Goal: Task Accomplishment & Management: Use online tool/utility

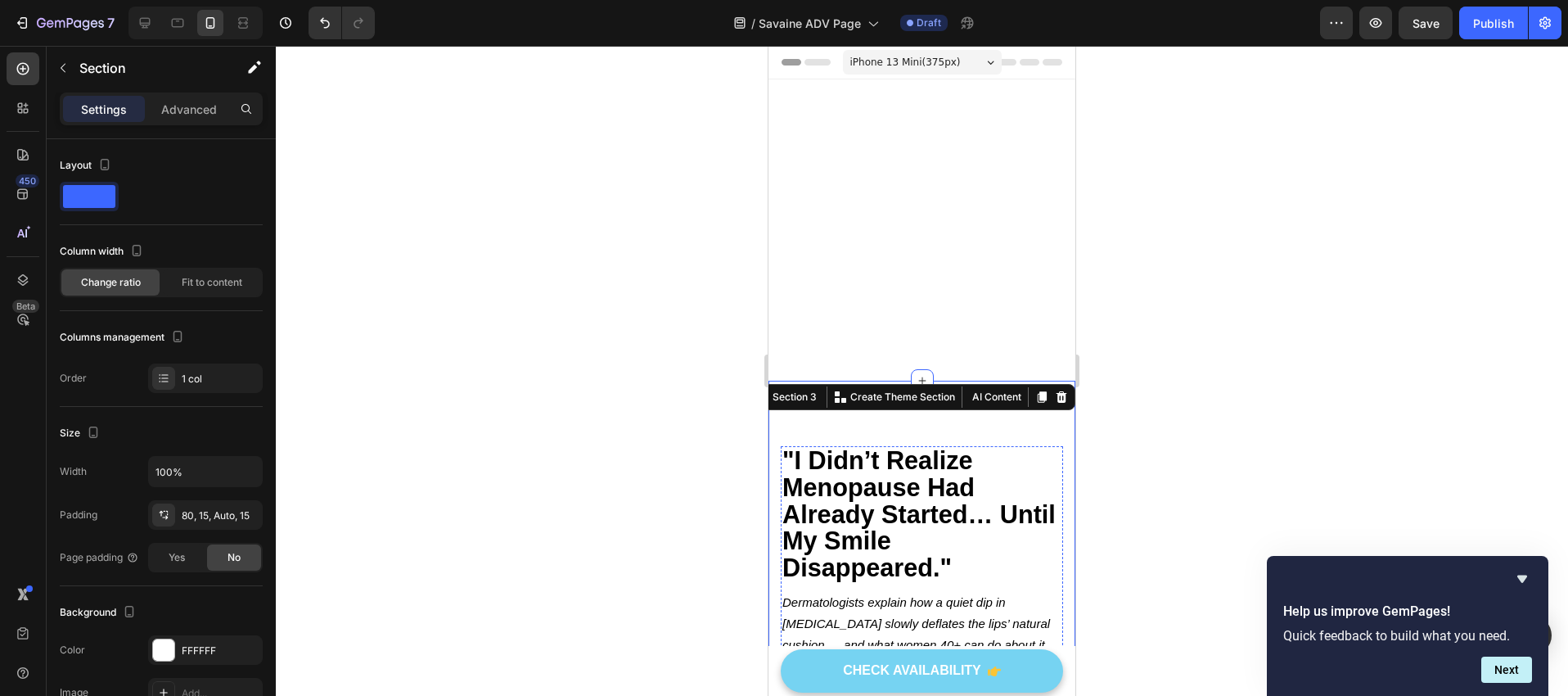
scroll to position [1985, 0]
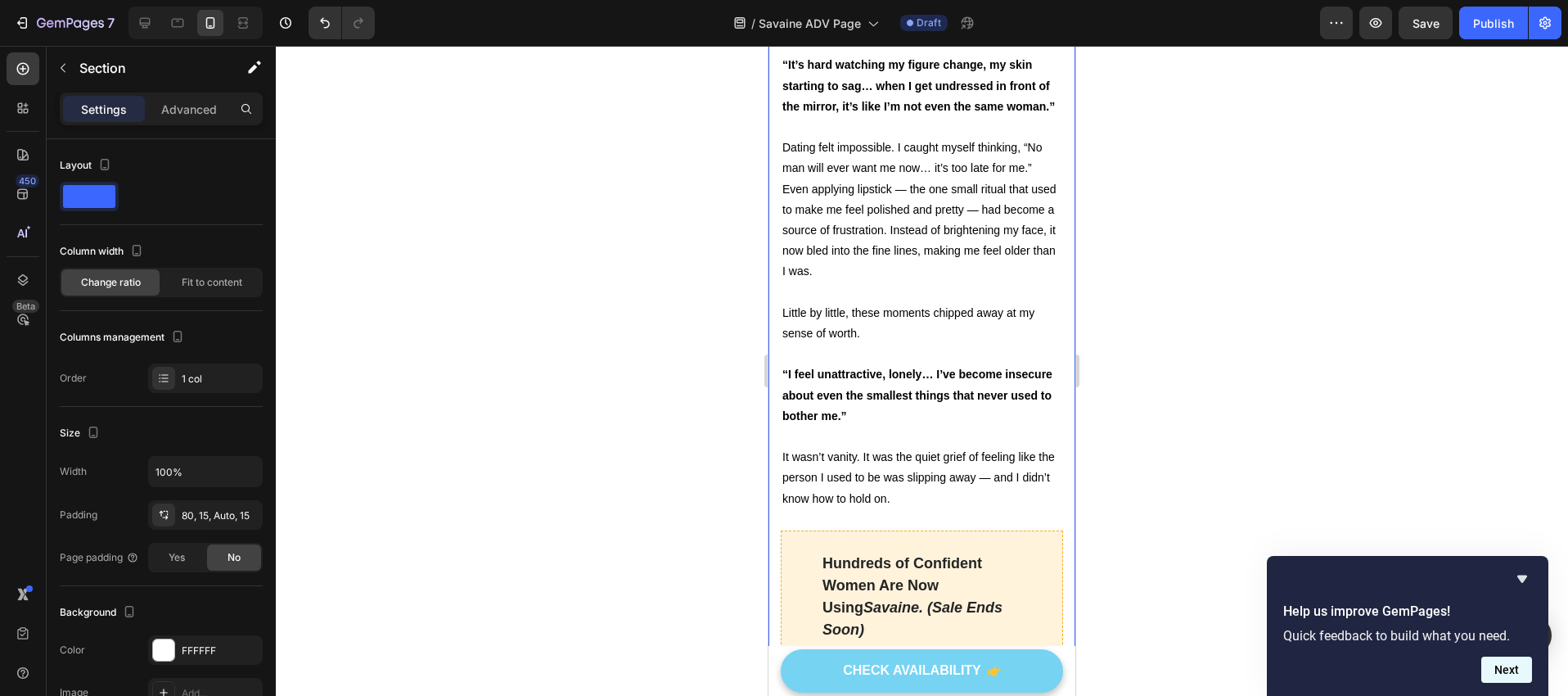
click at [1508, 672] on button "Next" at bounding box center [1507, 669] width 51 height 27
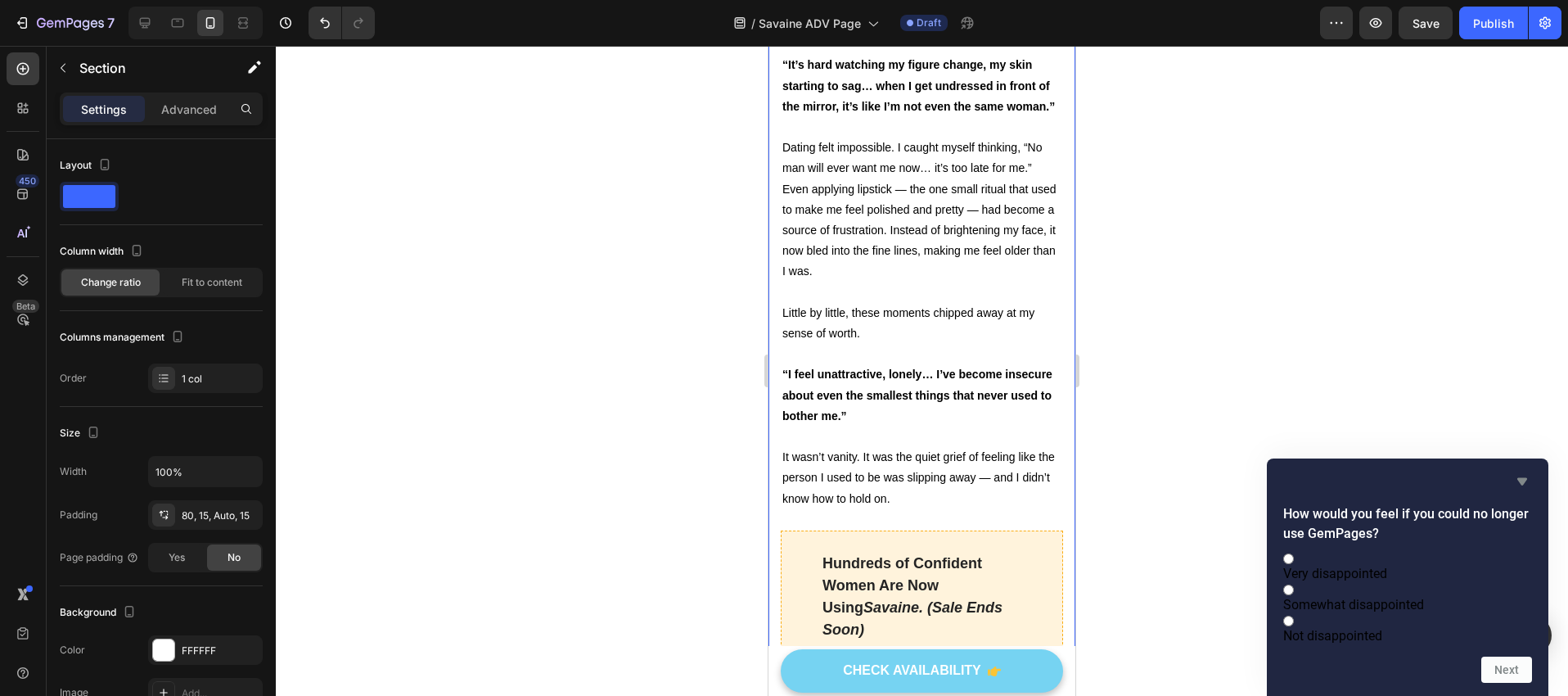
click at [1519, 471] on icon "Hide survey" at bounding box center [1523, 481] width 20 height 20
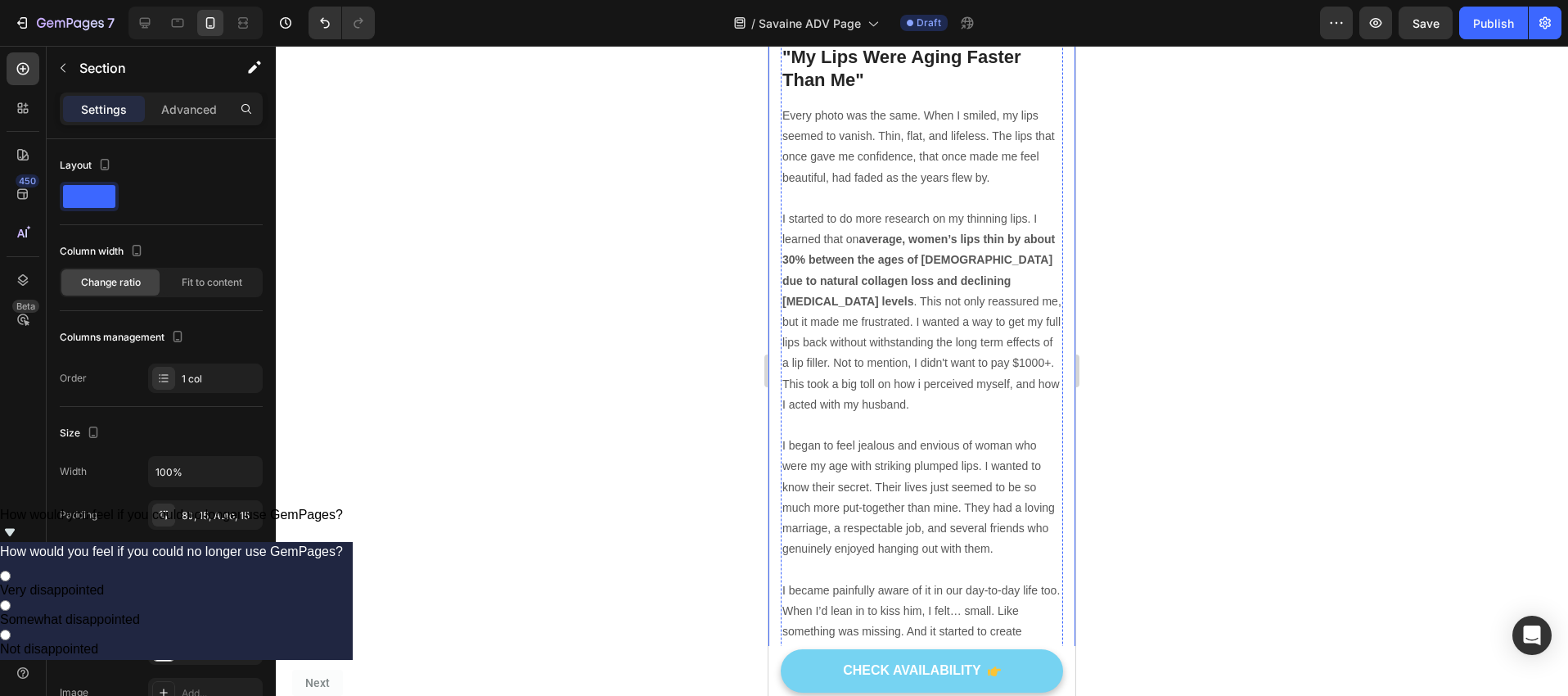
scroll to position [2744, 0]
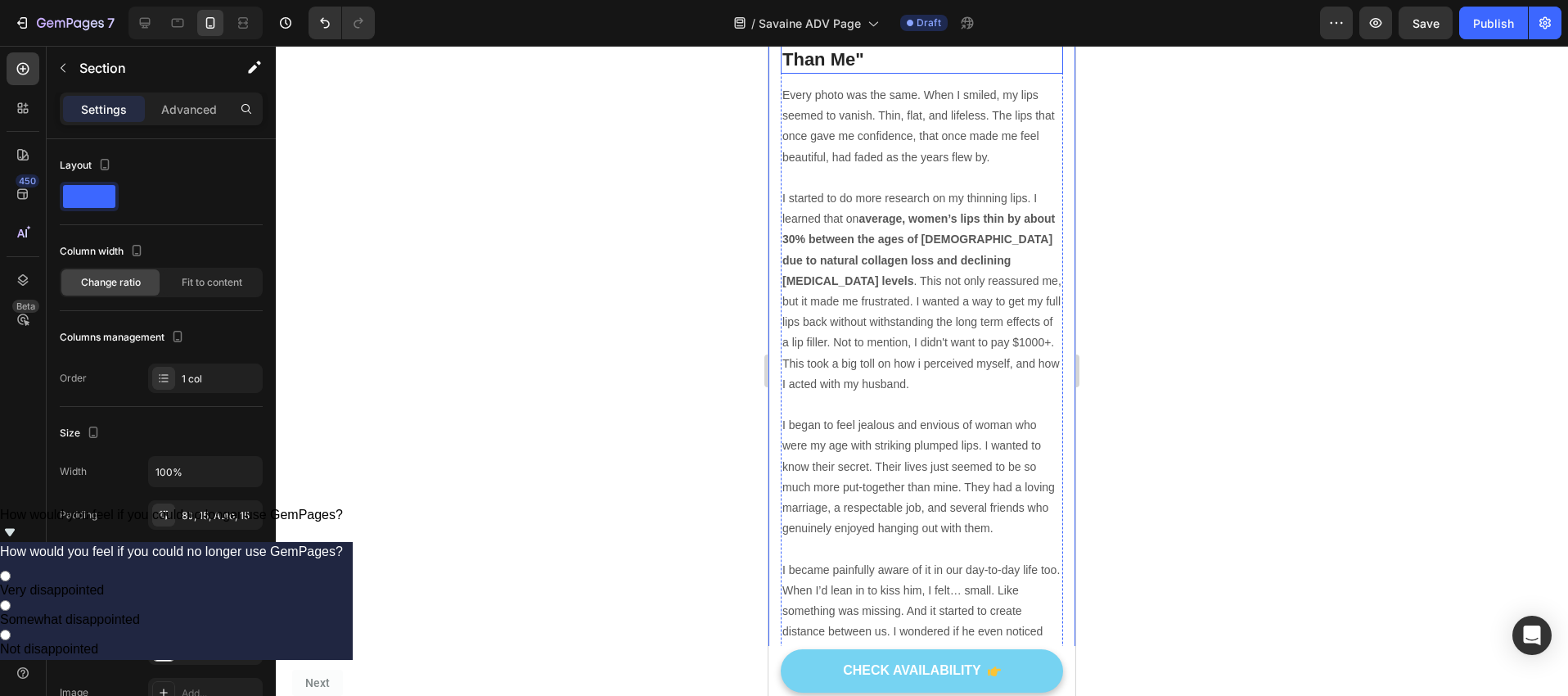
click at [875, 74] on h2 ""My Lips Were Aging Faster Than Me"" at bounding box center [922, 48] width 283 height 50
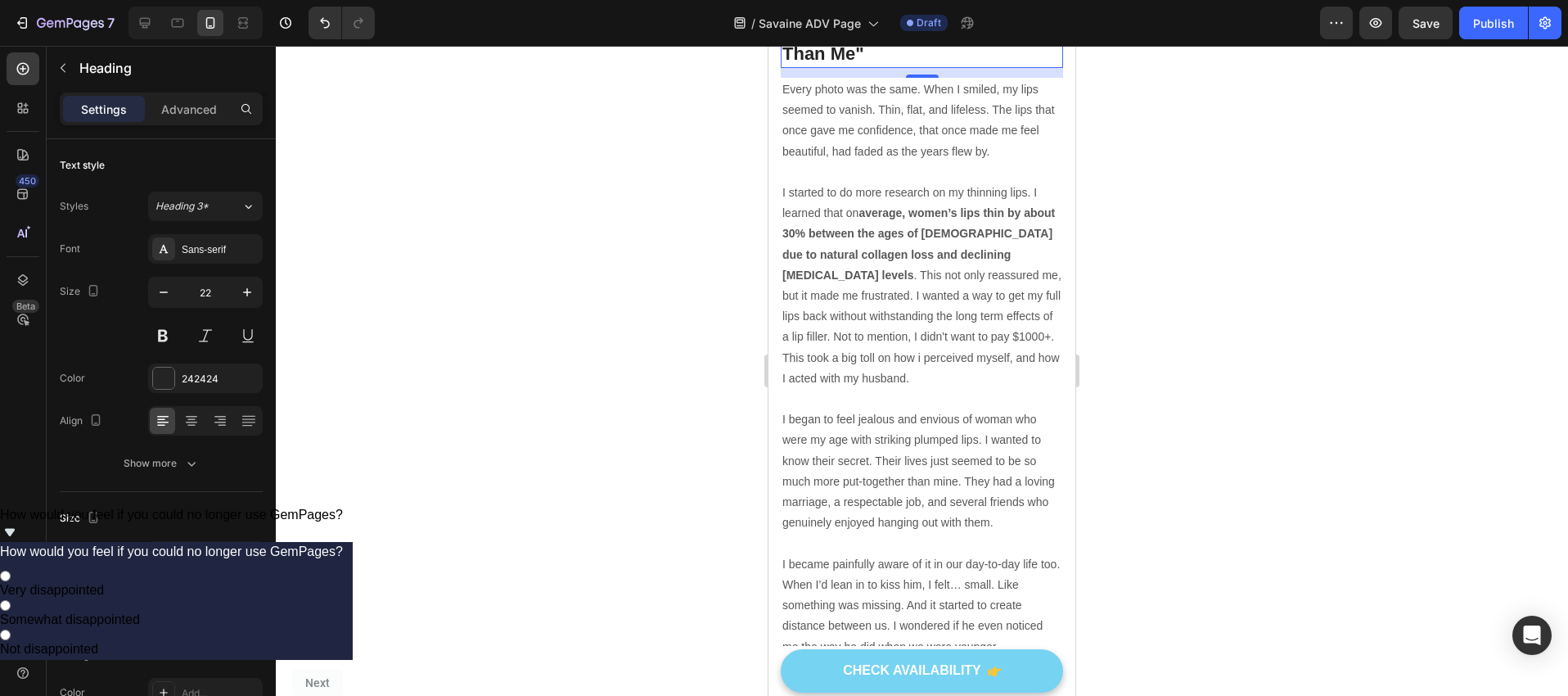
scroll to position [2750, 0]
click at [875, 67] on h2 ""My Lips Were Aging Faster Than Me"" at bounding box center [922, 42] width 283 height 50
click at [875, 66] on p ""My Lips Were Aging Faster Than Me"" at bounding box center [922, 42] width 279 height 47
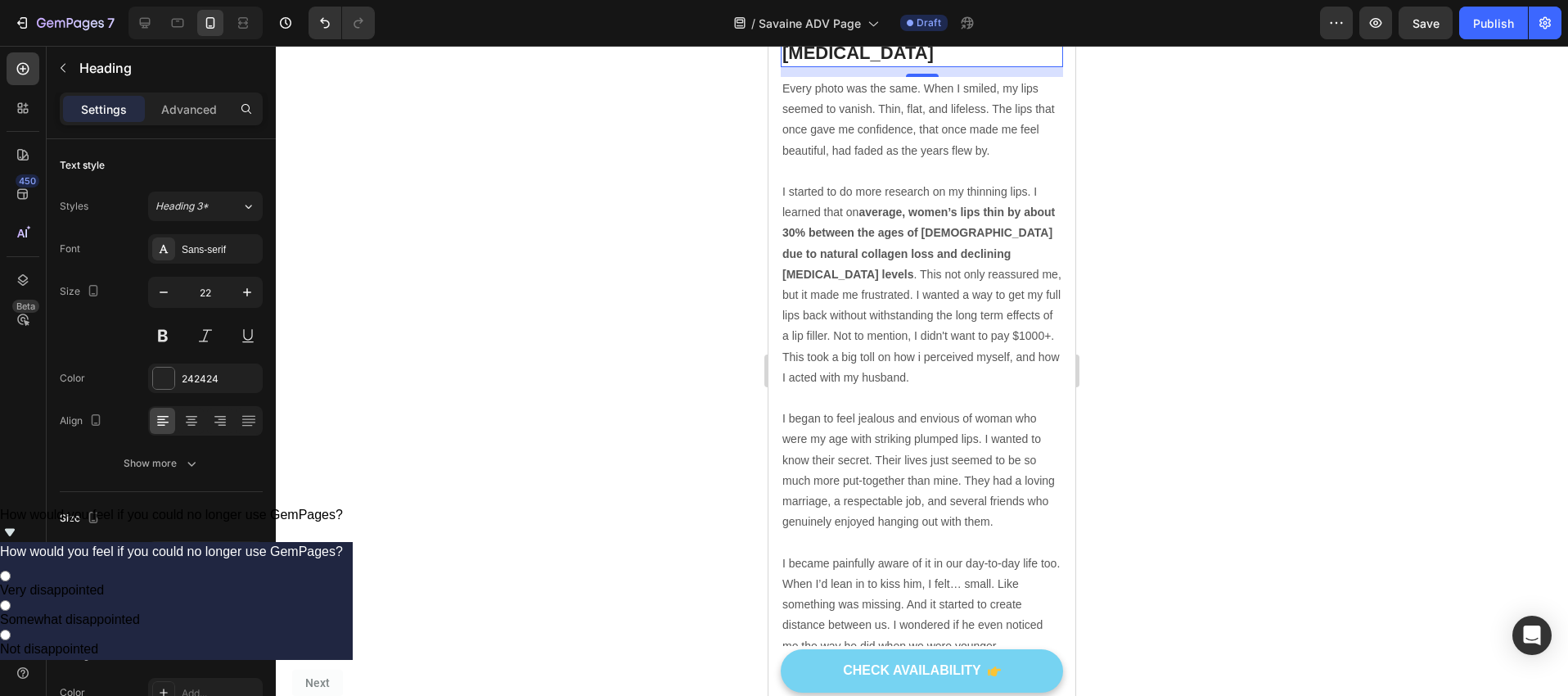
click at [1203, 271] on div at bounding box center [922, 371] width 1292 height 650
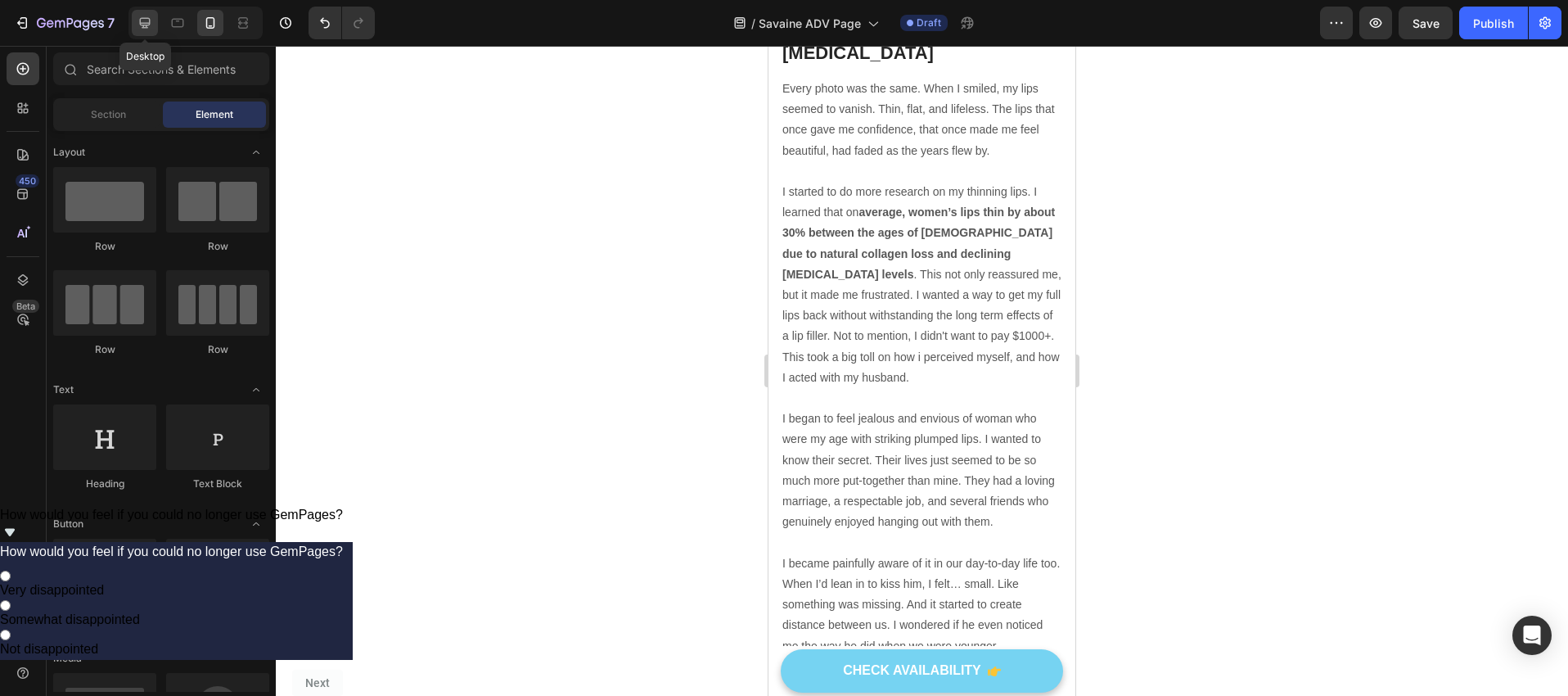
click at [156, 29] on div at bounding box center [144, 23] width 27 height 27
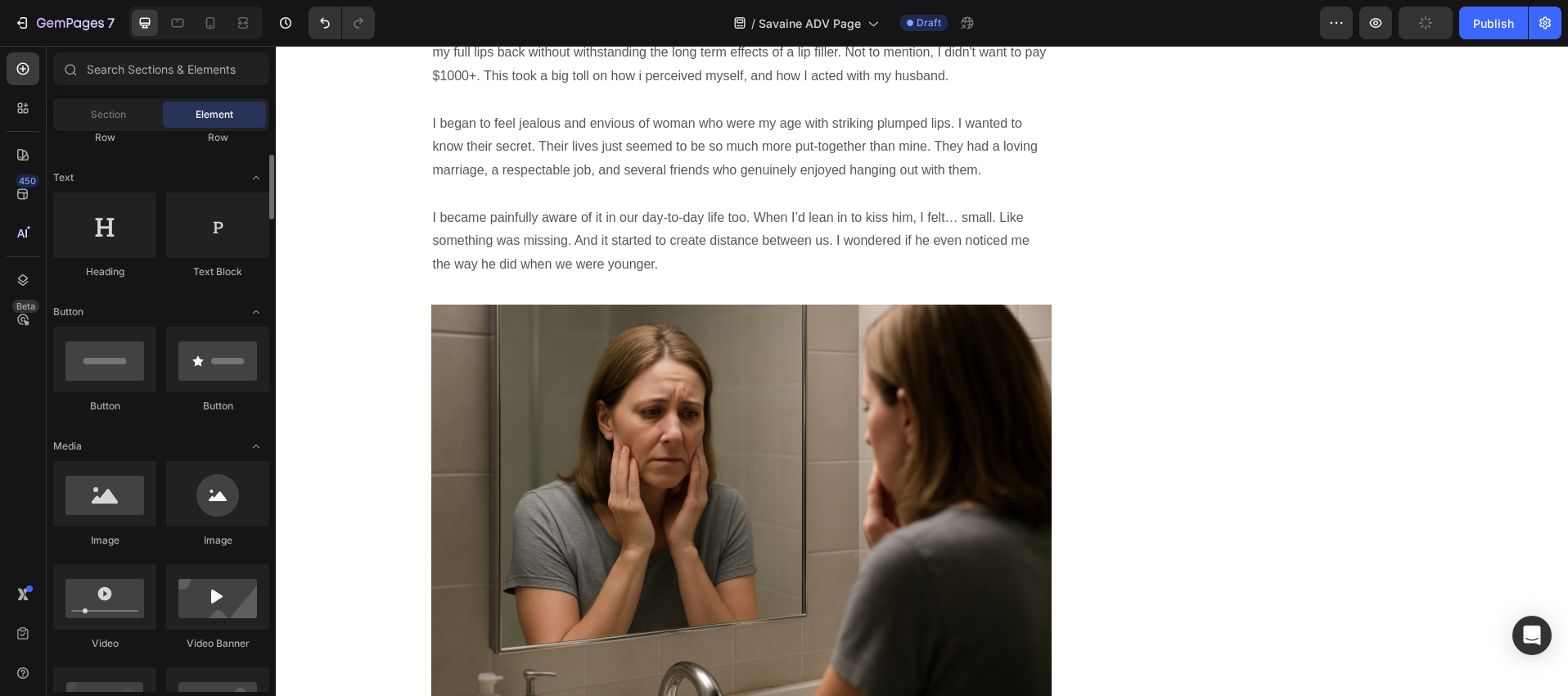
scroll to position [265, 0]
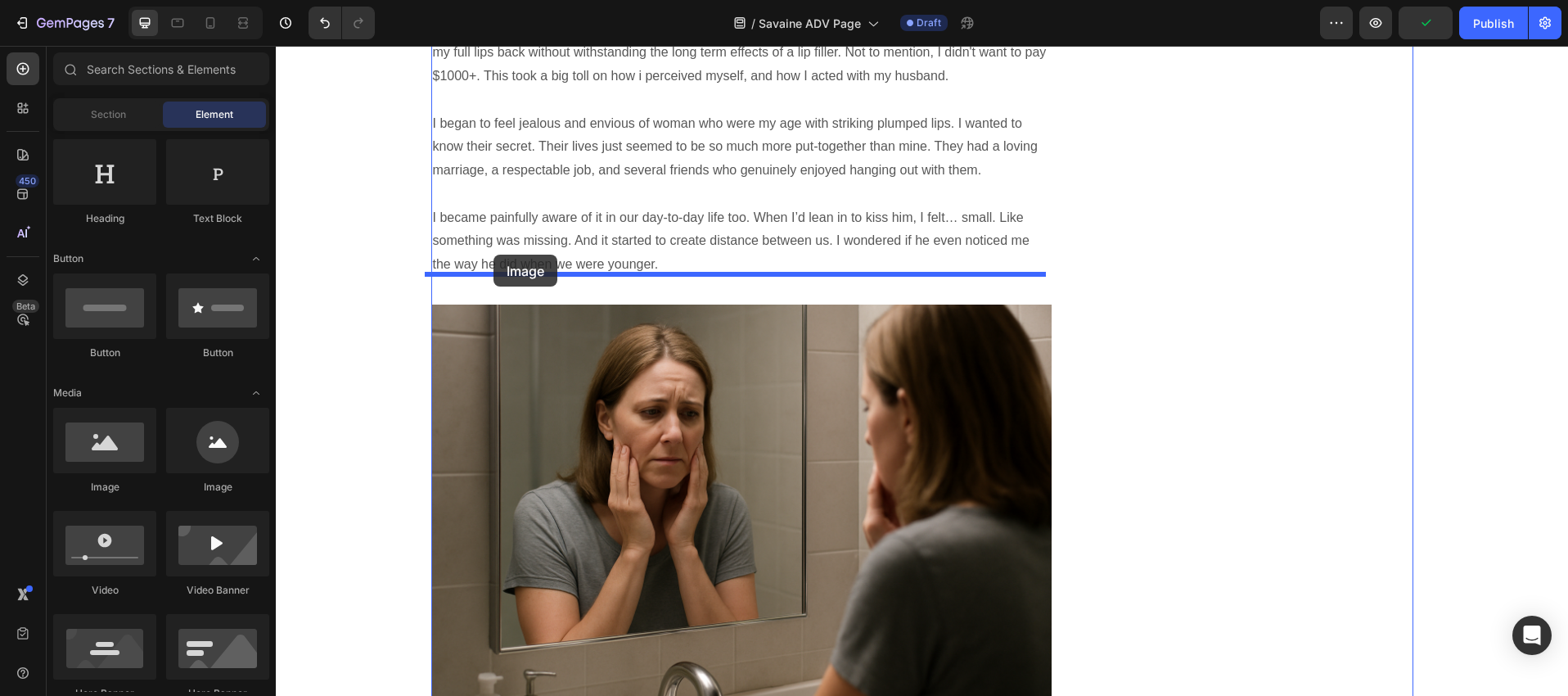
drag, startPoint x: 395, startPoint y: 480, endPoint x: 494, endPoint y: 254, distance: 246.7
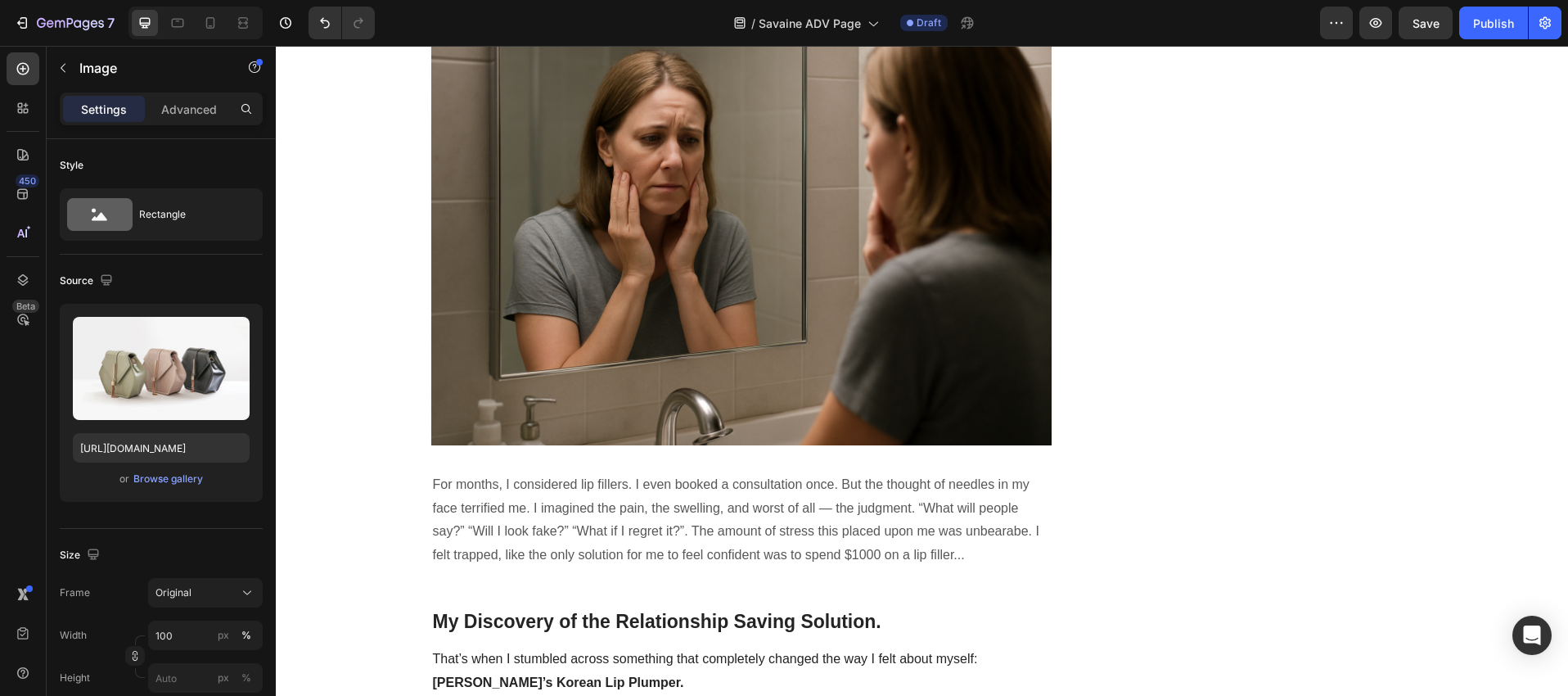
scroll to position [3266, 0]
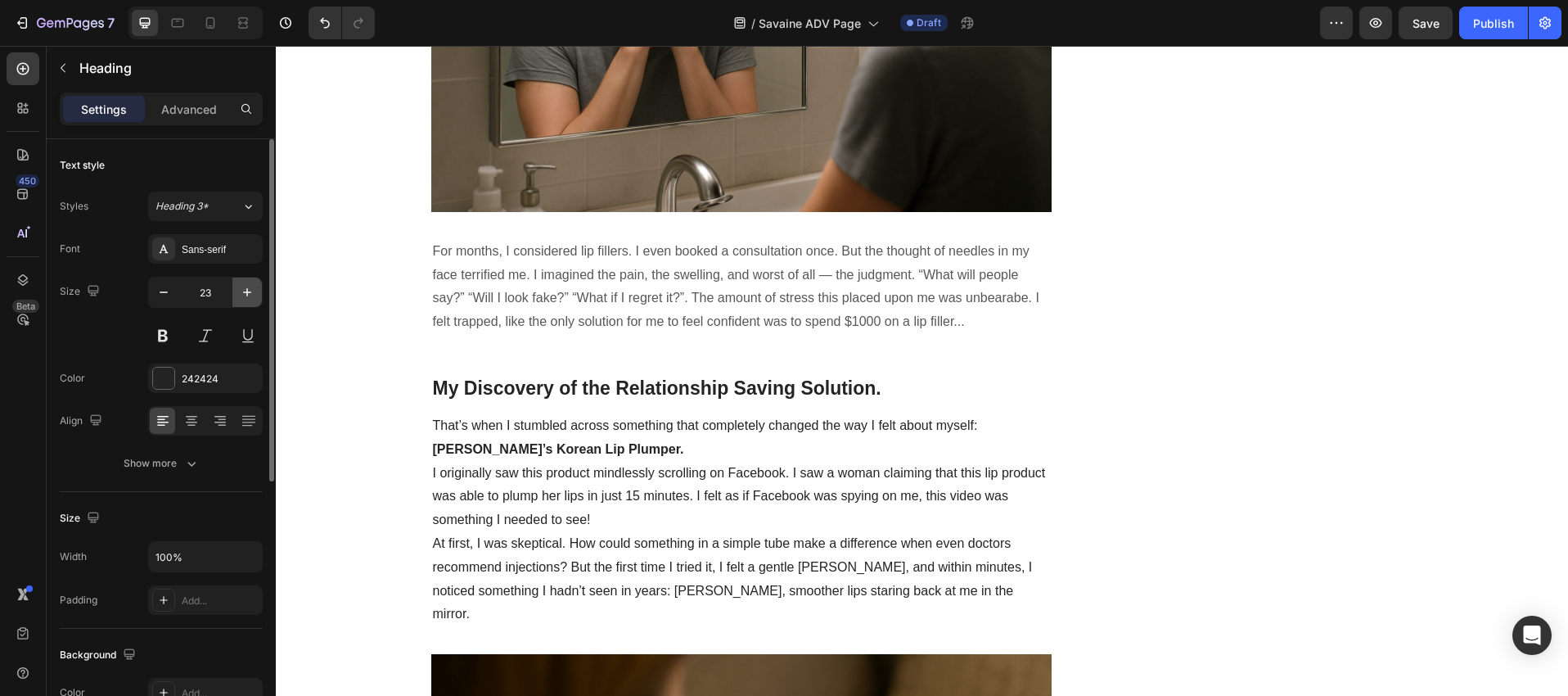
click at [253, 296] on icon "button" at bounding box center [246, 292] width 17 height 17
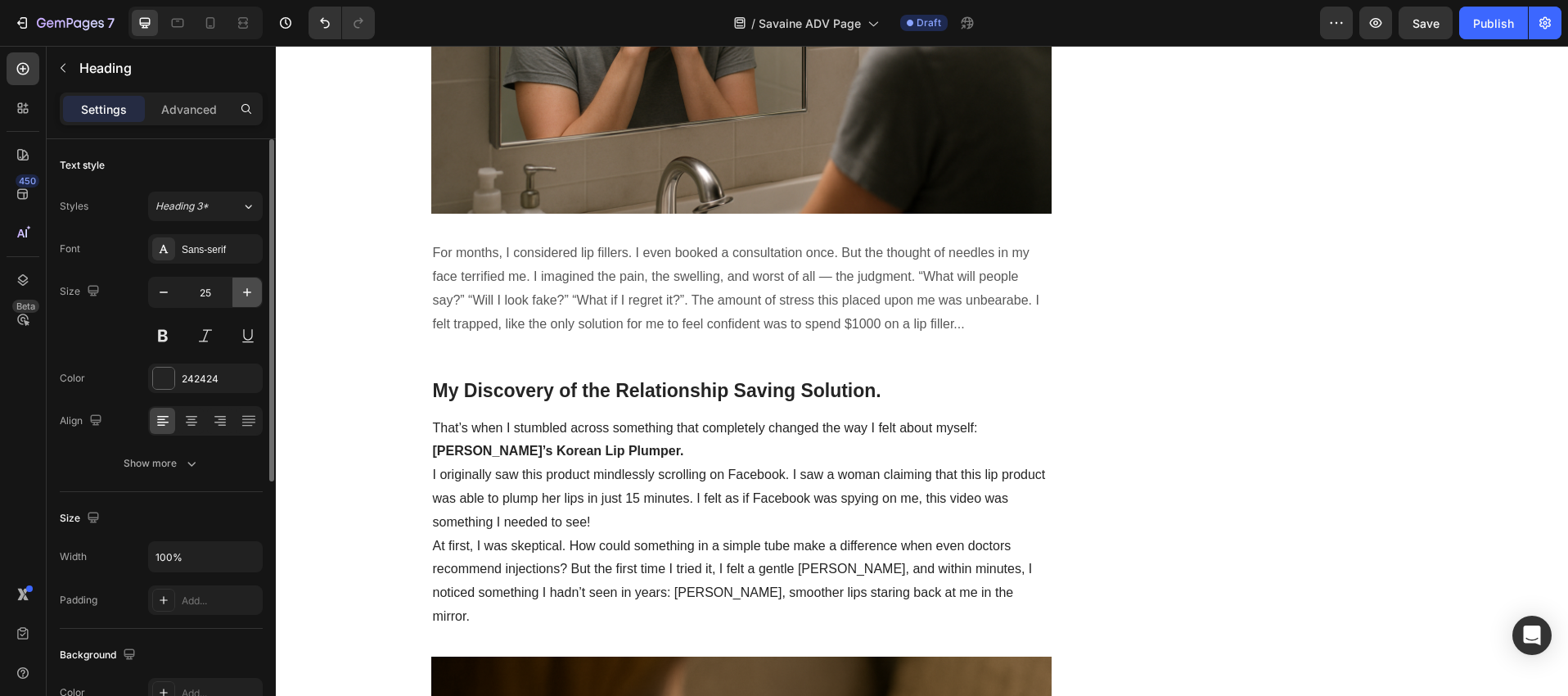
click at [253, 296] on icon "button" at bounding box center [246, 292] width 17 height 17
type input "26"
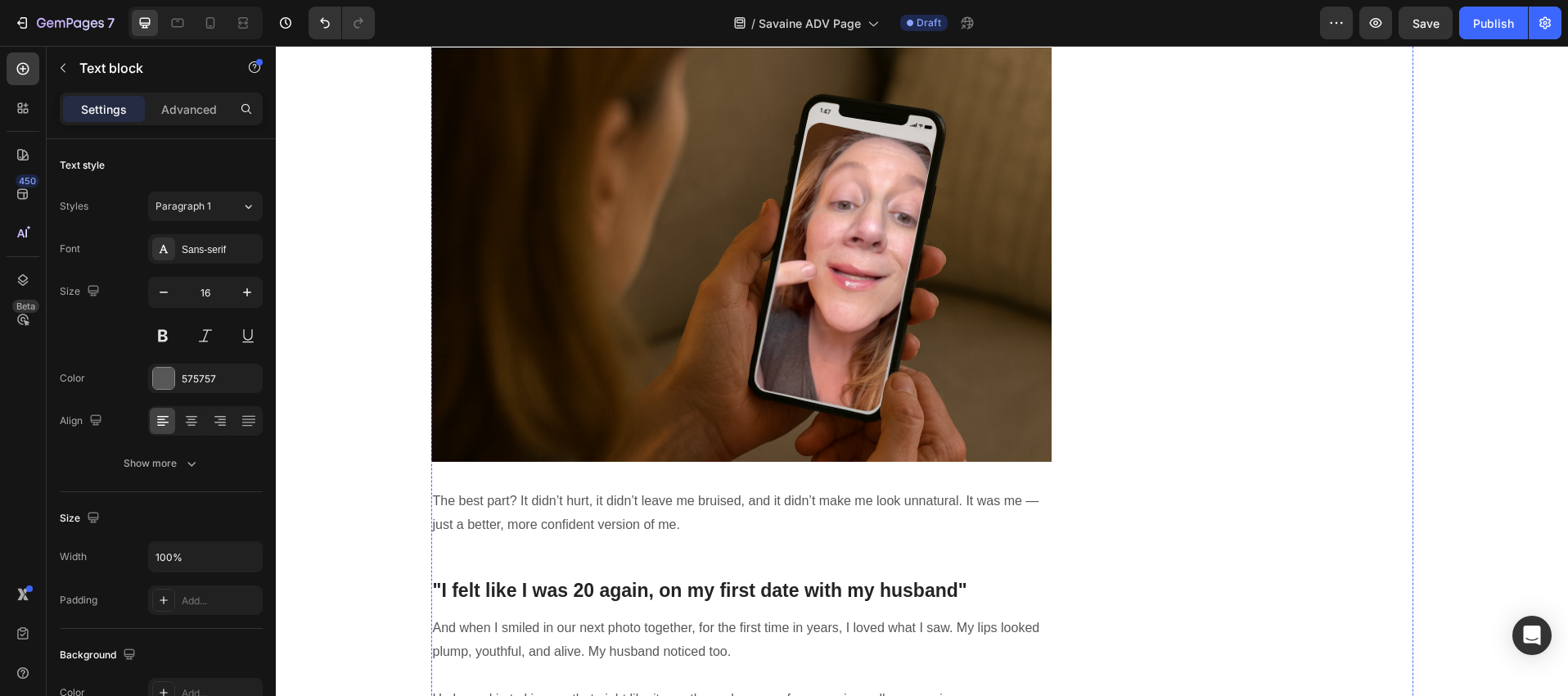
scroll to position [3338, 0]
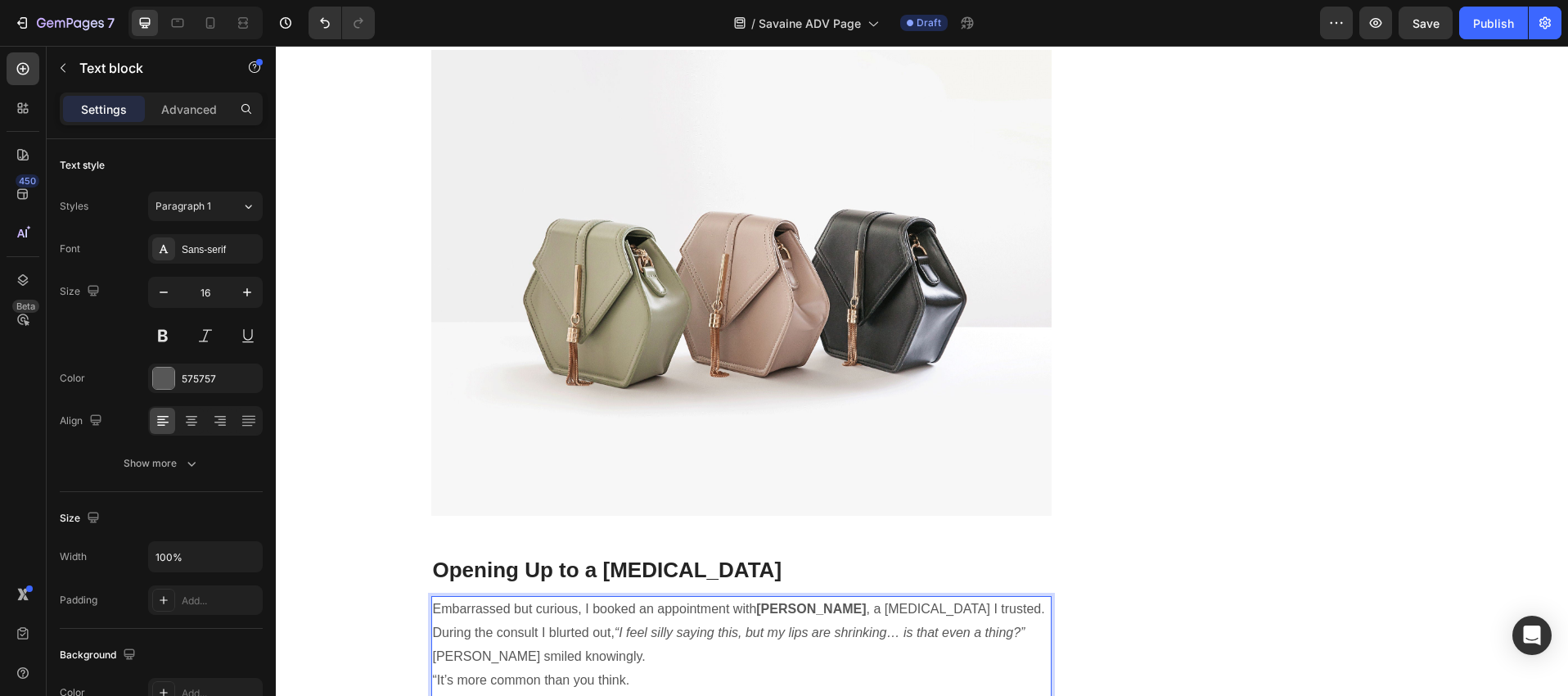
scroll to position [2026, 0]
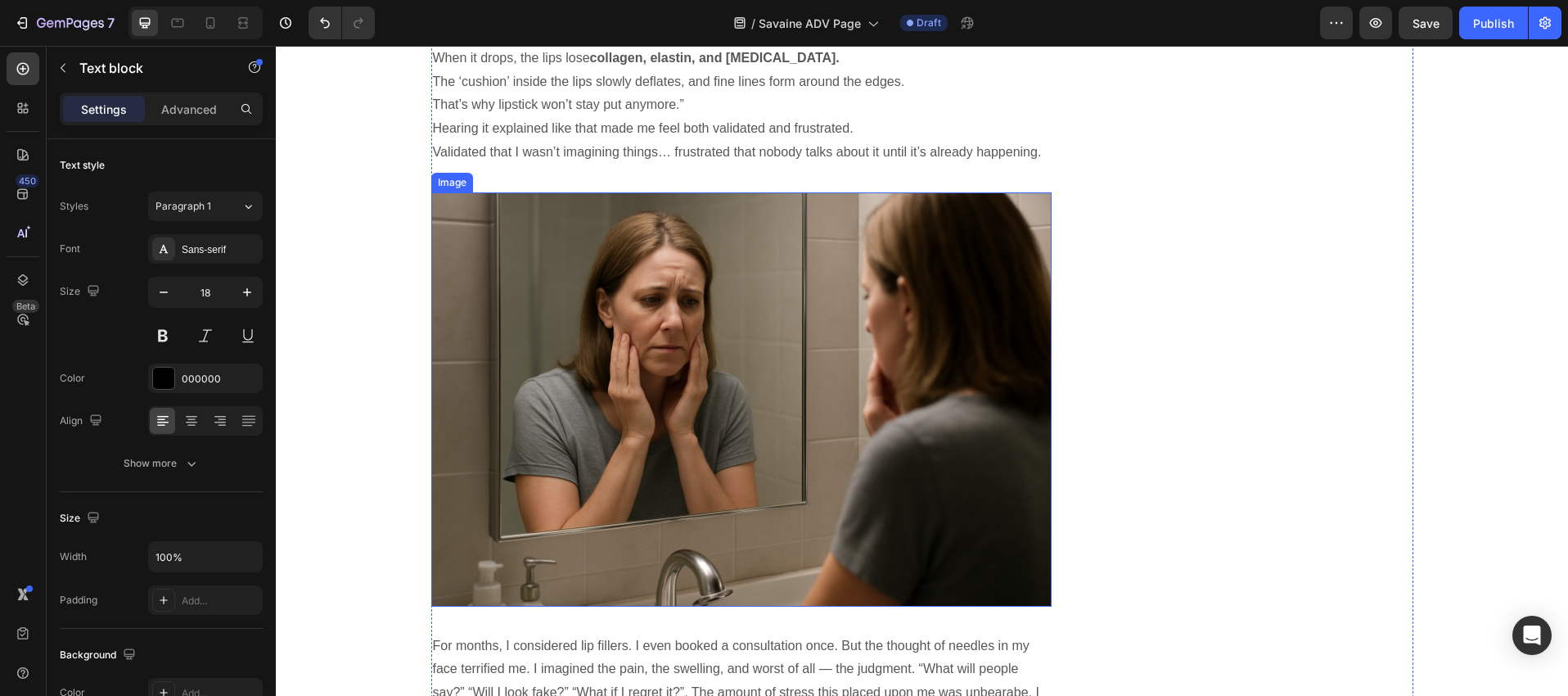
scroll to position [3231, 0]
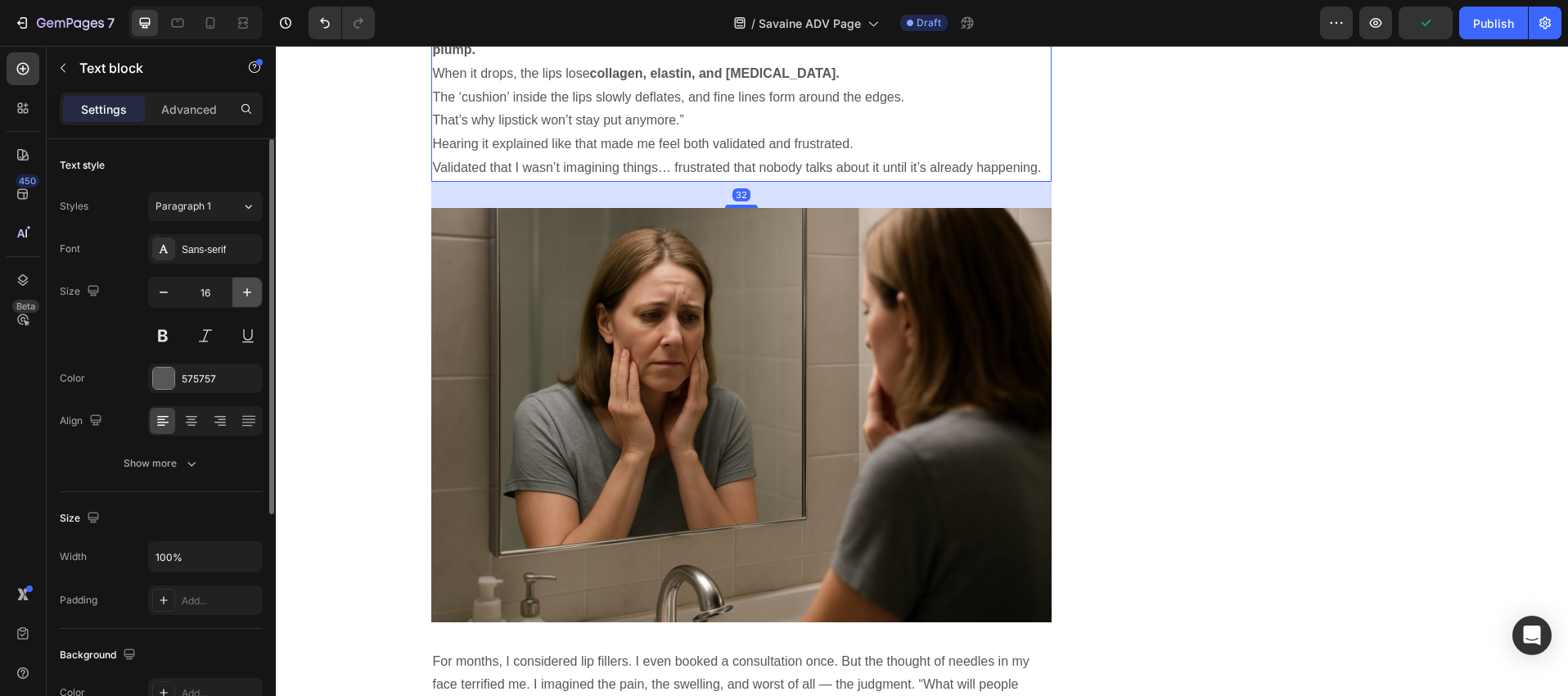
click at [239, 294] on icon "button" at bounding box center [246, 292] width 17 height 17
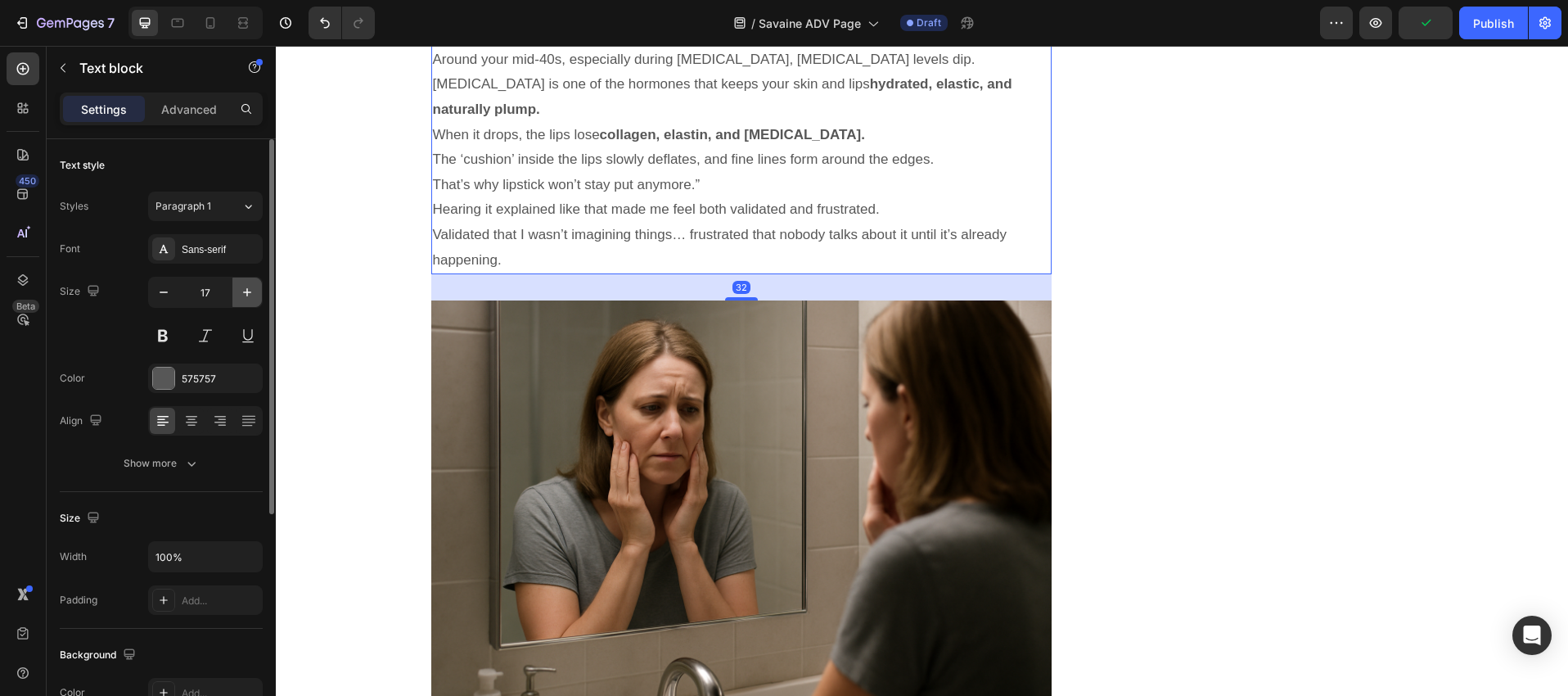
type input "18"
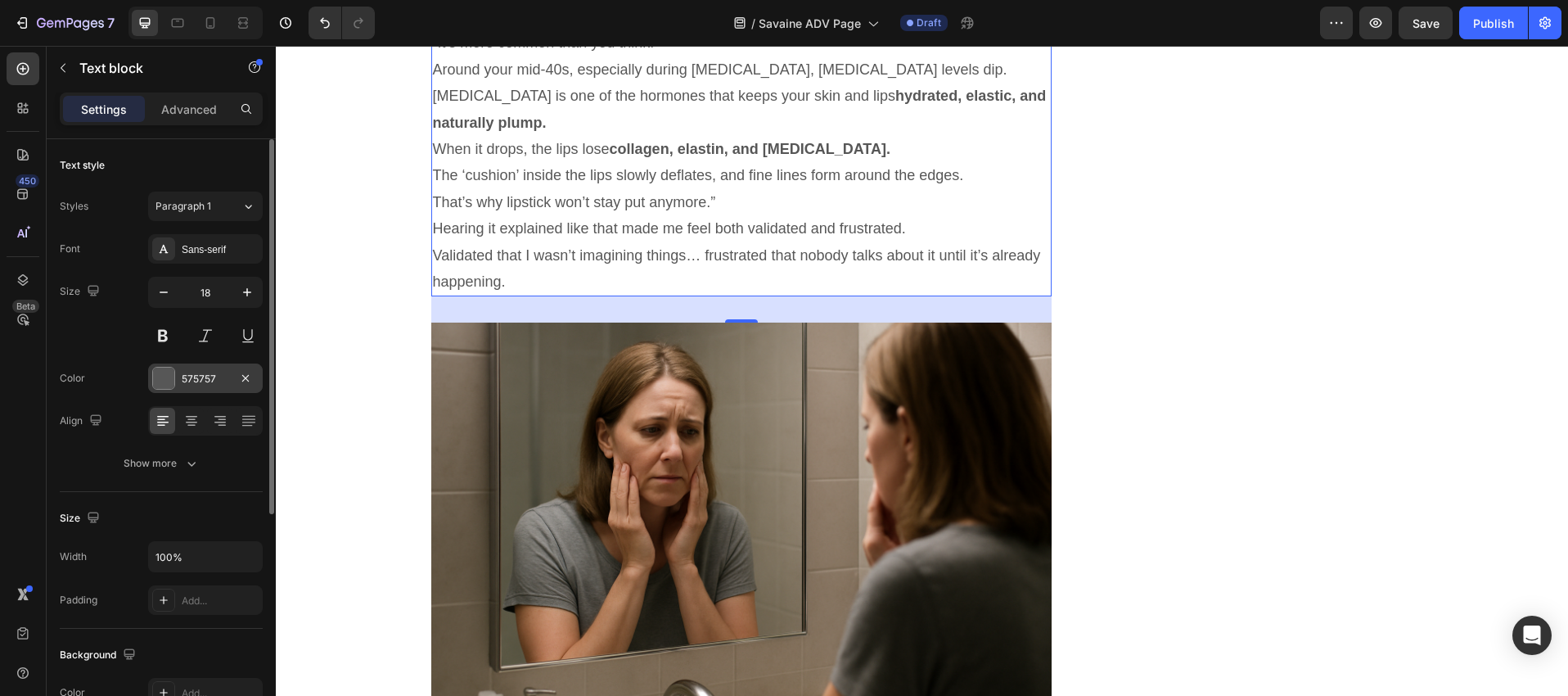
click at [166, 370] on div at bounding box center [164, 378] width 22 height 22
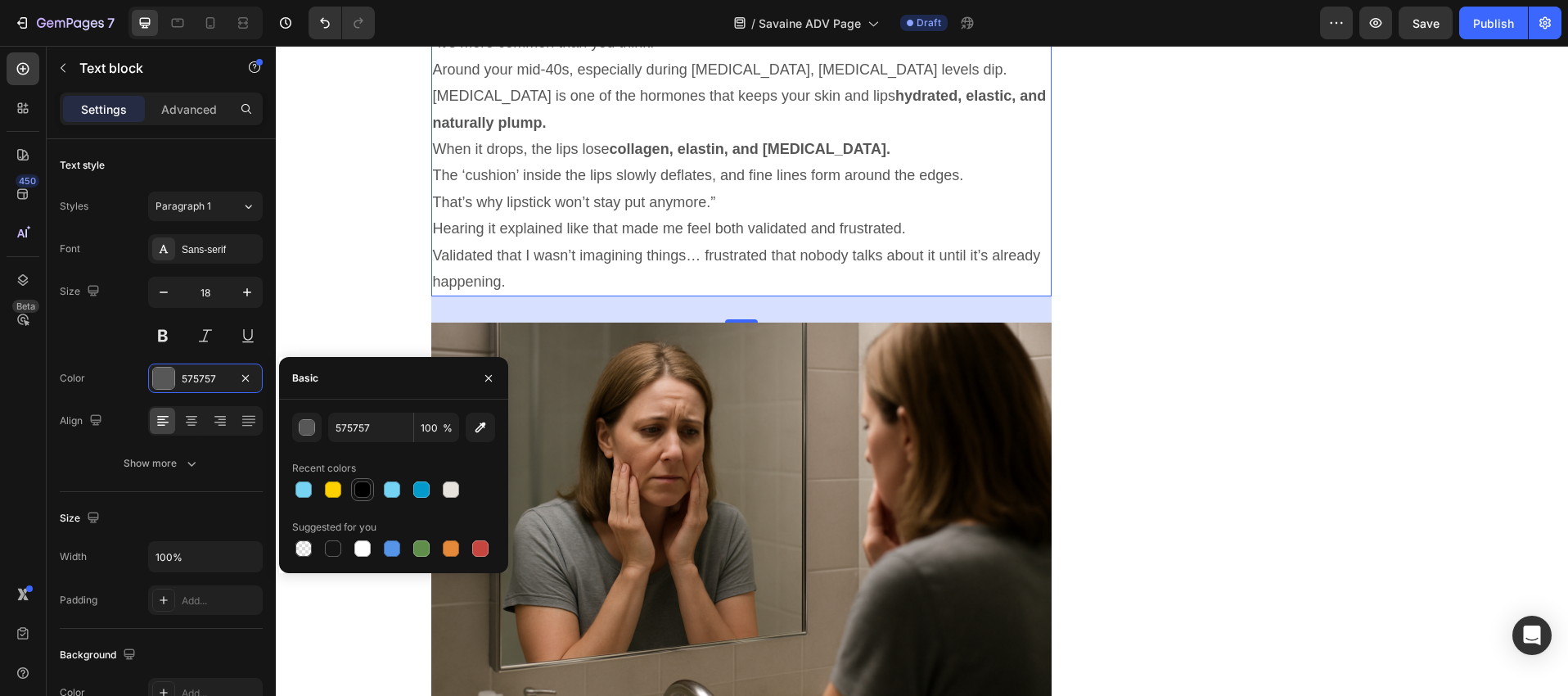
click at [359, 491] on div at bounding box center [362, 489] width 17 height 17
type input "000000"
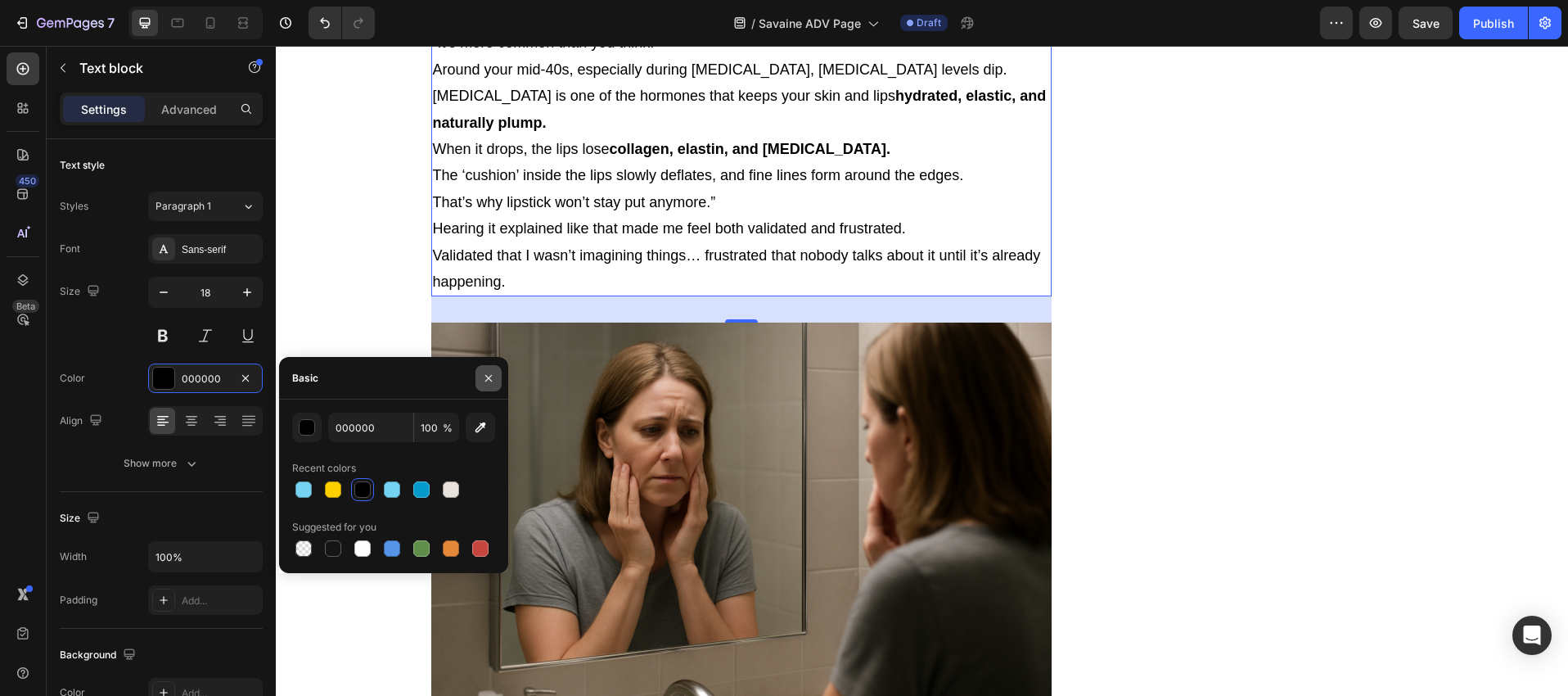
click at [492, 379] on icon "button" at bounding box center [488, 378] width 13 height 13
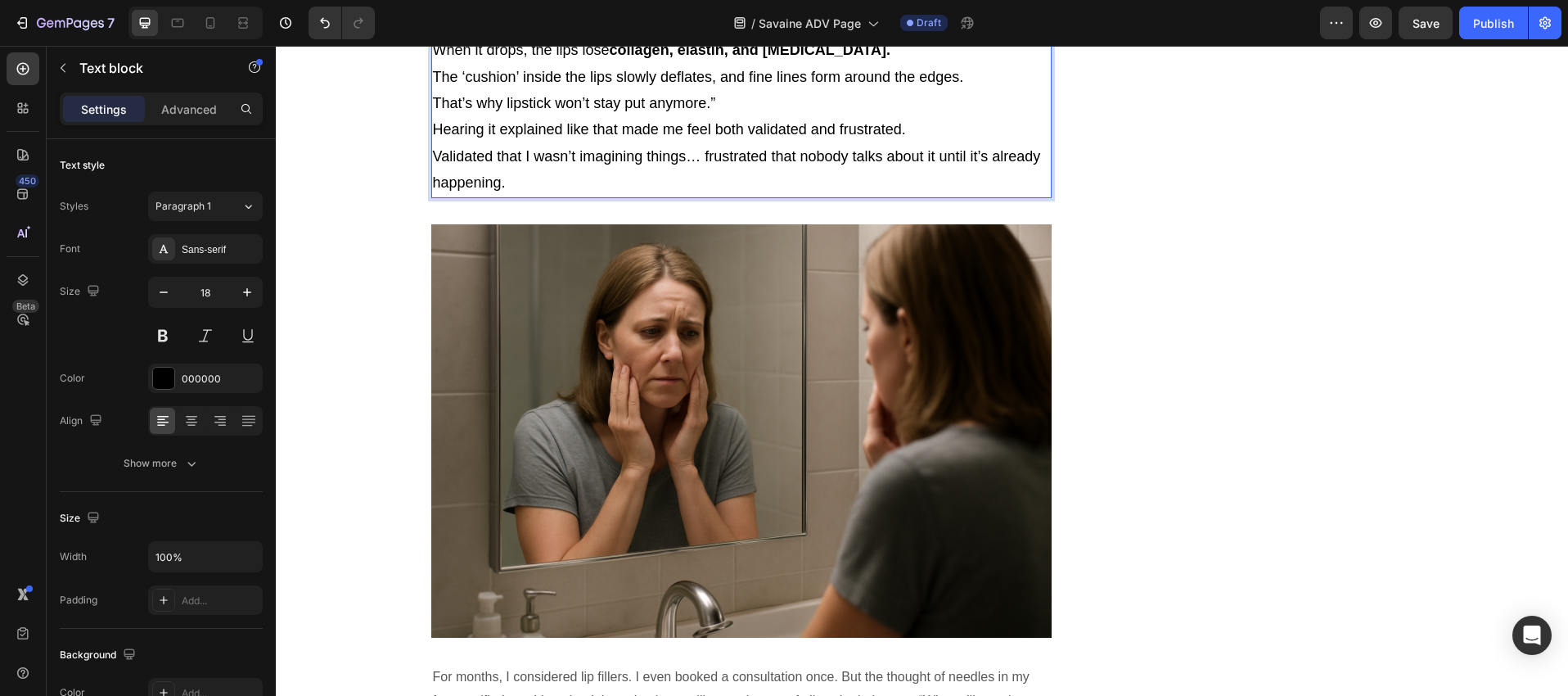
scroll to position [3447, 0]
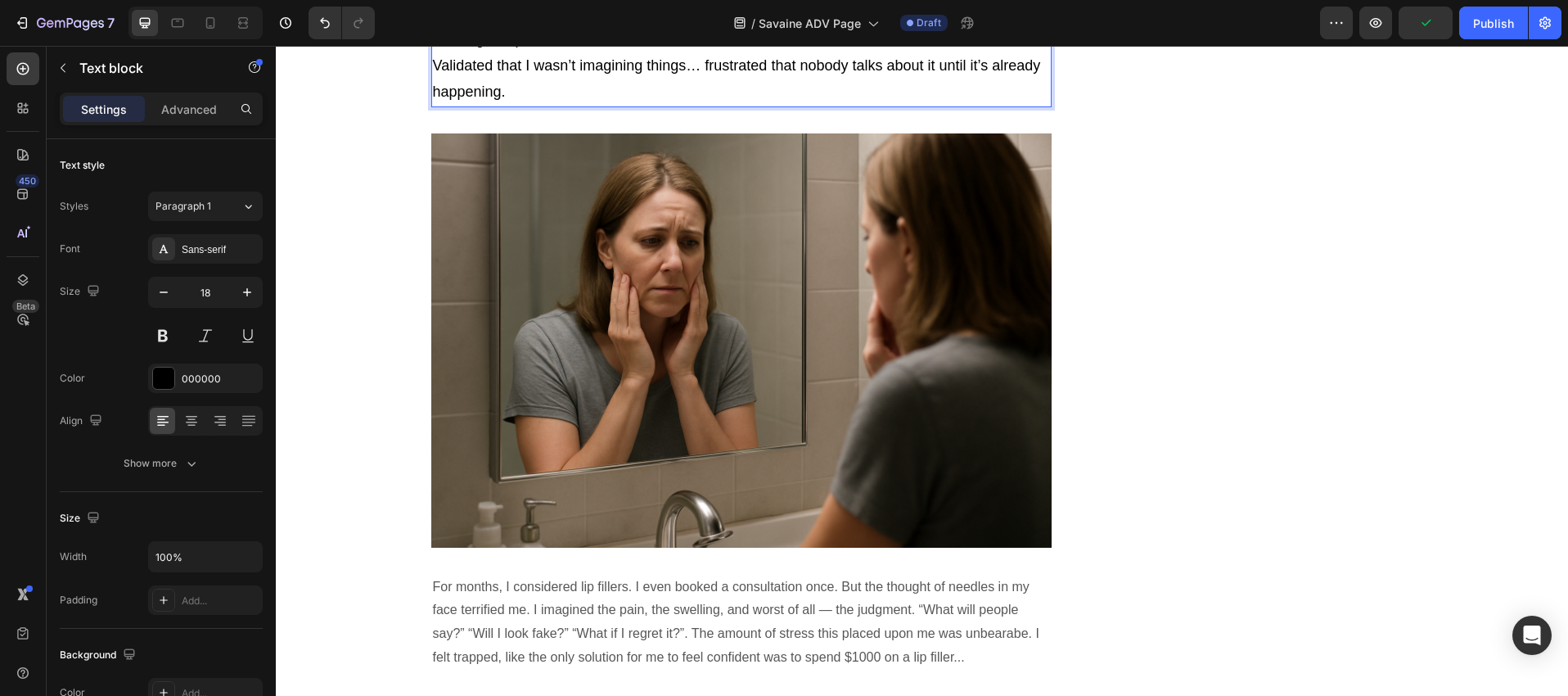
click at [433, 106] on p "Hearing it explained like that made me feel both validated and frustrated. Vali…" at bounding box center [741, 66] width 618 height 80
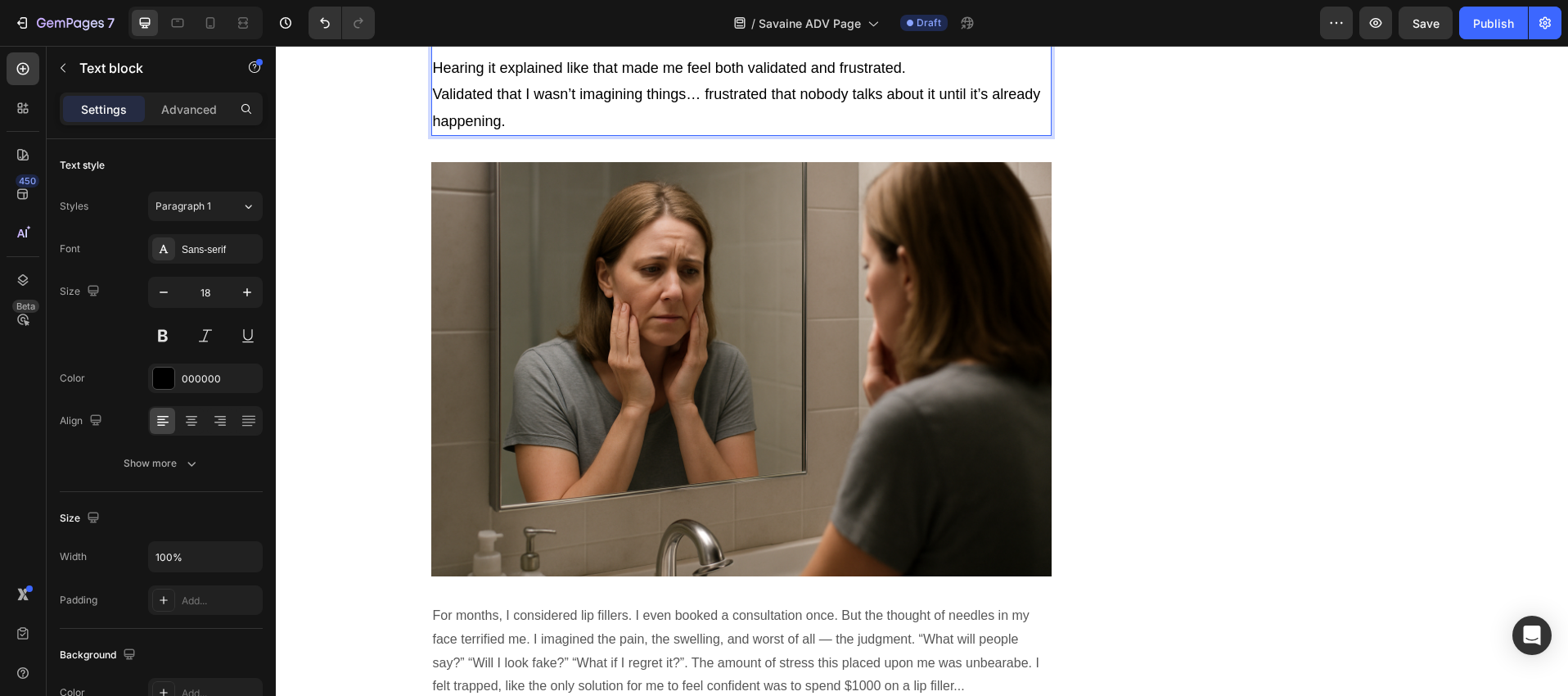
scroll to position [3444, 0]
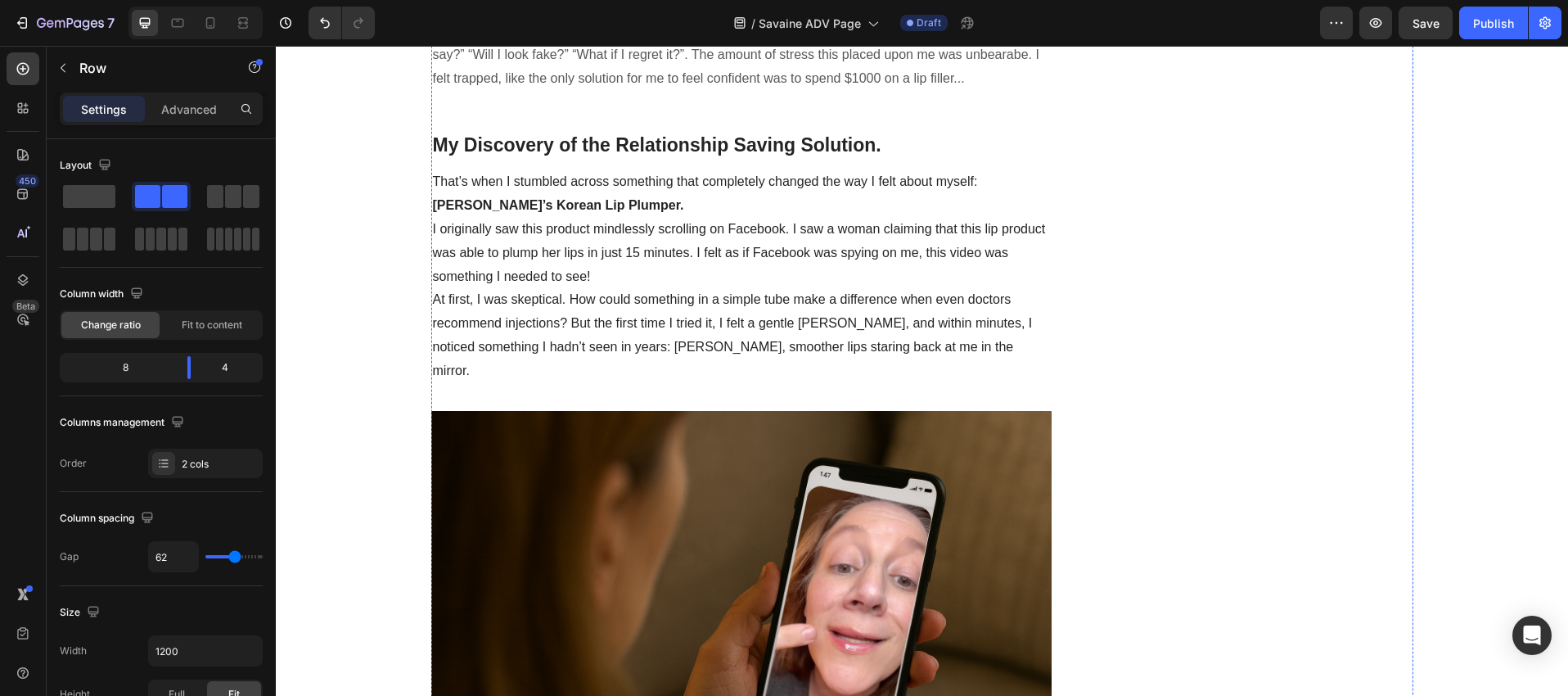
scroll to position [4095, 0]
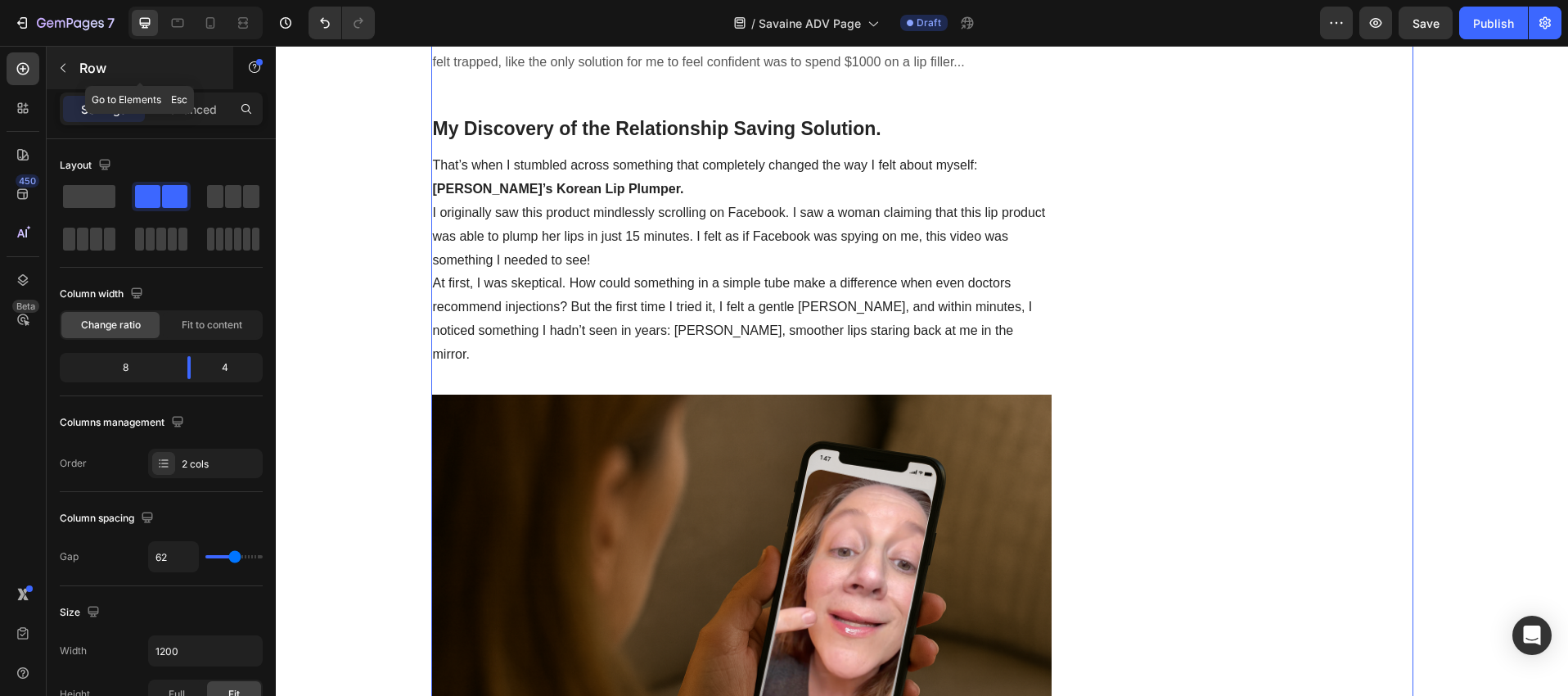
click at [62, 67] on icon "button" at bounding box center [63, 68] width 13 height 13
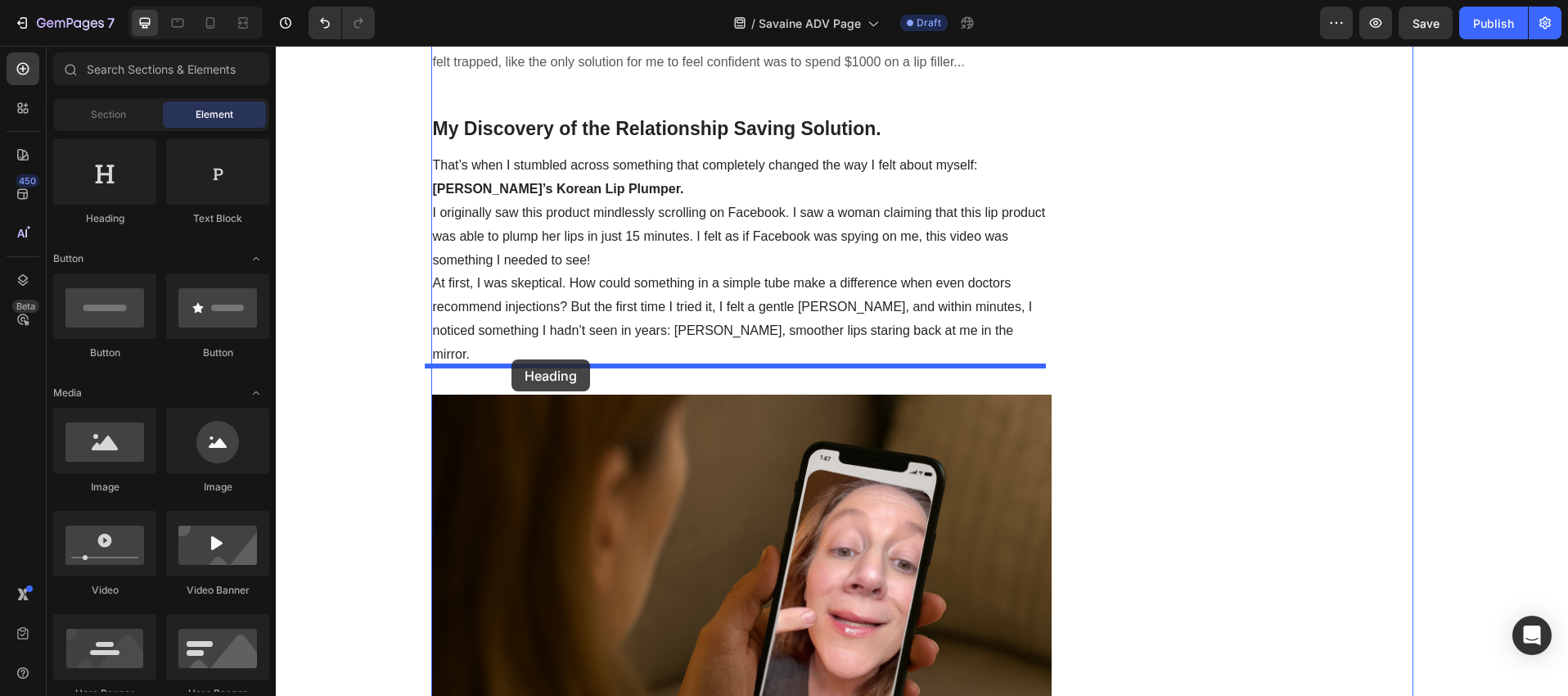
drag, startPoint x: 377, startPoint y: 224, endPoint x: 512, endPoint y: 359, distance: 190.9
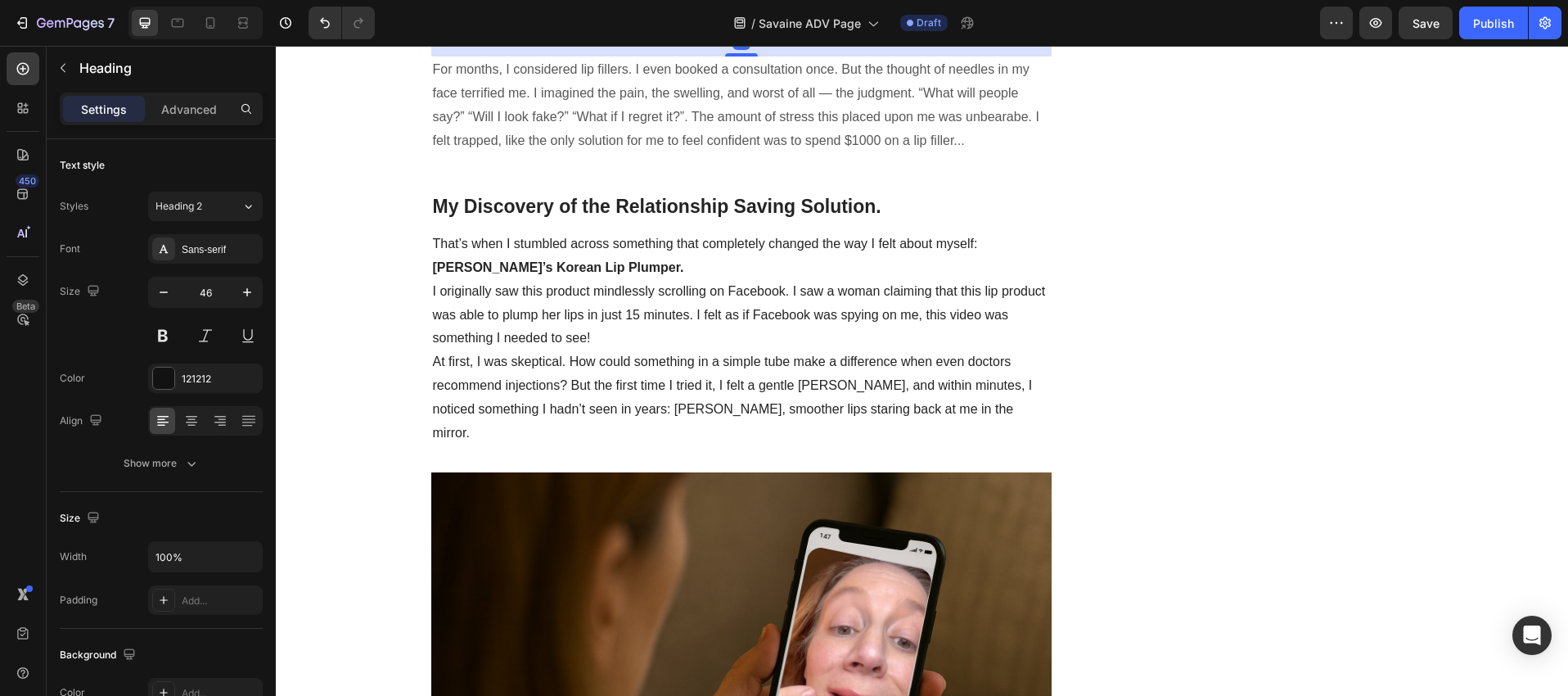
click at [598, 30] on h2 "Your heading text goes here" at bounding box center [741, 3] width 622 height 52
click at [598, 28] on p "Your heading text goes here" at bounding box center [741, 4] width 618 height 49
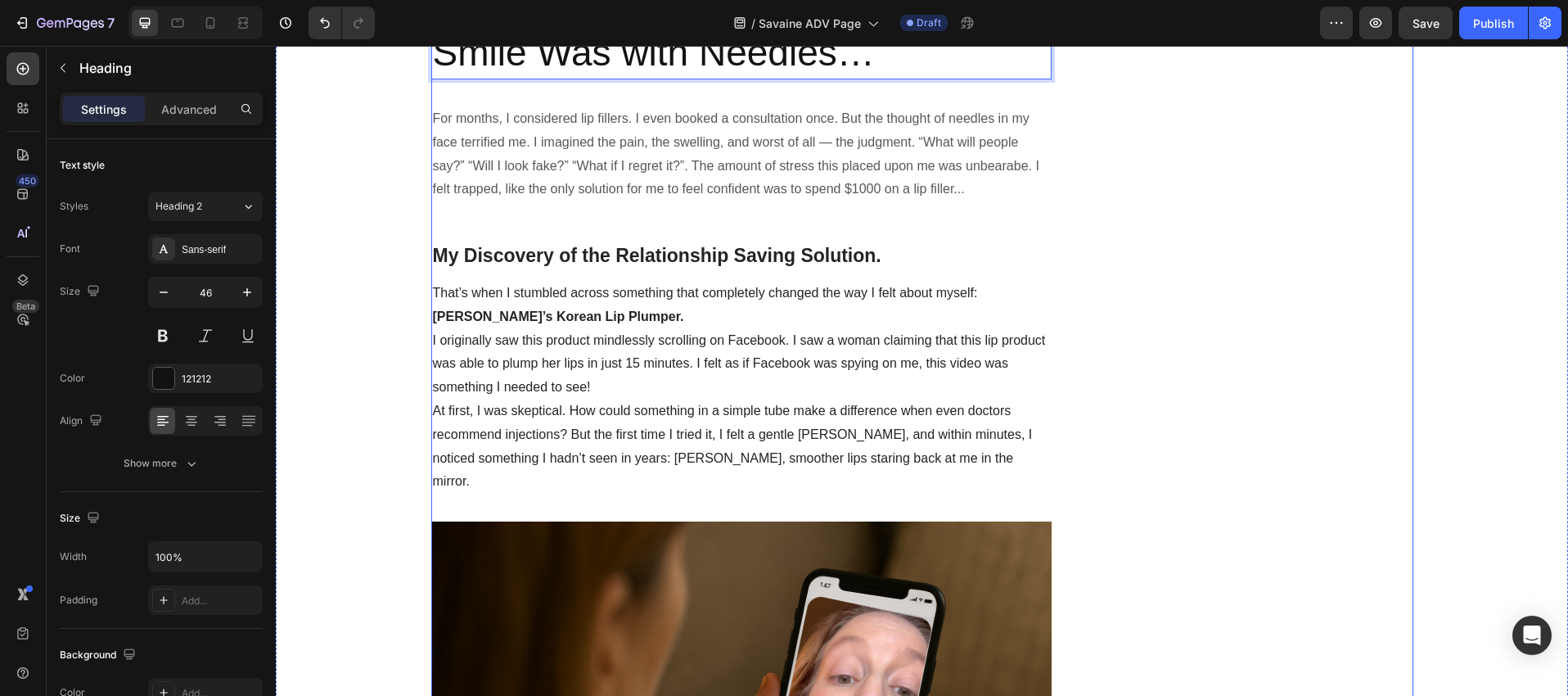
click at [676, 201] on p "For months, I considered lip fillers. I even booked a consultation once. But th…" at bounding box center [741, 154] width 618 height 94
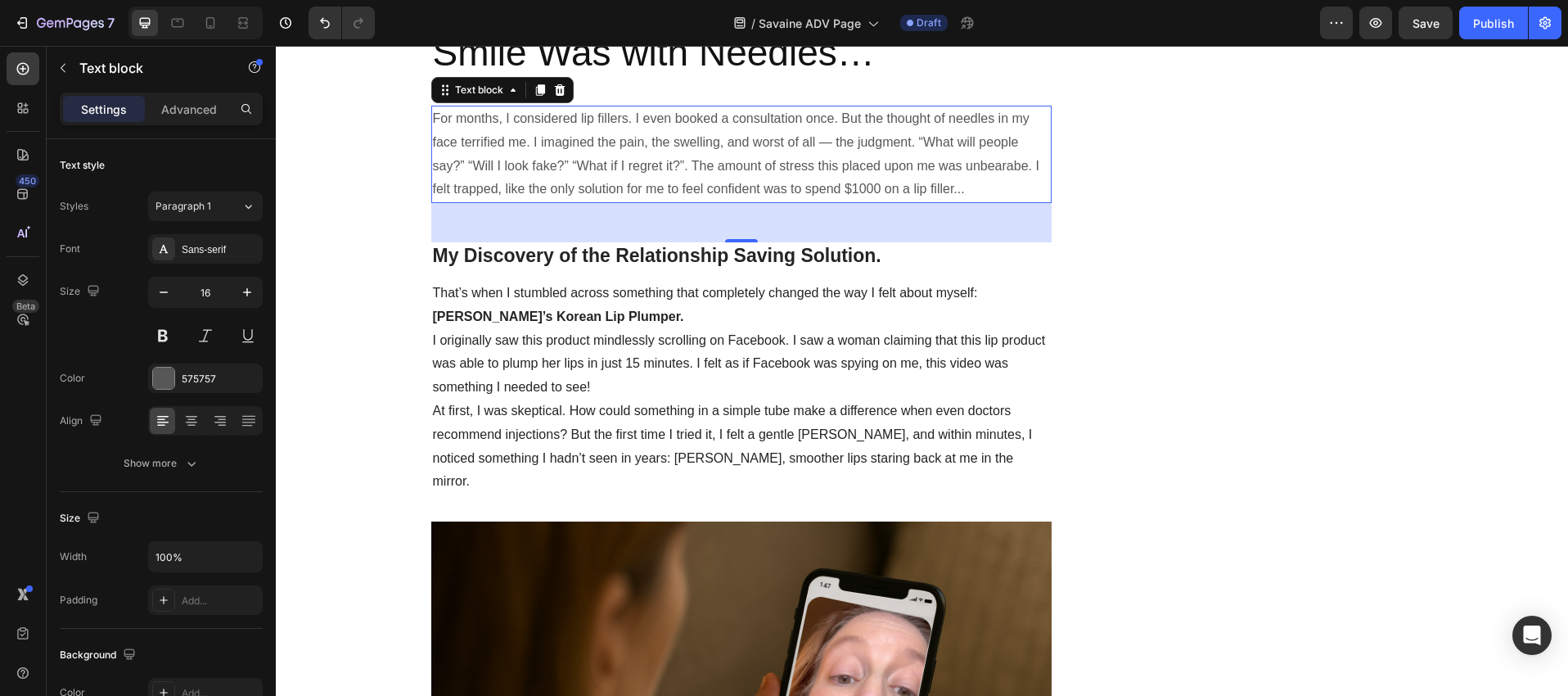
click at [650, 201] on p "For months, I considered lip fillers. I even booked a consultation once. But th…" at bounding box center [741, 154] width 618 height 94
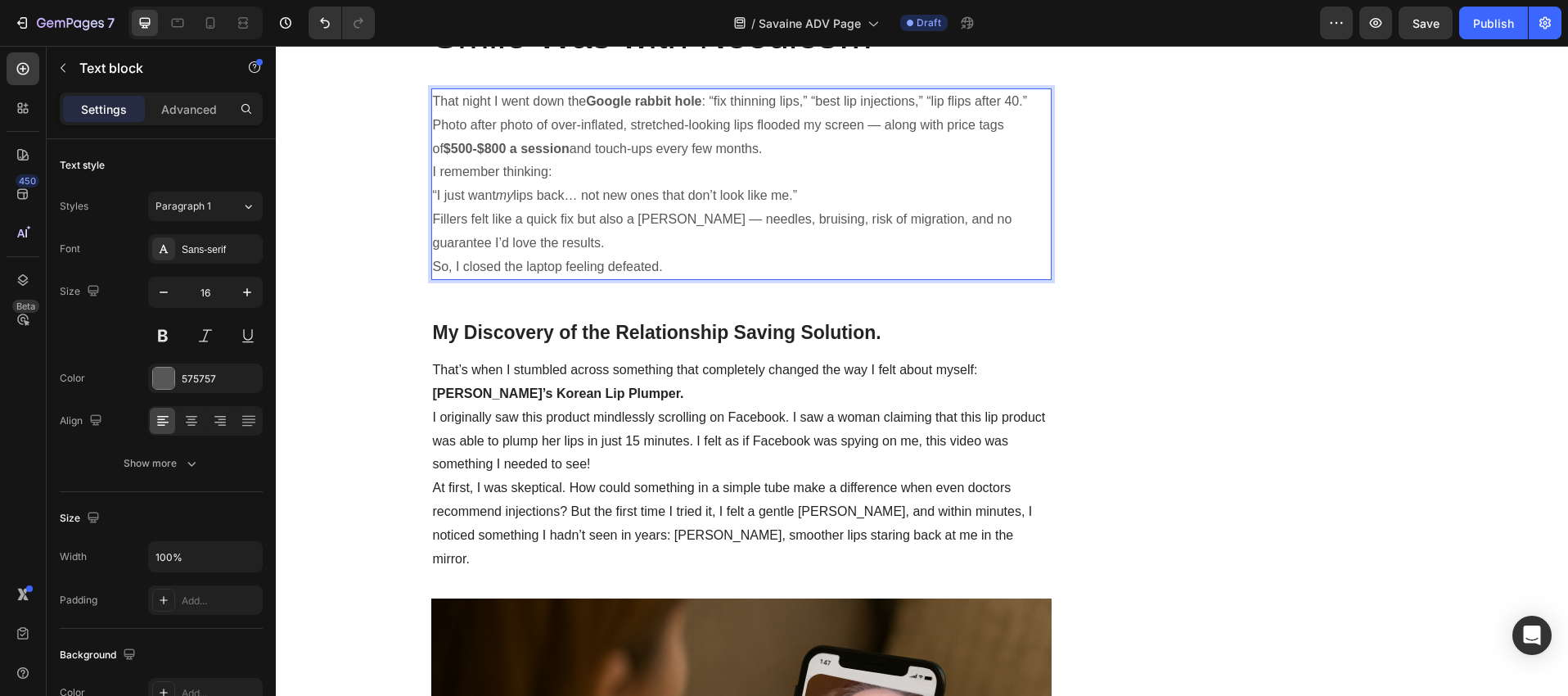
scroll to position [4123, 0]
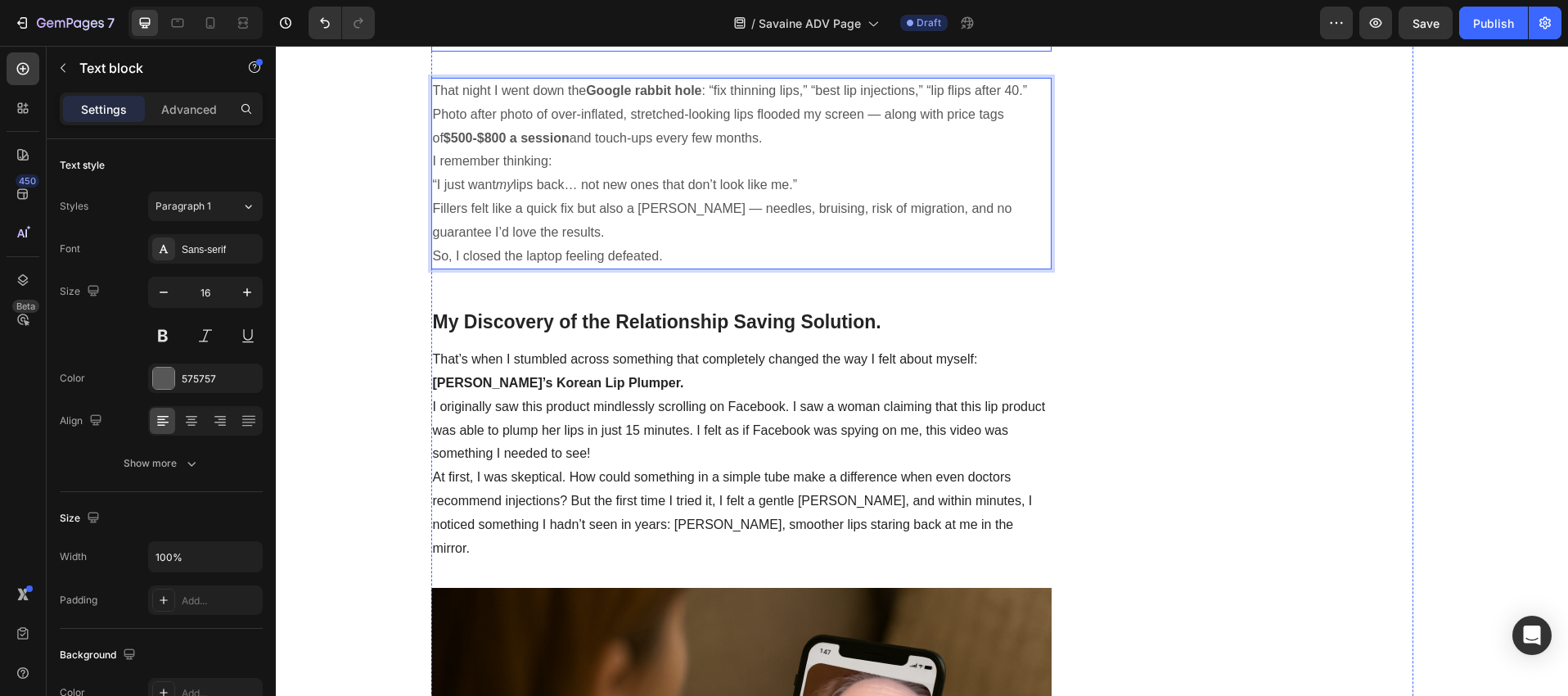
click at [869, 50] on p "I Thought the Only Way to Fix My Smile Was with Needles…" at bounding box center [741, 1] width 618 height 98
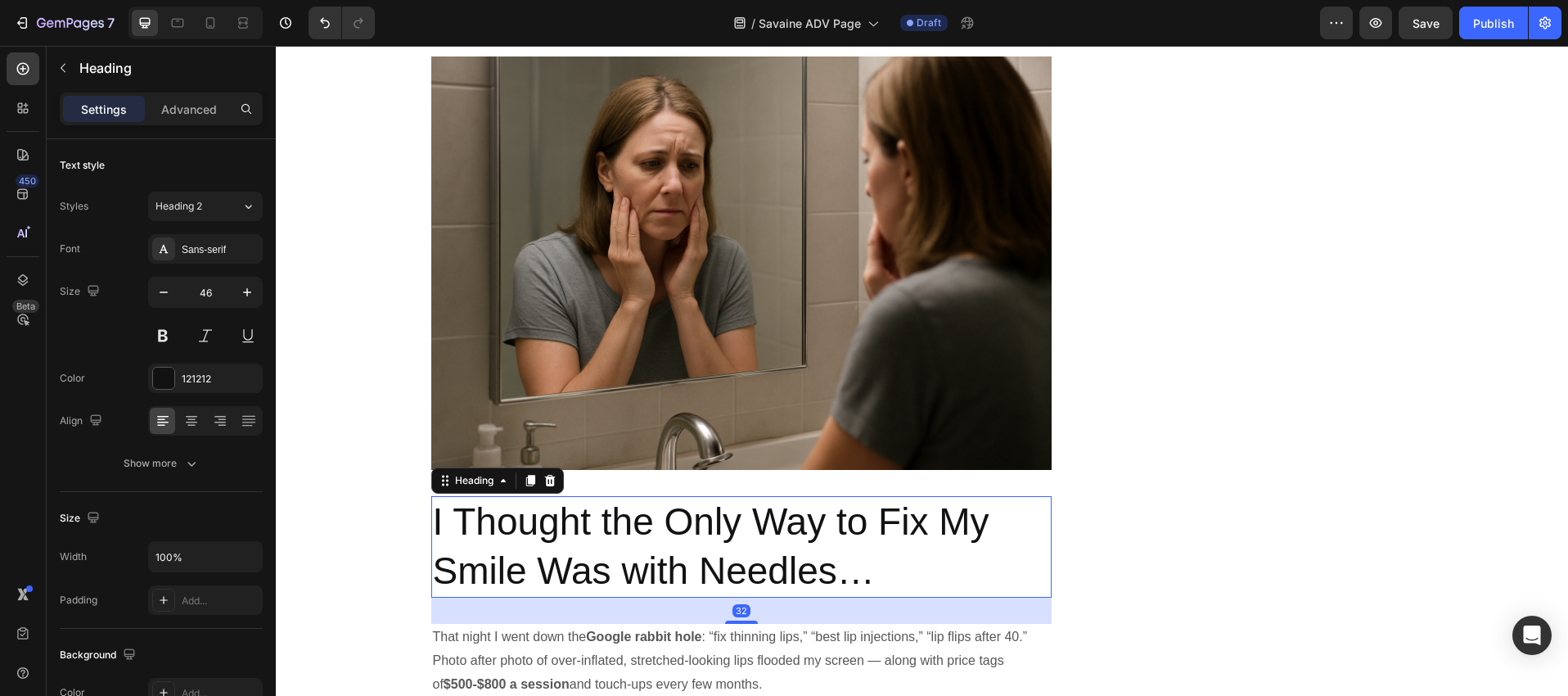
scroll to position [2994, 0]
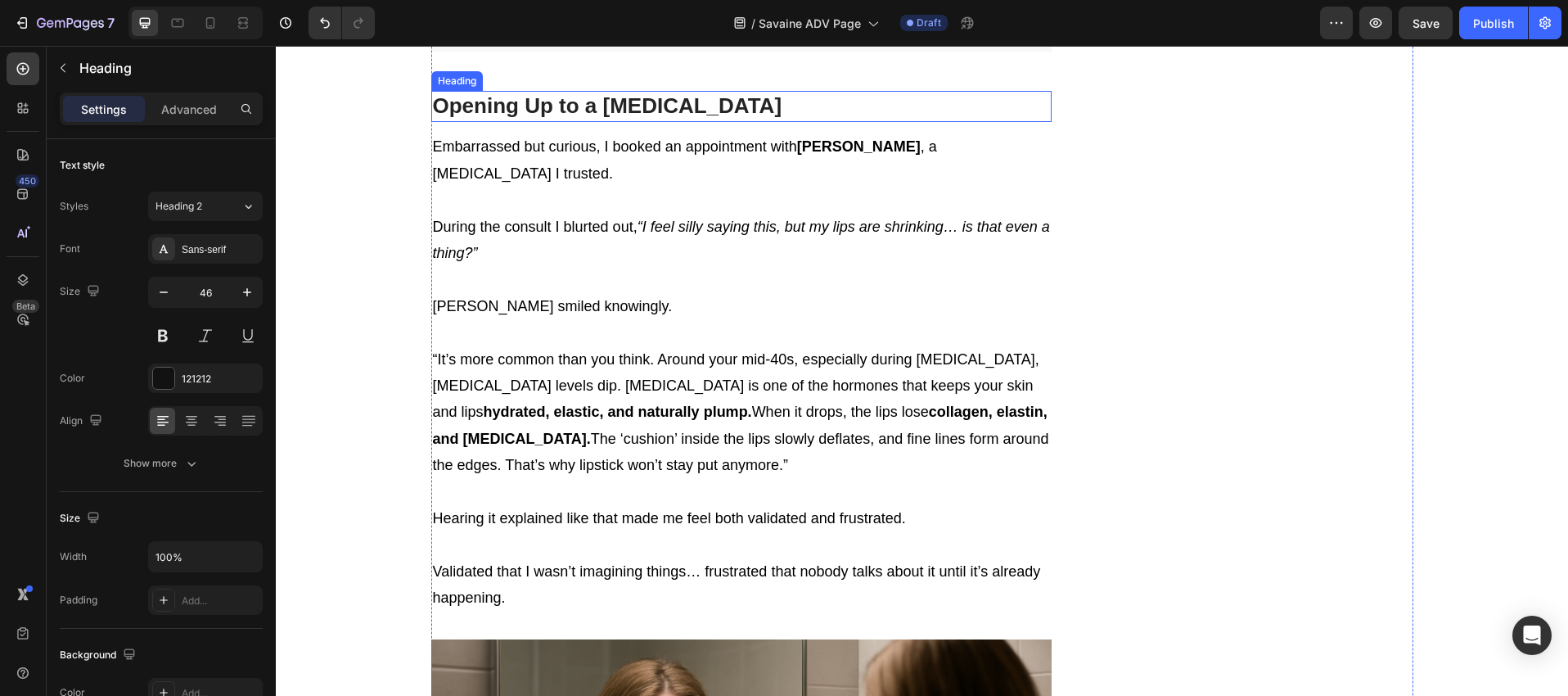
click at [608, 121] on p "Opening Up to a [MEDICAL_DATA]" at bounding box center [741, 106] width 618 height 27
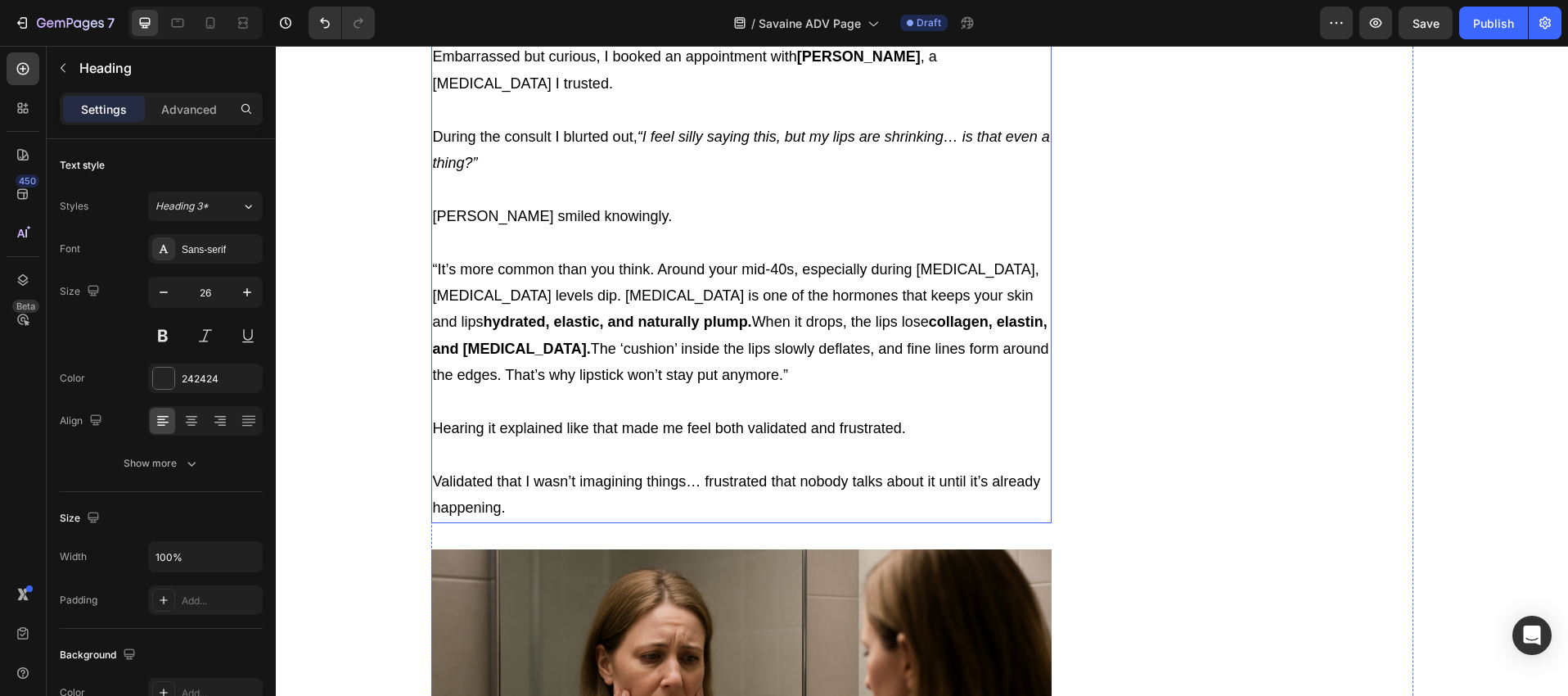
scroll to position [3079, 0]
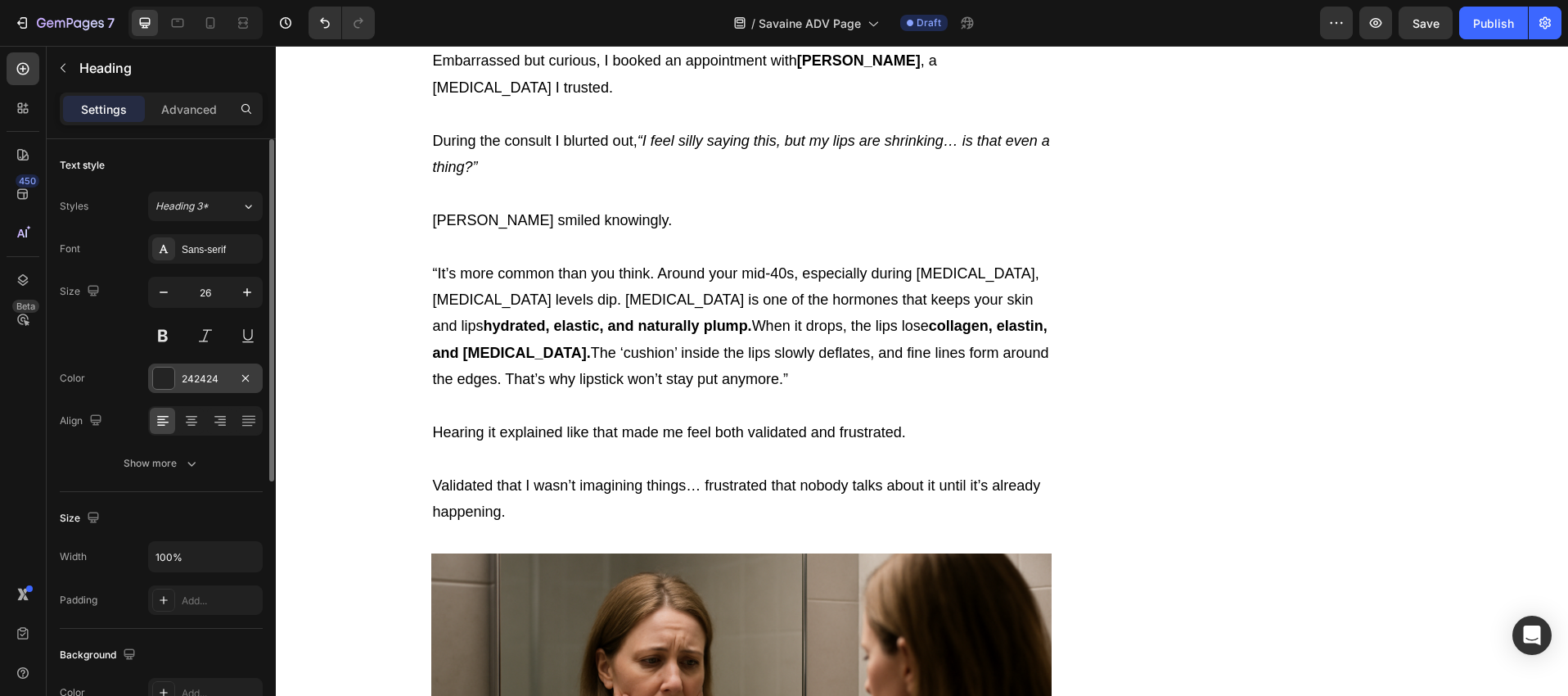
click at [163, 377] on div at bounding box center [164, 378] width 22 height 22
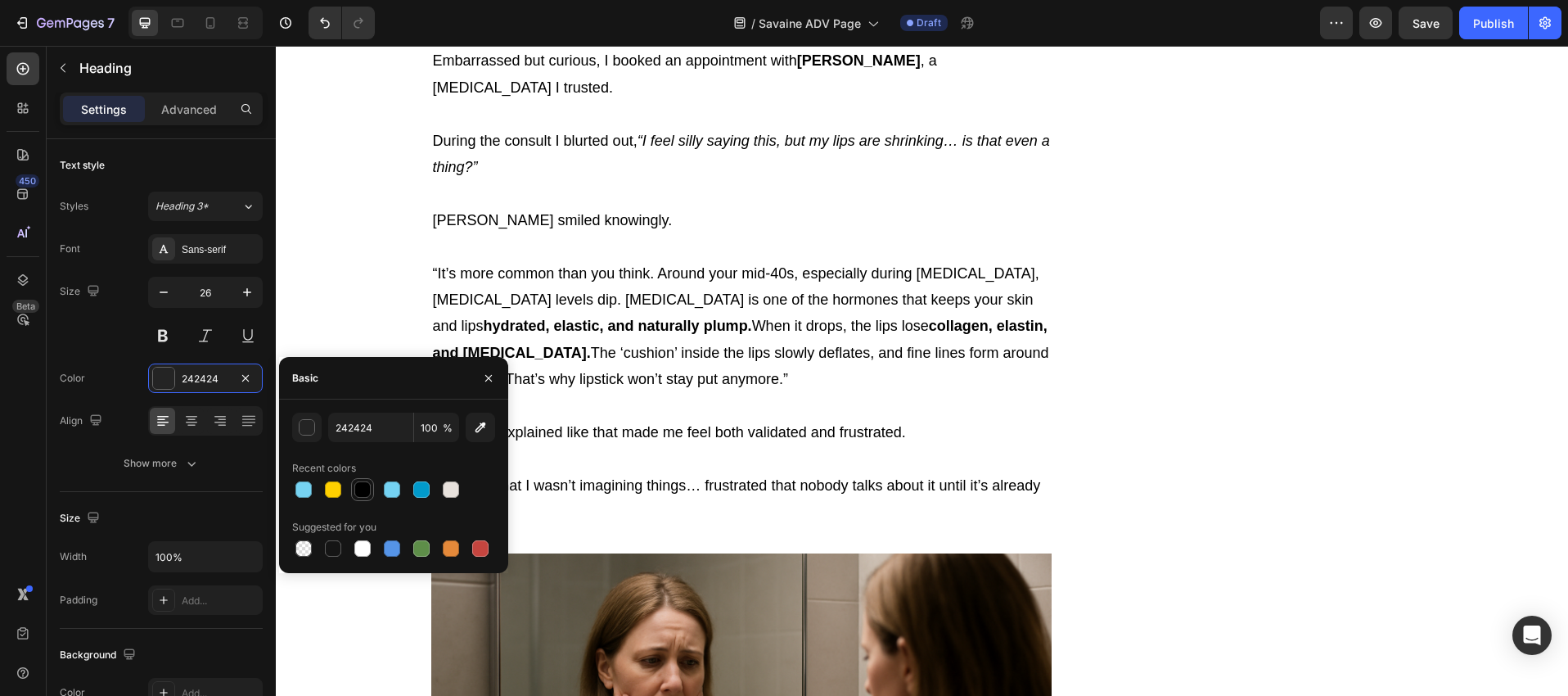
click at [371, 486] on div at bounding box center [362, 490] width 20 height 20
type input "000000"
click at [577, 127] on p "Embarrassed but curious, I booked an appointment with [PERSON_NAME] , a [MEDICA…" at bounding box center [741, 86] width 618 height 80
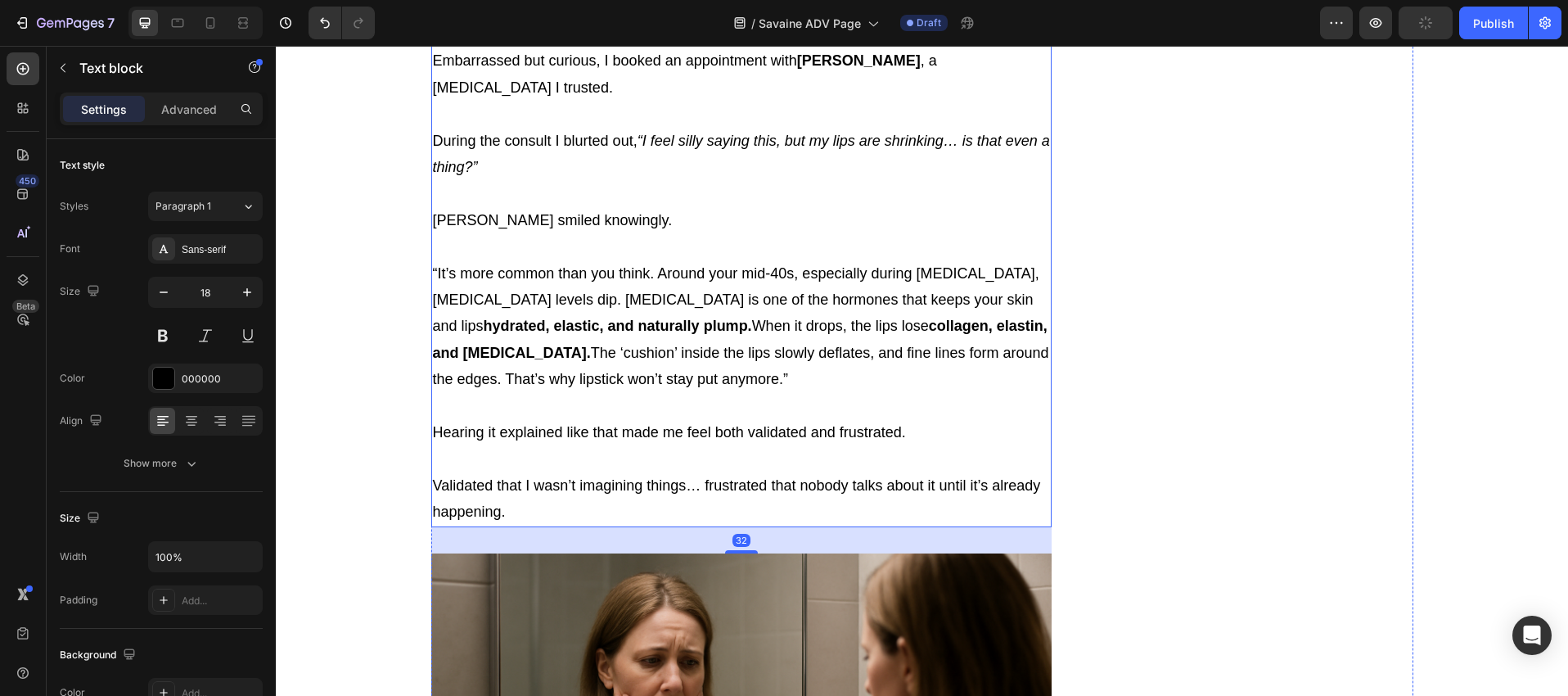
click at [717, 34] on p "Opening Up to a [MEDICAL_DATA]" at bounding box center [741, 21] width 618 height 27
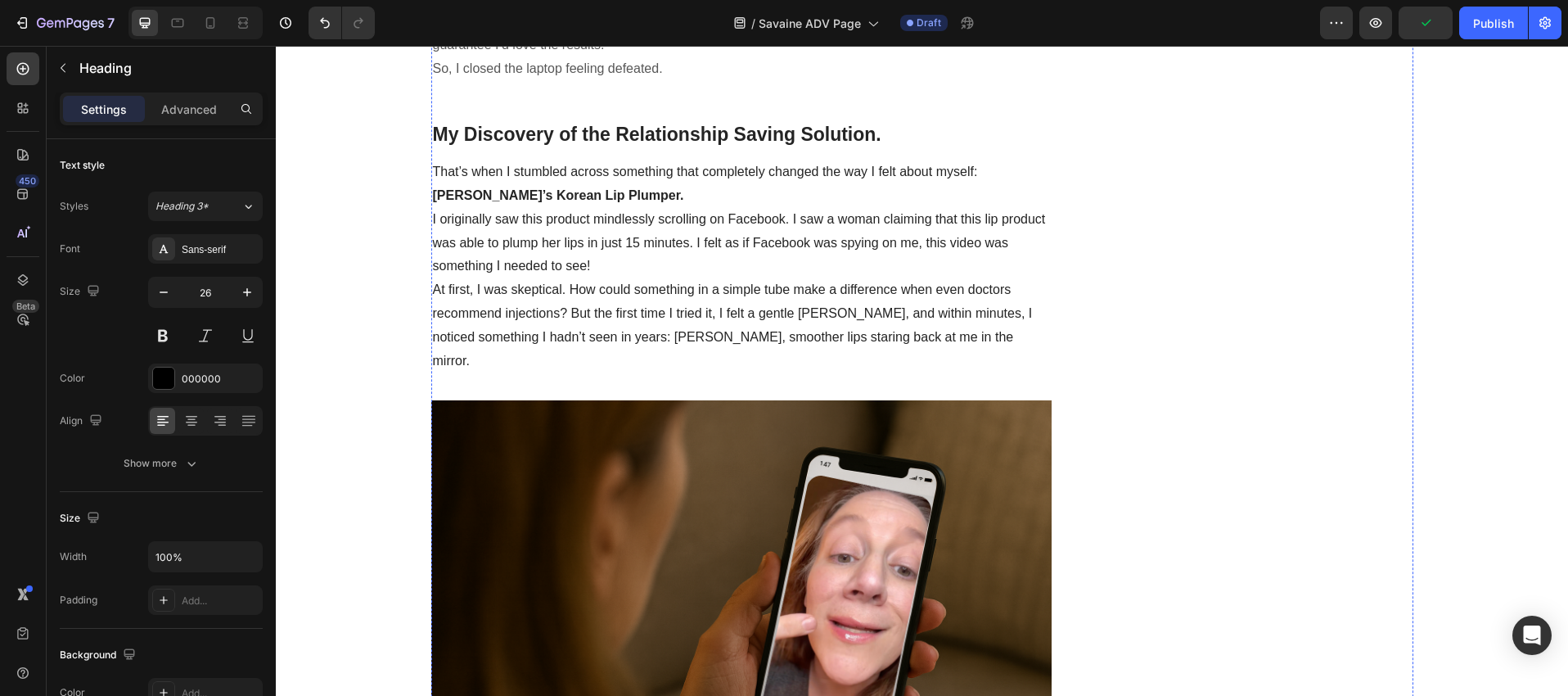
scroll to position [4106, 0]
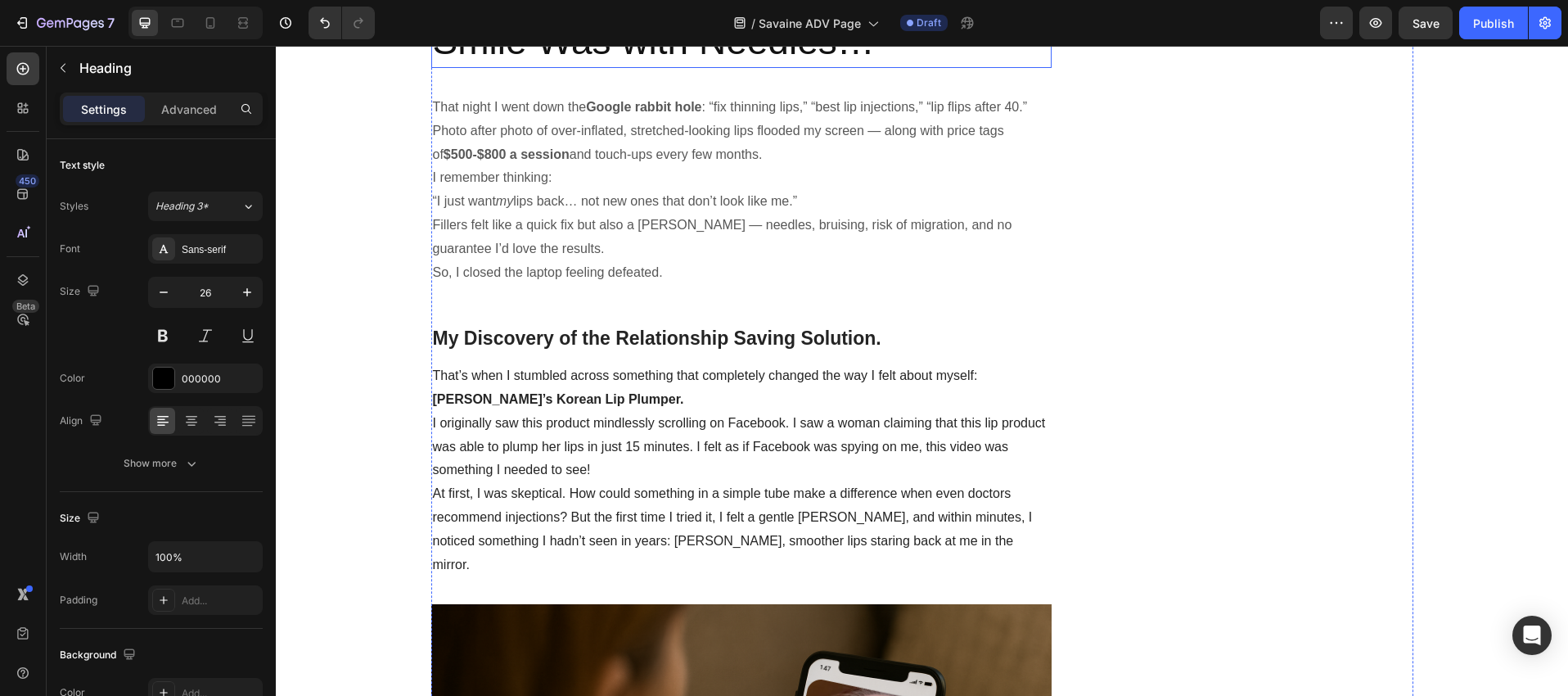
click at [613, 67] on p "I Thought the Only Way to Fix My Smile Was with Needles…" at bounding box center [741, 17] width 618 height 98
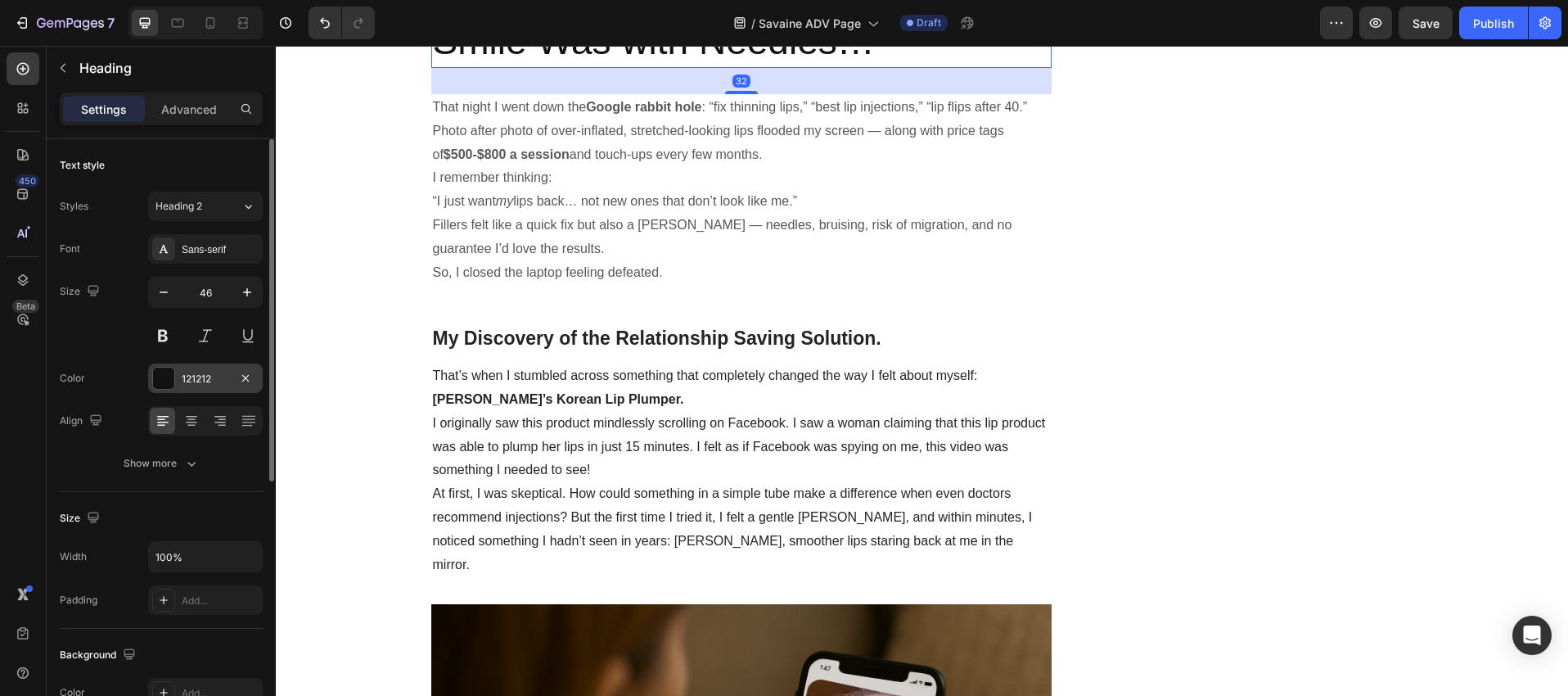
click at [163, 373] on div at bounding box center [164, 378] width 22 height 22
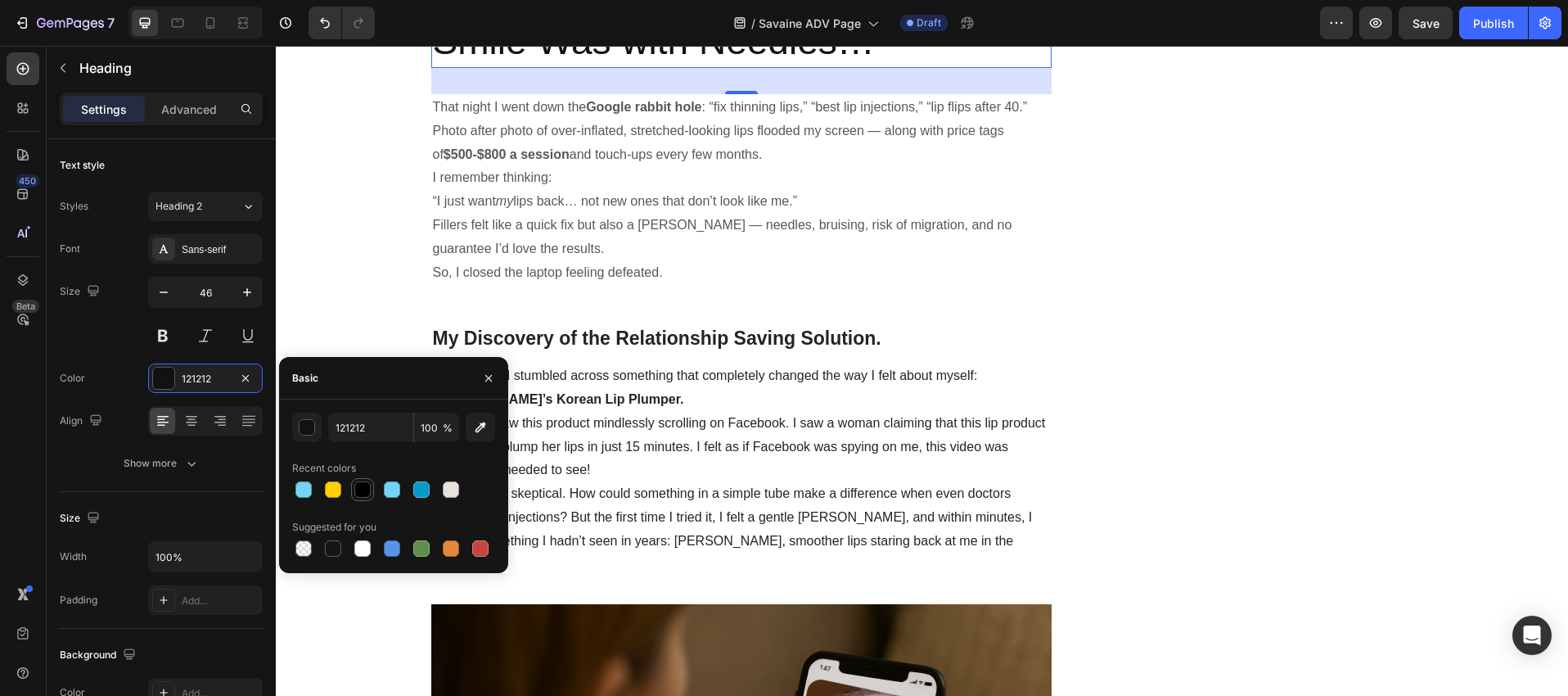
click at [368, 490] on div at bounding box center [362, 489] width 17 height 17
type input "000000"
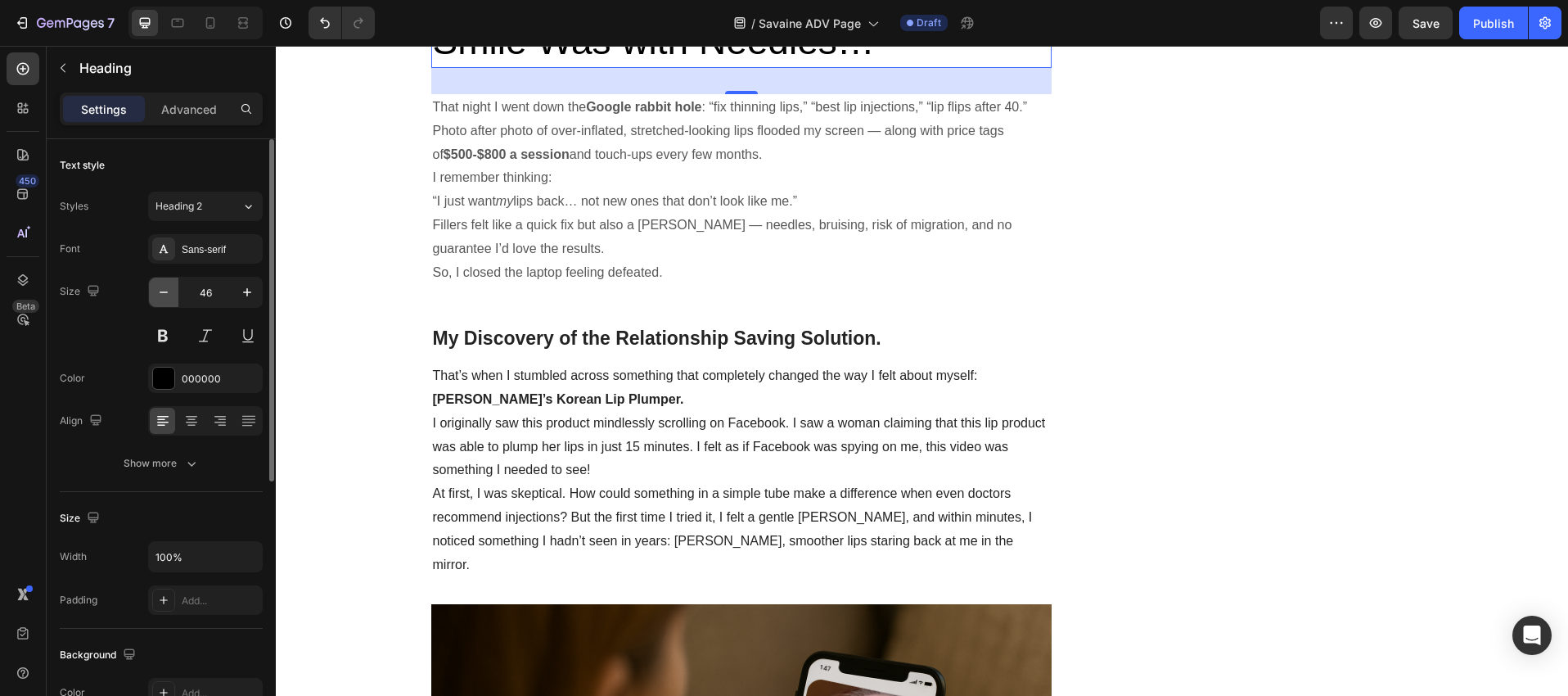
click at [165, 293] on icon "button" at bounding box center [163, 292] width 17 height 17
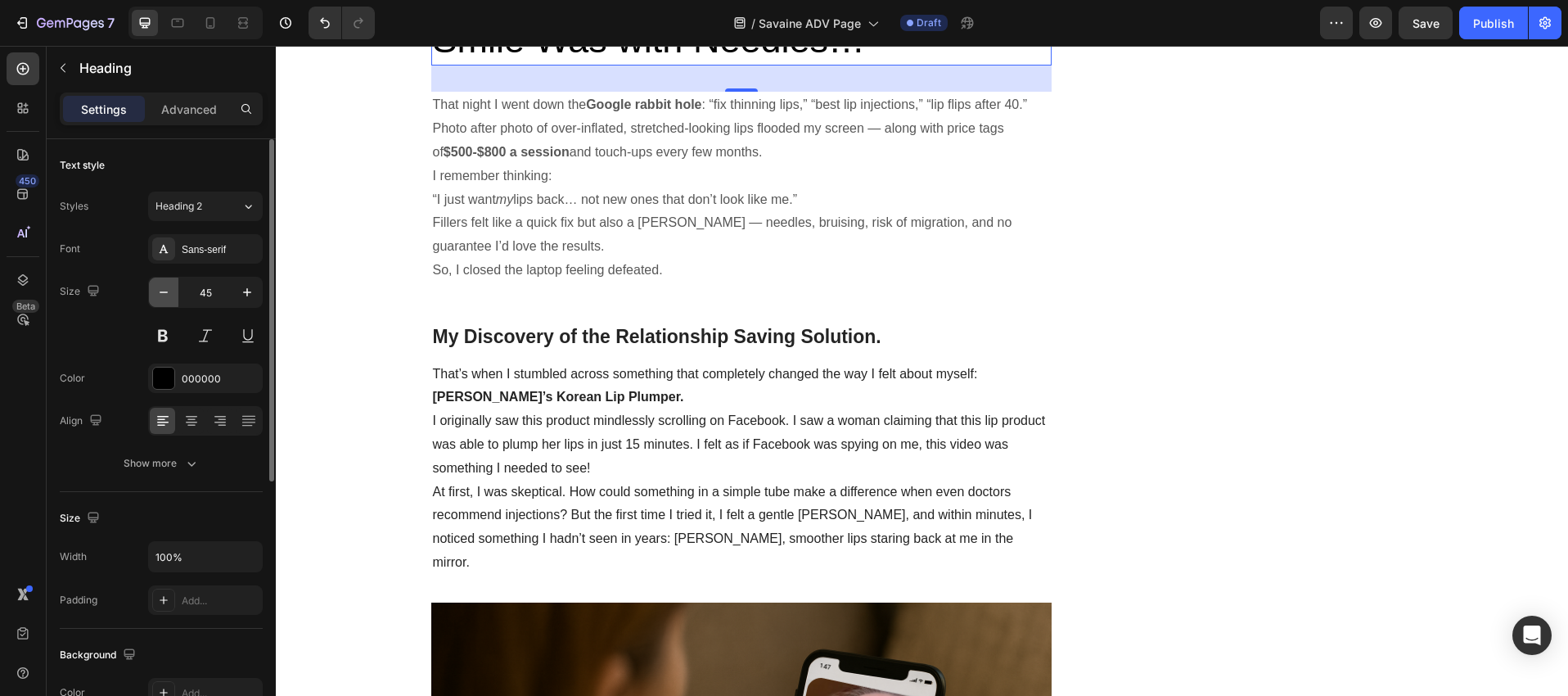
click at [165, 293] on icon "button" at bounding box center [163, 292] width 17 height 17
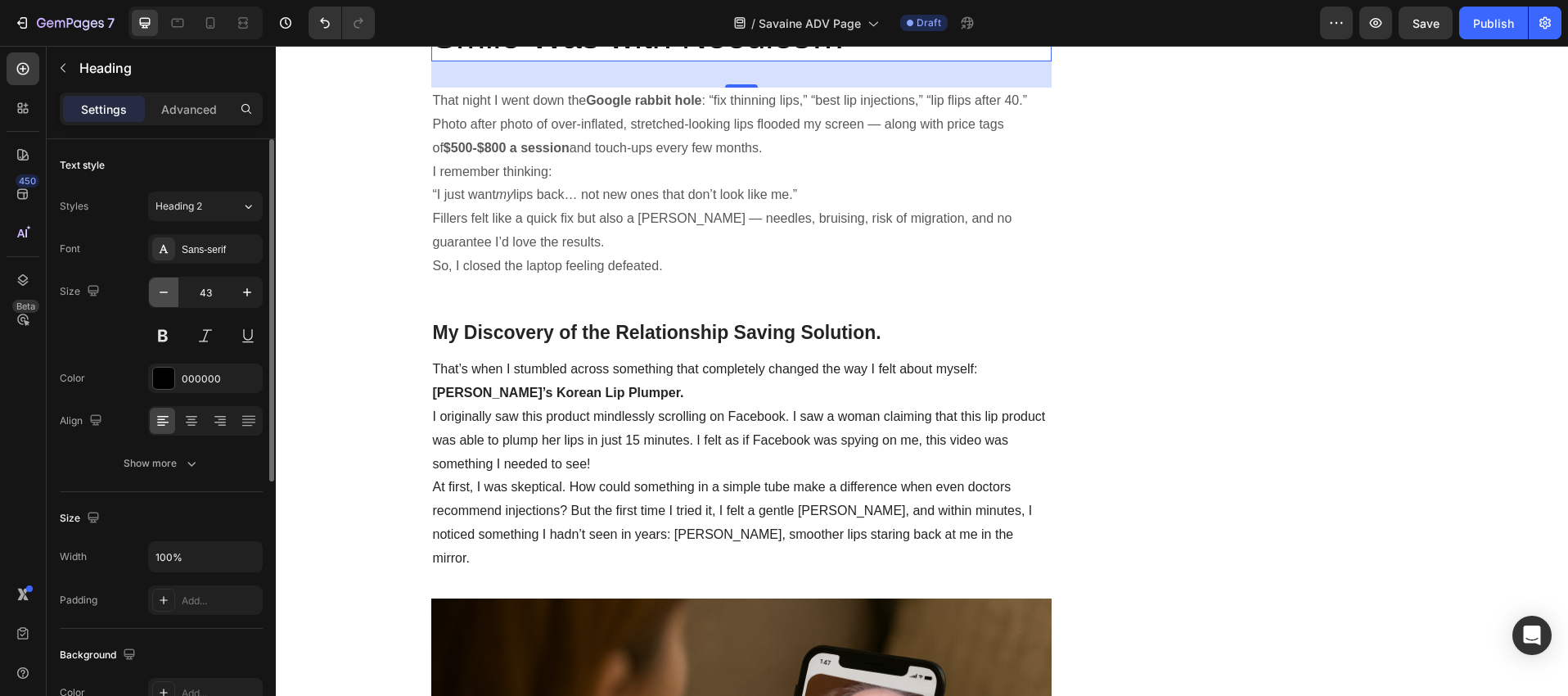
click at [165, 293] on icon "button" at bounding box center [163, 292] width 17 height 17
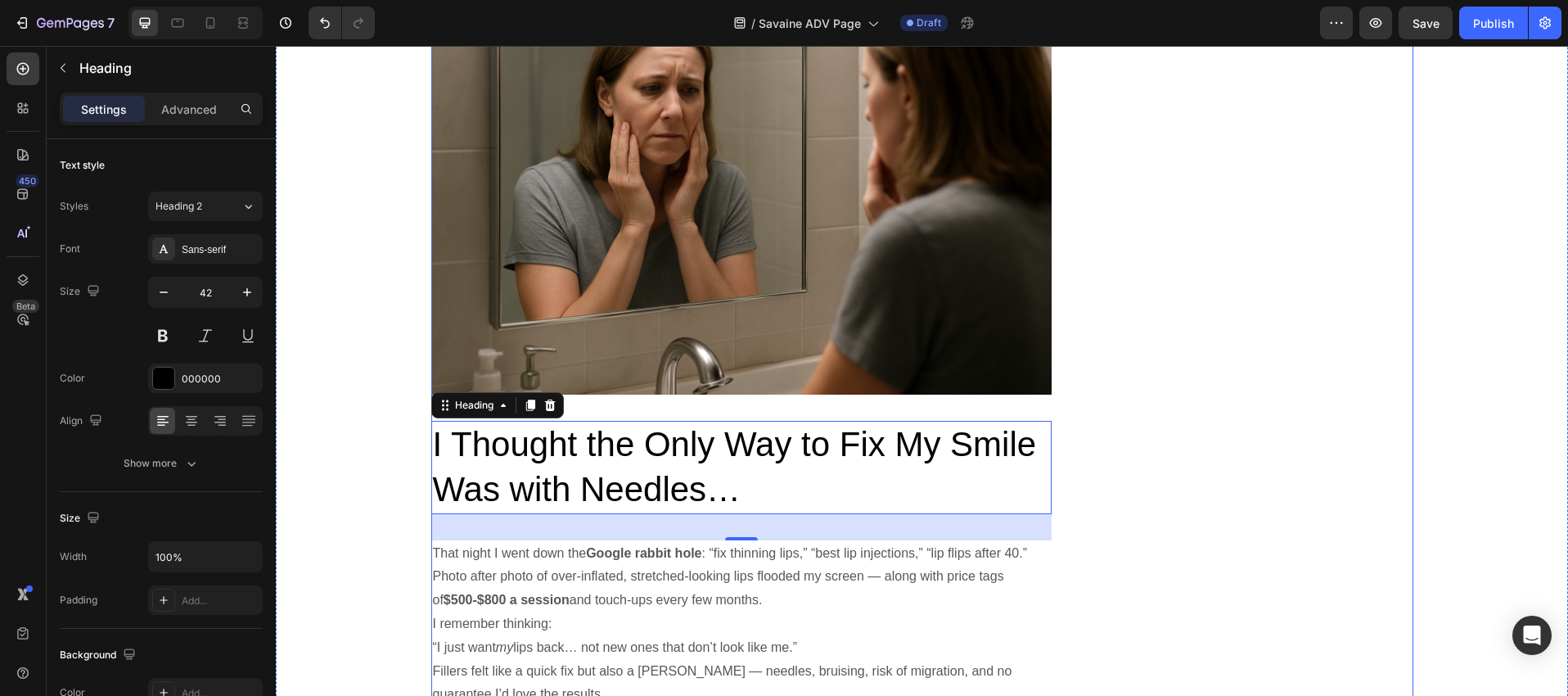
scroll to position [4015, 0]
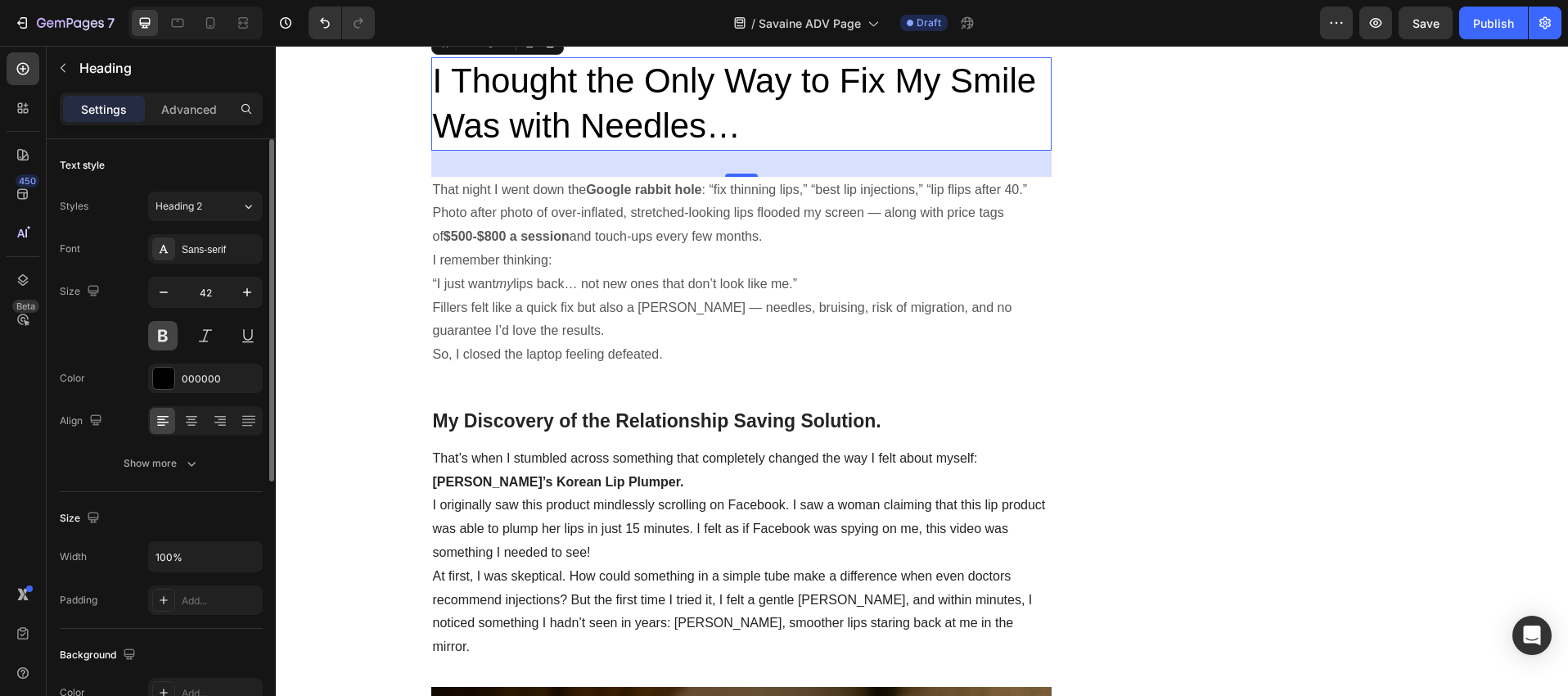
click at [169, 332] on button at bounding box center [163, 336] width 29 height 29
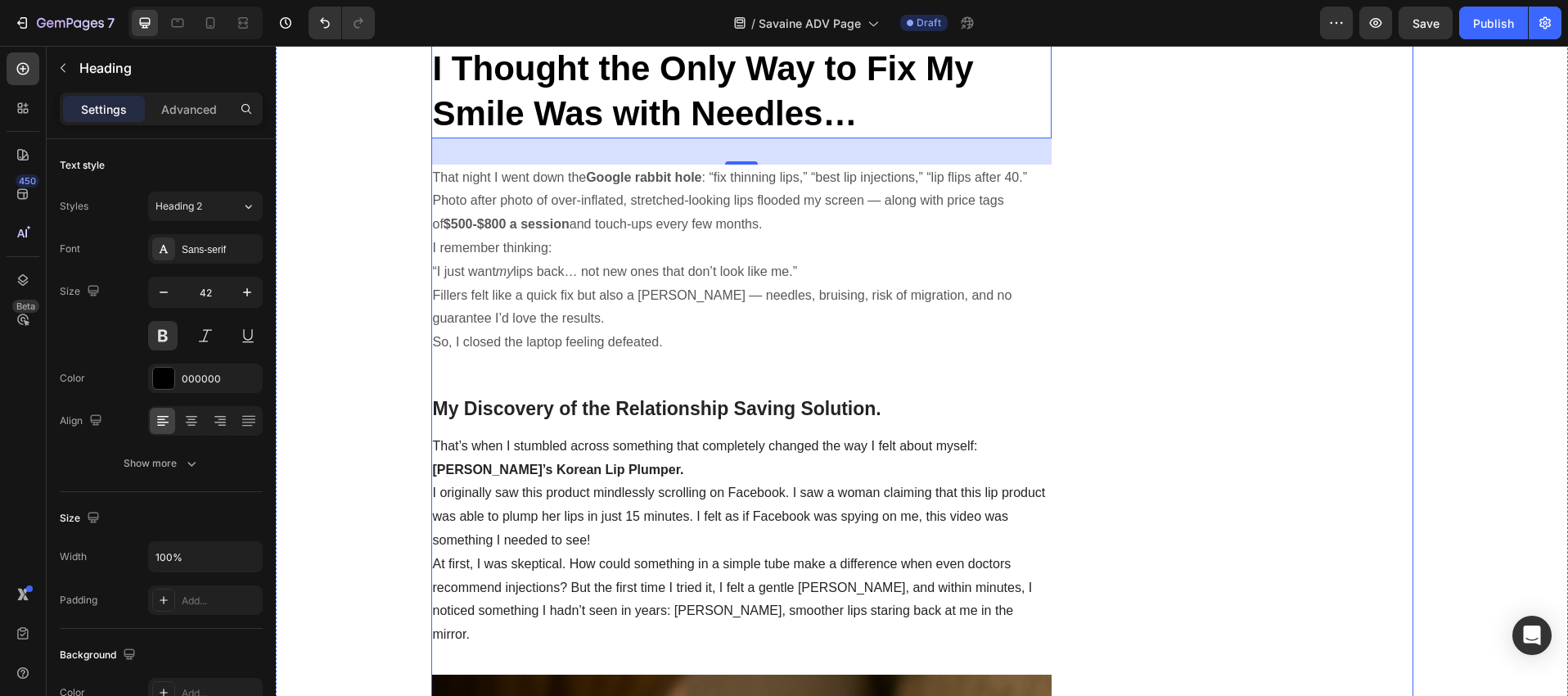
scroll to position [4044, 0]
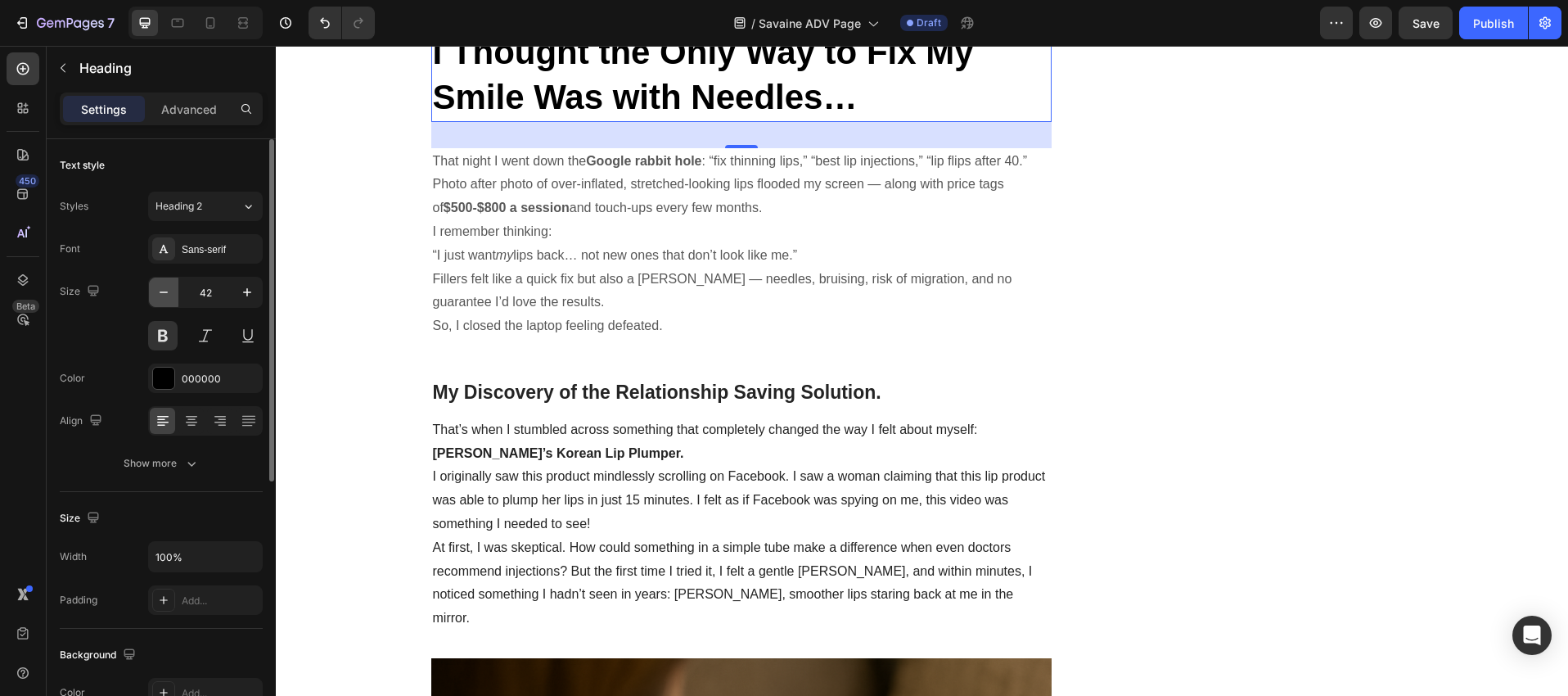
click at [159, 295] on icon "button" at bounding box center [163, 292] width 17 height 17
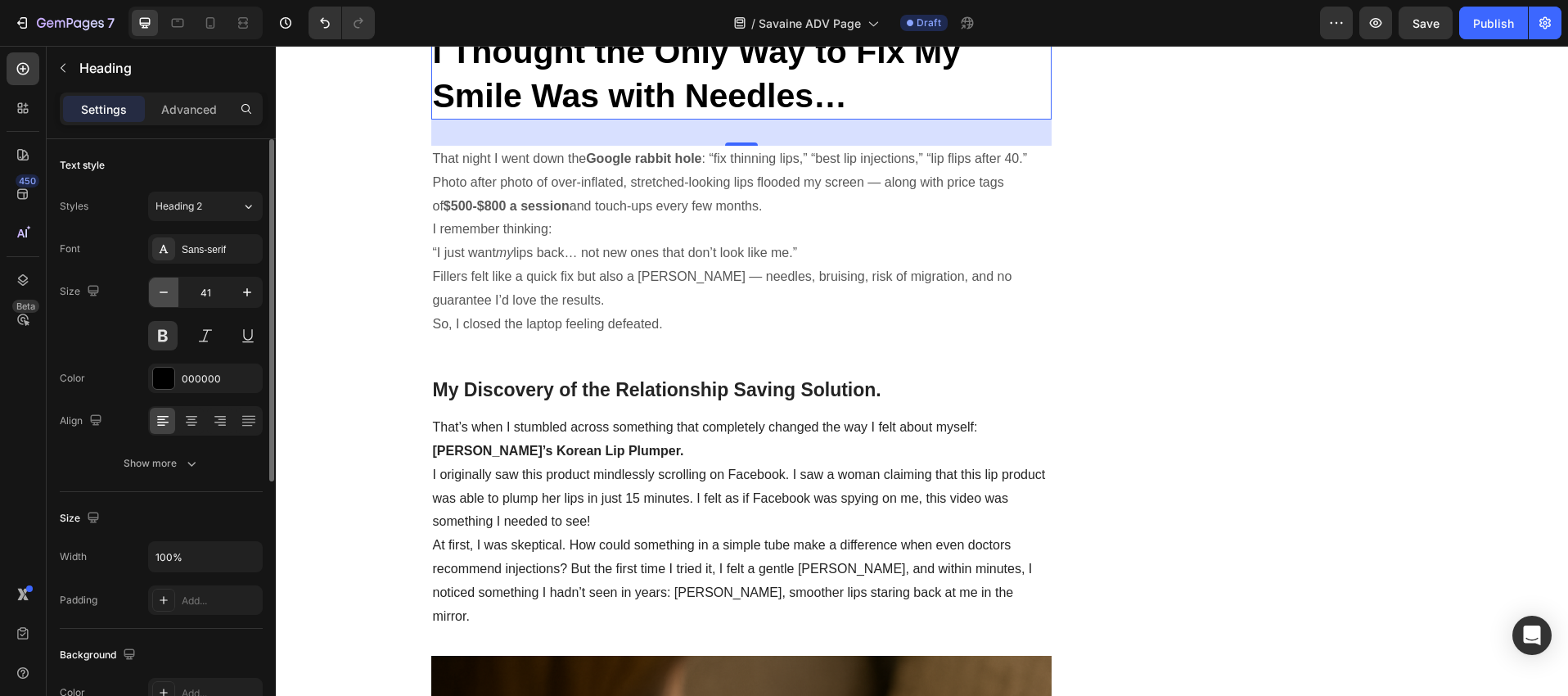
click at [159, 295] on icon "button" at bounding box center [163, 292] width 17 height 17
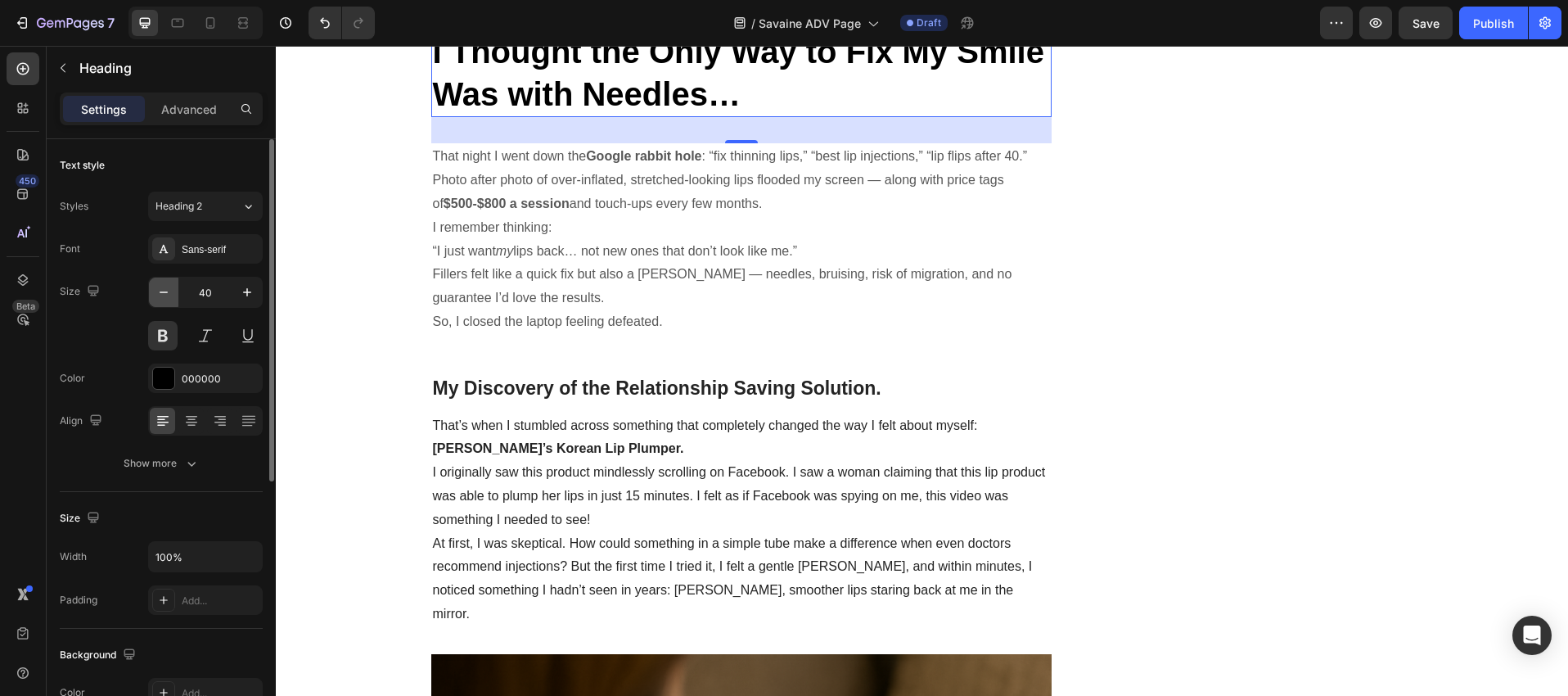
click at [159, 295] on icon "button" at bounding box center [163, 292] width 17 height 17
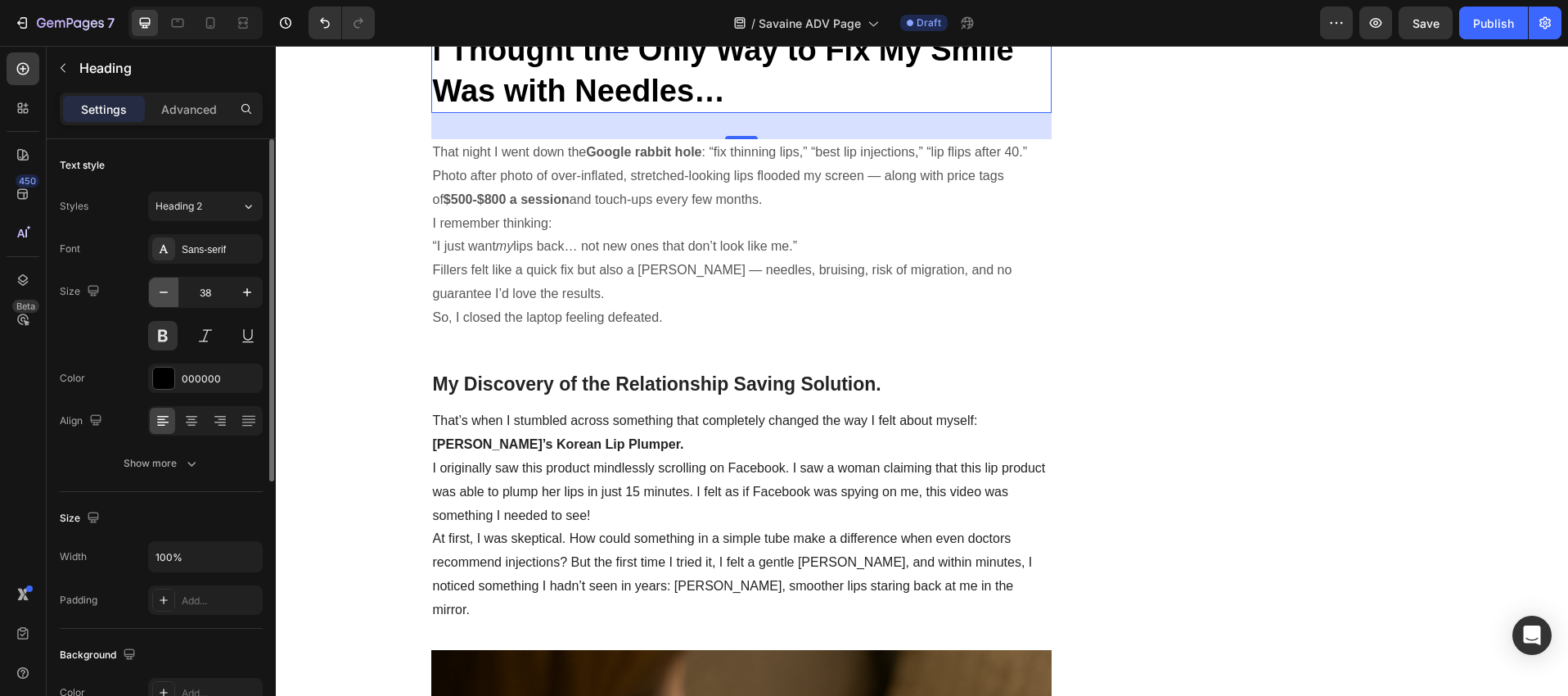
click at [159, 295] on icon "button" at bounding box center [163, 292] width 17 height 17
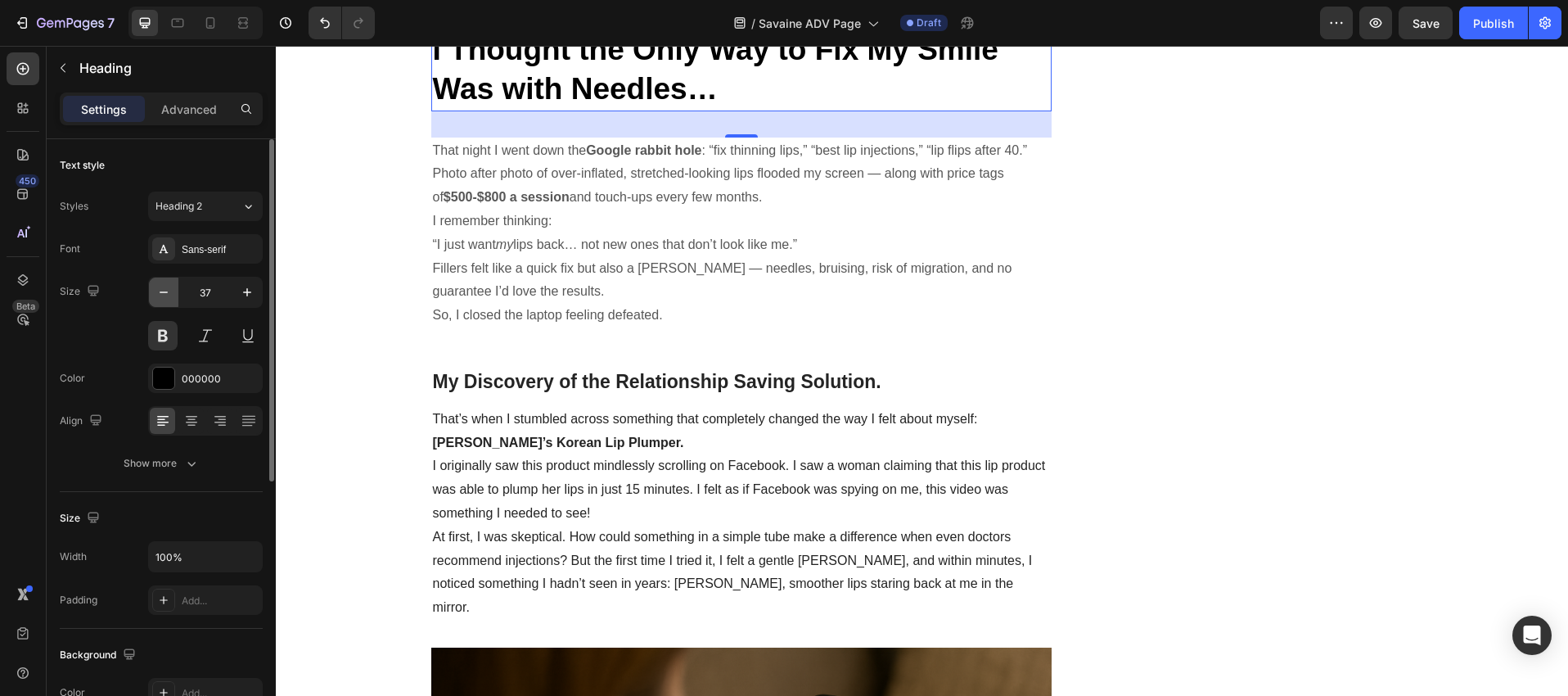
type input "36"
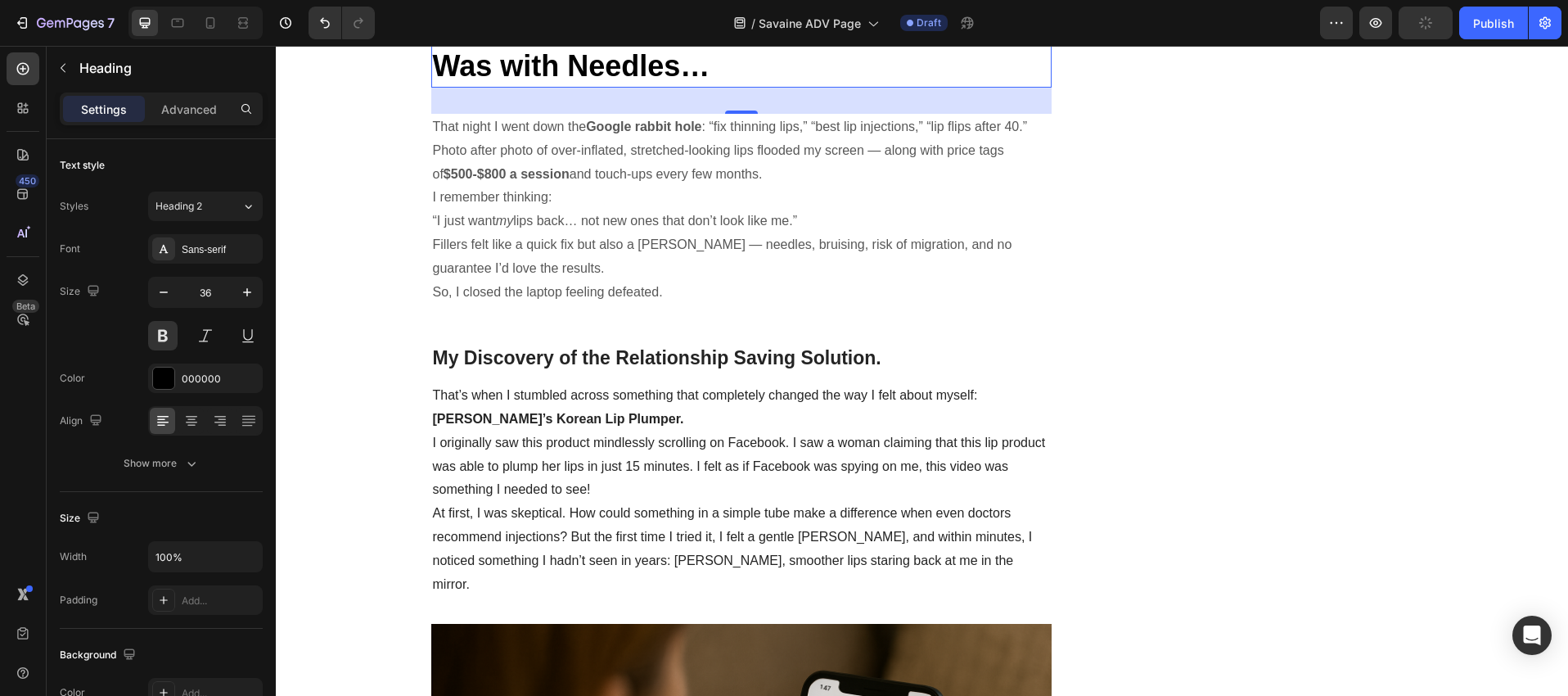
scroll to position [4308, 0]
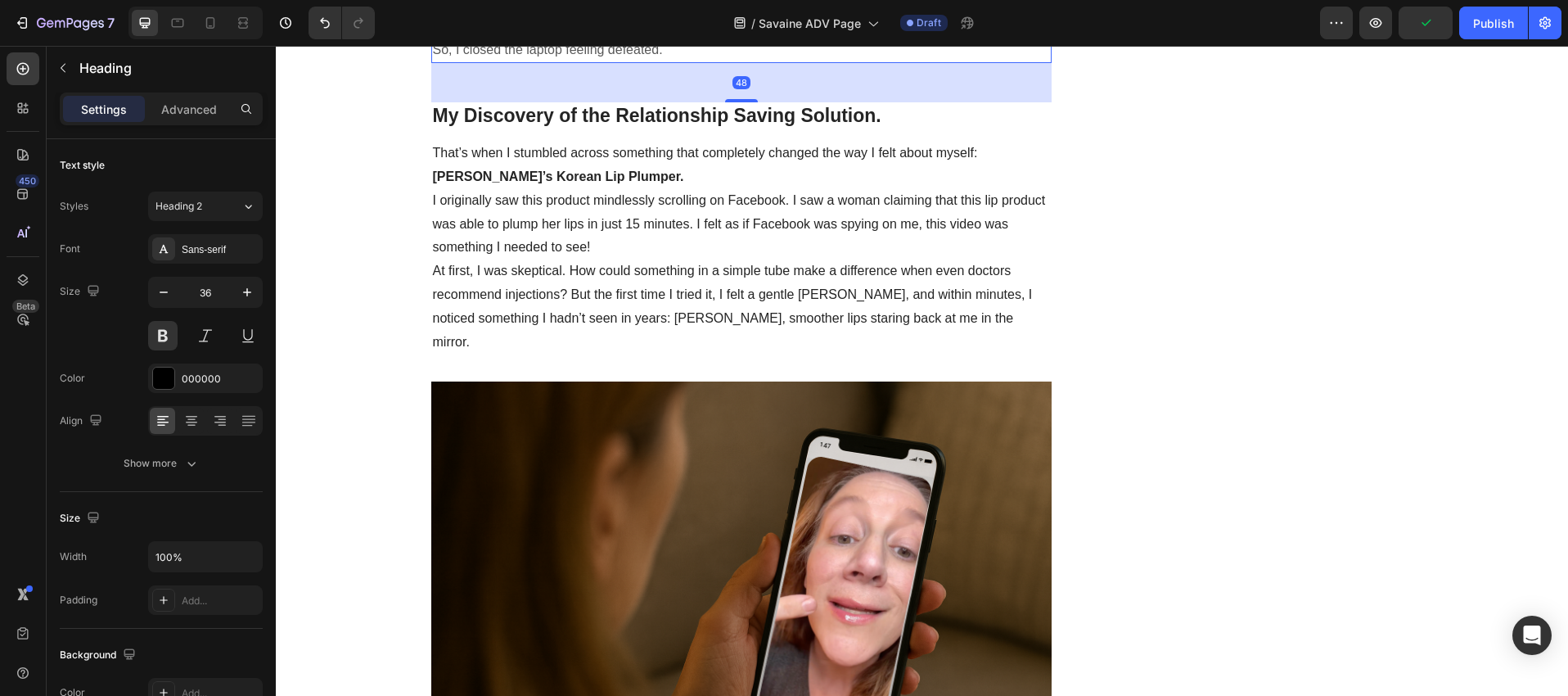
drag, startPoint x: 160, startPoint y: 373, endPoint x: 182, endPoint y: 375, distance: 22.1
click at [160, 373] on div at bounding box center [164, 378] width 22 height 22
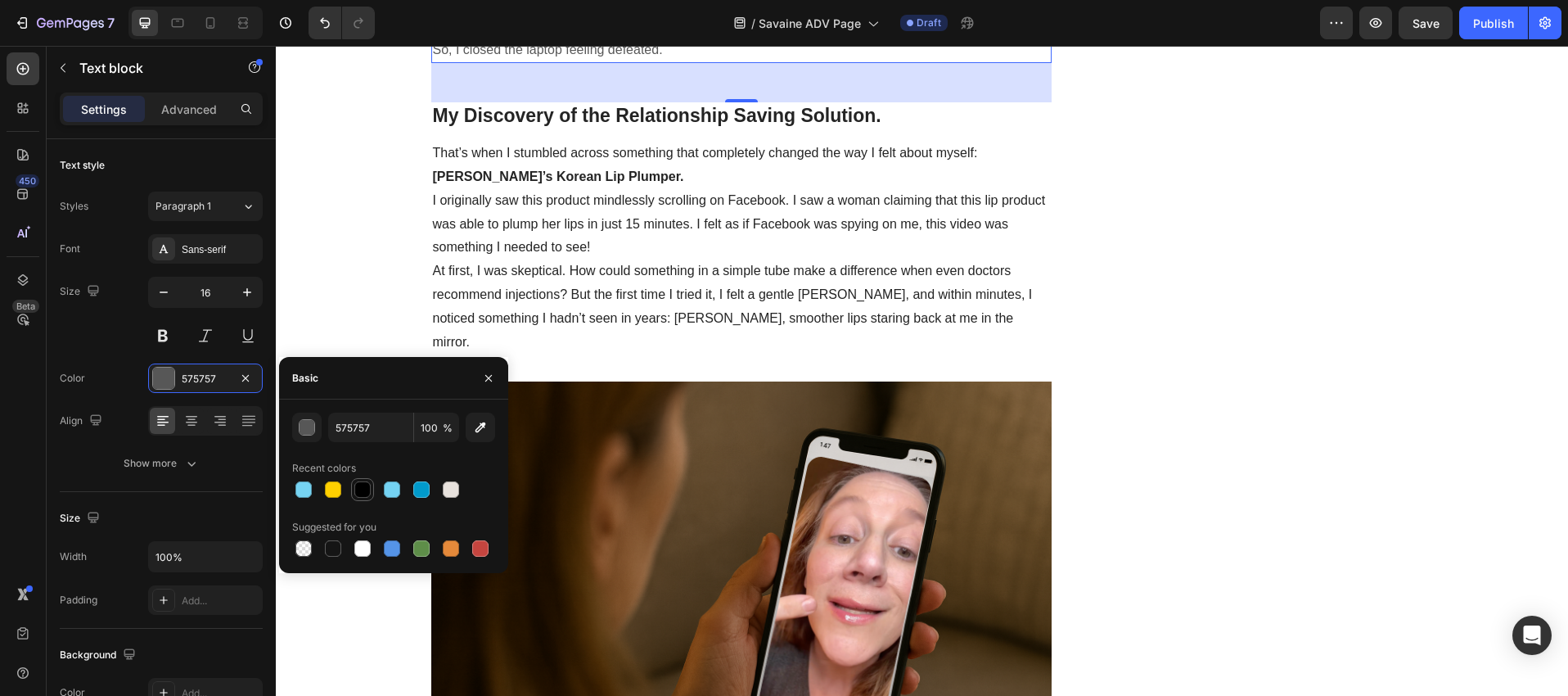
click at [359, 487] on div at bounding box center [362, 489] width 17 height 17
type input "000000"
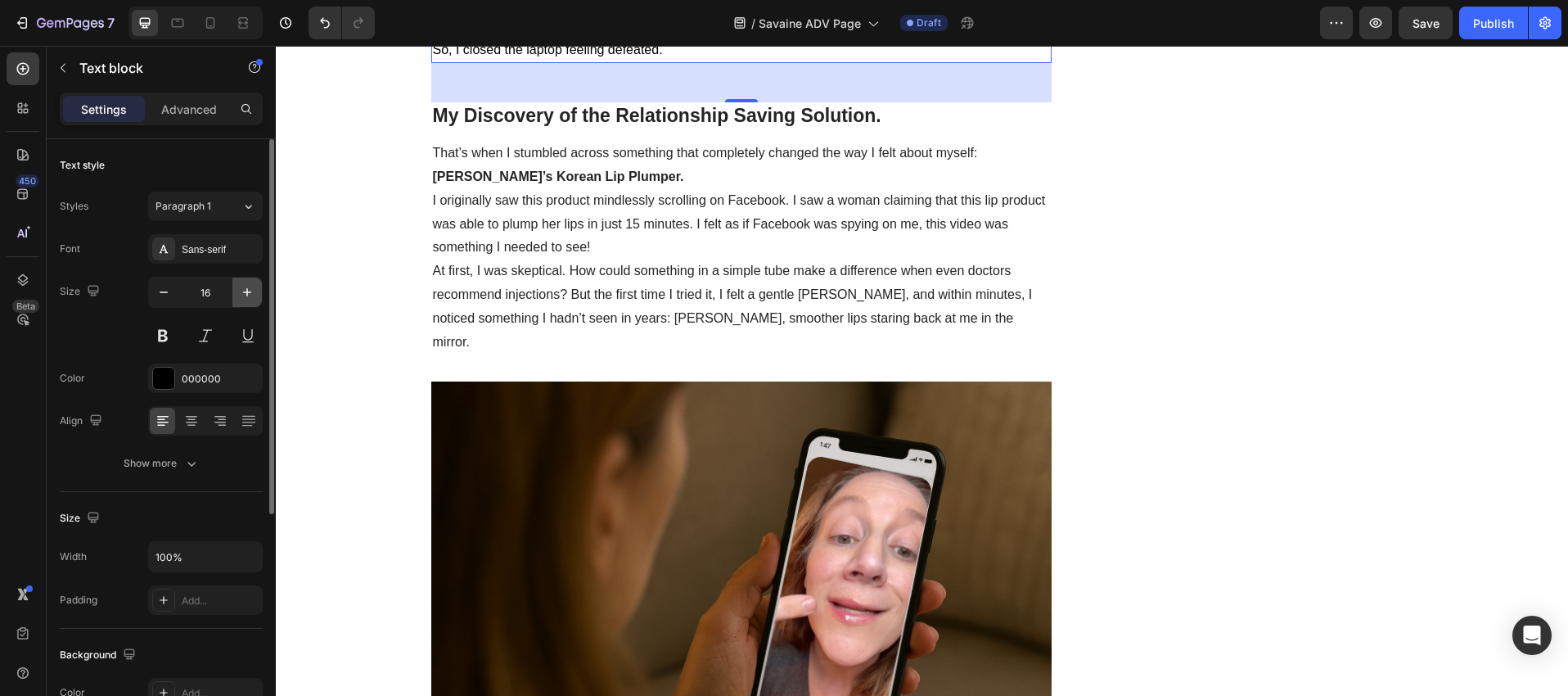
click at [240, 295] on icon "button" at bounding box center [246, 292] width 17 height 17
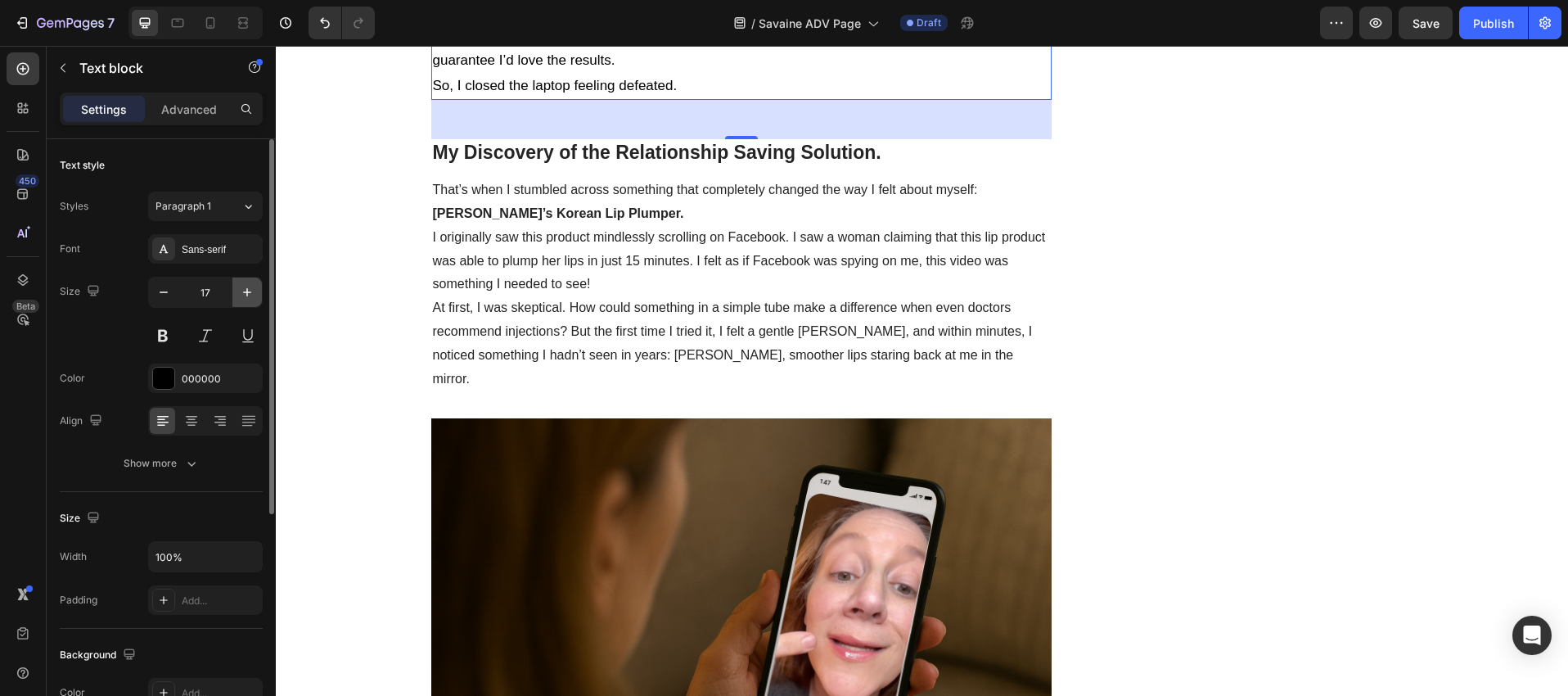
type input "18"
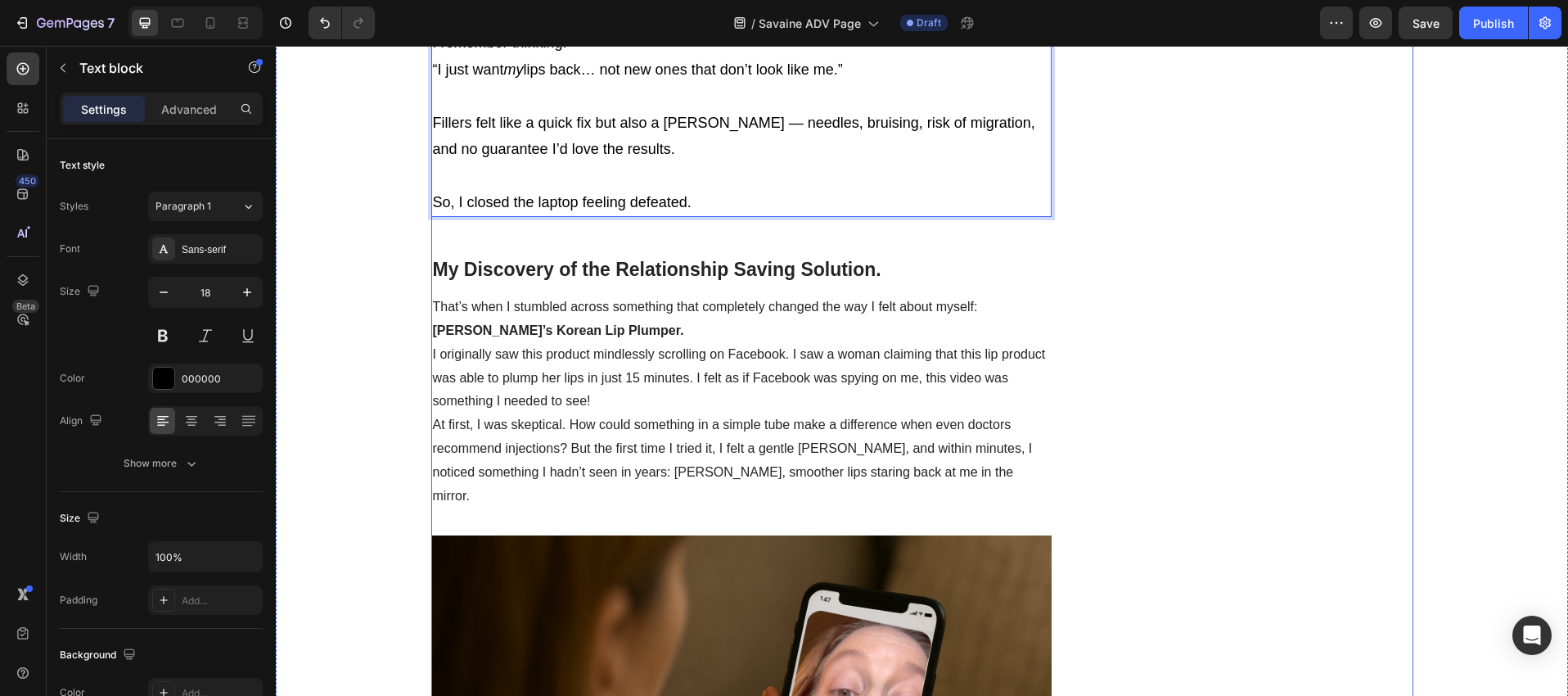
scroll to position [4310, 0]
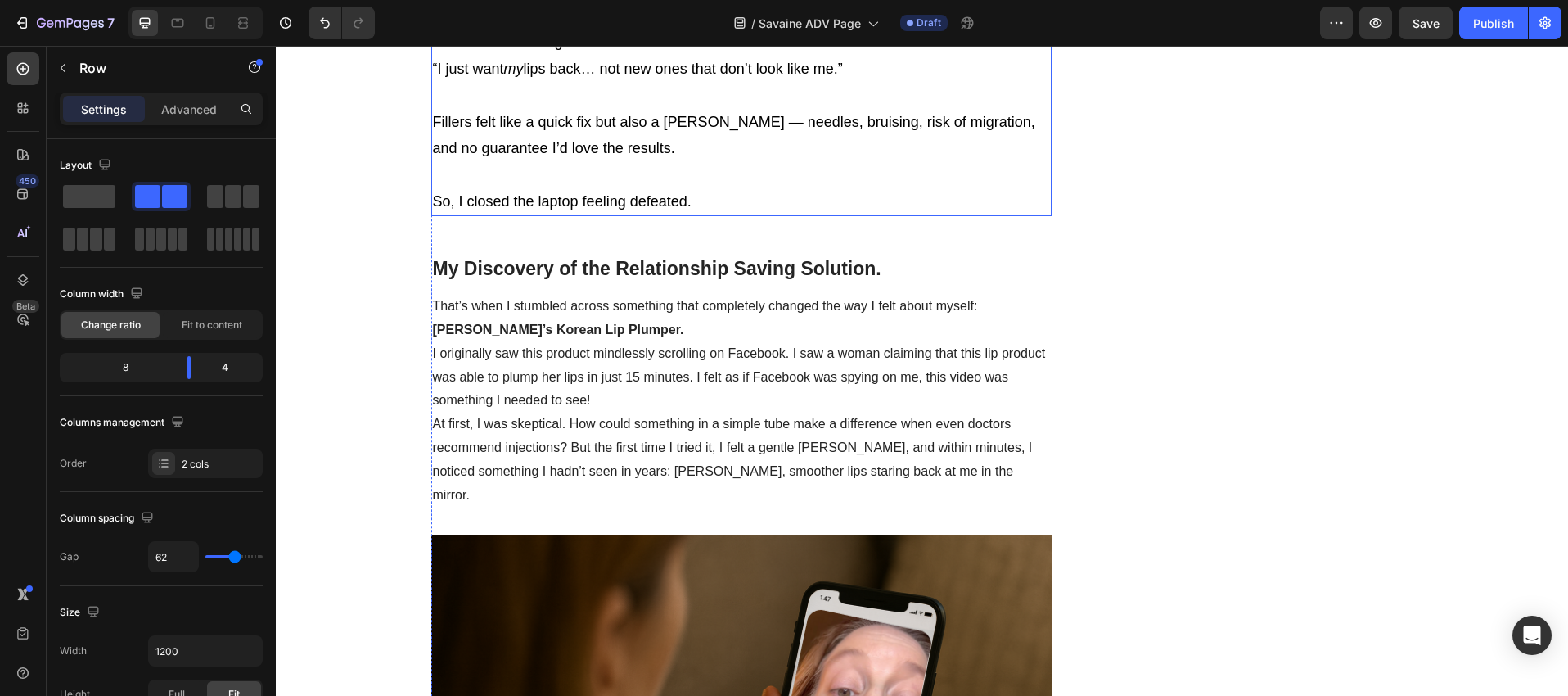
click at [637, 162] on p "Fillers felt like a quick fix but also a [PERSON_NAME] — needles, bruising, ris…" at bounding box center [741, 135] width 618 height 53
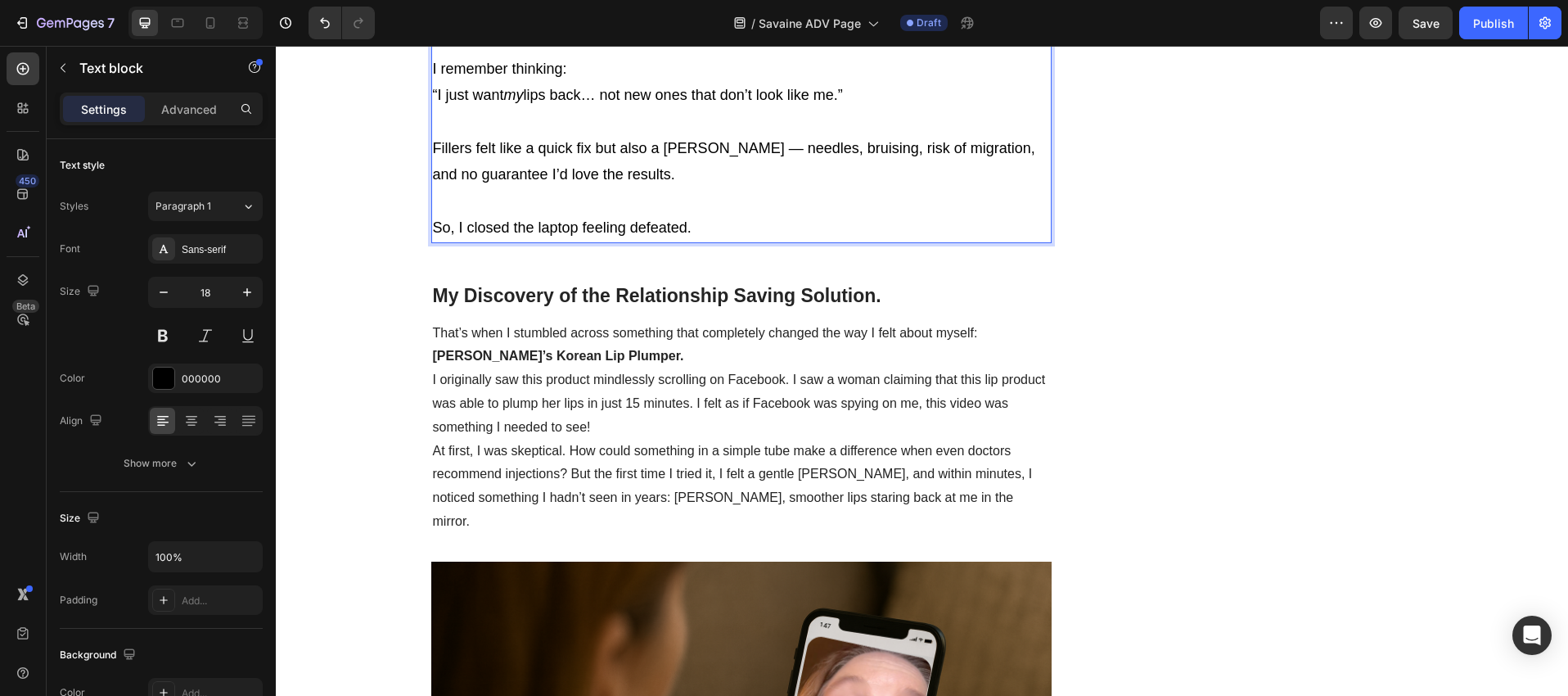
click at [635, 188] on p "Fillers felt like a quick fix but also a [PERSON_NAME] — needles, bruising, ris…" at bounding box center [741, 162] width 618 height 53
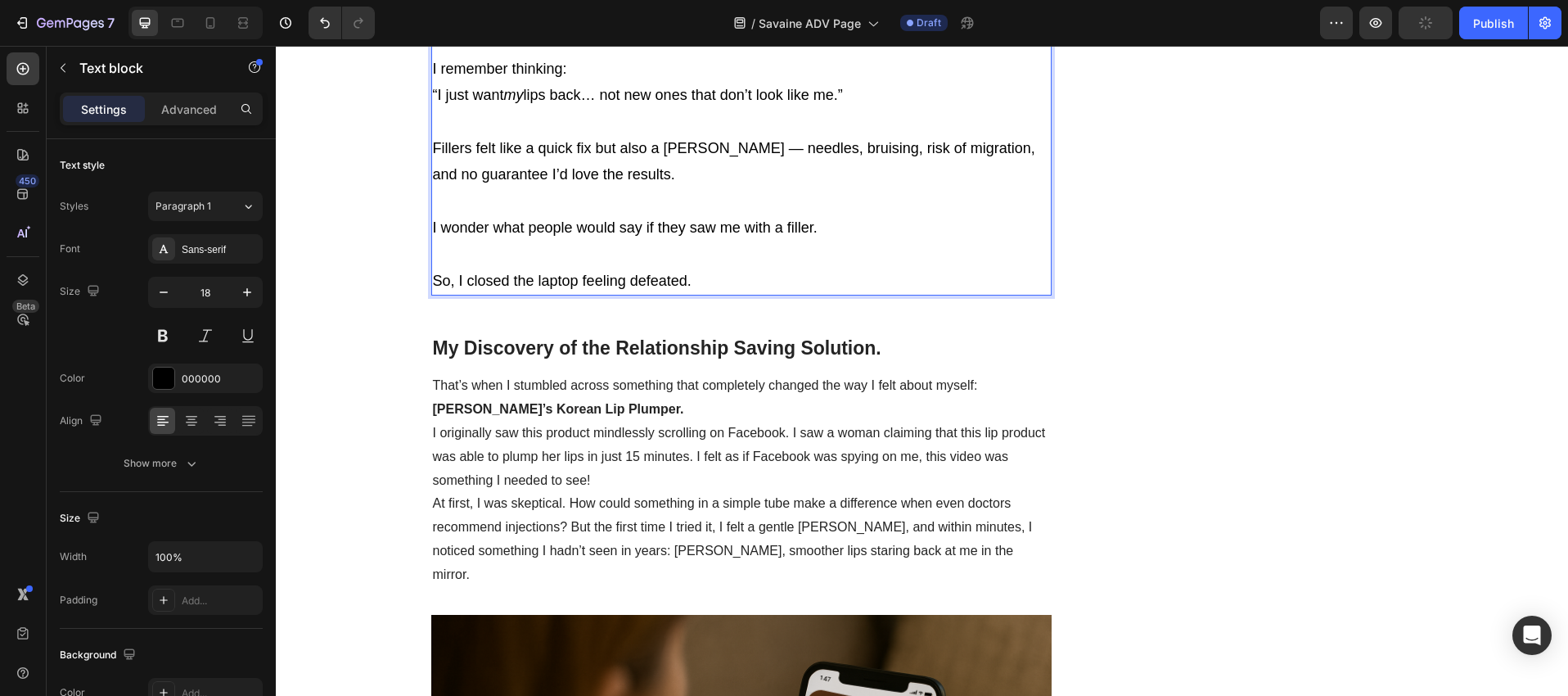
scroll to position [4348, 0]
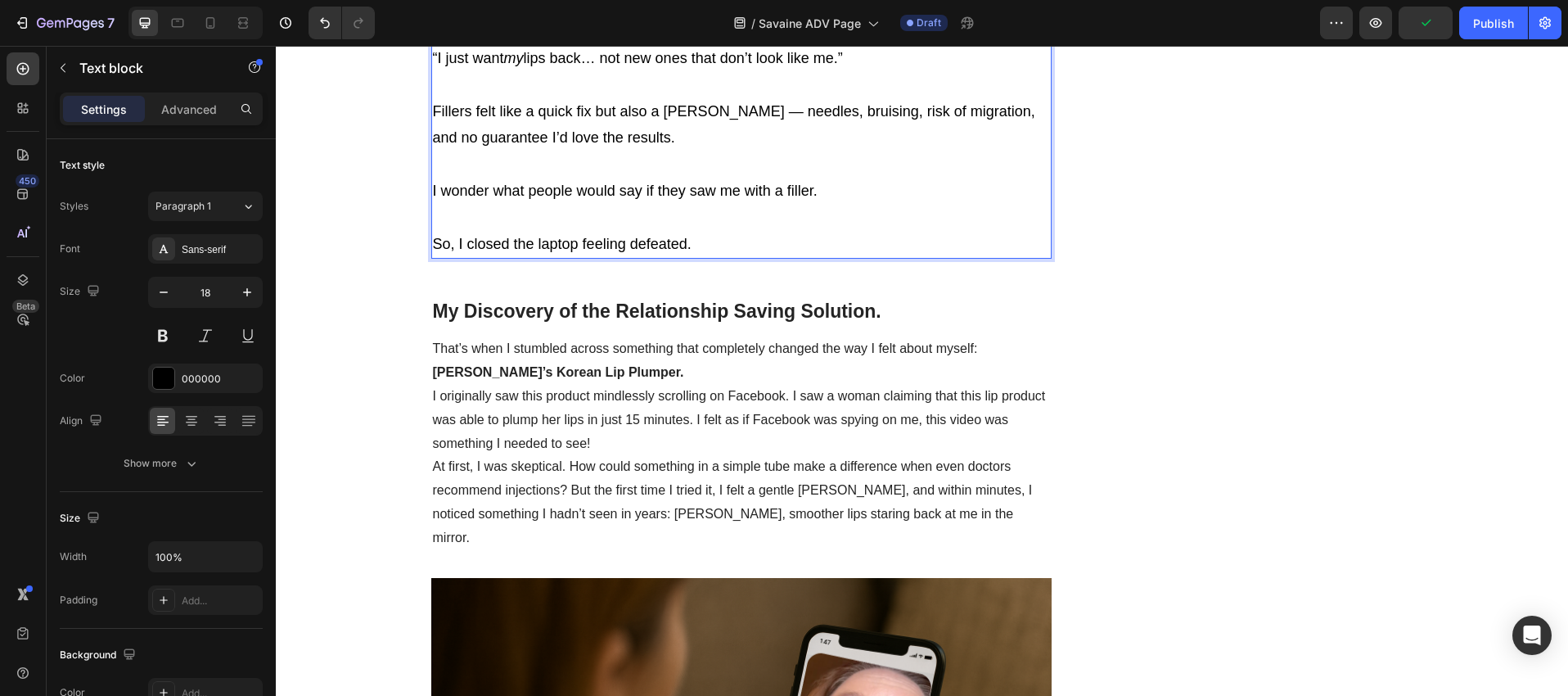
click at [479, 204] on p "Fillers felt like a quick fix but also a [PERSON_NAME] — needles, bruising, ris…" at bounding box center [741, 151] width 618 height 106
click at [482, 204] on p "Fillers felt like a quick fix but also a [PERSON_NAME] — needles, bruising, ris…" at bounding box center [741, 151] width 618 height 106
click at [834, 204] on p "Fillers felt like a quick fix but also a [PERSON_NAME] — needles, bruising, ris…" at bounding box center [741, 151] width 618 height 106
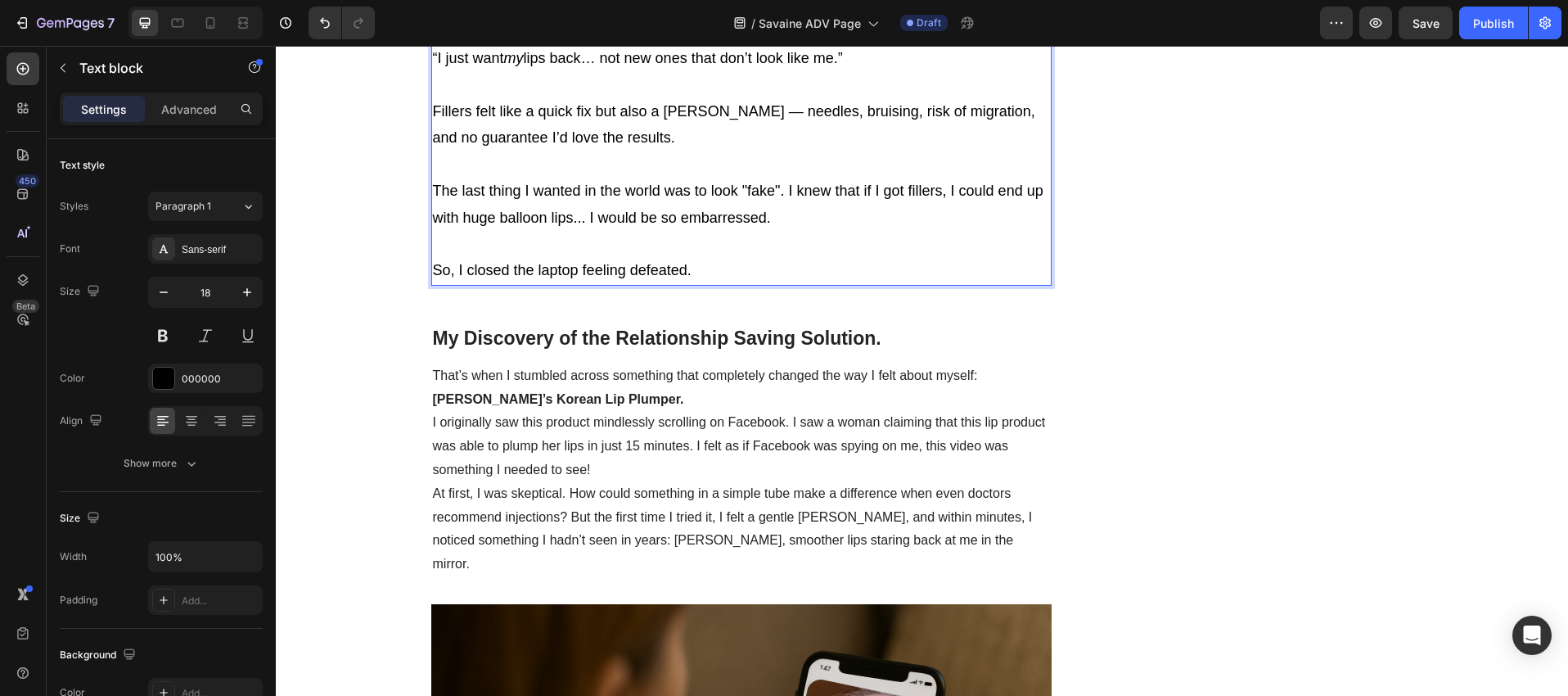
click at [736, 231] on p "Fillers felt like a quick fix but also a [PERSON_NAME] — needles, bruising, ris…" at bounding box center [741, 164] width 618 height 133
click at [777, 231] on p "Fillers felt like a quick fix but also a [PERSON_NAME] — needles, bruising, ris…" at bounding box center [741, 164] width 618 height 133
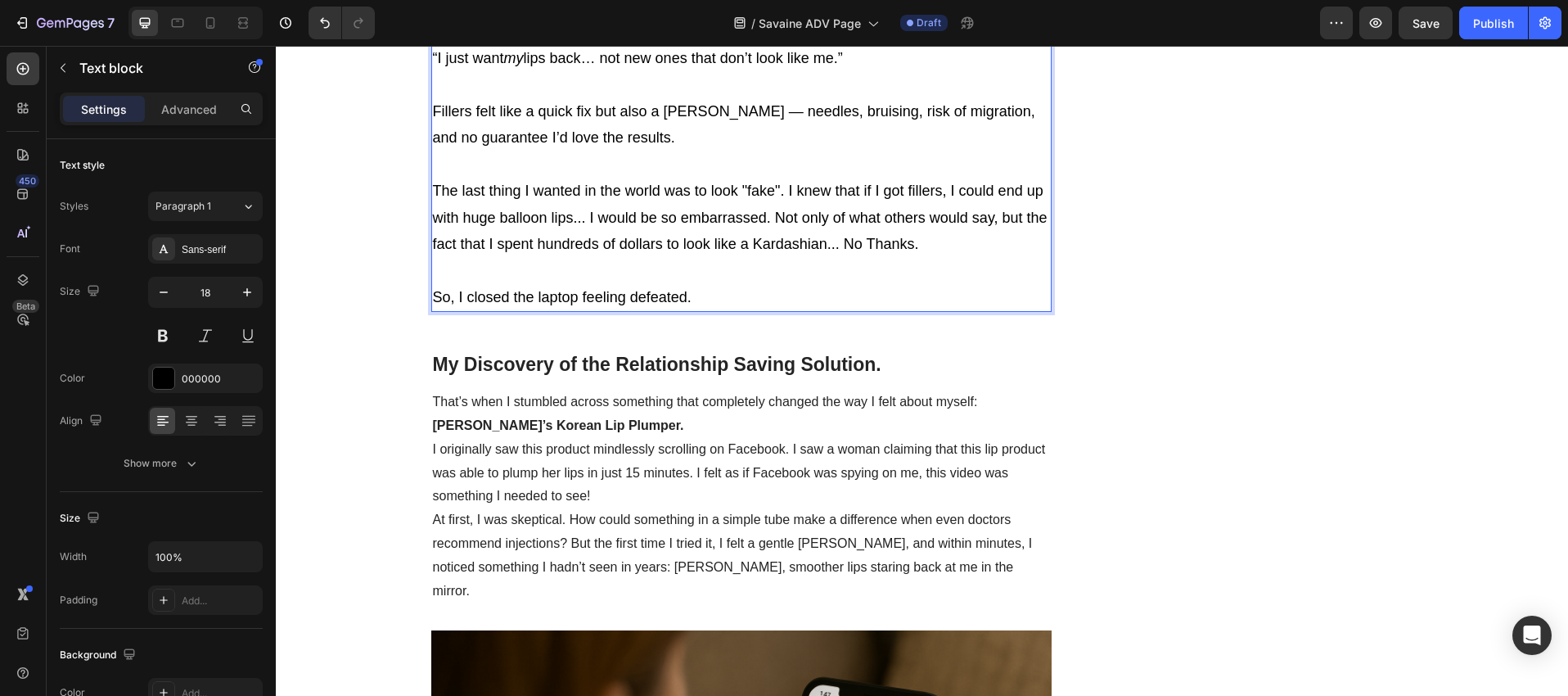
click at [930, 98] on p "Rich Text Editor. Editing area: main" at bounding box center [741, 84] width 618 height 27
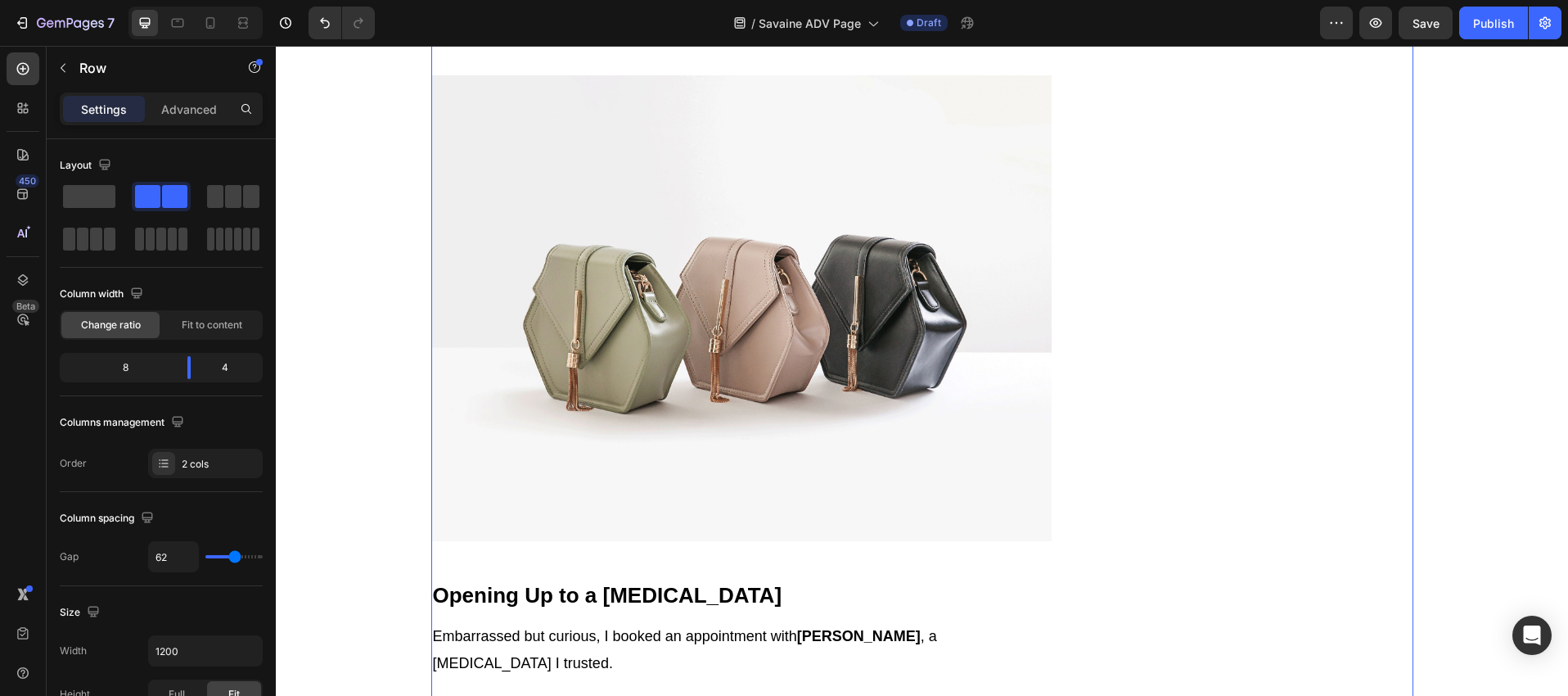
scroll to position [2416, 0]
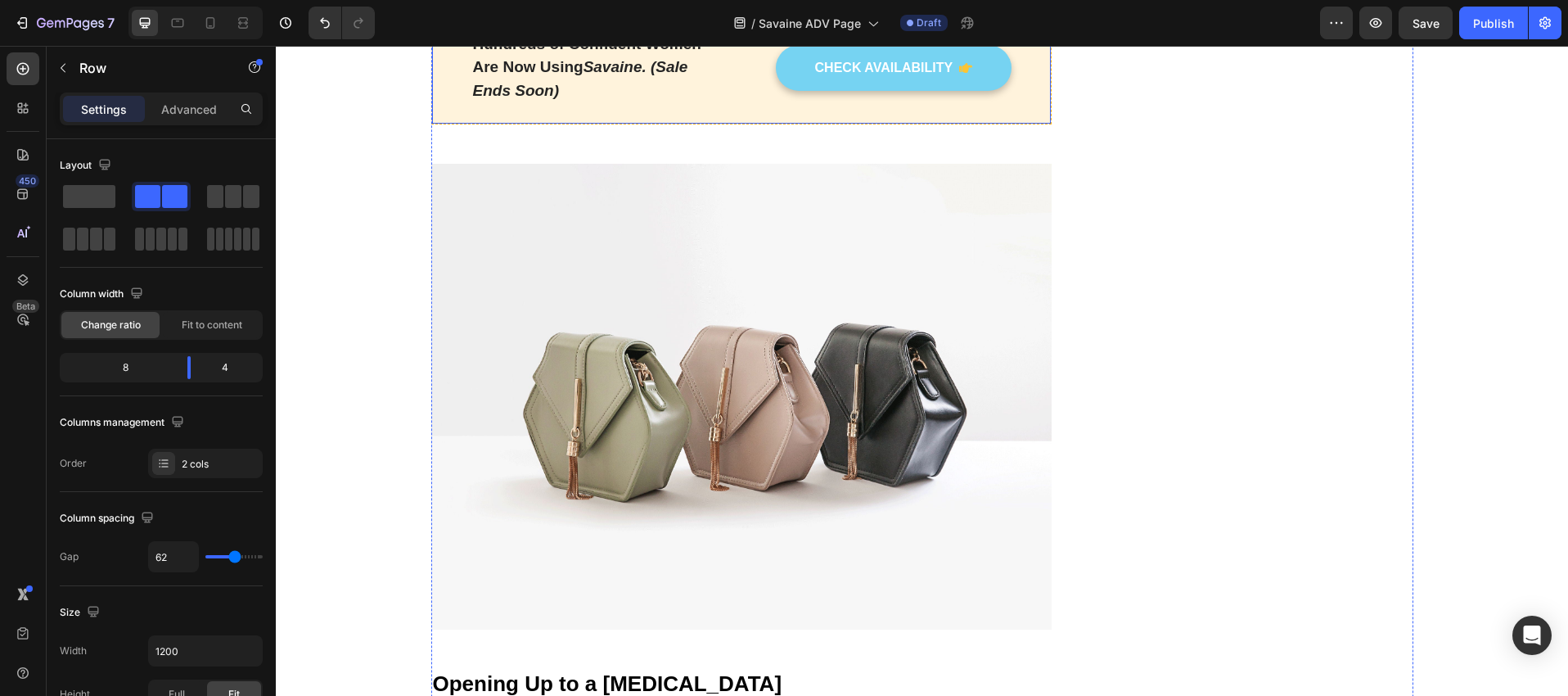
click at [730, 126] on div "Hundreds of Confident Women Are Now Using Savaine. (Sale Ends Soon) Text block …" at bounding box center [741, 68] width 622 height 115
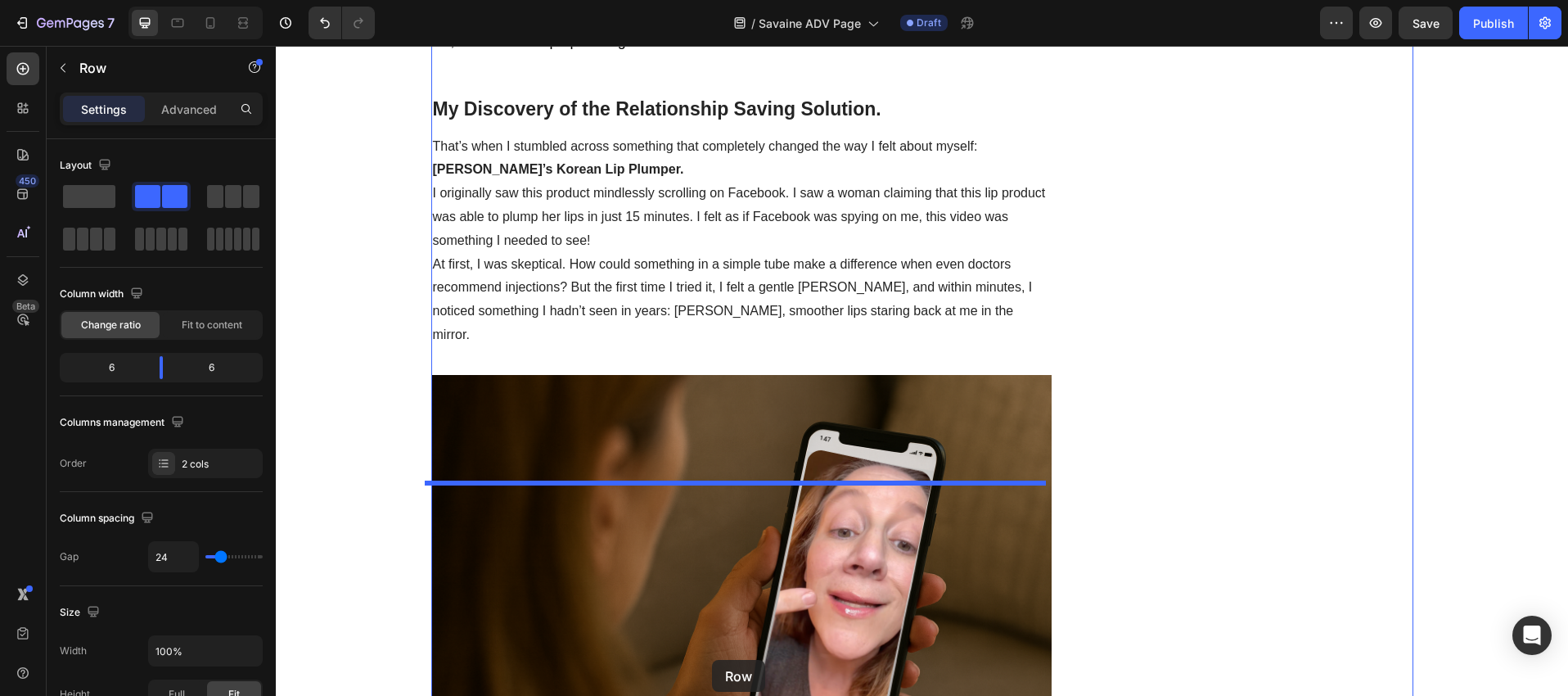
scroll to position [4814, 0]
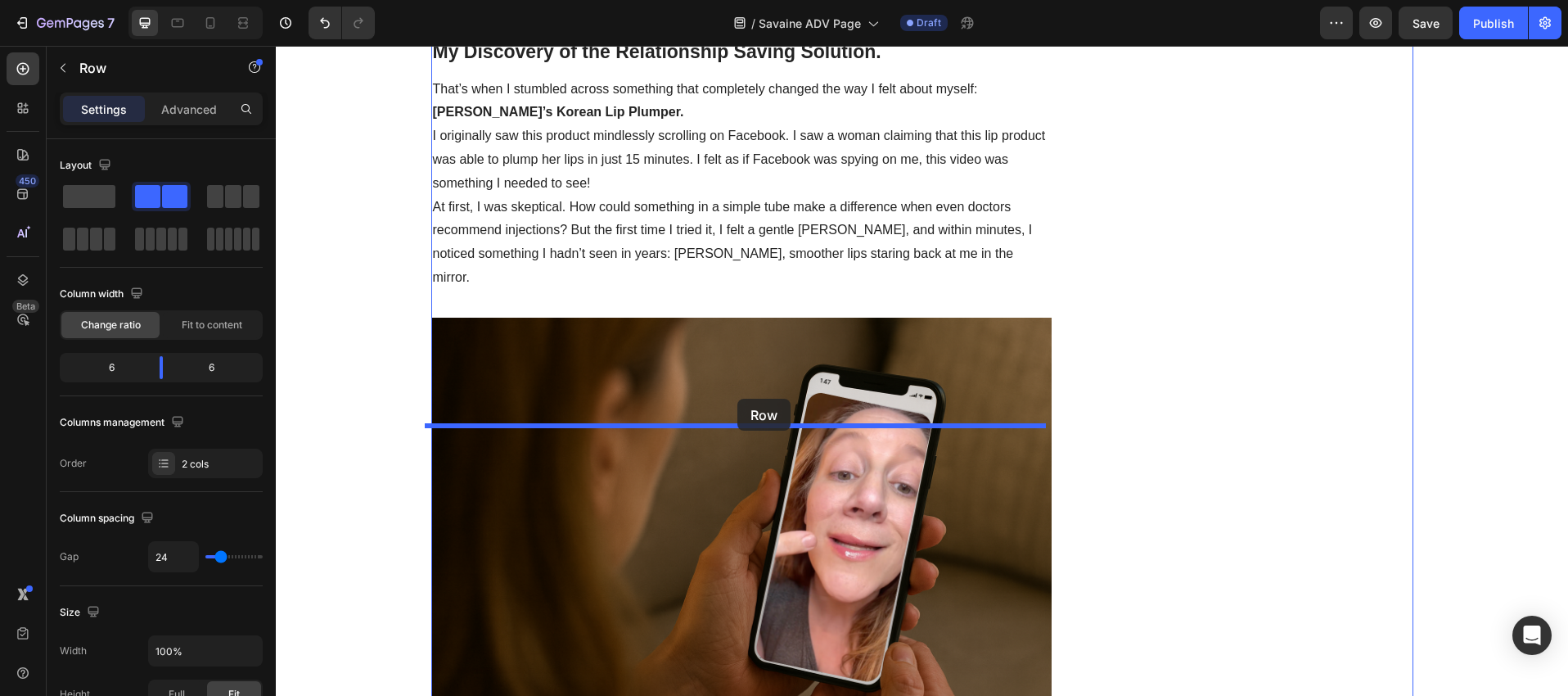
drag, startPoint x: 730, startPoint y: 472, endPoint x: 737, endPoint y: 399, distance: 73.3
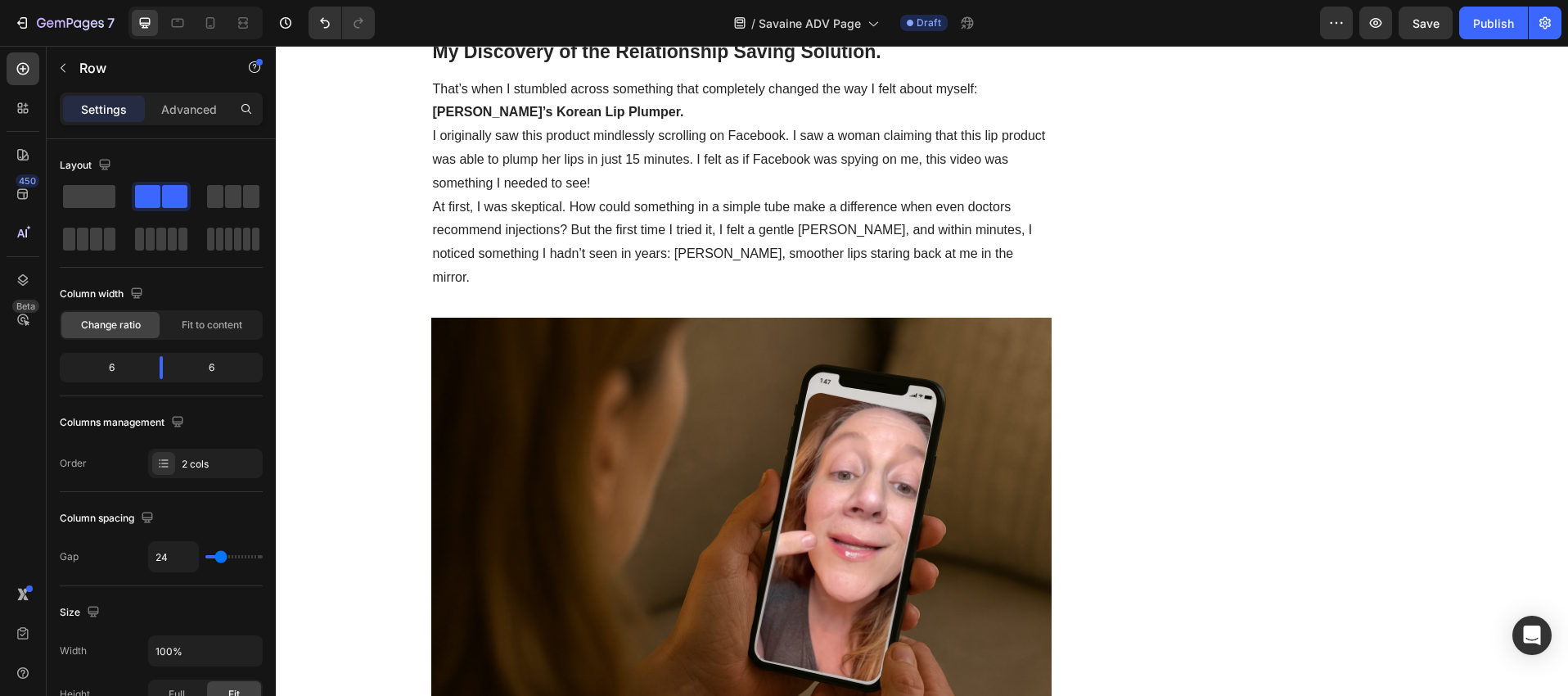
scroll to position [4661, 0]
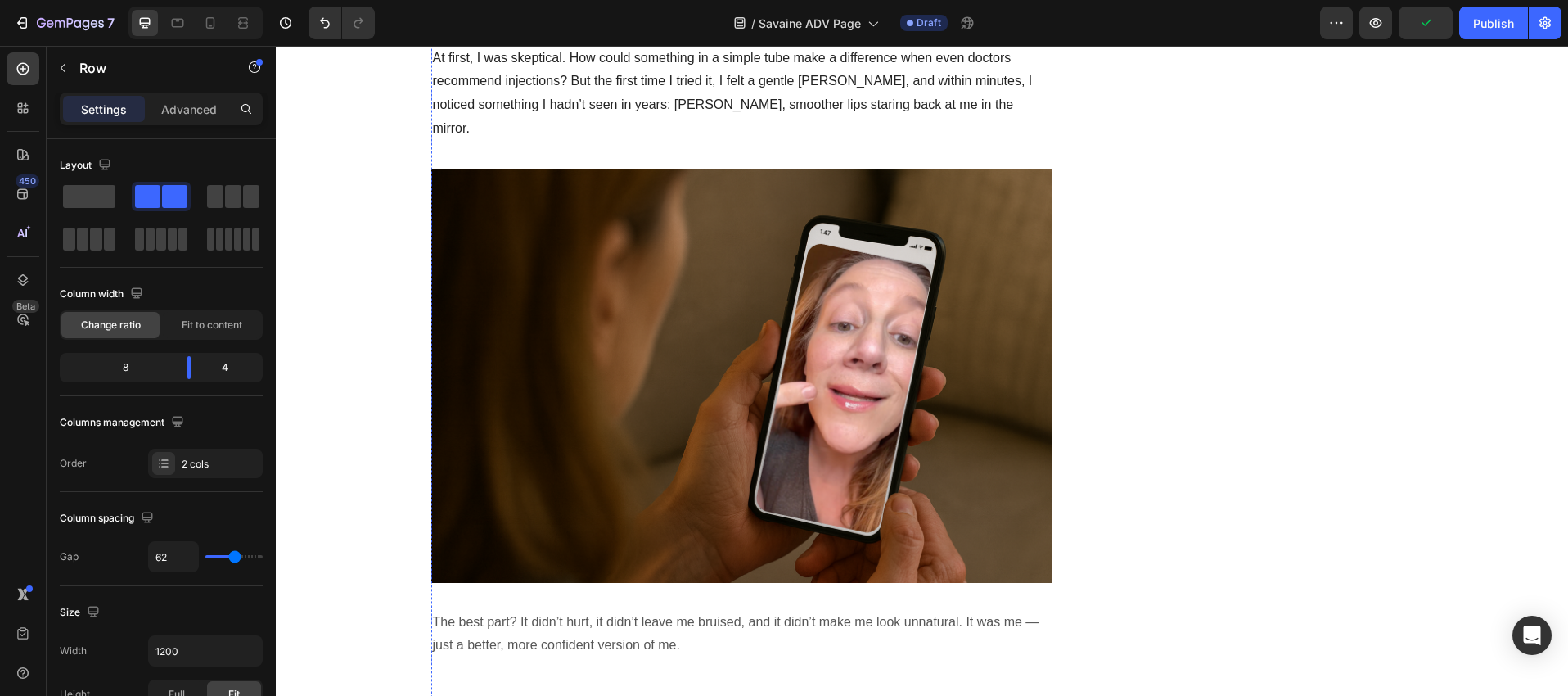
scroll to position [5062, 0]
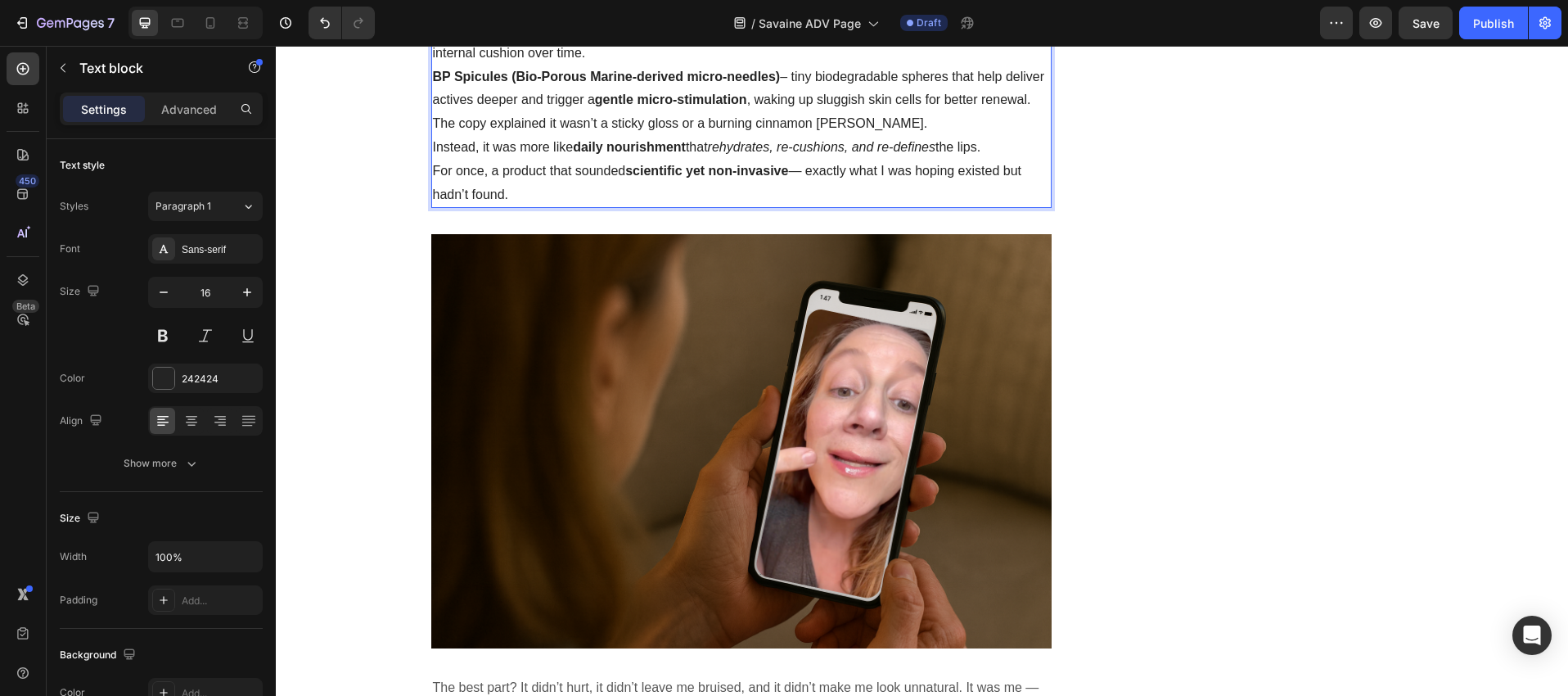
click at [246, 297] on icon "button" at bounding box center [246, 292] width 17 height 17
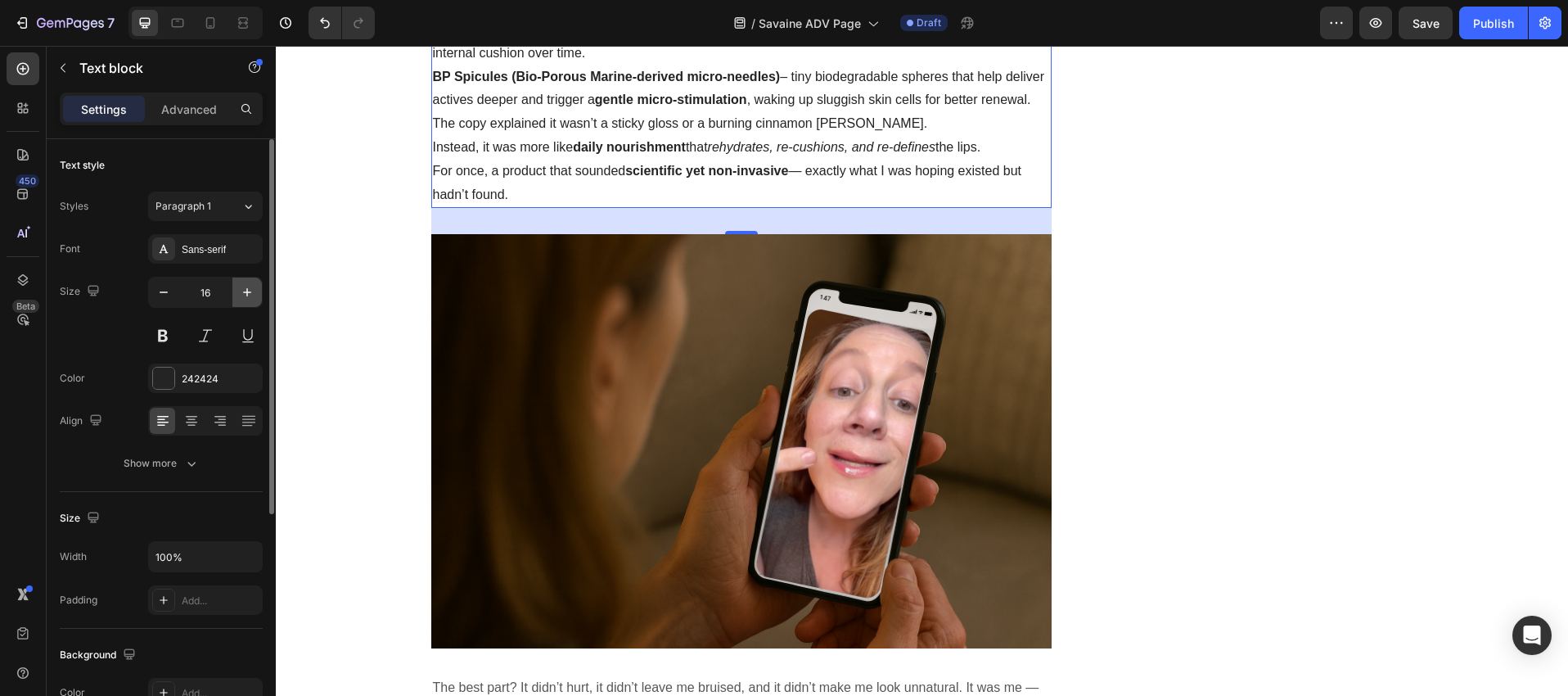
click at [246, 297] on icon "button" at bounding box center [246, 292] width 17 height 17
type input "18"
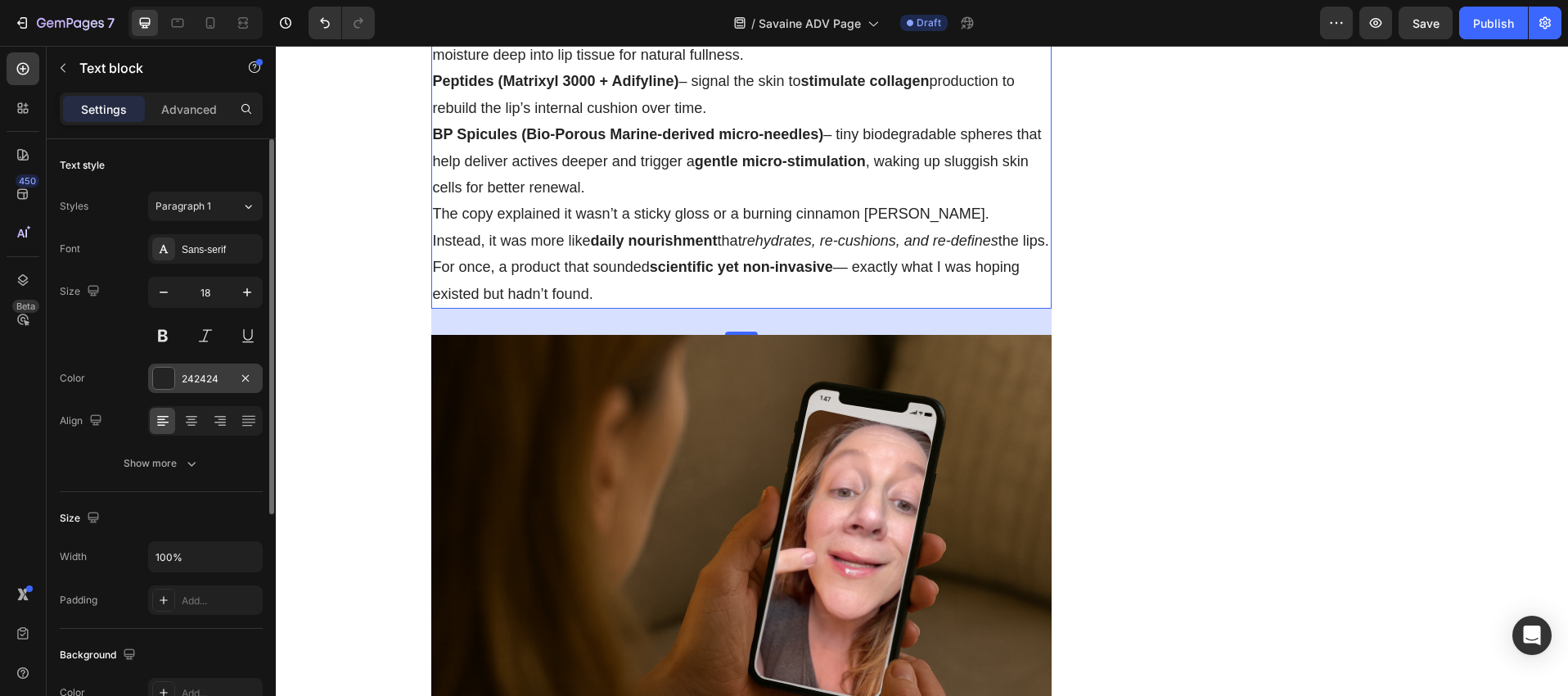
click at [170, 372] on div at bounding box center [164, 378] width 22 height 22
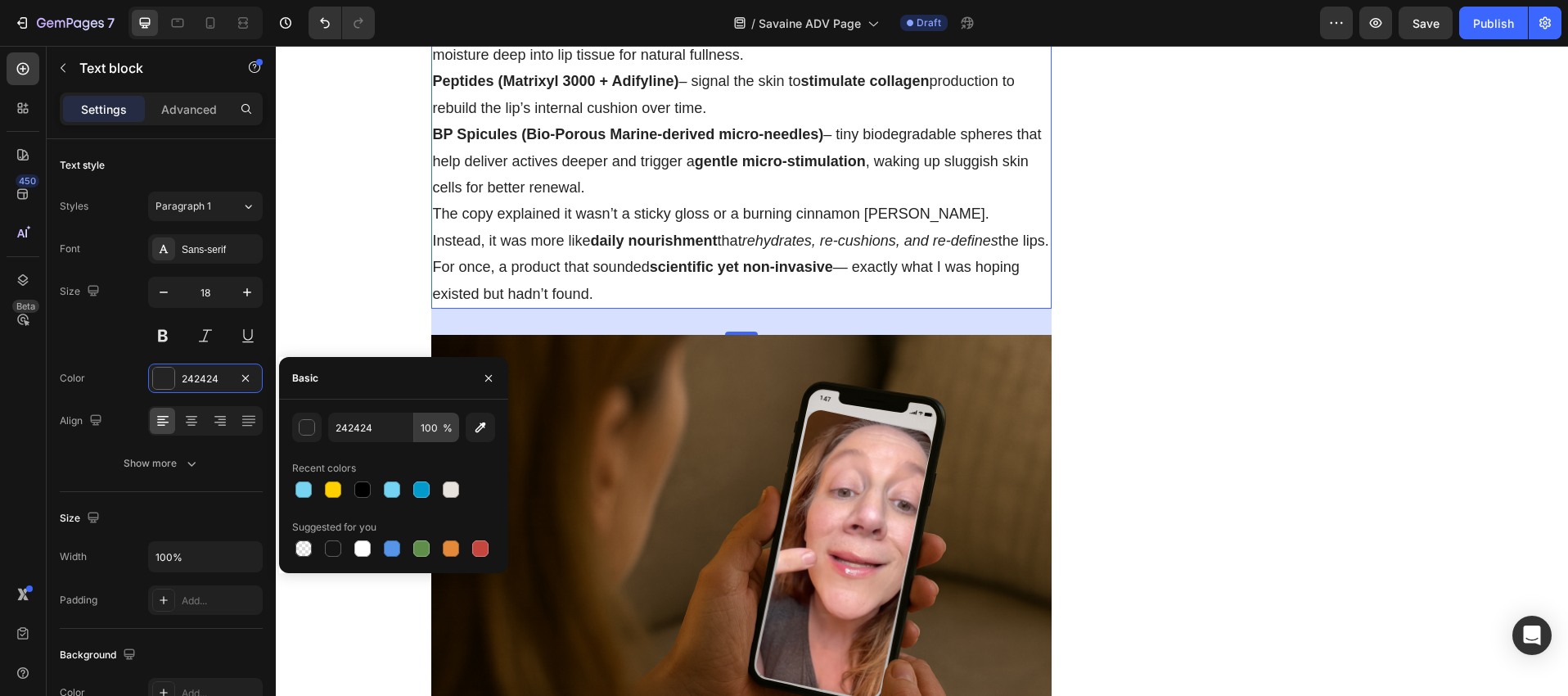
drag, startPoint x: 361, startPoint y: 485, endPoint x: 425, endPoint y: 437, distance: 80.0
click at [362, 485] on div at bounding box center [362, 489] width 17 height 17
type input "000000"
click at [489, 379] on icon "button" at bounding box center [488, 377] width 7 height 7
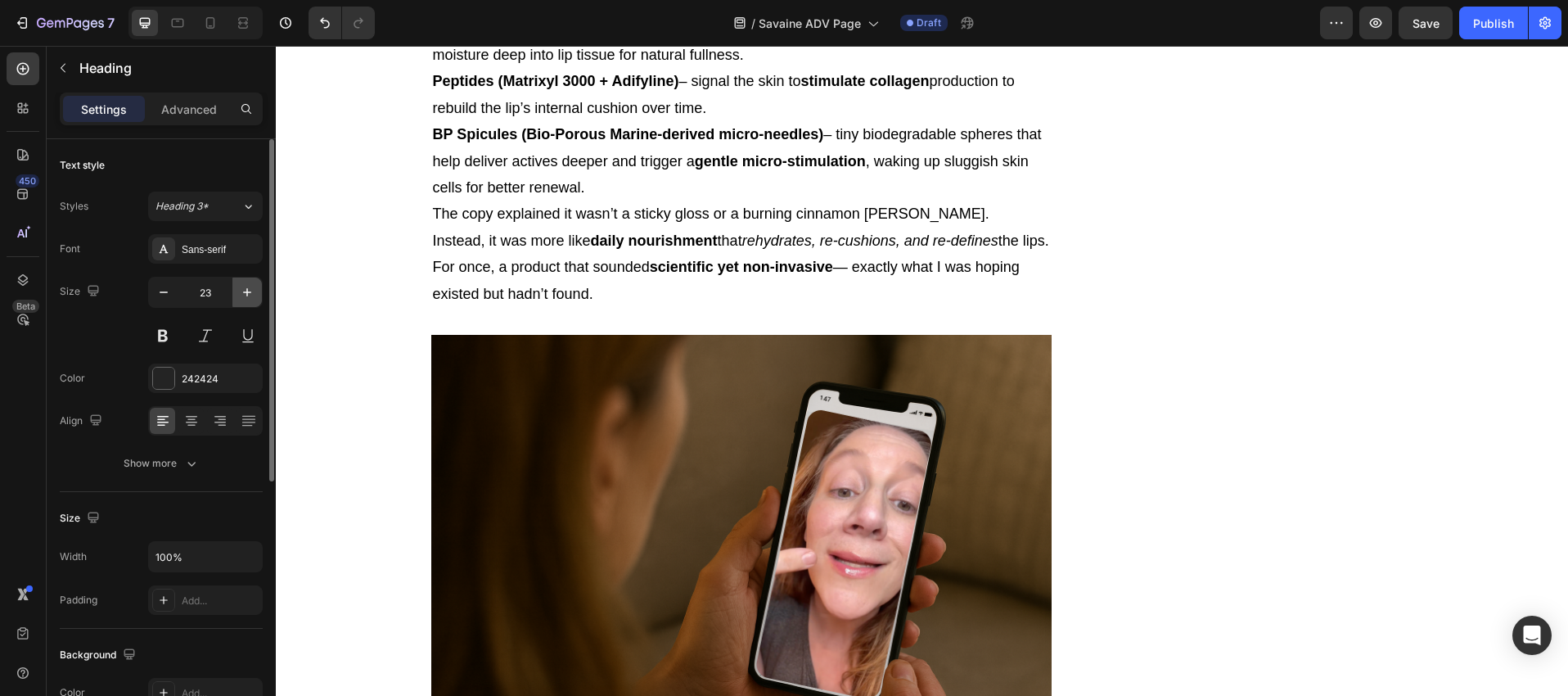
click at [252, 291] on icon "button" at bounding box center [246, 292] width 17 height 17
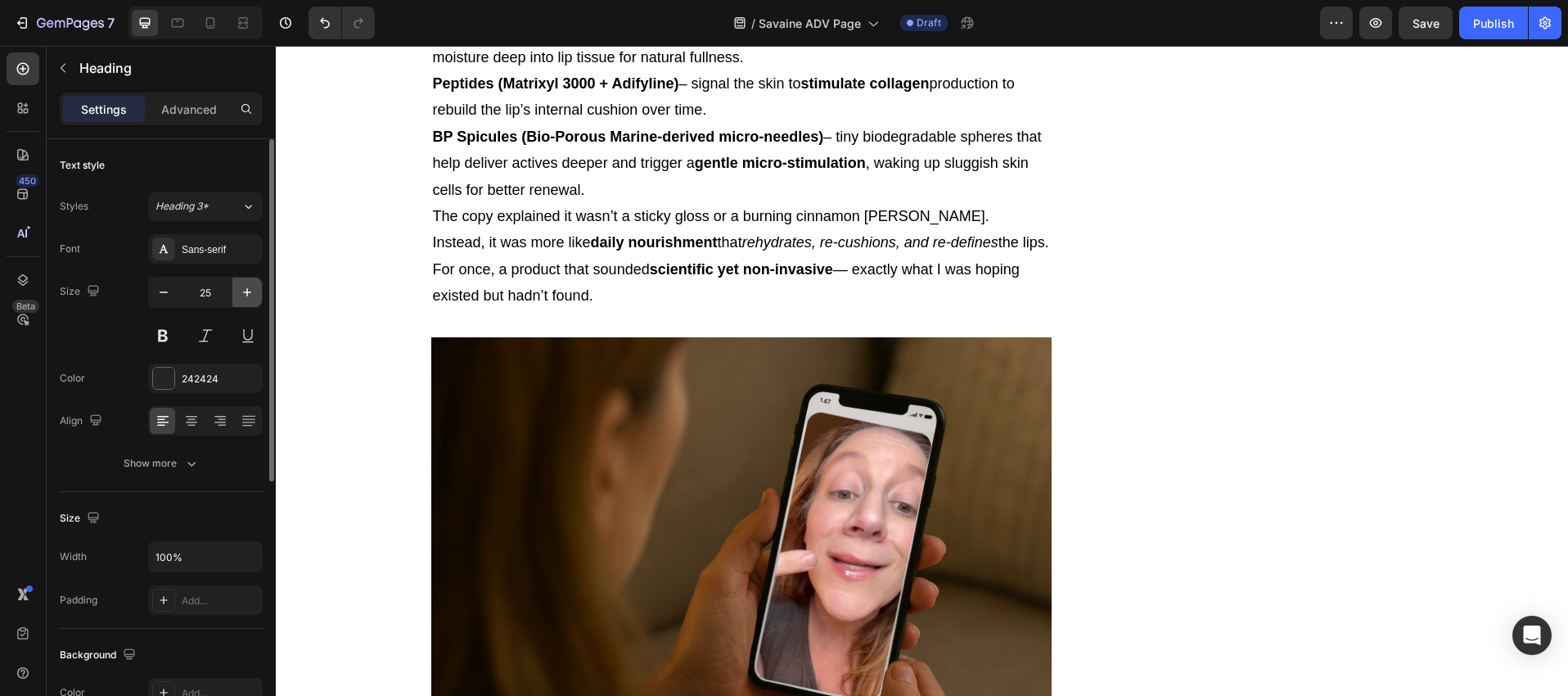
click at [252, 291] on icon "button" at bounding box center [246, 292] width 17 height 17
type input "27"
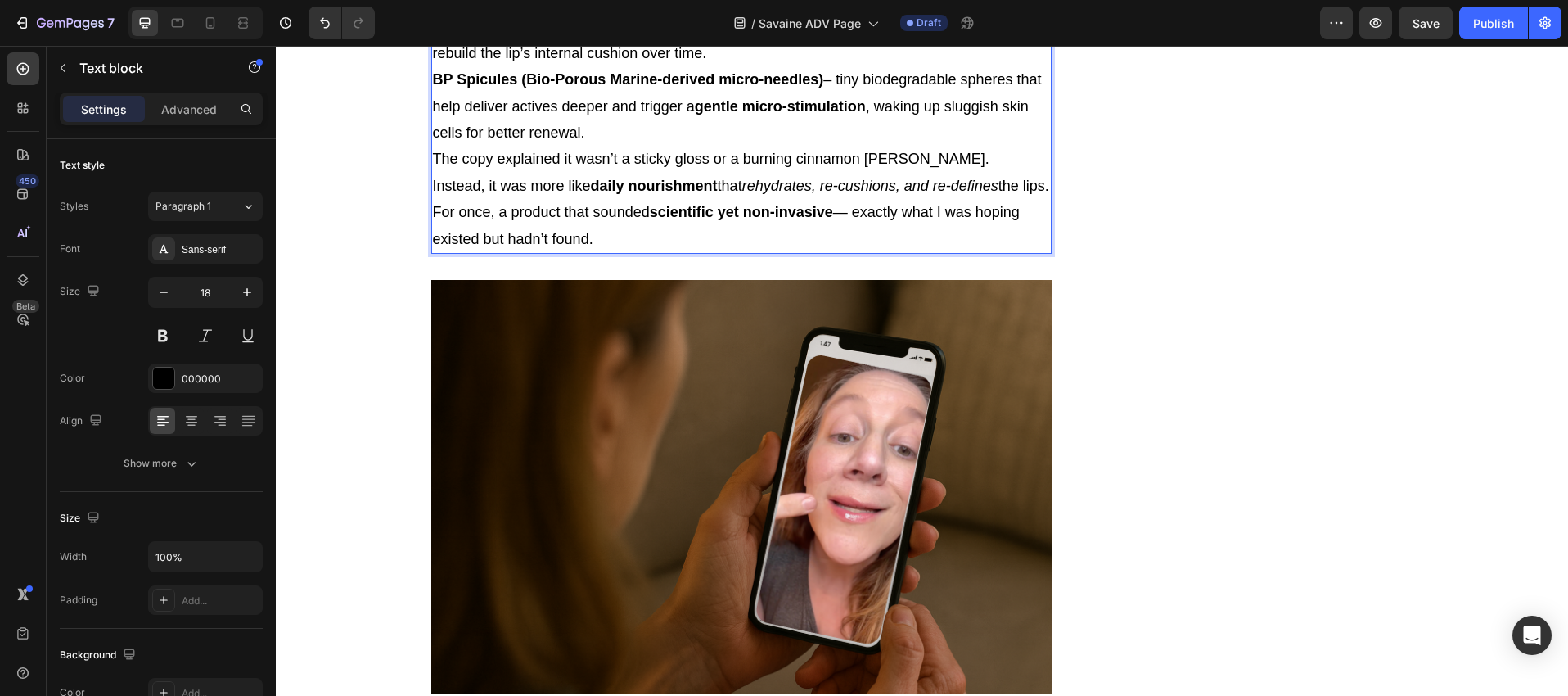
scroll to position [5182, 0]
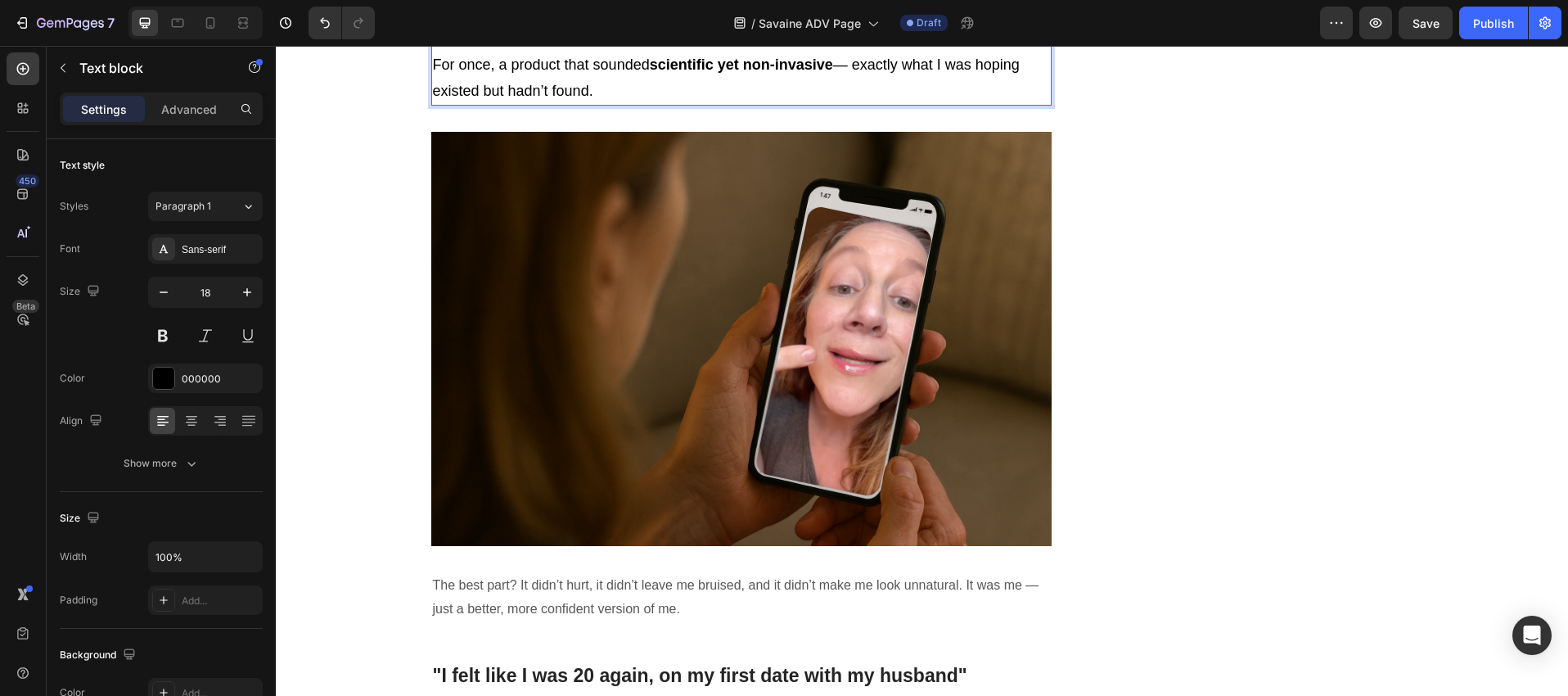
scroll to position [5323, 0]
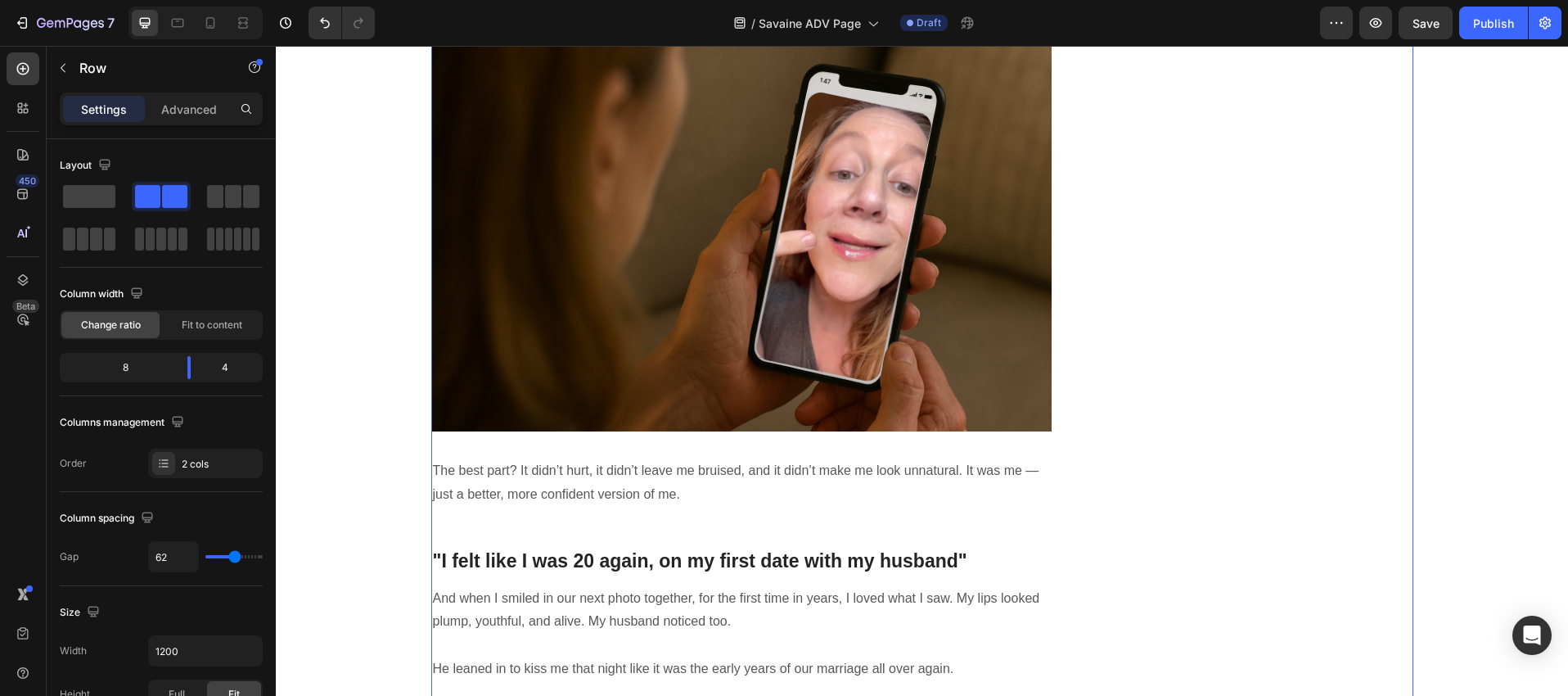
scroll to position [5615, 0]
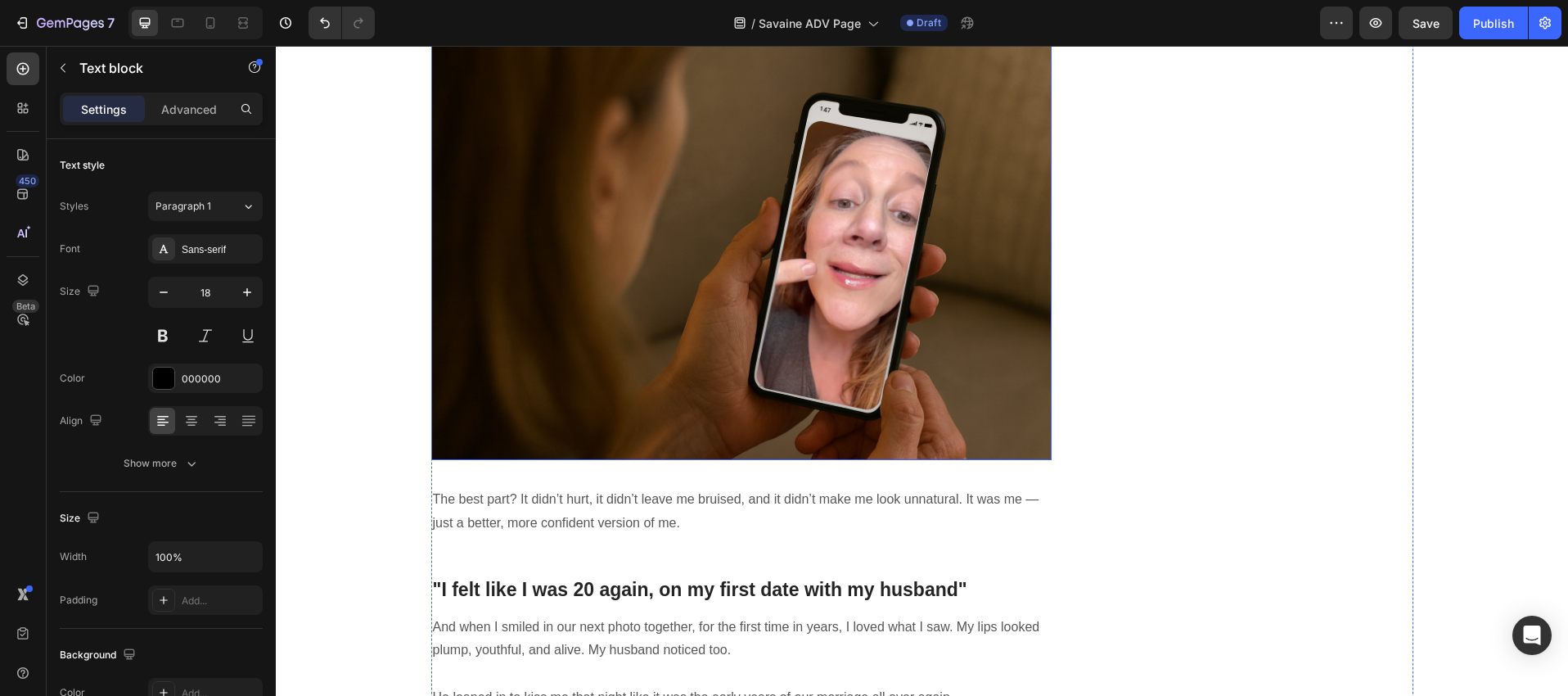
scroll to position [5579, 0]
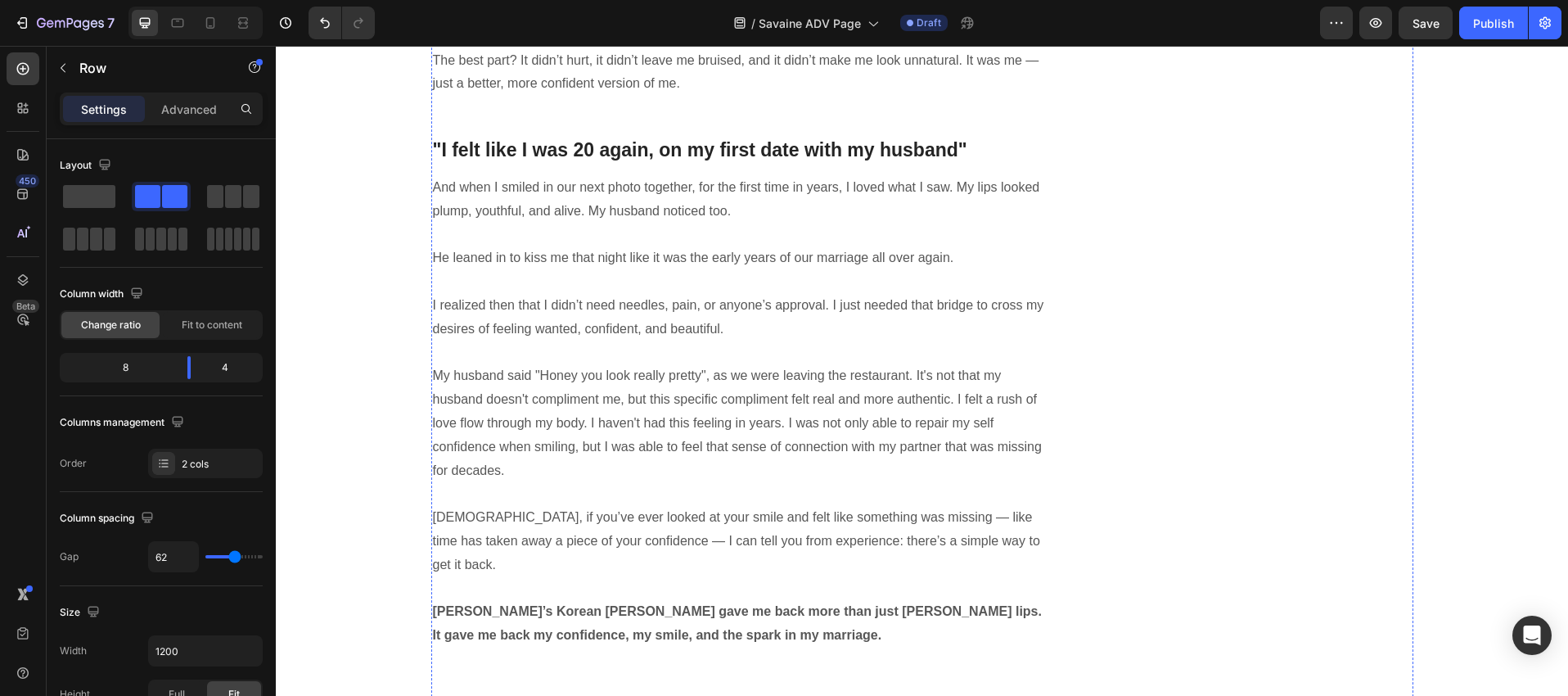
scroll to position [6033, 0]
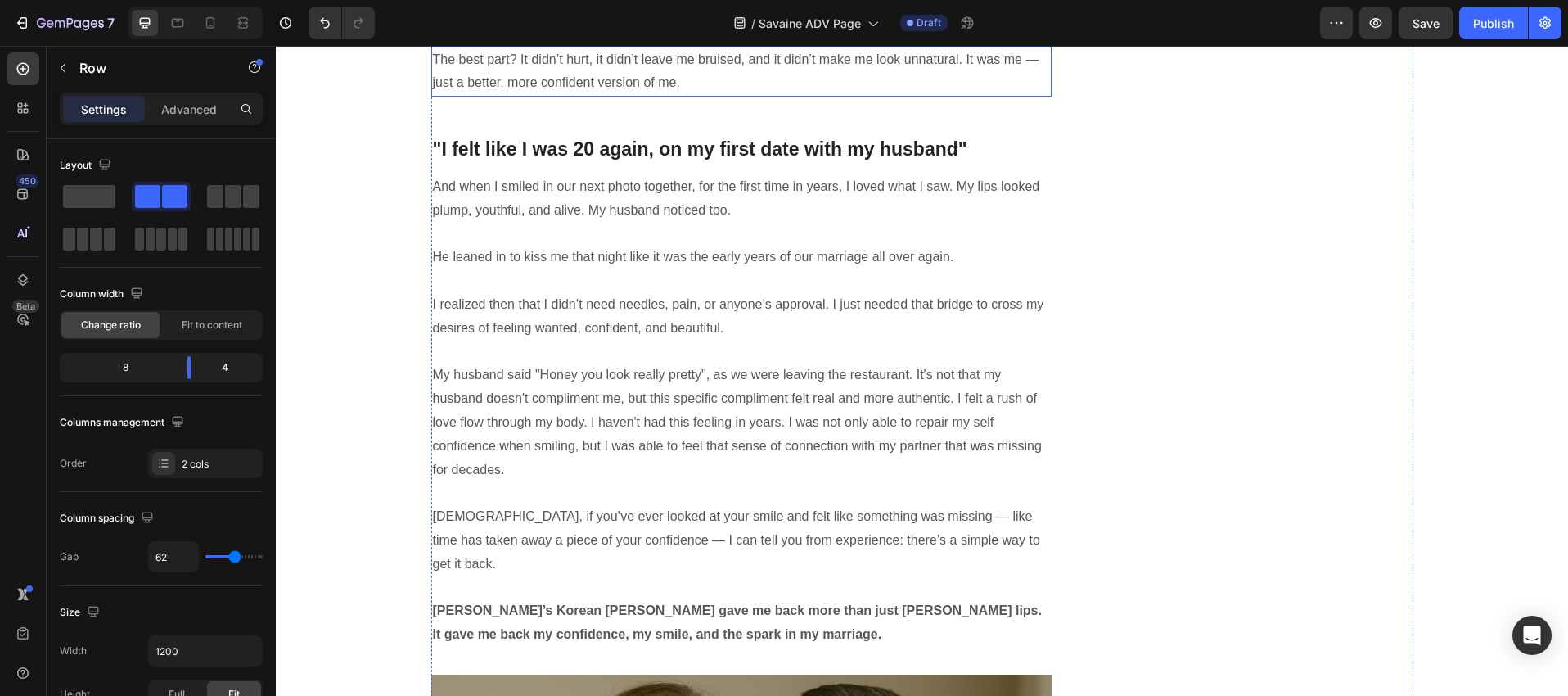
click at [604, 96] on p "The best part? It didn’t hurt, it didn’t leave me bruised, and it didn’t make m…" at bounding box center [741, 72] width 618 height 47
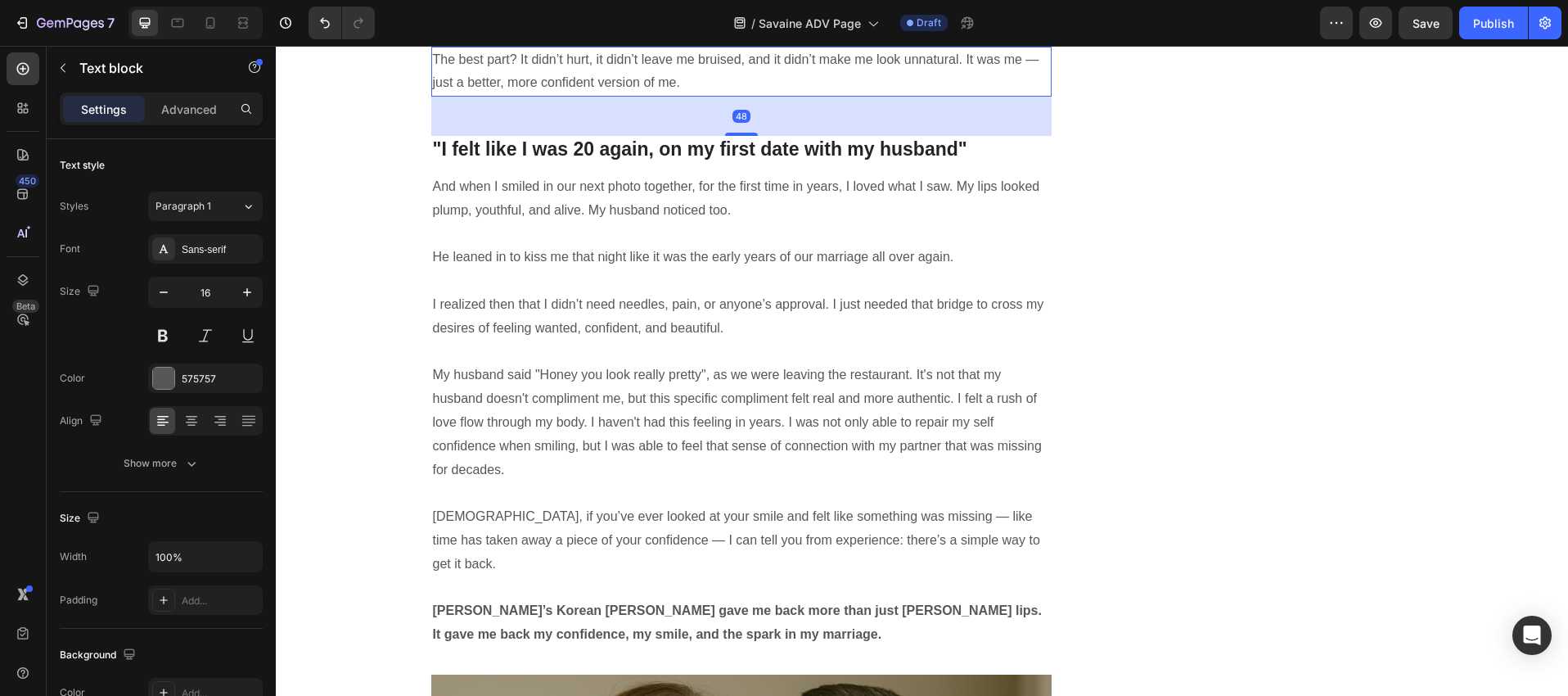
click at [557, 36] on icon at bounding box center [559, 30] width 11 height 12
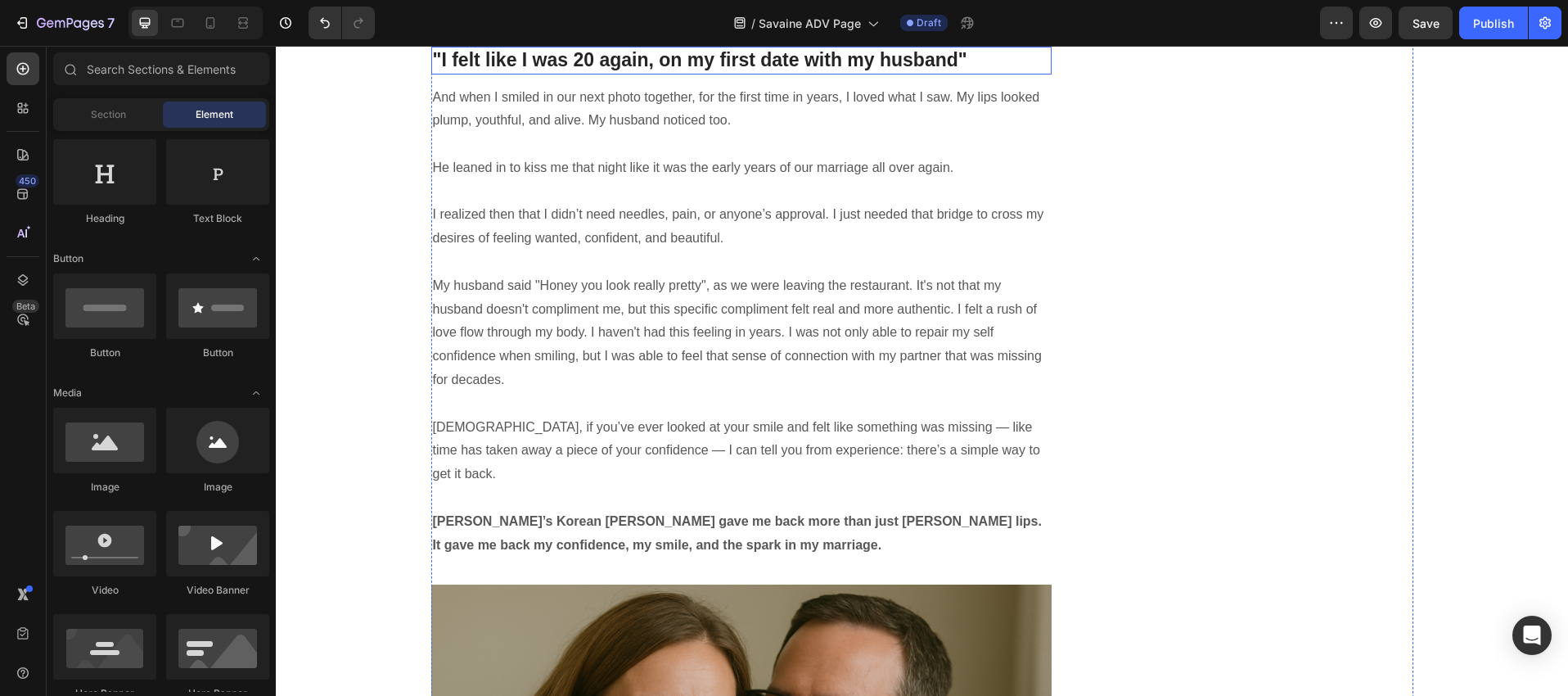
click at [545, 75] on h2 ""I felt like I was 20 again, on my first date with my husband"" at bounding box center [741, 61] width 622 height 27
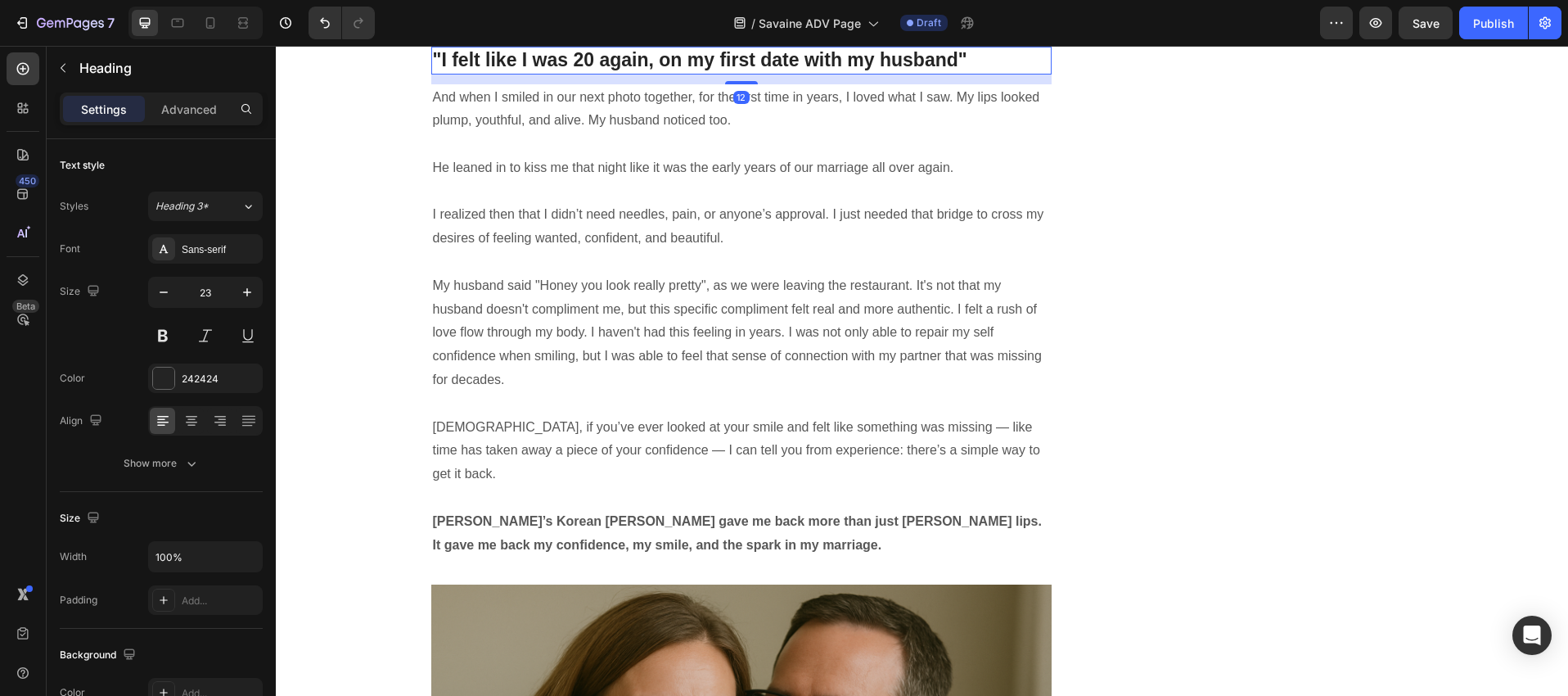
click at [545, 75] on h2 ""I felt like I was 20 again, on my first date with my husband"" at bounding box center [741, 61] width 622 height 27
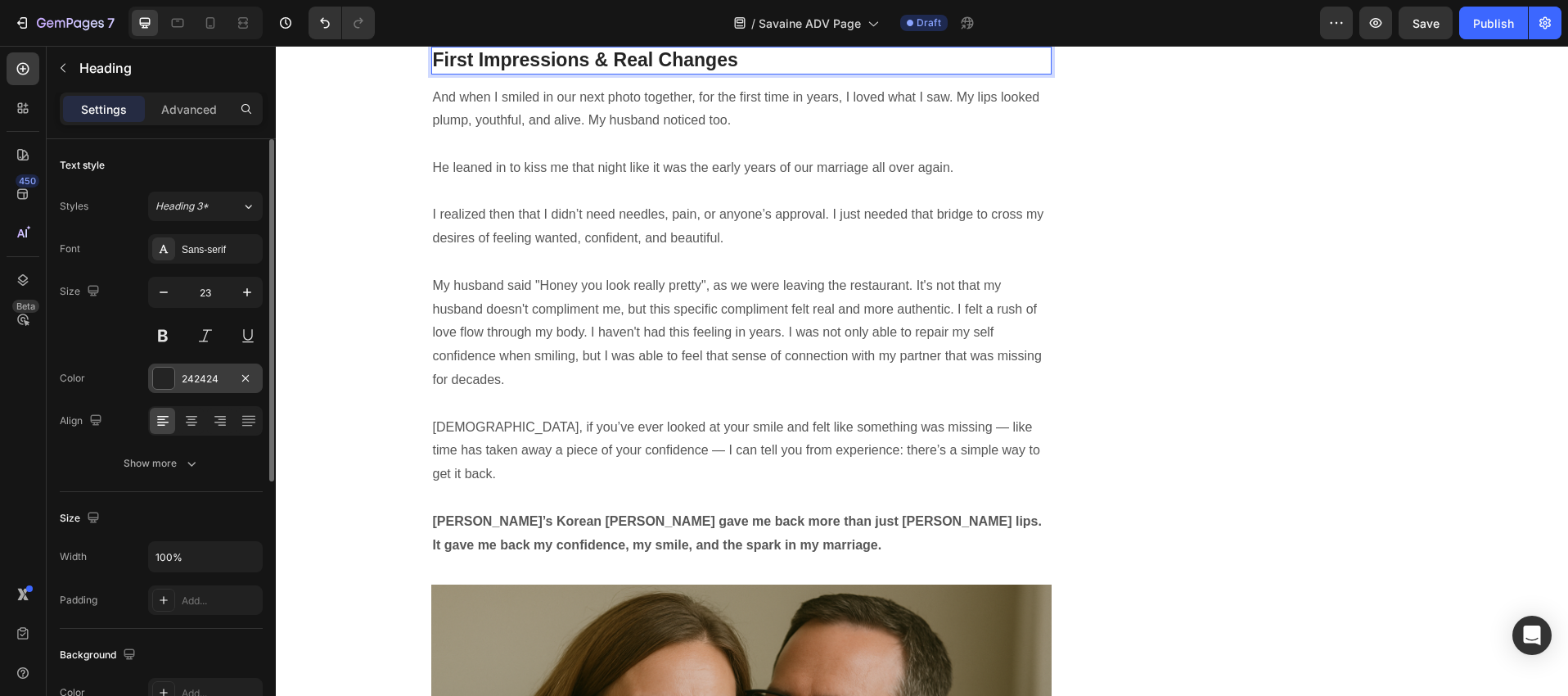
click at [173, 381] on div at bounding box center [164, 378] width 22 height 22
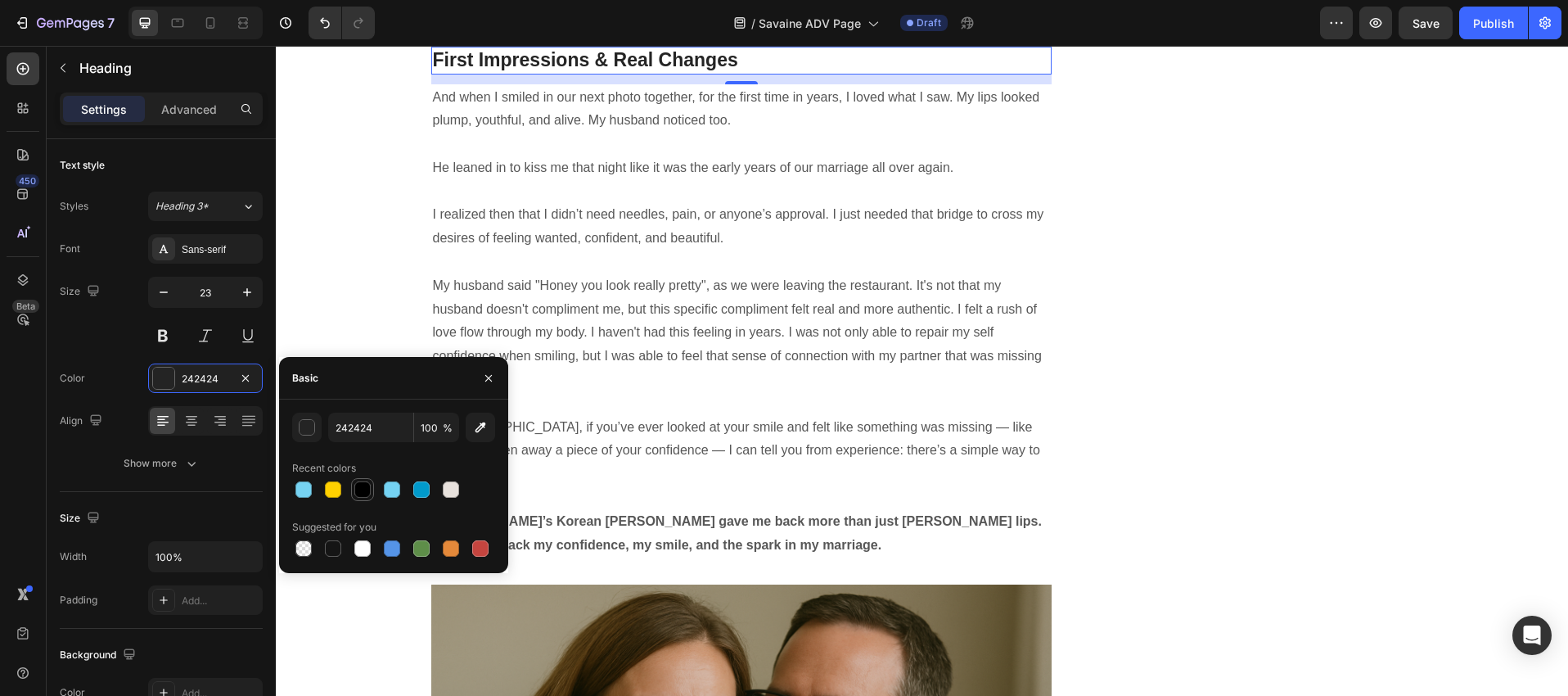
click at [359, 489] on div at bounding box center [362, 489] width 17 height 17
type input "000000"
click at [247, 293] on icon "button" at bounding box center [247, 292] width 8 height 8
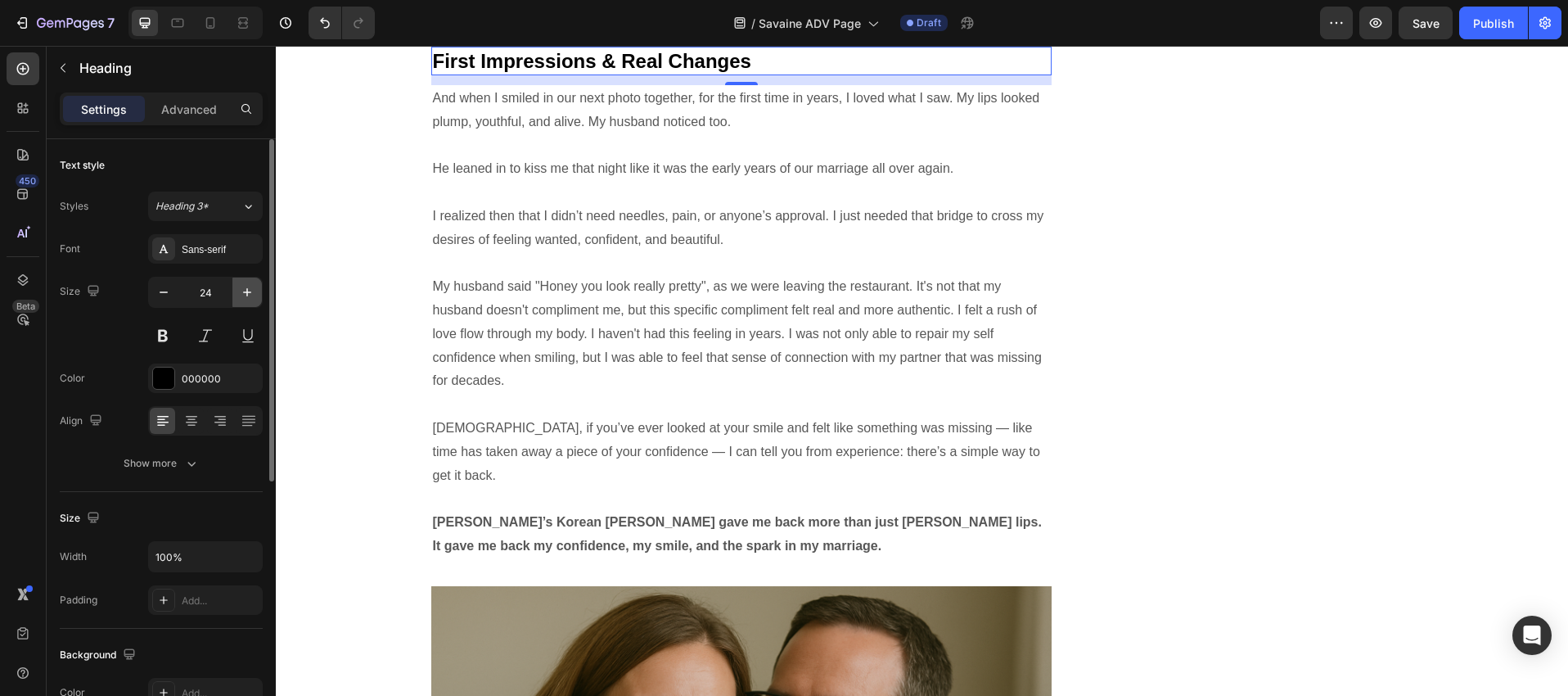
click at [247, 293] on icon "button" at bounding box center [247, 292] width 8 height 8
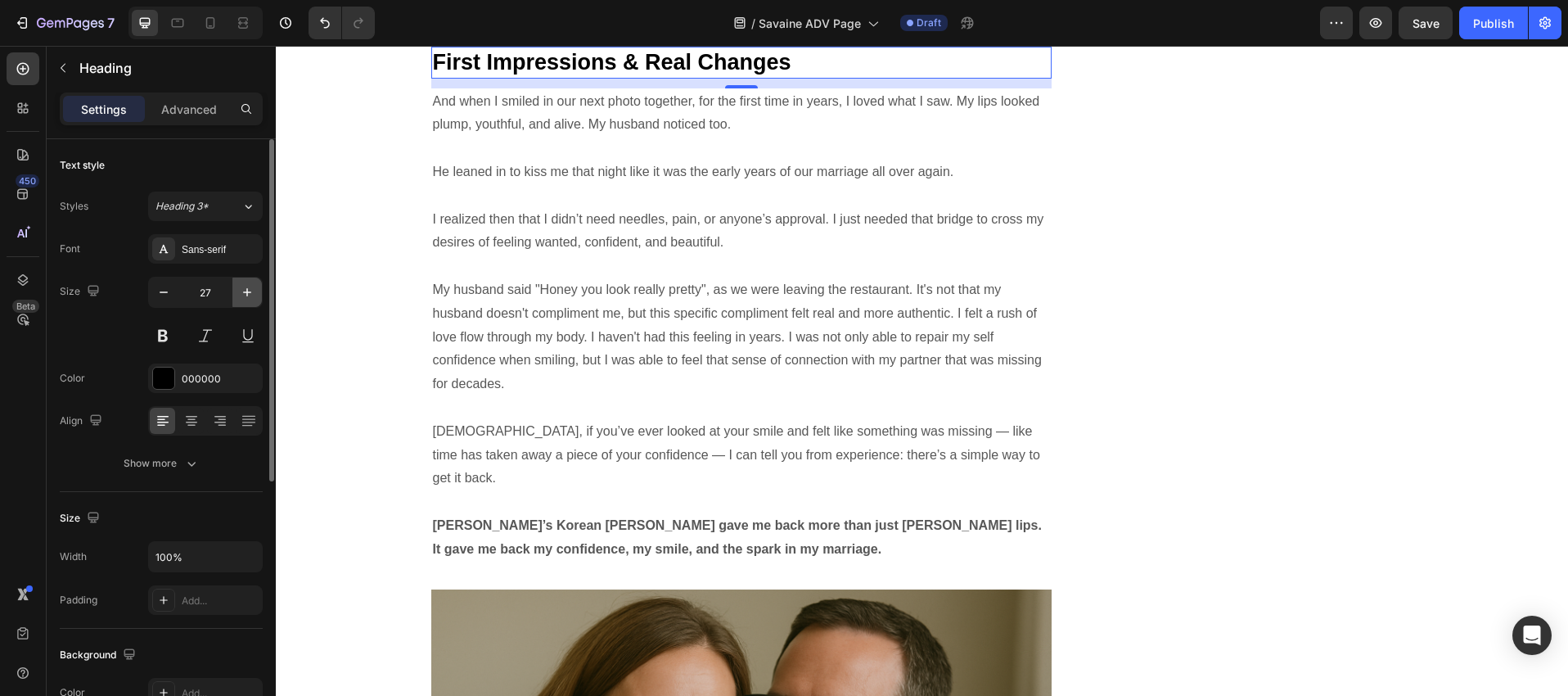
type input "28"
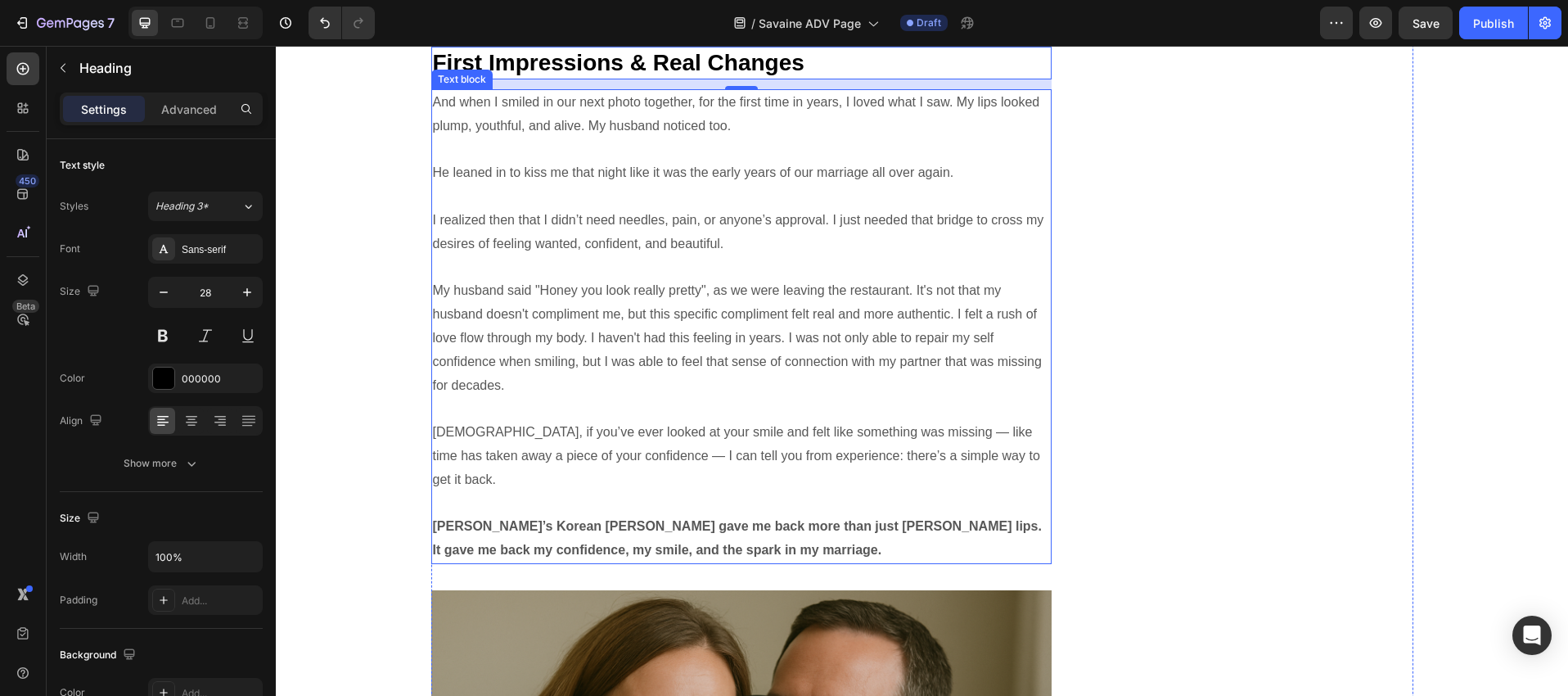
click at [484, 185] on p "He leaned in to kiss me that night like it was the early years of our marriage …" at bounding box center [741, 173] width 618 height 24
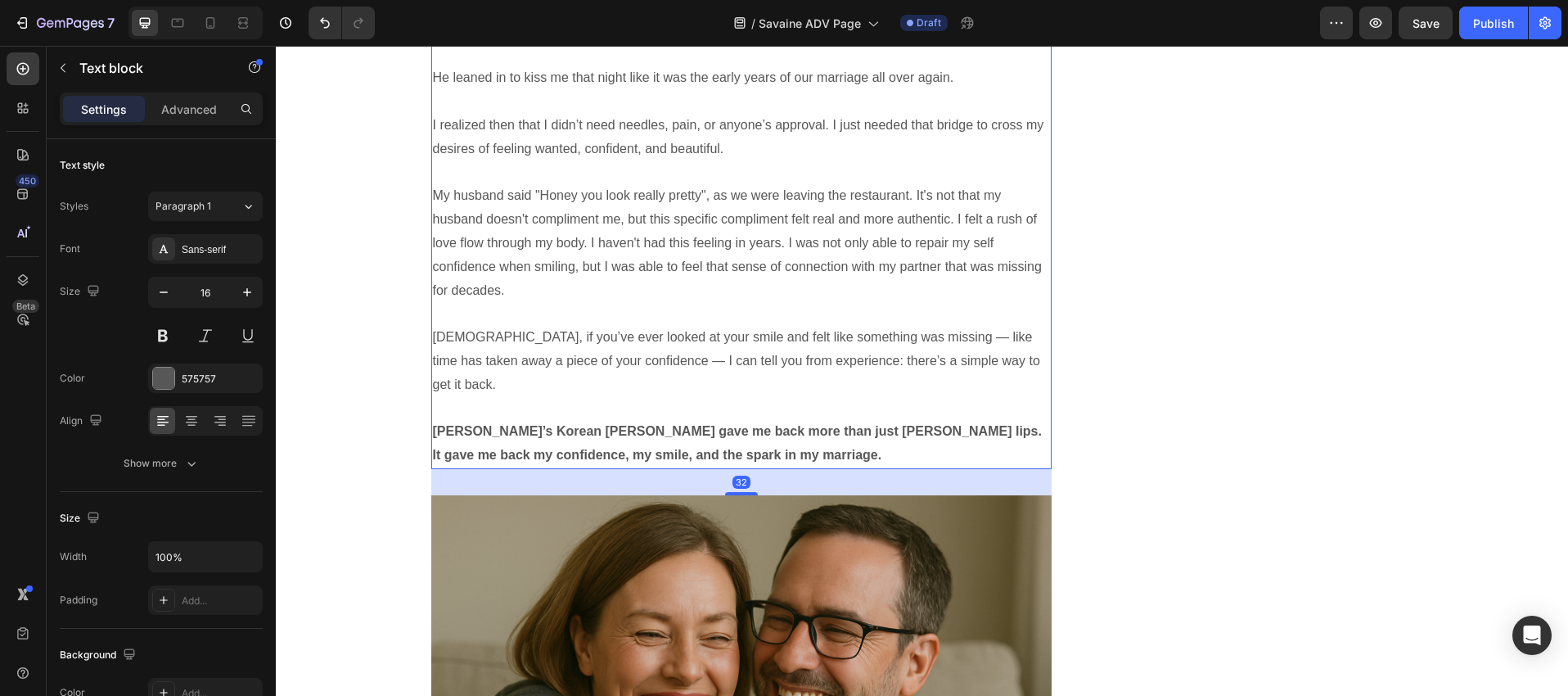
scroll to position [6339, 0]
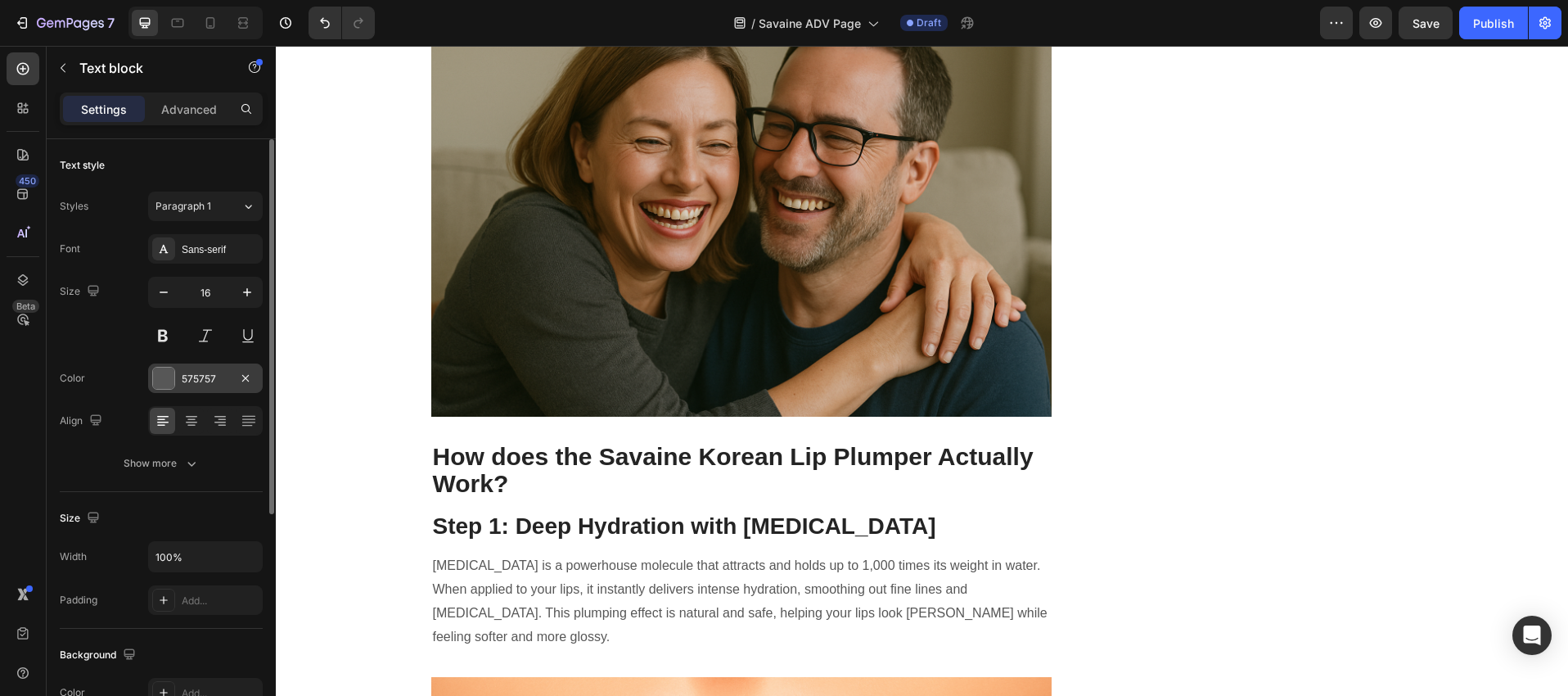
click at [173, 387] on div at bounding box center [164, 378] width 22 height 22
click at [248, 295] on icon "button" at bounding box center [246, 292] width 17 height 17
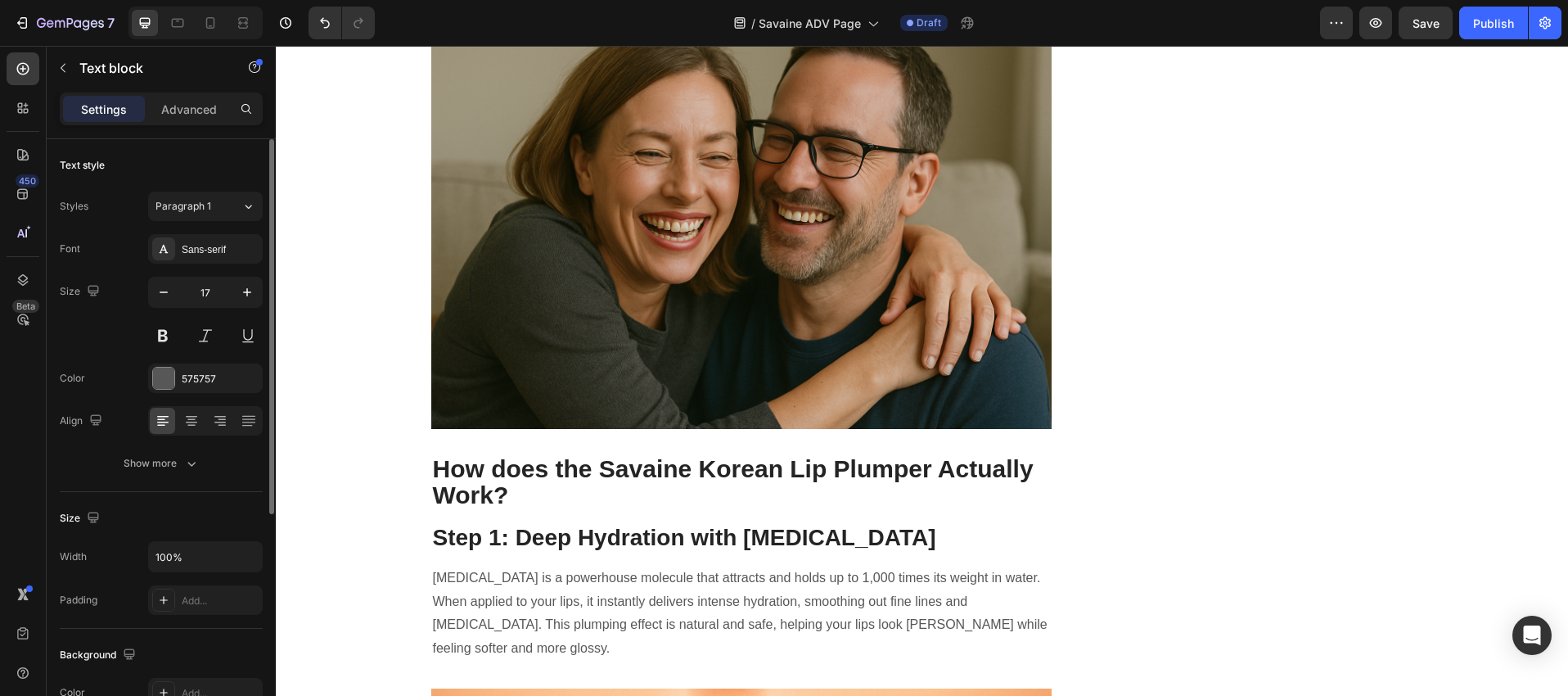
type input "18"
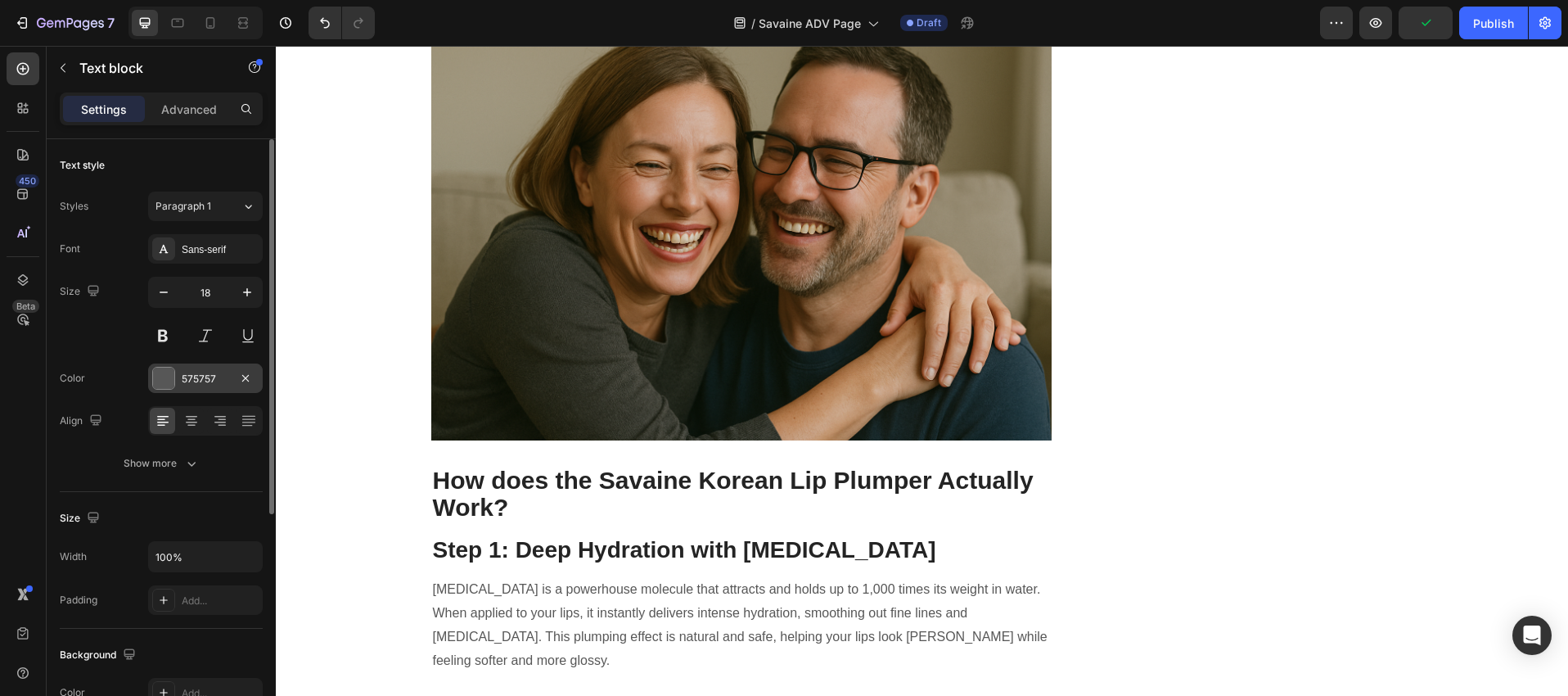
click at [159, 376] on div at bounding box center [164, 378] width 22 height 22
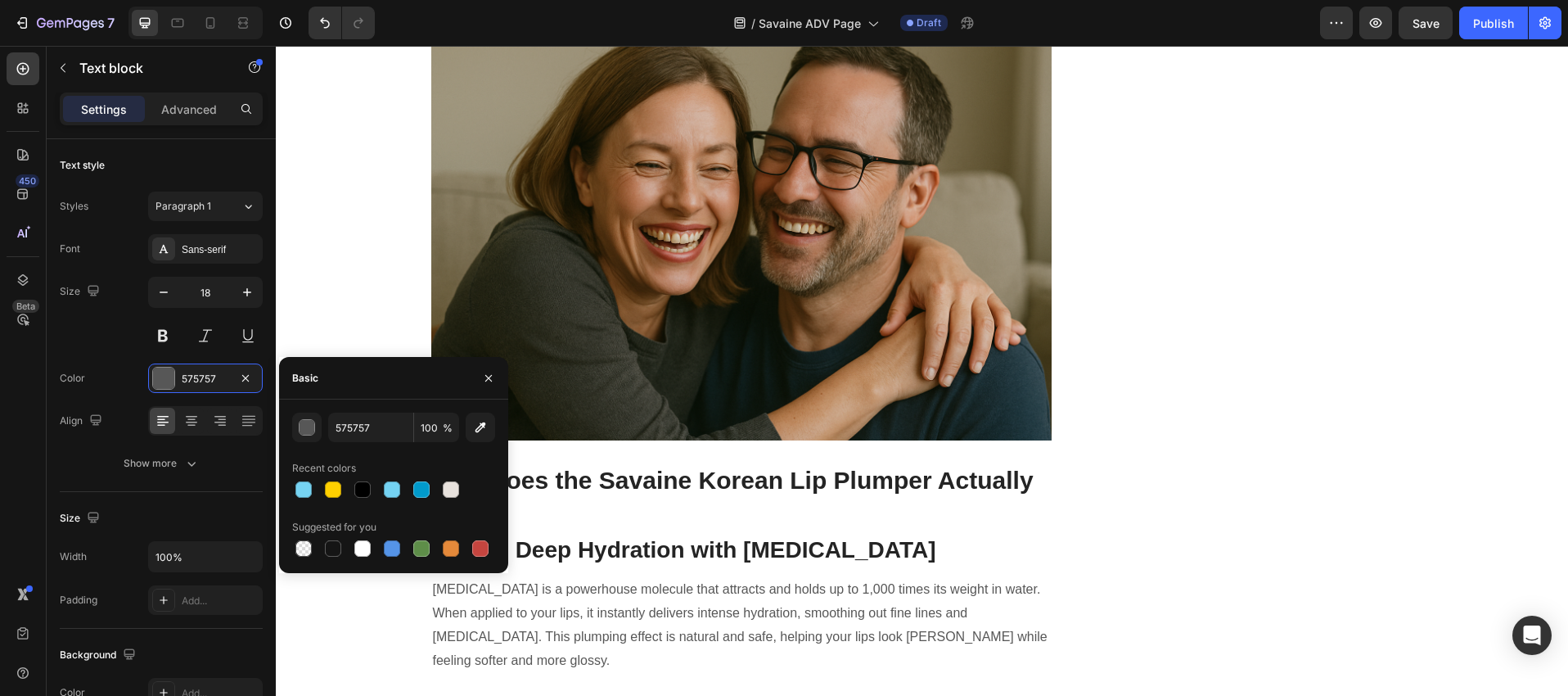
click at [374, 487] on div at bounding box center [394, 489] width 203 height 23
click at [360, 488] on div at bounding box center [362, 489] width 17 height 17
type input "000000"
click at [498, 370] on button "button" at bounding box center [488, 378] width 27 height 27
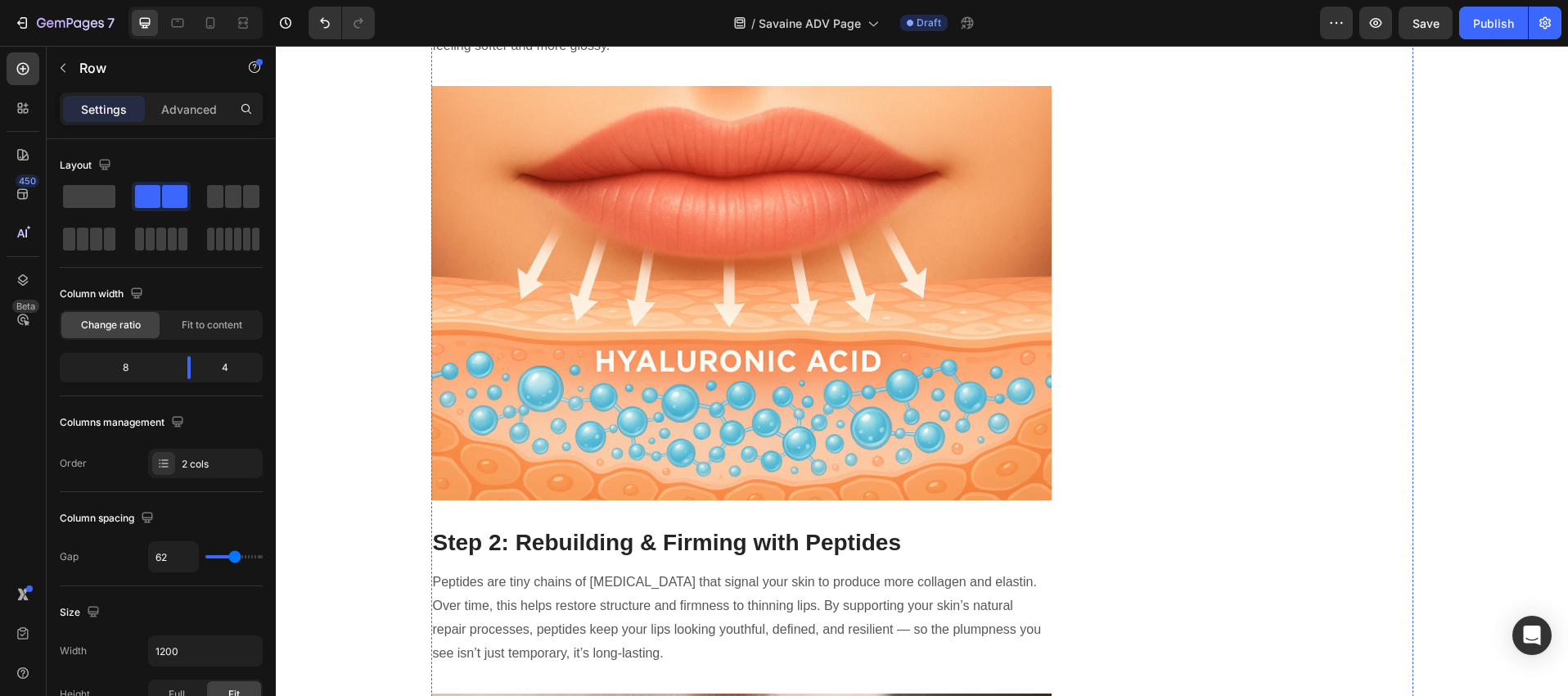
scroll to position [7220, 0]
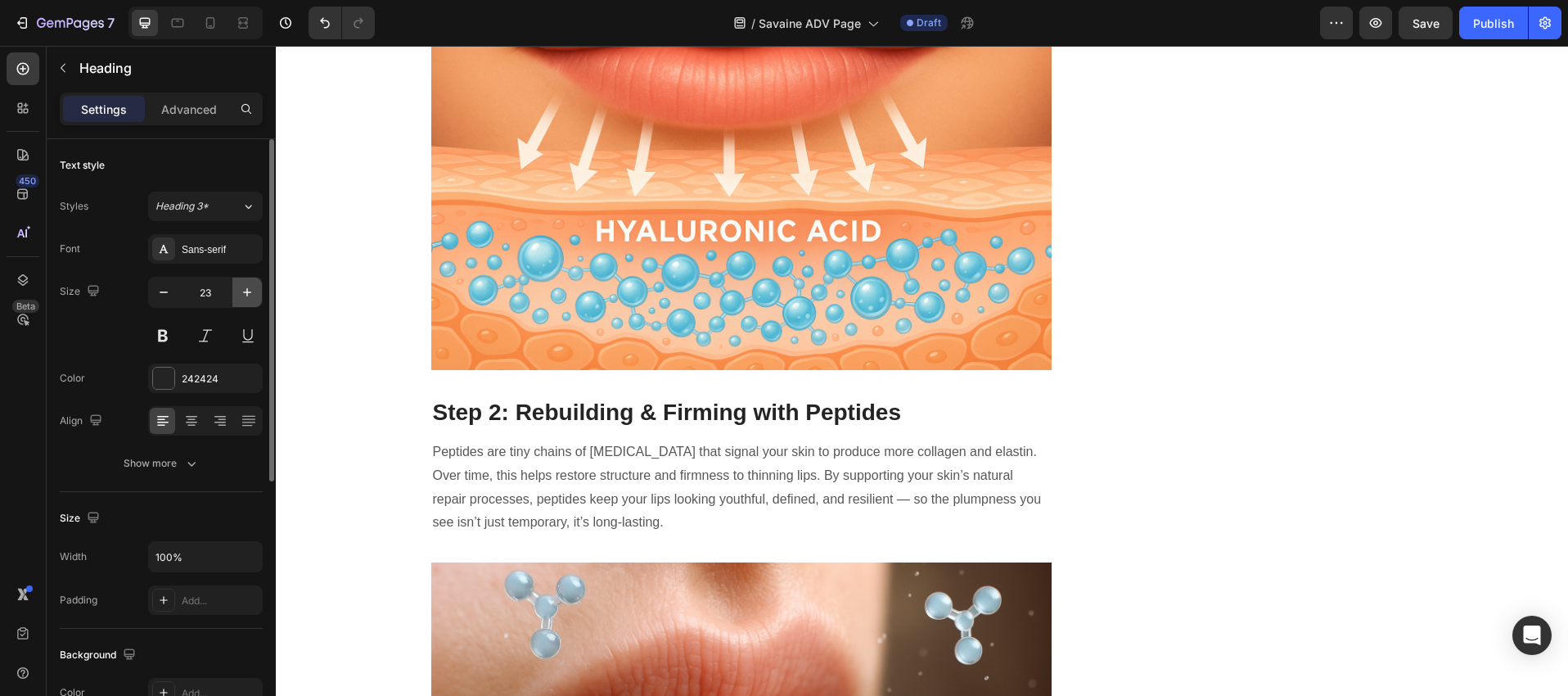
click at [244, 288] on icon "button" at bounding box center [246, 292] width 17 height 17
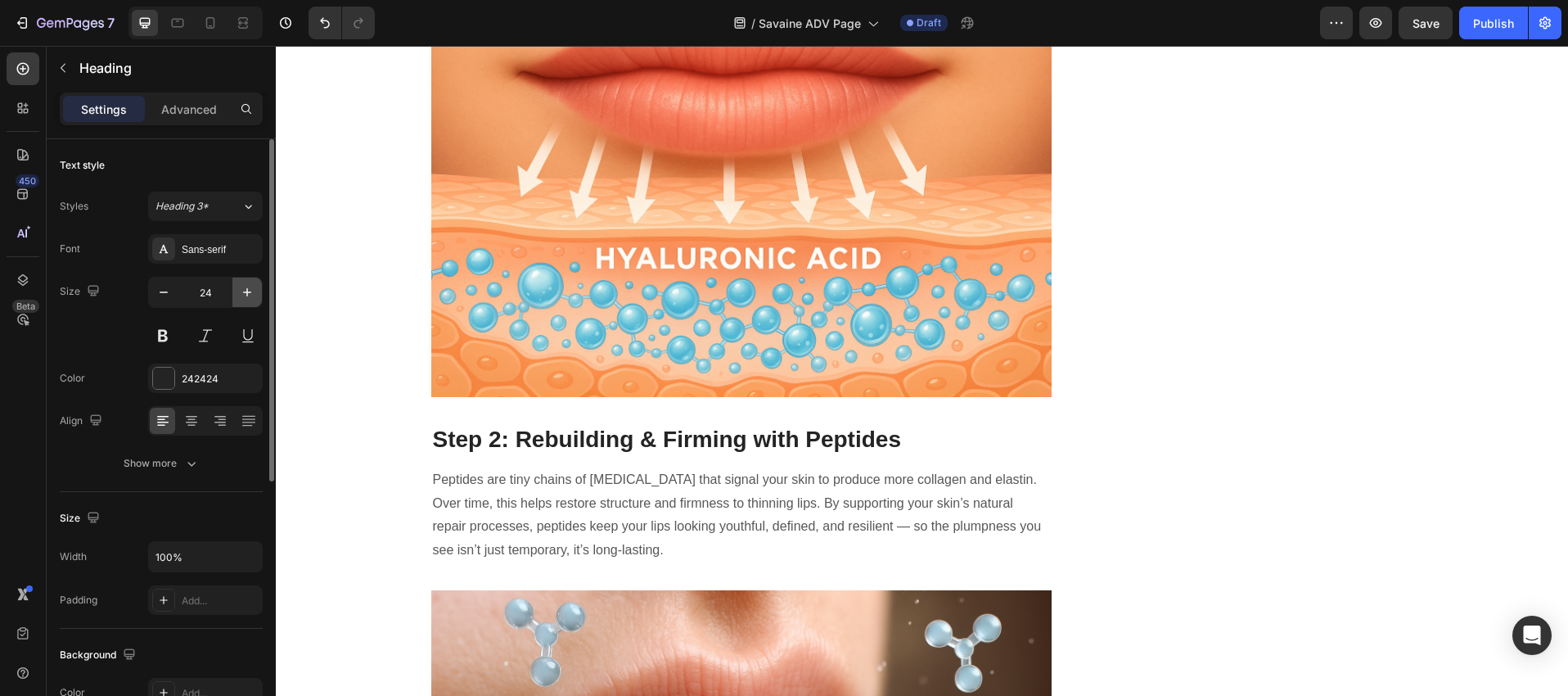
click at [244, 288] on icon "button" at bounding box center [246, 292] width 17 height 17
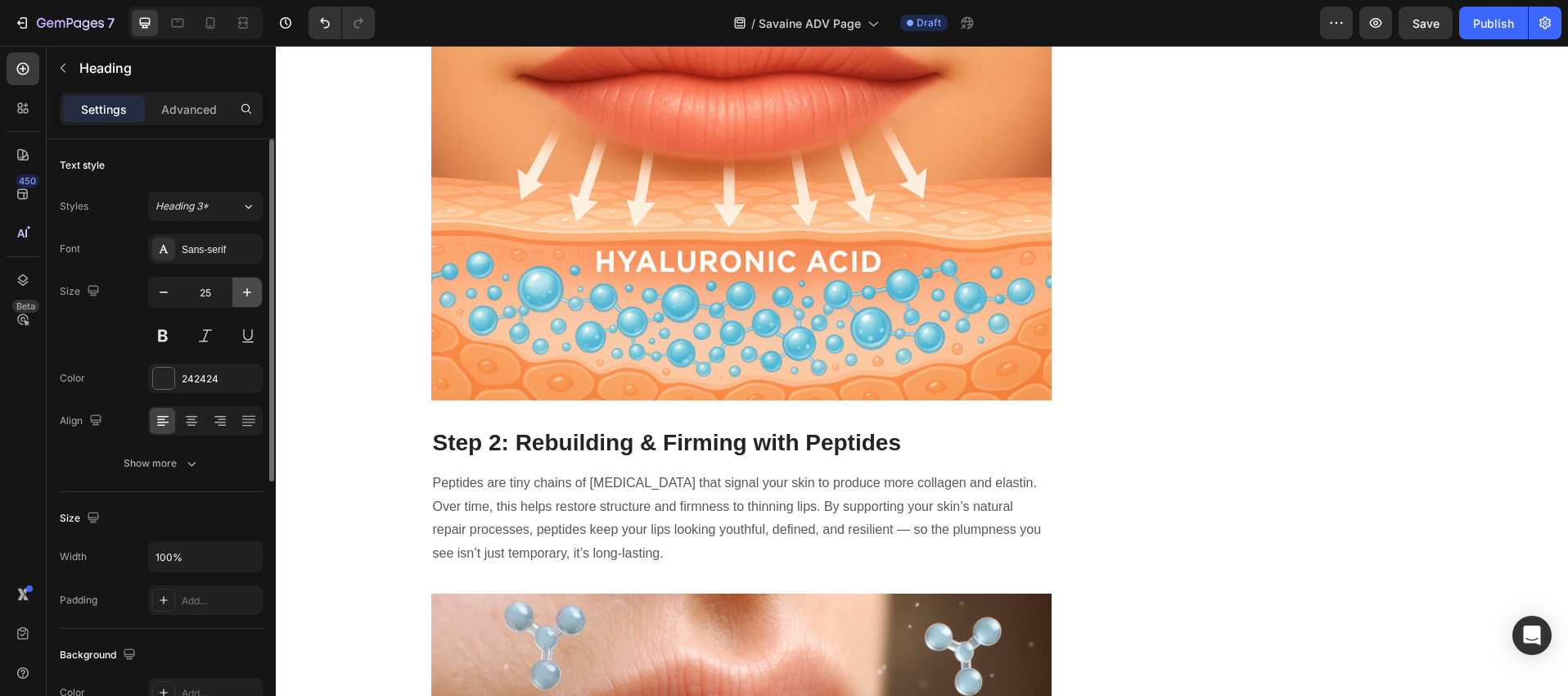
click at [244, 288] on icon "button" at bounding box center [246, 292] width 17 height 17
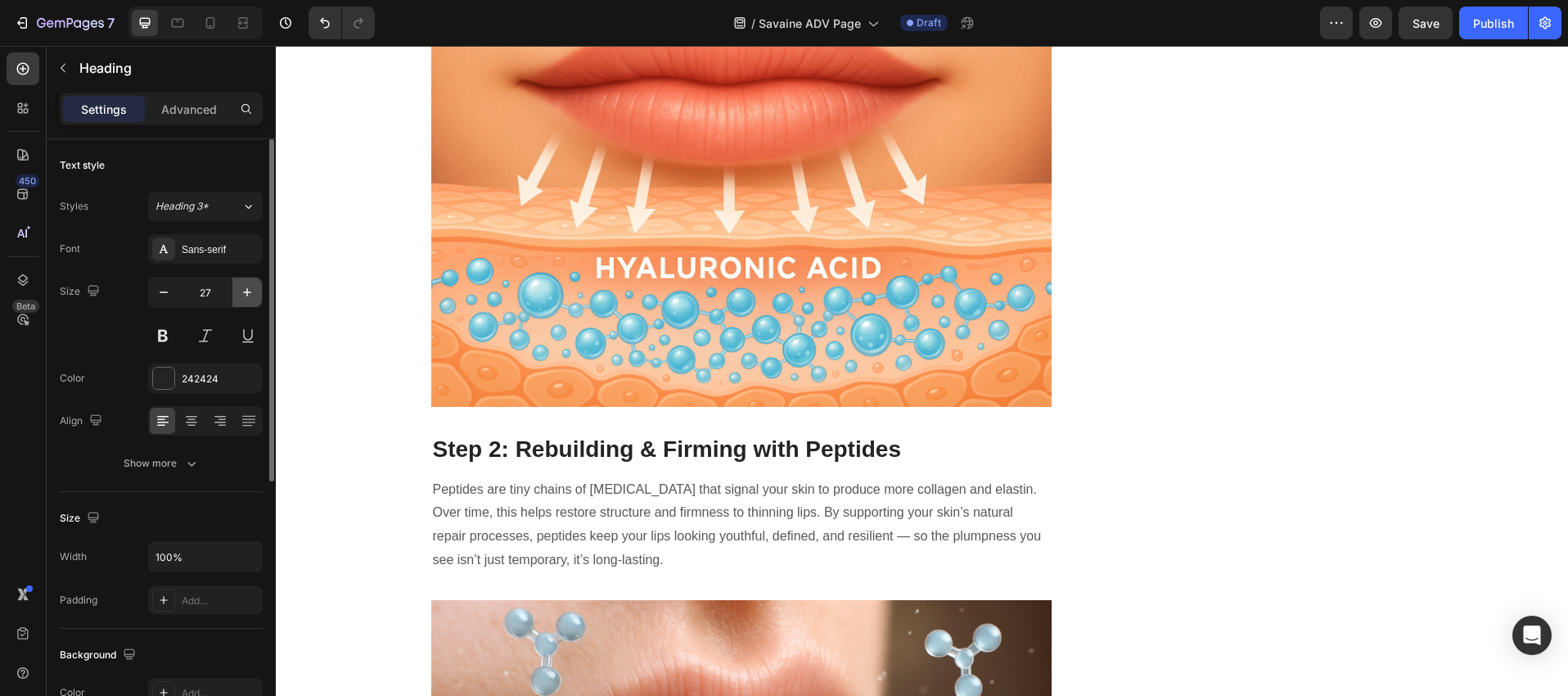
click at [242, 289] on icon "button" at bounding box center [246, 292] width 17 height 17
type input "28"
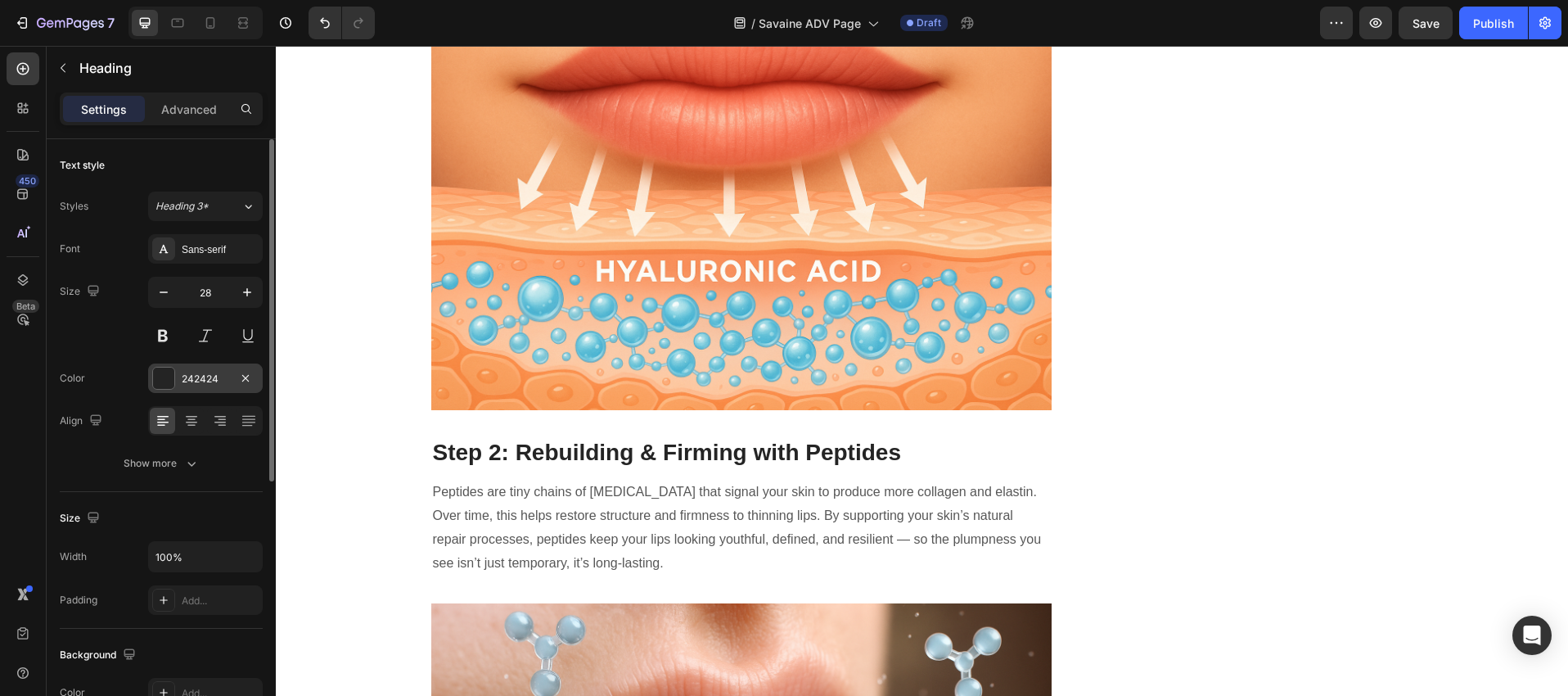
click at [160, 379] on div at bounding box center [164, 378] width 22 height 22
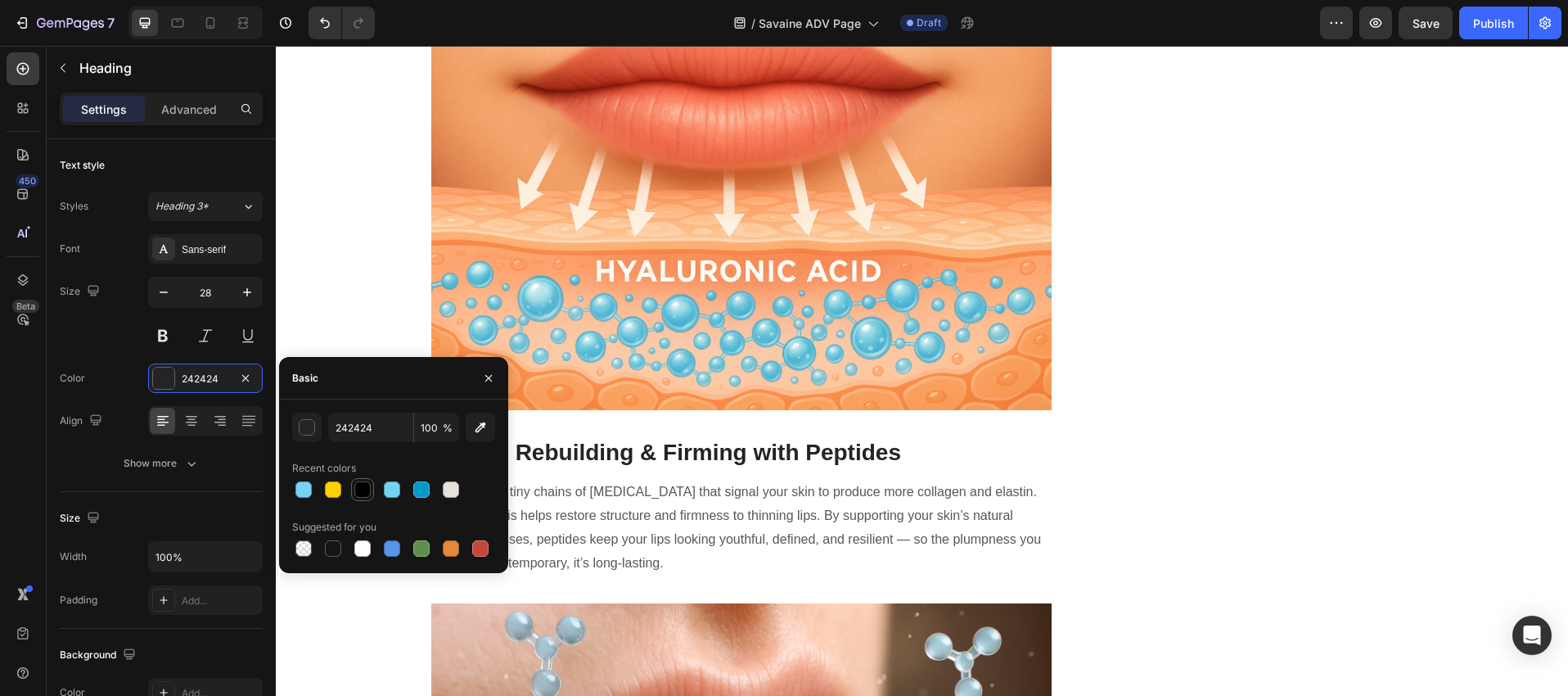
click at [364, 486] on div at bounding box center [362, 489] width 17 height 17
type input "000000"
click at [497, 372] on button "button" at bounding box center [488, 378] width 27 height 27
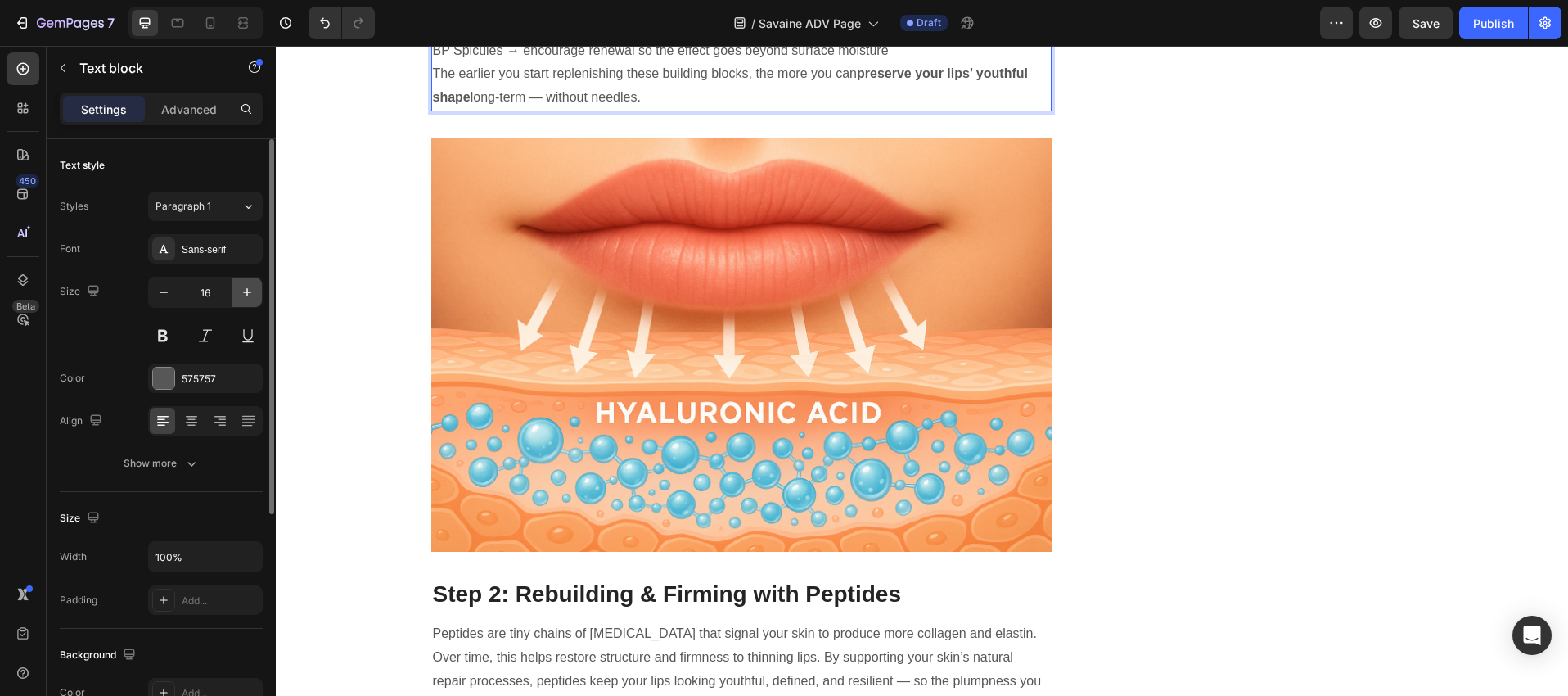
click at [250, 293] on icon "button" at bounding box center [246, 292] width 17 height 17
drag, startPoint x: 250, startPoint y: 293, endPoint x: 189, endPoint y: 269, distance: 65.6
click at [248, 293] on icon "button" at bounding box center [246, 292] width 17 height 17
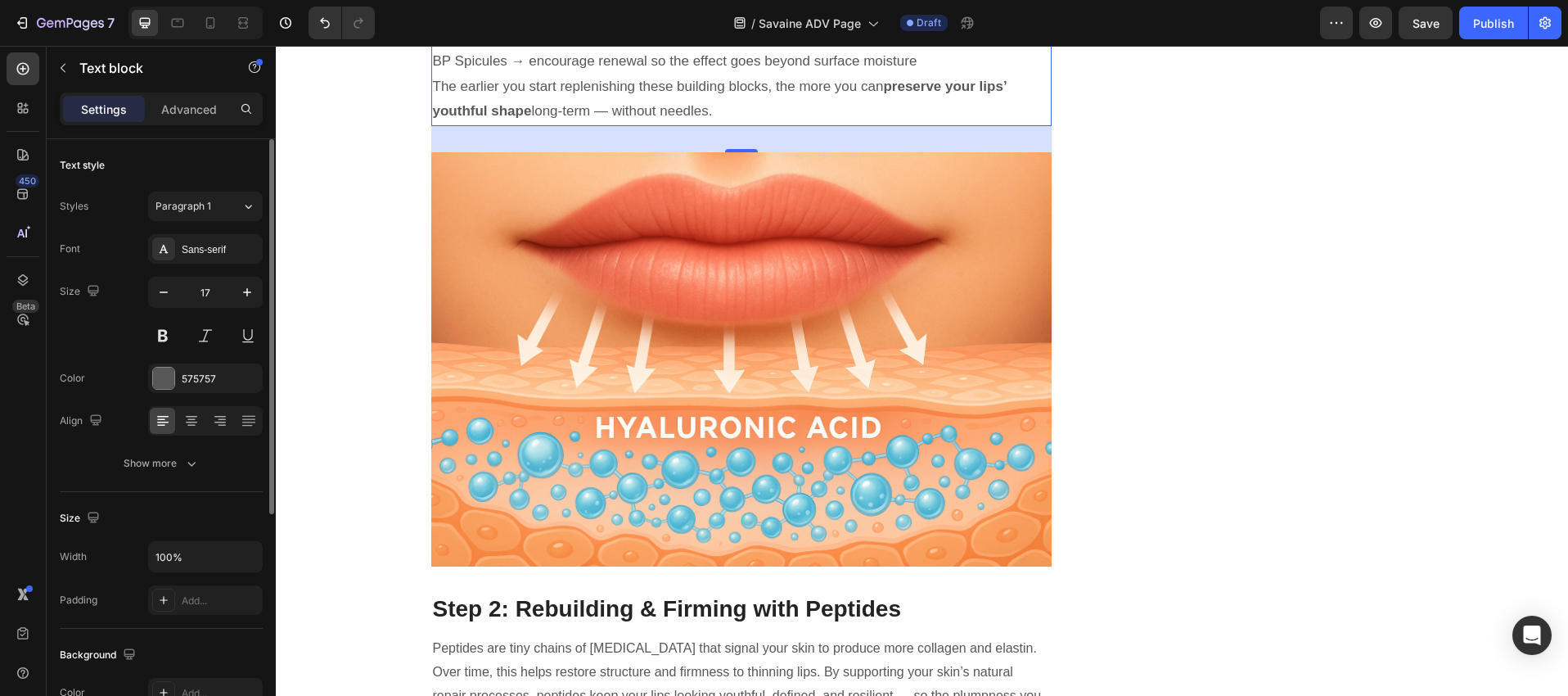
type input "18"
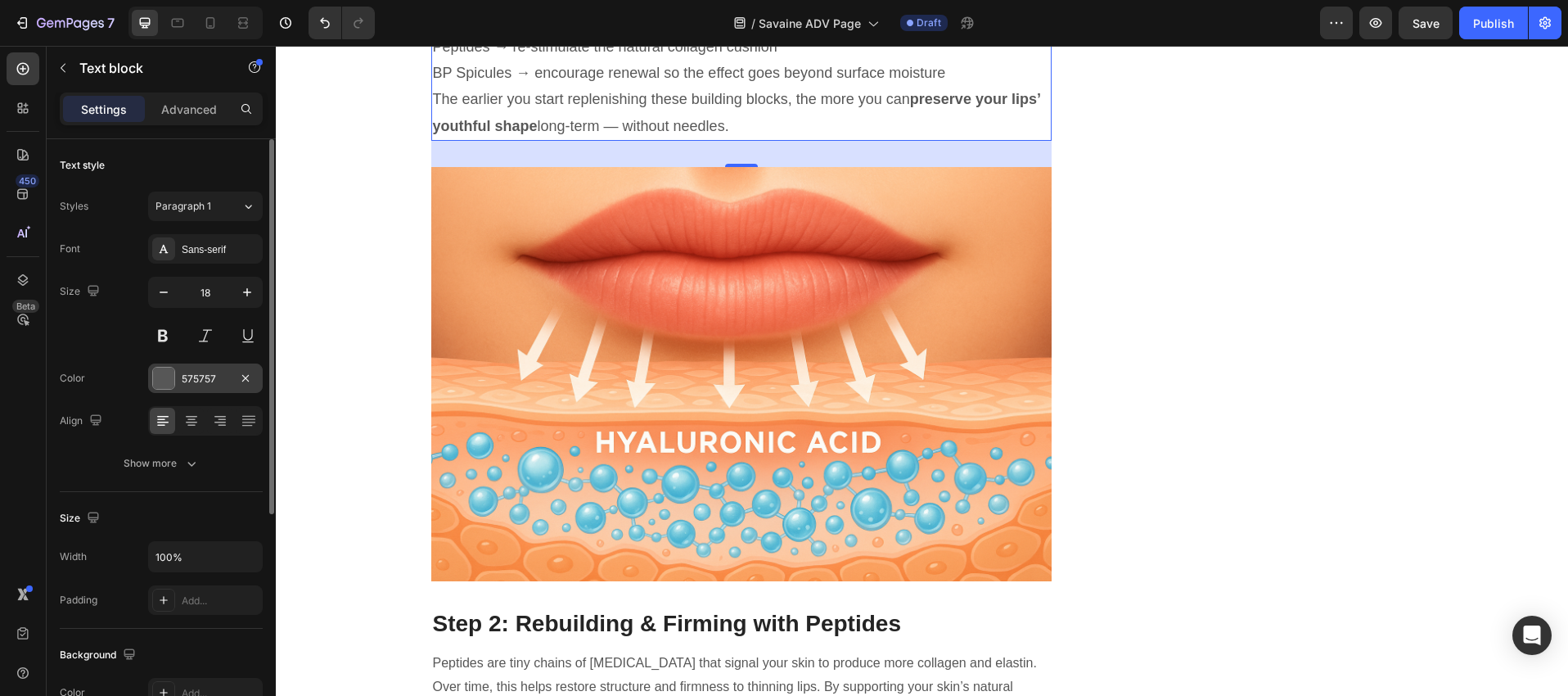
click at [173, 376] on div at bounding box center [164, 378] width 22 height 22
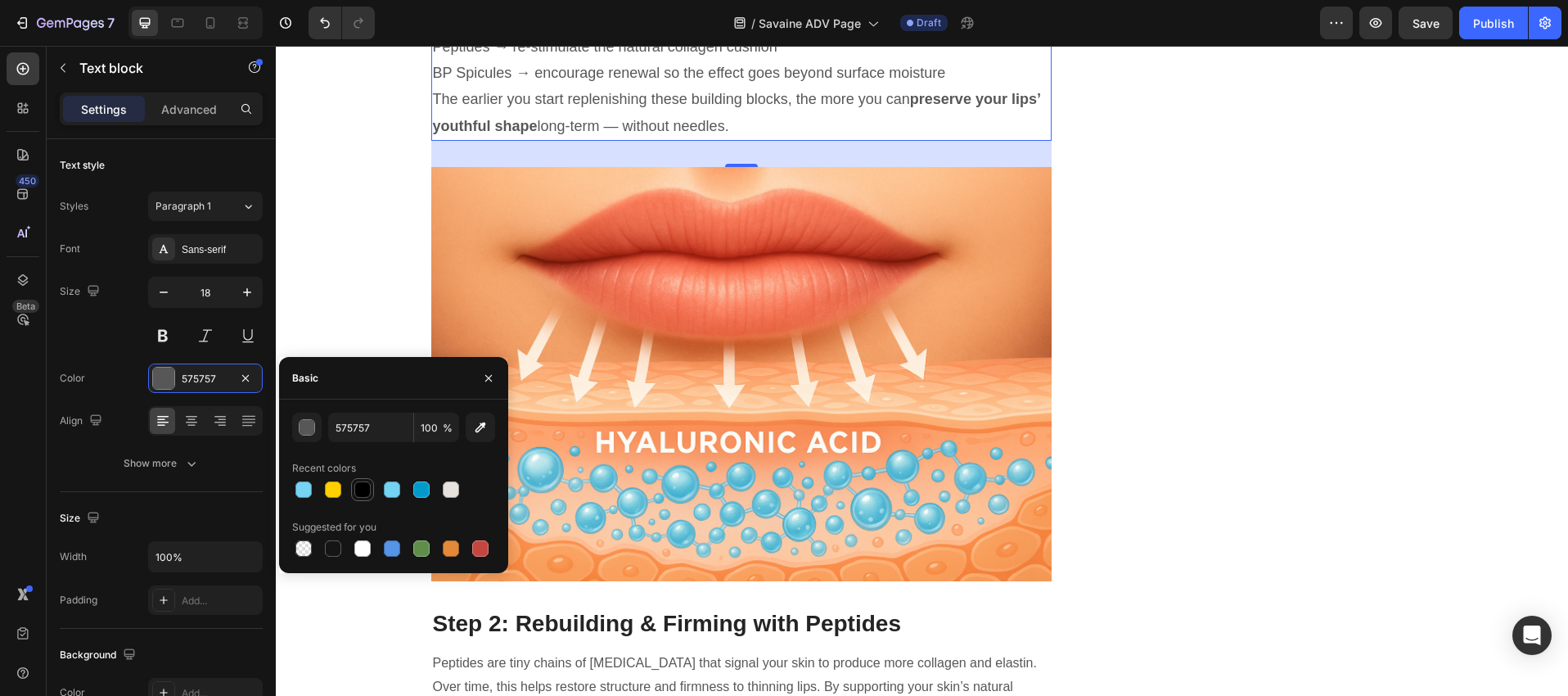
click at [360, 493] on div at bounding box center [362, 489] width 17 height 17
type input "000000"
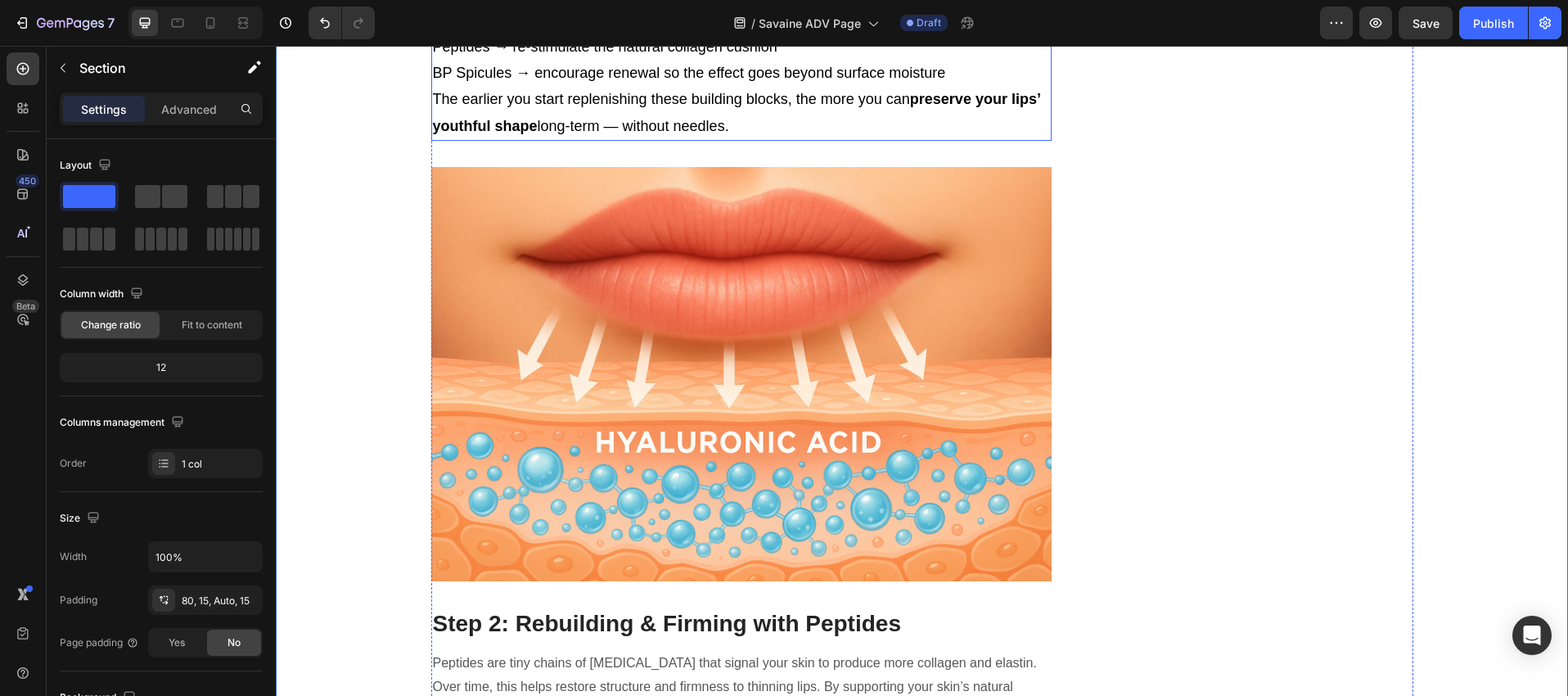
drag, startPoint x: 436, startPoint y: 294, endPoint x: 446, endPoint y: 291, distance: 10.4
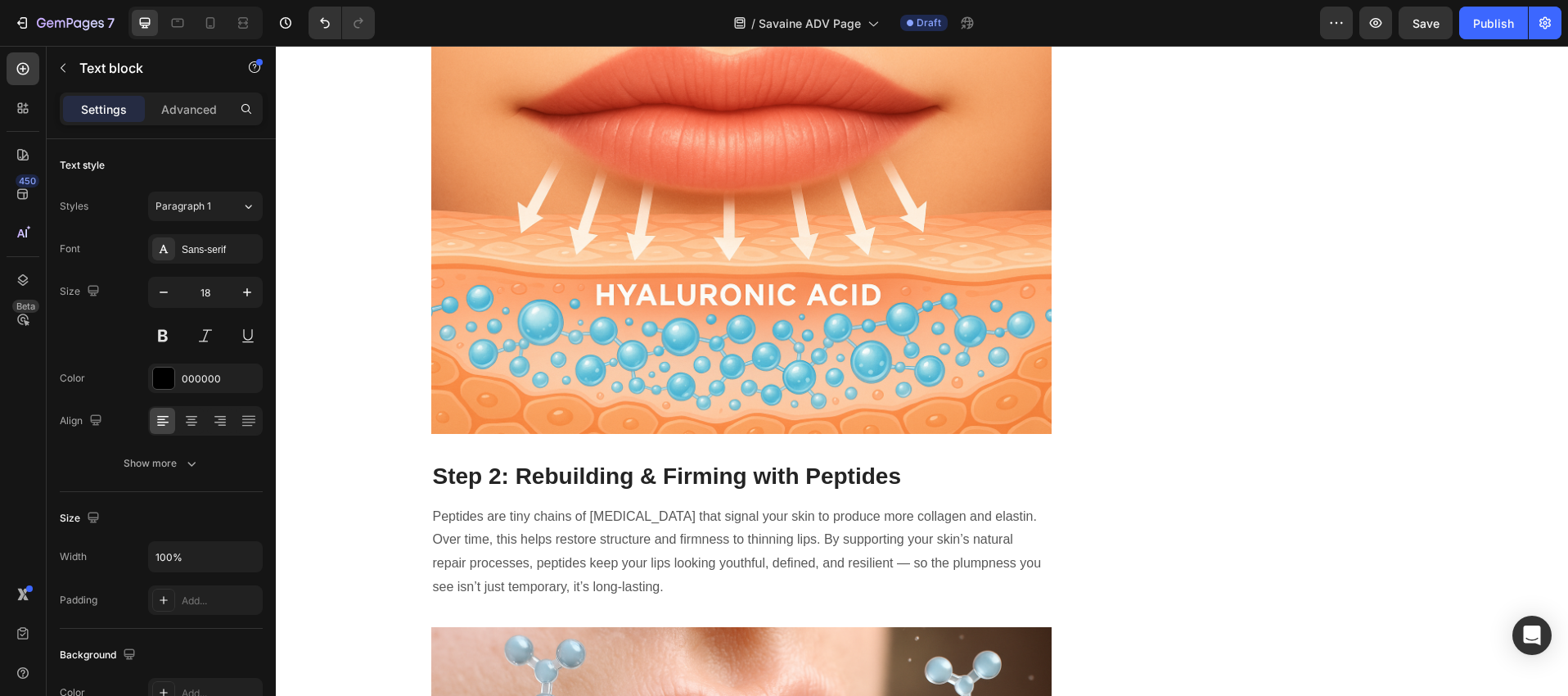
scroll to position [7448, 0]
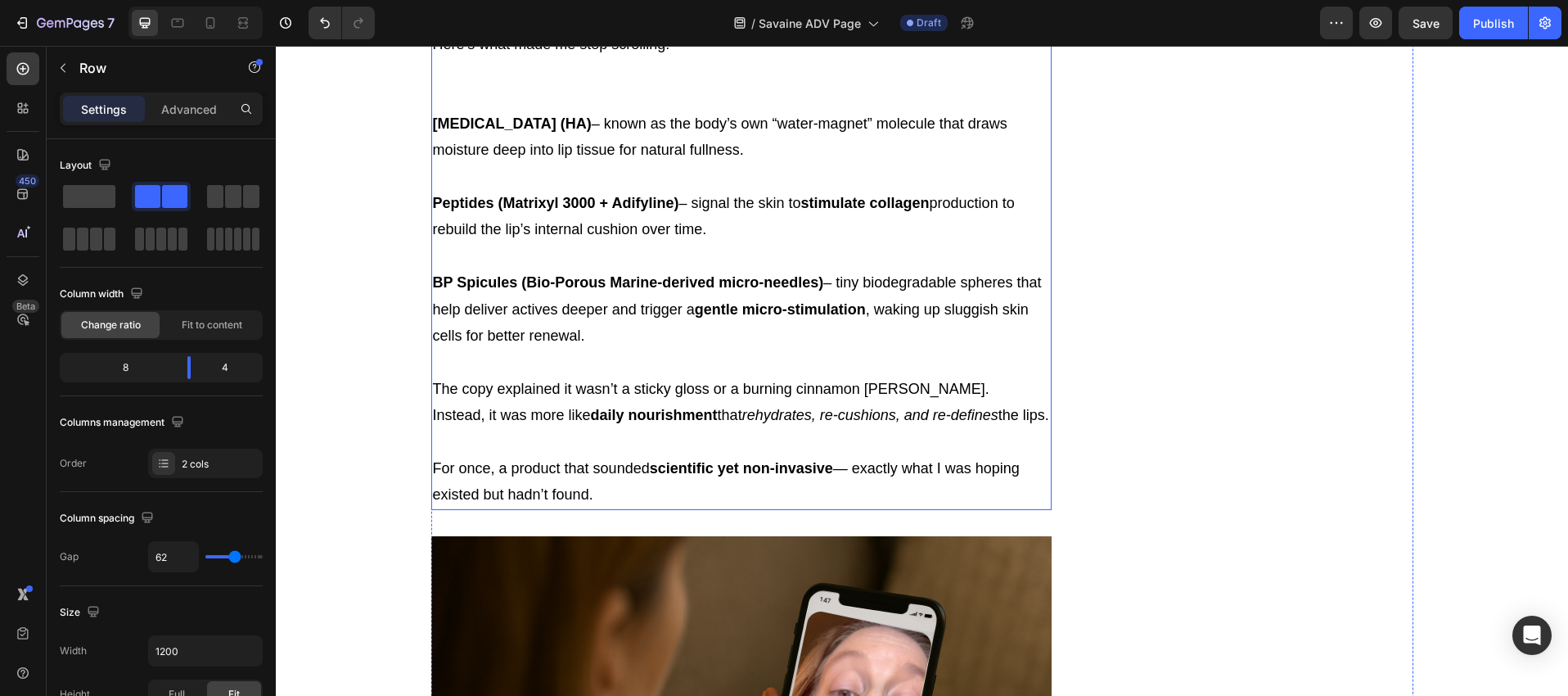
scroll to position [5101, 0]
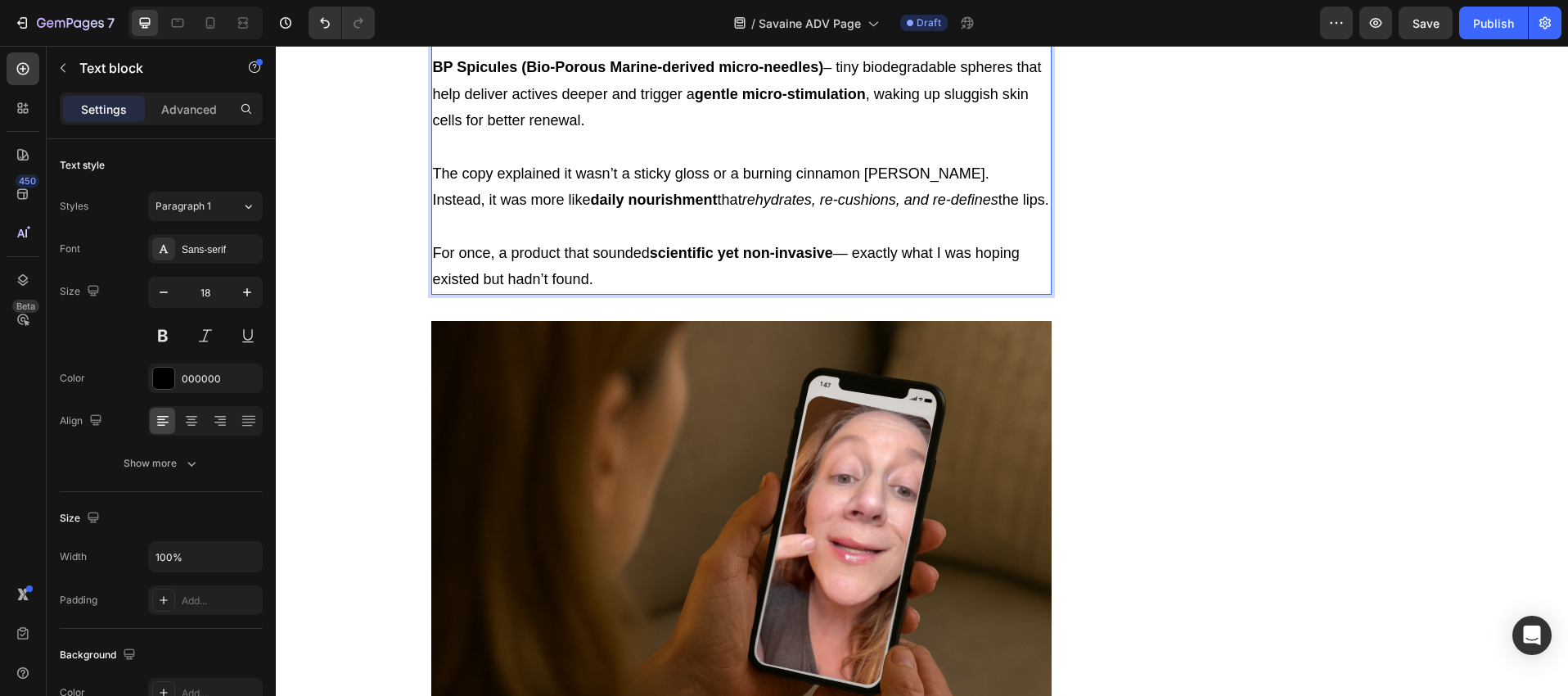
scroll to position [5364, 0]
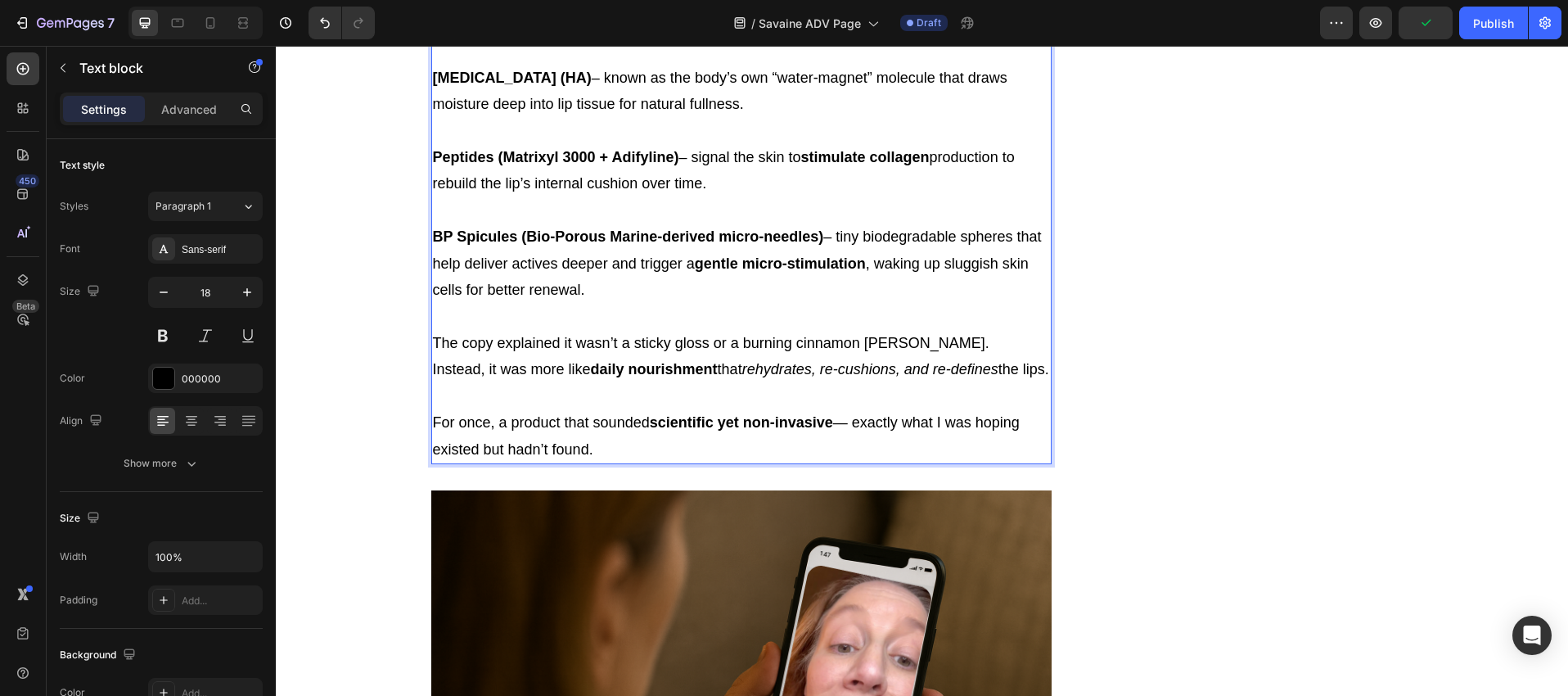
scroll to position [5363, 0]
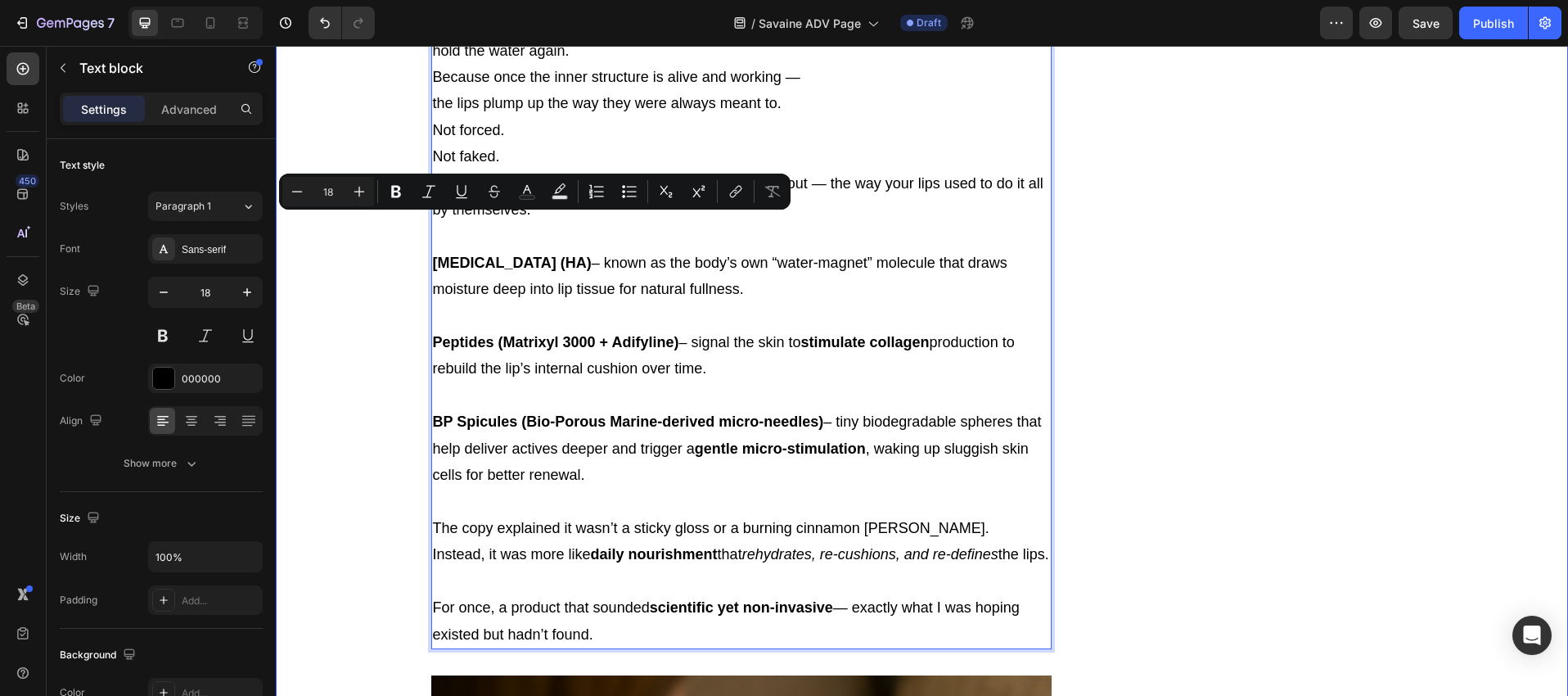
drag, startPoint x: 587, startPoint y: 219, endPoint x: 423, endPoint y: 209, distance: 164.3
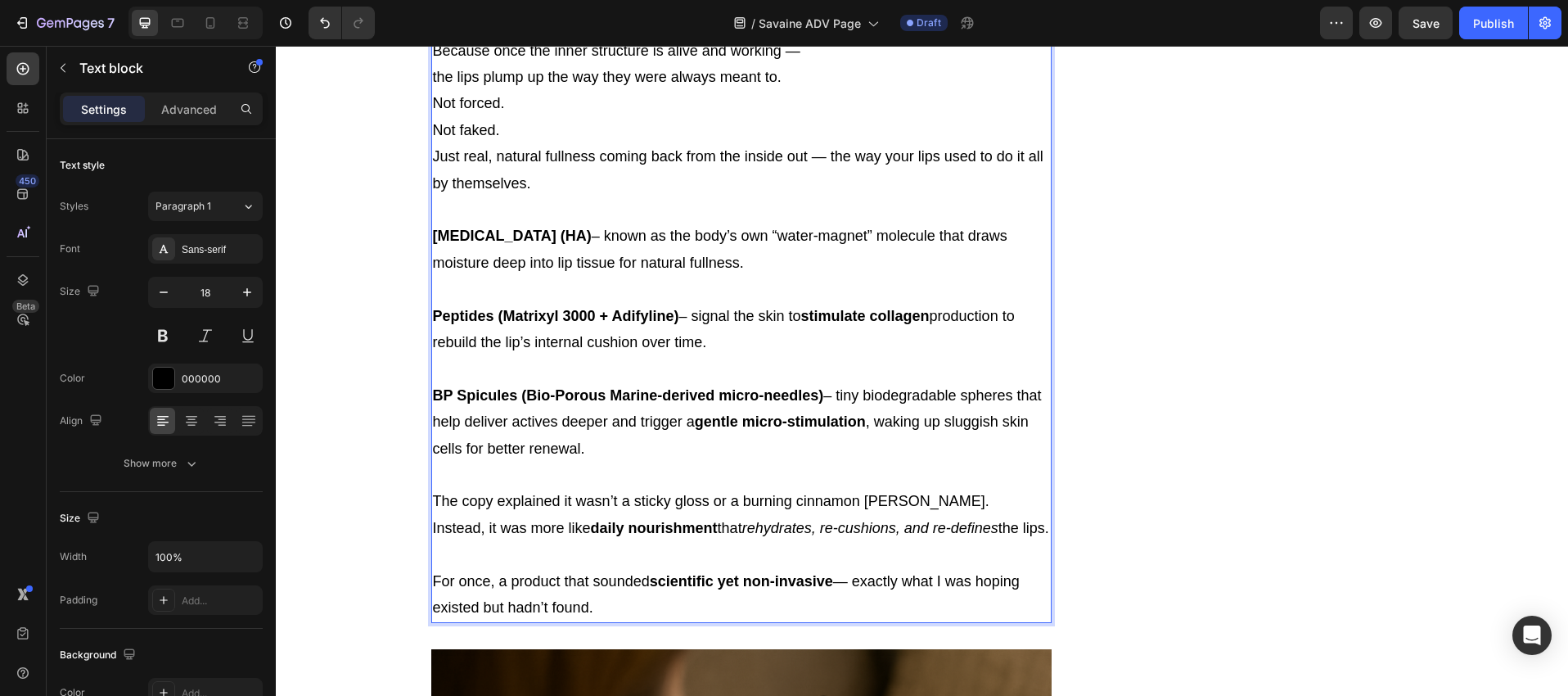
click at [539, 196] on p "Not forced. Not faked. Just real, natural fullness coming back from the inside …" at bounding box center [741, 143] width 618 height 106
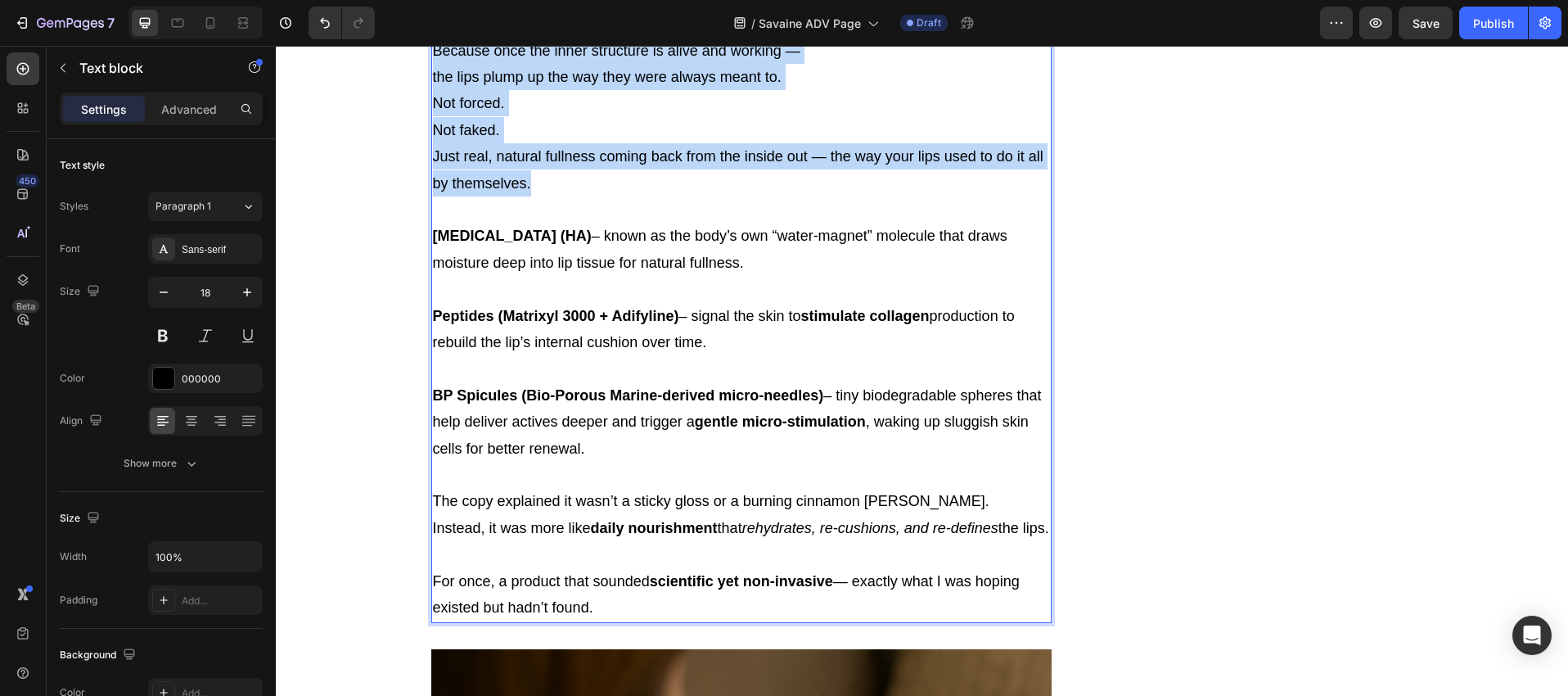
drag, startPoint x: 526, startPoint y: 563, endPoint x: 430, endPoint y: 217, distance: 359.1
click at [431, 217] on div "A few weeks later, during one of those late-night scrolls through Facebook, an …" at bounding box center [741, 77] width 622 height 1091
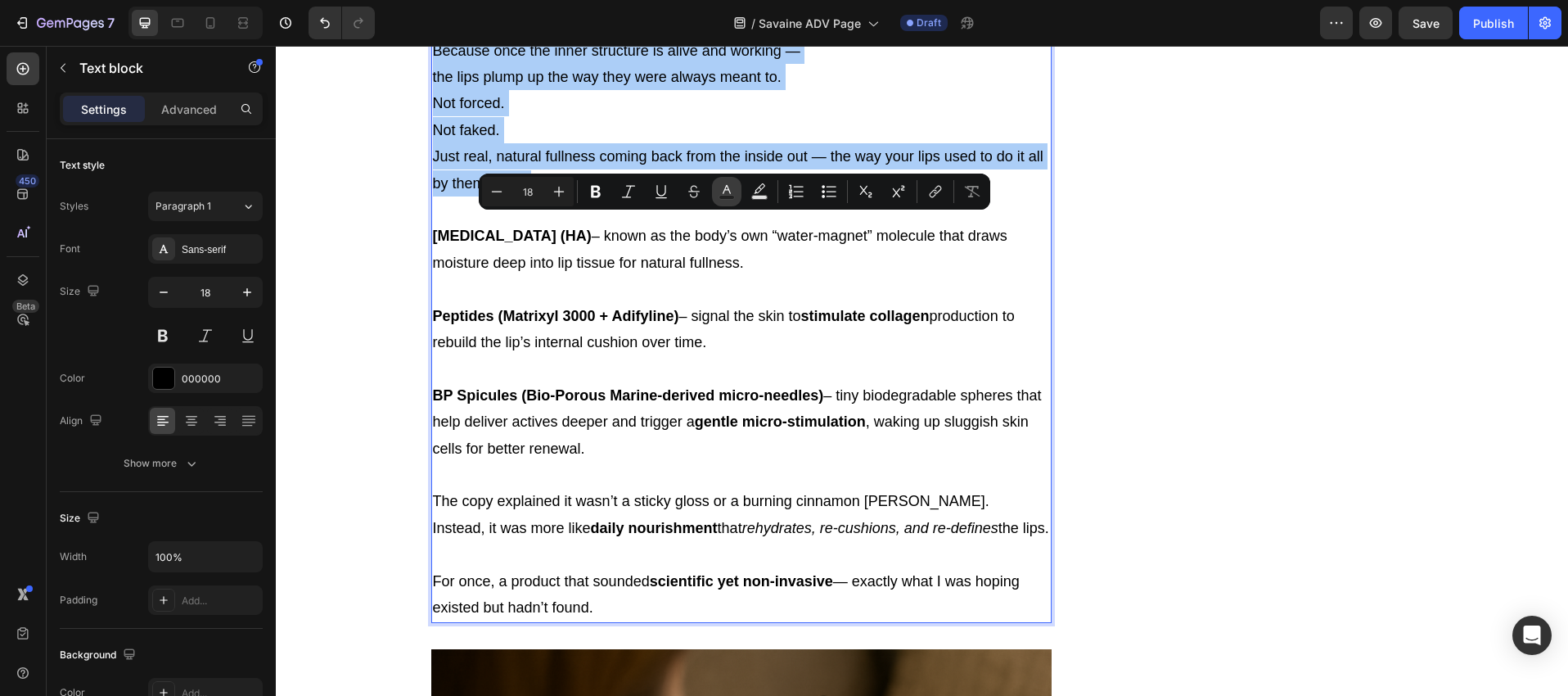
click at [722, 192] on icon "Editor contextual toolbar" at bounding box center [727, 191] width 17 height 17
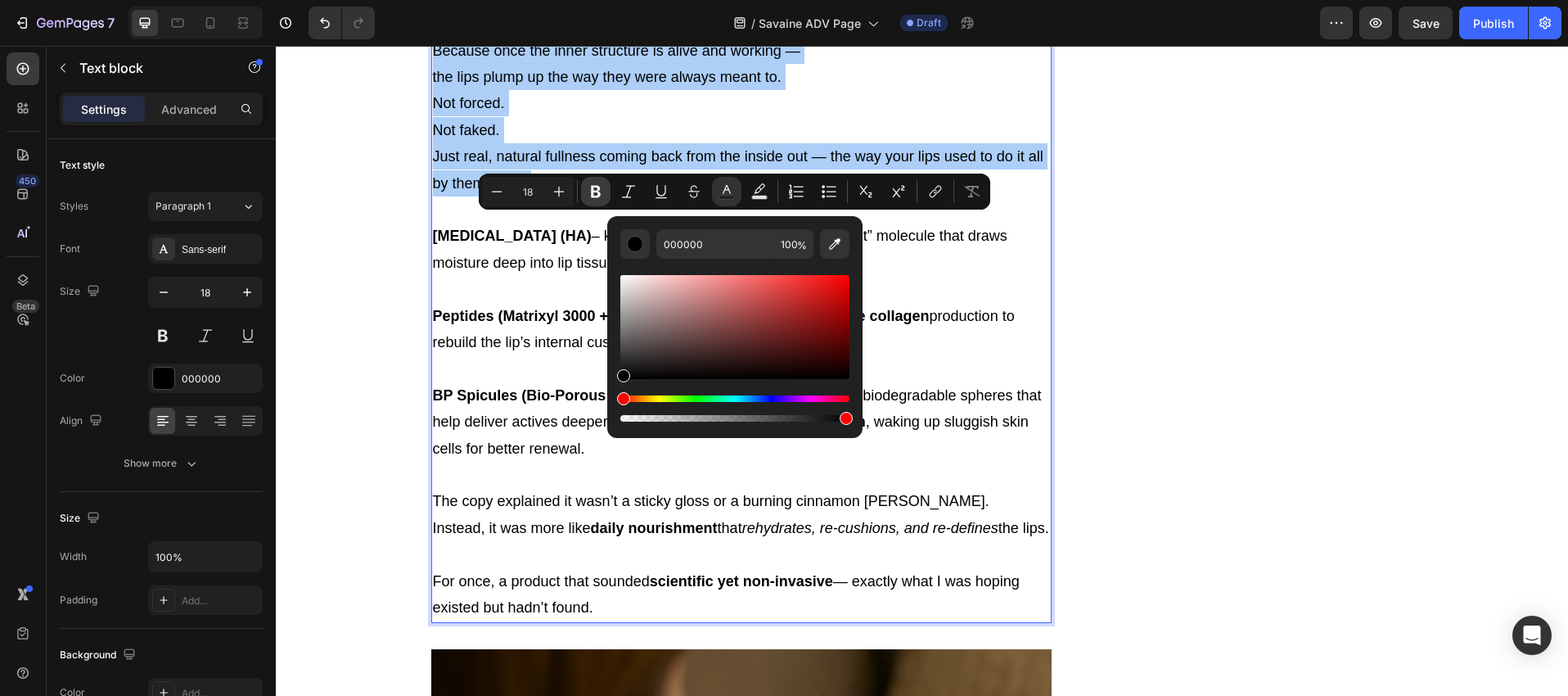
click at [598, 198] on icon "Editor contextual toolbar" at bounding box center [596, 191] width 17 height 17
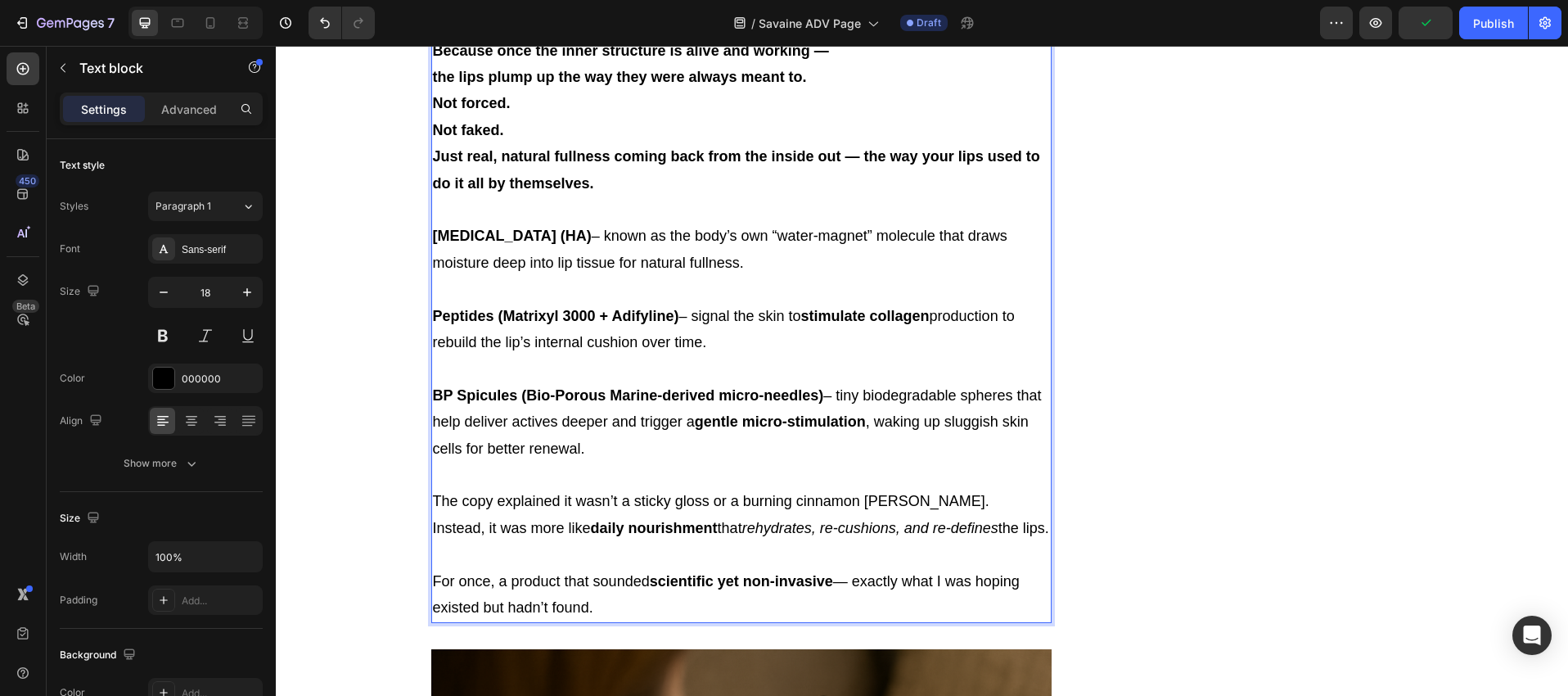
click at [603, 190] on strong "Just real, natural fullness coming back from the inside out — the way your lips…" at bounding box center [736, 169] width 608 height 42
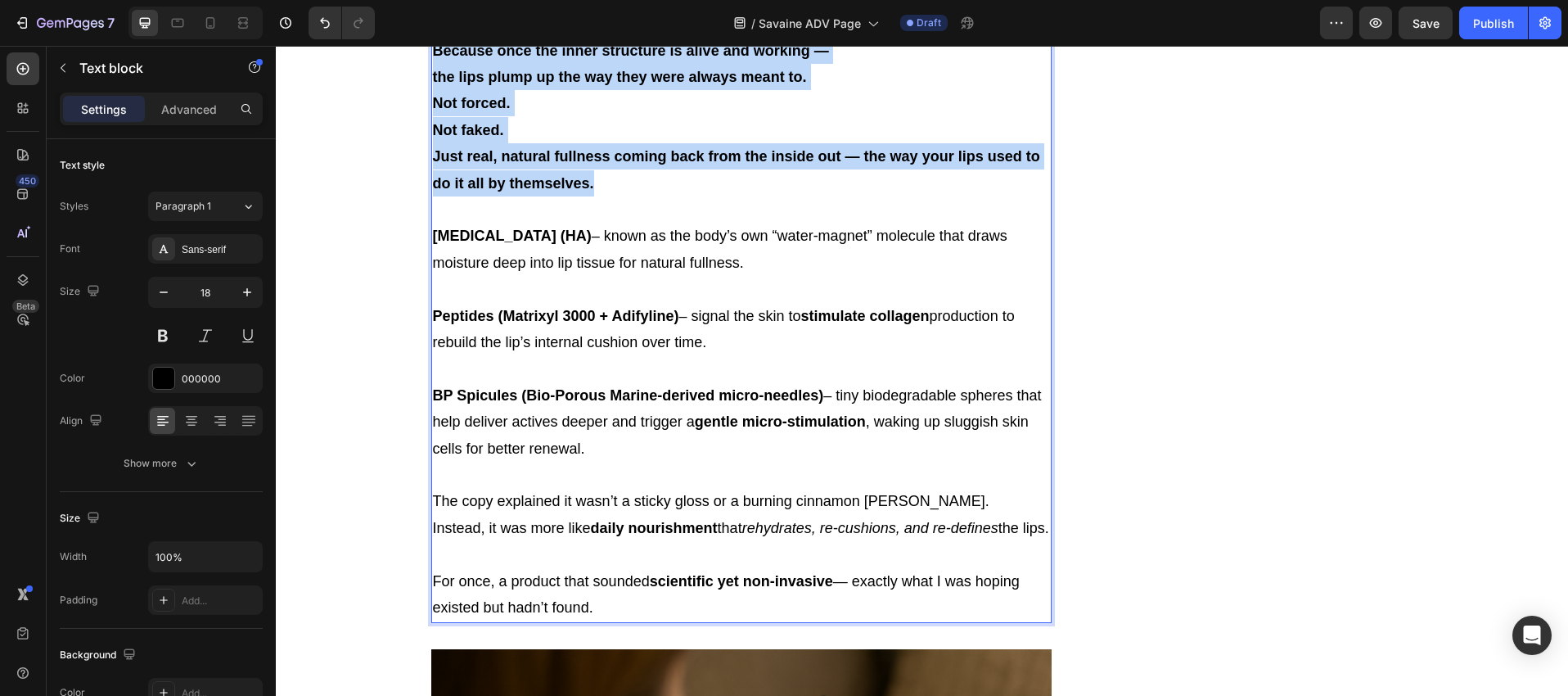
drag, startPoint x: 606, startPoint y: 566, endPoint x: 424, endPoint y: 216, distance: 394.5
click at [431, 216] on div "A few weeks later, during one of those late-night scrolls through Facebook, an …" at bounding box center [741, 77] width 622 height 1091
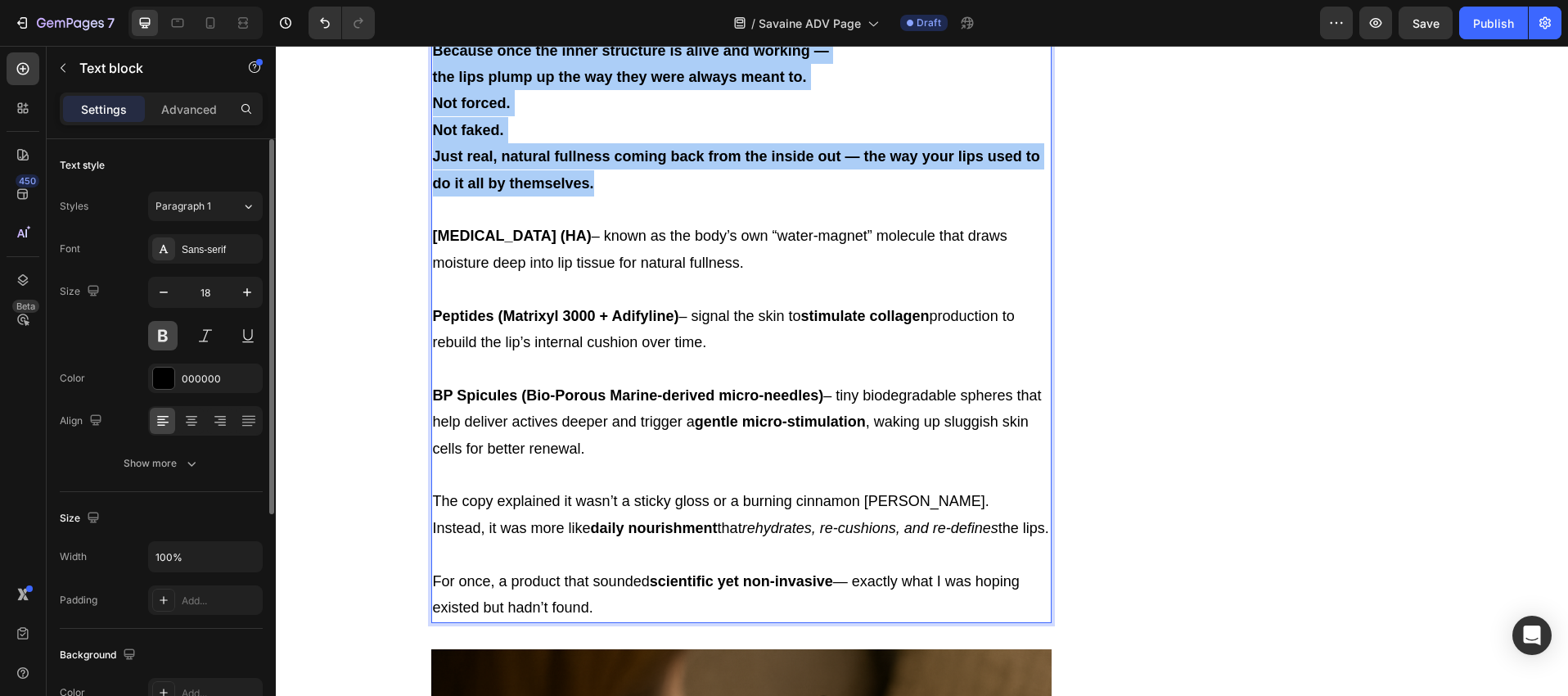
click at [170, 328] on button at bounding box center [163, 336] width 29 height 29
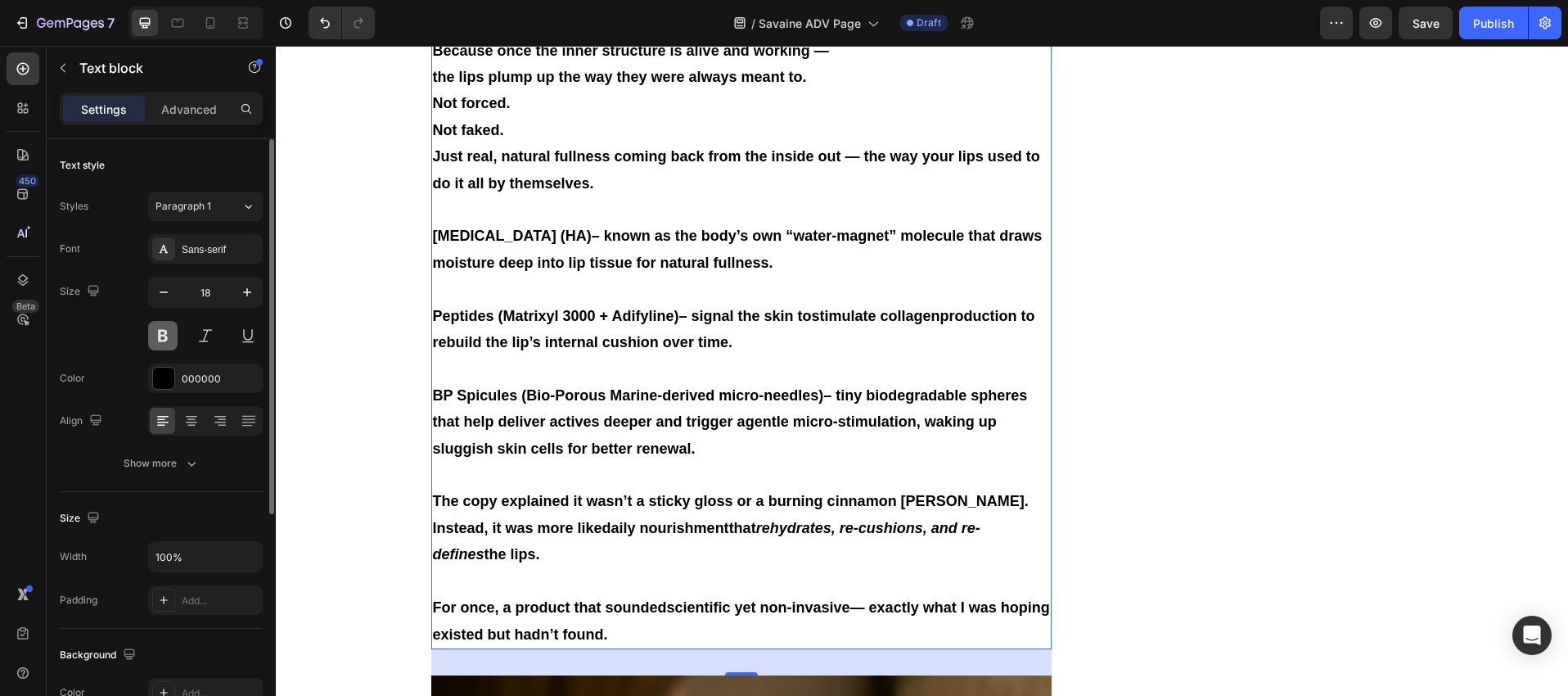
click at [163, 333] on button at bounding box center [163, 336] width 29 height 29
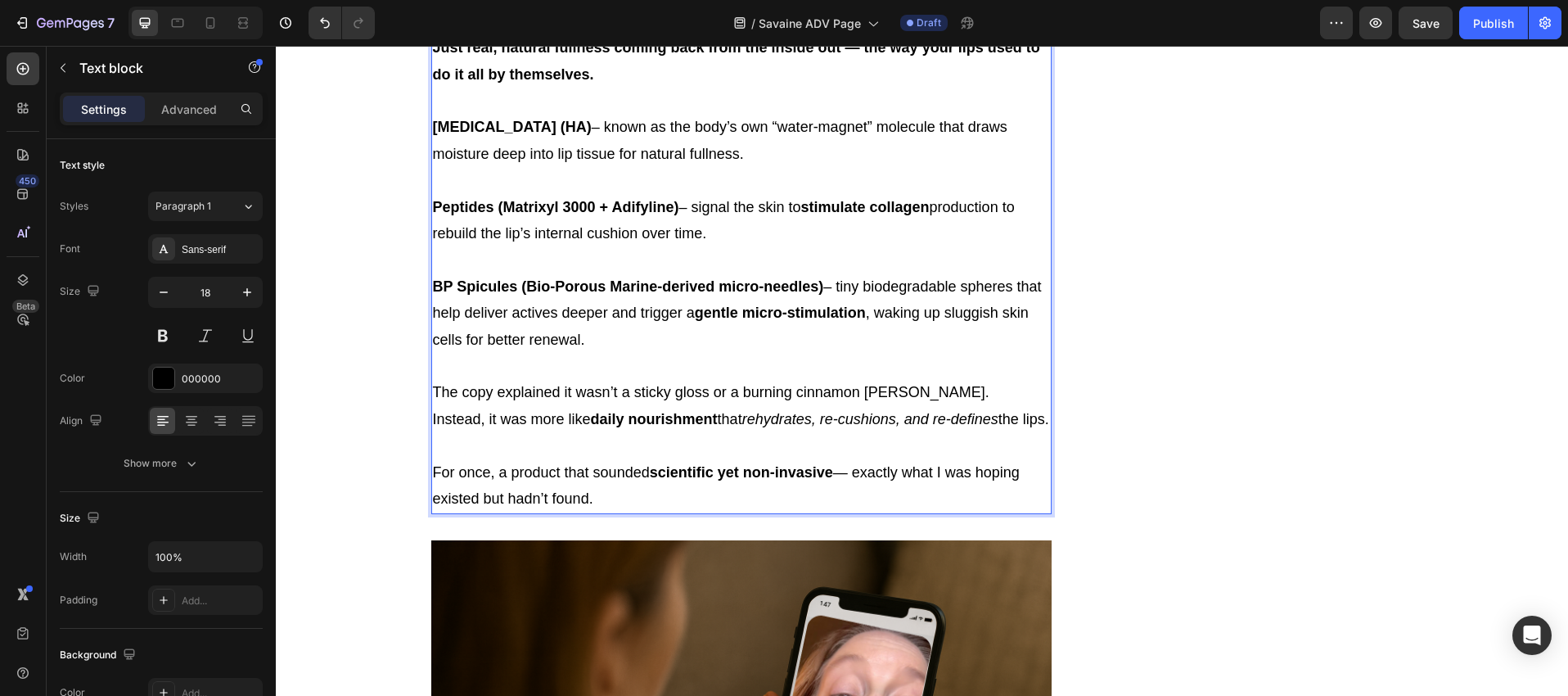
scroll to position [5477, 0]
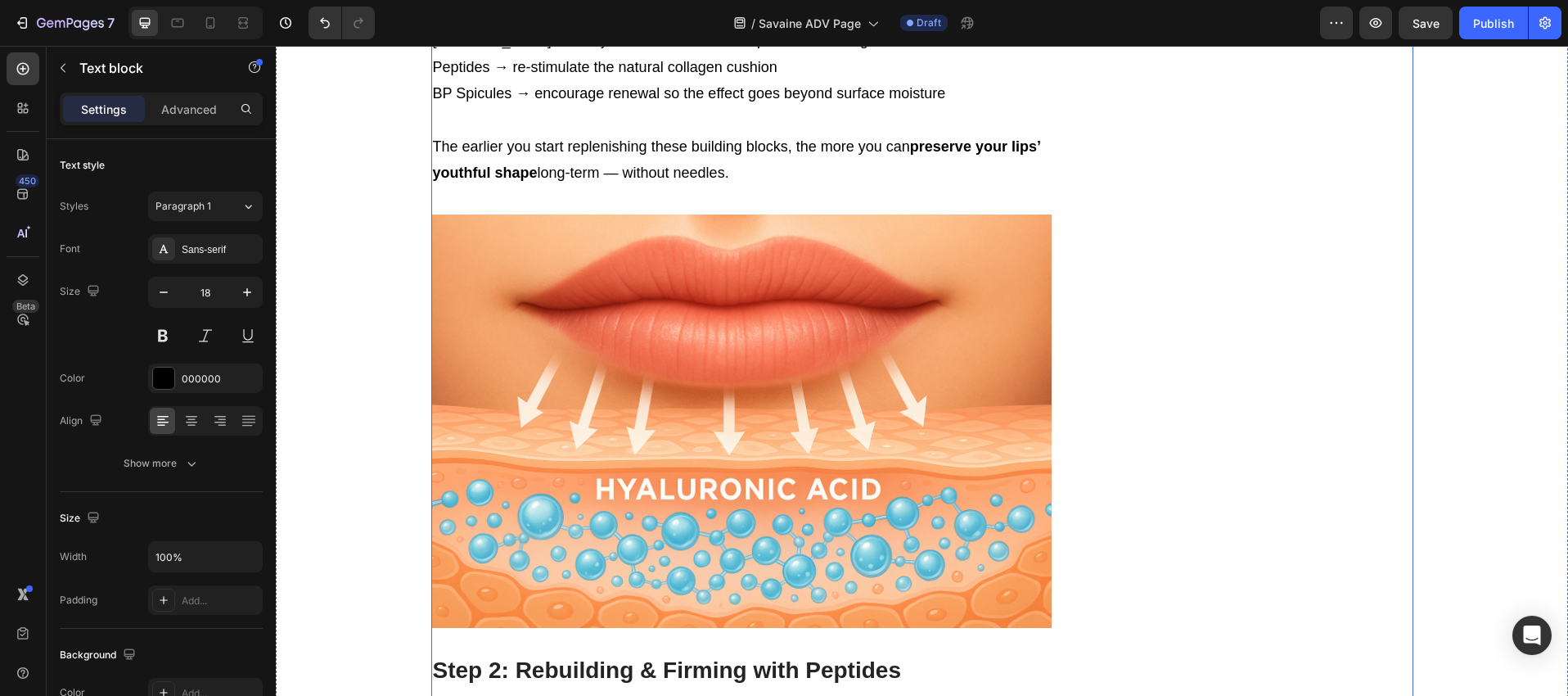
scroll to position [7870, 0]
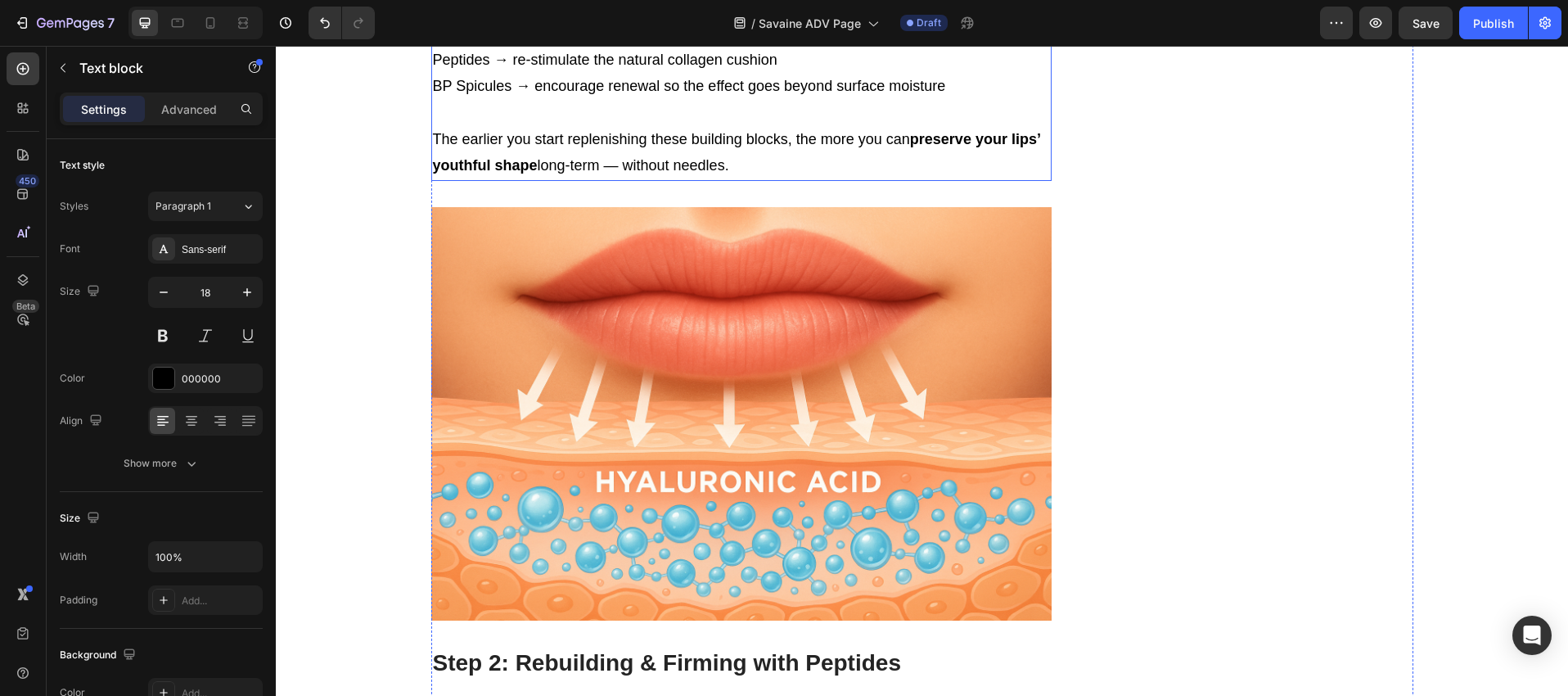
click at [954, 99] on p "BP Spicules → encourage renewal so the effect goes beyond surface moisture" at bounding box center [741, 85] width 618 height 27
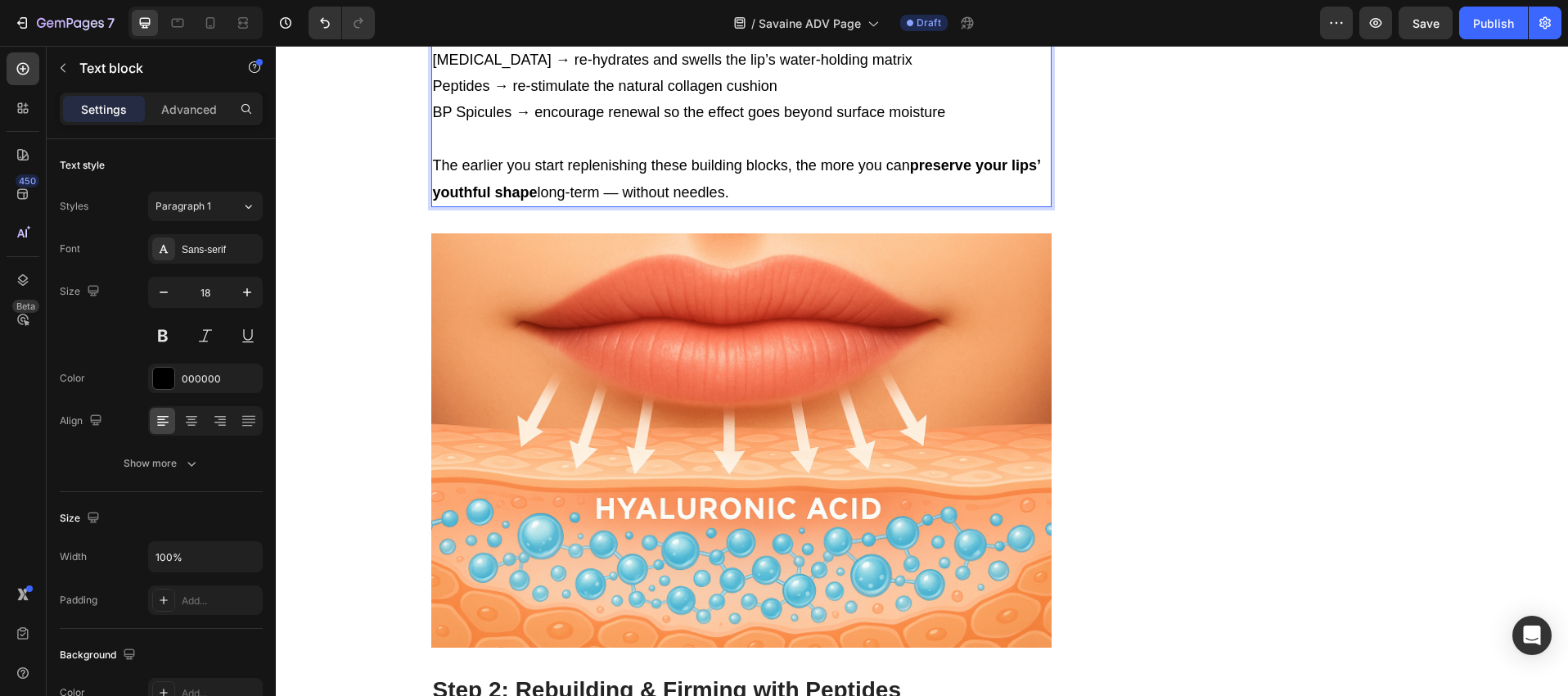
click at [939, 126] on p "BP Spicules → encourage renewal so the effect goes beyond surface moisture" at bounding box center [741, 112] width 618 height 27
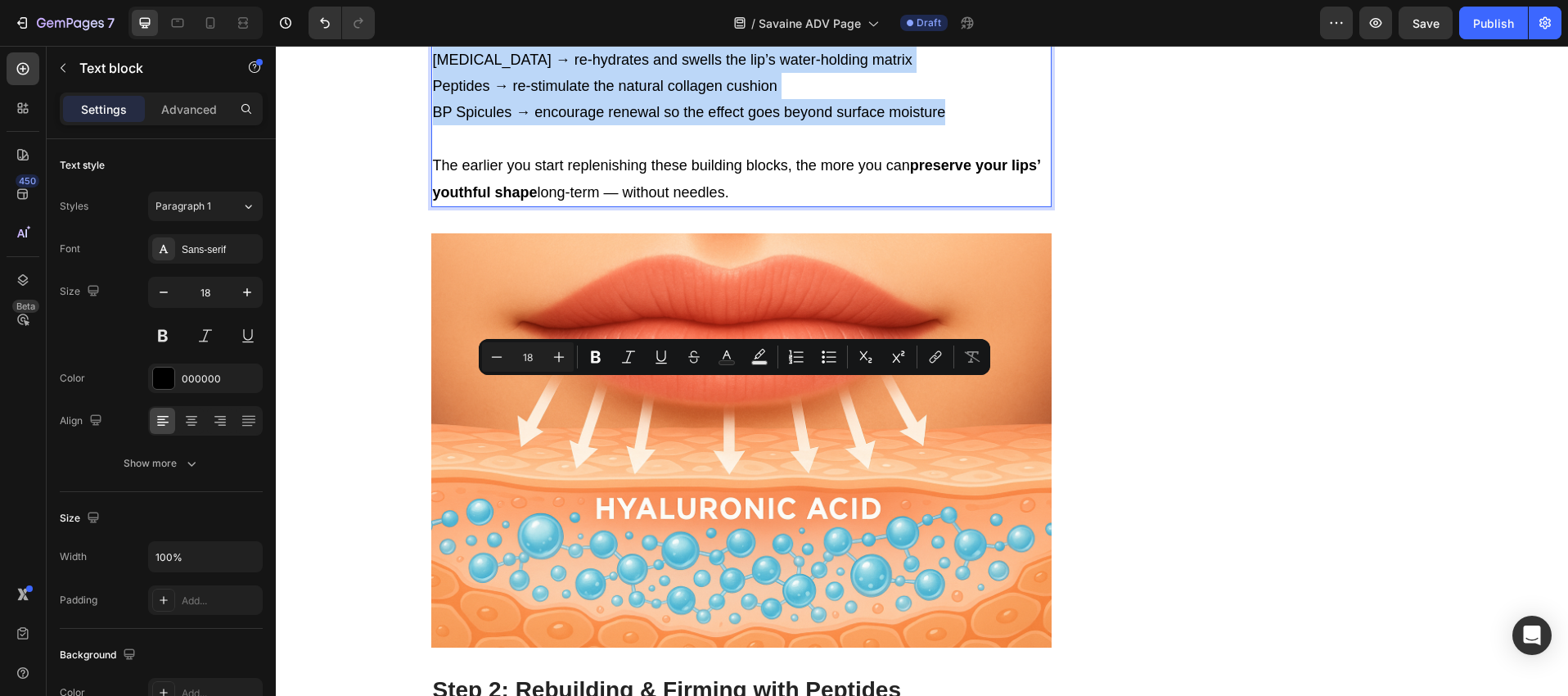
drag, startPoint x: 945, startPoint y: 495, endPoint x: 490, endPoint y: 394, distance: 466.1
click at [490, 207] on div "Dermatologists say that by the time a woman reaches [MEDICAL_DATA], she may hav…" at bounding box center [741, 20] width 622 height 375
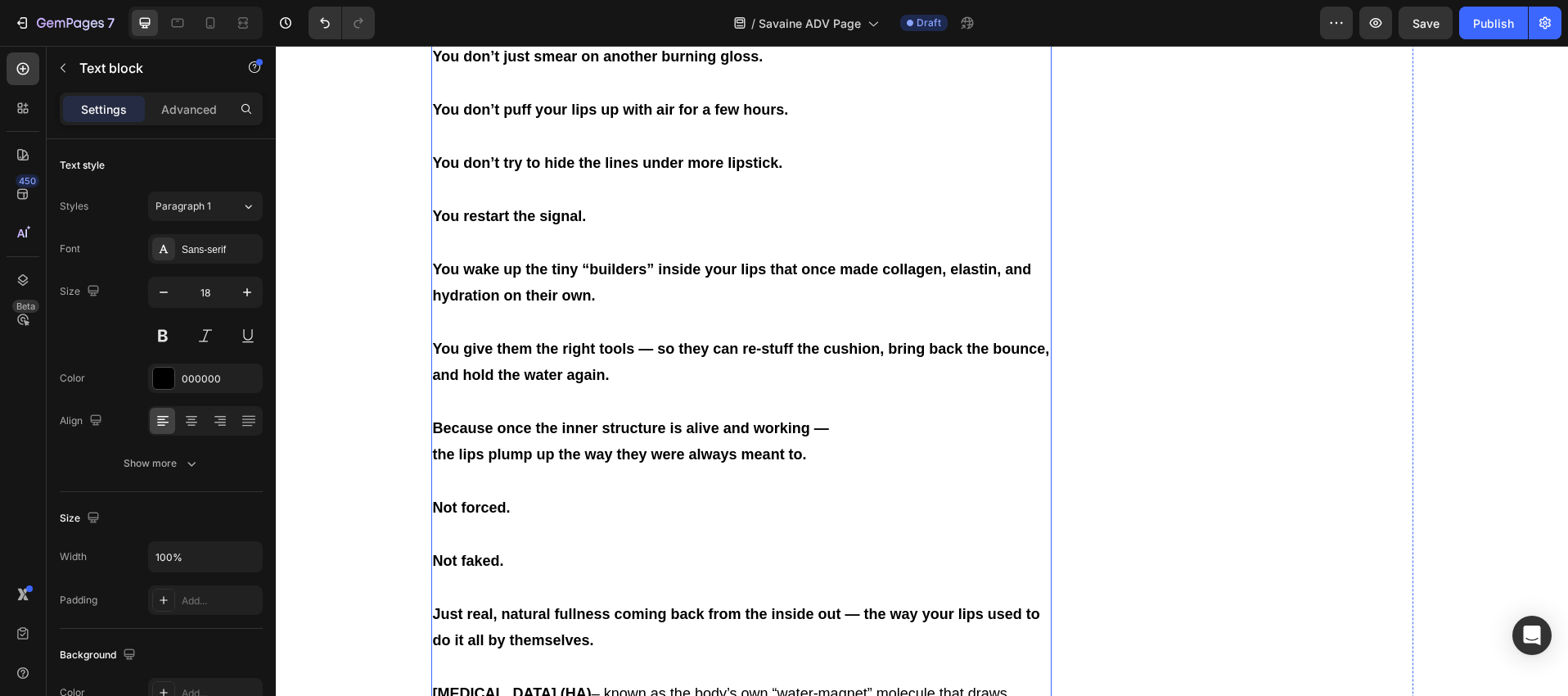
scroll to position [5145, 0]
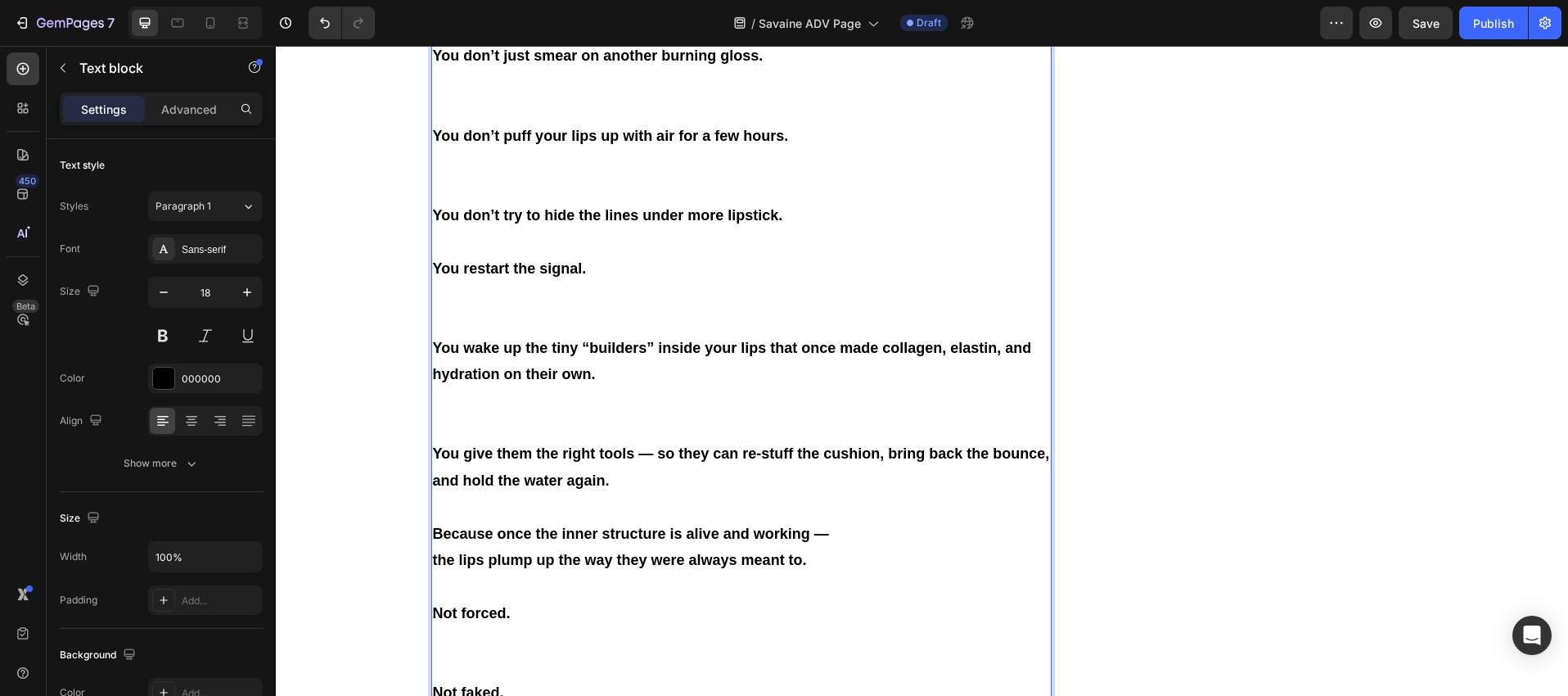
click at [433, 123] on p "Savaine Isn't Your Ordinary Lip Plumper You don’t just smear on another burning…" at bounding box center [741, 70] width 618 height 106
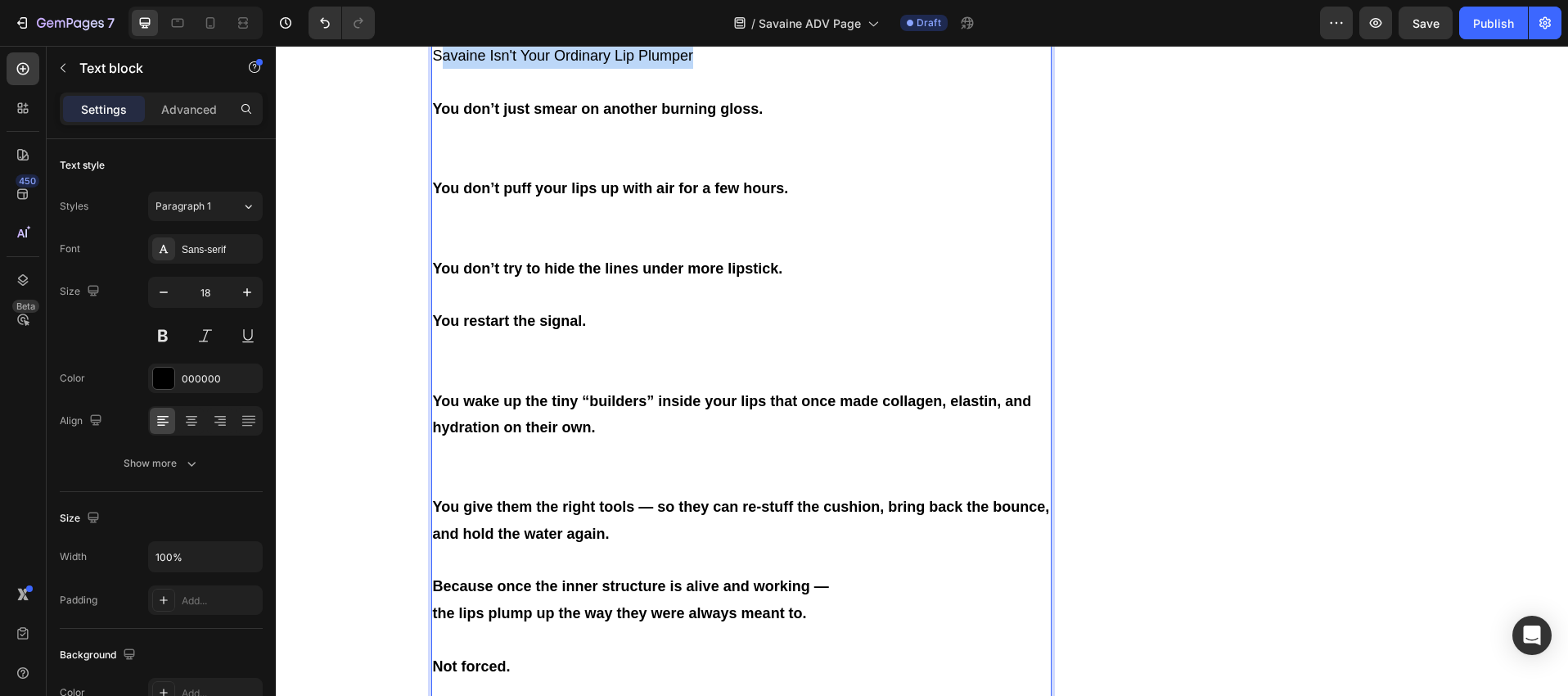
drag, startPoint x: 432, startPoint y: 440, endPoint x: 687, endPoint y: 440, distance: 255.0
click at [687, 96] on p "Savaine Isn't Your Ordinary Lip Plumper" at bounding box center [741, 69] width 618 height 53
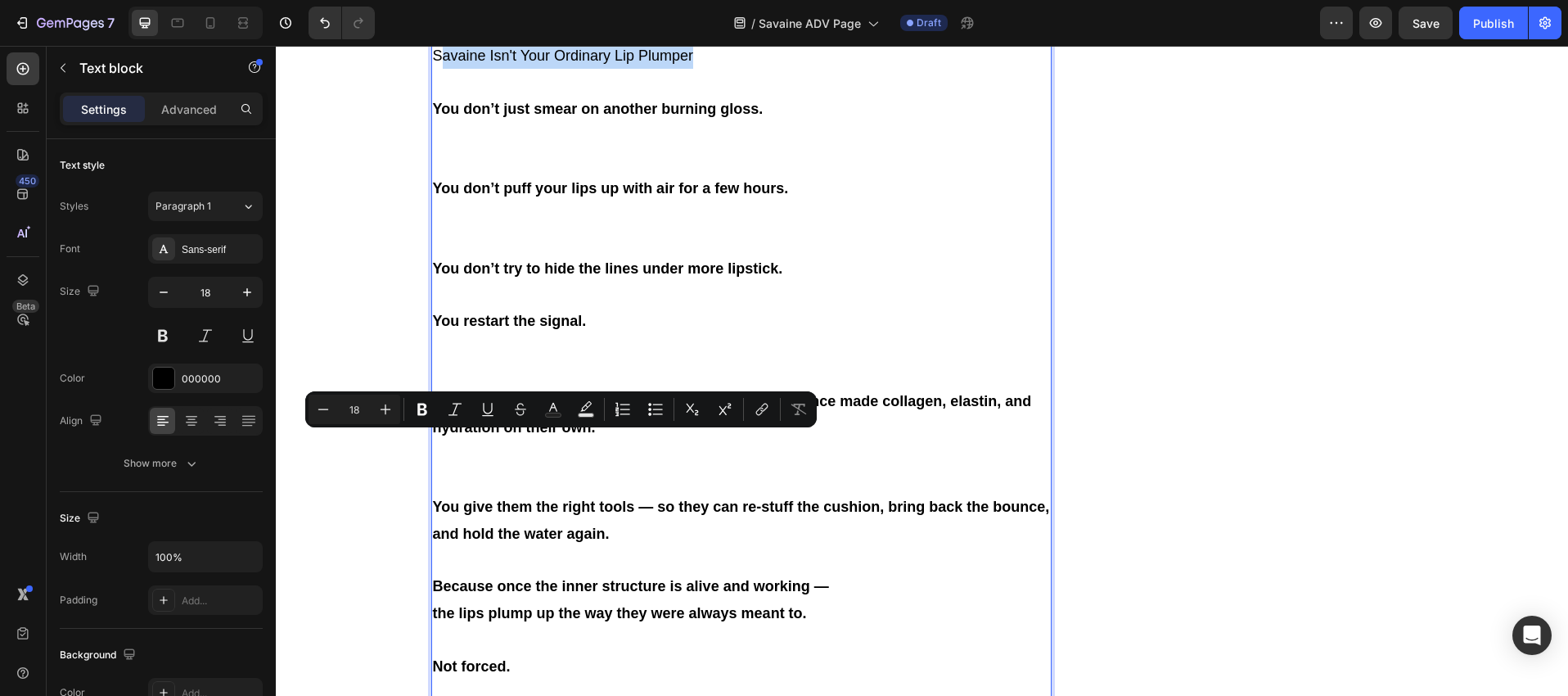
click at [690, 96] on p "Savaine Isn't Your Ordinary Lip Plumper" at bounding box center [741, 69] width 618 height 53
drag, startPoint x: 456, startPoint y: 442, endPoint x: 433, endPoint y: 441, distance: 23.0
click at [452, 96] on p "Savaine Isn't Your Ordinary Lip Plumper" at bounding box center [741, 69] width 618 height 53
drag, startPoint x: 430, startPoint y: 441, endPoint x: 673, endPoint y: 433, distance: 243.1
click at [712, 96] on p "Savaine Isn't Your Ordinary Lip Plumper" at bounding box center [741, 69] width 618 height 53
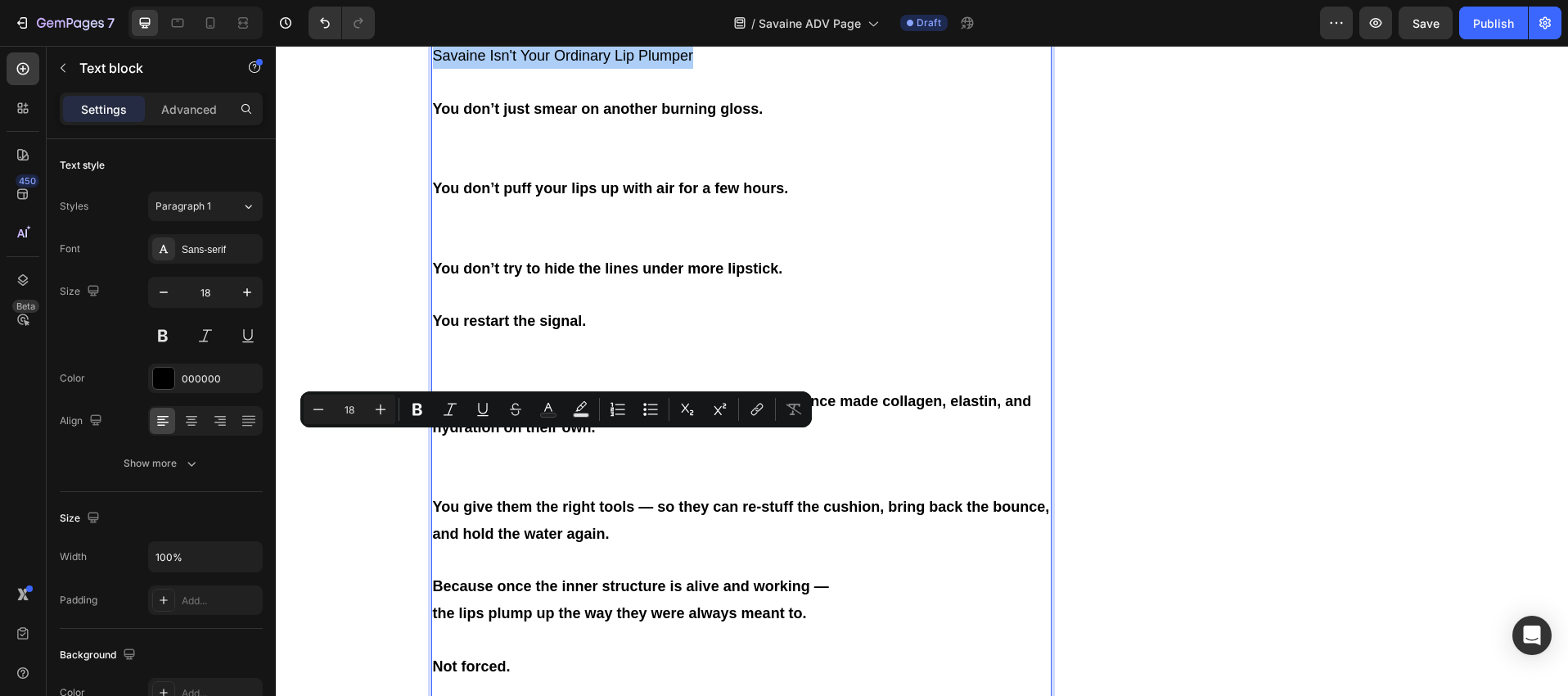
click at [422, 406] on icon "Editor contextual toolbar" at bounding box center [417, 409] width 17 height 17
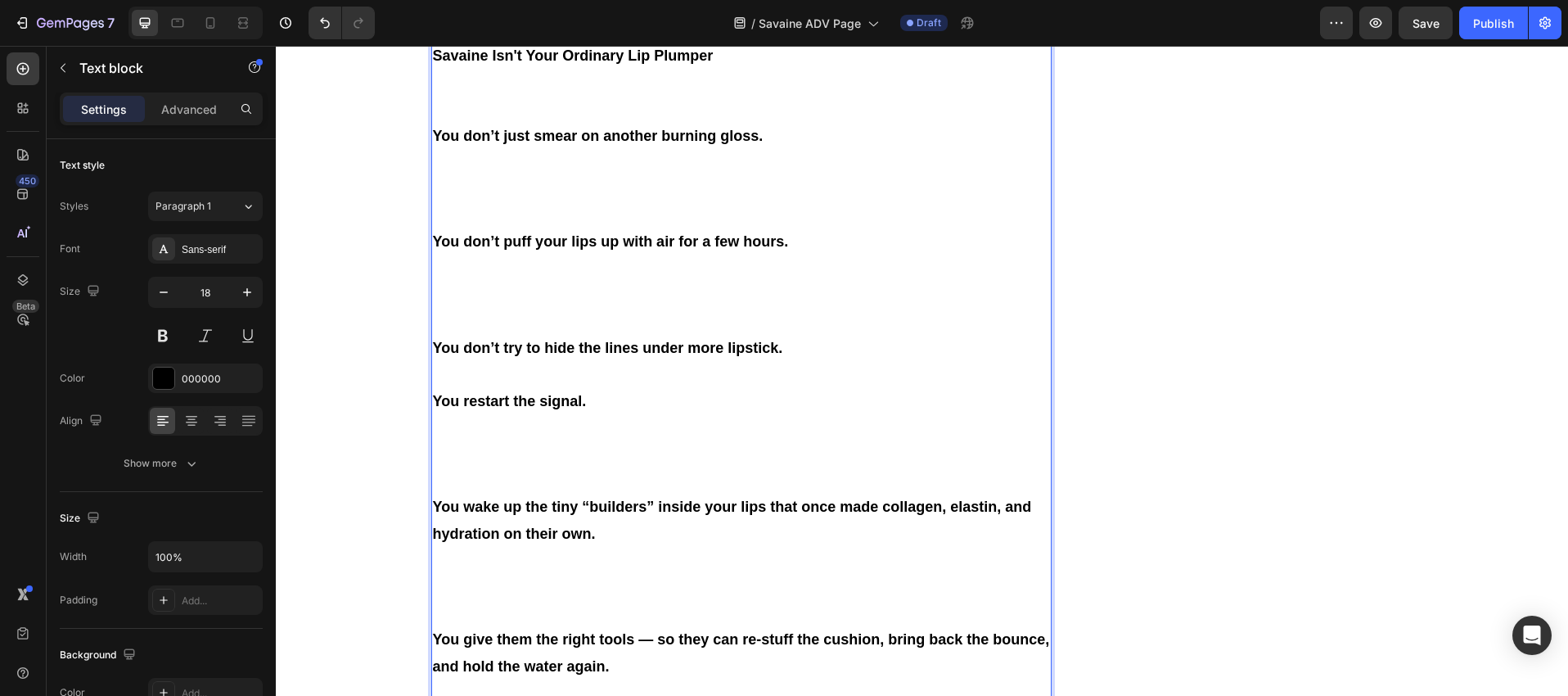
click at [473, 64] on strong "Savaine Isn't Your Ordinary Lip Plumper" at bounding box center [573, 55] width 281 height 17
drag, startPoint x: 429, startPoint y: 438, endPoint x: 705, endPoint y: 438, distance: 276.0
click at [706, 64] on strong "Savaine Isn't Your Ordinary Lip Plumper" at bounding box center [573, 55] width 281 height 17
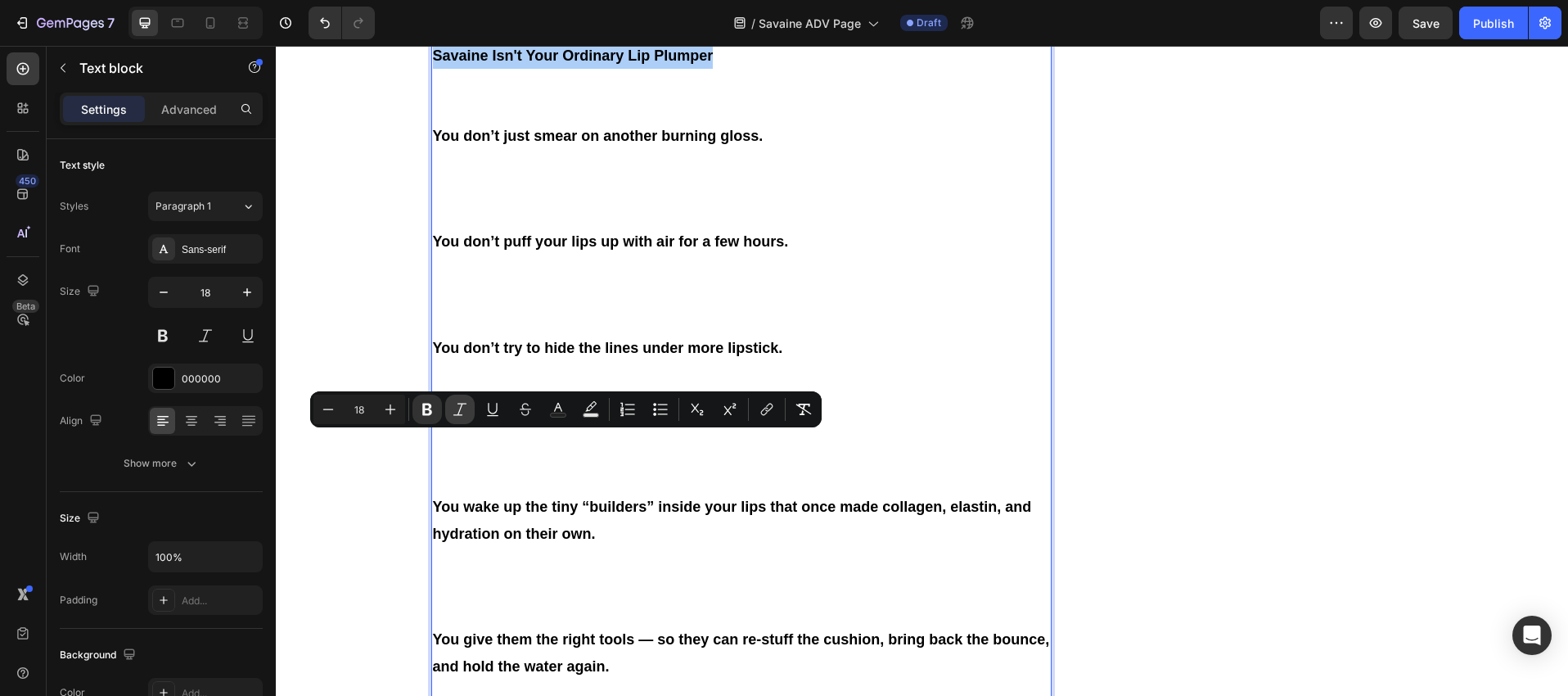
click at [450, 407] on button "Italic" at bounding box center [460, 409] width 29 height 29
click at [553, 410] on icon "Editor contextual toolbar" at bounding box center [558, 409] width 17 height 17
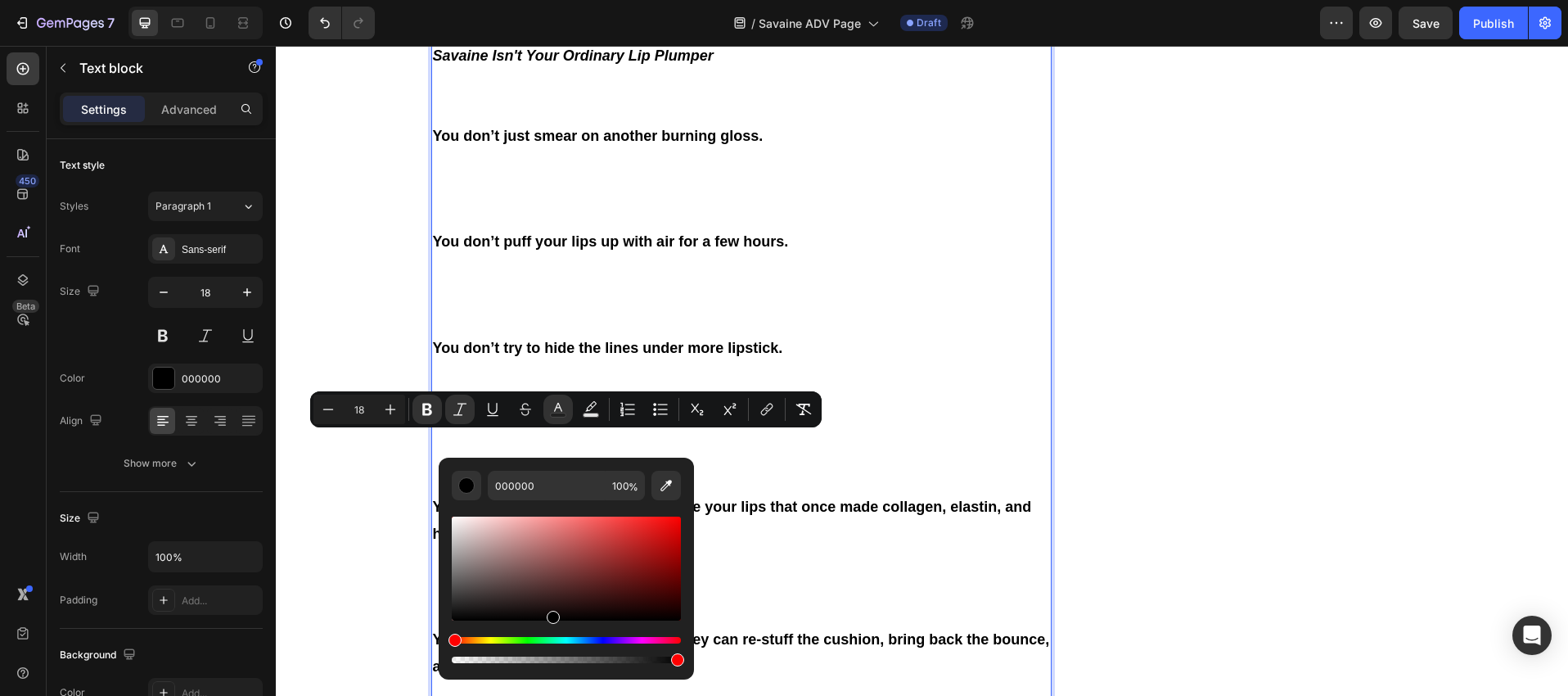
drag, startPoint x: 457, startPoint y: 617, endPoint x: 556, endPoint y: 621, distance: 99.1
click at [554, 621] on div "Editor contextual toolbar" at bounding box center [553, 616] width 13 height 13
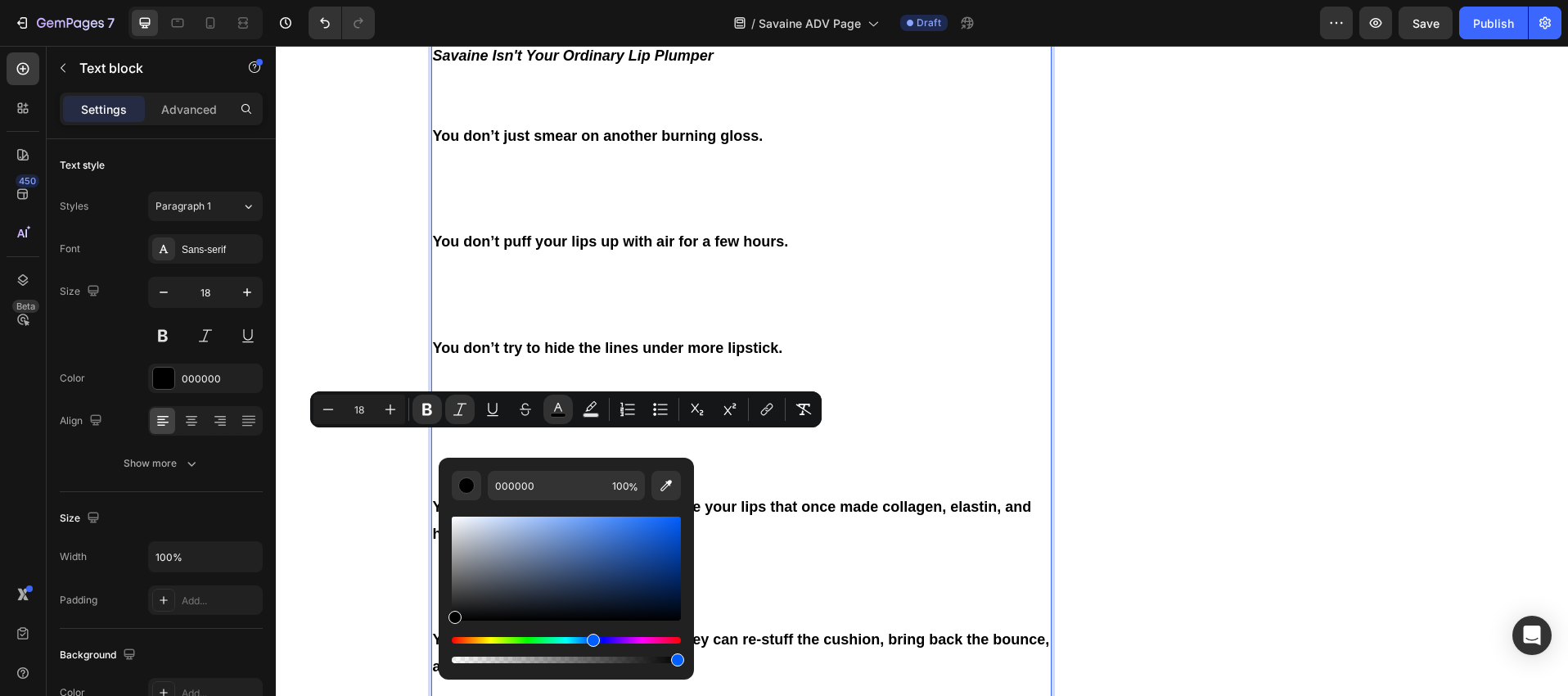
click at [591, 637] on div "Hue" at bounding box center [566, 640] width 229 height 7
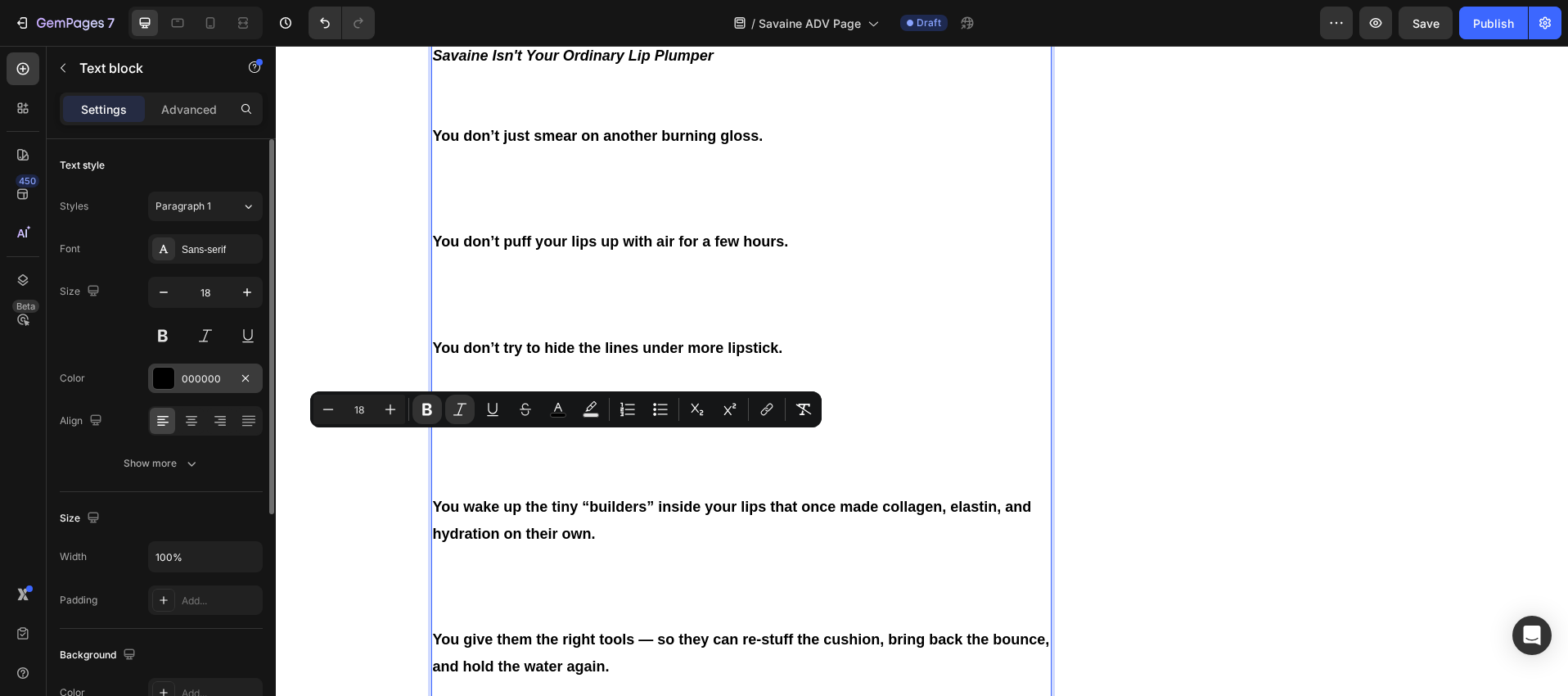
click at [174, 383] on div at bounding box center [164, 378] width 22 height 22
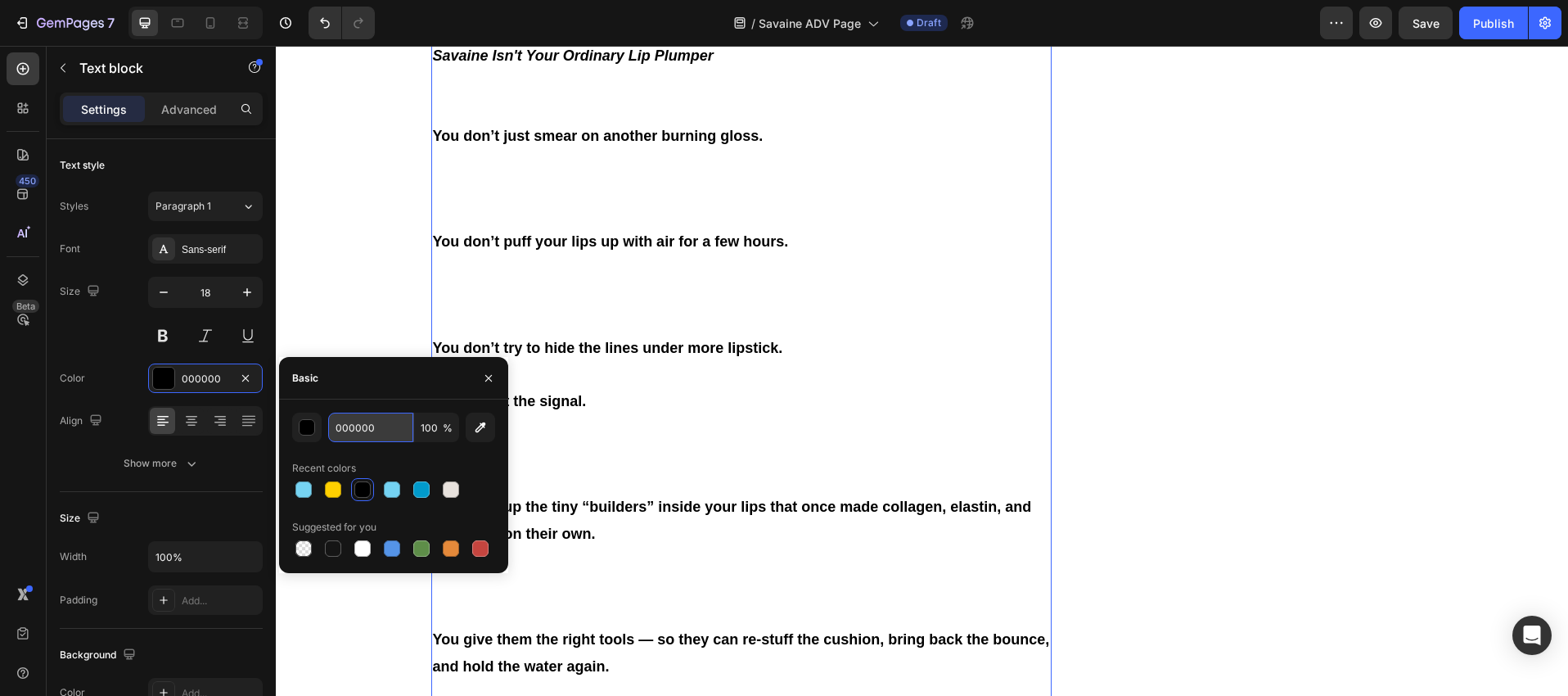
click at [362, 428] on input "000000" at bounding box center [370, 427] width 85 height 29
paste input "#cbeff3"
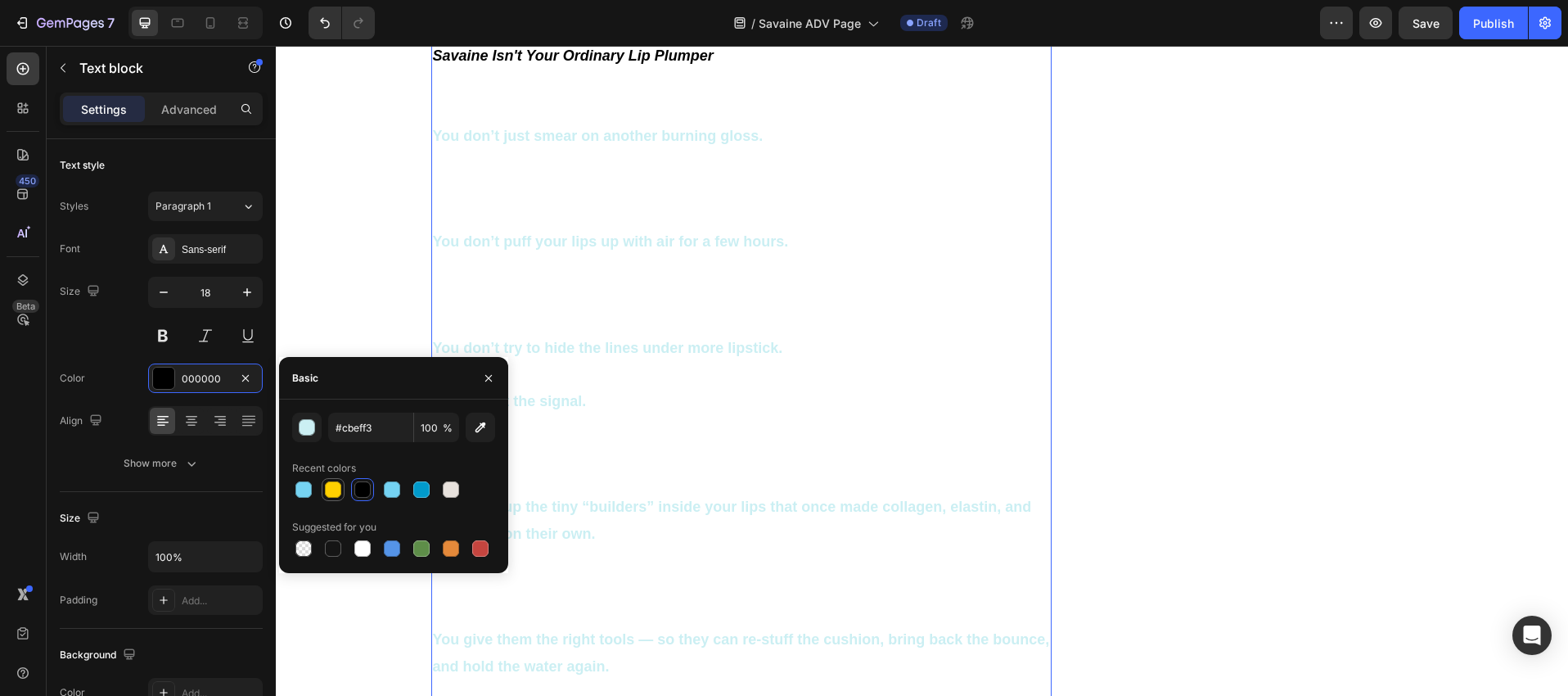
click at [352, 484] on div at bounding box center [394, 489] width 203 height 23
click at [358, 484] on div at bounding box center [362, 489] width 17 height 17
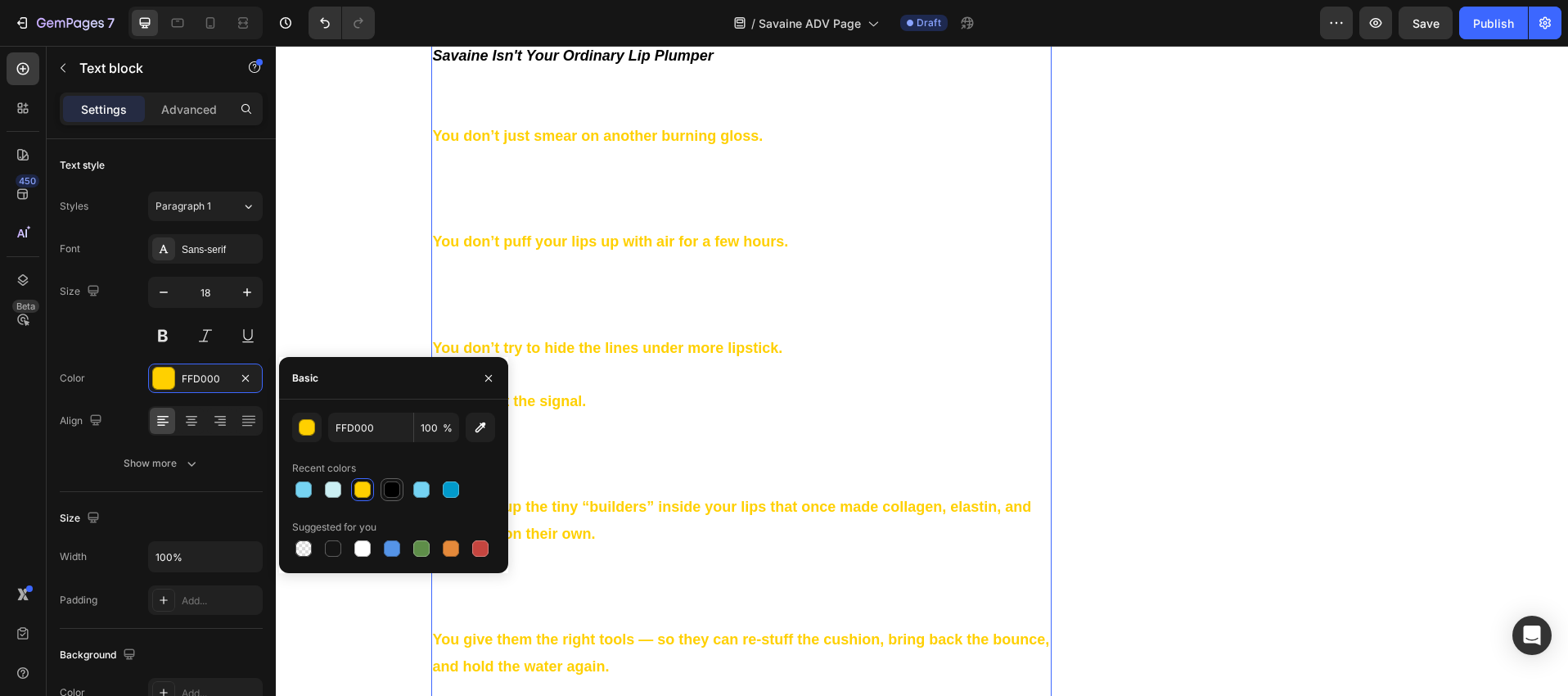
click at [393, 486] on div at bounding box center [392, 489] width 17 height 17
type input "000000"
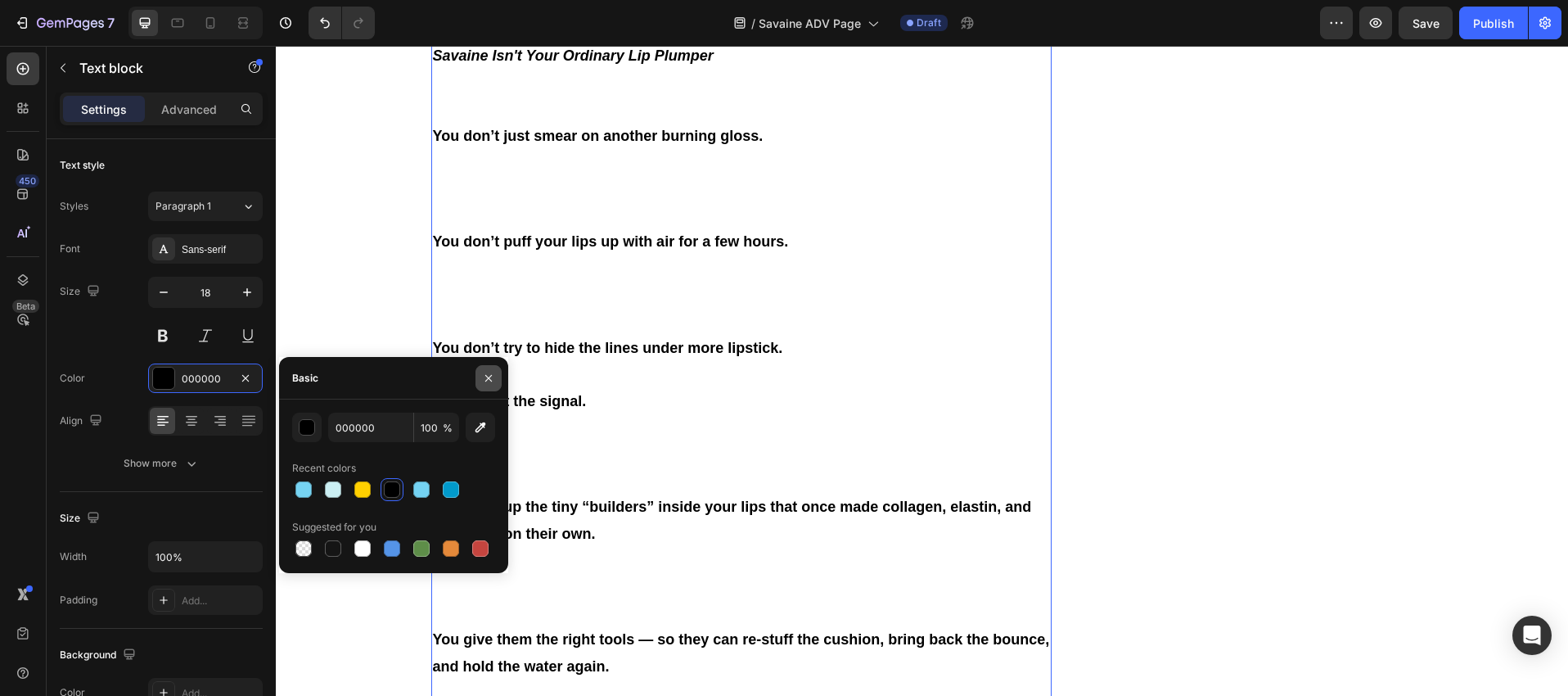
click at [490, 380] on icon "button" at bounding box center [488, 377] width 7 height 7
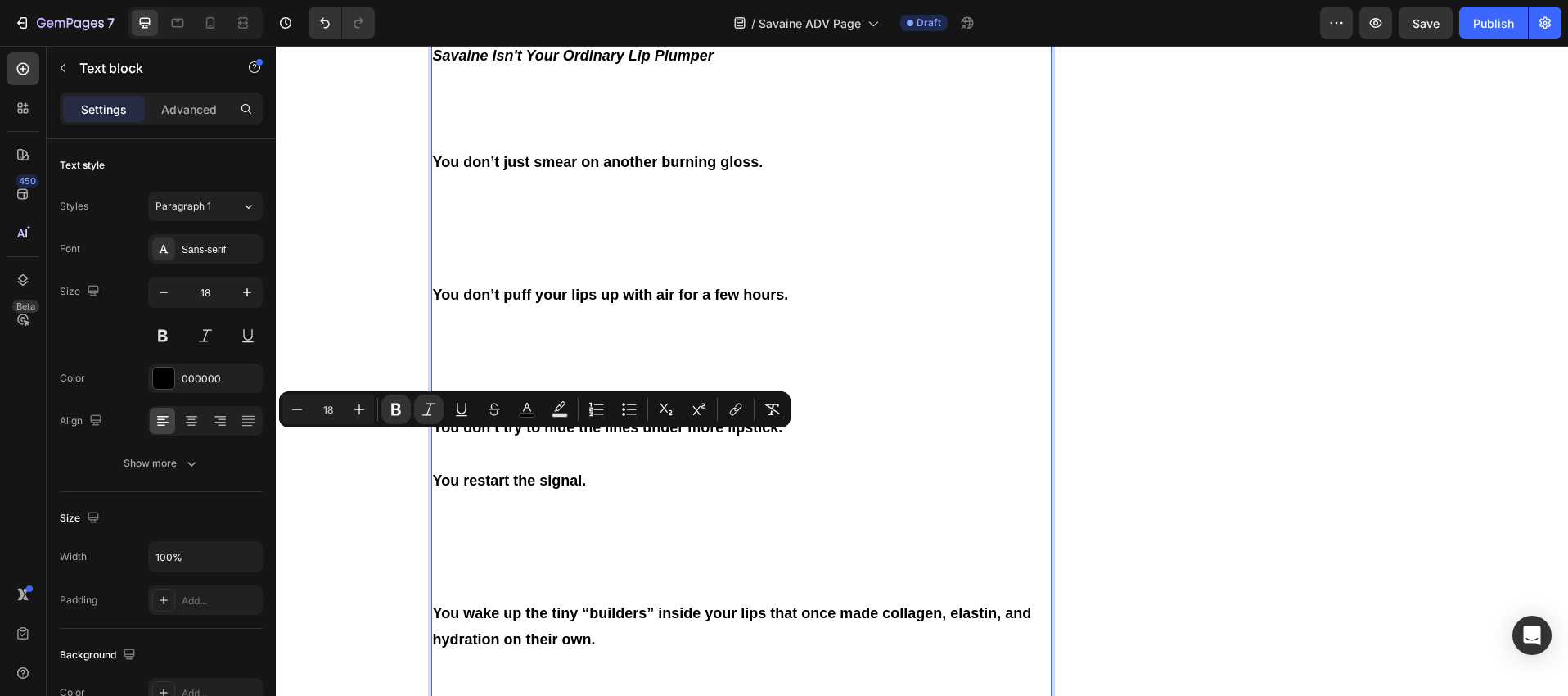
click at [490, 64] on strong "Savaine Isn't Your Ordinary Lip Plumper" at bounding box center [573, 55] width 281 height 17
click at [484, 64] on strong "Savaine Isn't Your Ordinary Lip Plumper" at bounding box center [573, 55] width 281 height 17
click at [479, 64] on strong "Savaine Isn't Your Ordinary Lip Plumper" at bounding box center [573, 55] width 281 height 17
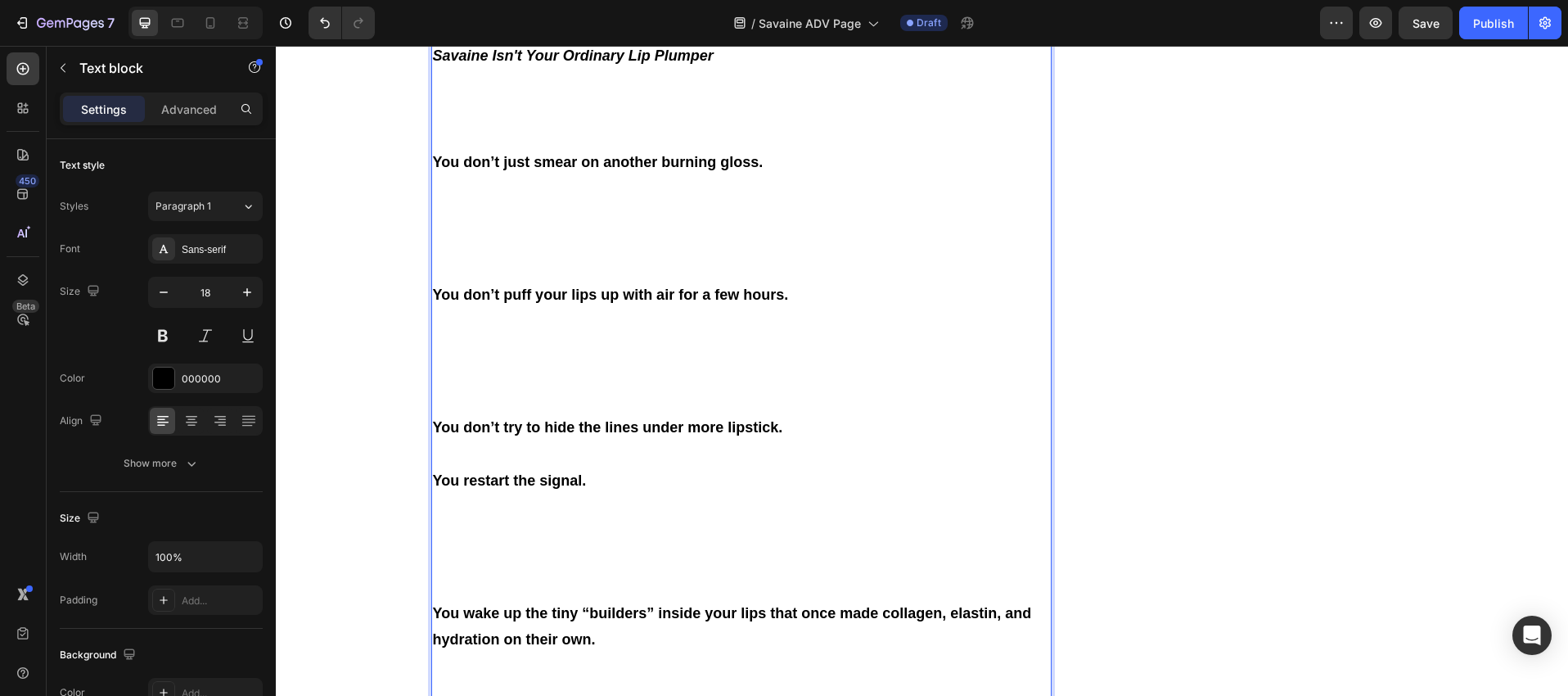
click at [479, 64] on strong "Savaine Isn't Your Ordinary Lip Plumper" at bounding box center [573, 55] width 281 height 17
click at [478, 64] on strong "Savaine Isn't Your Ordinary Lip Plumper" at bounding box center [573, 55] width 281 height 17
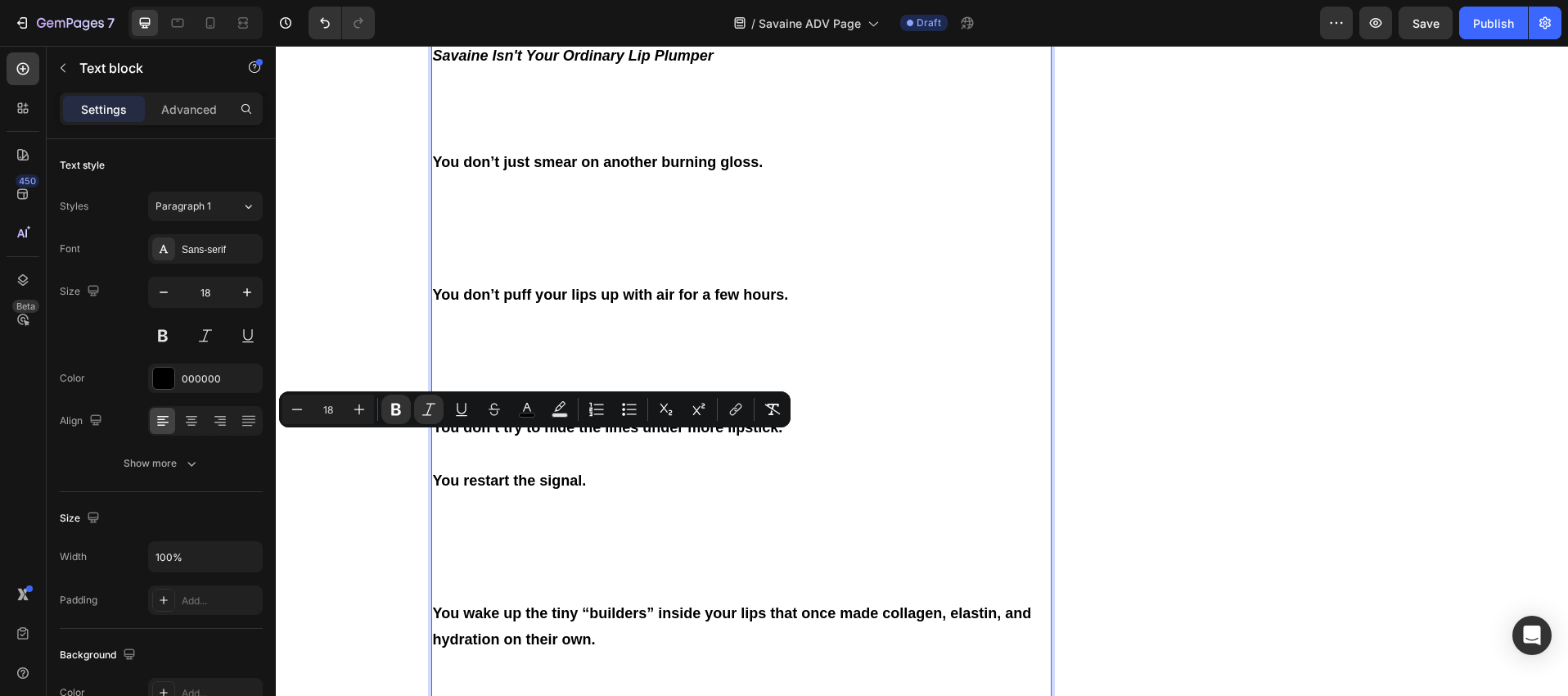
drag, startPoint x: 441, startPoint y: 445, endPoint x: 429, endPoint y: 446, distance: 12.0
click at [438, 64] on strong "Savaine Isn't Your Ordinary Lip Plumper" at bounding box center [573, 55] width 281 height 17
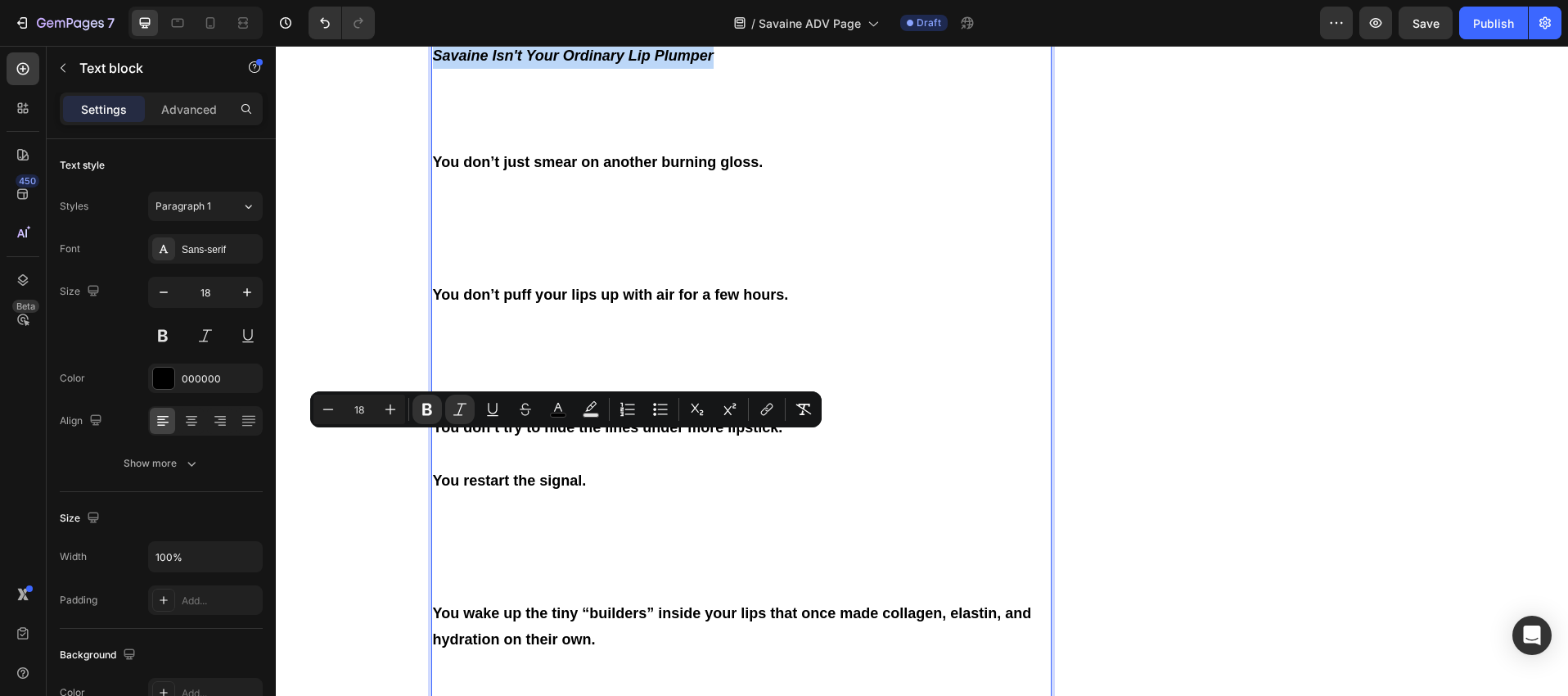
drag, startPoint x: 429, startPoint y: 446, endPoint x: 717, endPoint y: 446, distance: 288.0
click at [554, 406] on icon "Editor contextual toolbar" at bounding box center [558, 409] width 17 height 17
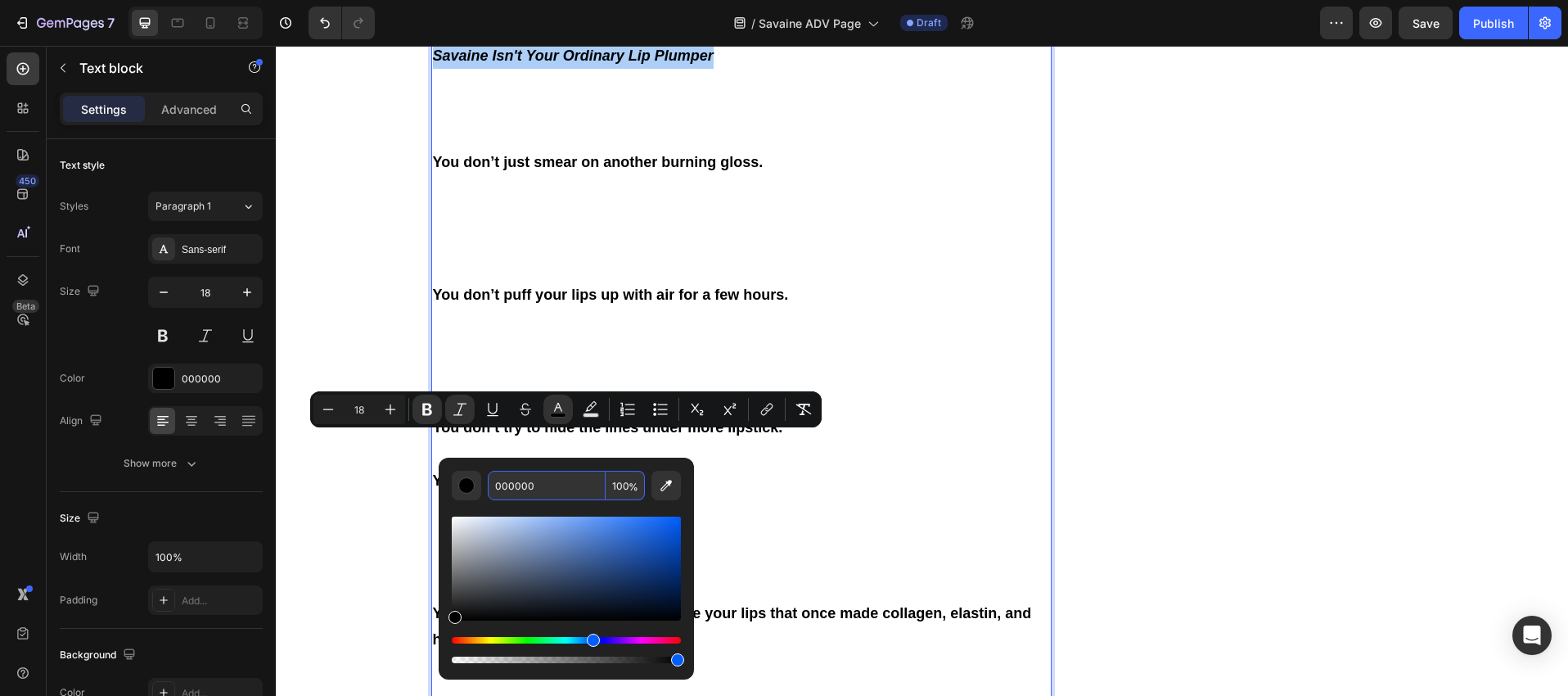
click at [530, 475] on input "000000" at bounding box center [547, 485] width 118 height 29
paste input "#cbeff3"
type input "CBEFF3"
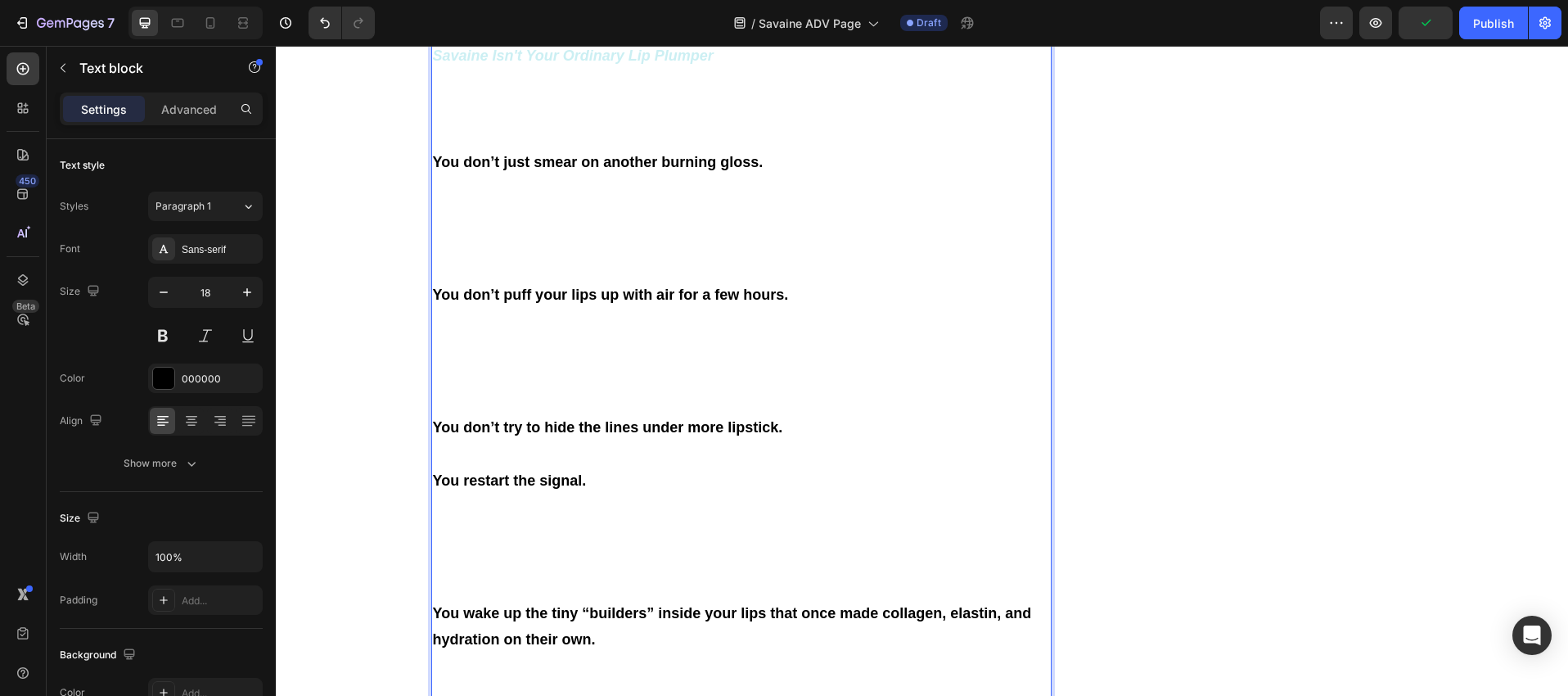
click at [746, 149] on p "Savaine Isn't Your Ordinary Lip Plumper" at bounding box center [741, 95] width 618 height 106
click at [566, 64] on strong "Savaine Isn't Your Ordinary Lip Plumper" at bounding box center [573, 55] width 281 height 17
click at [555, 64] on strong "Savaine Isn't Your Ordinary Lip Plumper" at bounding box center [573, 55] width 281 height 17
drag, startPoint x: 425, startPoint y: 443, endPoint x: 709, endPoint y: 443, distance: 284.0
click at [709, 443] on div "A few weeks later, during one of those late-night scrolls through Facebook, an …" at bounding box center [741, 706] width 622 height 1912
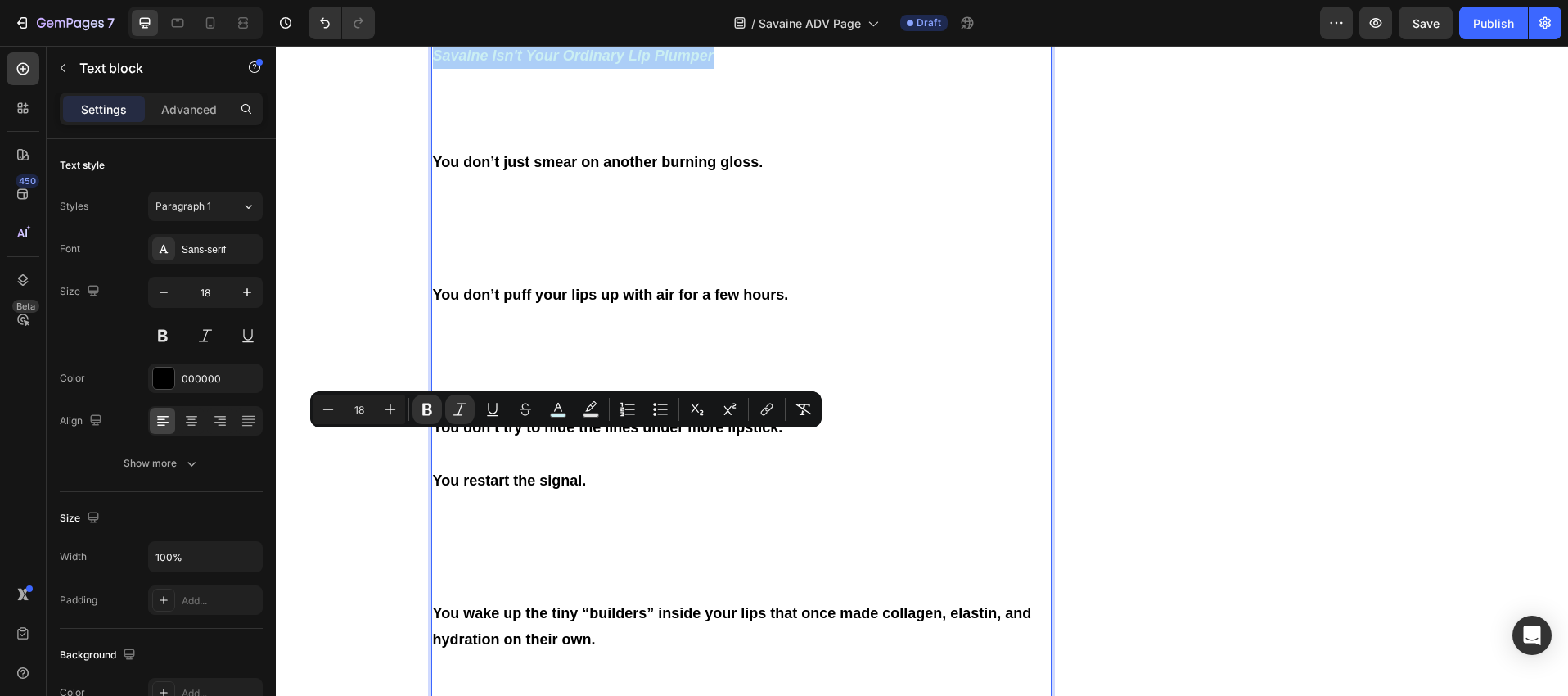
drag, startPoint x: 556, startPoint y: 411, endPoint x: 572, endPoint y: 420, distance: 18.4
click at [556, 411] on icon "Editor contextual toolbar" at bounding box center [558, 409] width 17 height 17
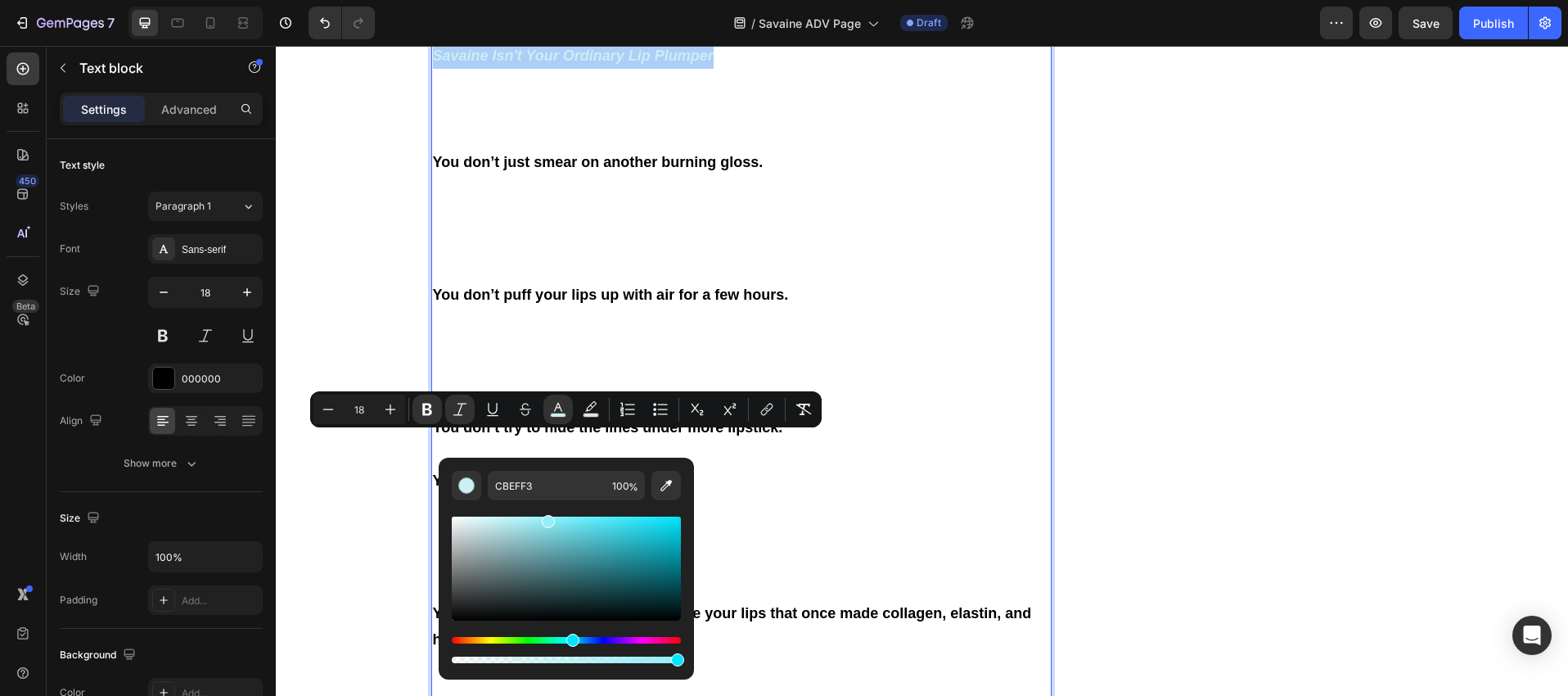
drag, startPoint x: 498, startPoint y: 526, endPoint x: 546, endPoint y: 518, distance: 48.7
click at [546, 518] on div "Editor contextual toolbar" at bounding box center [548, 520] width 13 height 13
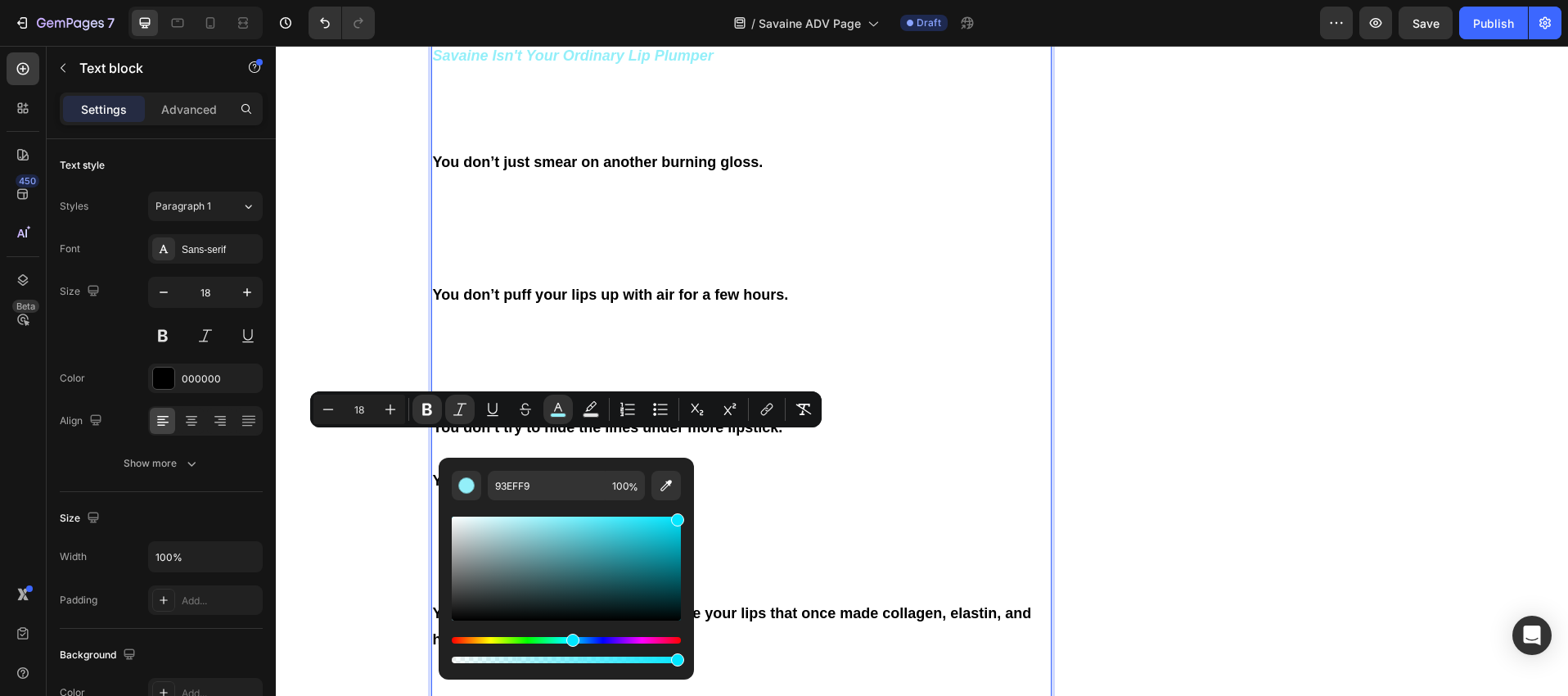
drag, startPoint x: 549, startPoint y: 524, endPoint x: 676, endPoint y: 515, distance: 127.3
click at [676, 515] on div "Editor contextual toolbar" at bounding box center [677, 519] width 13 height 13
type input "05E6FF"
click at [762, 149] on p "Savaine Isn't Your Ordinary Lip Plumper" at bounding box center [741, 95] width 618 height 106
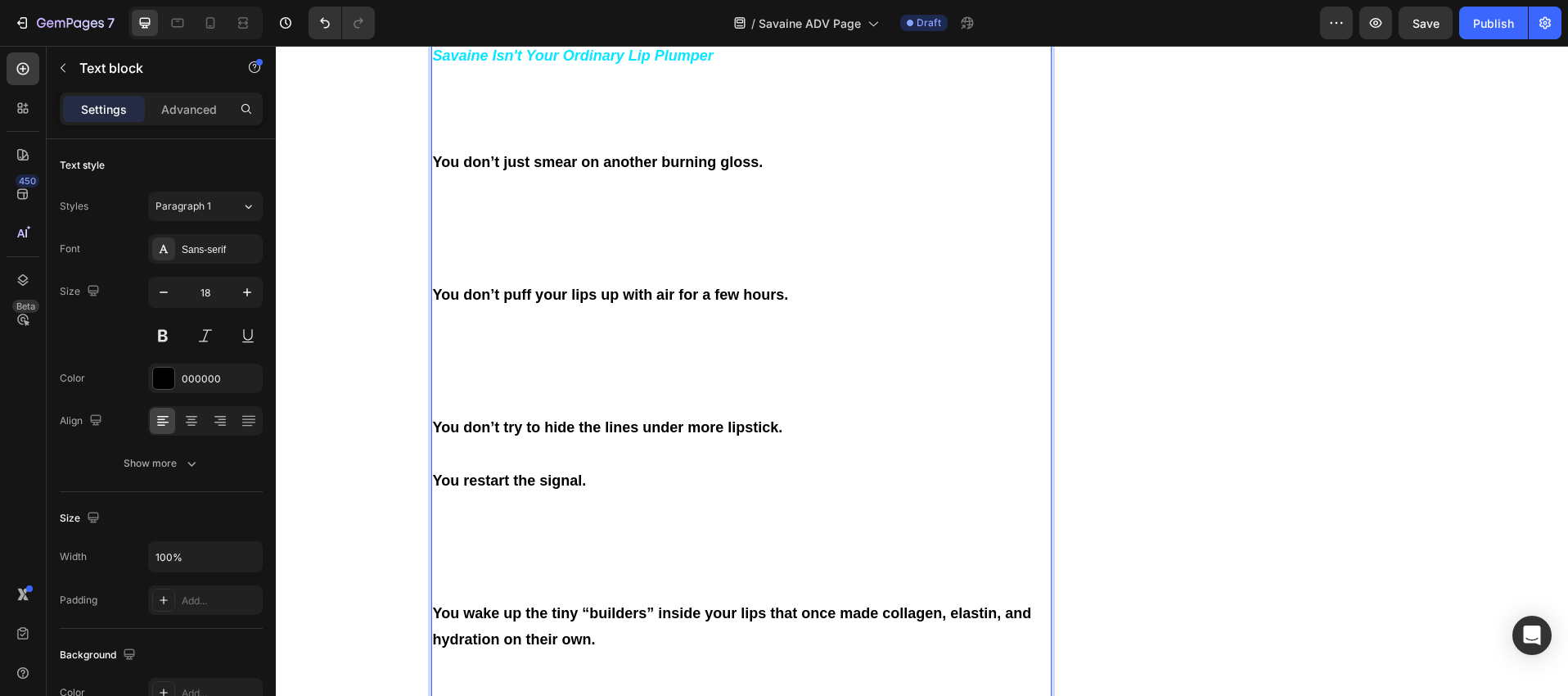
click at [766, 149] on p "Savaine Isn't Your Ordinary Lip Plumper ⁠⁠⁠⁠⁠⁠⁠" at bounding box center [741, 95] width 618 height 106
click at [1213, 307] on div "The Lip Plumper That Made Fillers Extinct. Heading Icon Plumps Lips Instantly T…" at bounding box center [1258, 21] width 310 height 9441
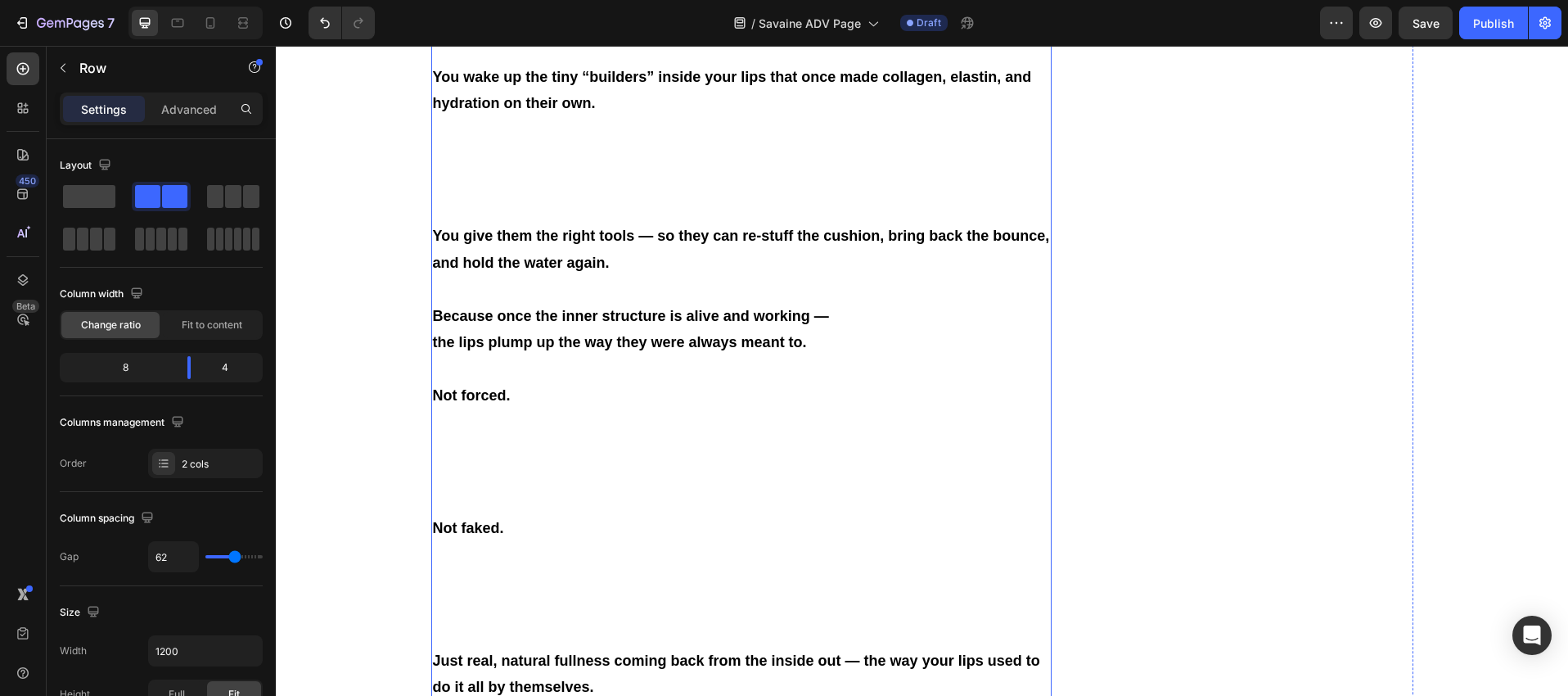
scroll to position [5680, 0]
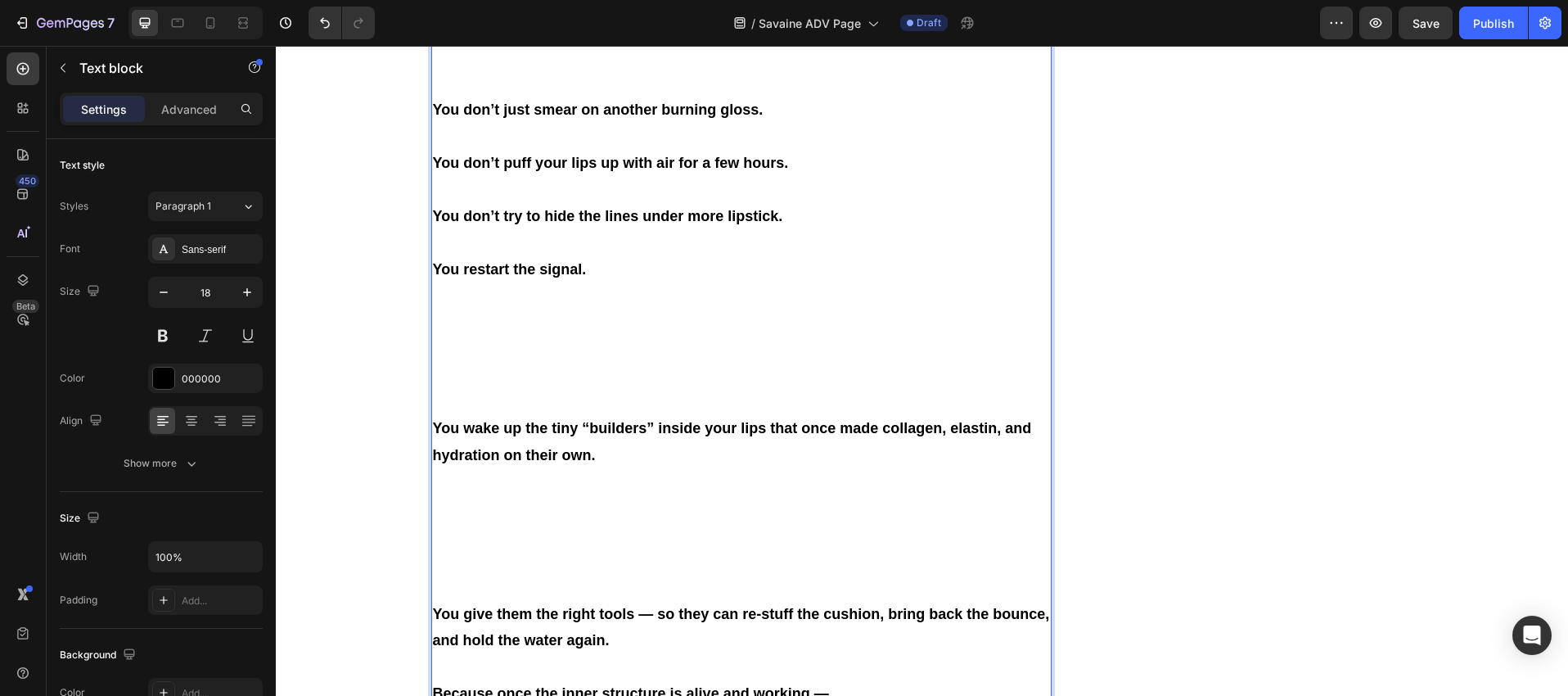
scroll to position [5206, 0]
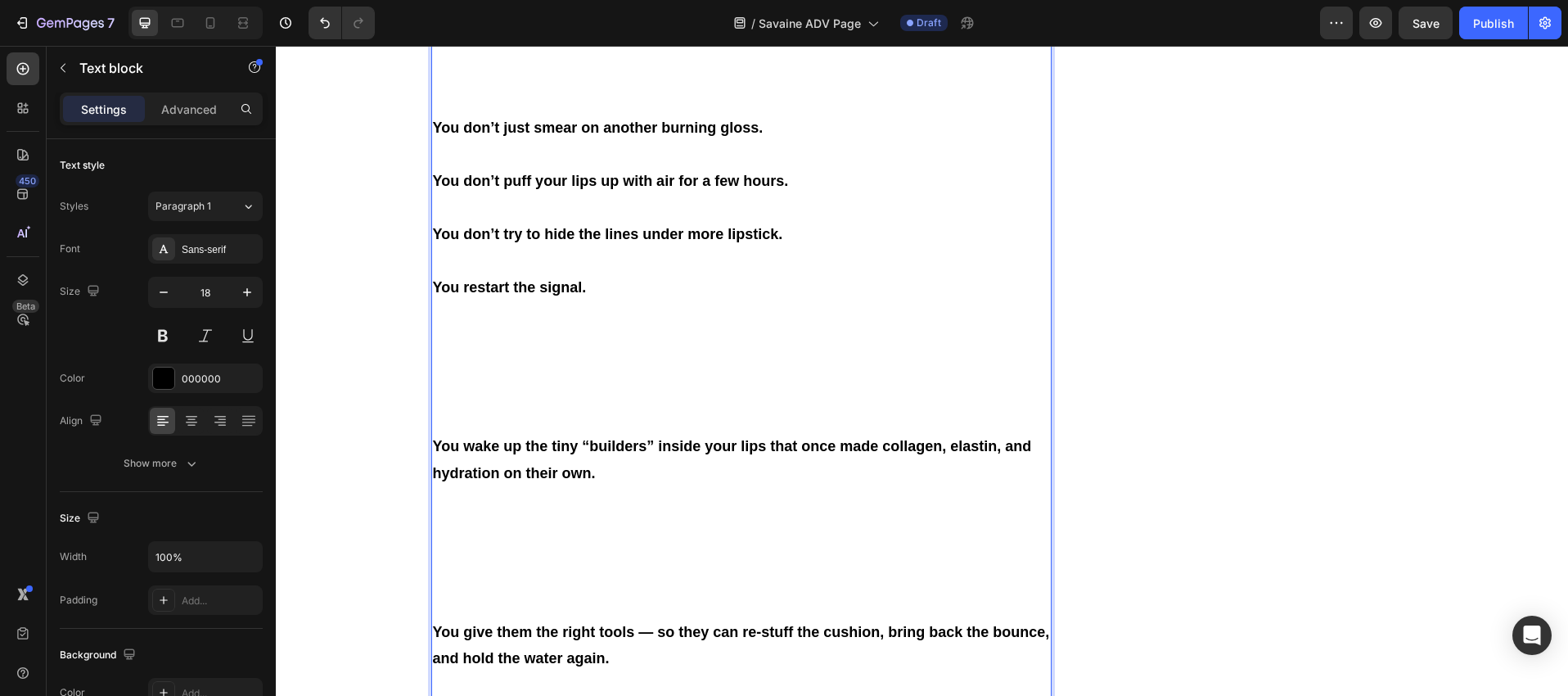
click at [451, 115] on p "Savaine Isn't Your Ordinary Lip Plumper" at bounding box center [741, 48] width 618 height 133
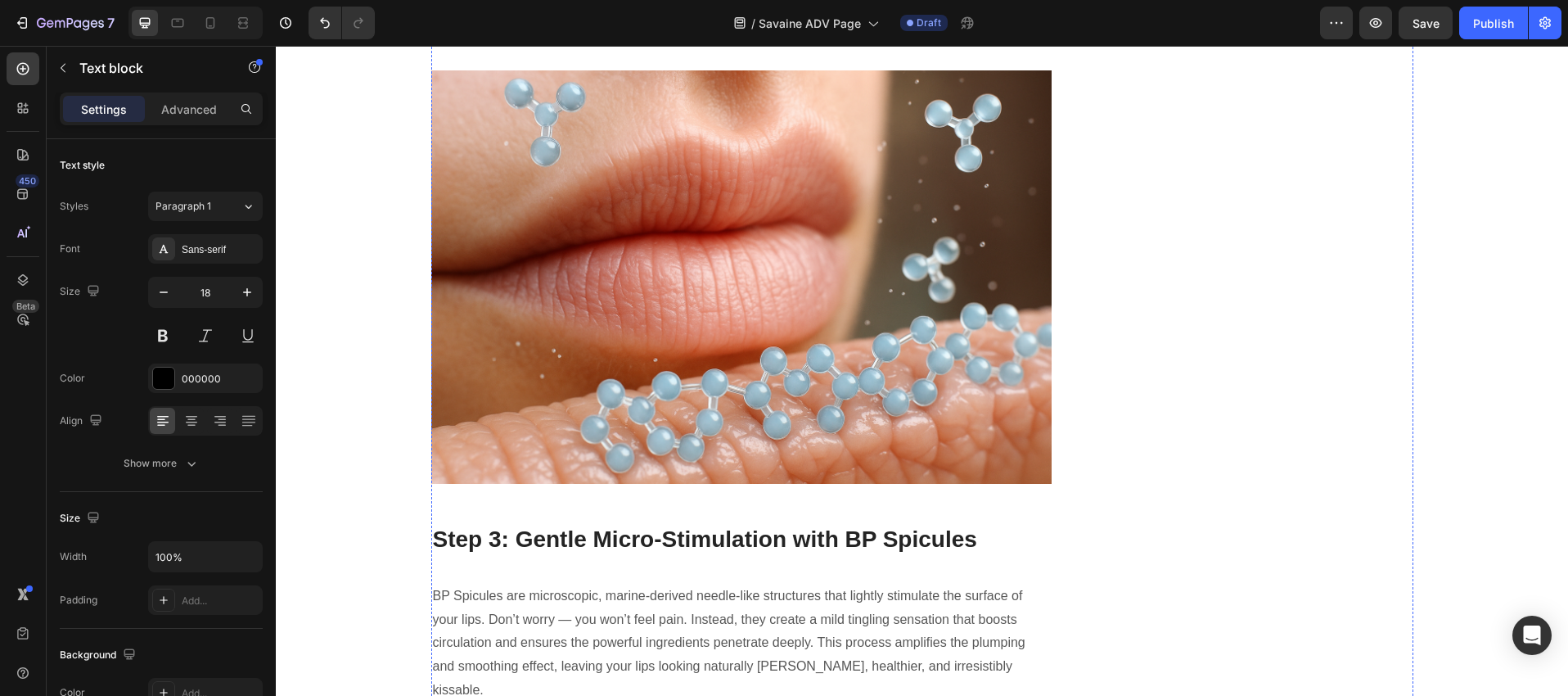
scroll to position [8589, 0]
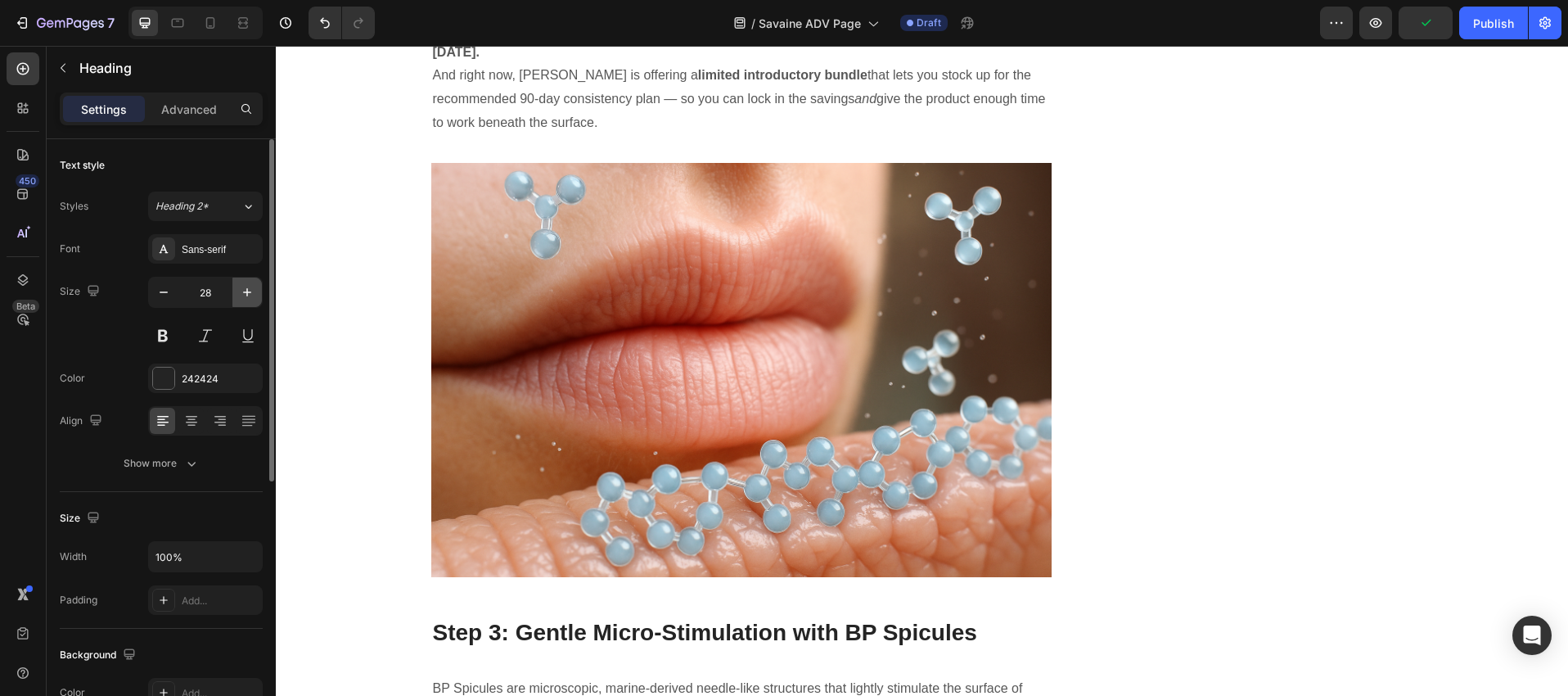
click at [247, 293] on icon "button" at bounding box center [247, 292] width 8 height 8
click at [168, 294] on icon "button" at bounding box center [163, 292] width 17 height 17
type input "28"
click at [163, 384] on div at bounding box center [164, 378] width 22 height 22
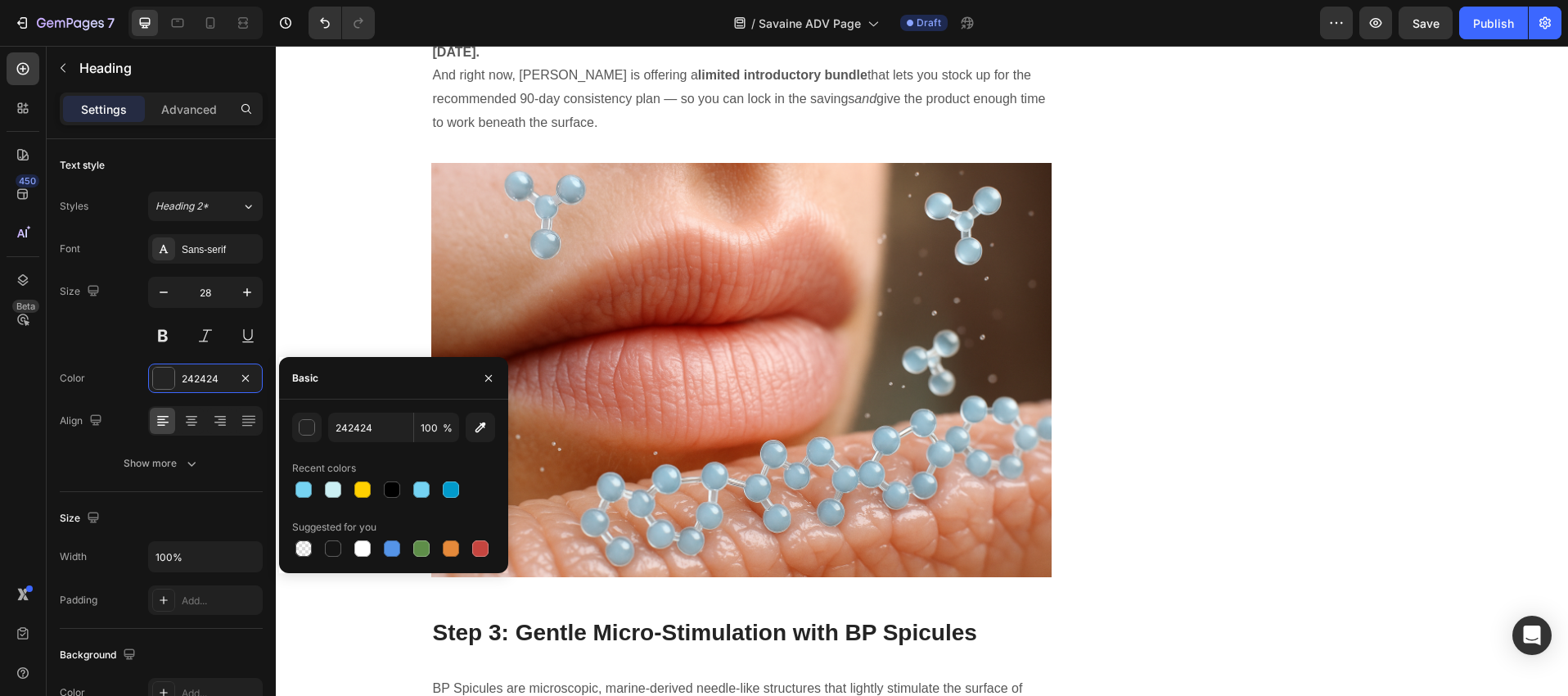
drag, startPoint x: 391, startPoint y: 495, endPoint x: 424, endPoint y: 455, distance: 51.9
click at [392, 494] on div at bounding box center [392, 489] width 17 height 17
type input "000000"
click at [485, 380] on icon "button" at bounding box center [488, 377] width 7 height 7
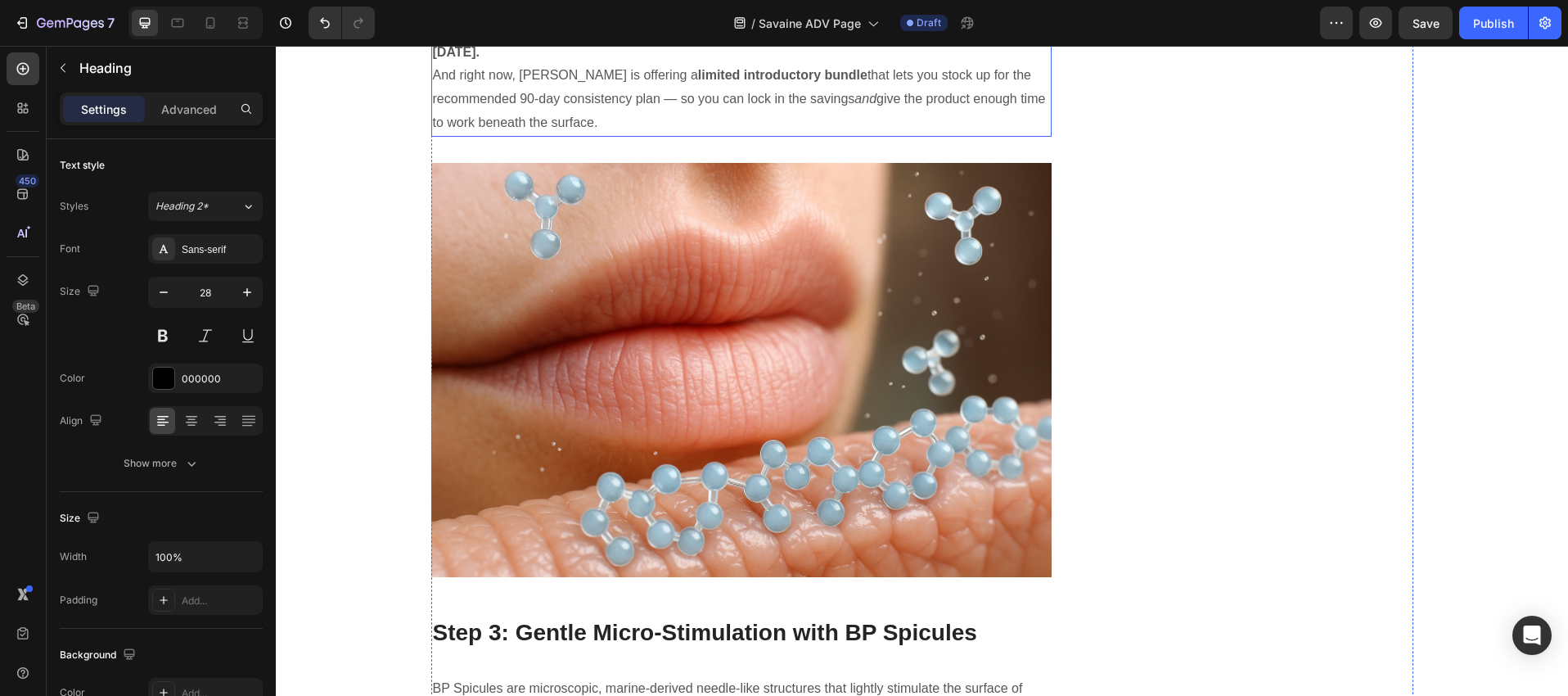
click at [489, 64] on p "Every year of declining [MEDICAL_DATA] chips away more of that collagen cushion…" at bounding box center [741, 28] width 618 height 71
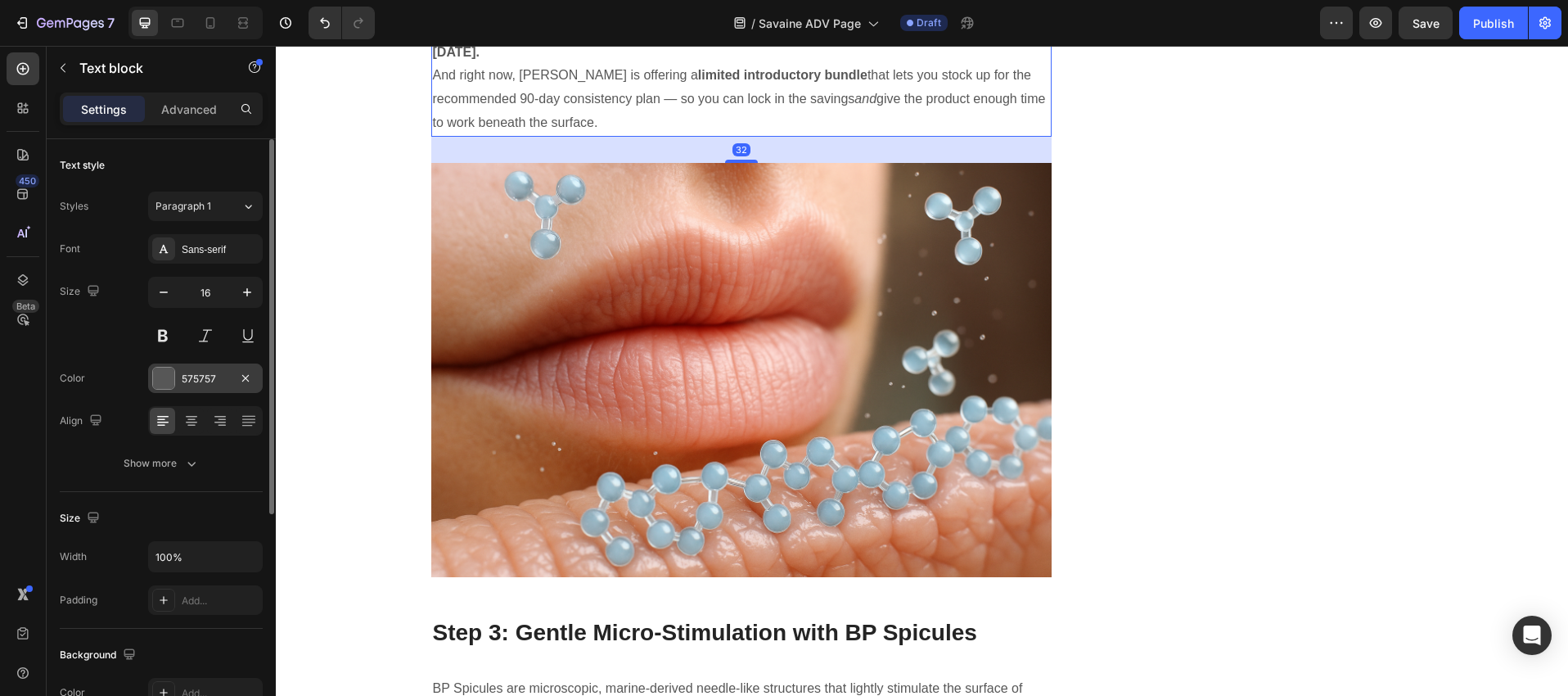
click at [166, 382] on div at bounding box center [164, 378] width 22 height 22
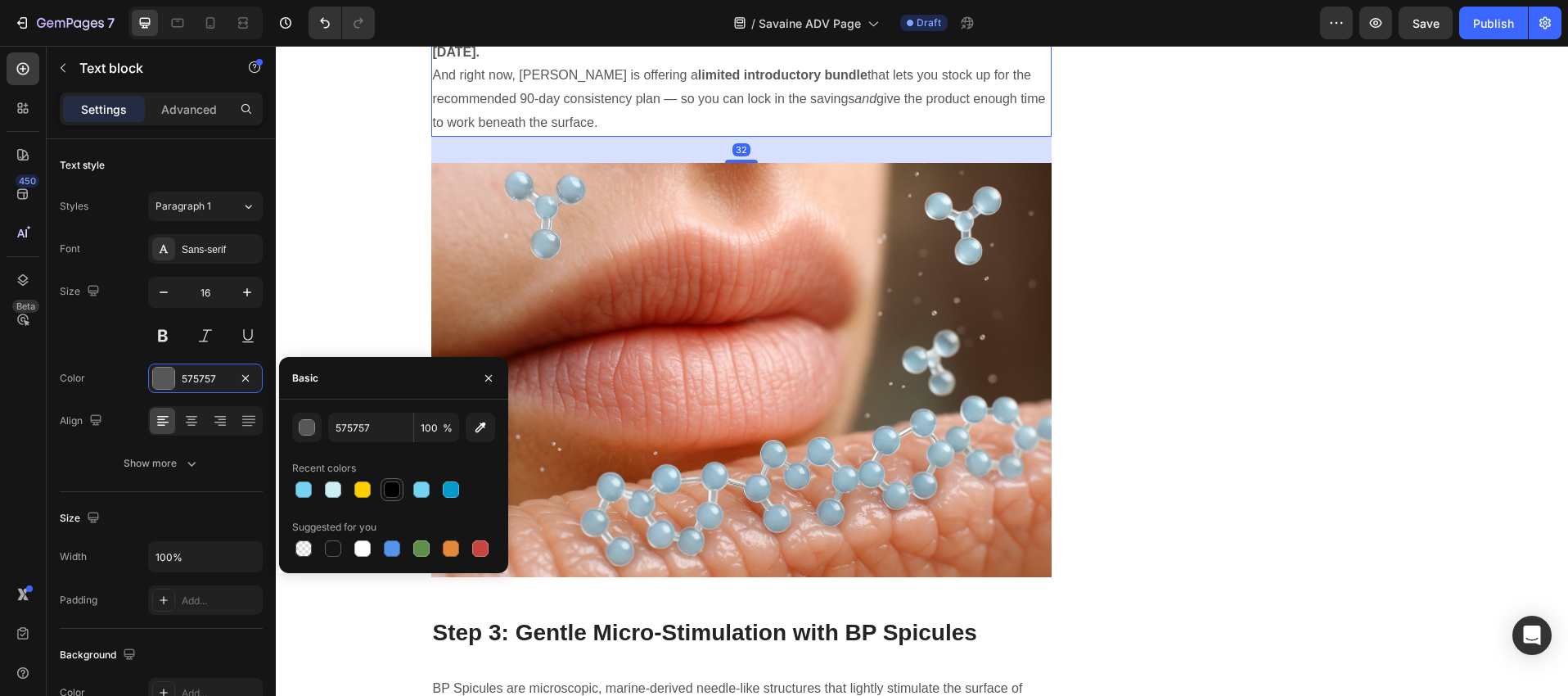
click at [390, 496] on div at bounding box center [392, 489] width 17 height 17
type input "000000"
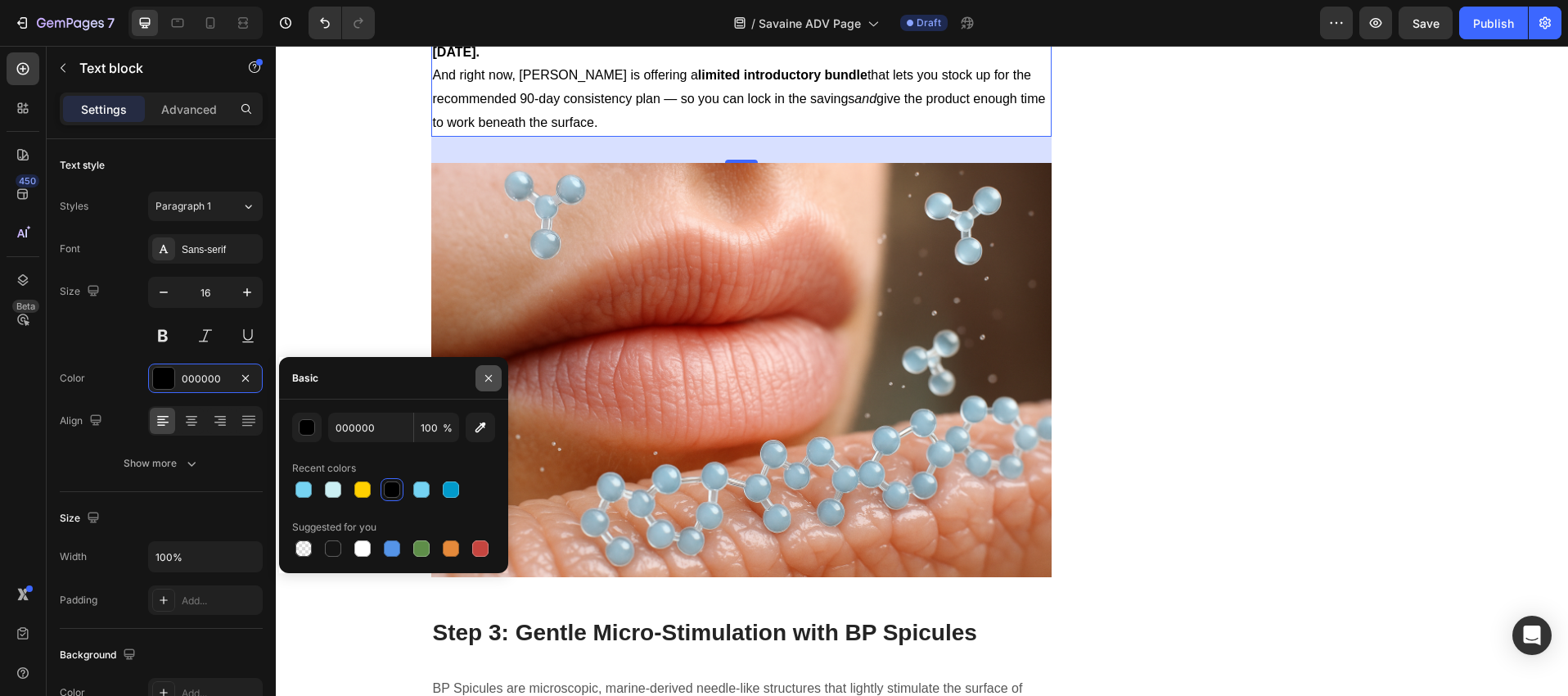
click at [488, 374] on icon "button" at bounding box center [488, 378] width 13 height 13
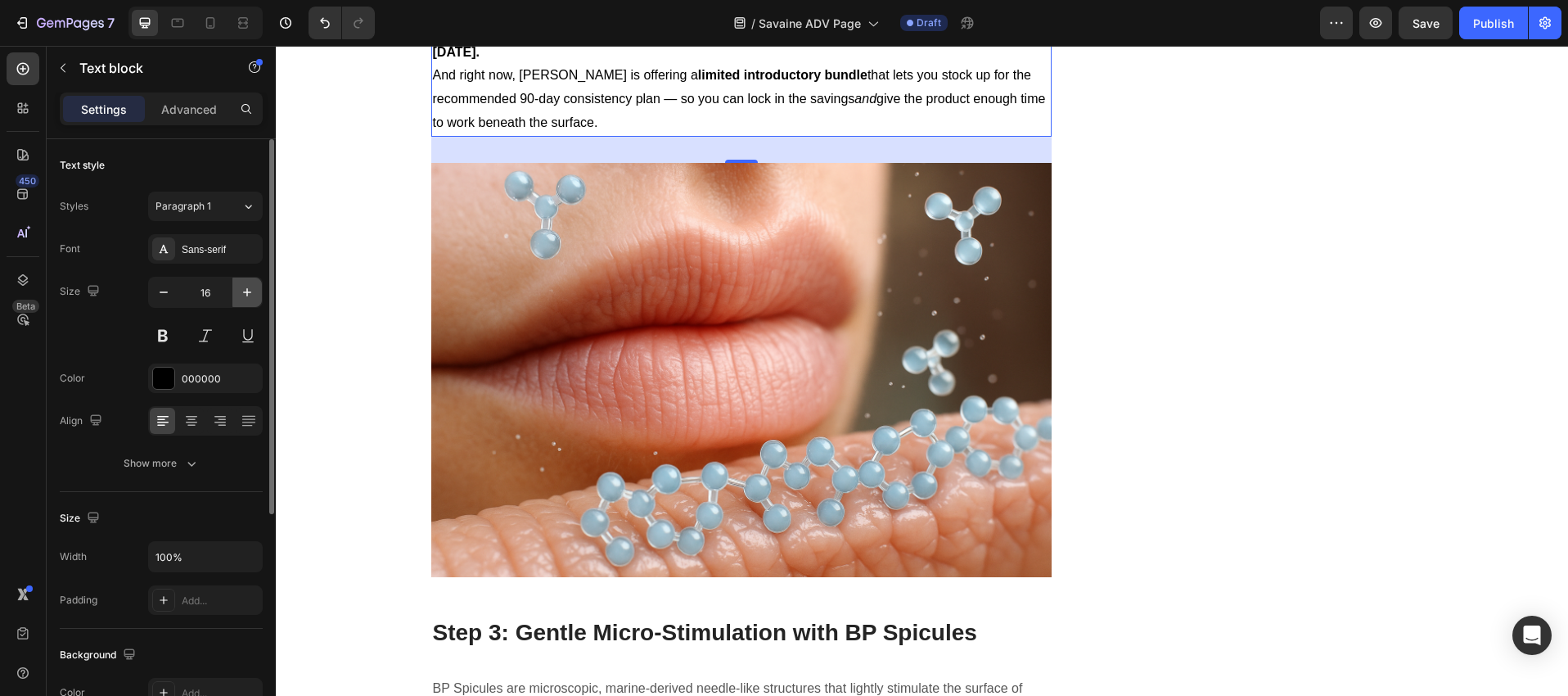
click at [242, 299] on icon "button" at bounding box center [246, 292] width 17 height 17
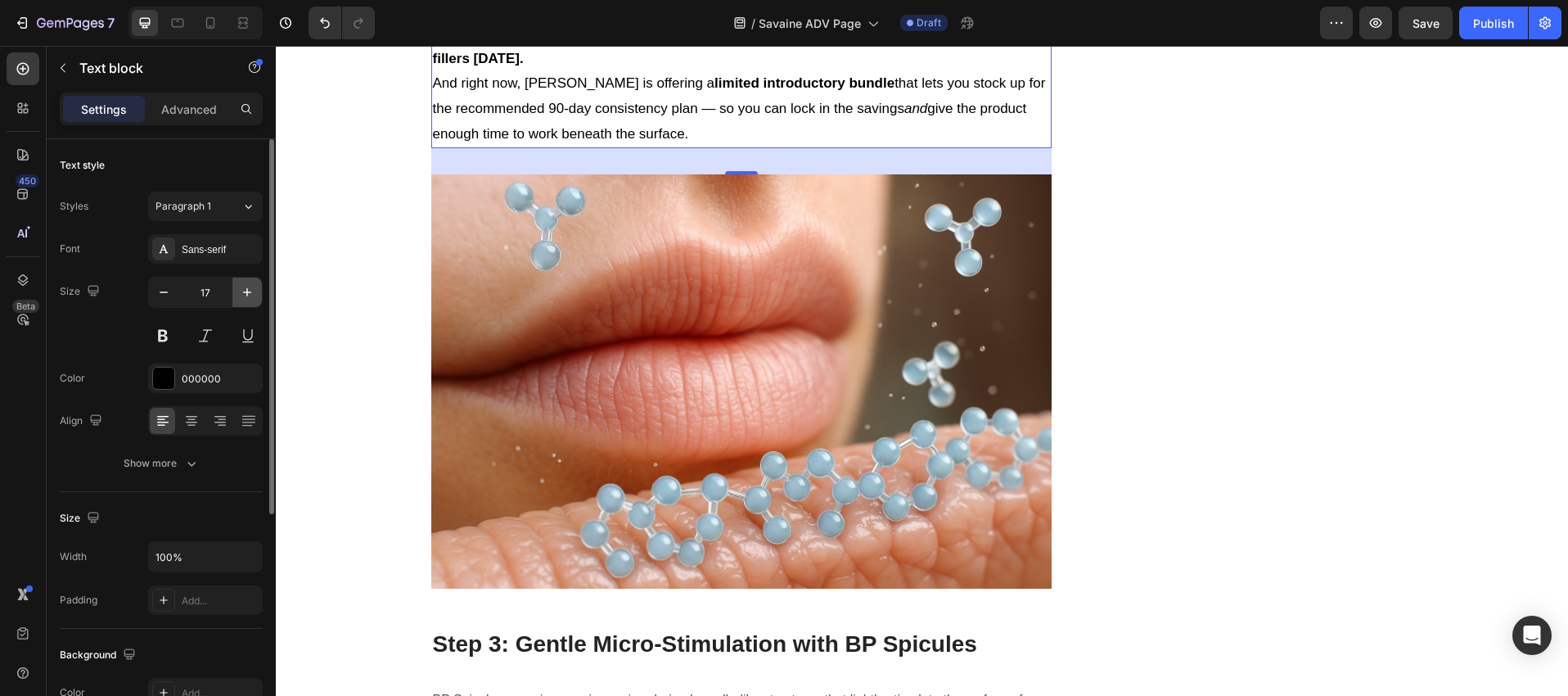
click at [242, 299] on icon "button" at bounding box center [246, 292] width 17 height 17
type input "18"
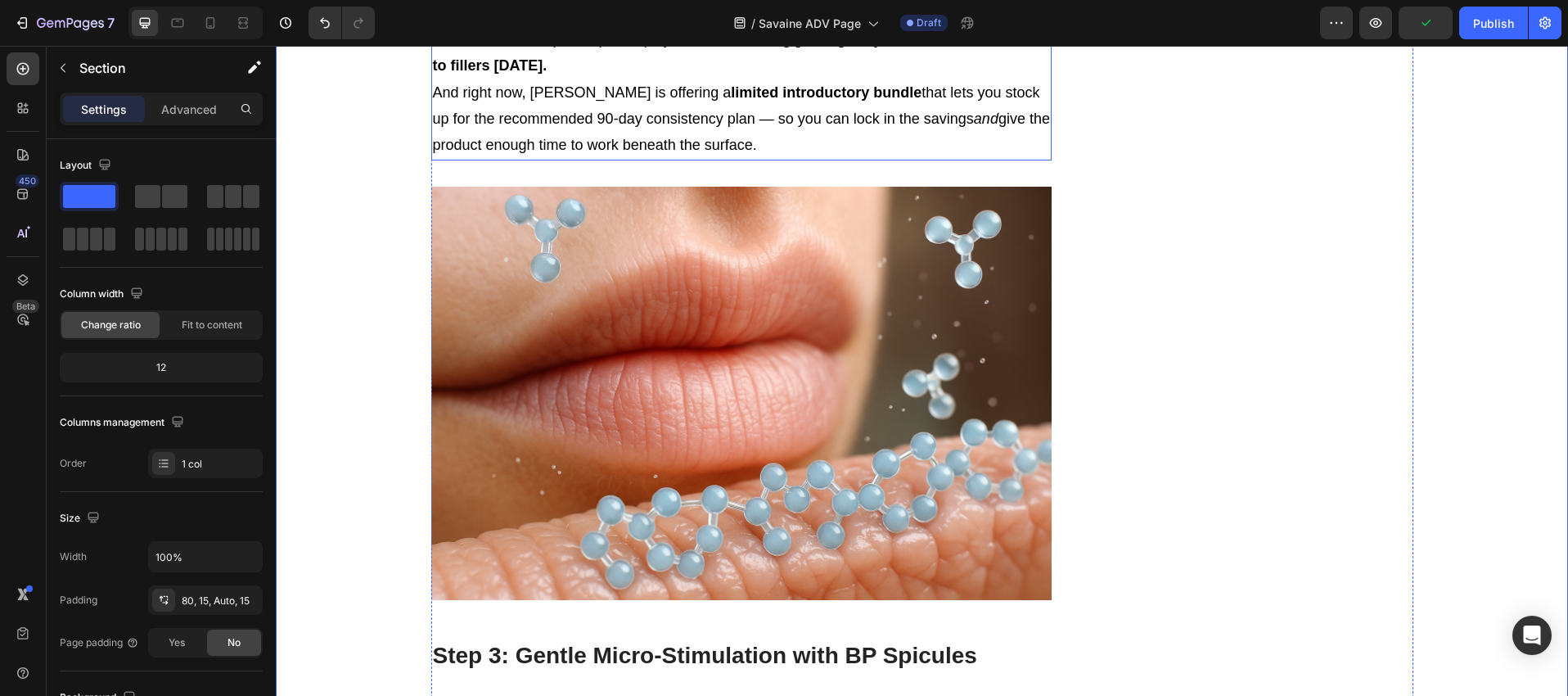
click at [506, 79] on p "Every year of declining [MEDICAL_DATA] chips away more of that collagen cushion…" at bounding box center [741, 38] width 618 height 80
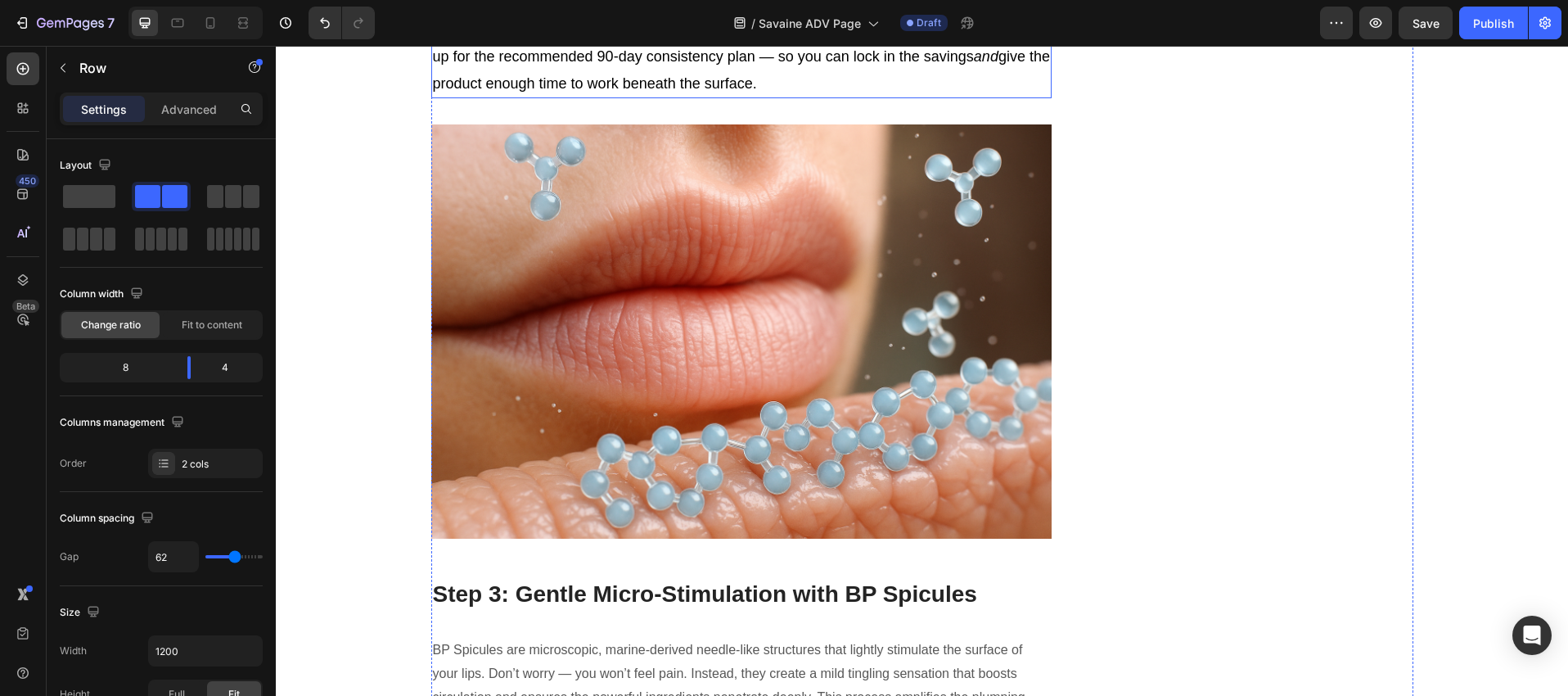
scroll to position [9003, 0]
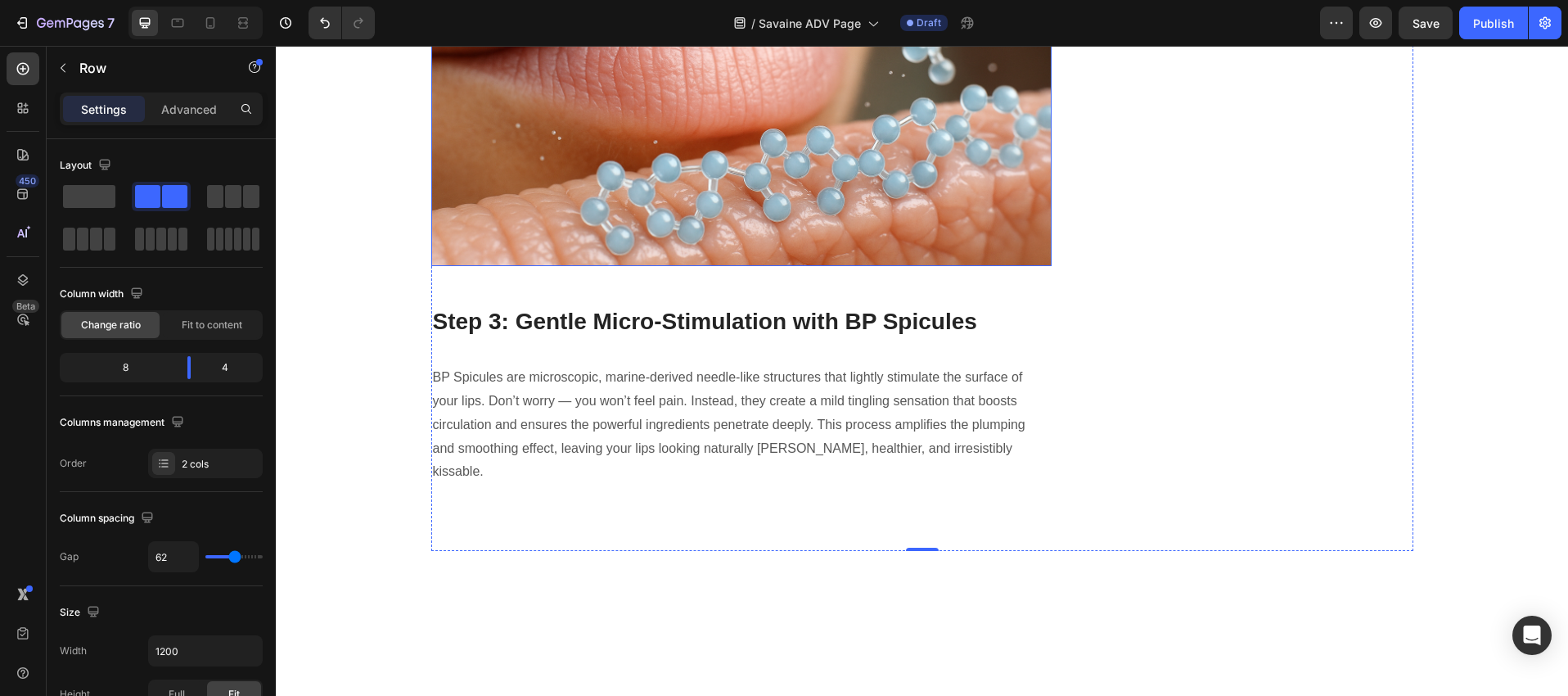
click at [865, 266] on img at bounding box center [741, 59] width 622 height 414
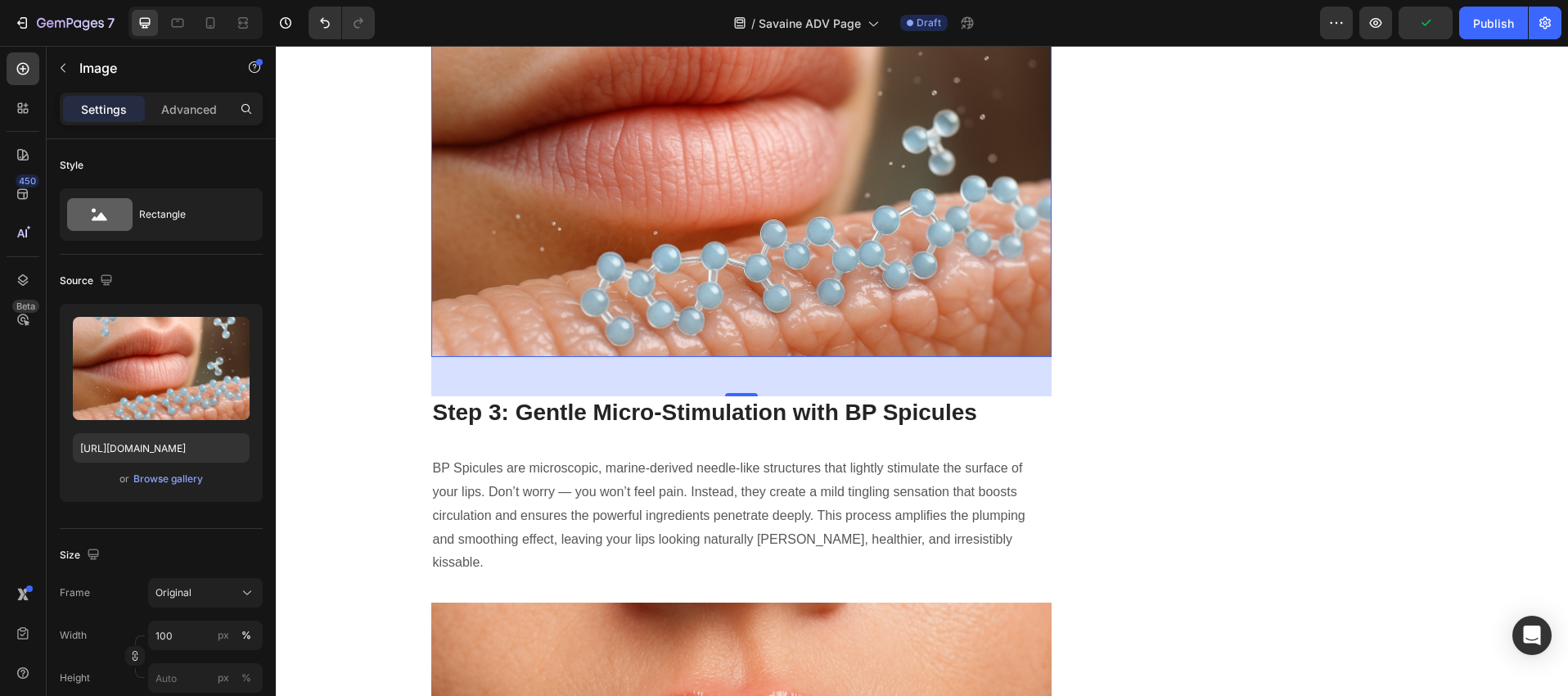
scroll to position [8900, 0]
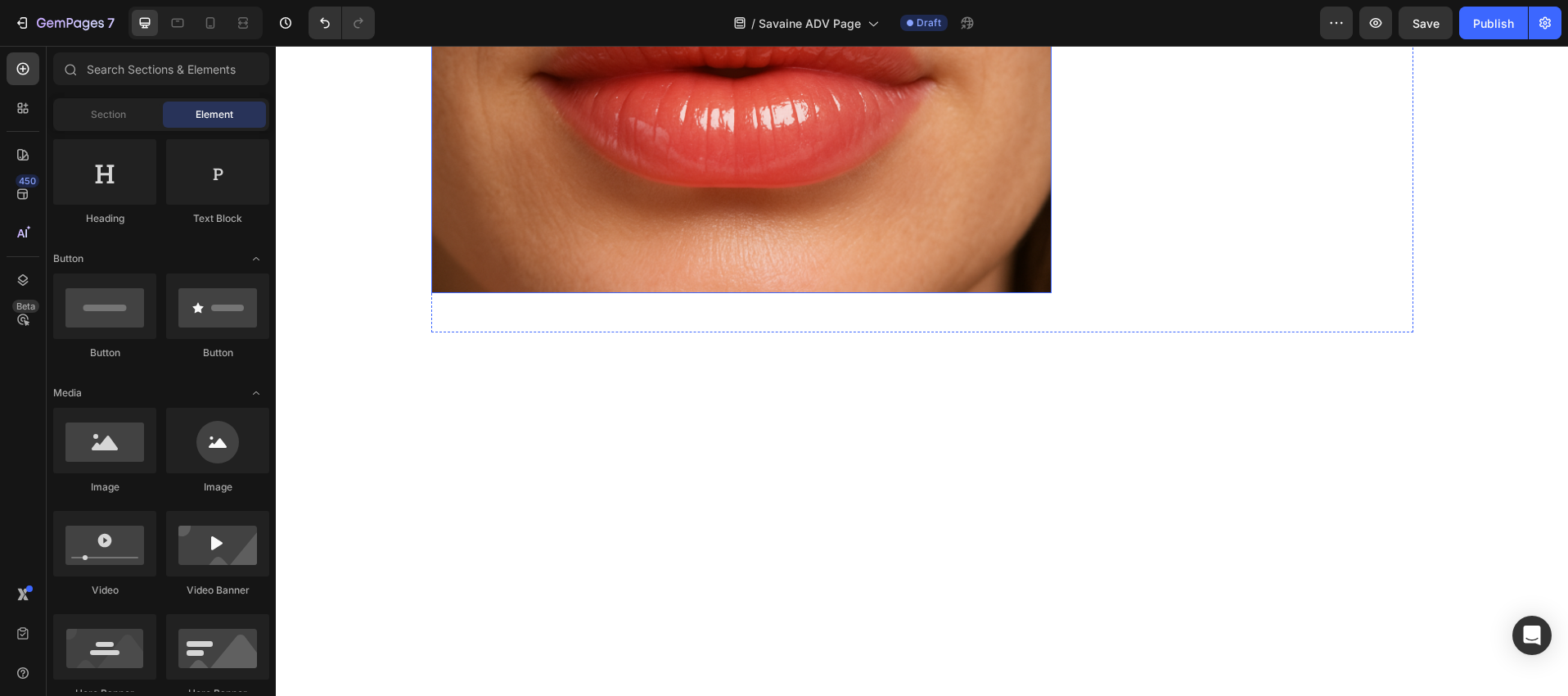
scroll to position [9039, 0]
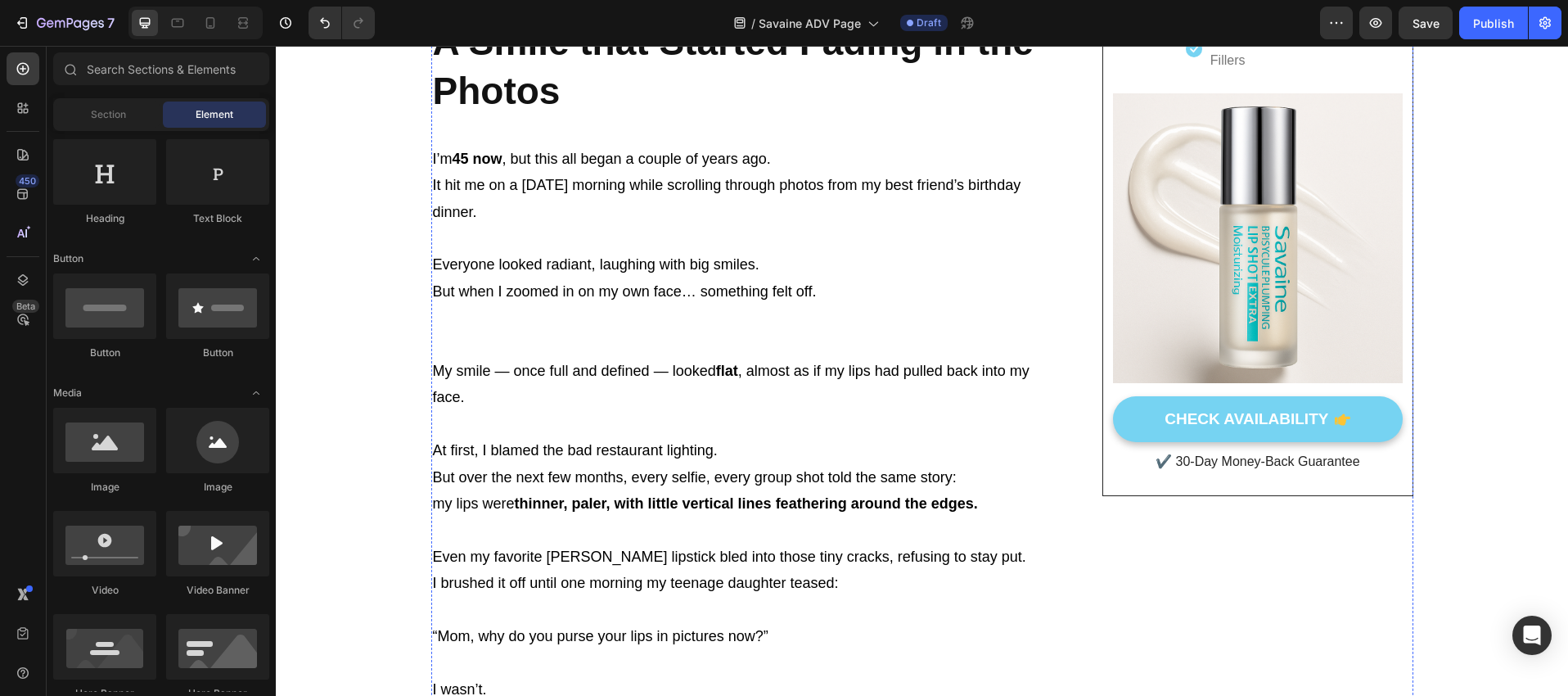
scroll to position [677, 0]
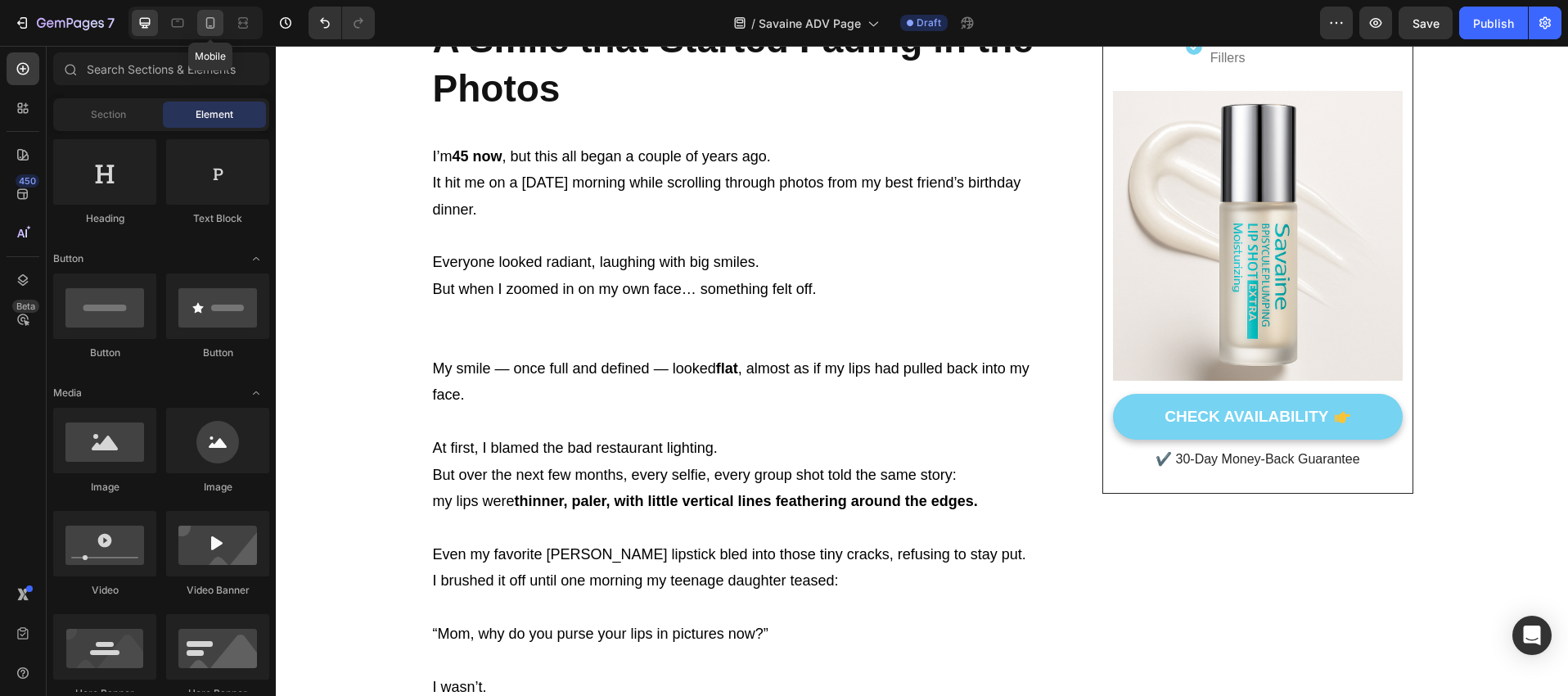
click at [205, 17] on icon at bounding box center [210, 23] width 17 height 17
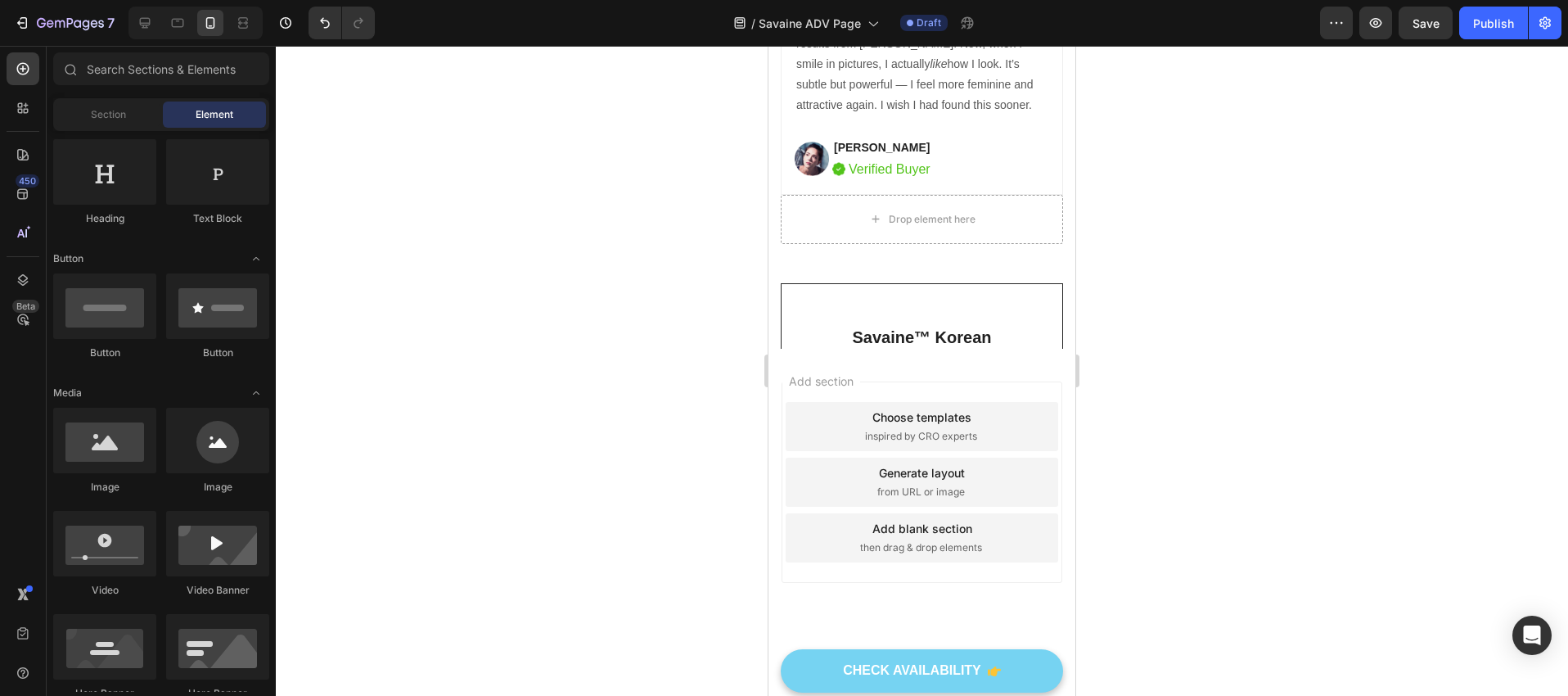
scroll to position [10389, 0]
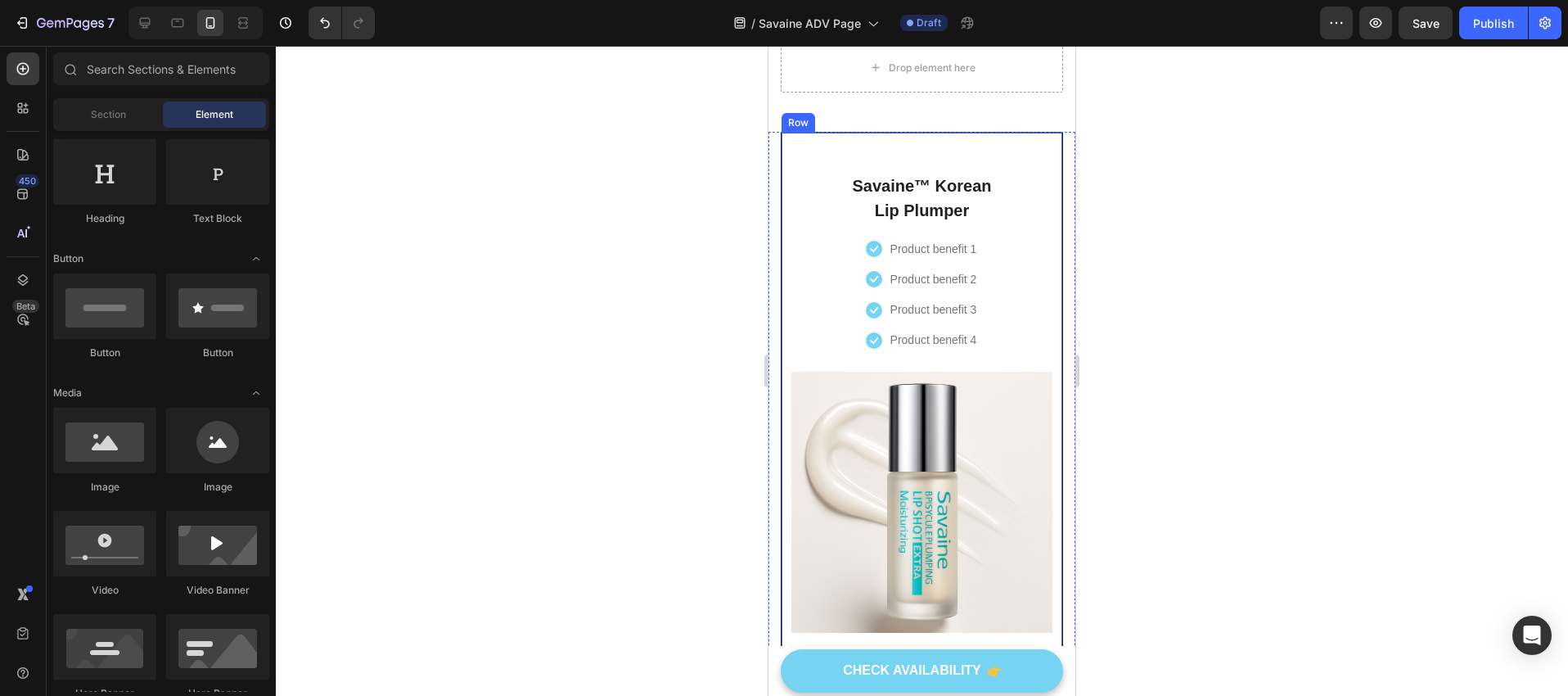
click at [806, 322] on div "Savaine™ Korean Lip Plumper Heading Icon Product benefit 1 Text block Icon Prod…" at bounding box center [922, 491] width 261 height 677
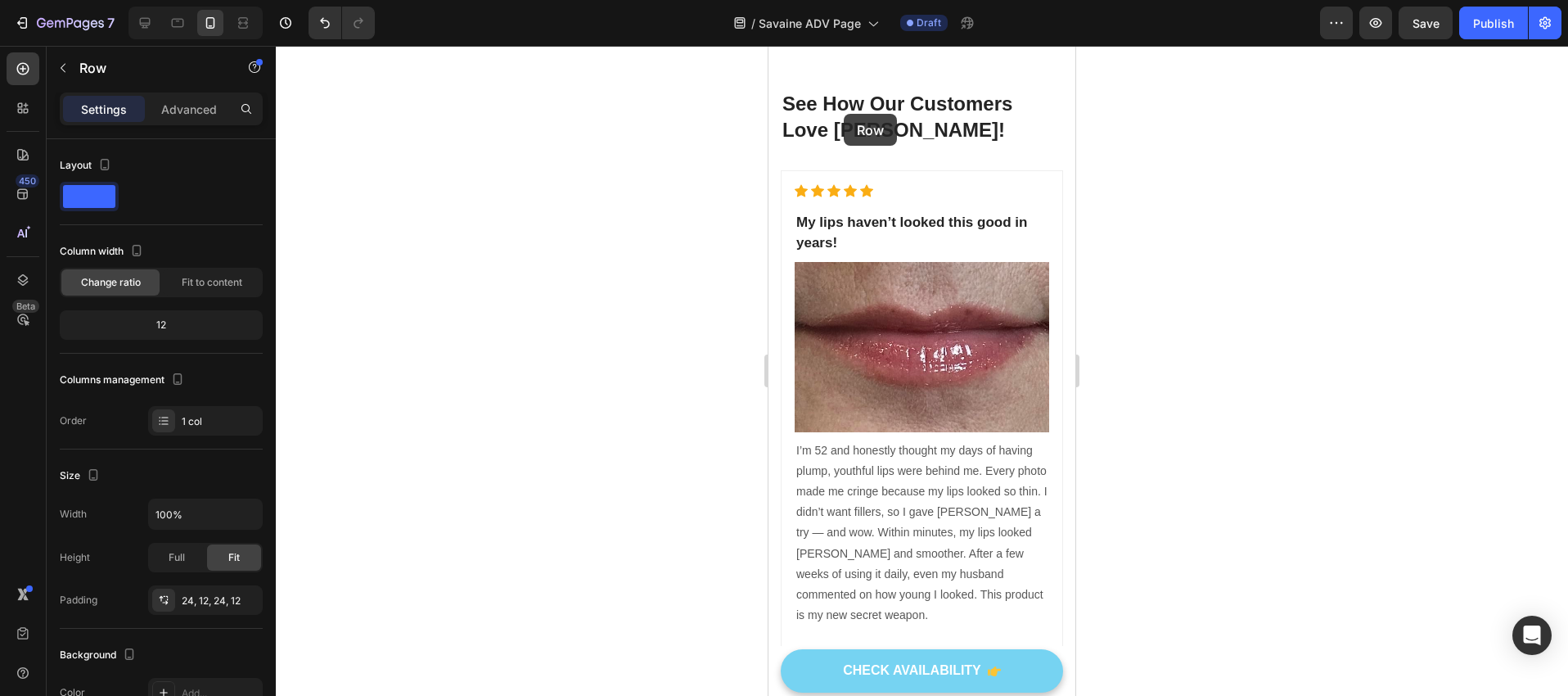
scroll to position [8530, 0]
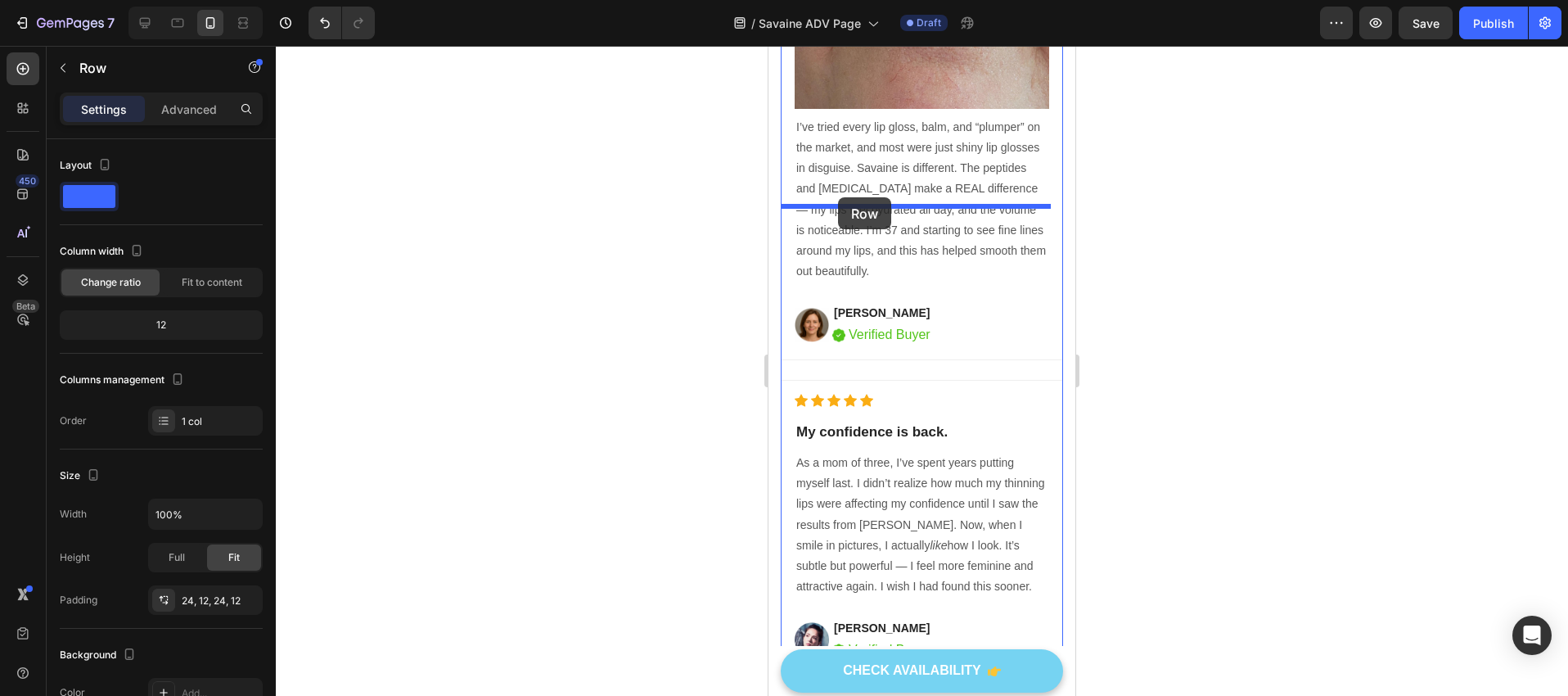
drag, startPoint x: 804, startPoint y: 275, endPoint x: 838, endPoint y: 197, distance: 85.1
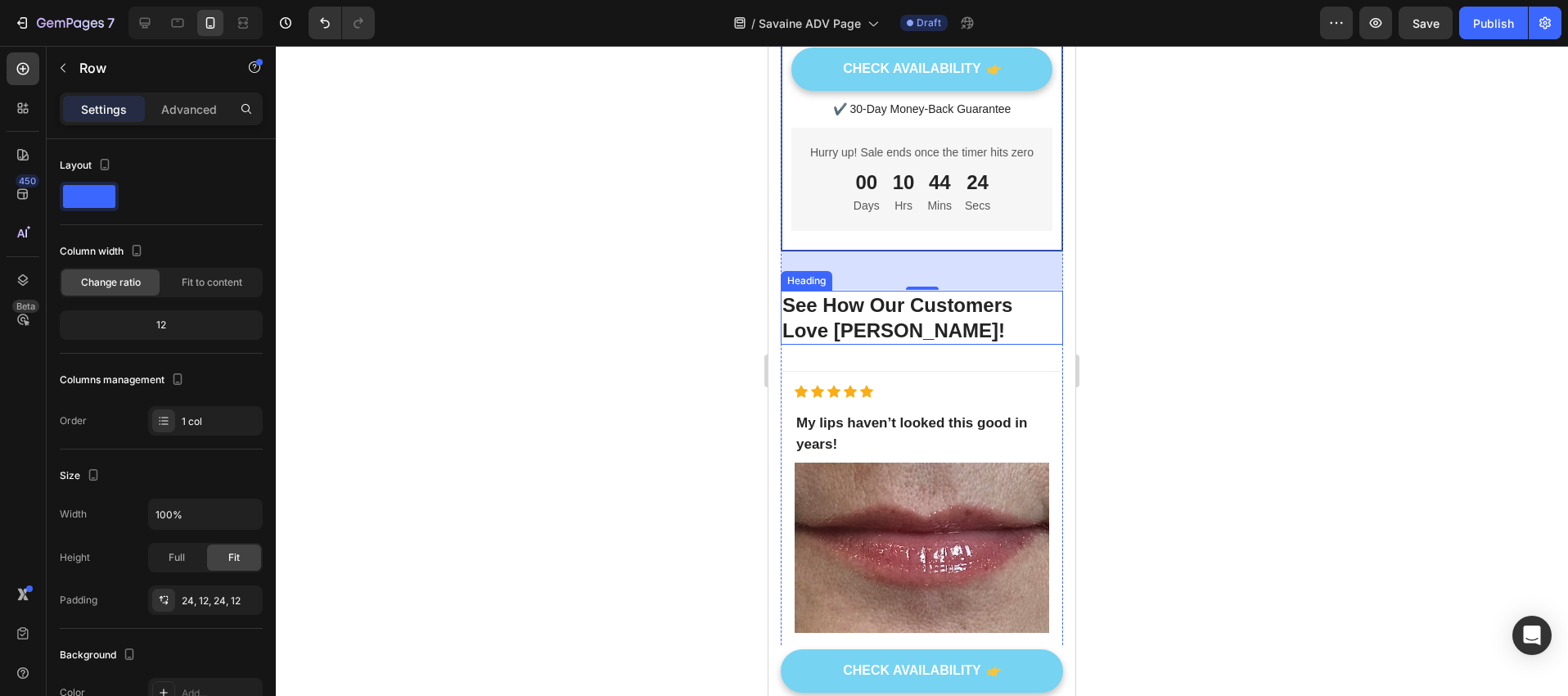
scroll to position [9215, 0]
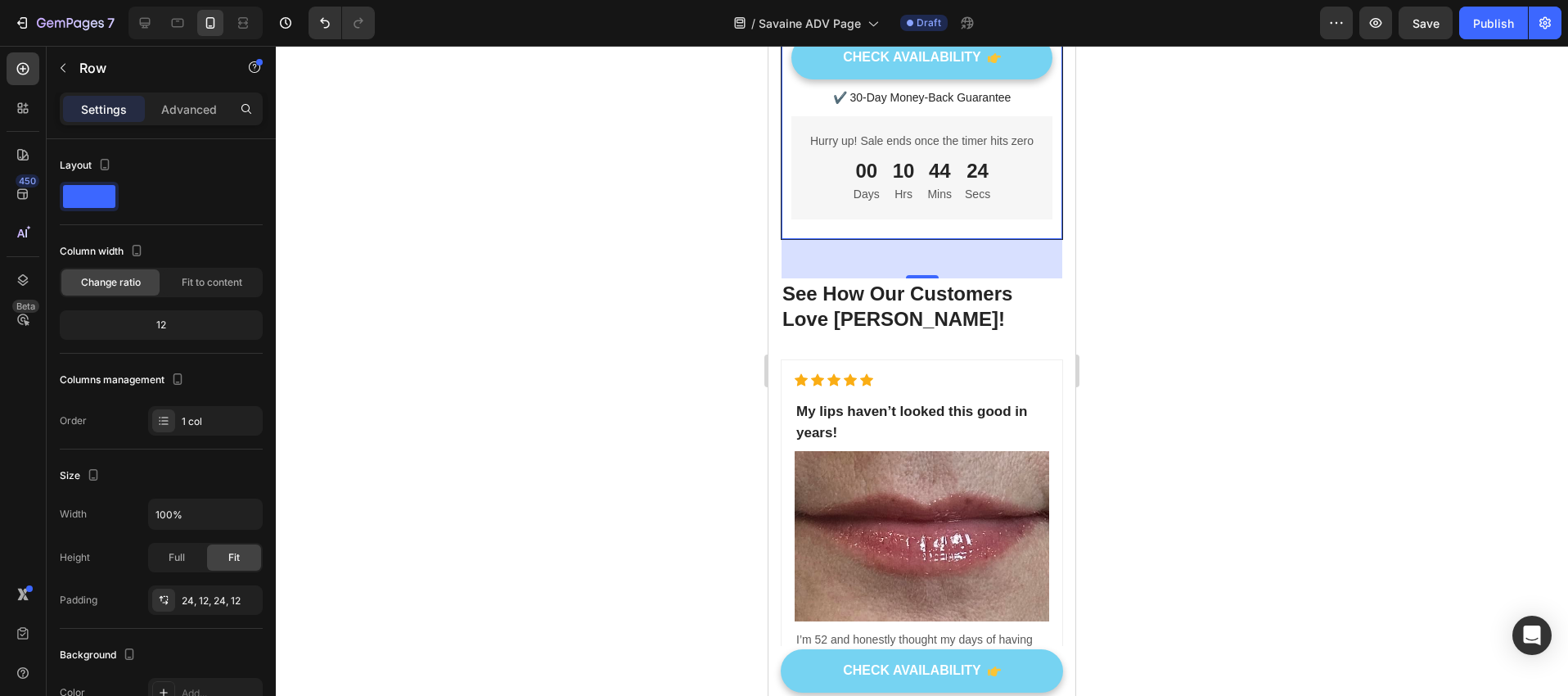
click at [650, 303] on div at bounding box center [922, 371] width 1292 height 650
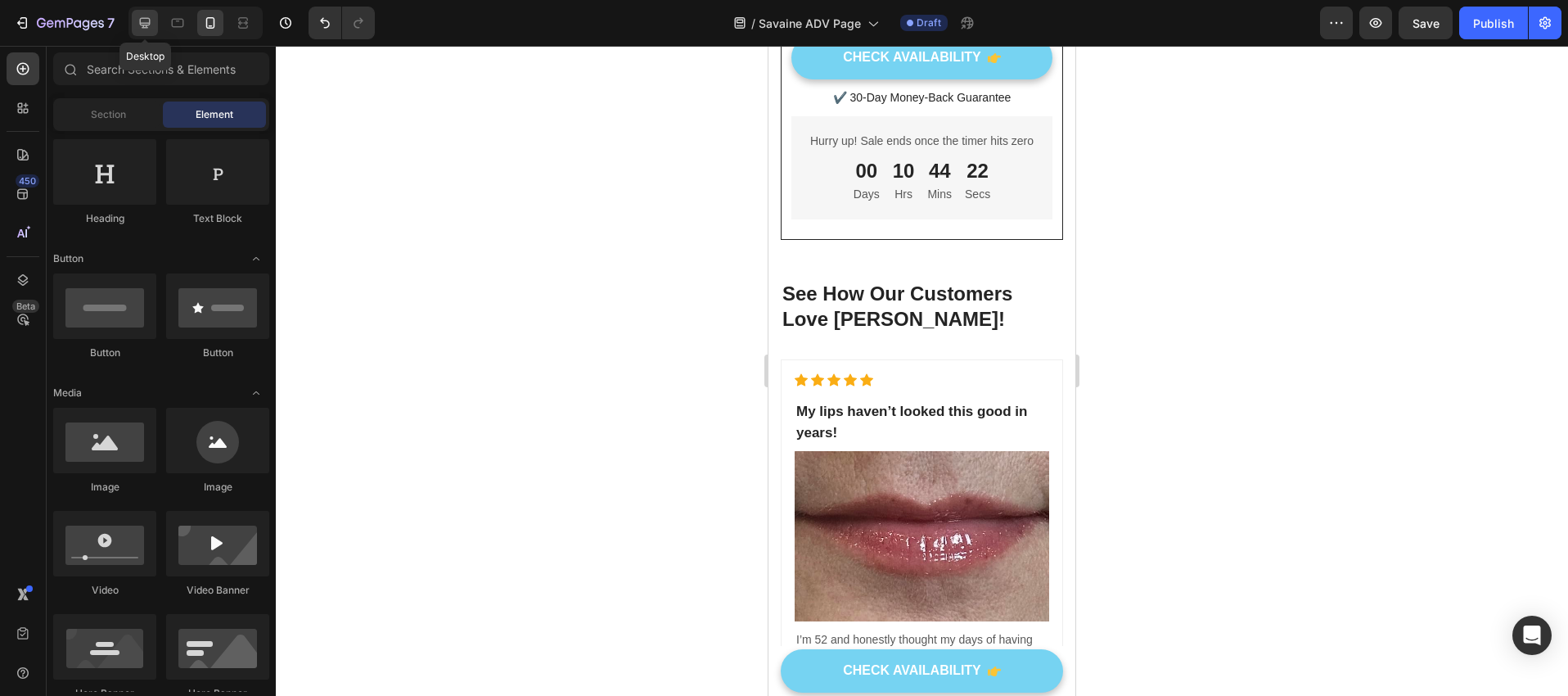
click at [155, 26] on div at bounding box center [144, 23] width 27 height 27
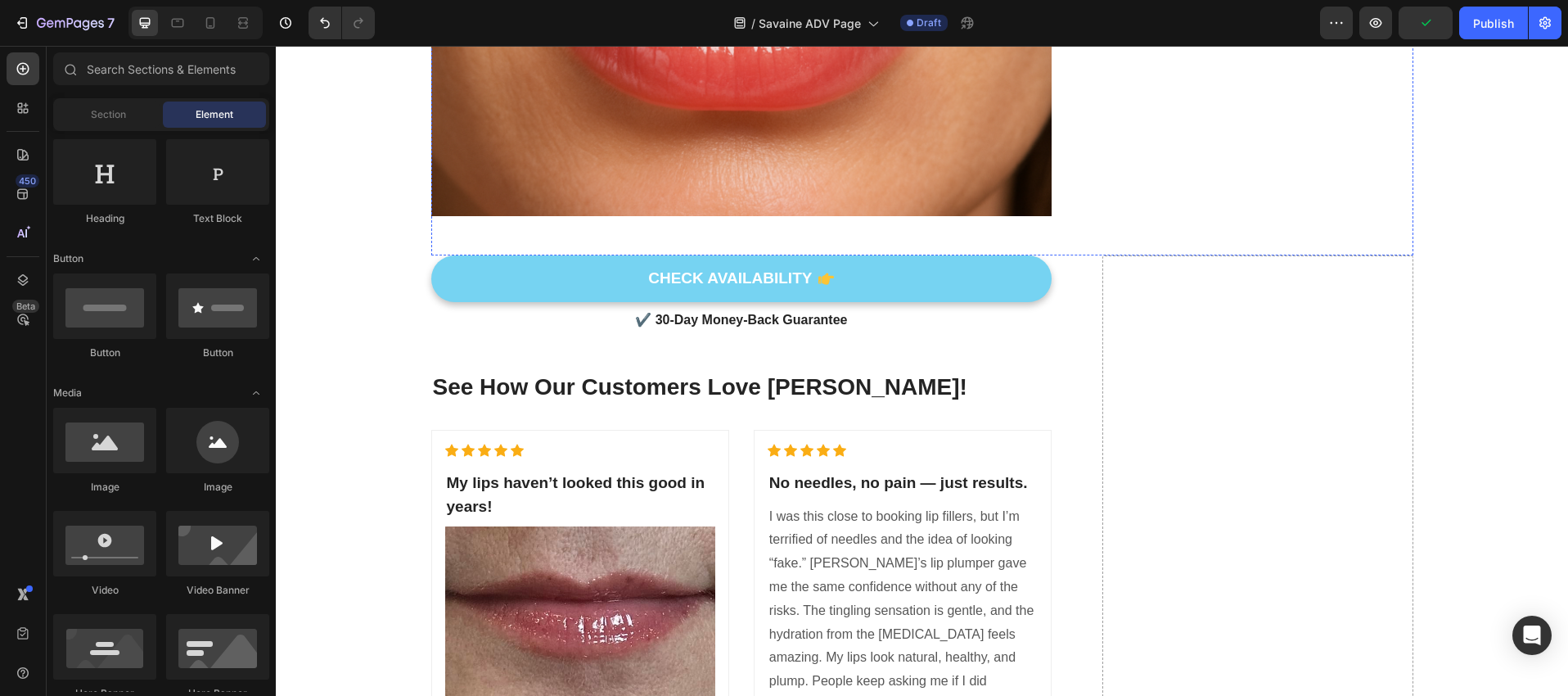
scroll to position [9637, 0]
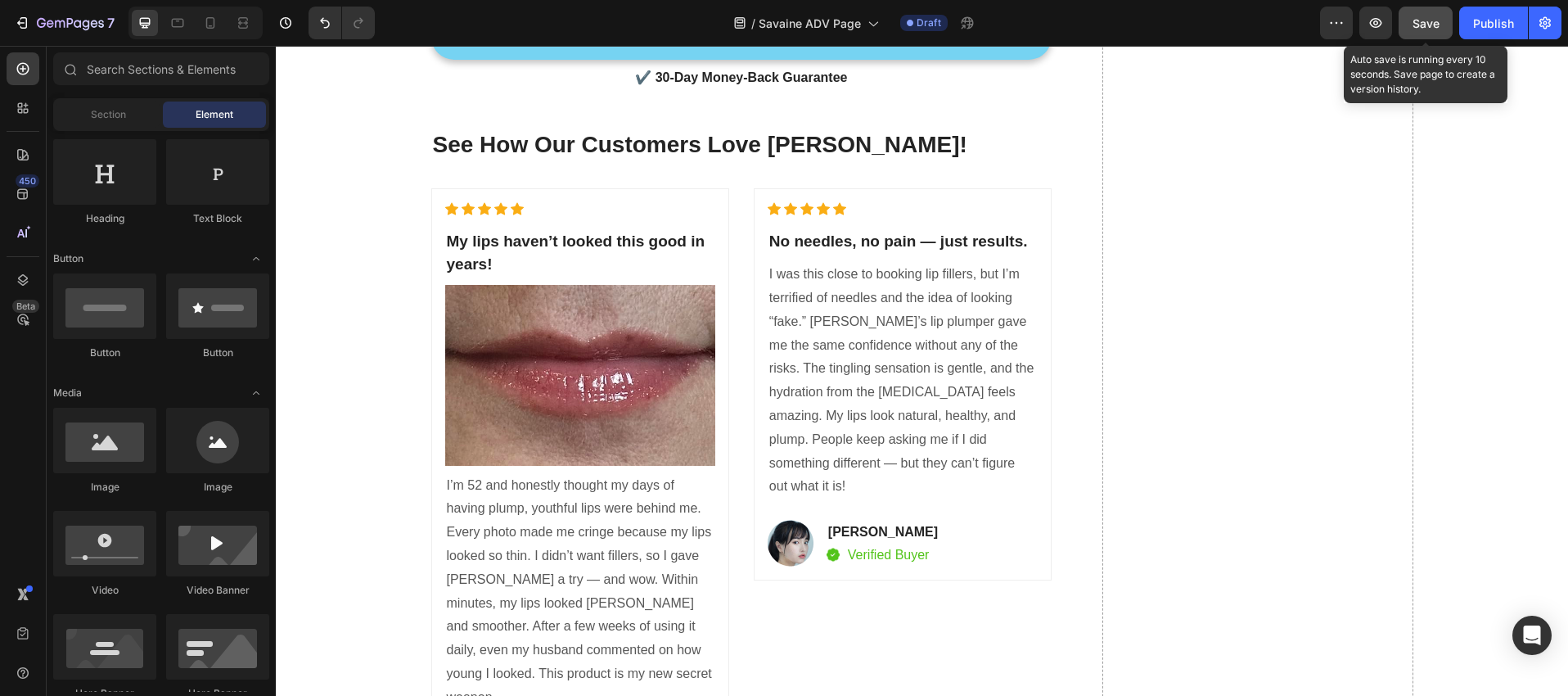
click at [1414, 23] on span "Save" at bounding box center [1427, 24] width 27 height 14
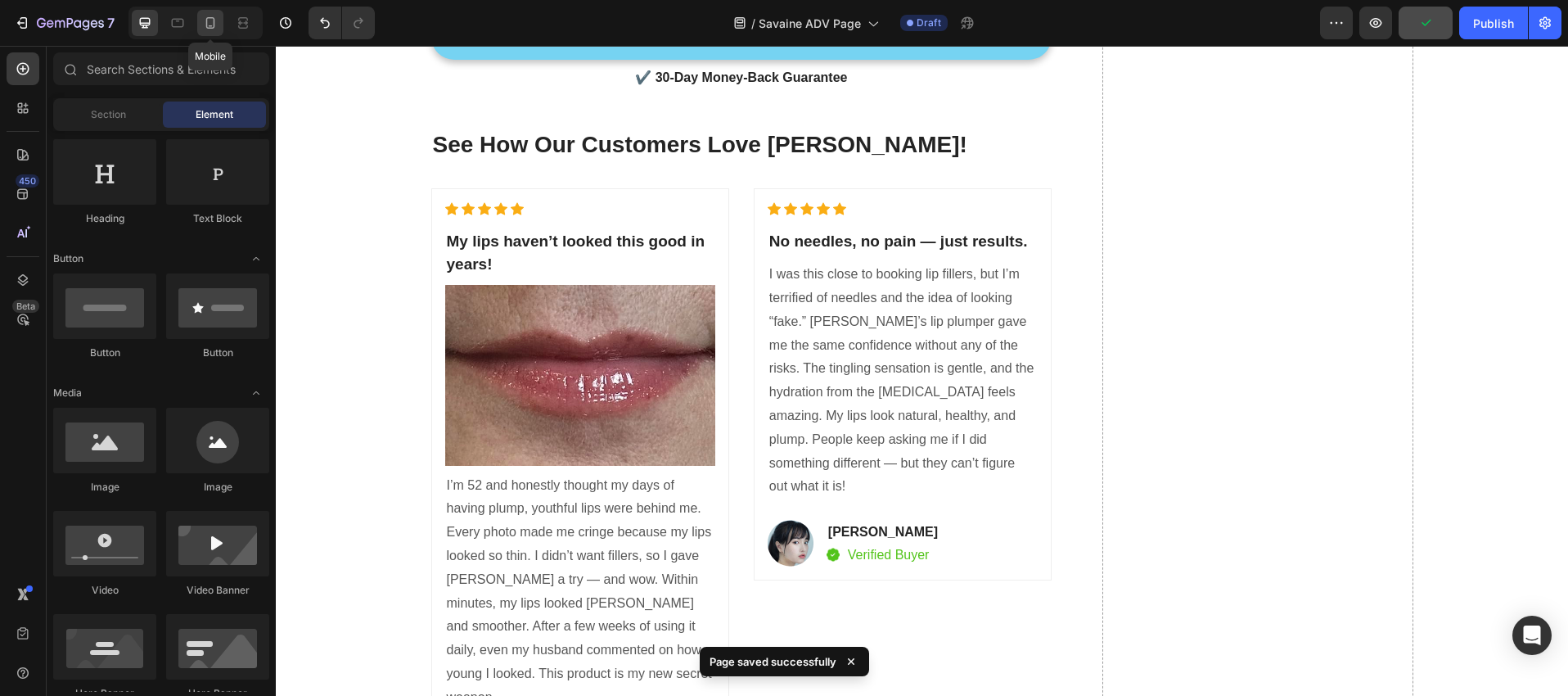
click at [214, 20] on icon at bounding box center [210, 24] width 9 height 12
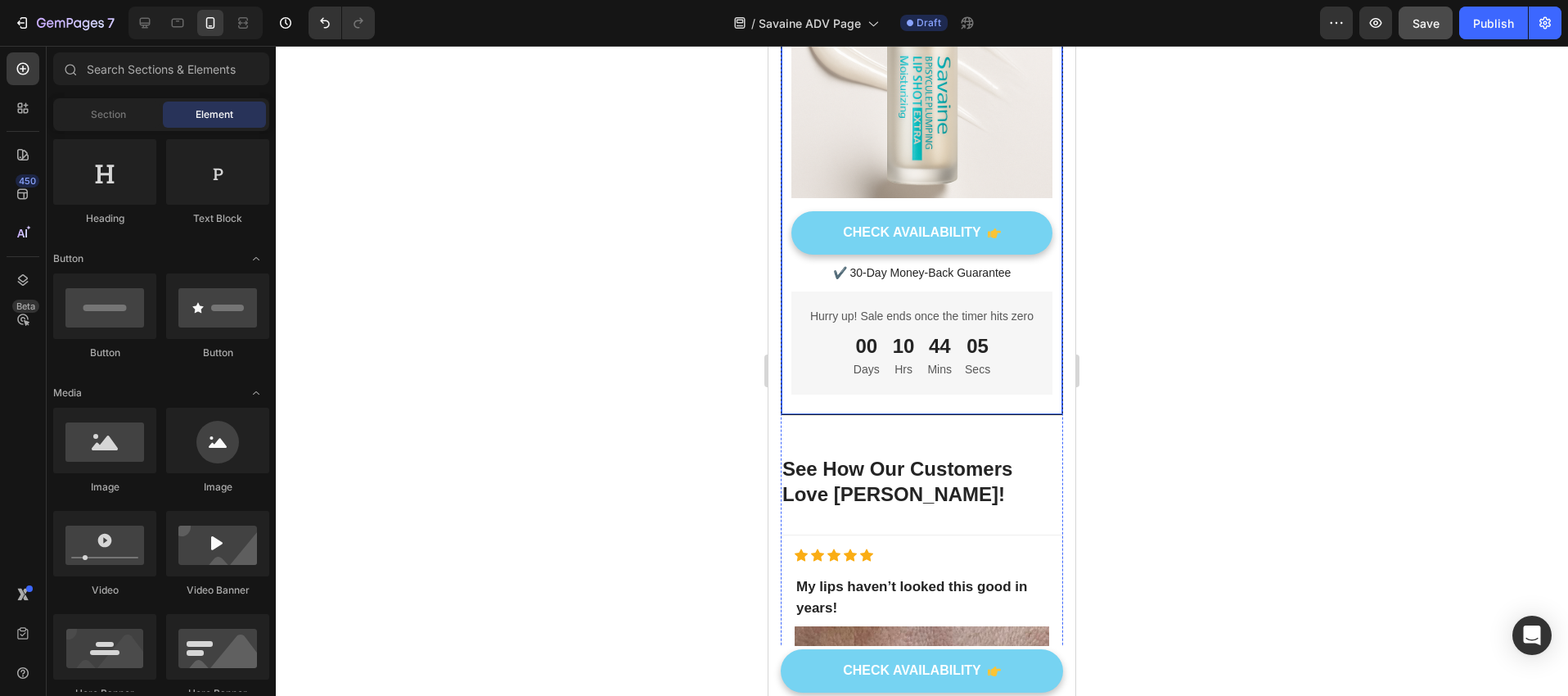
scroll to position [8652, 0]
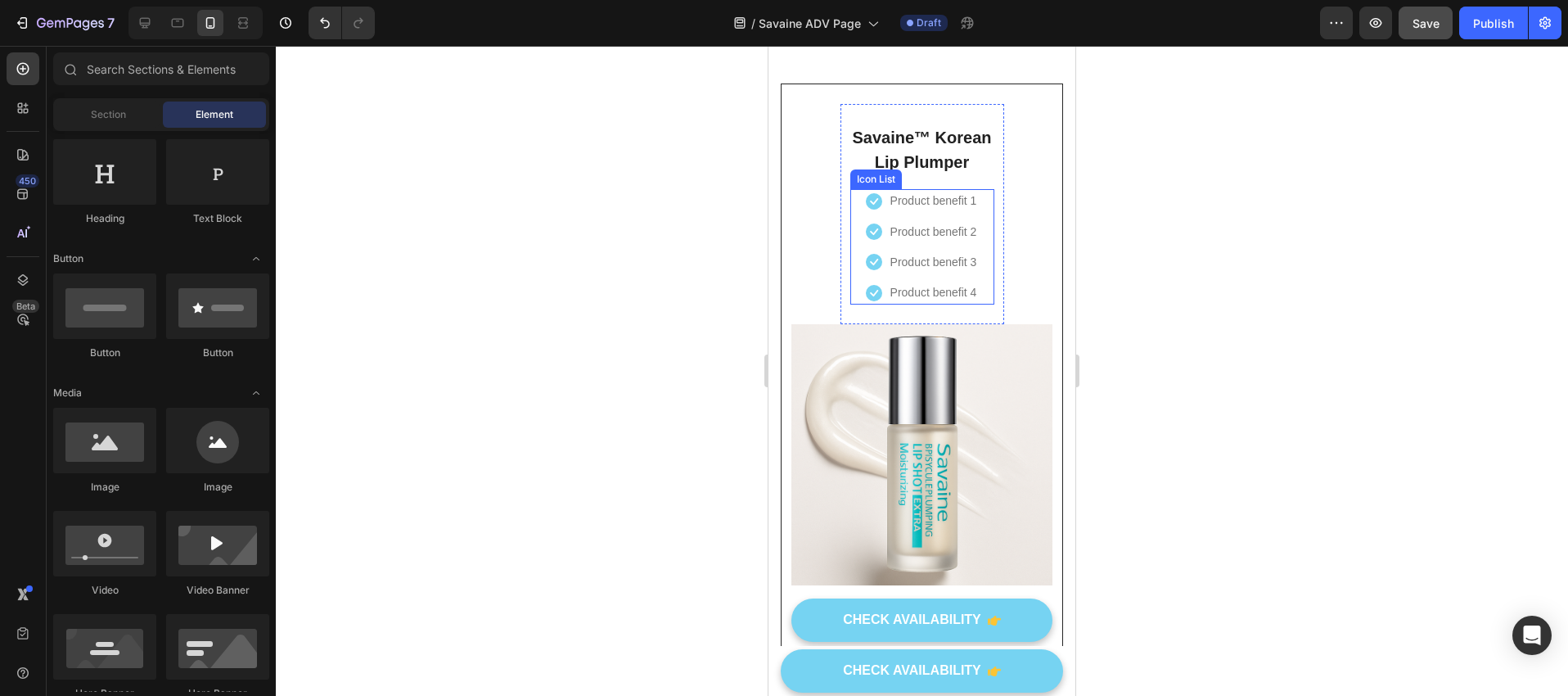
click at [981, 294] on div "Icon Product benefit 1 Text block Icon Product benefit 2 Text block Icon Produc…" at bounding box center [922, 247] width 144 height 116
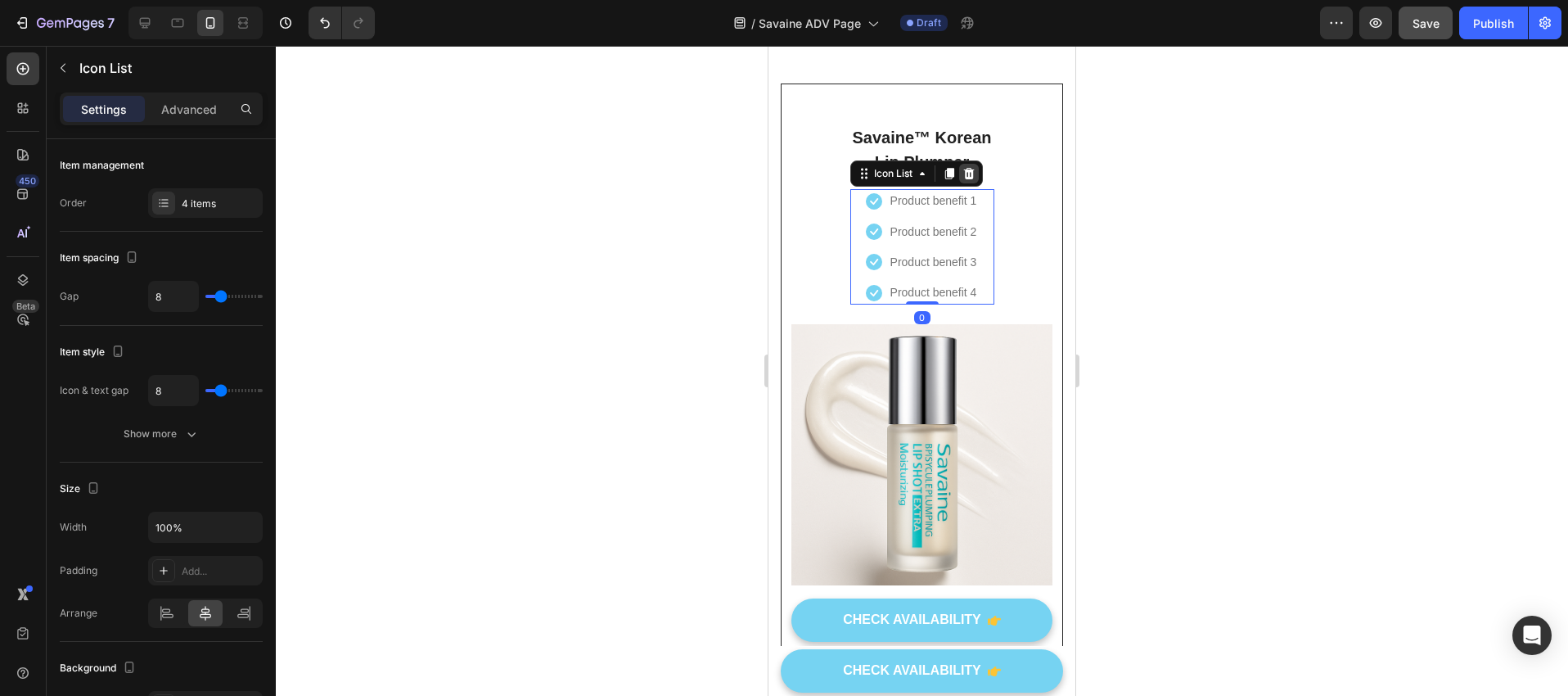
click at [962, 174] on icon at bounding box center [968, 173] width 13 height 13
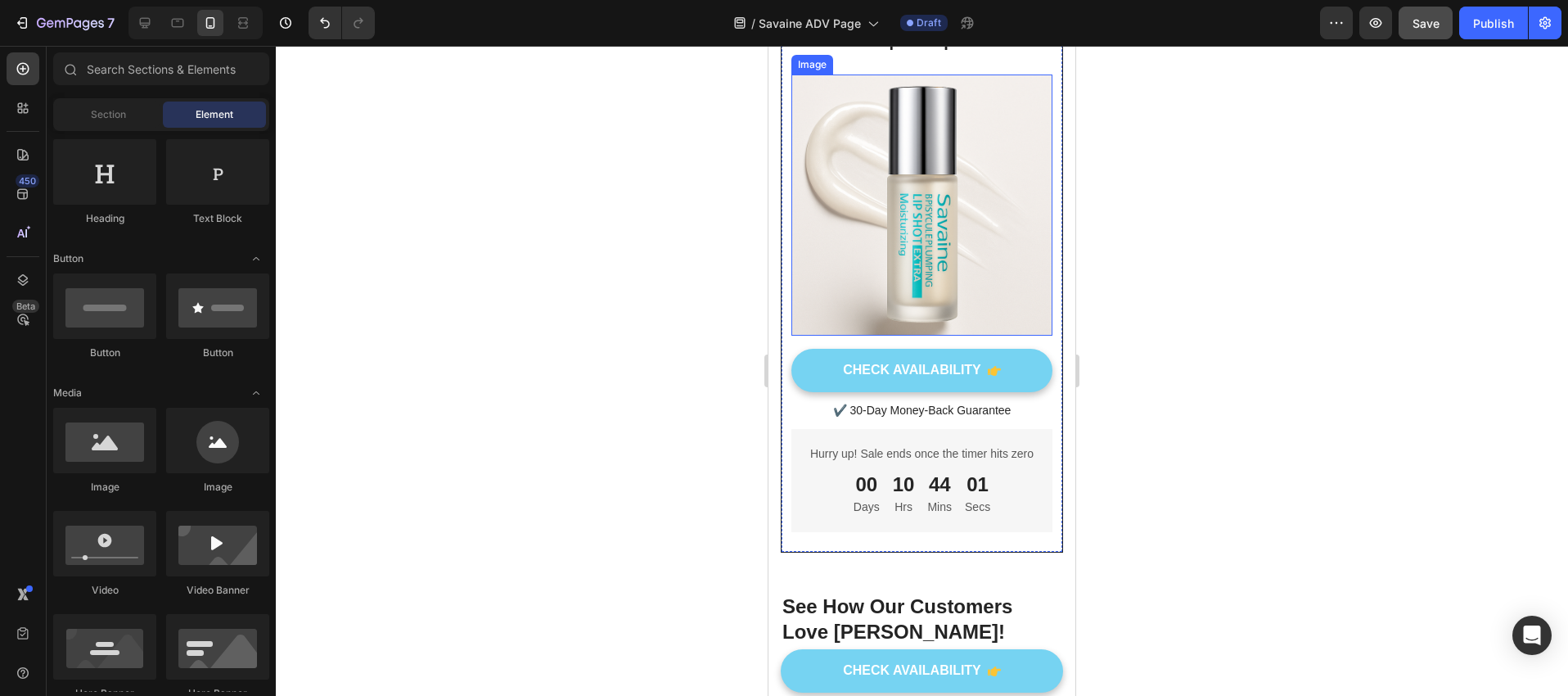
scroll to position [8850, 0]
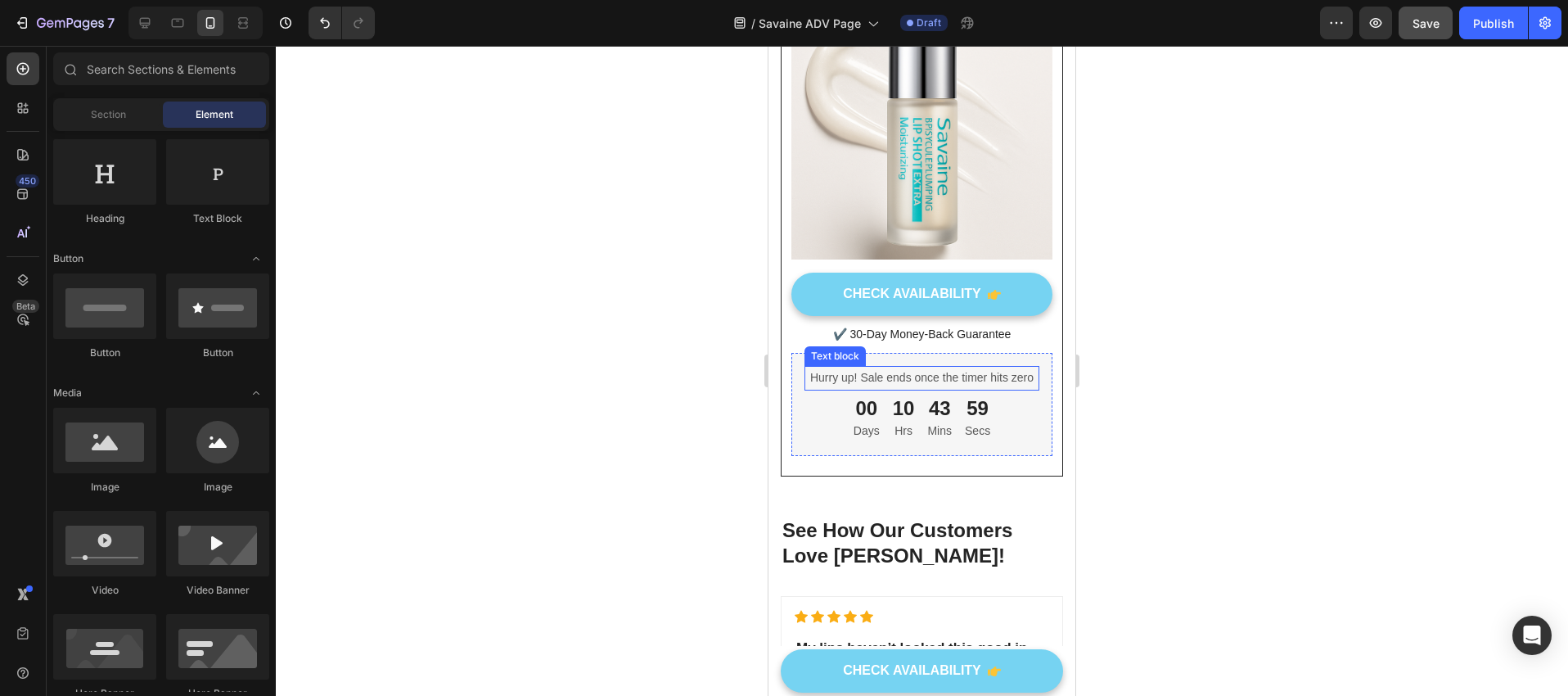
click at [943, 372] on p "Hurry up! Sale ends once the timer hits zero" at bounding box center [922, 377] width 232 height 21
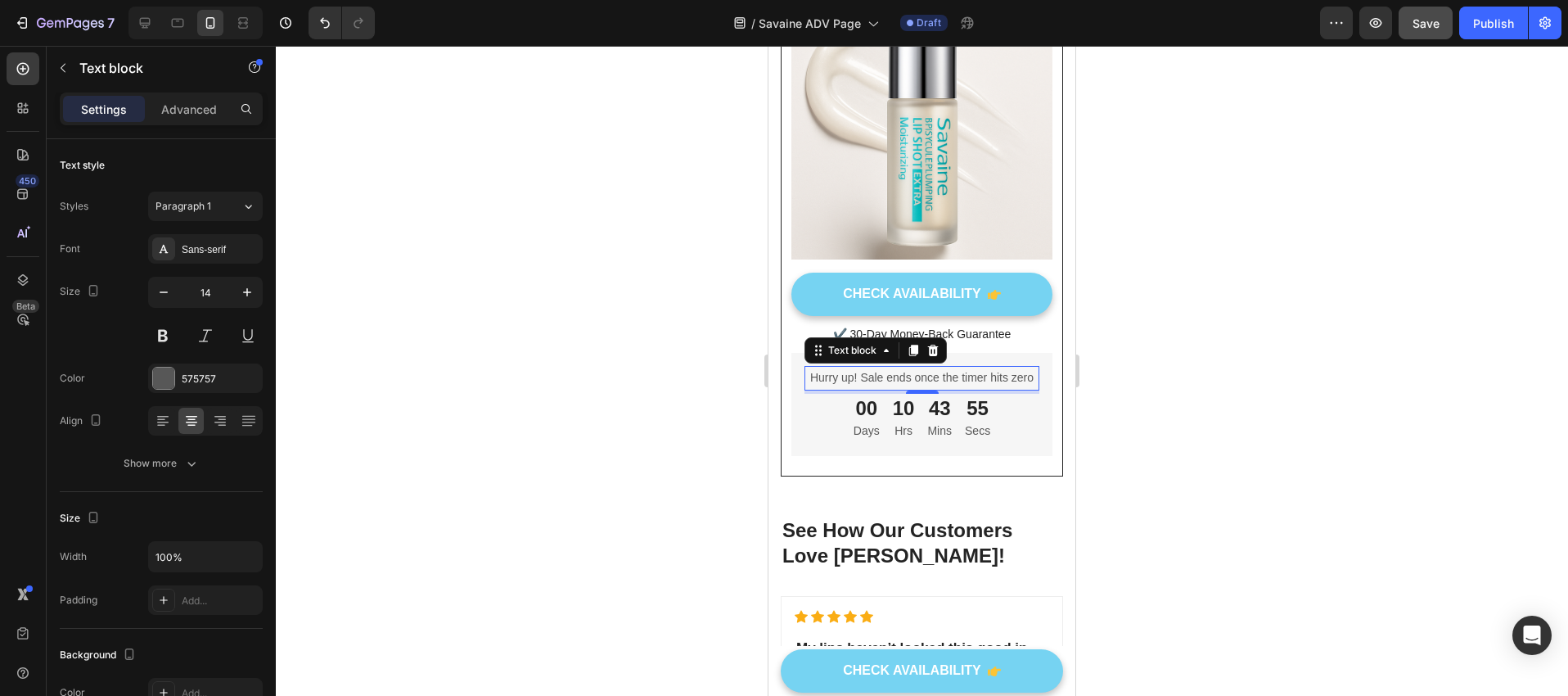
click at [960, 376] on p "Hurry up! Sale ends once the timer hits zero" at bounding box center [922, 377] width 232 height 21
click at [906, 367] on p "Sale Ending Soon" at bounding box center [922, 377] width 232 height 21
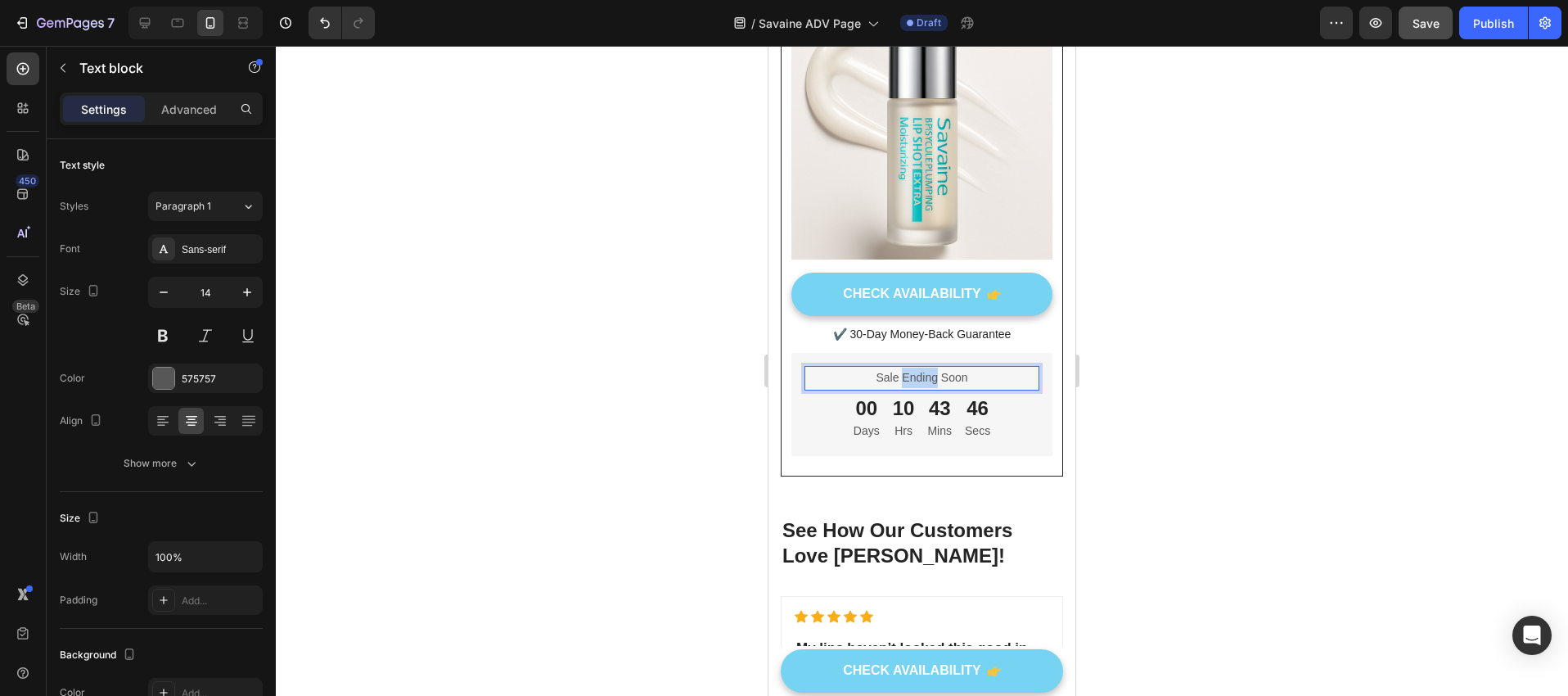
click at [906, 367] on p "Sale Ending Soon" at bounding box center [922, 377] width 232 height 21
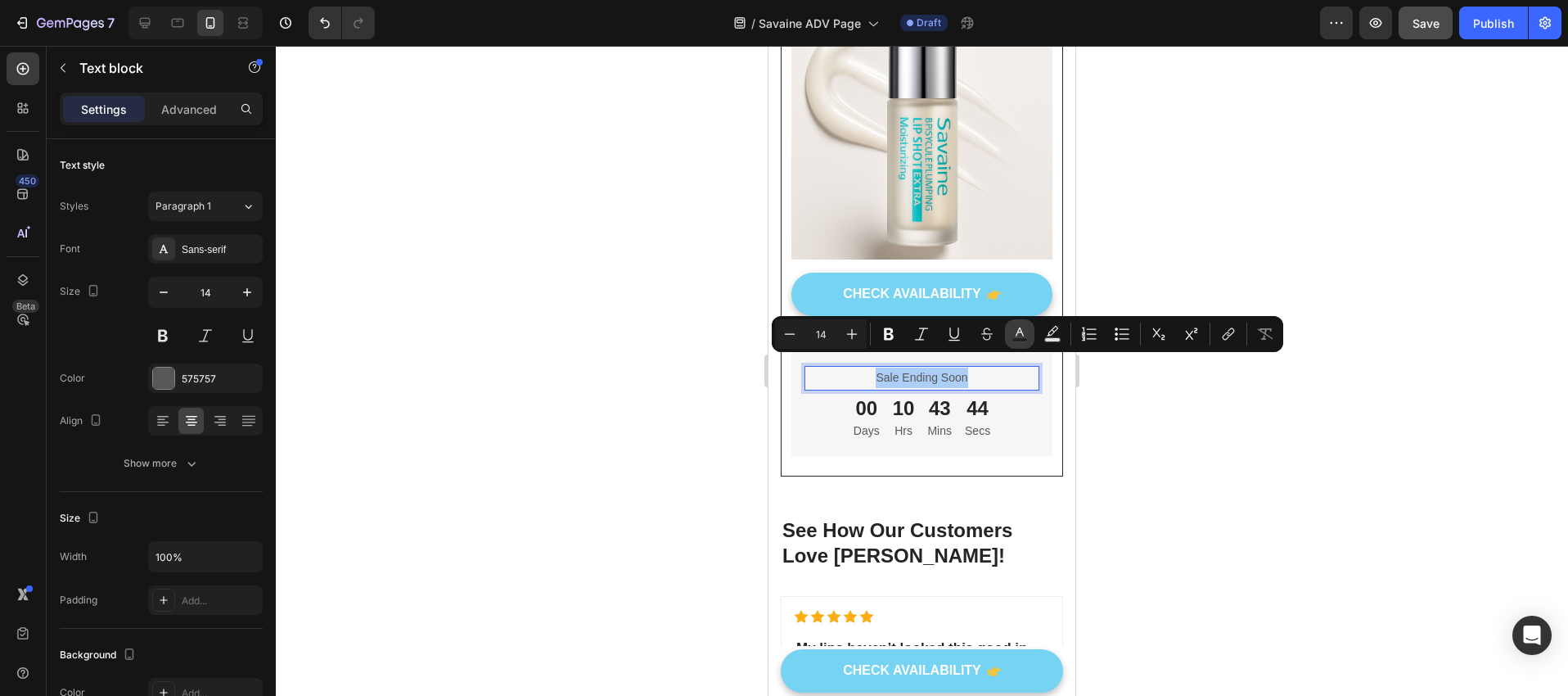
click at [1025, 338] on rect "Editor contextual toolbar" at bounding box center [1020, 340] width 16 height 4
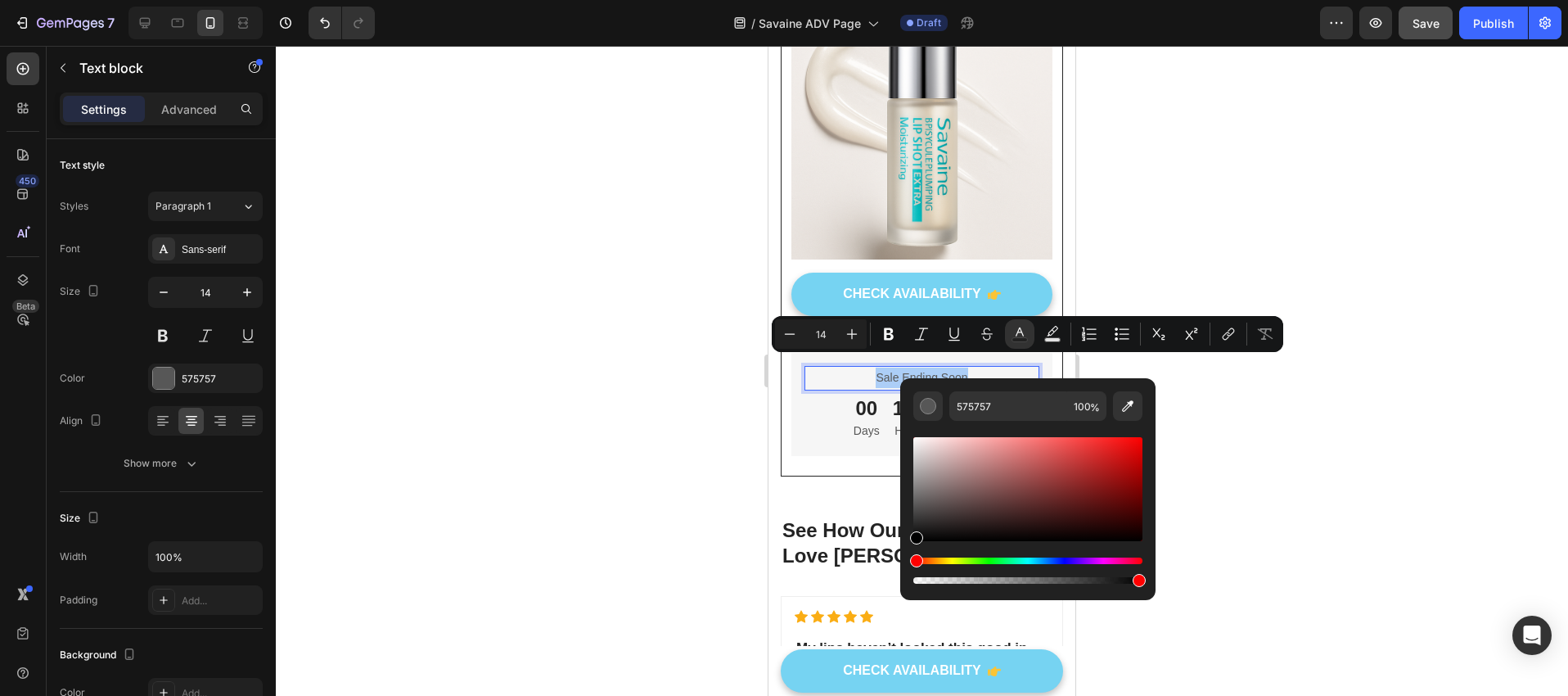
drag, startPoint x: 917, startPoint y: 511, endPoint x: 913, endPoint y: 562, distance: 51.2
click at [913, 562] on div "Editor contextual toolbar" at bounding box center [1027, 510] width 229 height 153
type input "000000"
click at [889, 339] on icon "Editor contextual toolbar" at bounding box center [889, 334] width 10 height 13
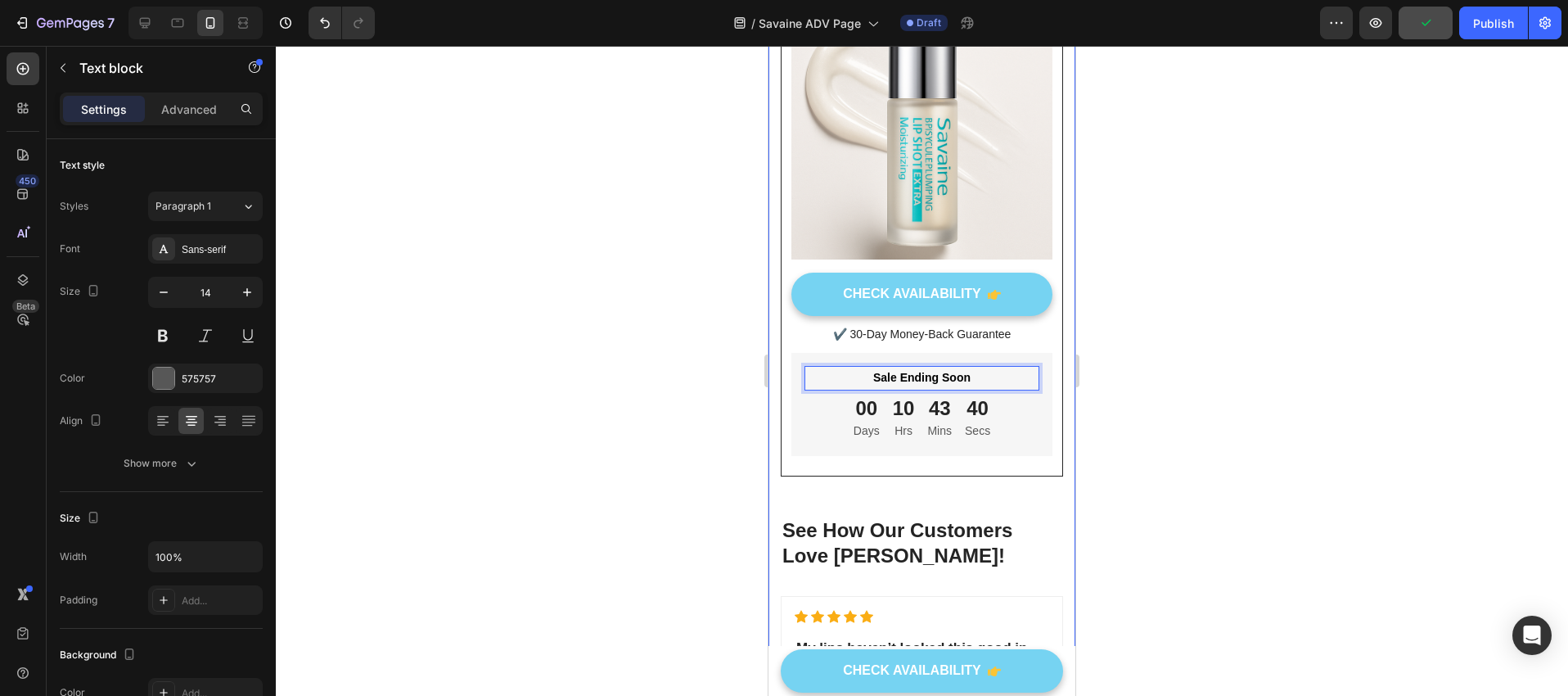
click at [707, 413] on div at bounding box center [922, 371] width 1292 height 650
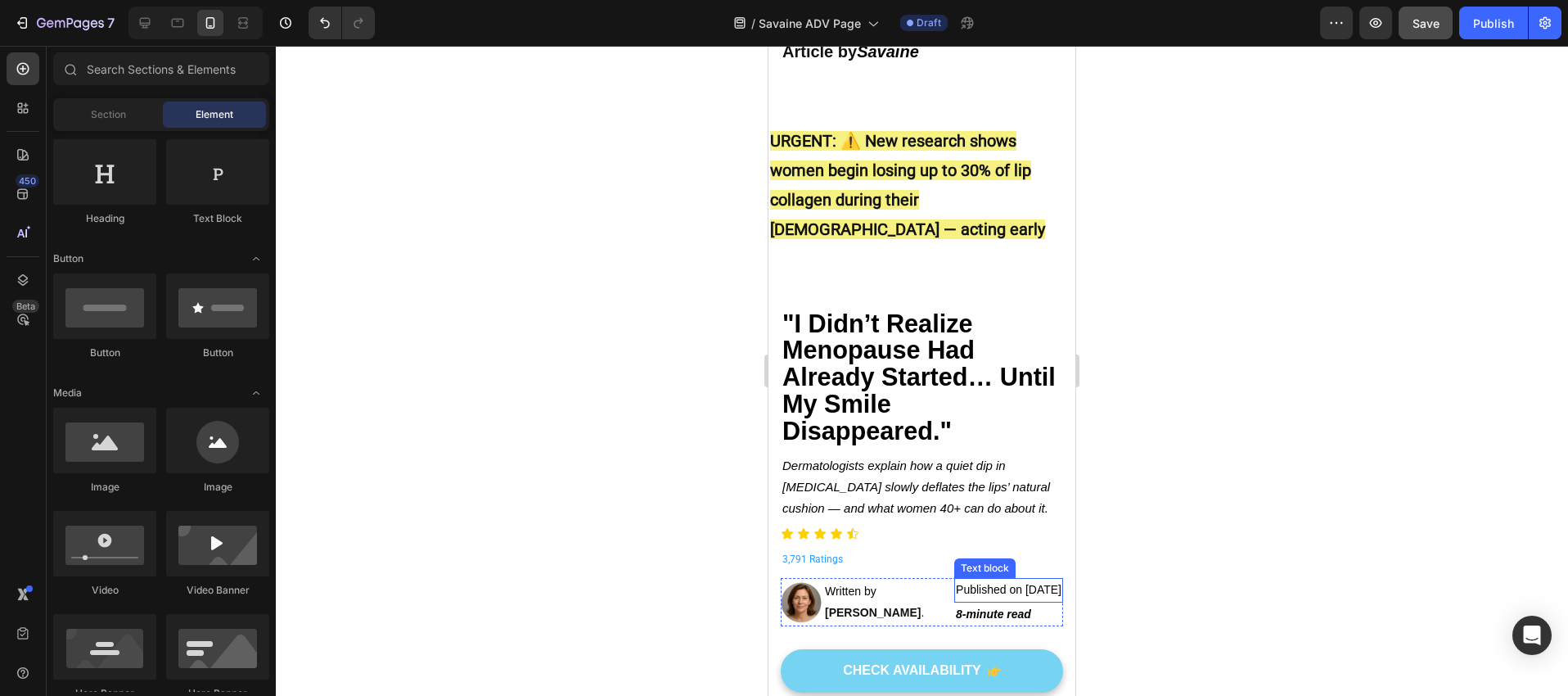
scroll to position [0, 0]
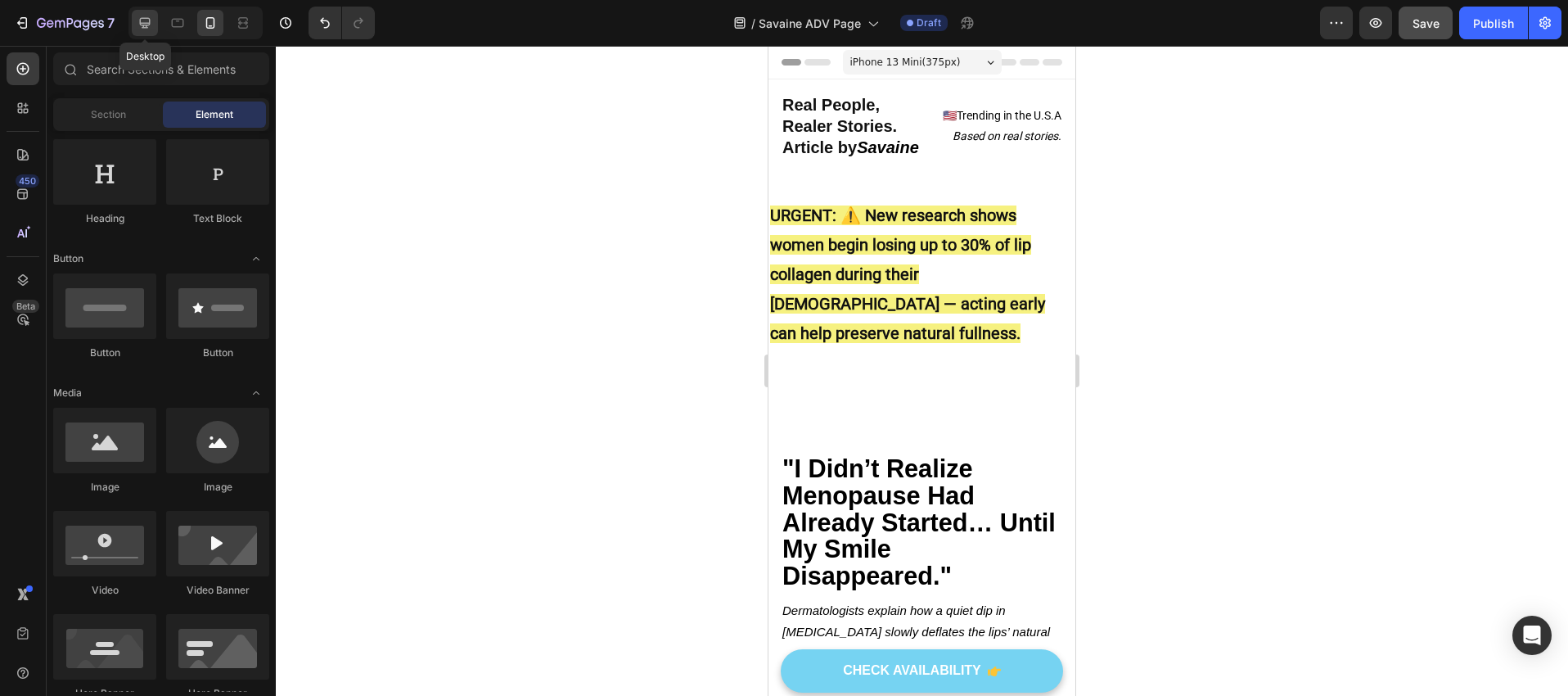
click at [138, 27] on icon at bounding box center [144, 23] width 17 height 17
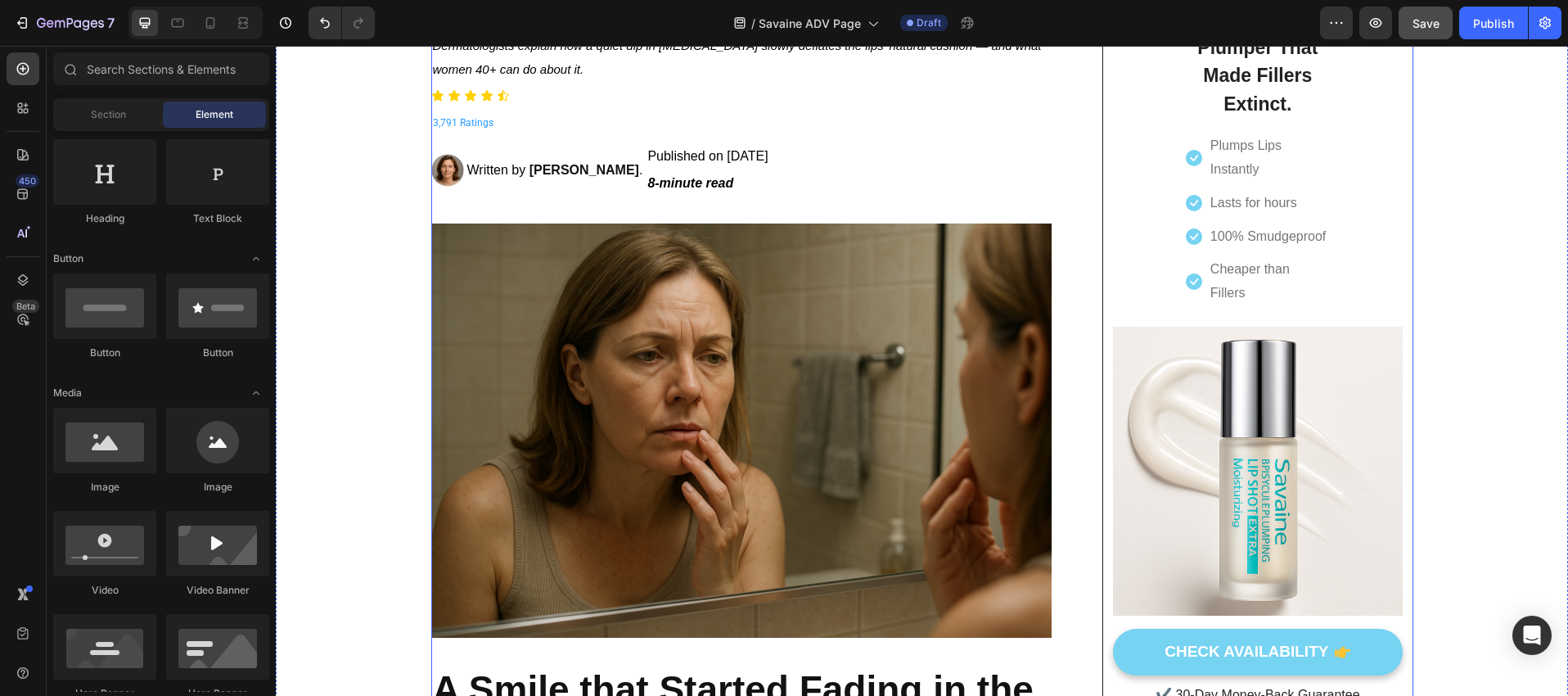
scroll to position [405, 0]
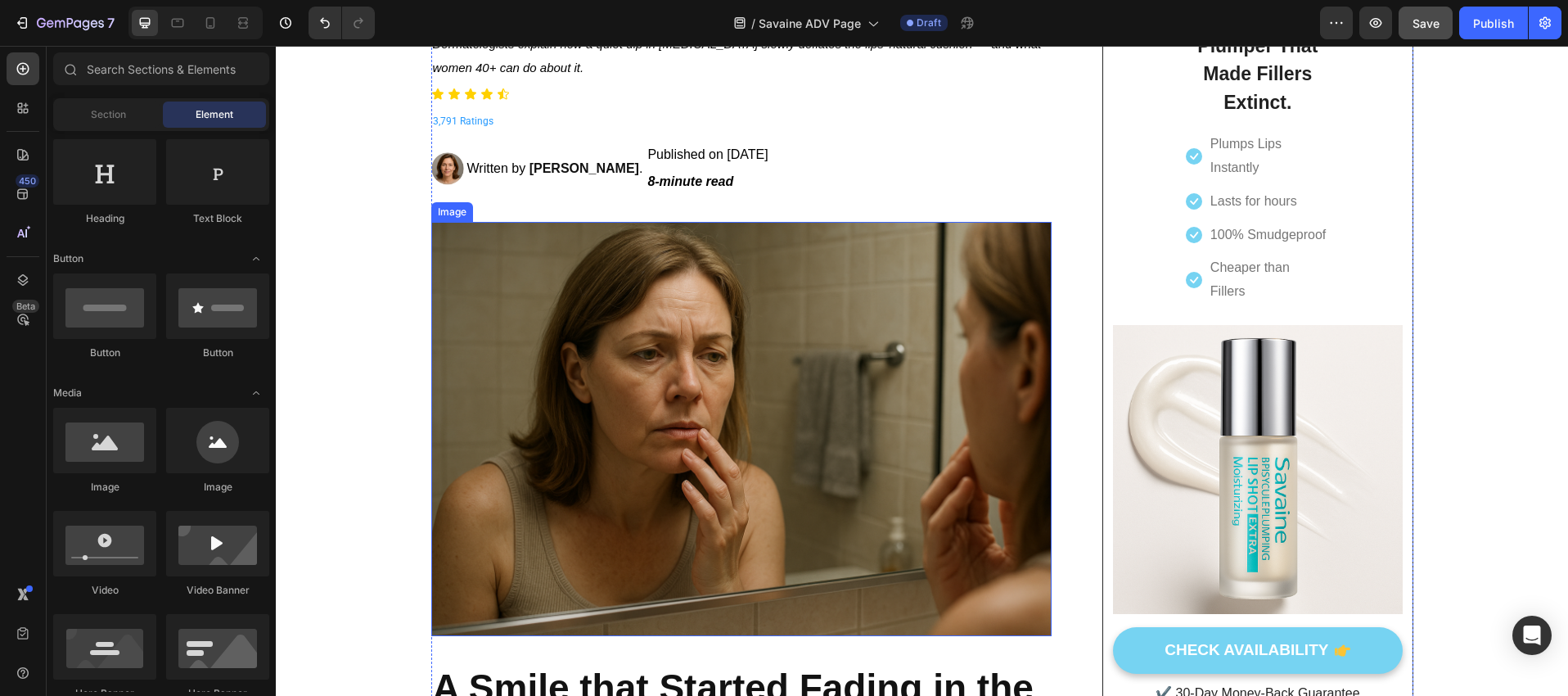
click at [738, 406] on img at bounding box center [741, 429] width 622 height 414
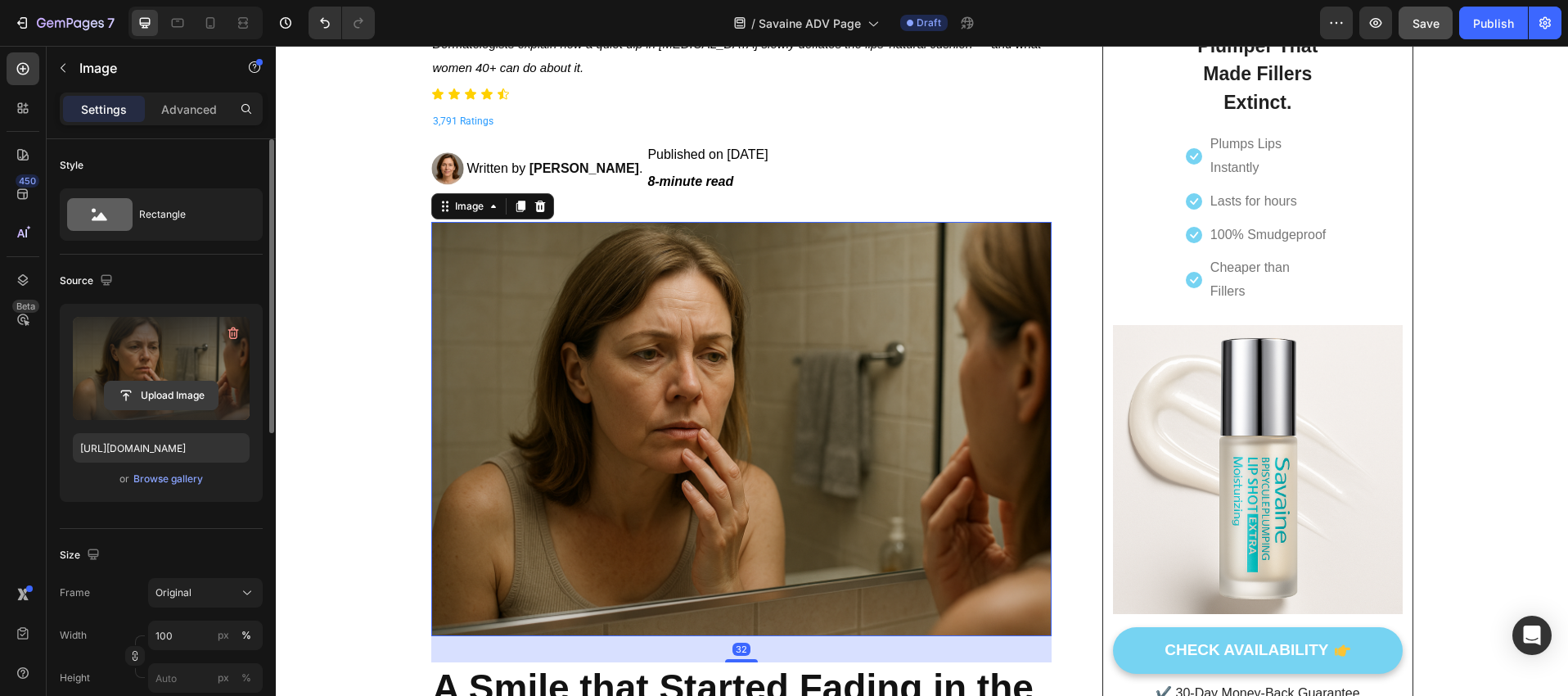
click at [177, 388] on input "file" at bounding box center [161, 396] width 113 height 27
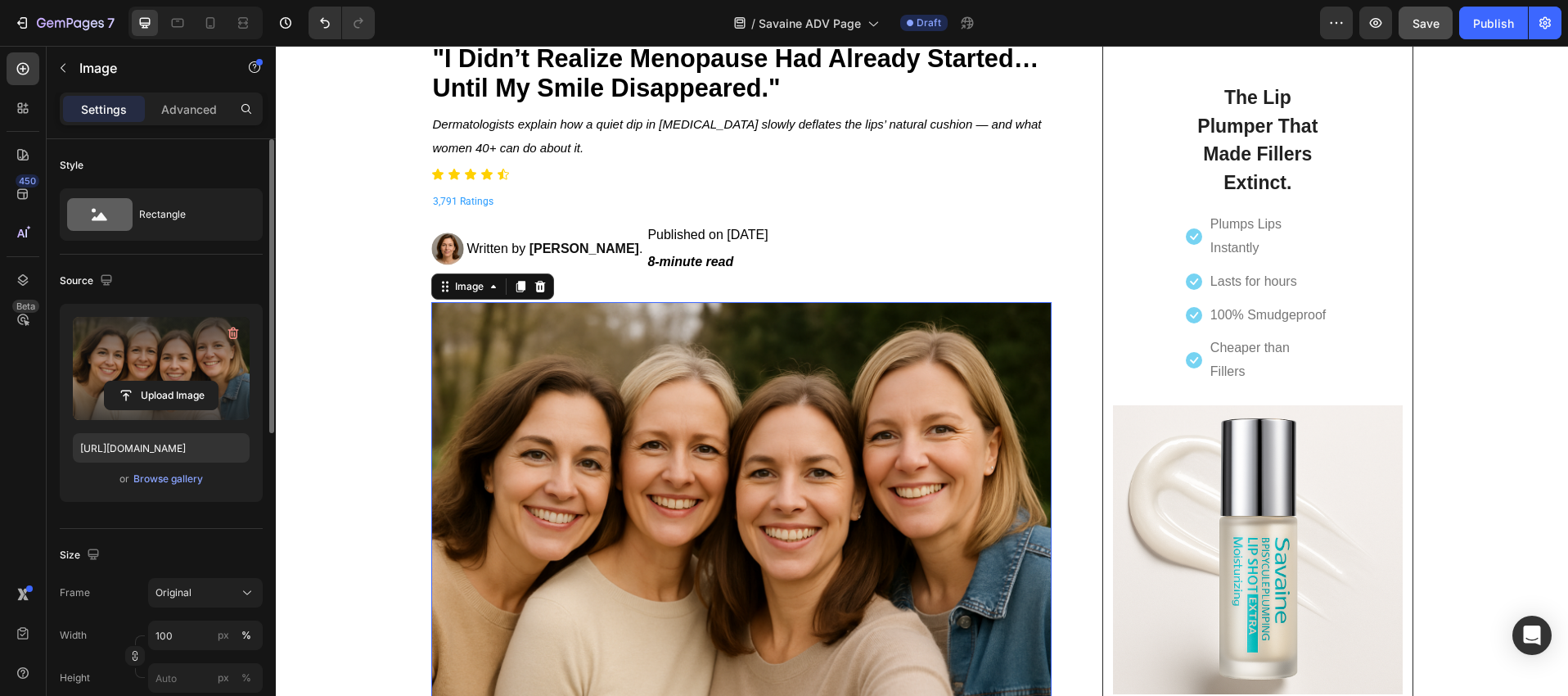
scroll to position [334, 0]
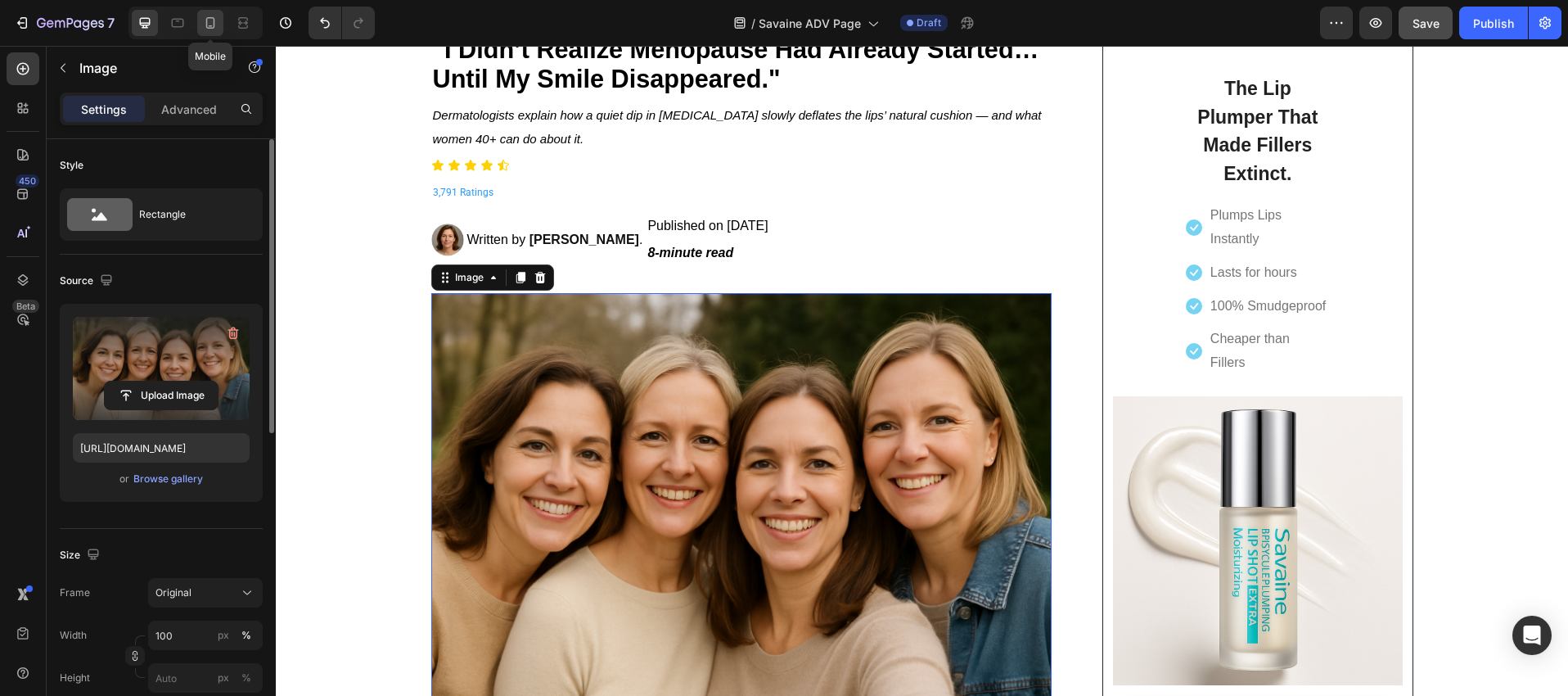
click at [212, 24] on icon at bounding box center [210, 23] width 17 height 17
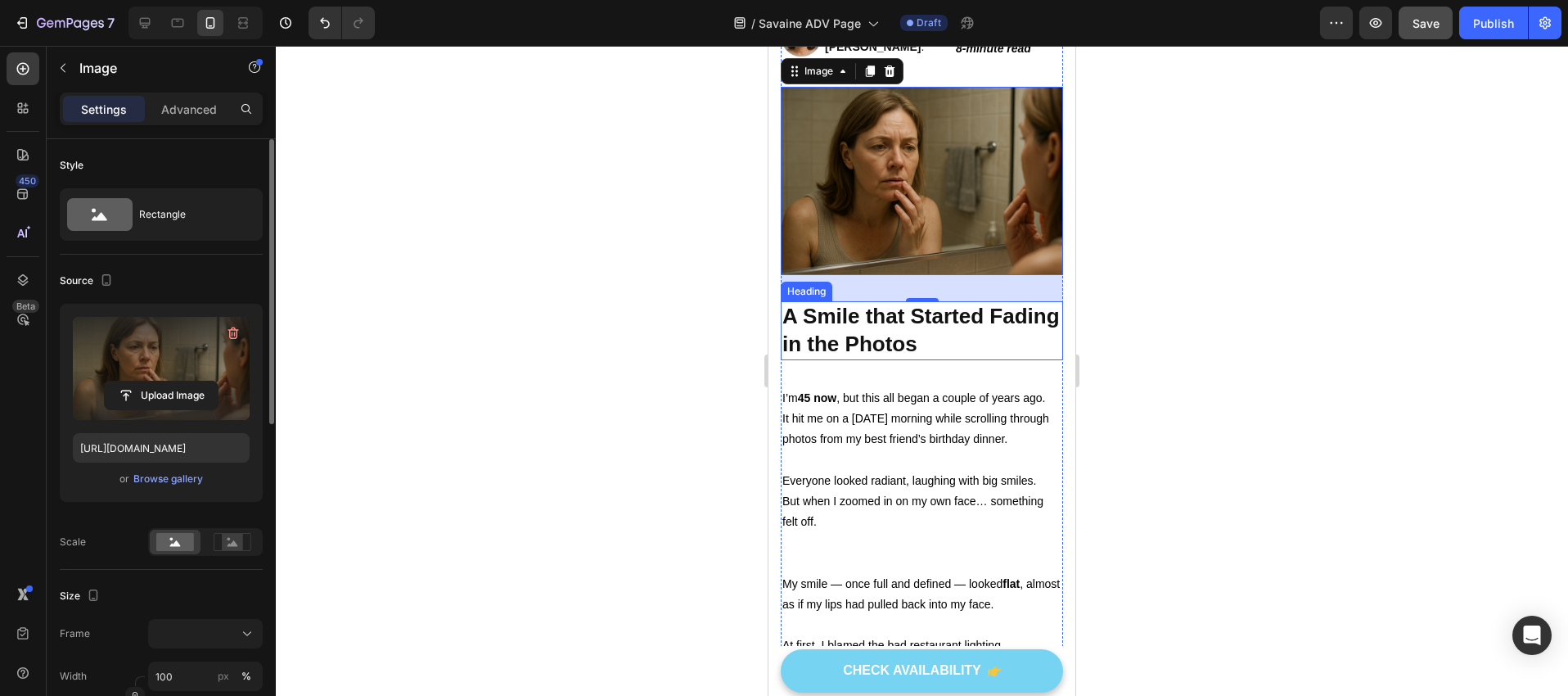
scroll to position [623, 0]
click at [947, 214] on img at bounding box center [922, 181] width 283 height 188
click at [163, 394] on input "file" at bounding box center [161, 396] width 113 height 27
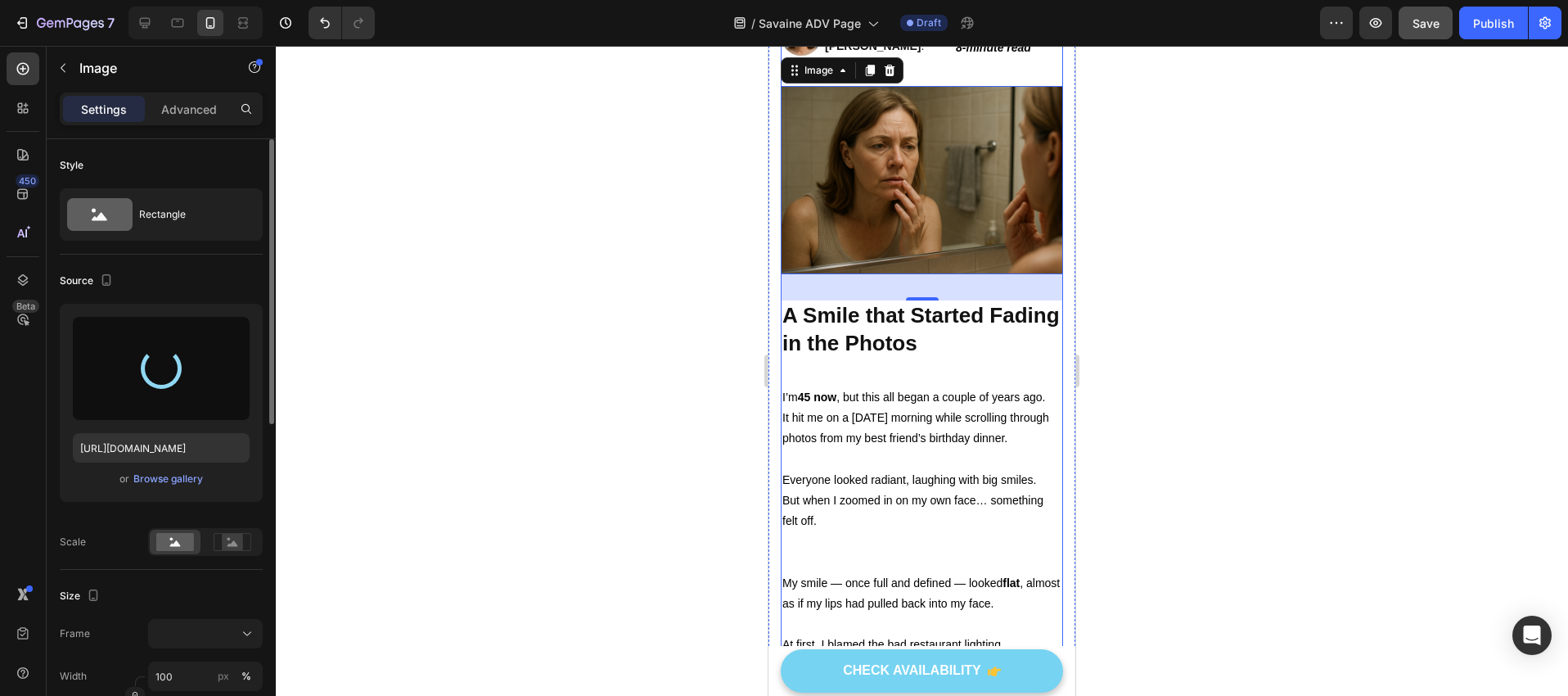
type input "[URL][DOMAIN_NAME]"
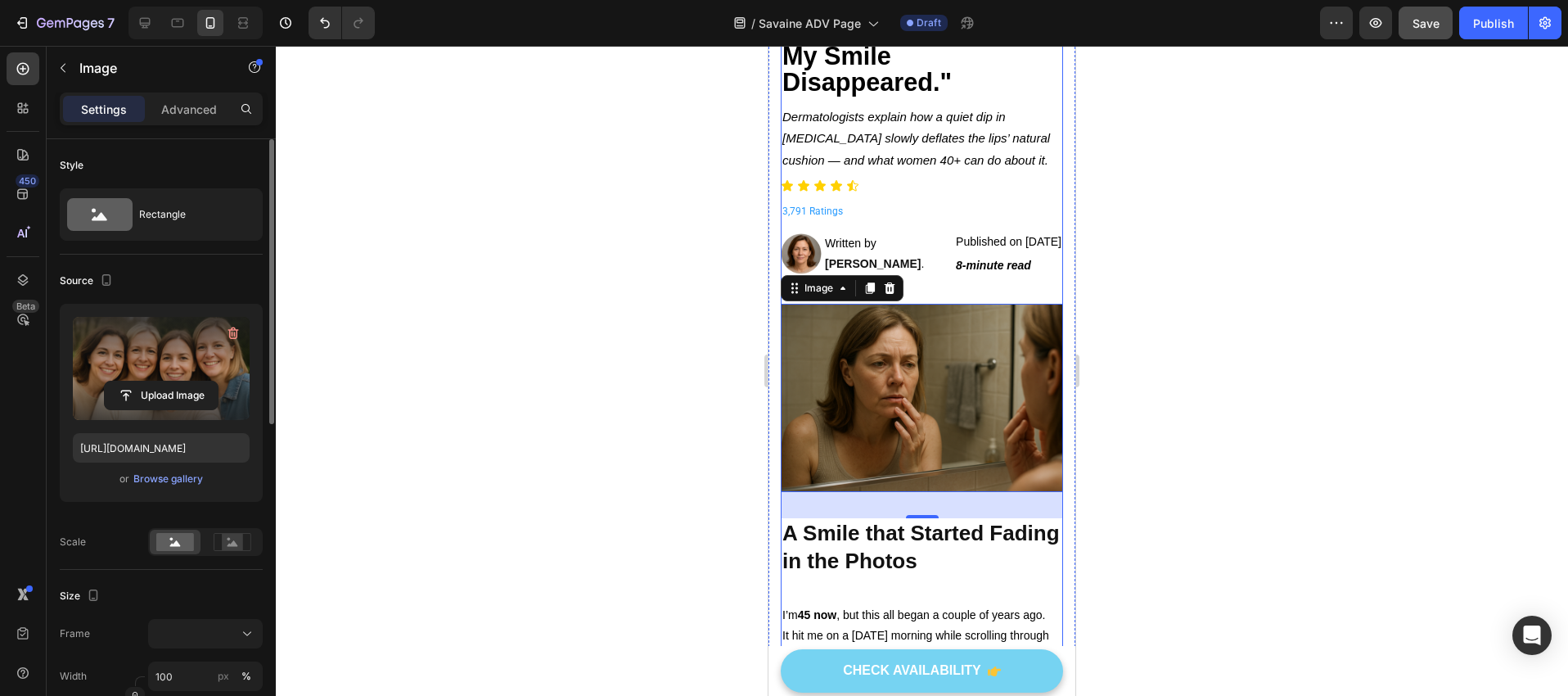
scroll to position [392, 0]
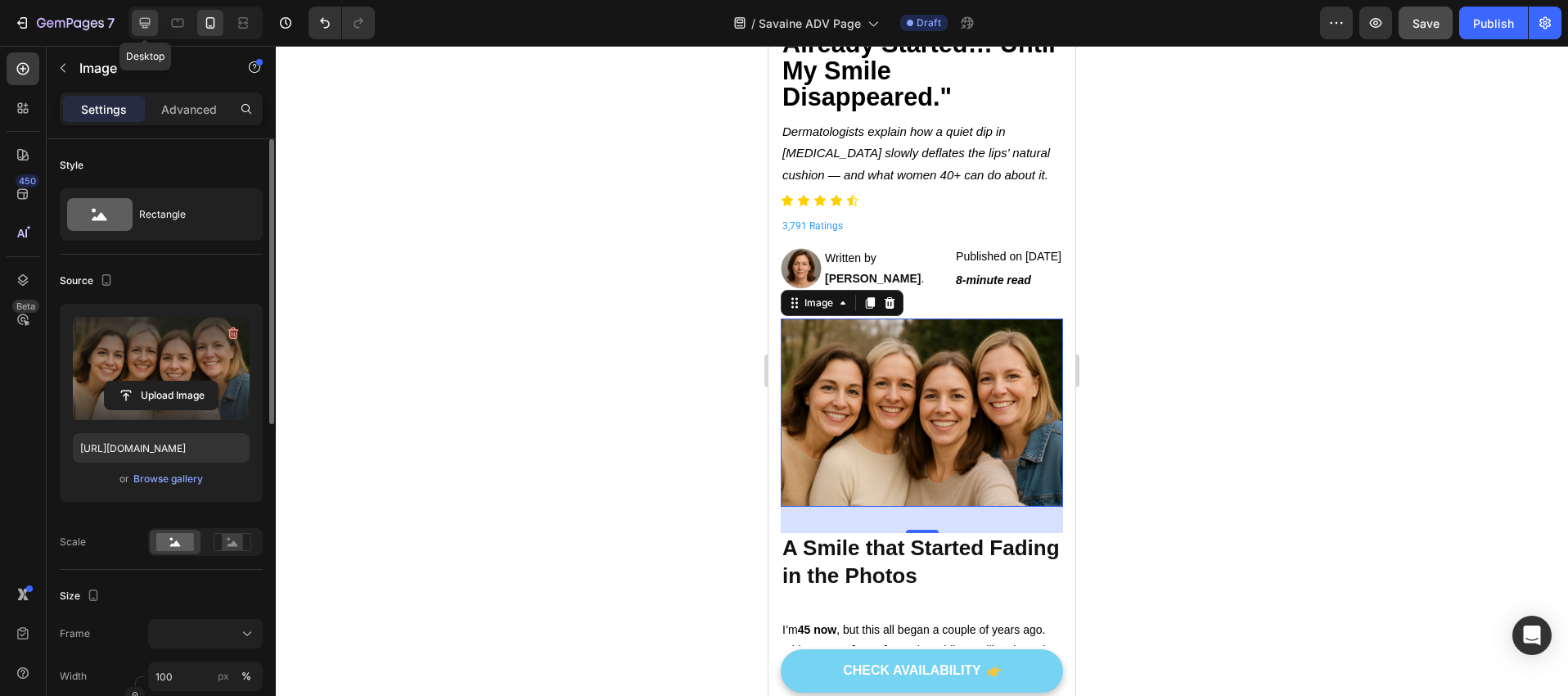
click at [140, 23] on icon at bounding box center [145, 23] width 11 height 11
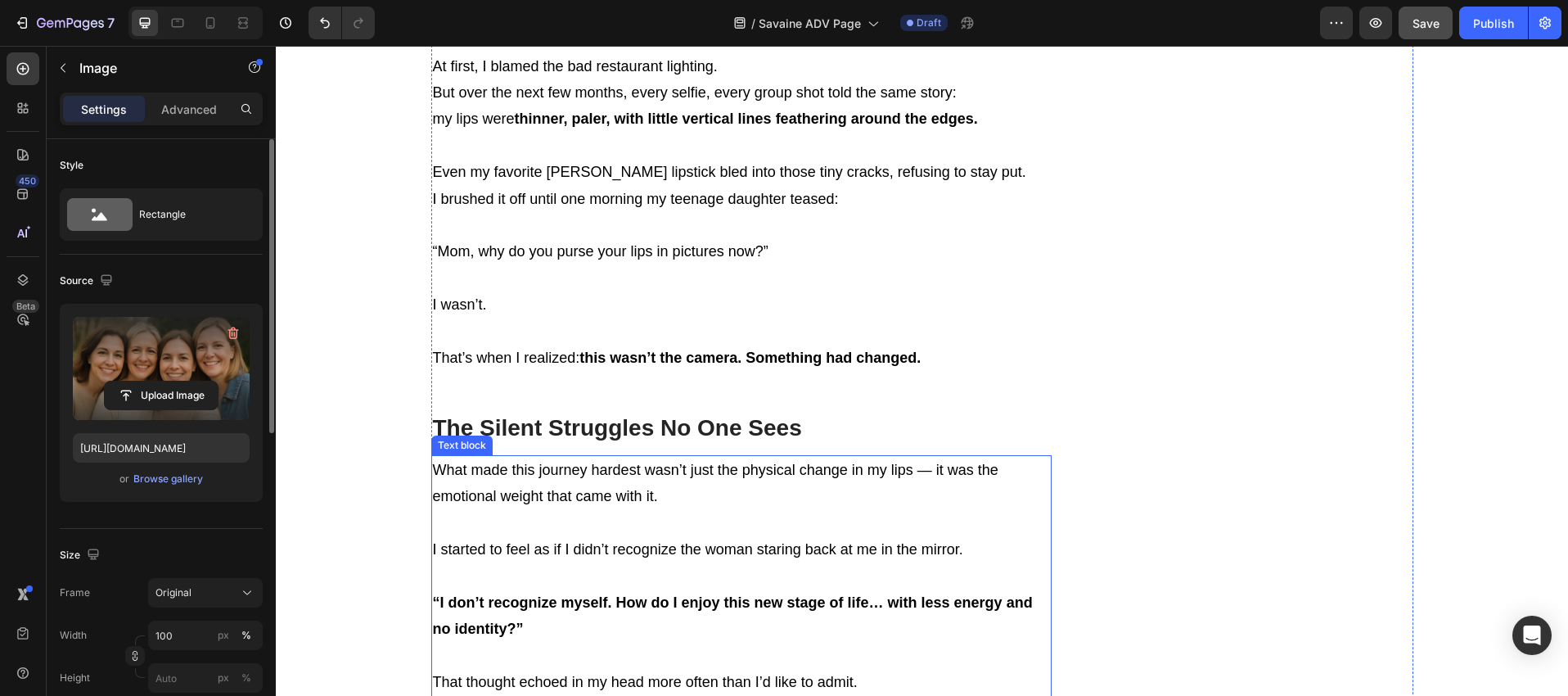
scroll to position [1436, 0]
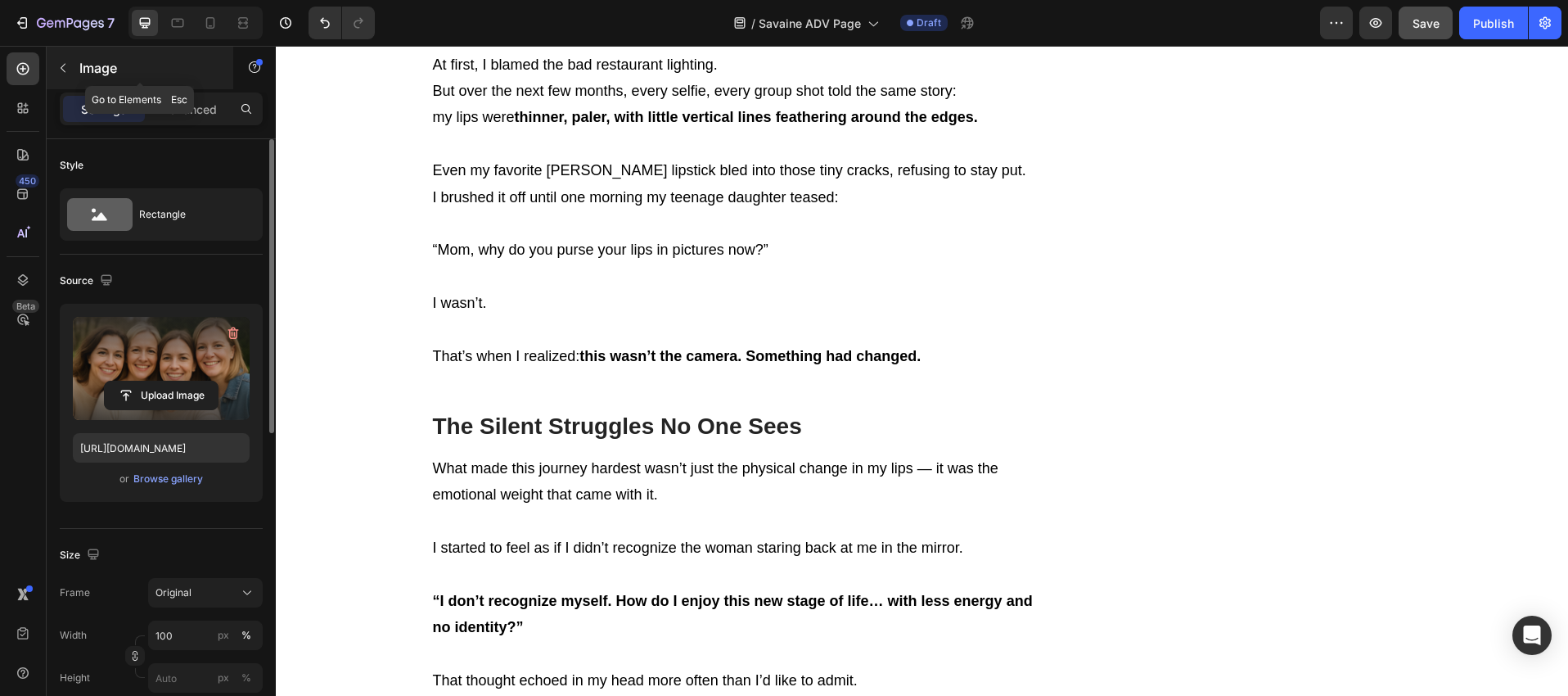
click at [64, 72] on icon "button" at bounding box center [63, 68] width 5 height 9
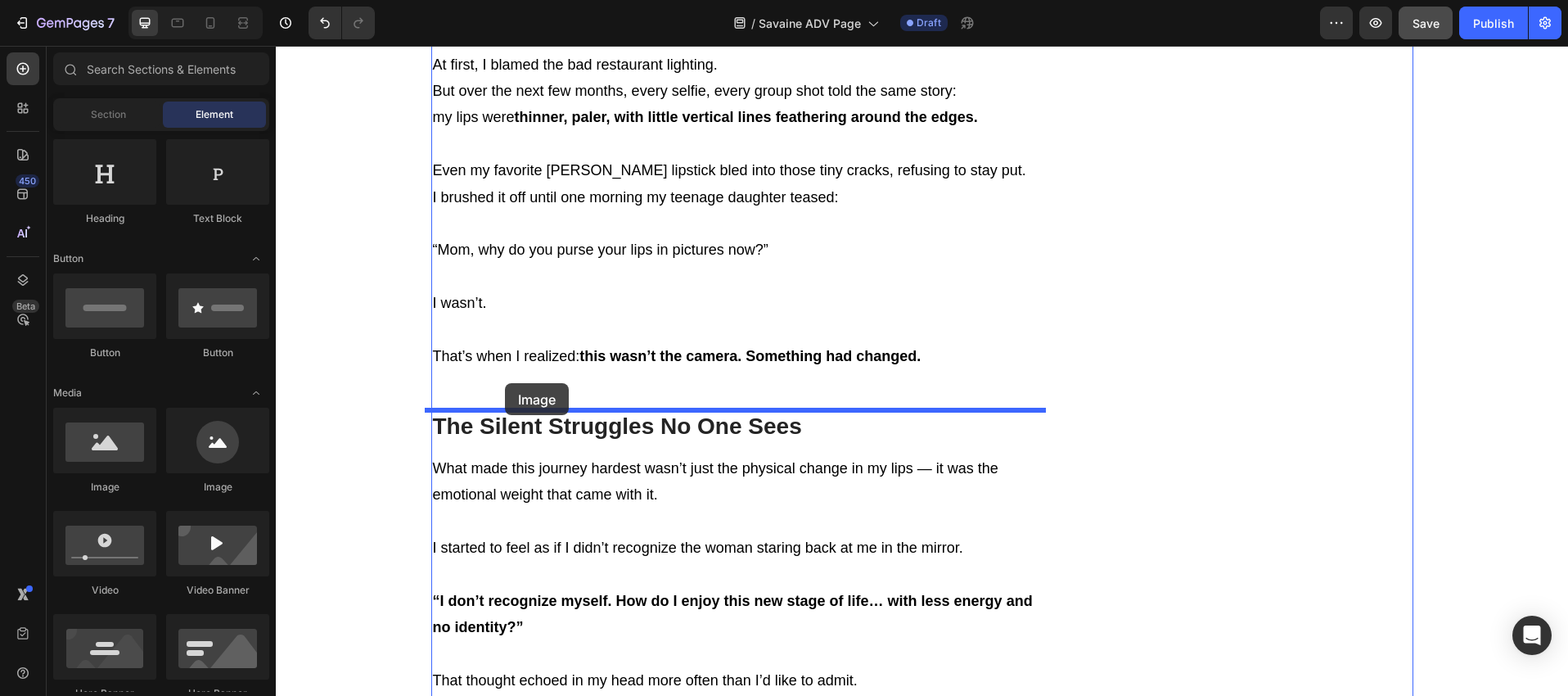
drag, startPoint x: 399, startPoint y: 472, endPoint x: 505, endPoint y: 383, distance: 138.4
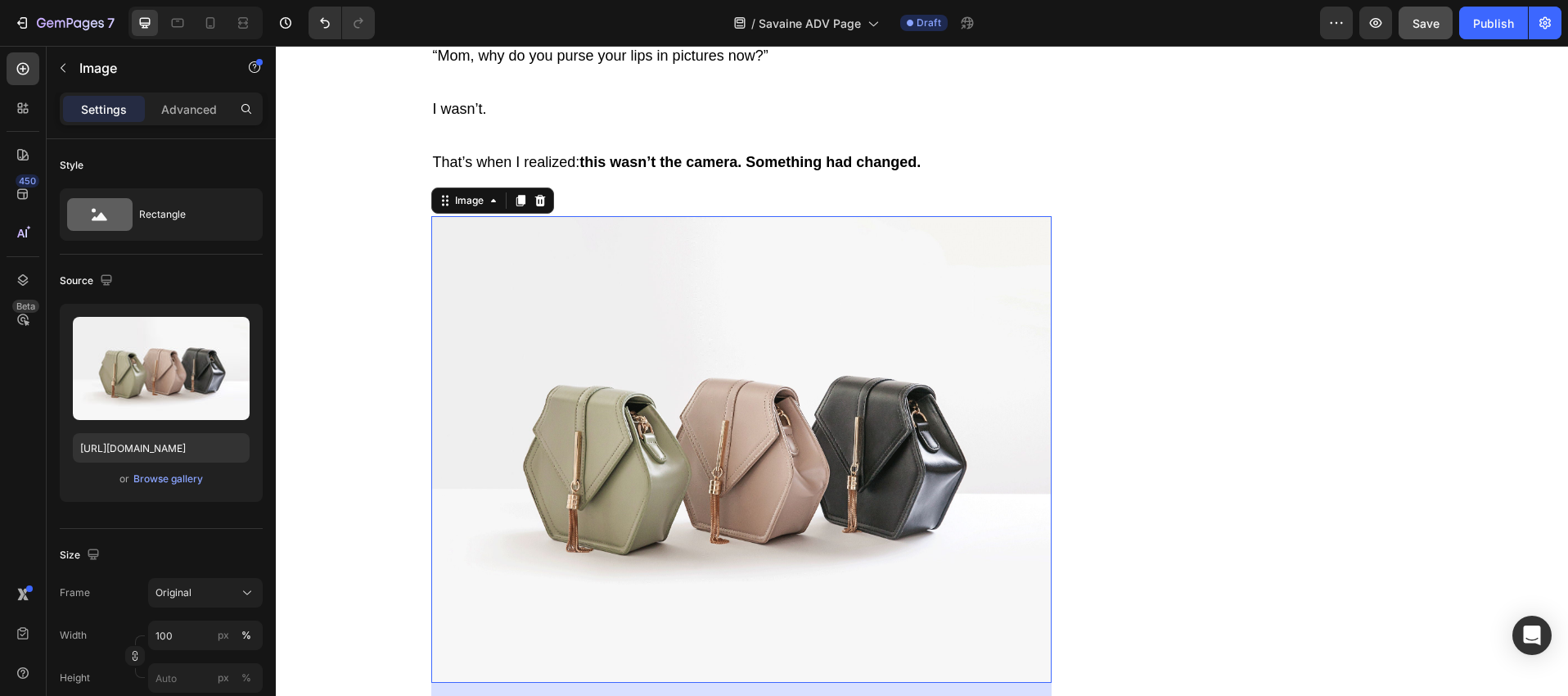
scroll to position [1737, 0]
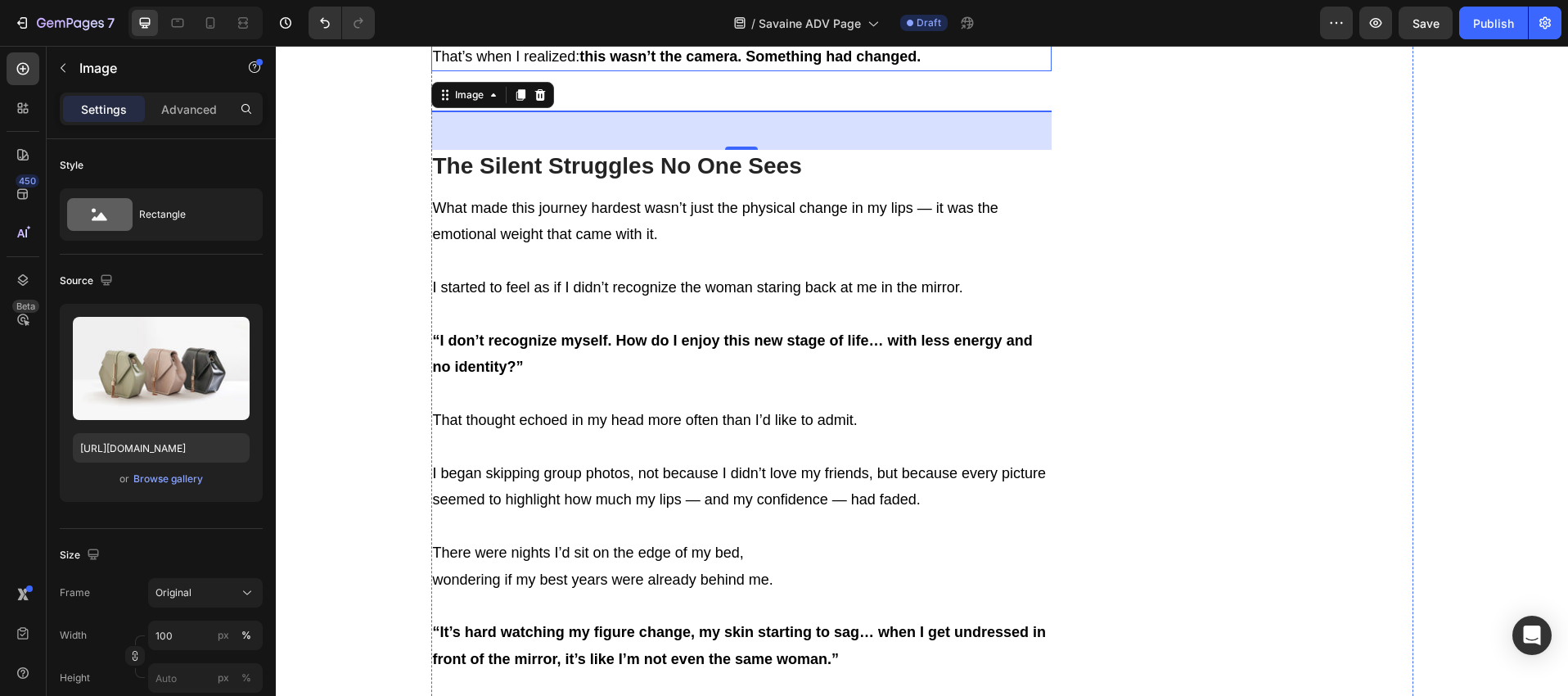
scroll to position [1811, 0]
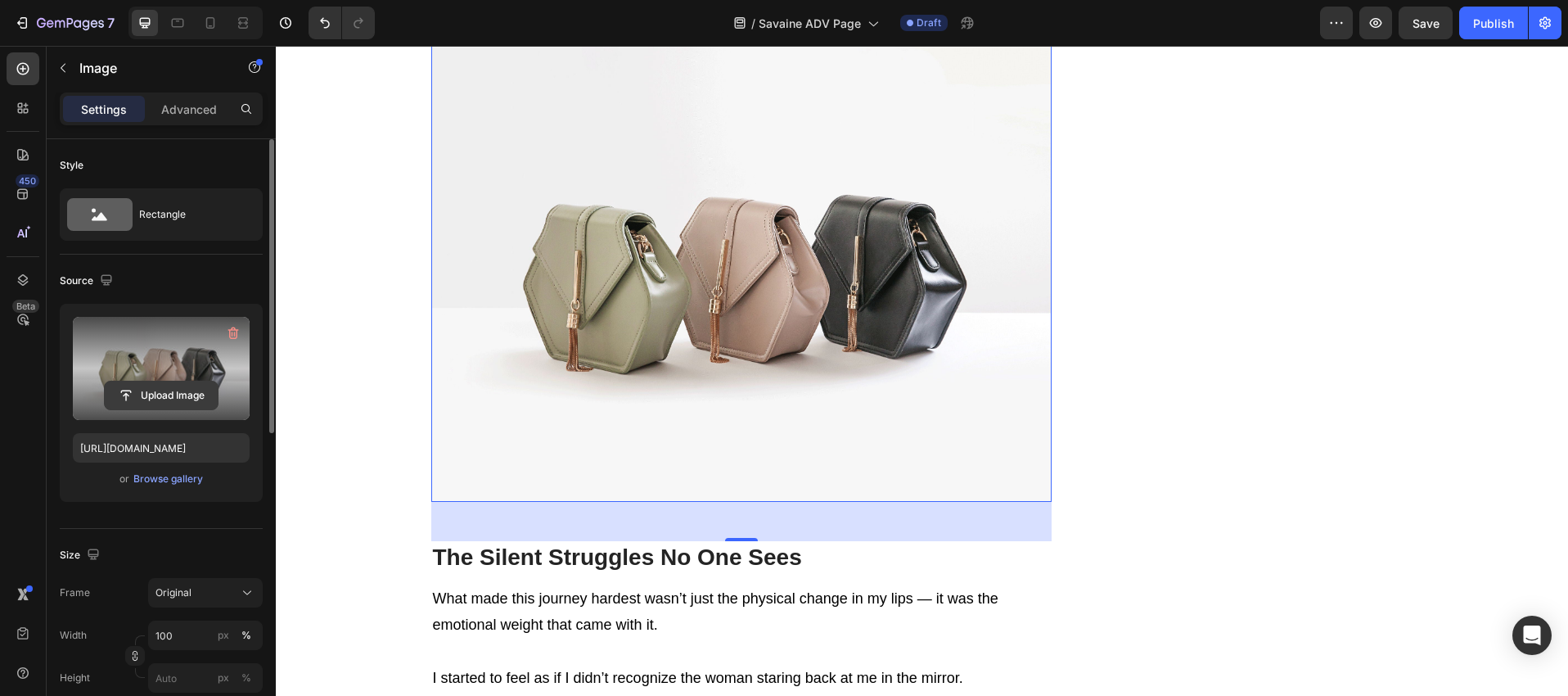
click at [171, 392] on input "file" at bounding box center [161, 396] width 113 height 27
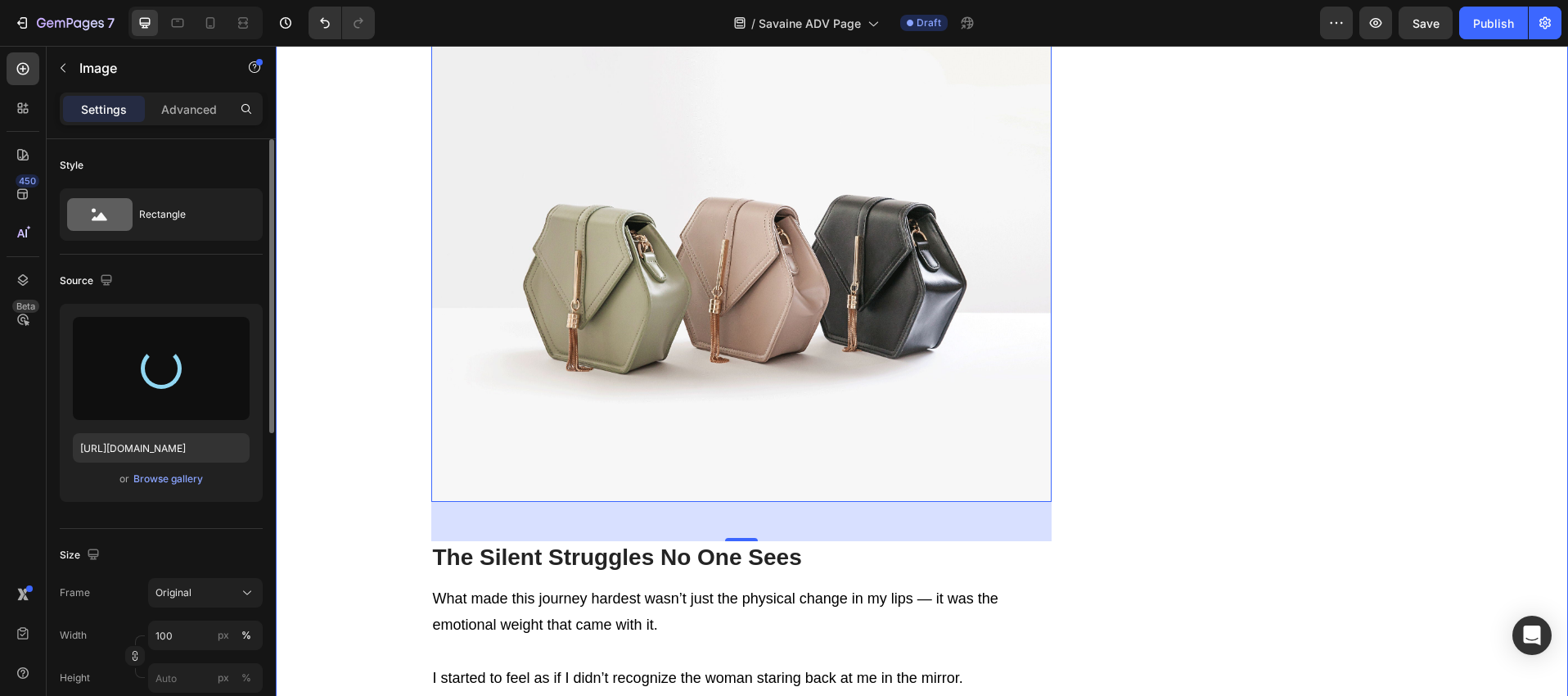
type input "[URL][DOMAIN_NAME]"
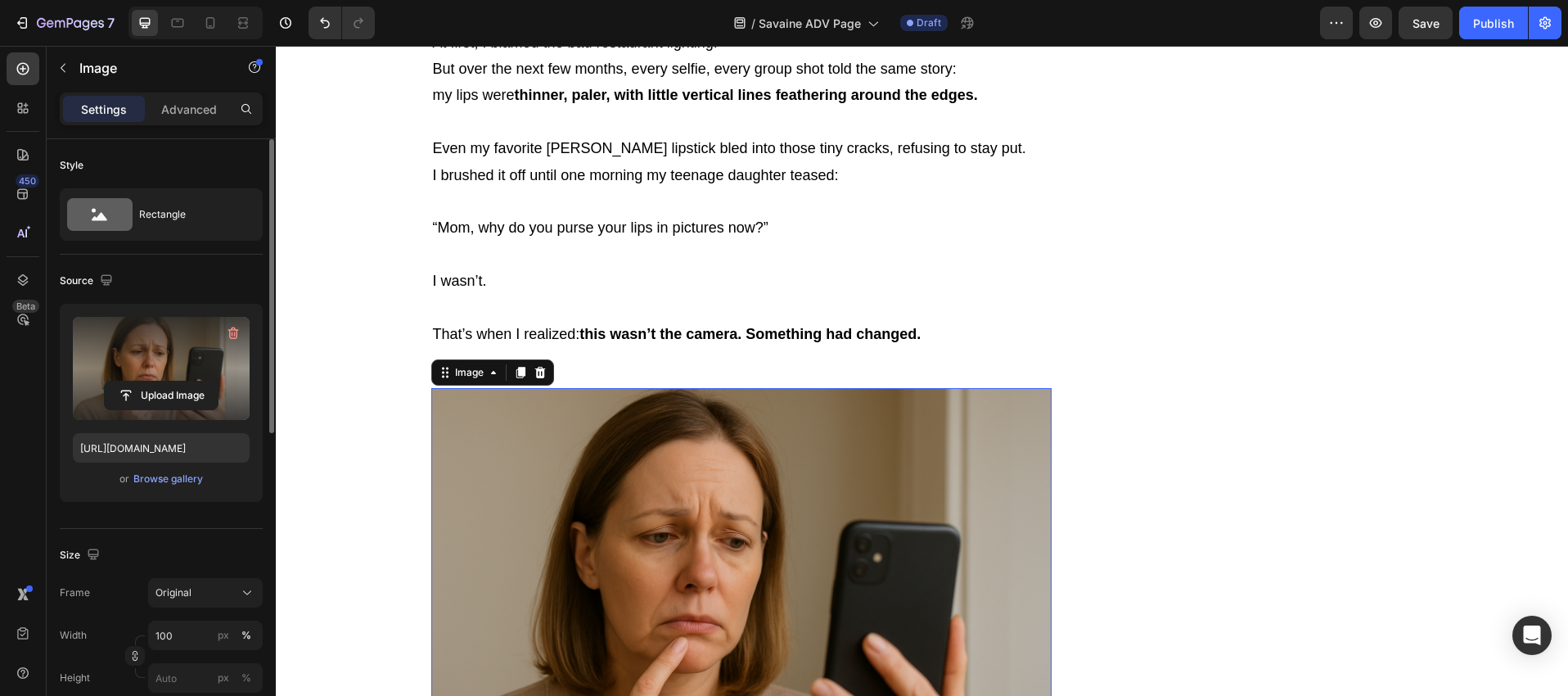
scroll to position [1607, 0]
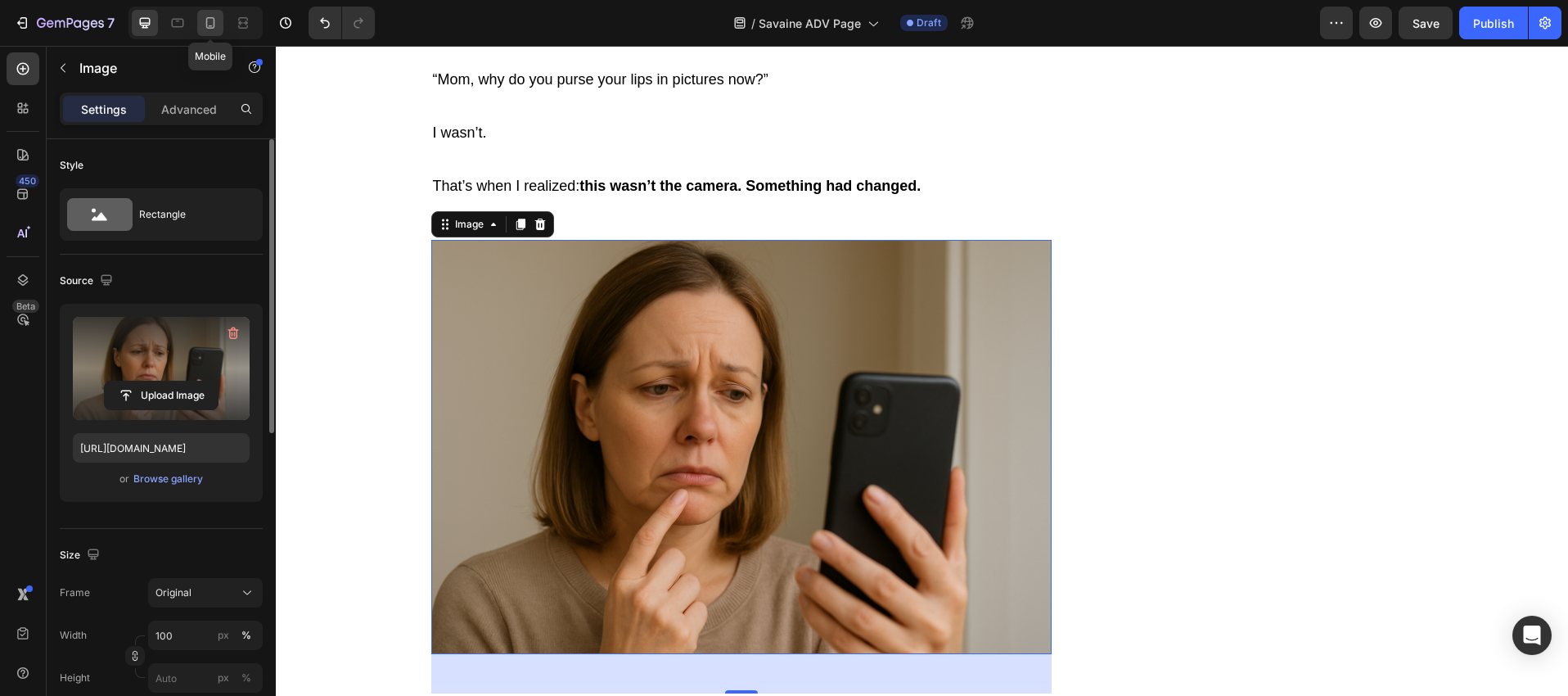
click at [209, 27] on icon at bounding box center [211, 27] width 4 height 2
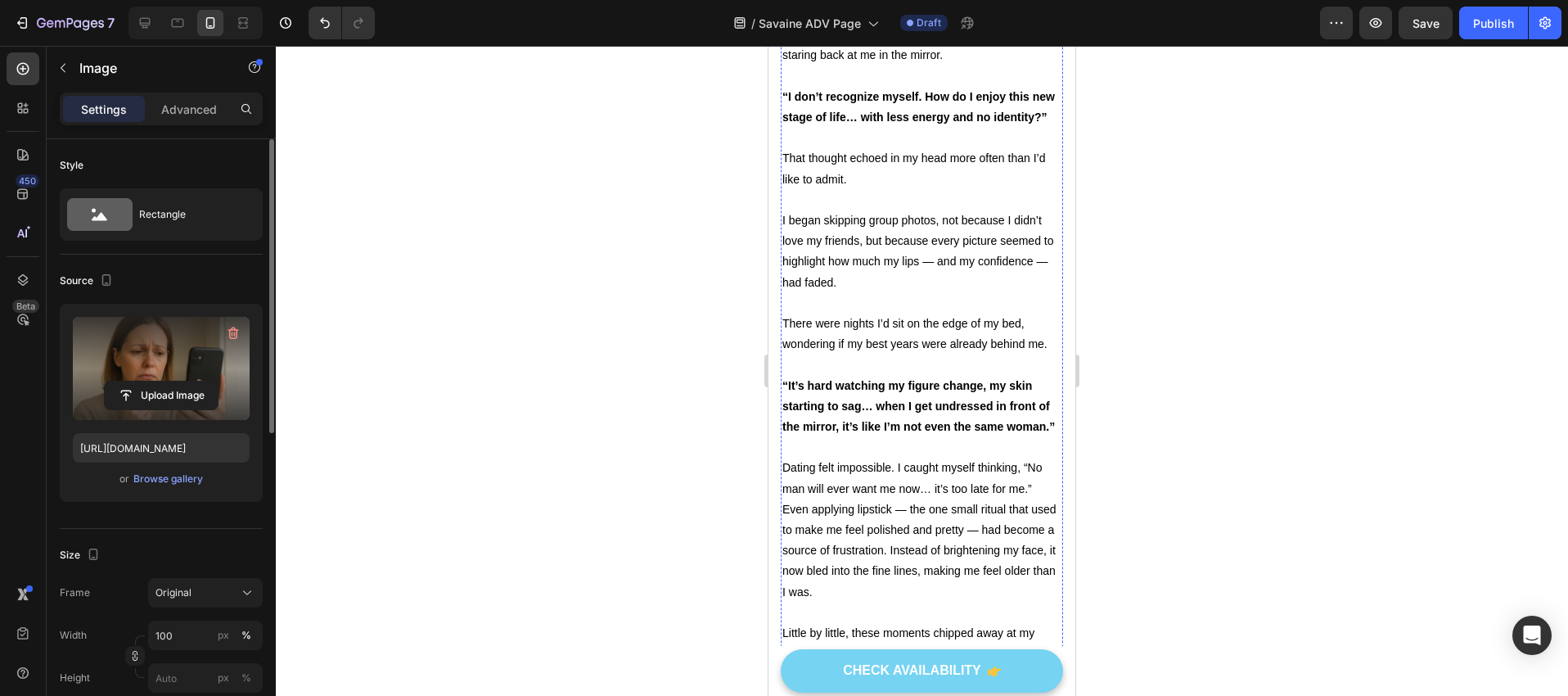
scroll to position [2005, 0]
click at [150, 27] on icon at bounding box center [144, 23] width 17 height 17
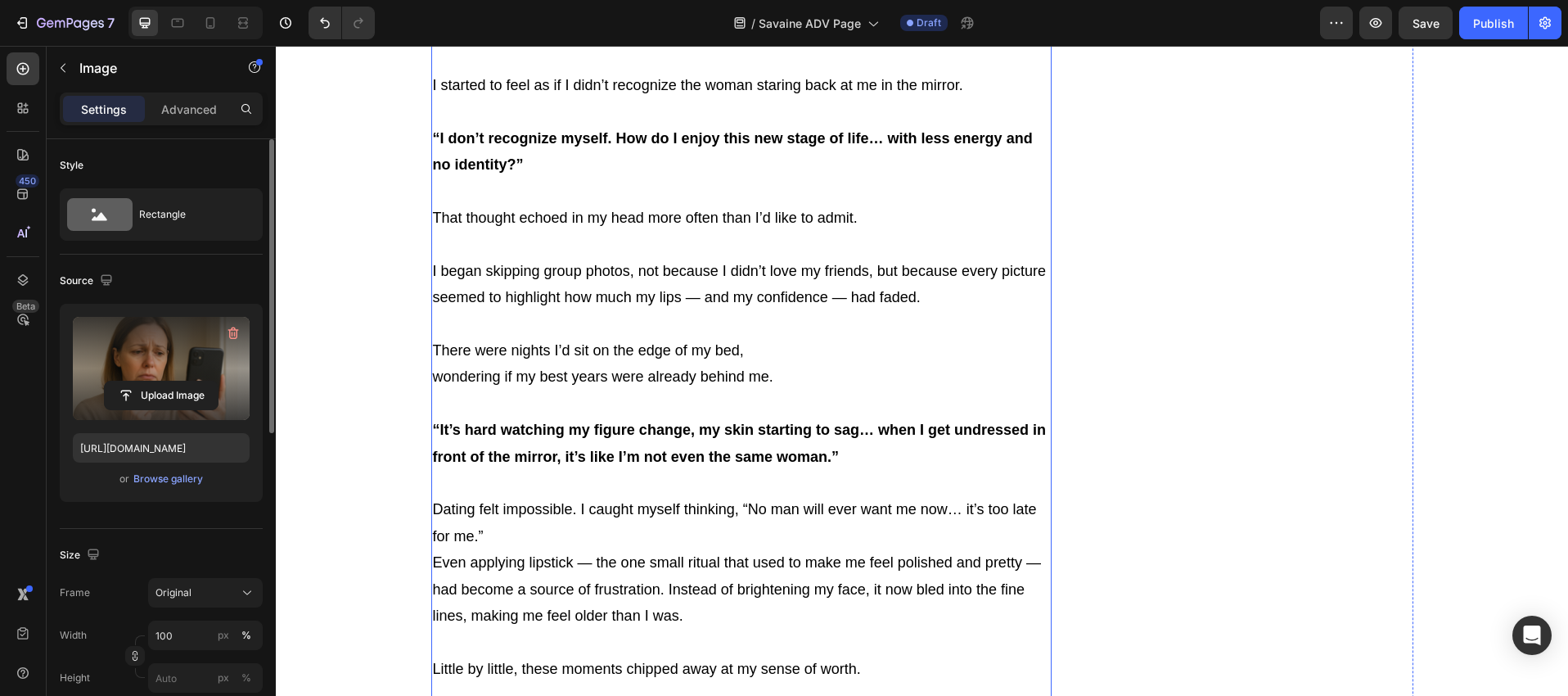
scroll to position [2290, 0]
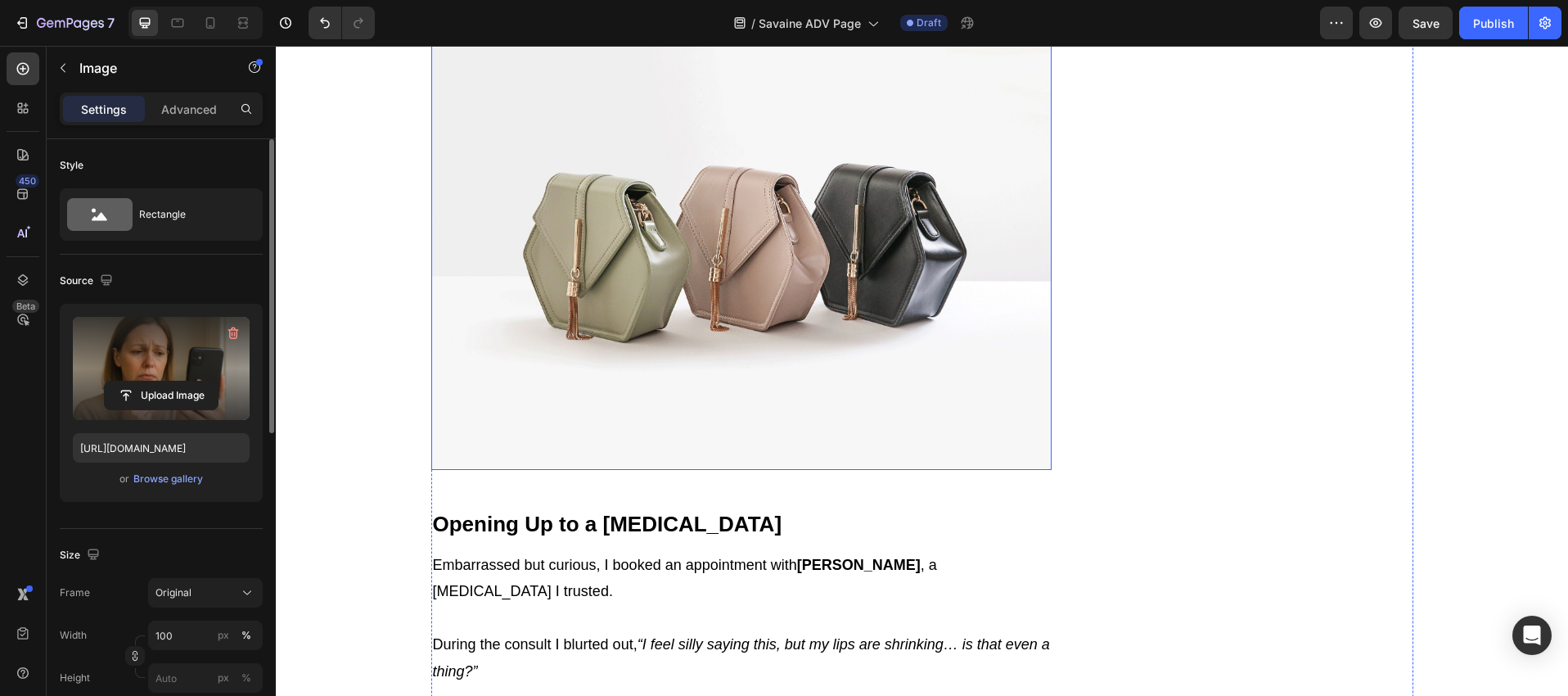
click at [736, 322] on img at bounding box center [741, 237] width 622 height 465
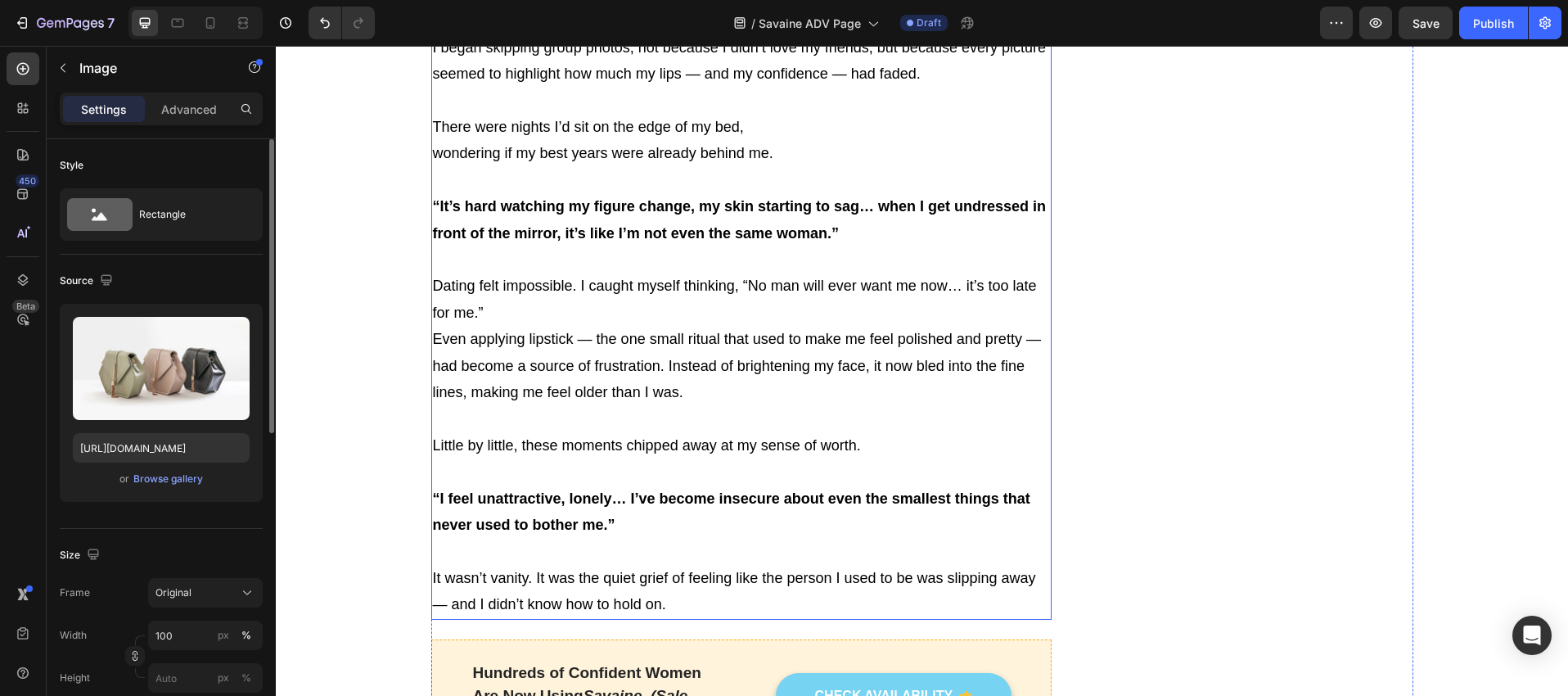
scroll to position [2554, 0]
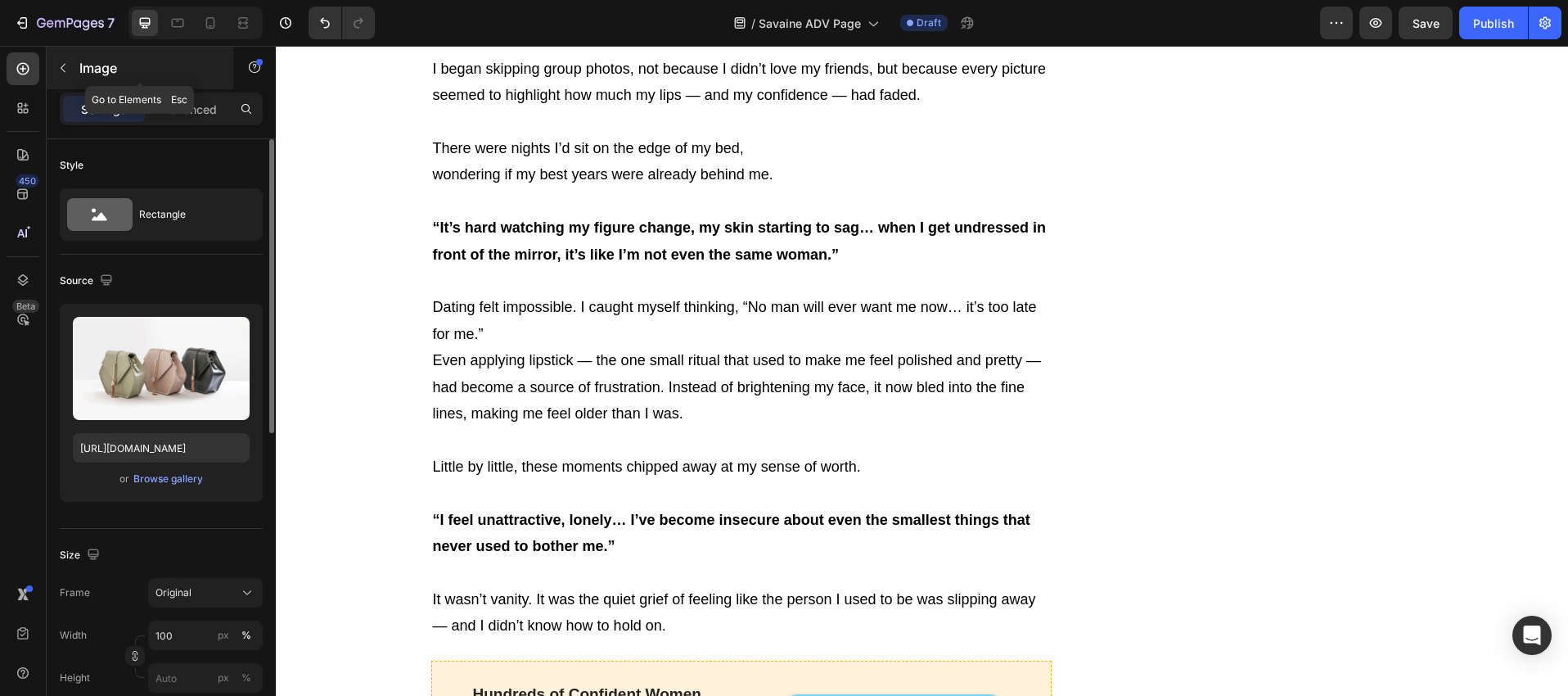
click at [61, 74] on icon "button" at bounding box center [63, 68] width 13 height 13
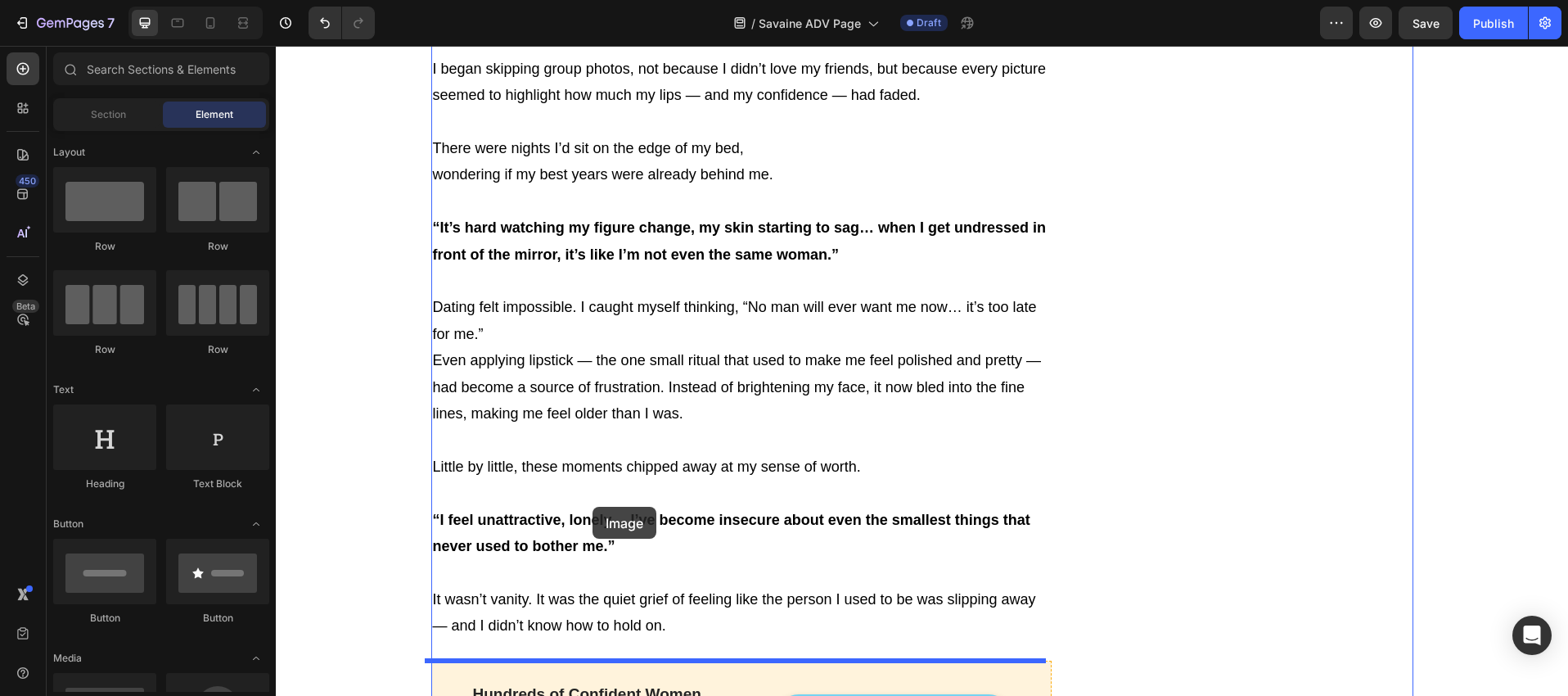
drag, startPoint x: 372, startPoint y: 505, endPoint x: 593, endPoint y: 507, distance: 221.0
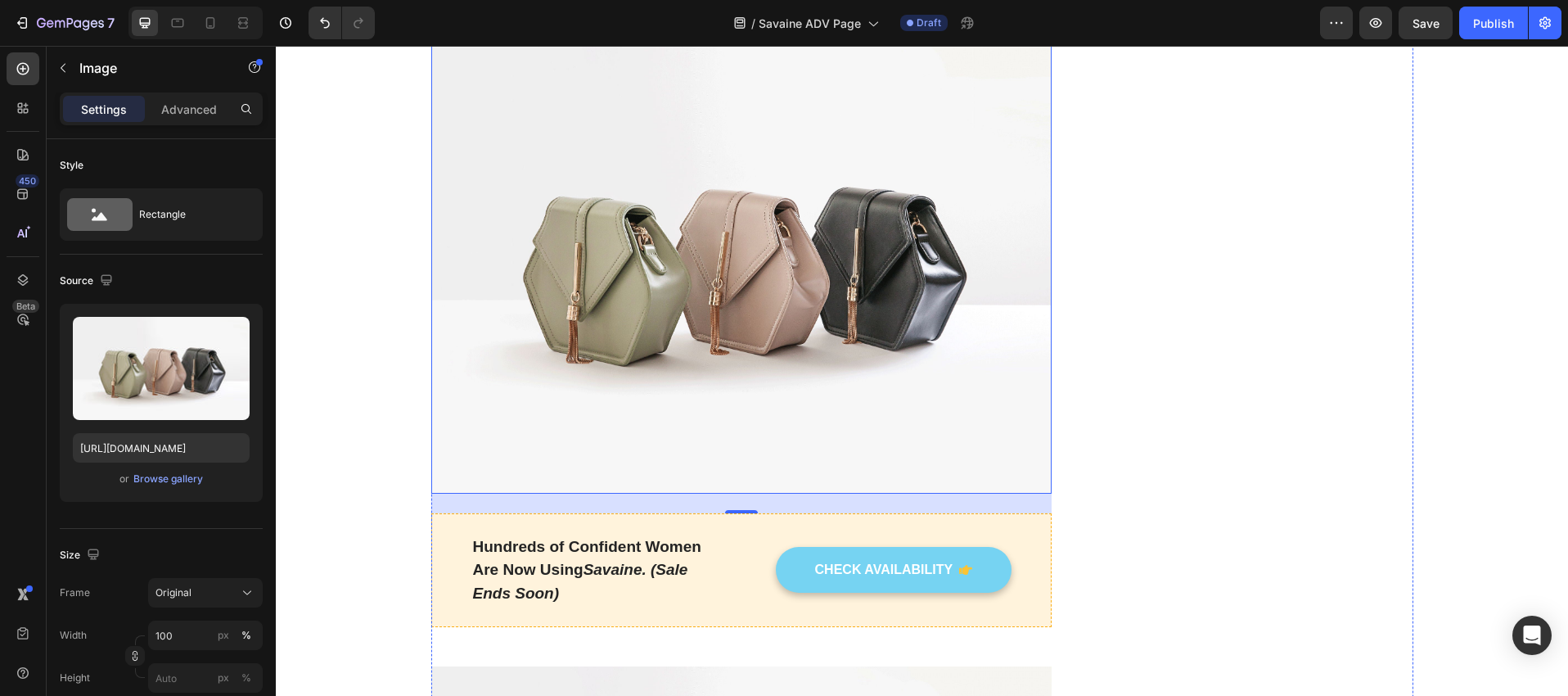
scroll to position [3079, 0]
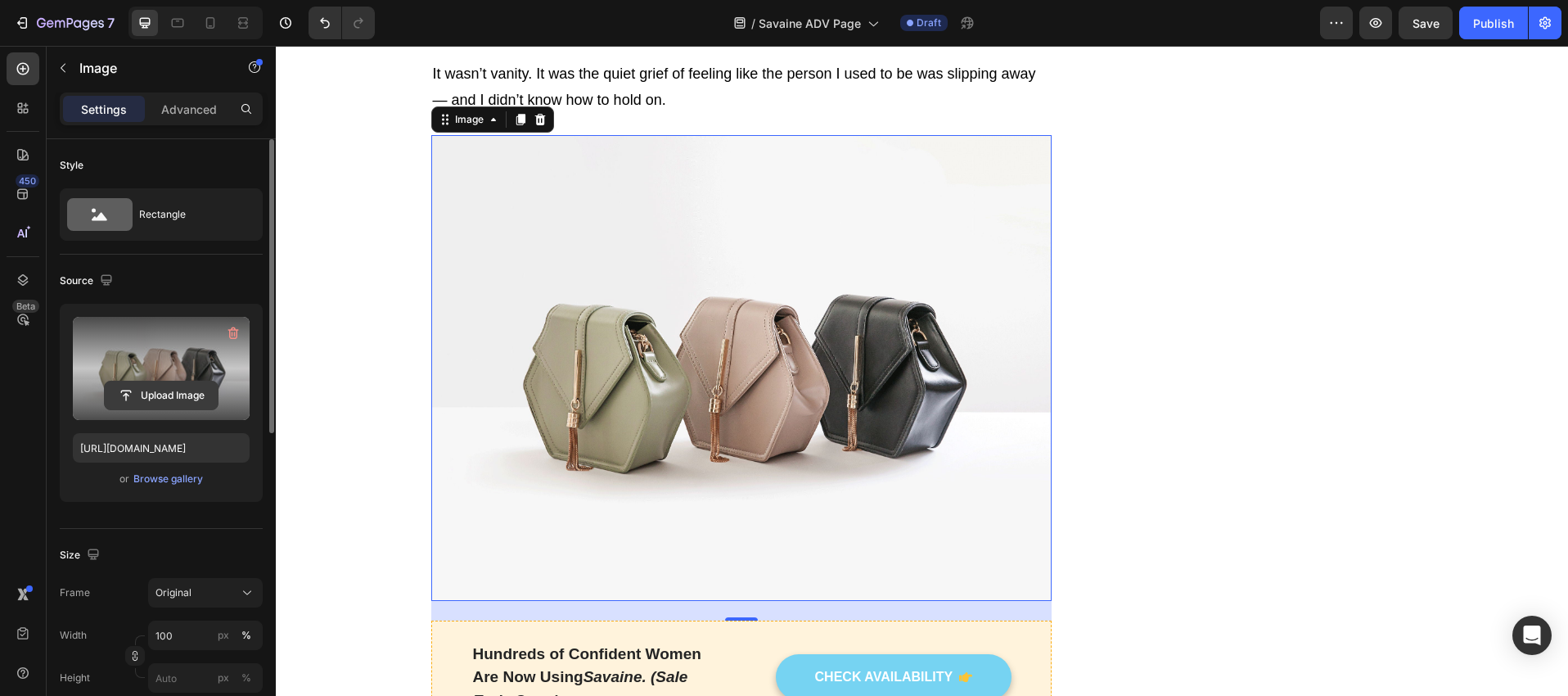
click at [151, 387] on input "file" at bounding box center [161, 396] width 113 height 27
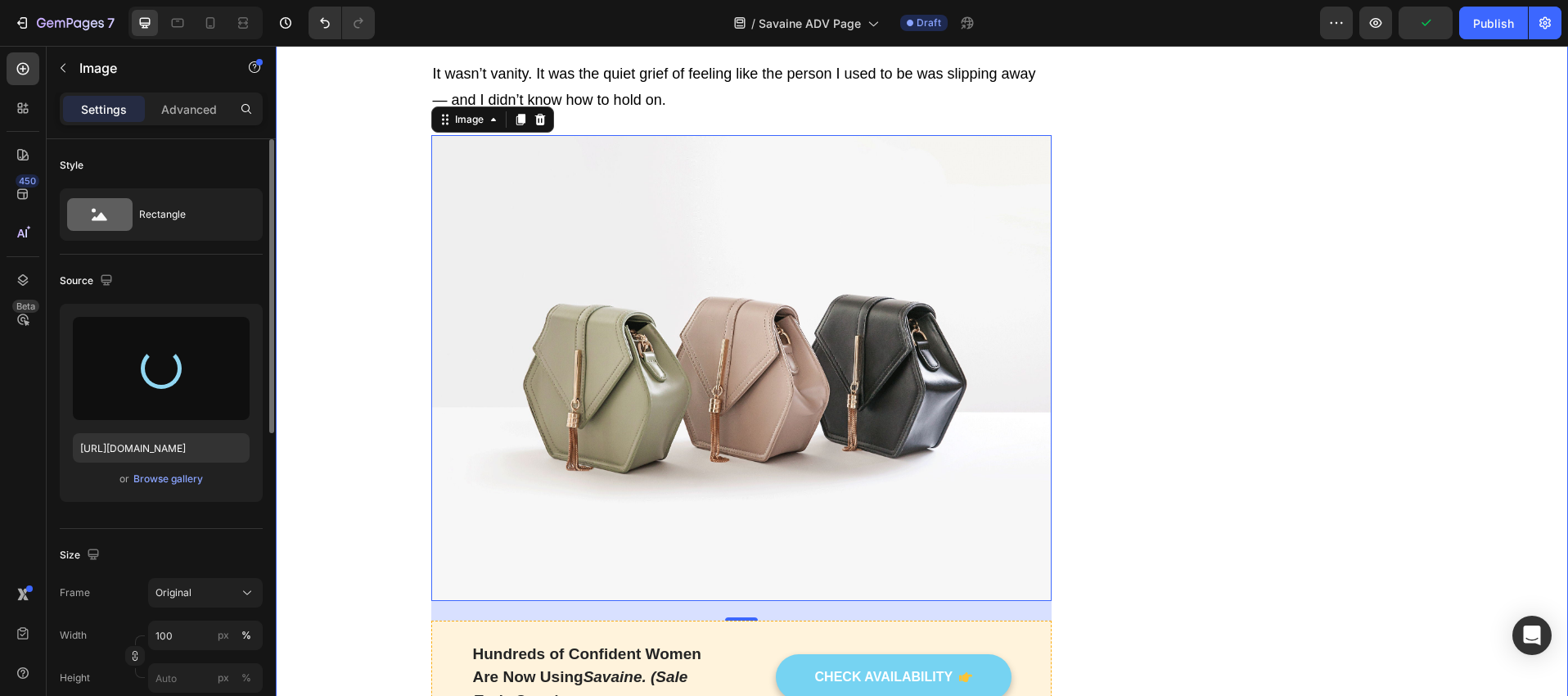
type input "https://cdn.shopify.com/s/files/1/0760/5318/4733/files/gempages_583411521619493…"
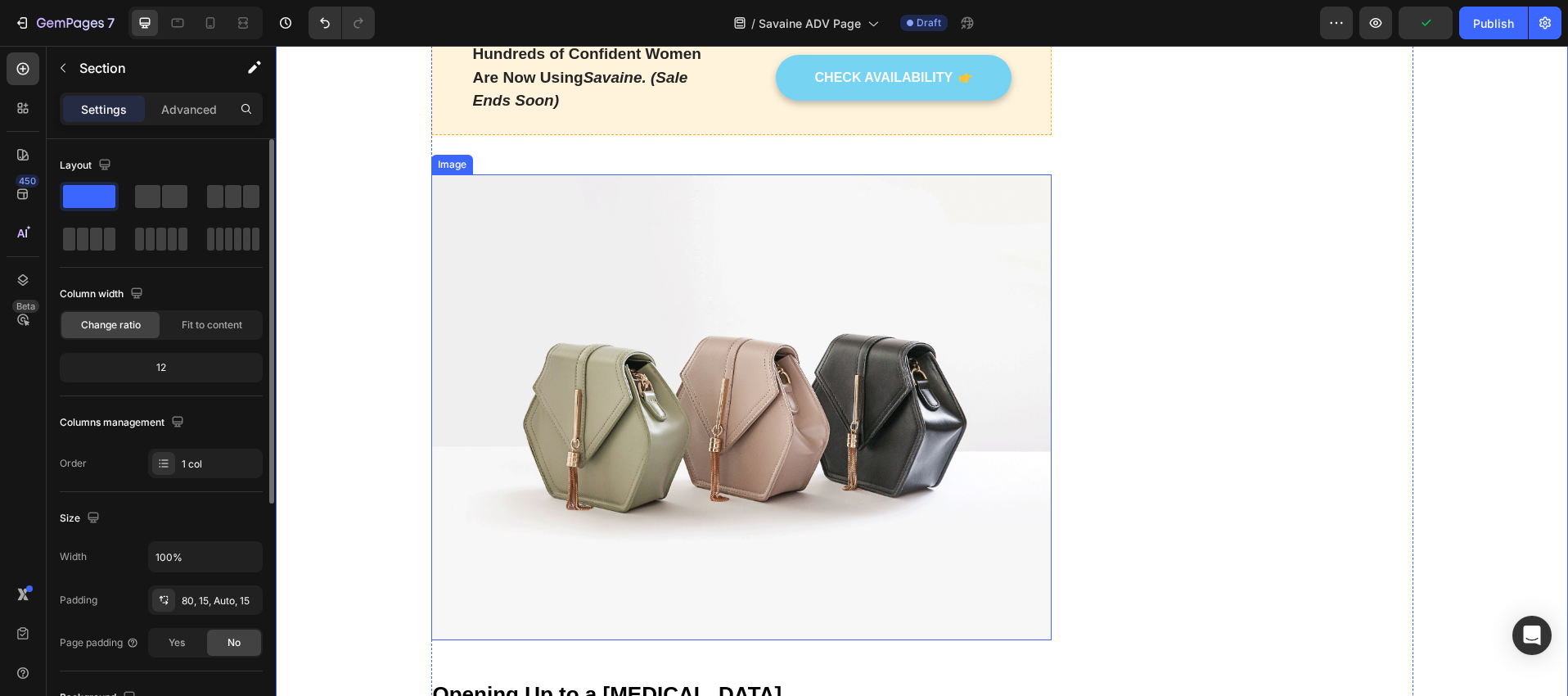
scroll to position [3808, 0]
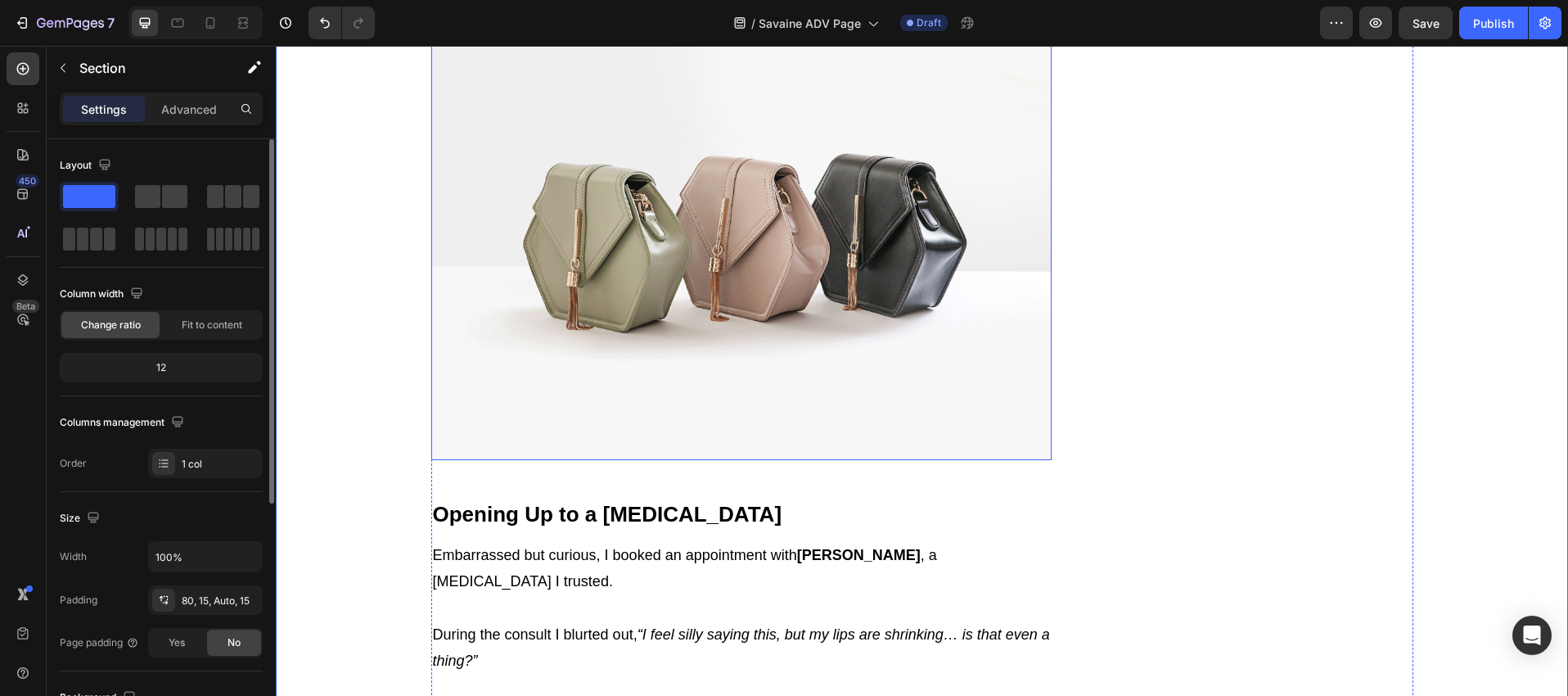
click at [688, 323] on img at bounding box center [741, 227] width 622 height 465
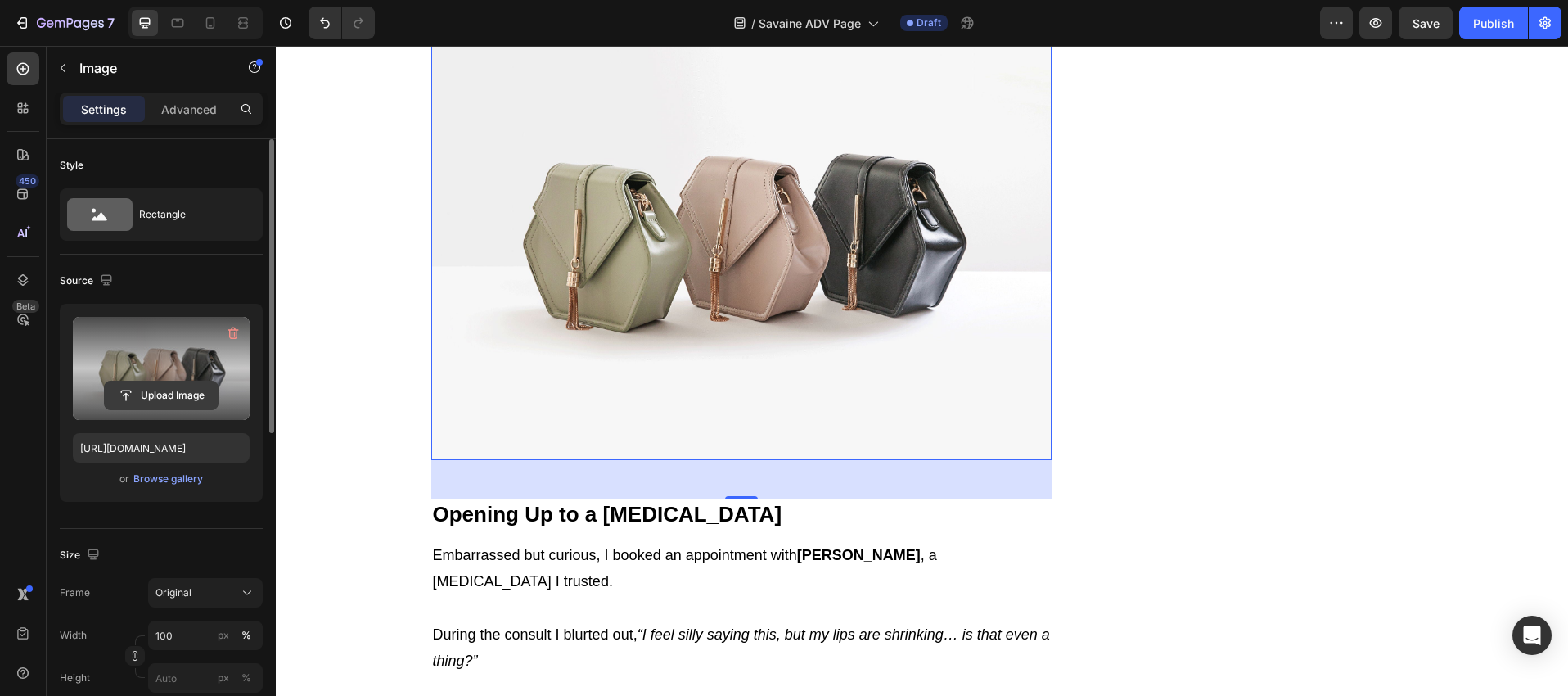
click at [179, 397] on input "file" at bounding box center [161, 396] width 113 height 27
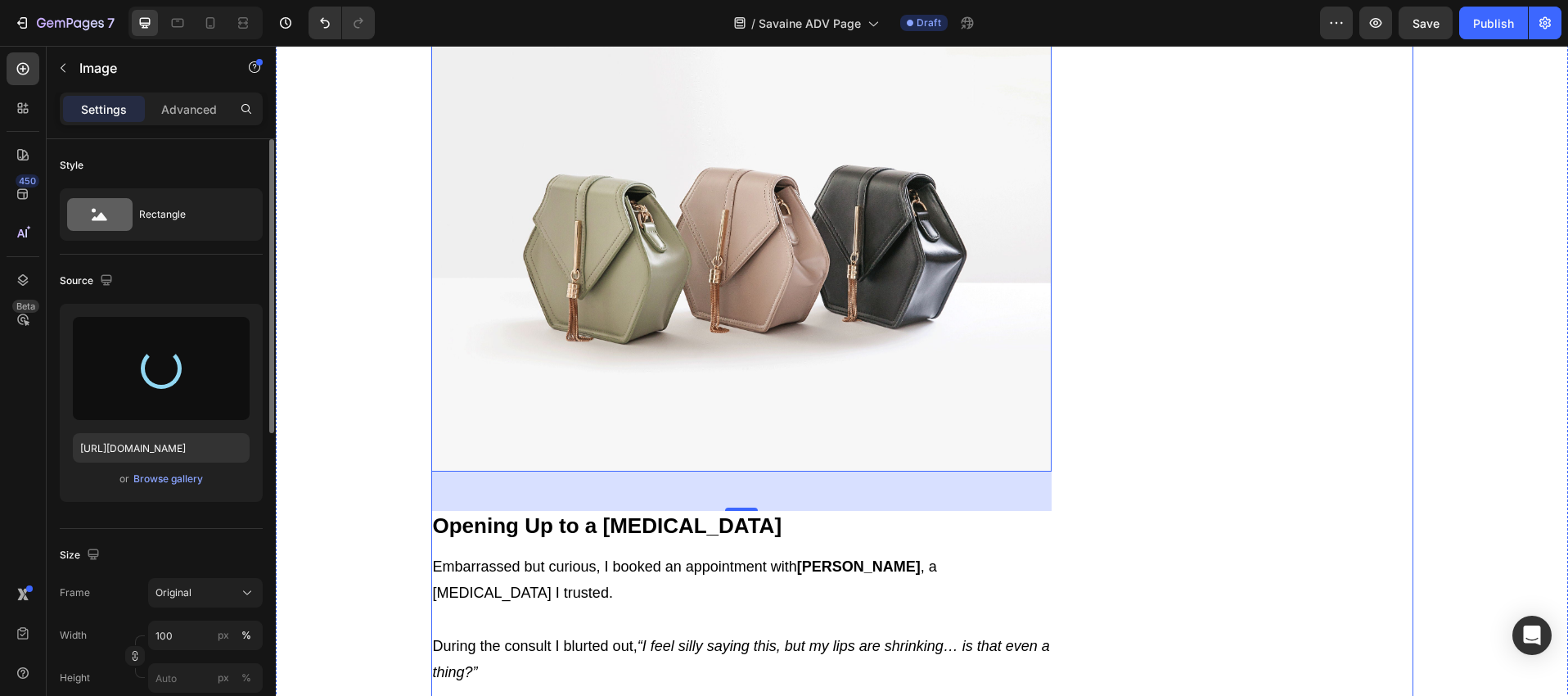
scroll to position [3780, 0]
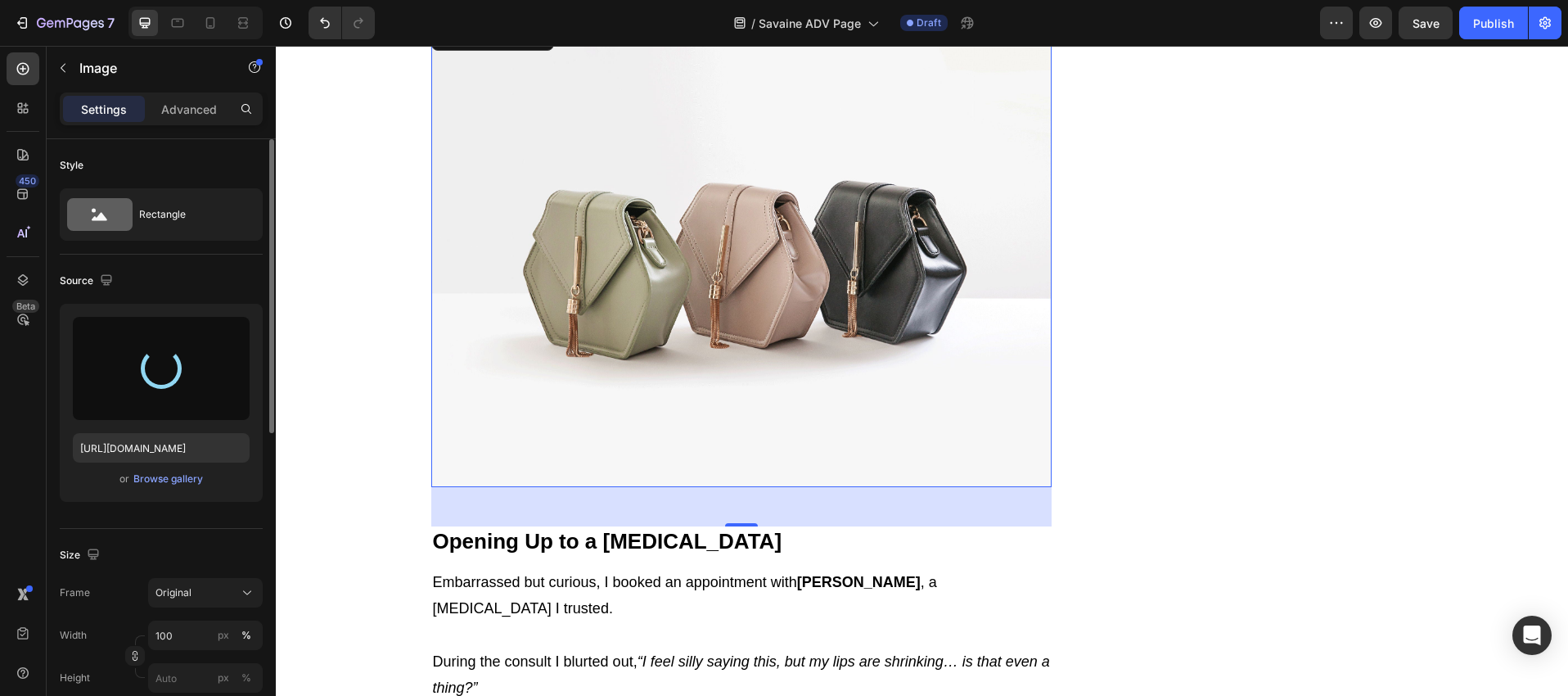
type input "https://cdn.shopify.com/s/files/1/0760/5318/4733/files/gempages_583411521619493…"
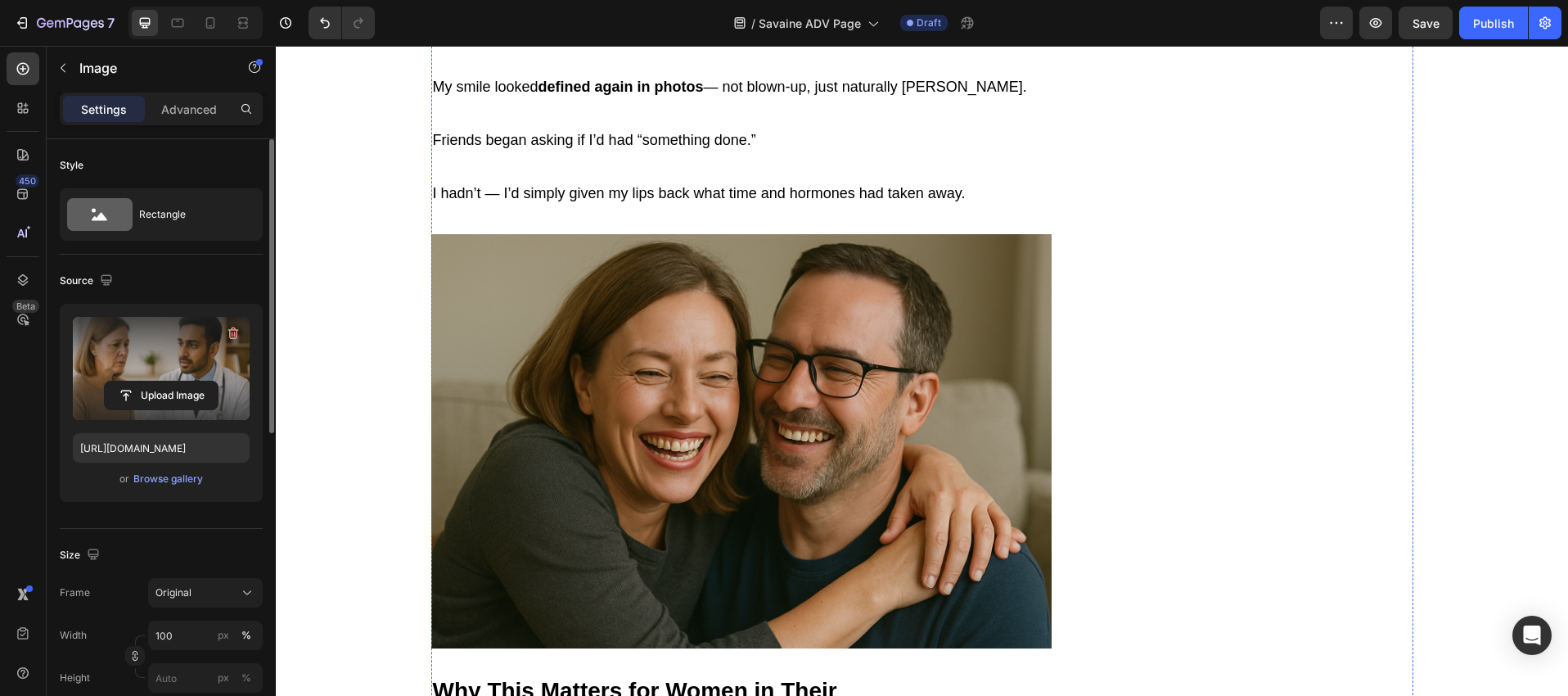
scroll to position [7294, 0]
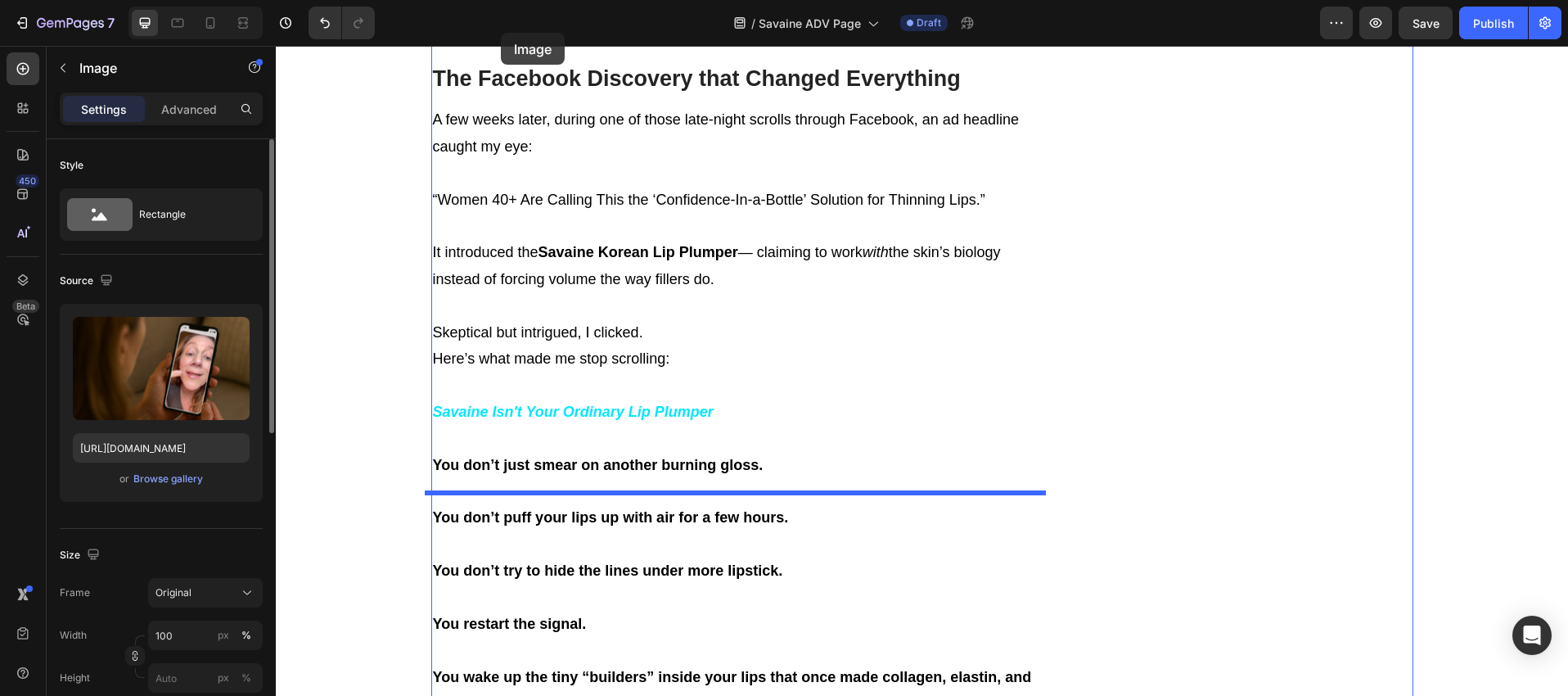
scroll to position [5504, 0]
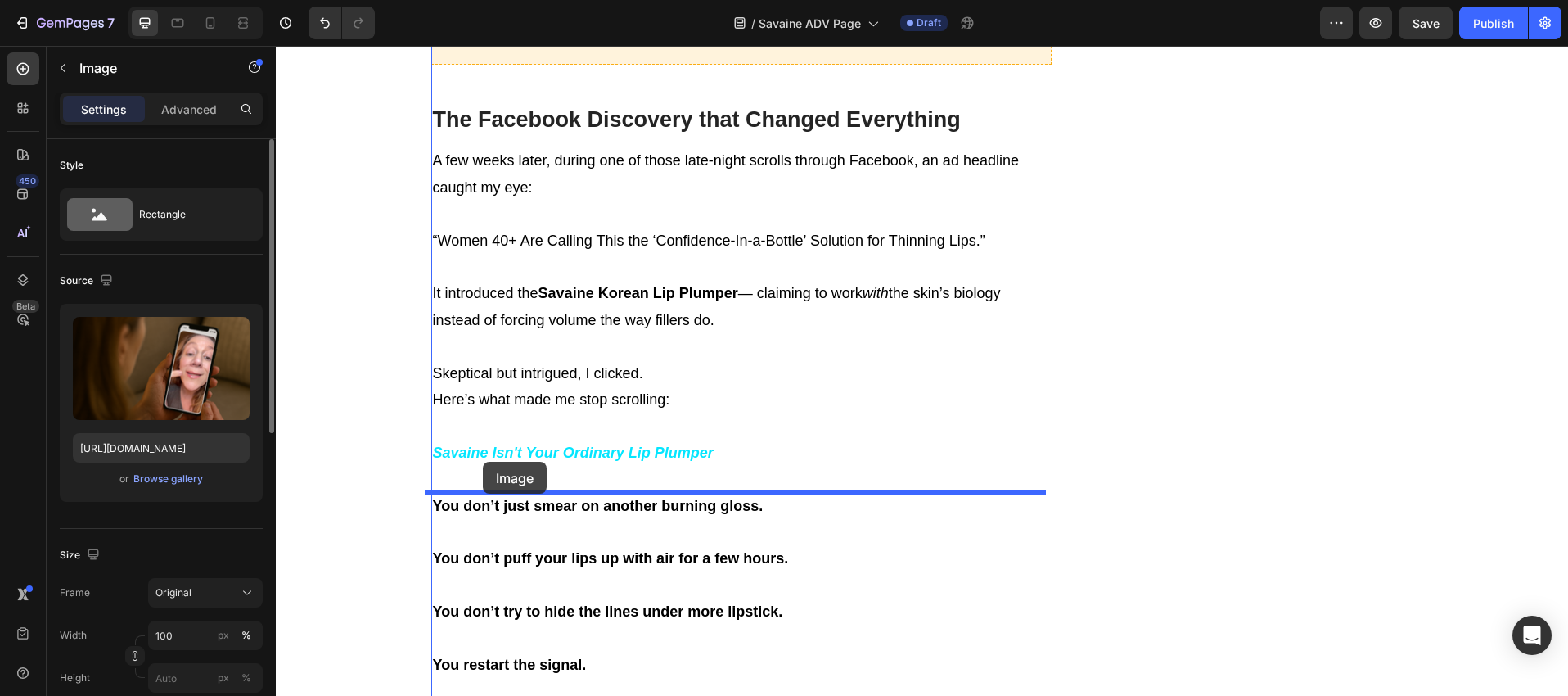
drag, startPoint x: 461, startPoint y: 165, endPoint x: 483, endPoint y: 463, distance: 298.8
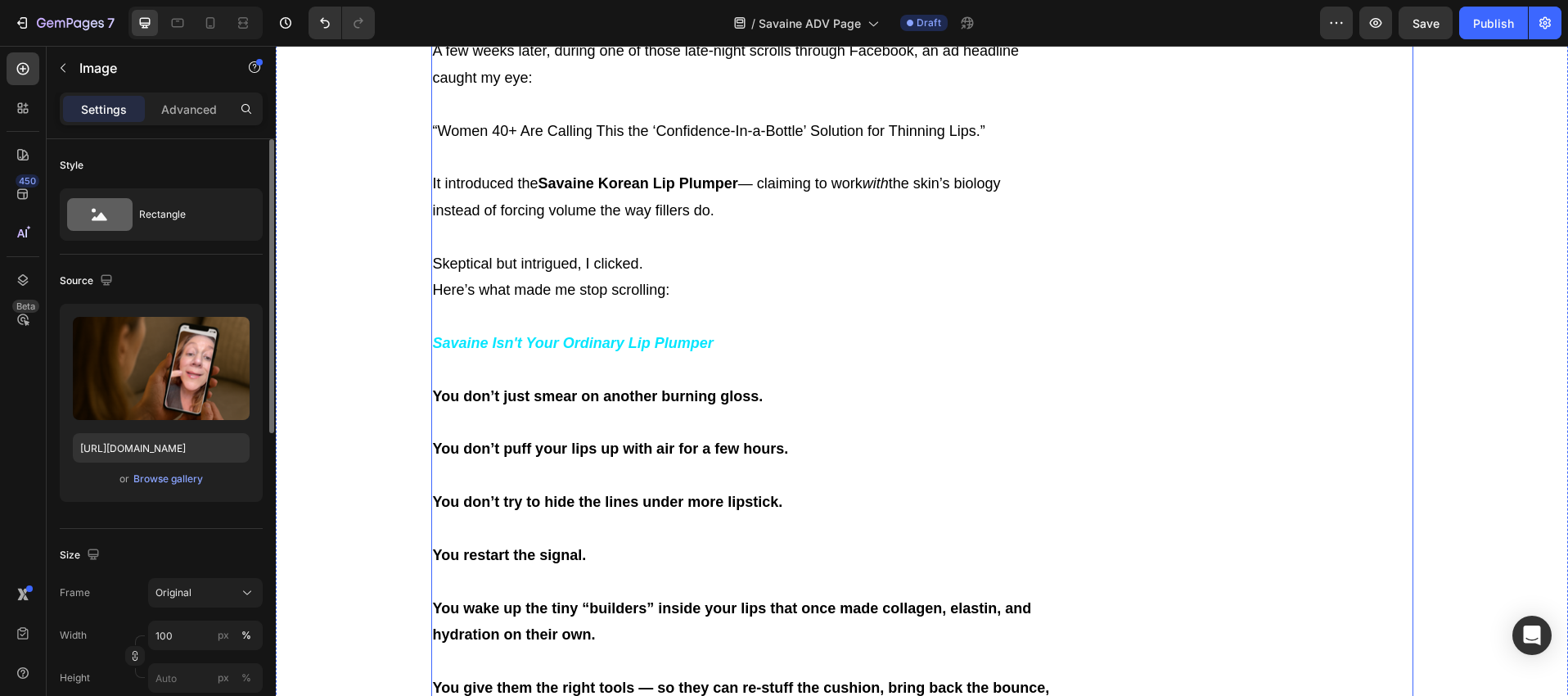
scroll to position [6019, 0]
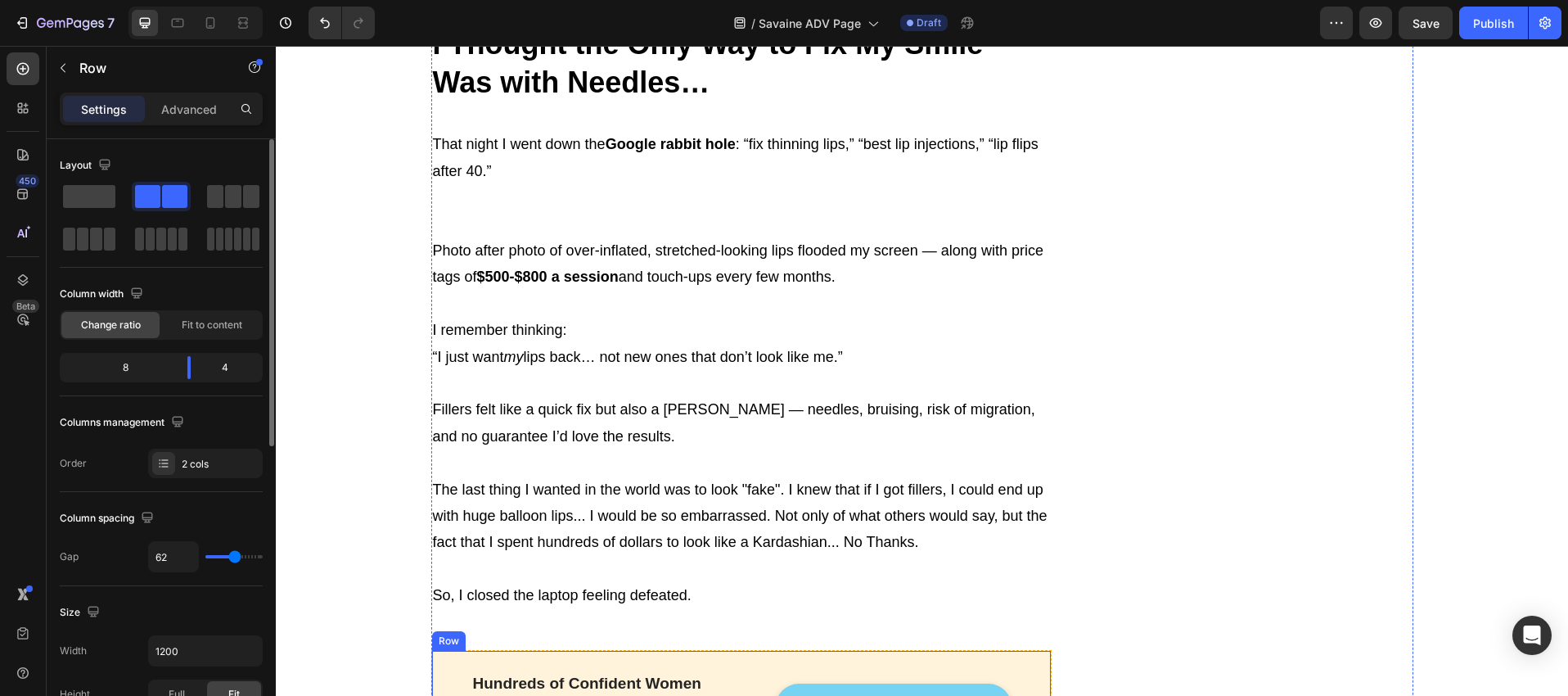
scroll to position [4472, 0]
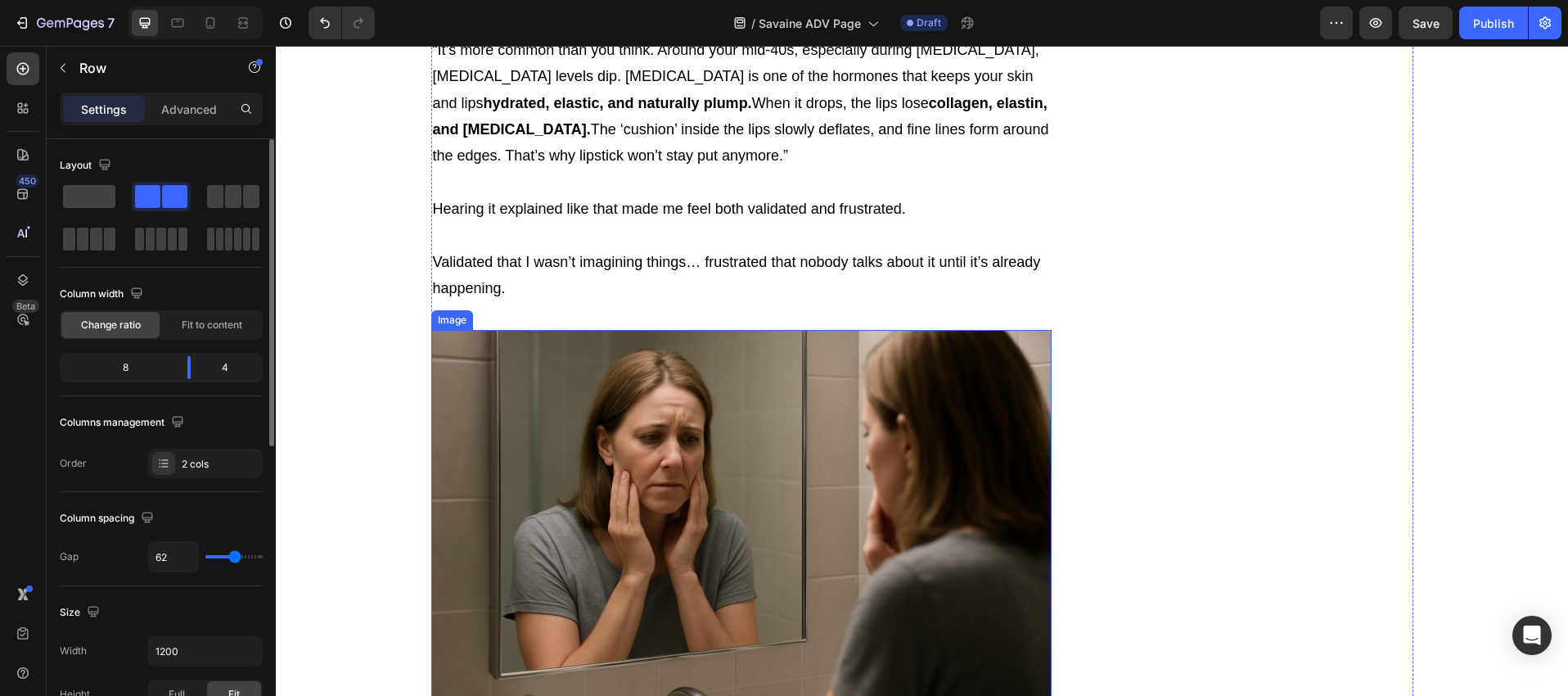
click at [820, 431] on img at bounding box center [741, 537] width 622 height 414
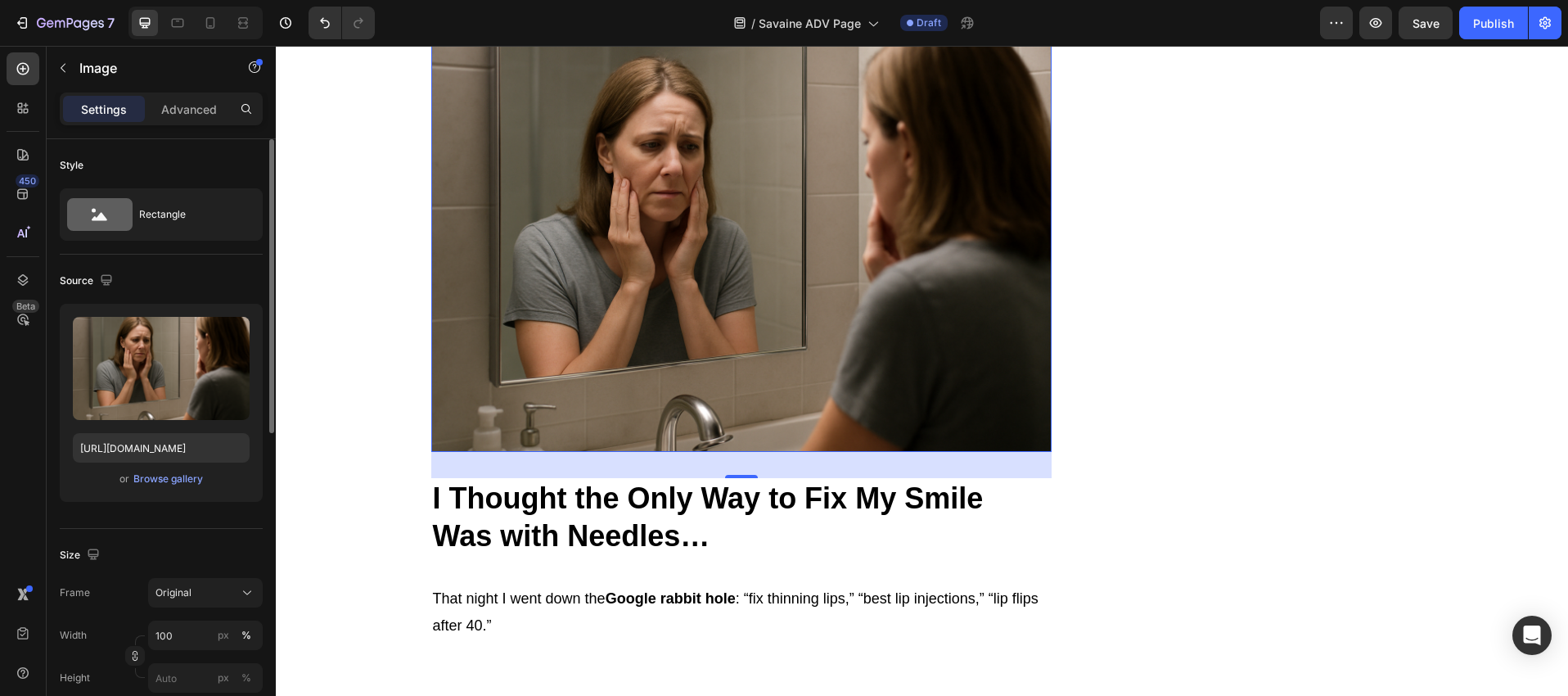
scroll to position [4773, 0]
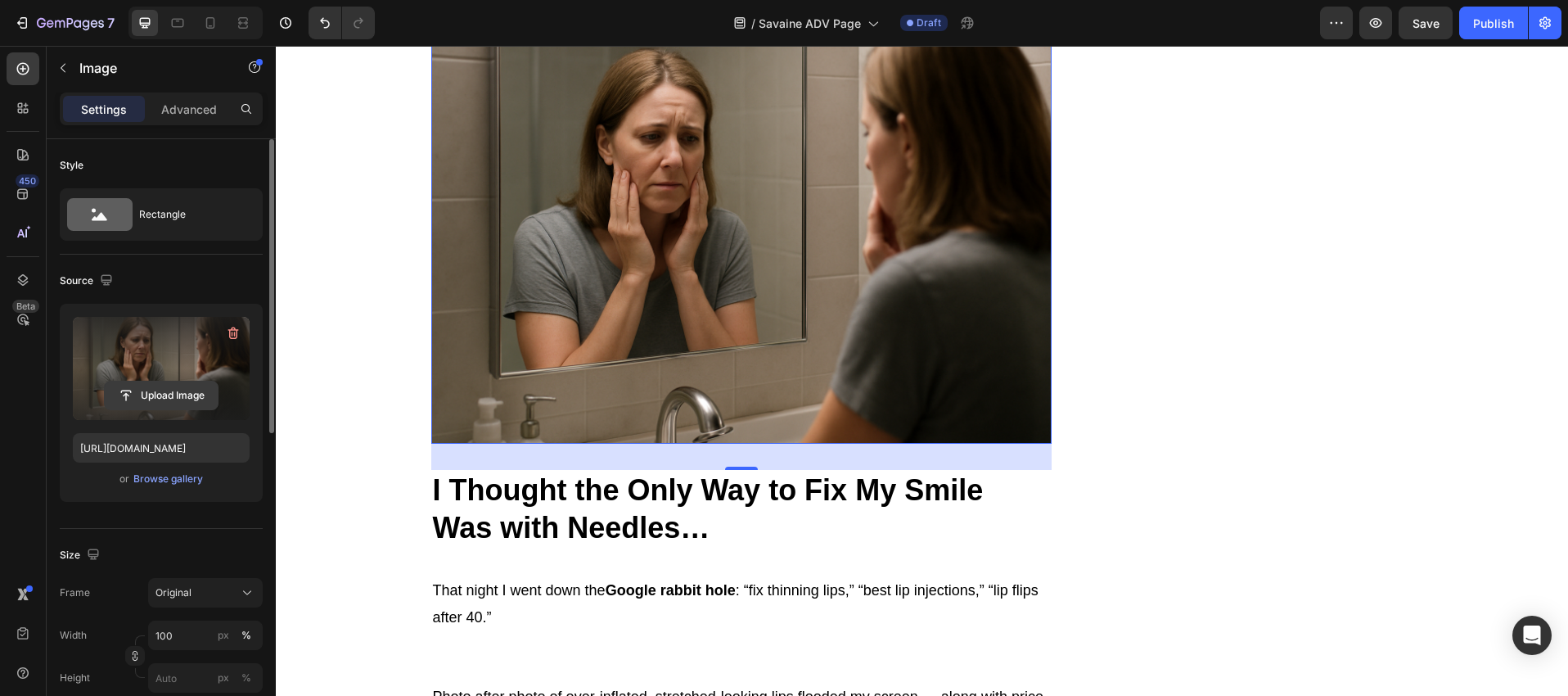
click at [174, 397] on input "file" at bounding box center [161, 396] width 113 height 27
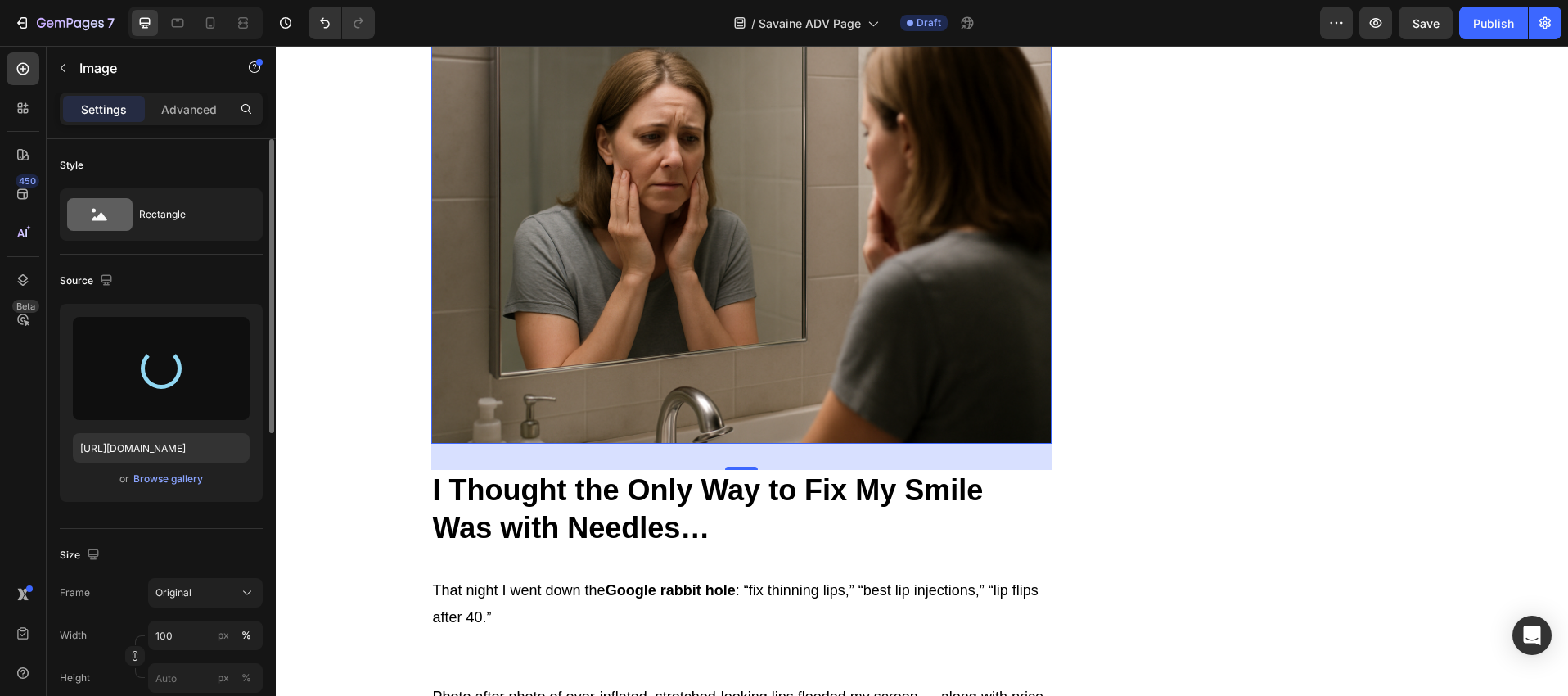
type input "https://cdn.shopify.com/s/files/1/0760/5318/4733/files/gempages_583411521619493…"
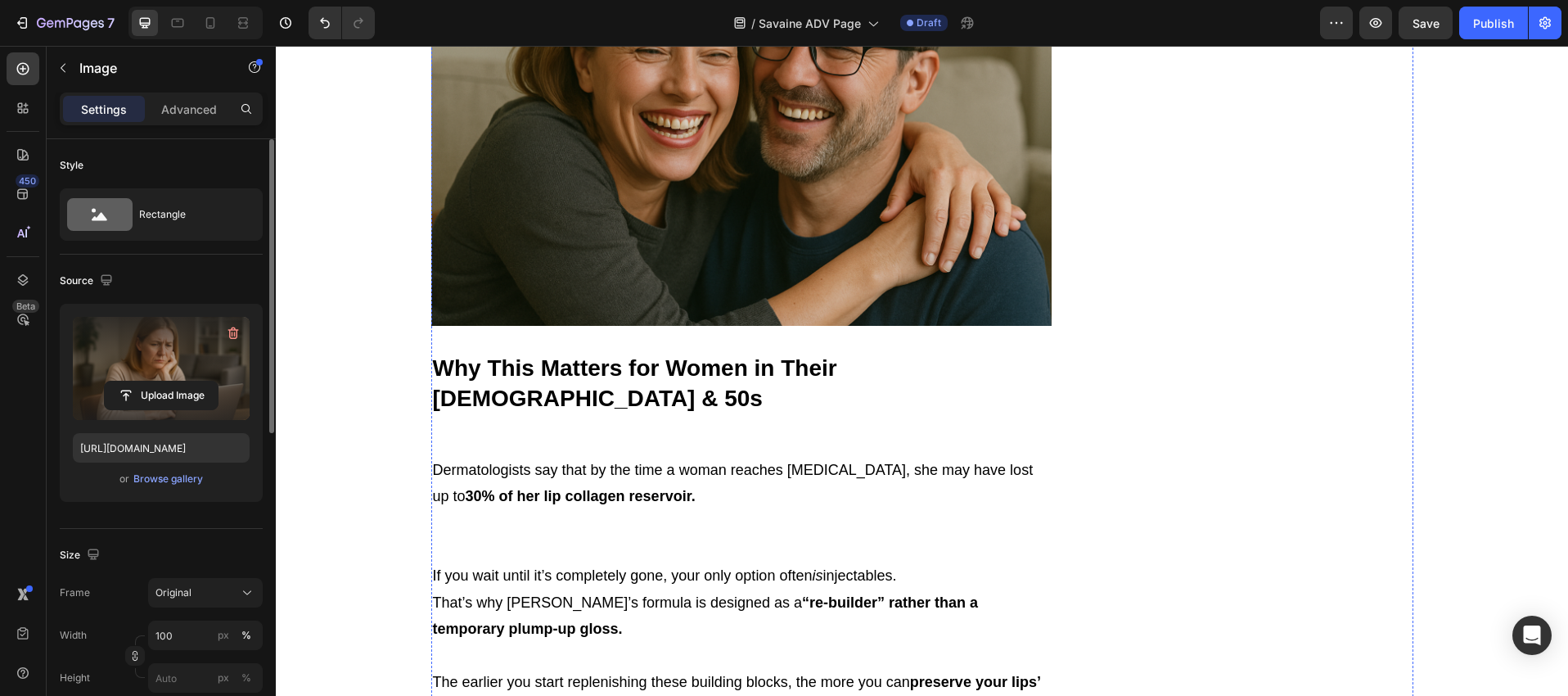
scroll to position [8092, 0]
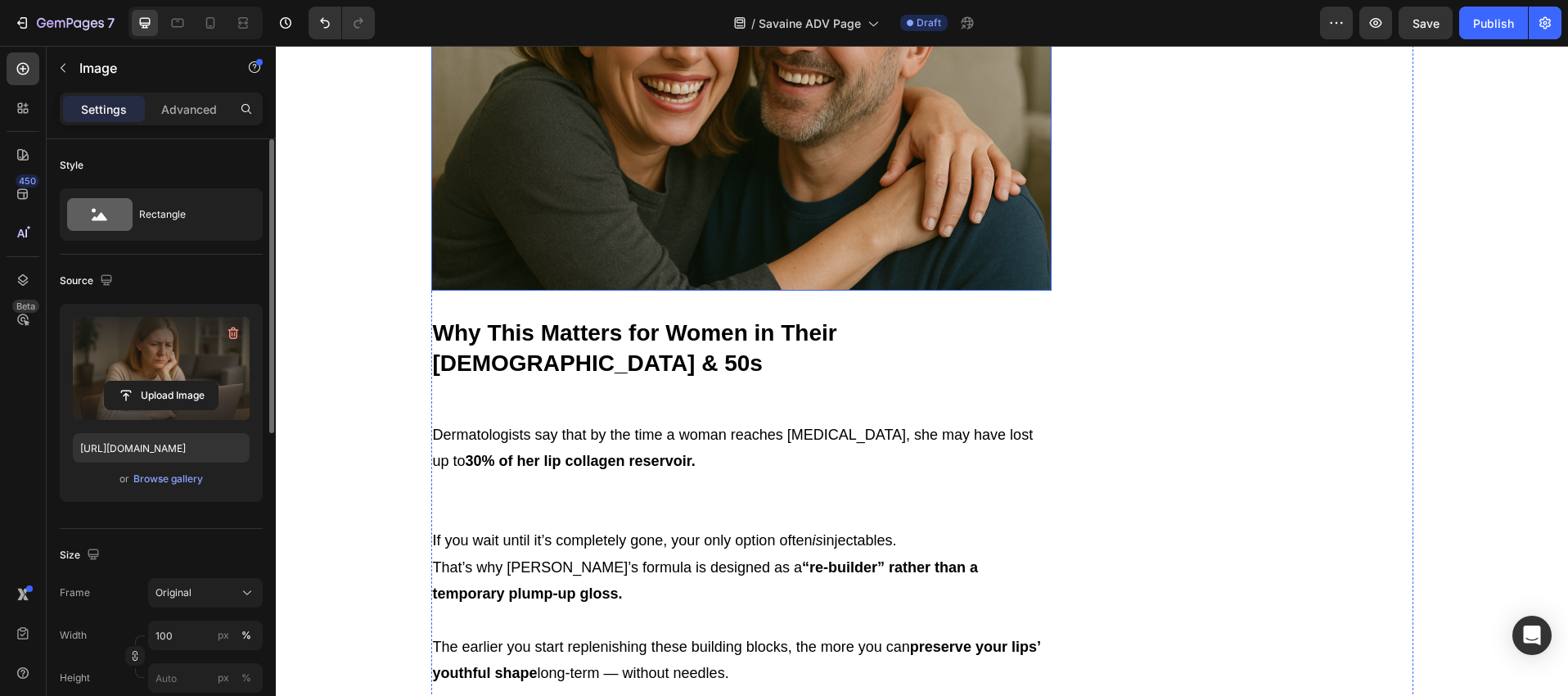
click at [708, 292] on img at bounding box center [741, 84] width 622 height 414
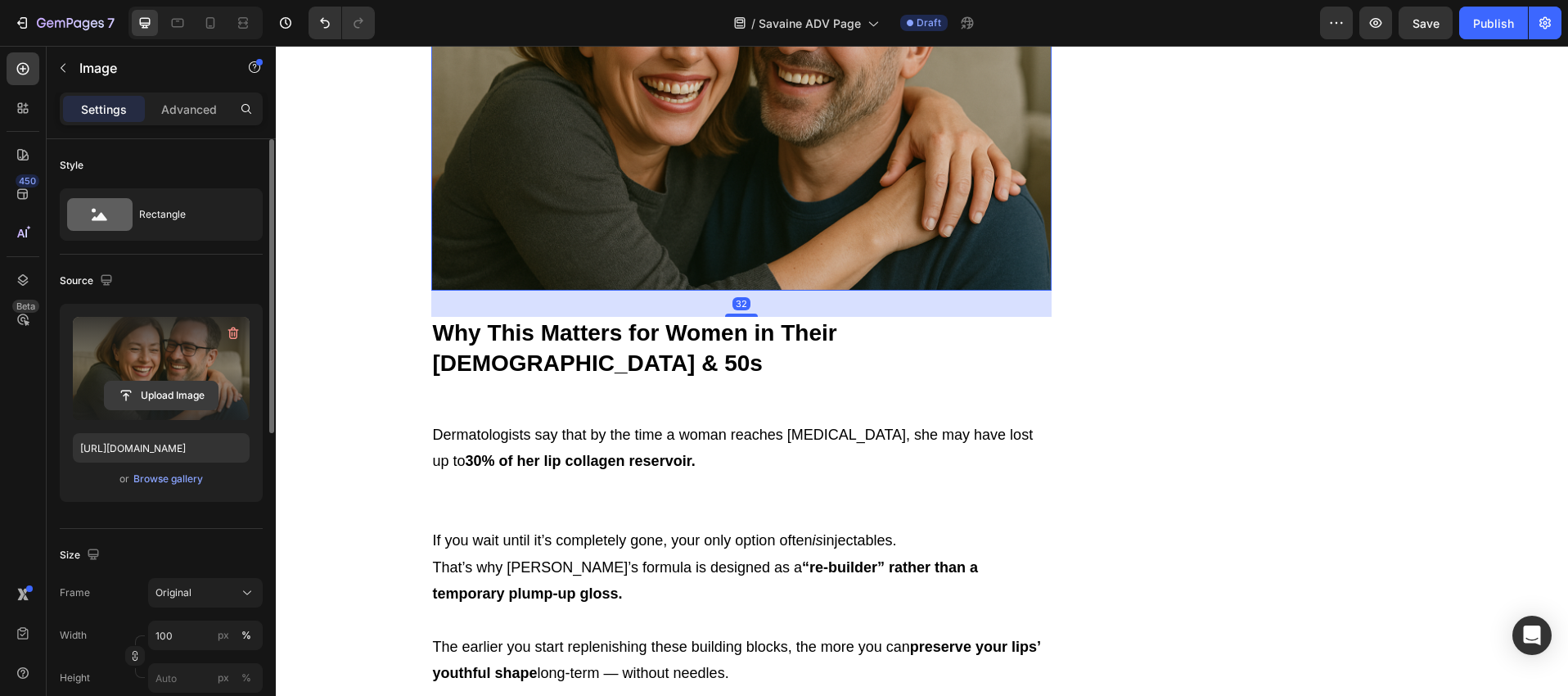
click at [185, 396] on input "file" at bounding box center [161, 396] width 113 height 27
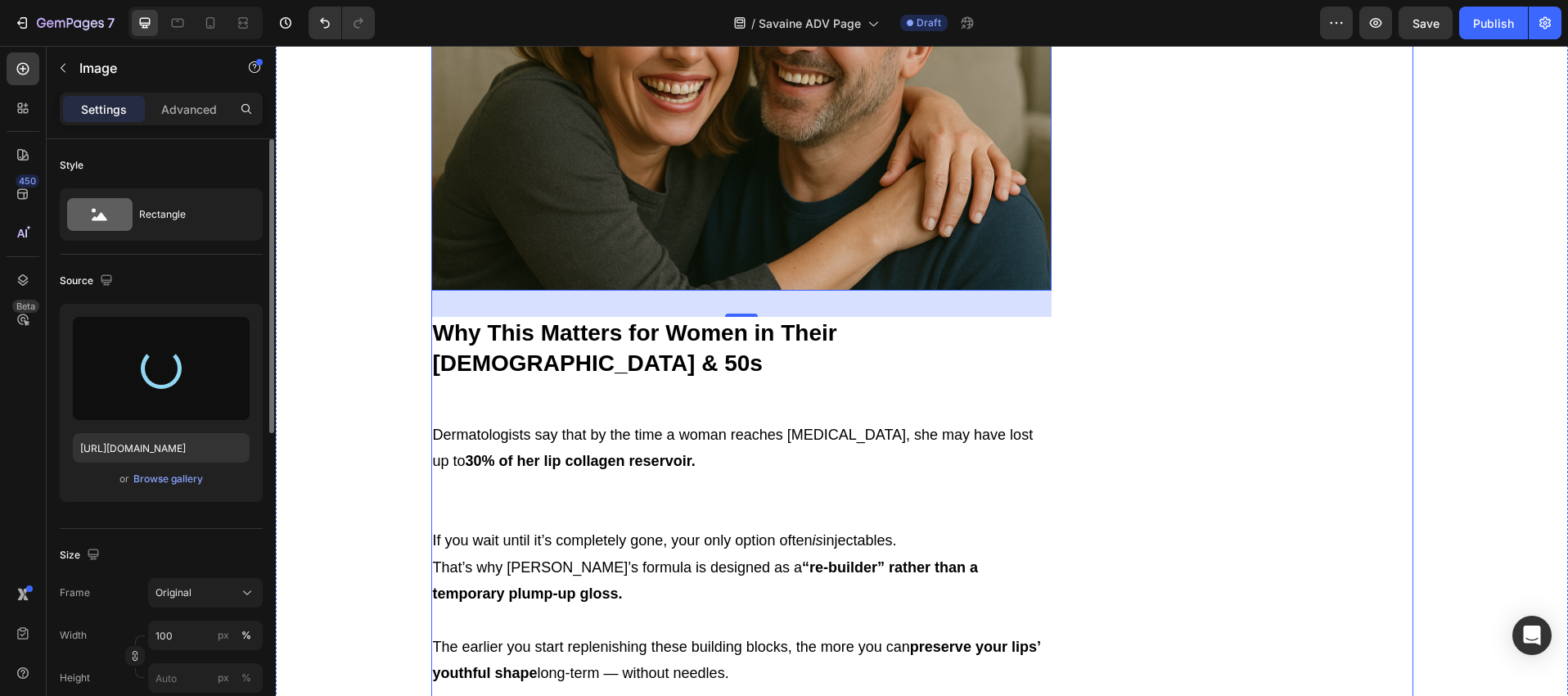
type input "https://cdn.shopify.com/s/files/1/0760/5318/4733/files/gempages_583411521619493…"
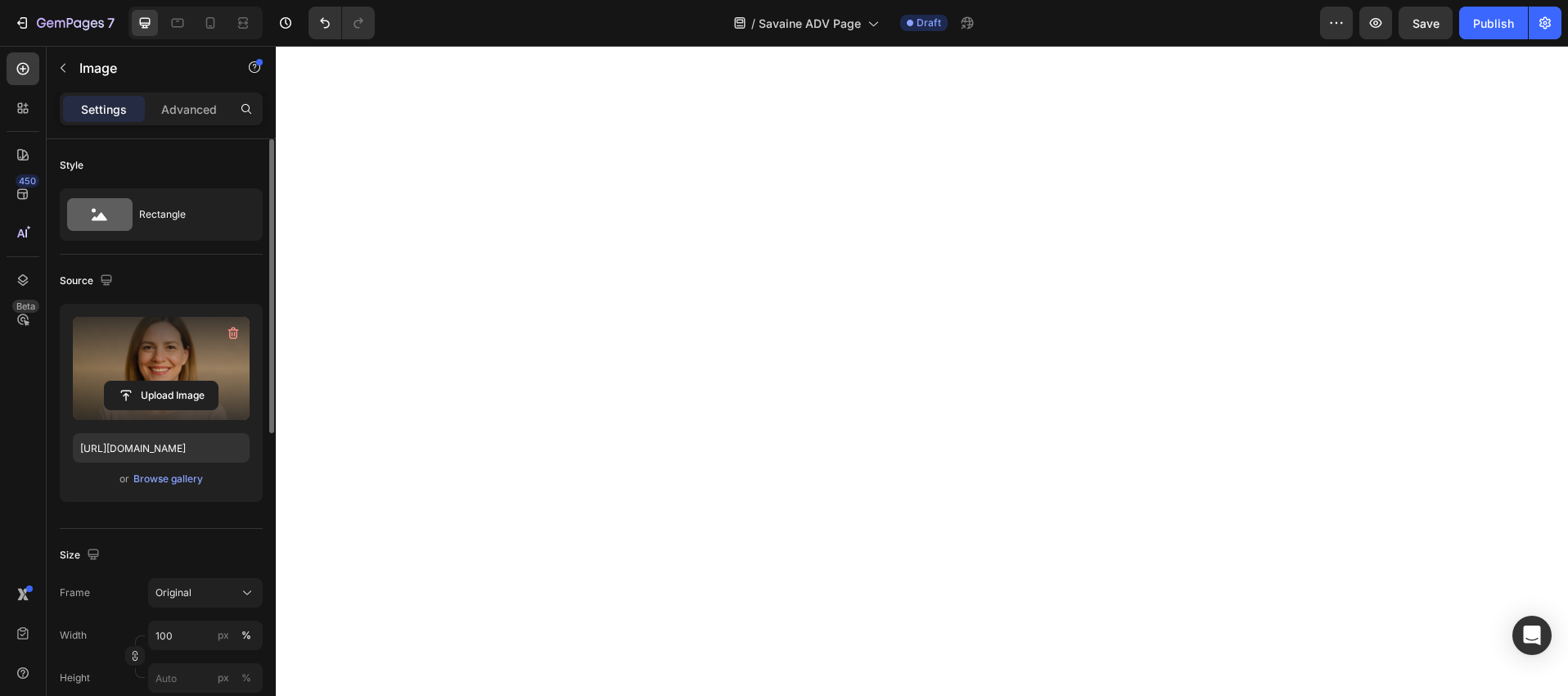
scroll to position [9549, 0]
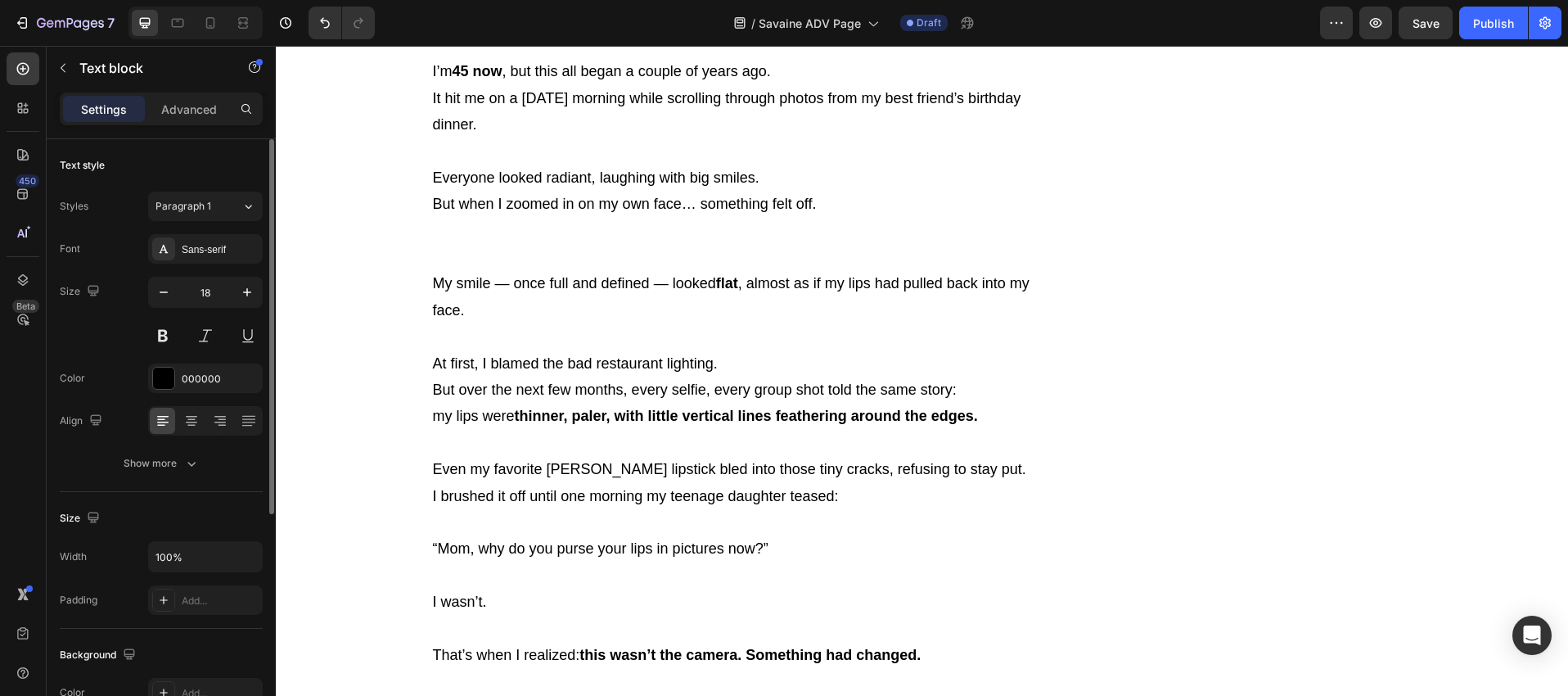
scroll to position [805, 0]
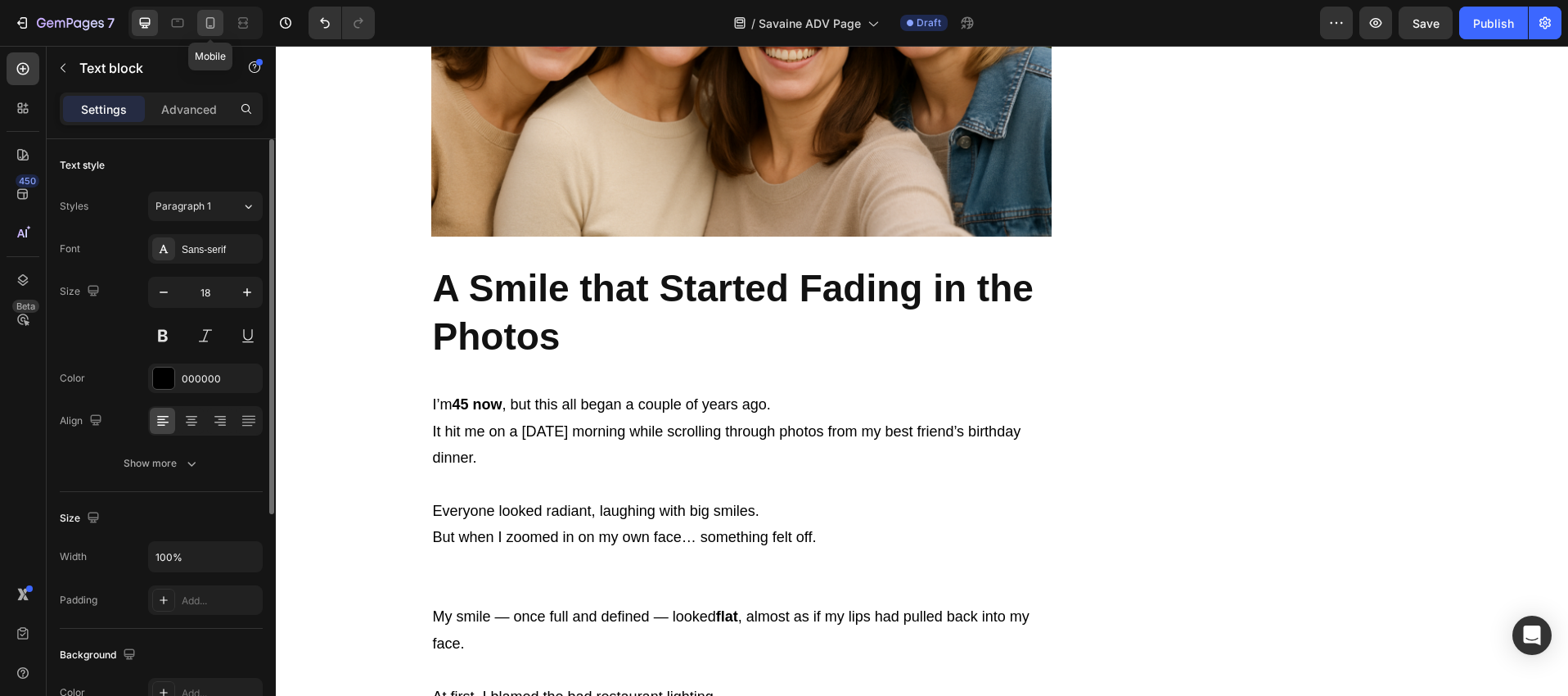
click at [206, 26] on icon at bounding box center [210, 24] width 9 height 12
type input "14"
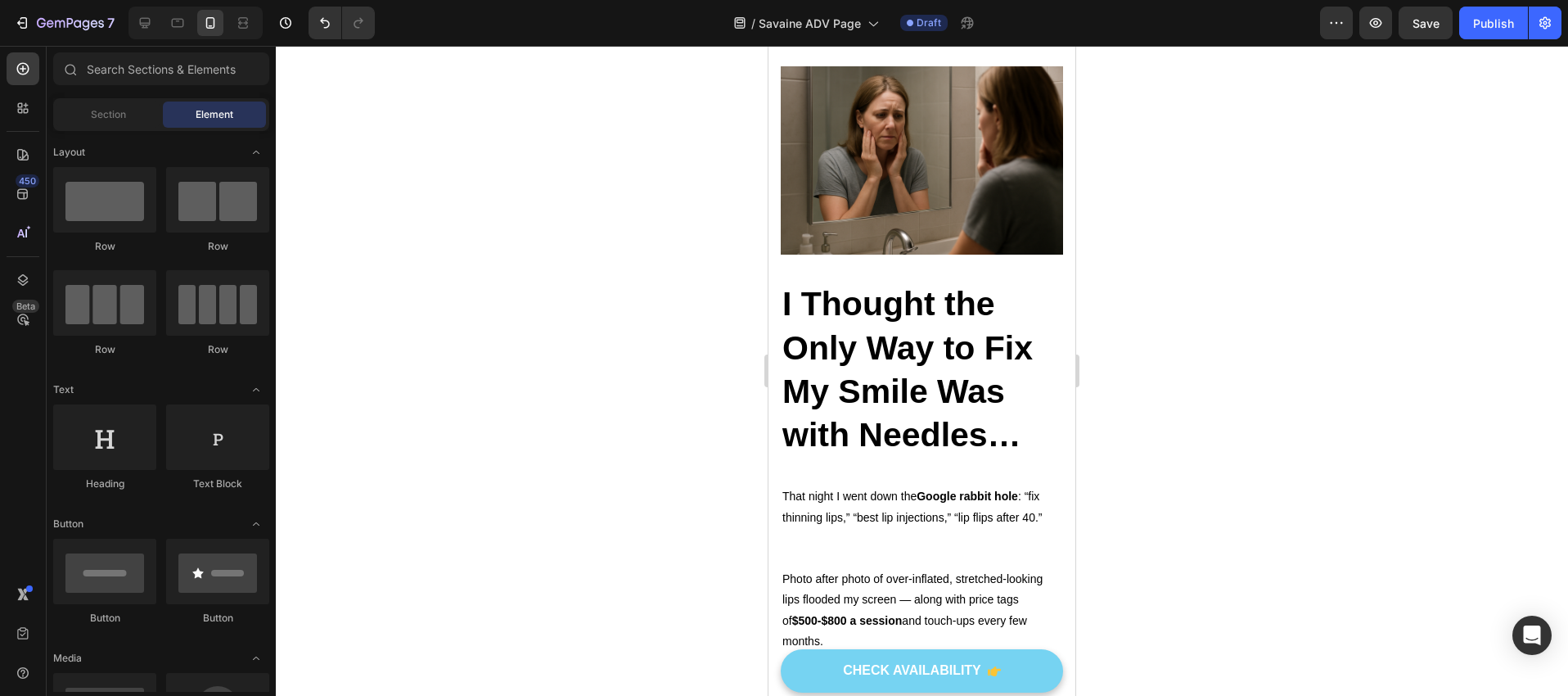
scroll to position [4069, 0]
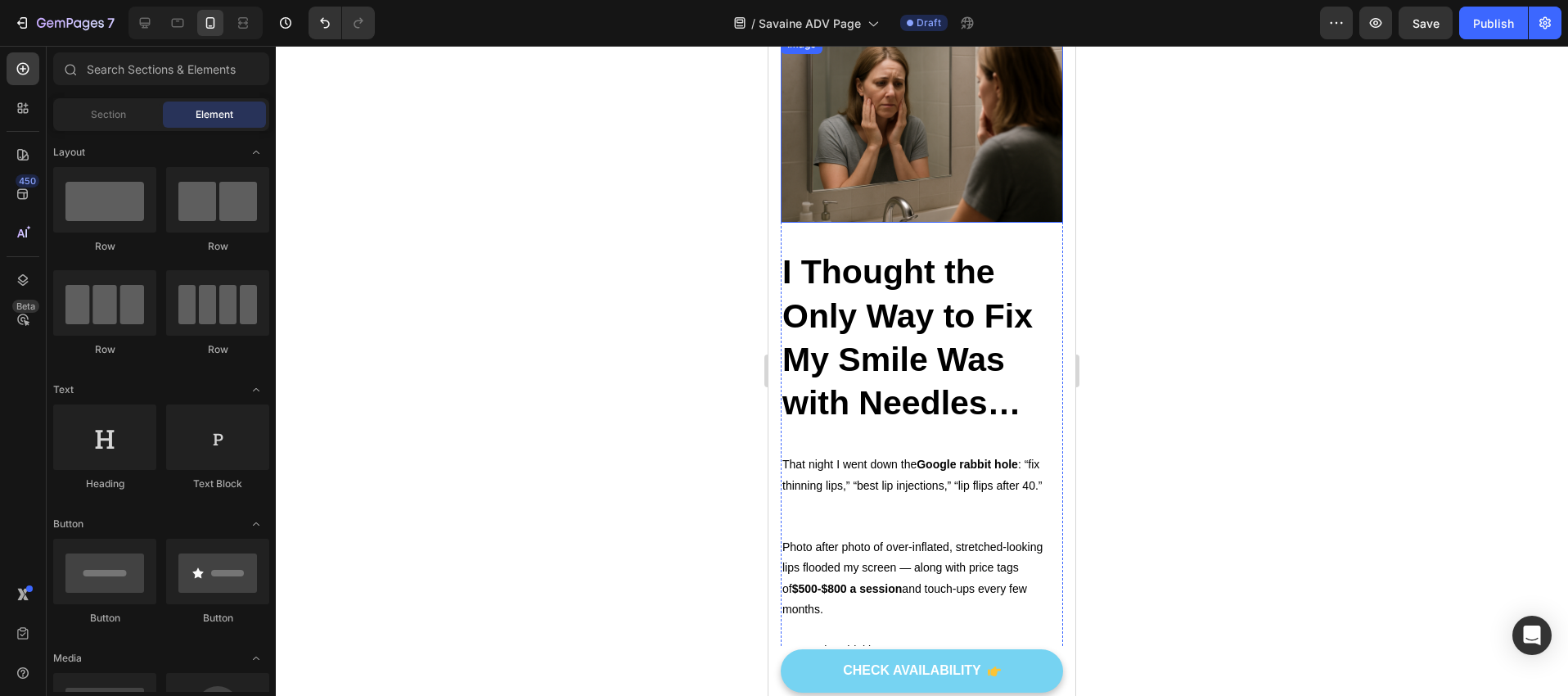
click at [920, 176] on img at bounding box center [922, 129] width 283 height 188
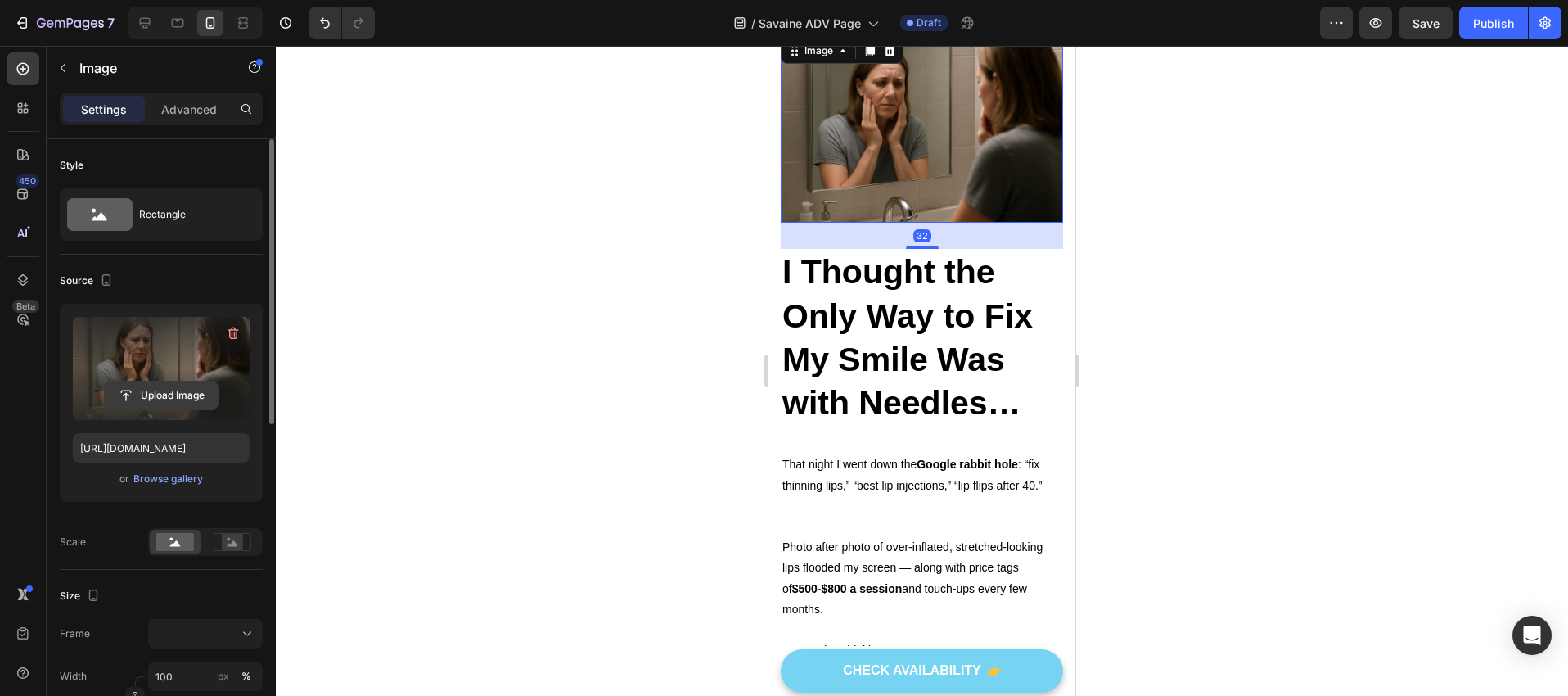
click at [170, 392] on input "file" at bounding box center [161, 396] width 113 height 27
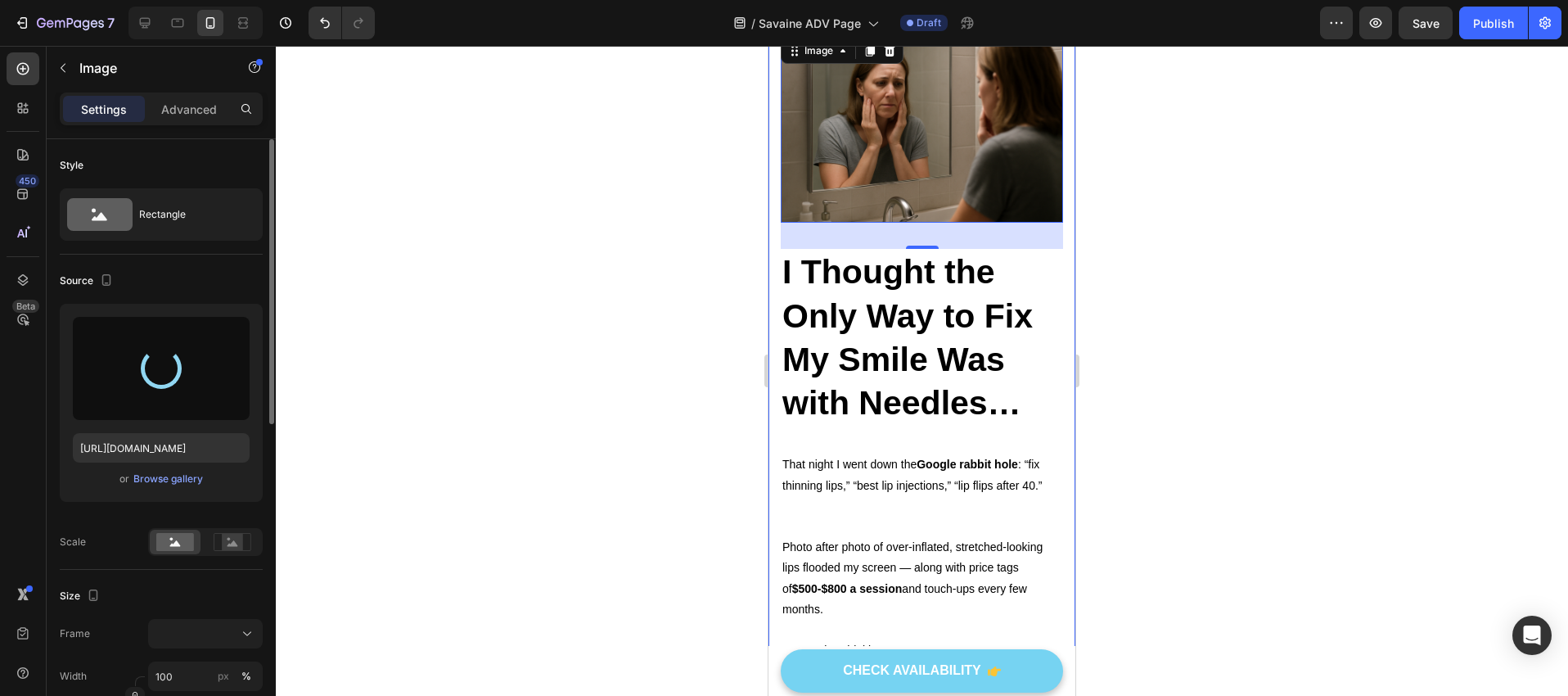
type input "https://cdn.shopify.com/s/files/1/0760/5318/4733/files/gempages_583411521619493…"
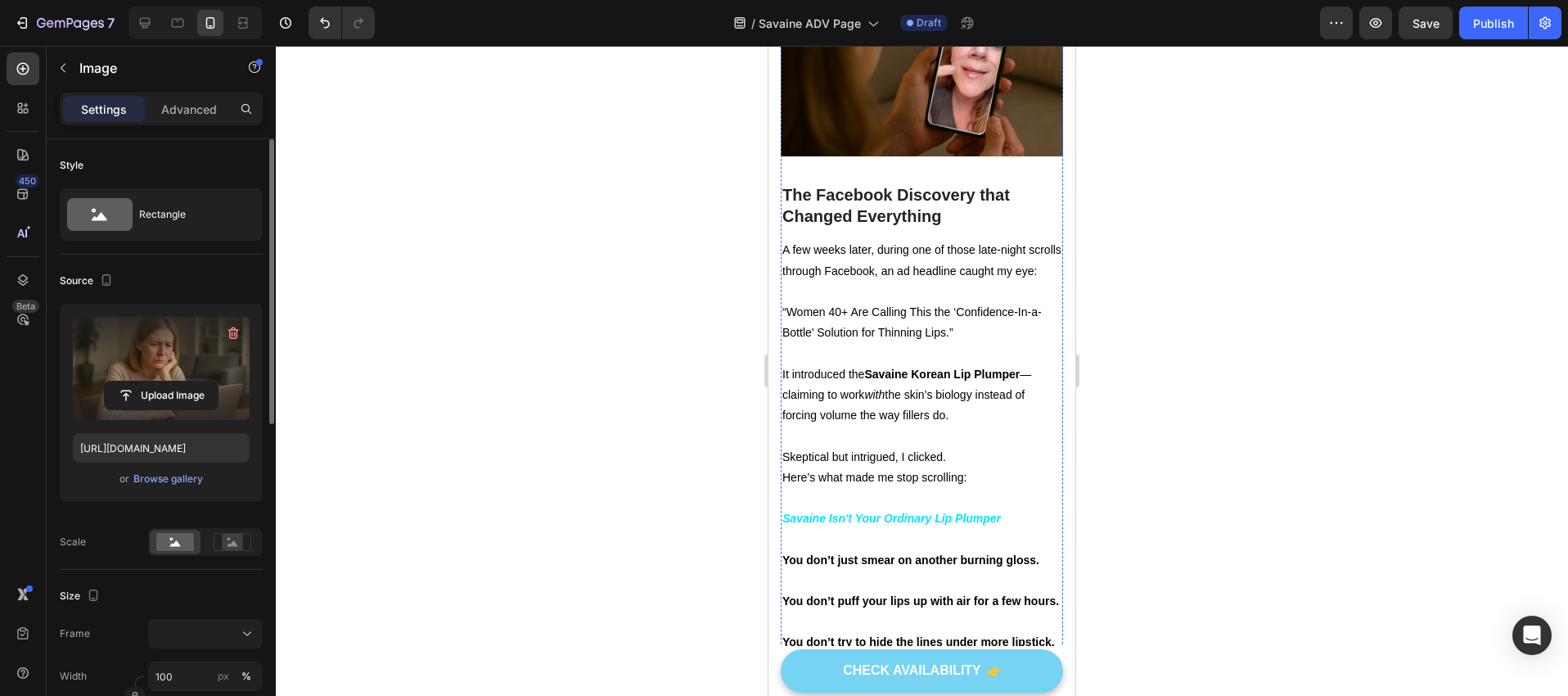
scroll to position [5386, 0]
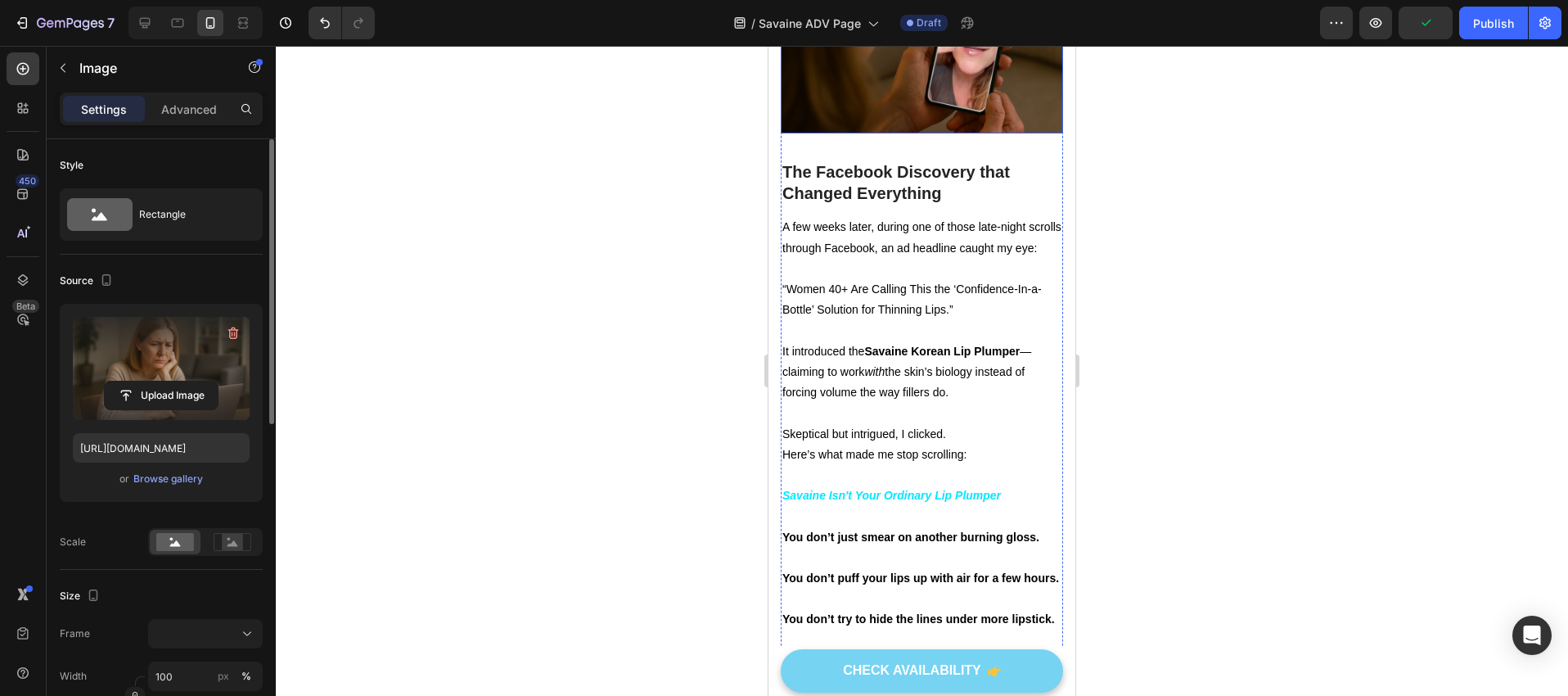
click at [929, 111] on img at bounding box center [922, 39] width 283 height 188
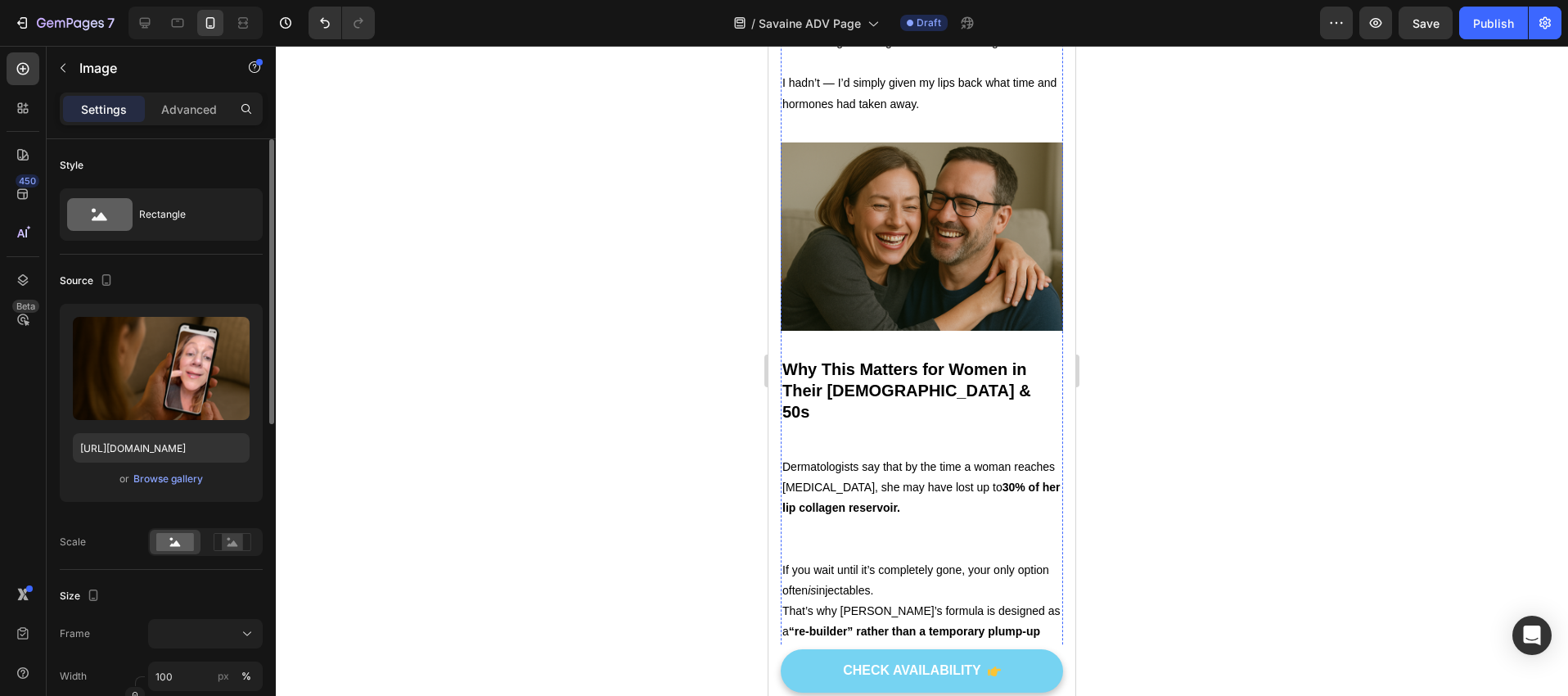
scroll to position [7319, 0]
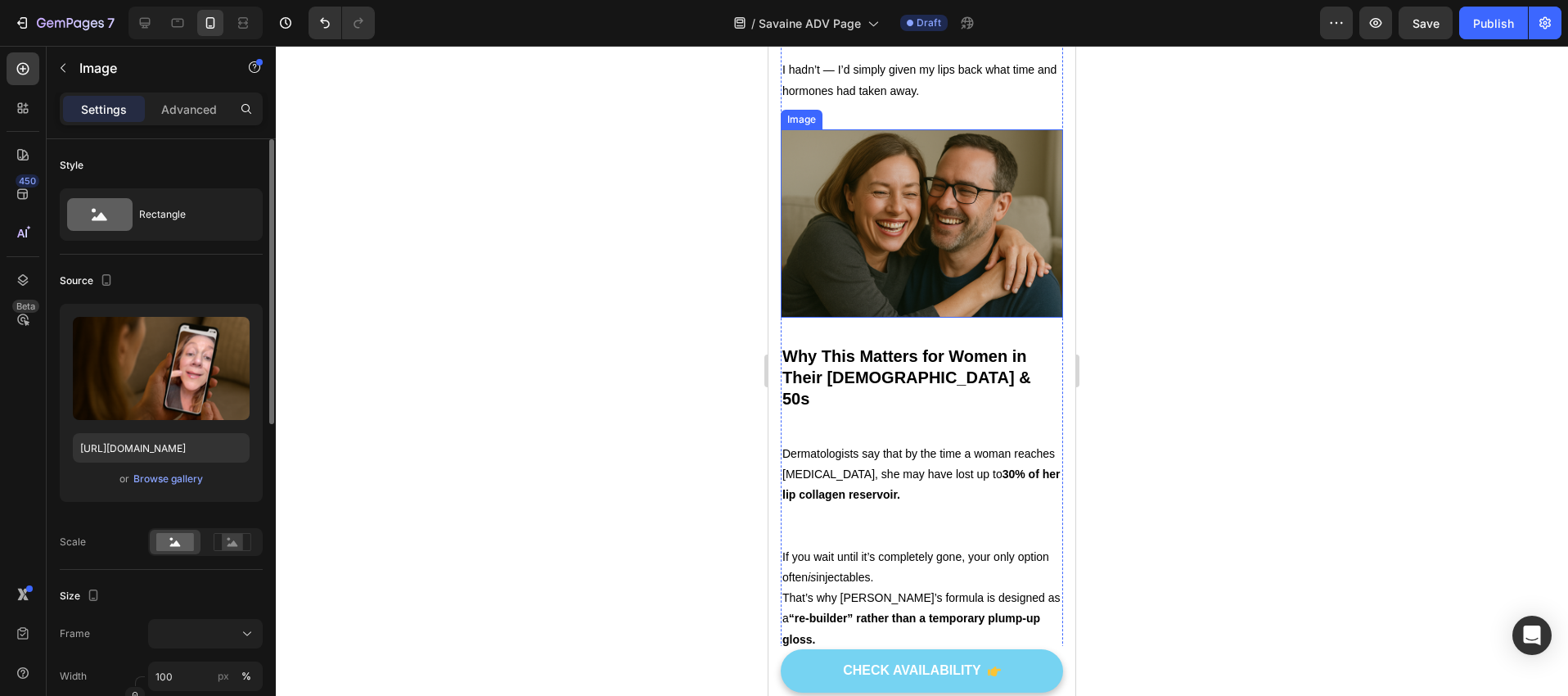
click at [952, 317] on img at bounding box center [922, 224] width 283 height 188
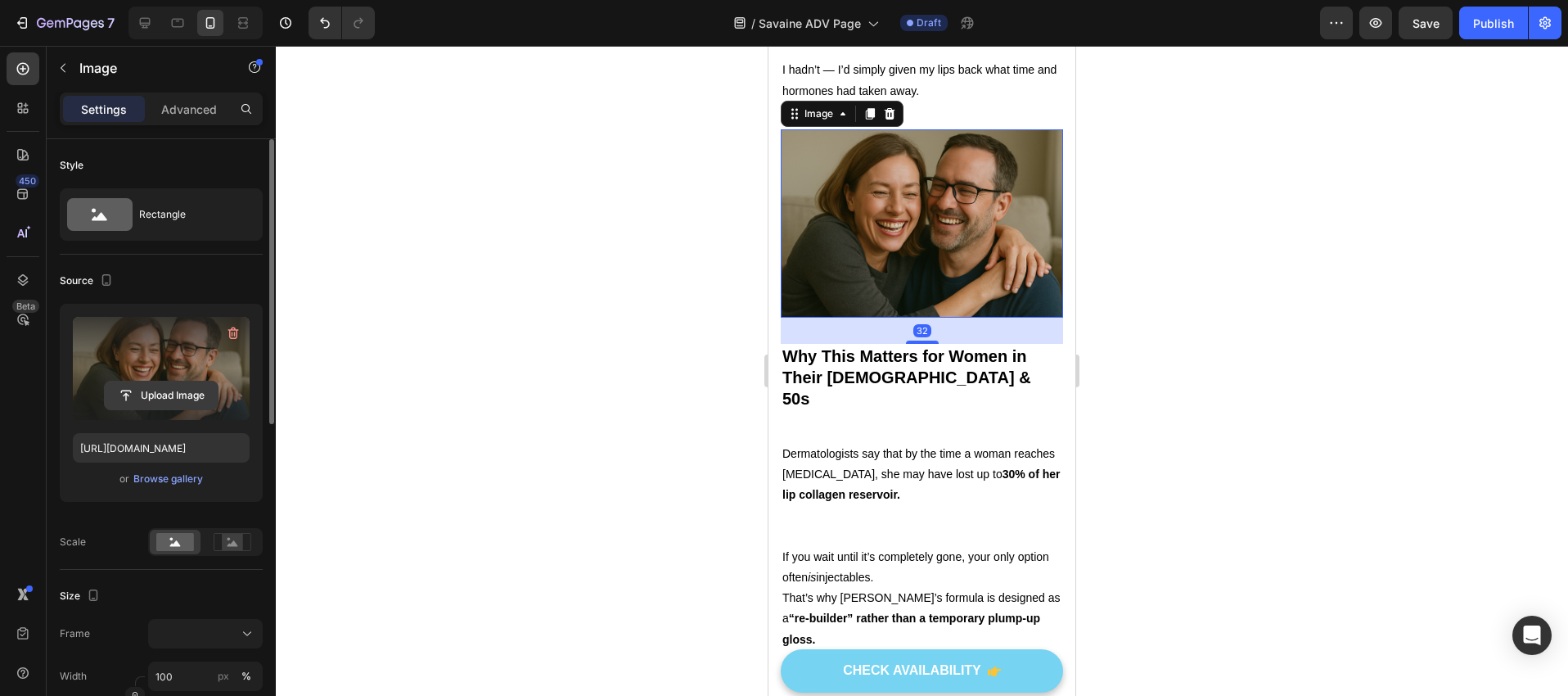
click at [154, 396] on input "file" at bounding box center [161, 396] width 113 height 27
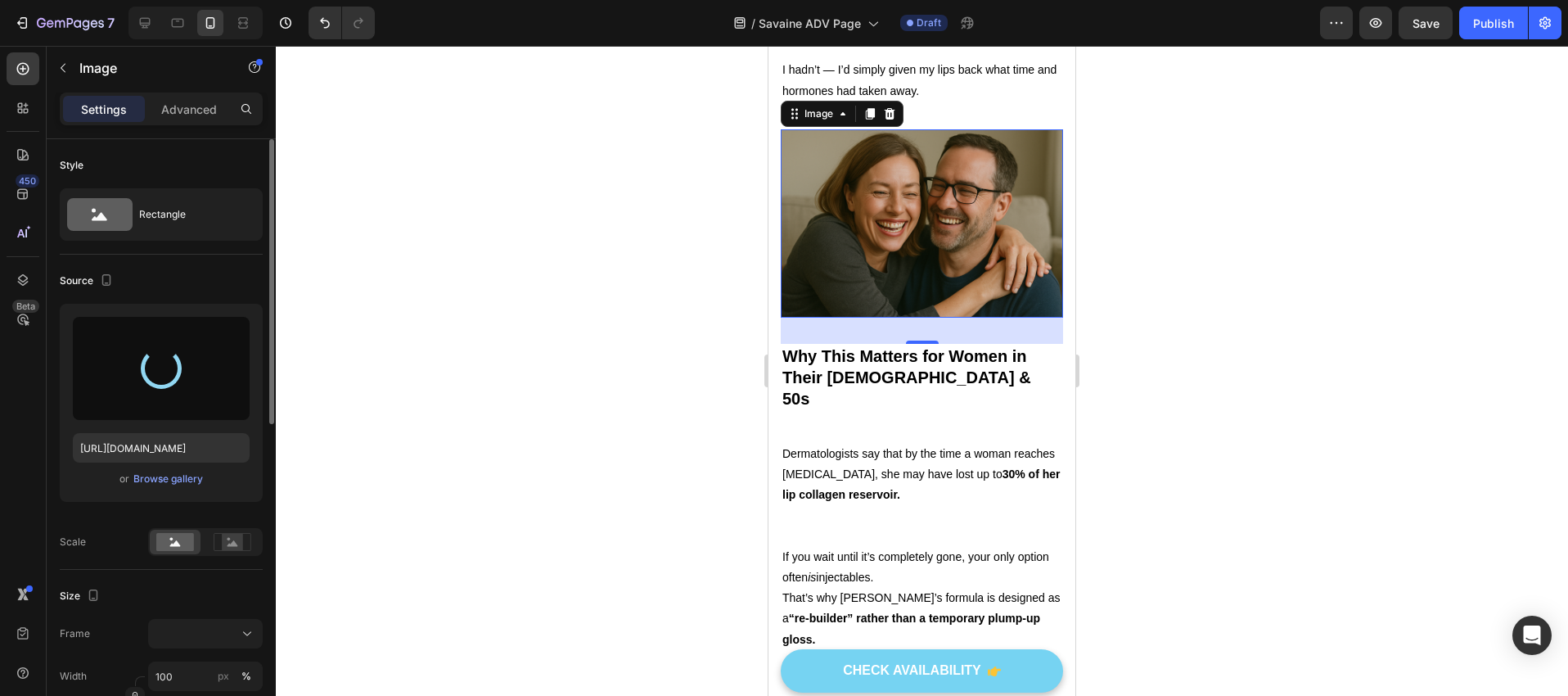
type input "https://cdn.shopify.com/s/files/1/0760/5318/4733/files/gempages_583411521619493…"
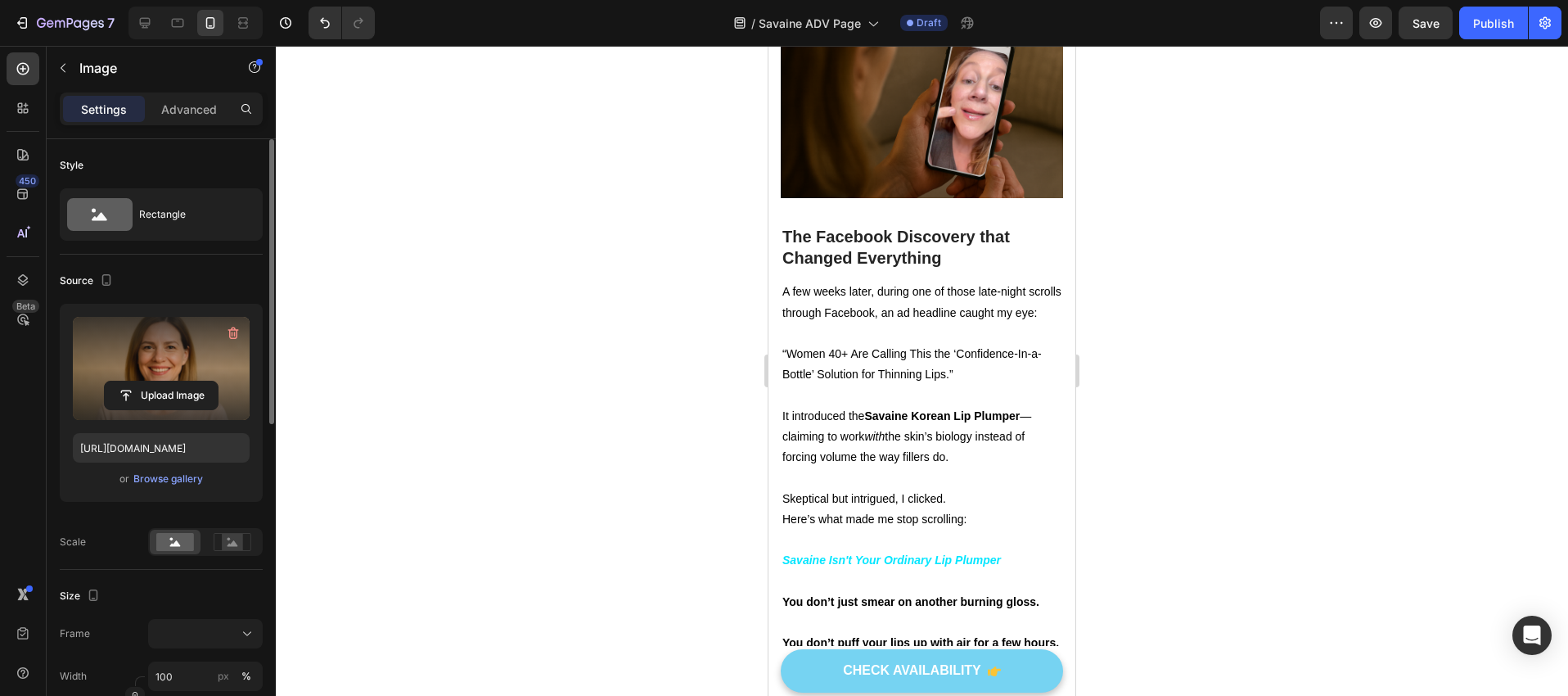
scroll to position [5315, 0]
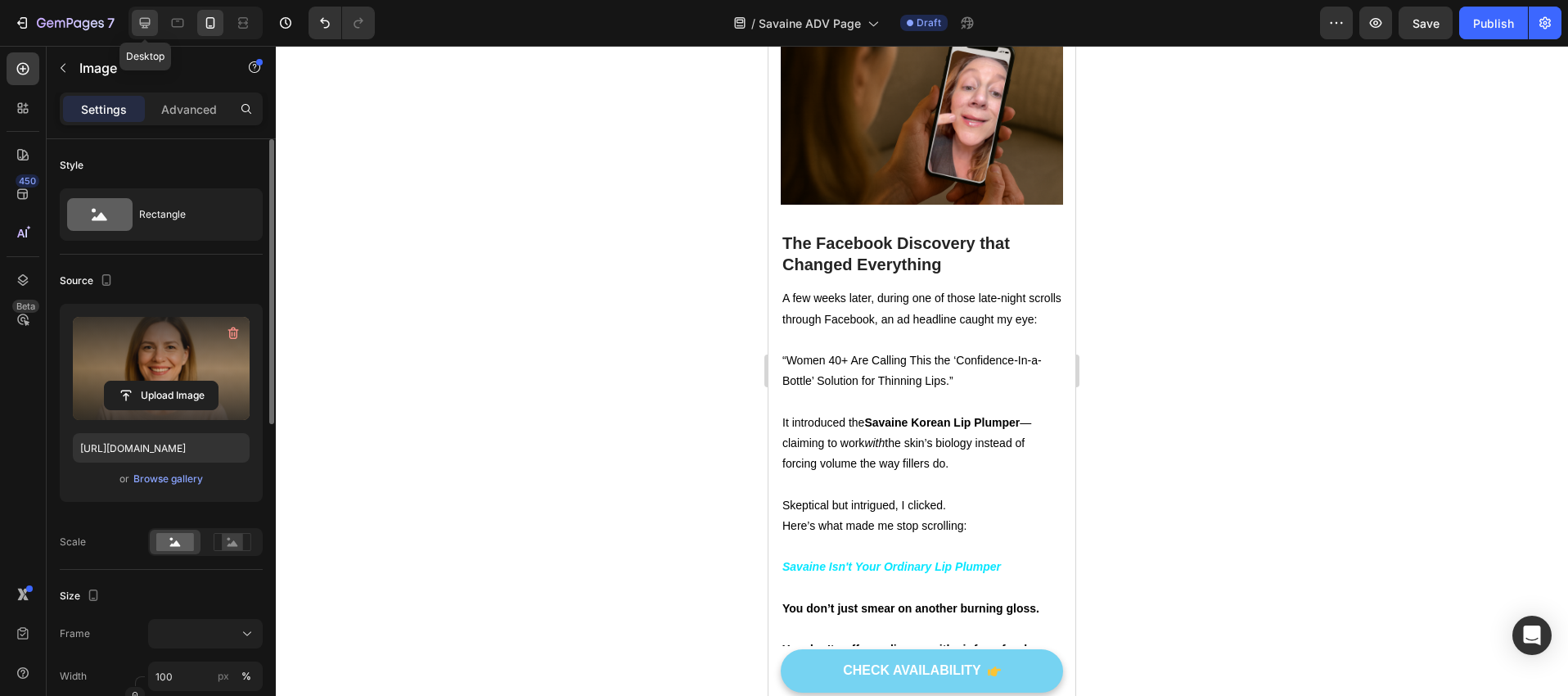
click at [146, 23] on icon at bounding box center [145, 23] width 11 height 11
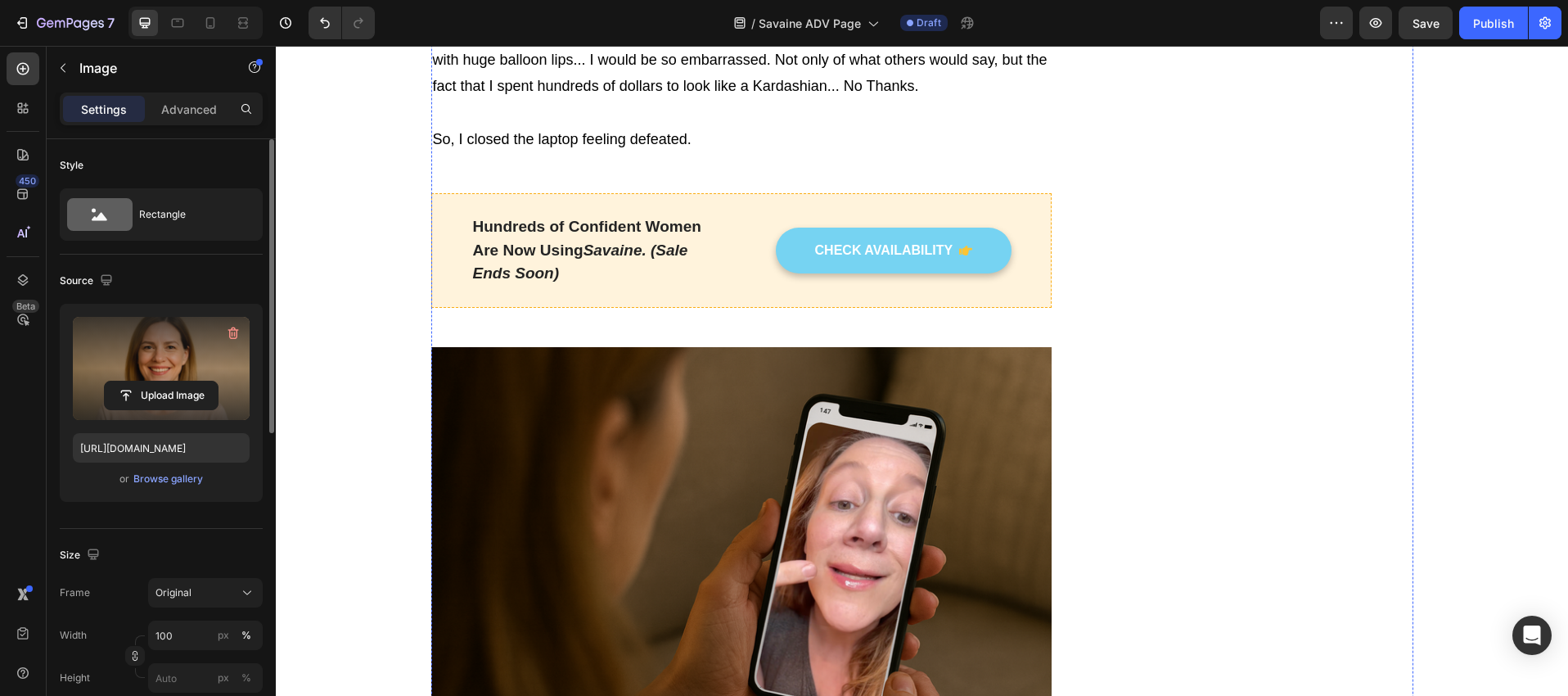
scroll to position [5688, 0]
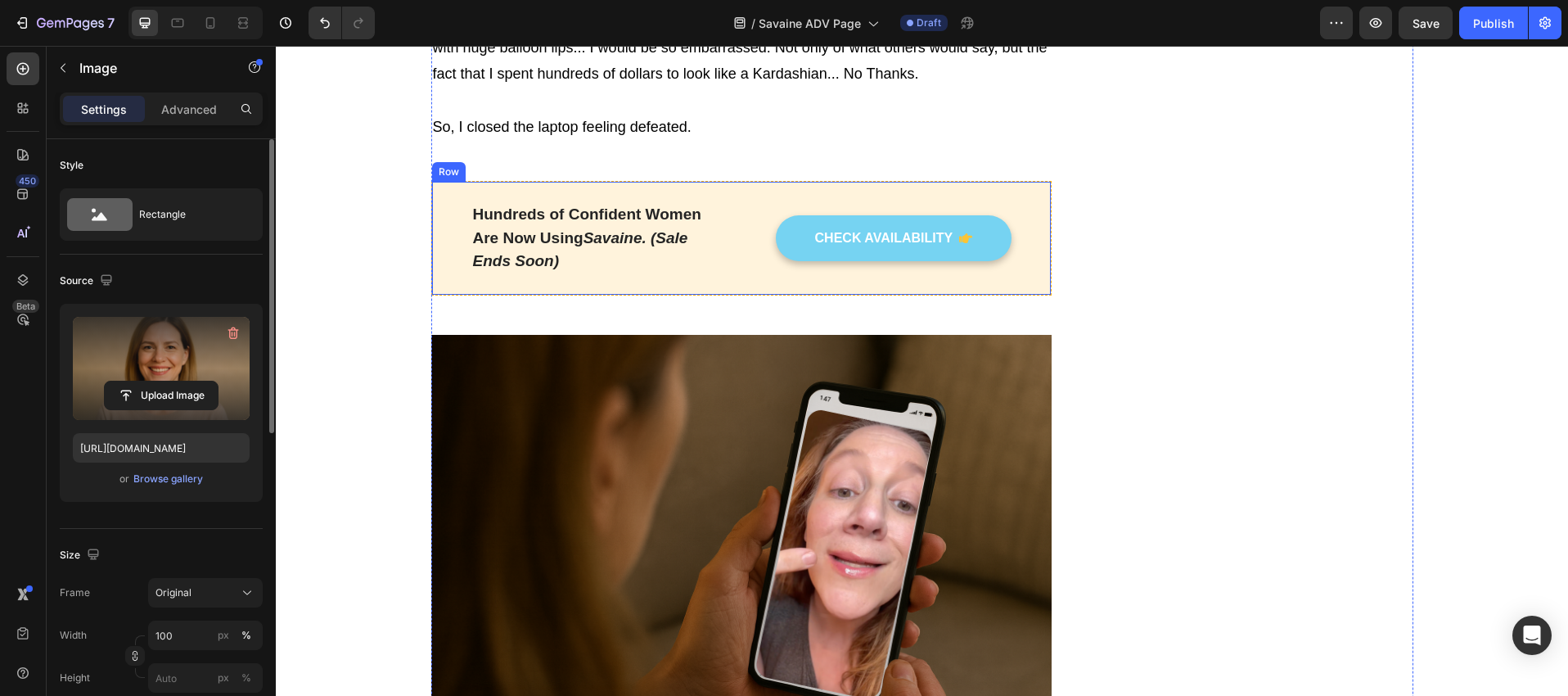
click at [634, 253] on div "Hundreds of Confident Women Are Now Using Savaine. (Sale Ends Soon) Text block …" at bounding box center [741, 238] width 622 height 115
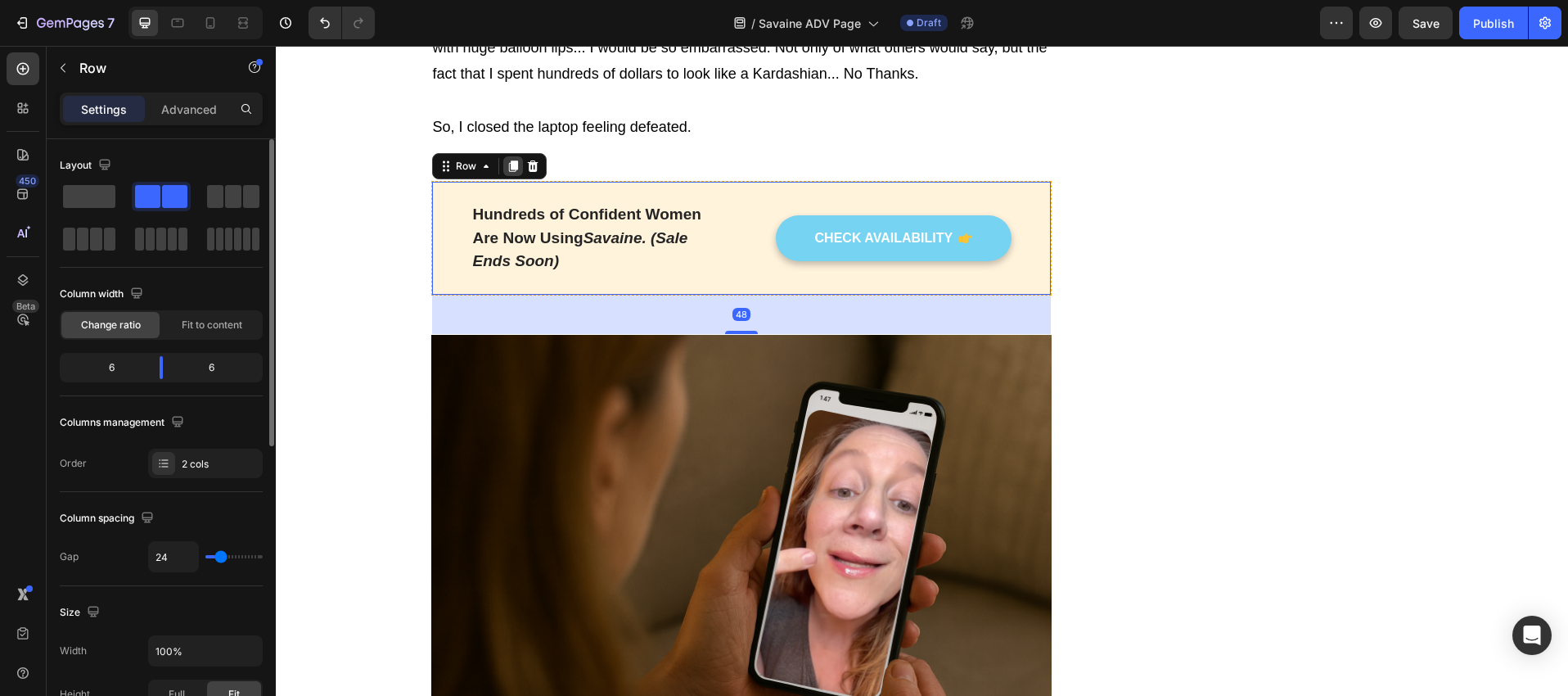
click at [507, 160] on icon at bounding box center [513, 166] width 13 height 13
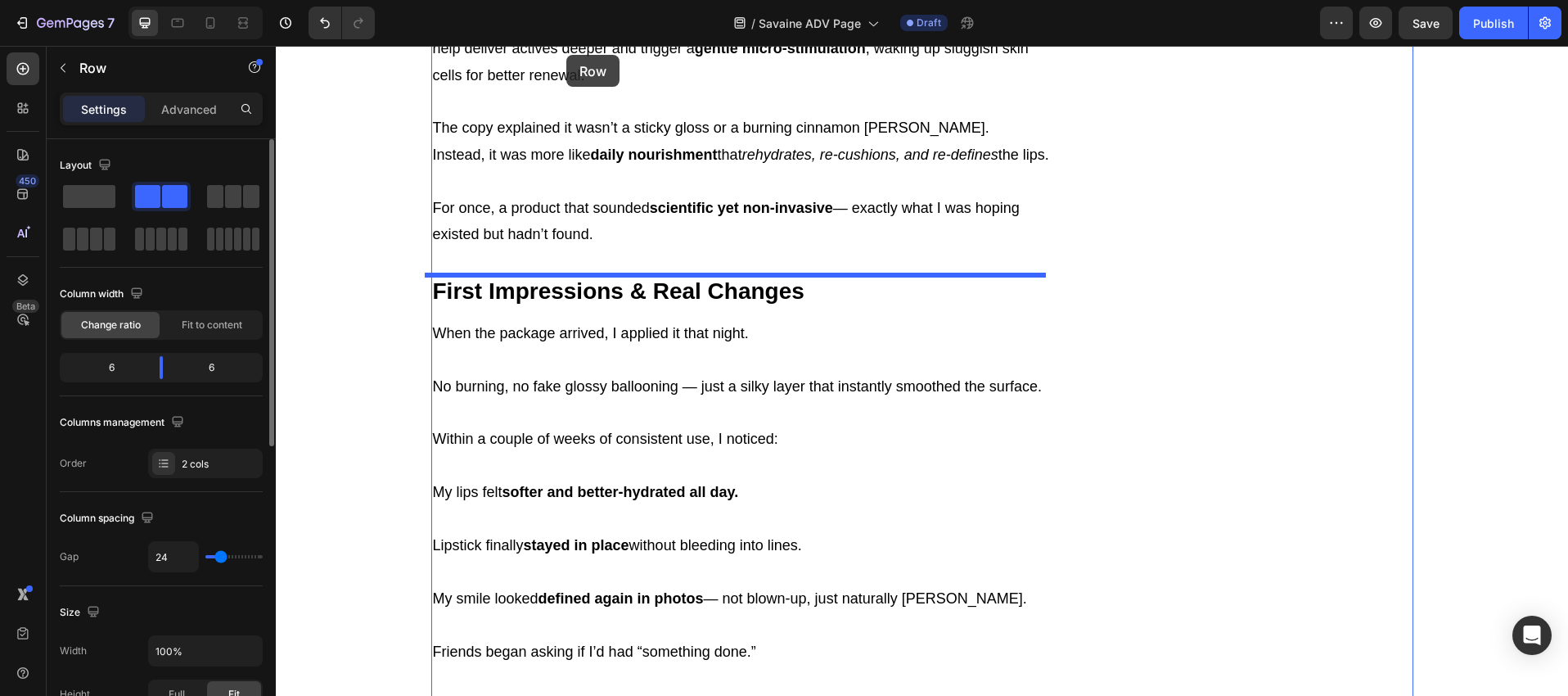
scroll to position [7732, 0]
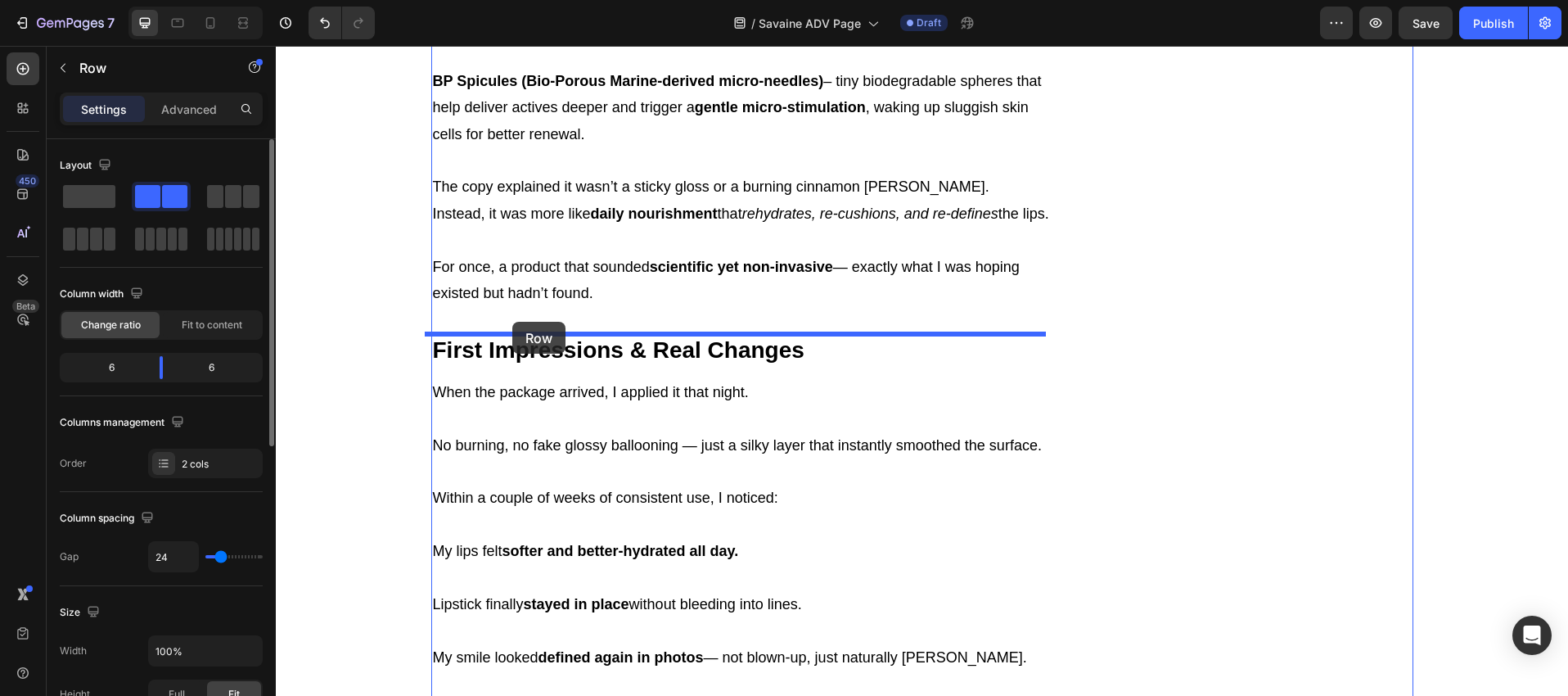
drag, startPoint x: 449, startPoint y: 303, endPoint x: 513, endPoint y: 322, distance: 66.8
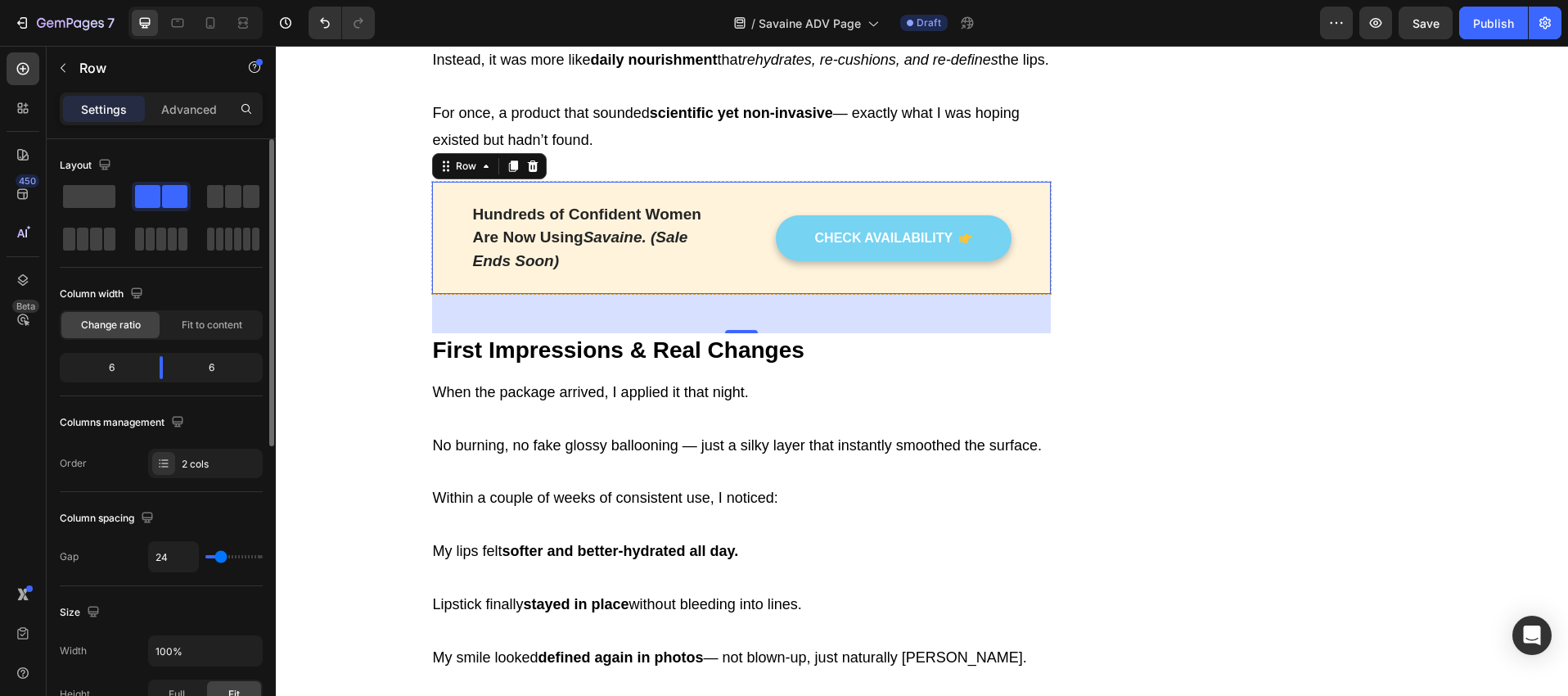
scroll to position [7579, 0]
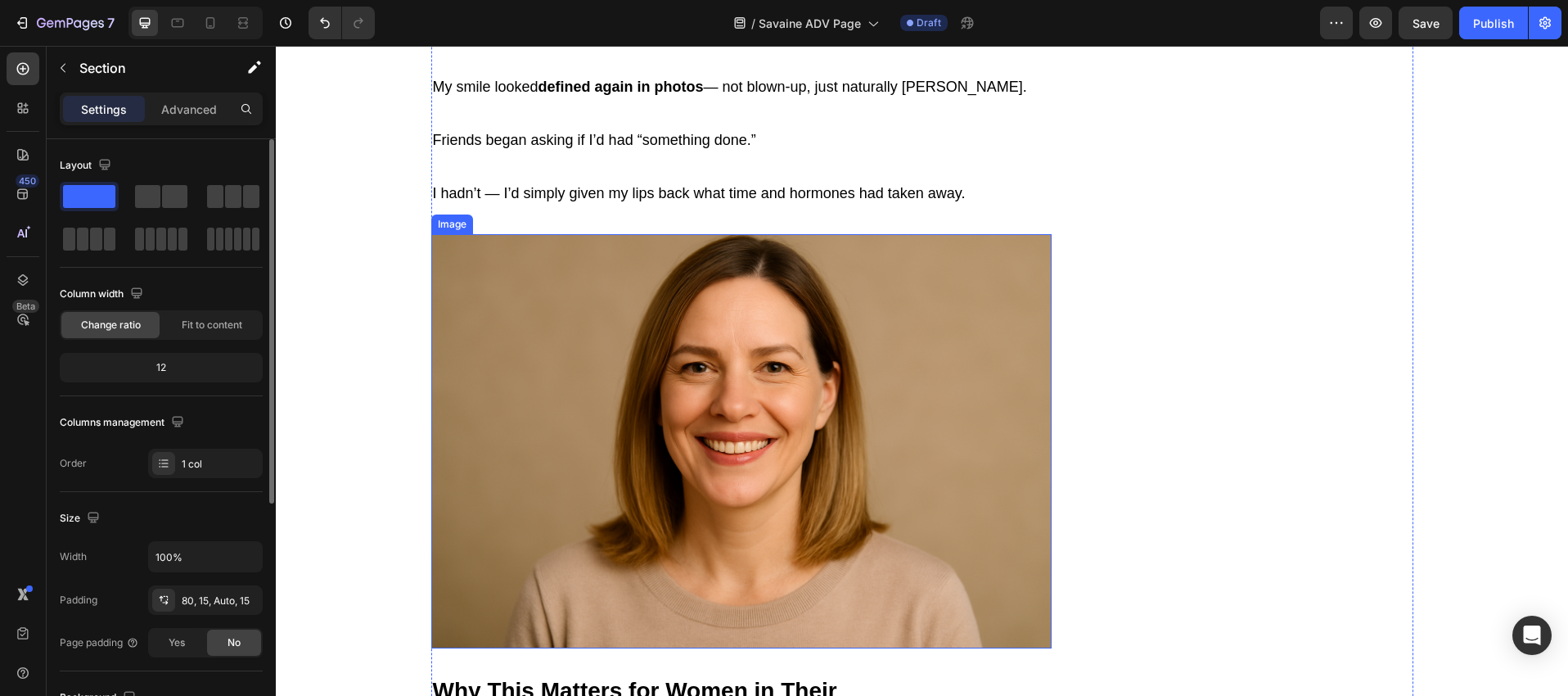
scroll to position [7791, 0]
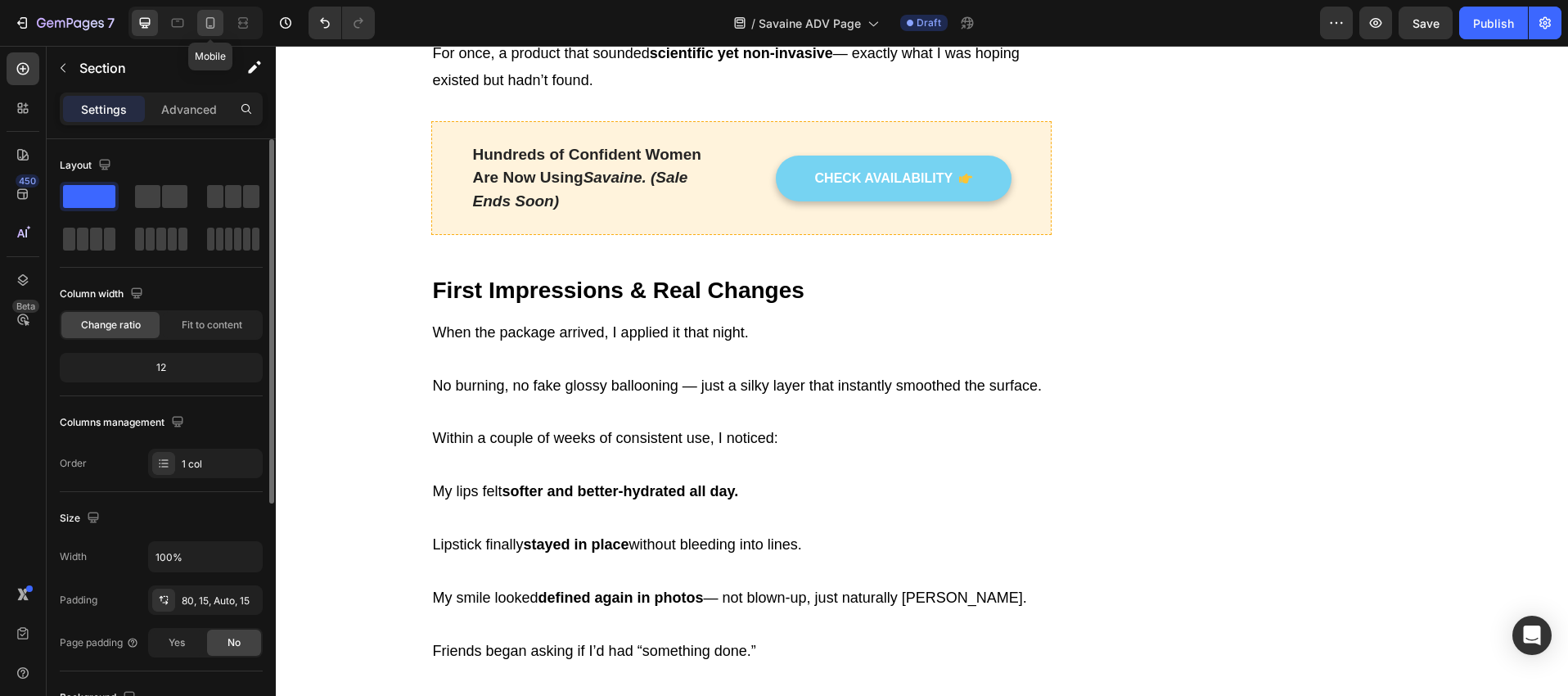
click at [208, 27] on icon at bounding box center [210, 23] width 17 height 17
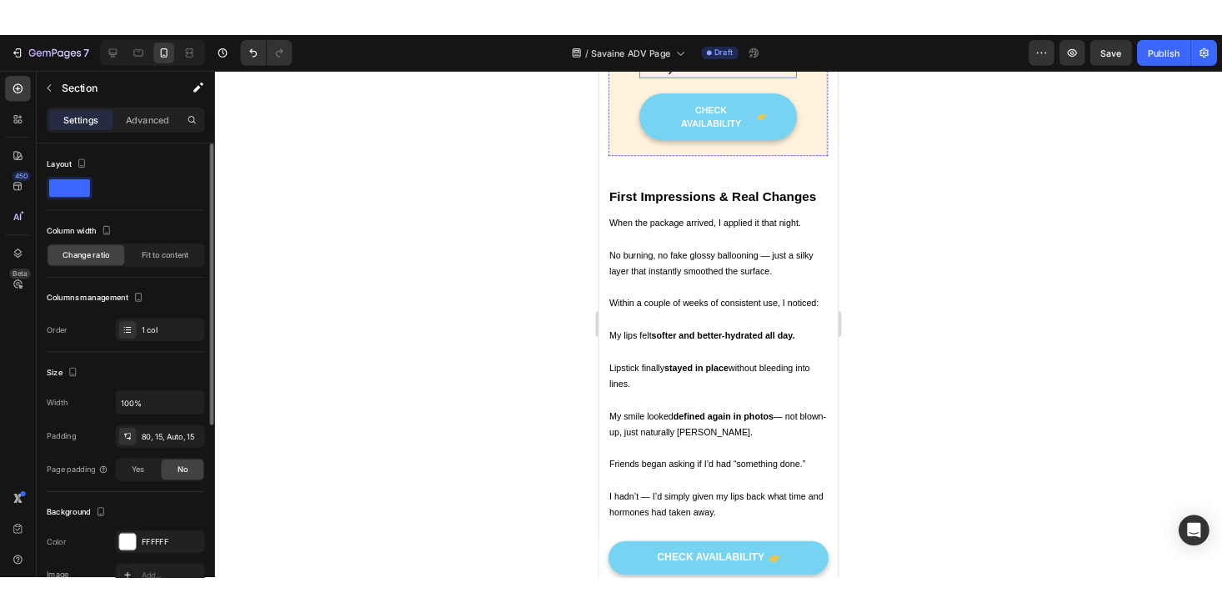
scroll to position [7274, 0]
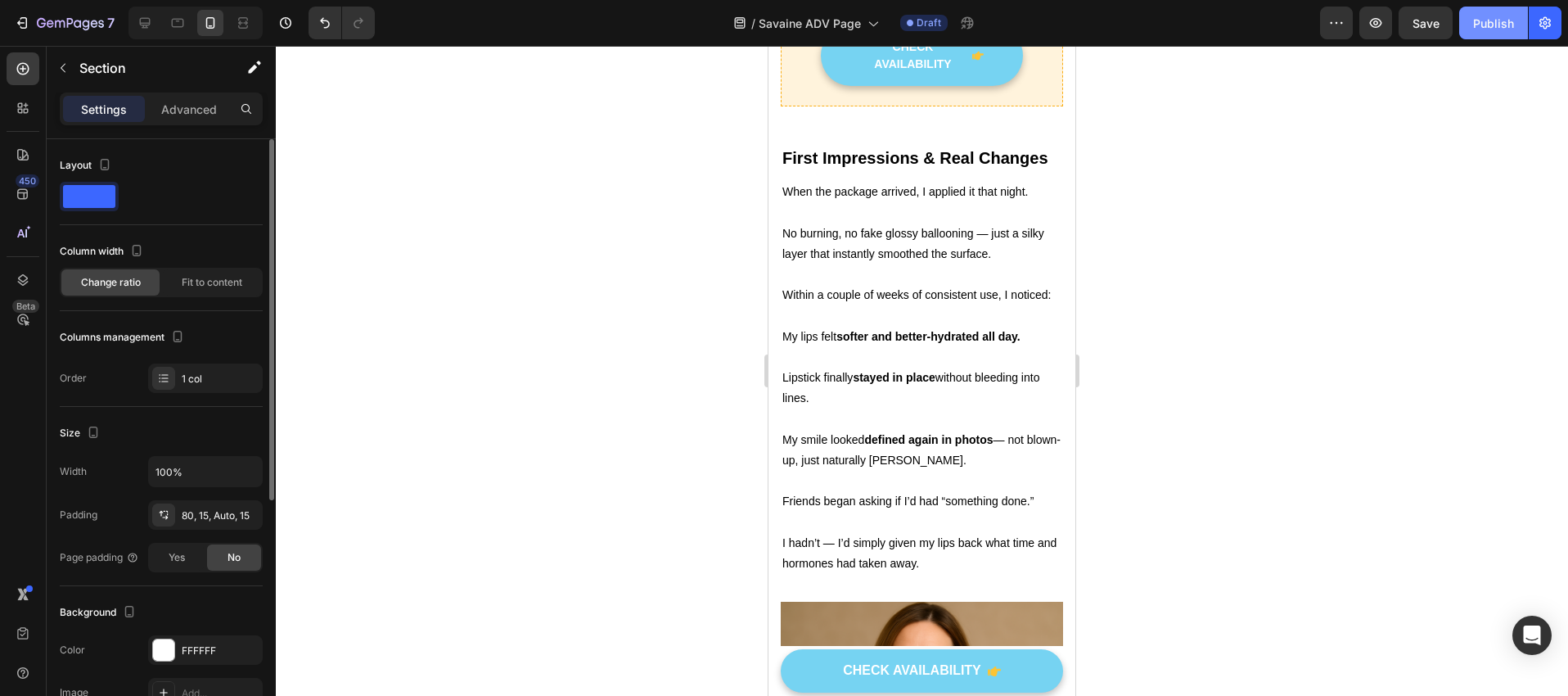
click at [1476, 28] on div "Publish" at bounding box center [1494, 24] width 41 height 18
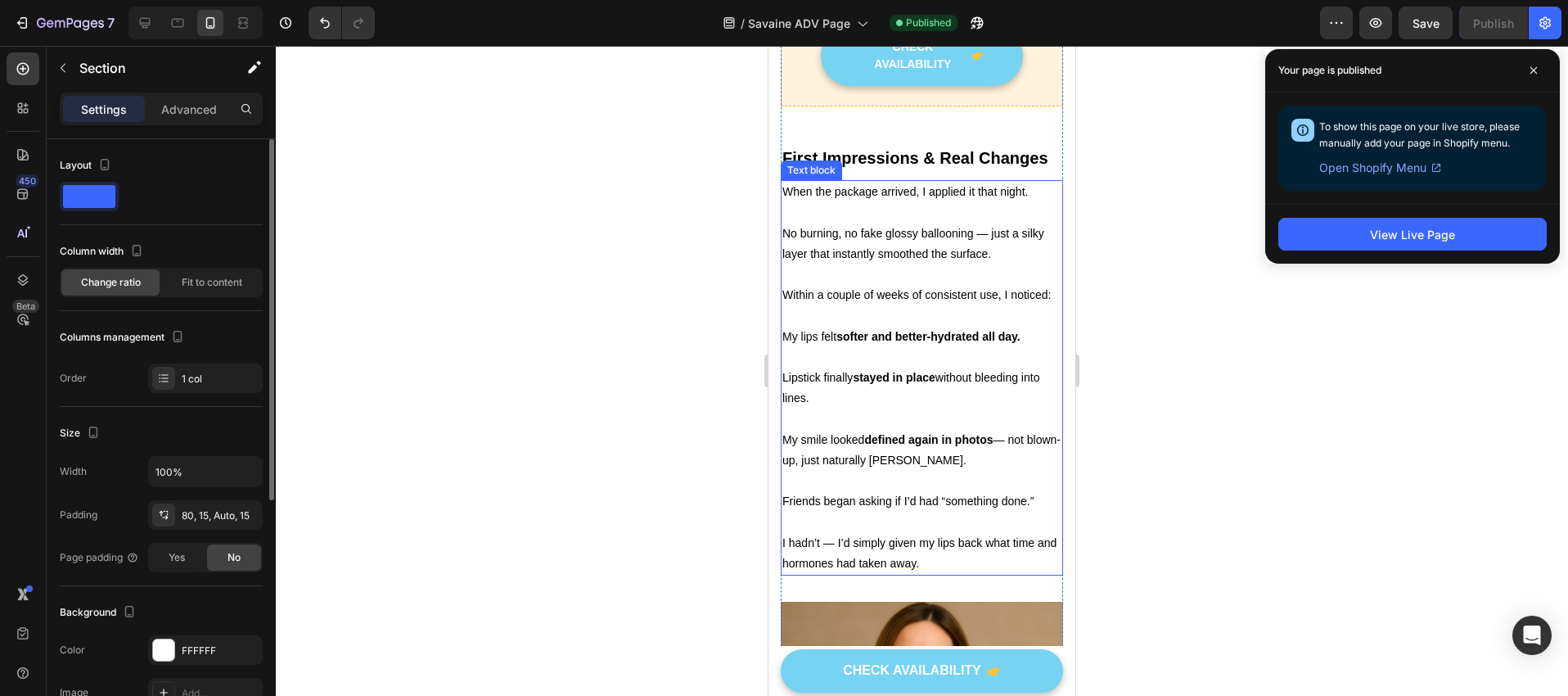
click at [1017, 223] on p "When the package arrived, I applied it that night." at bounding box center [922, 202] width 279 height 41
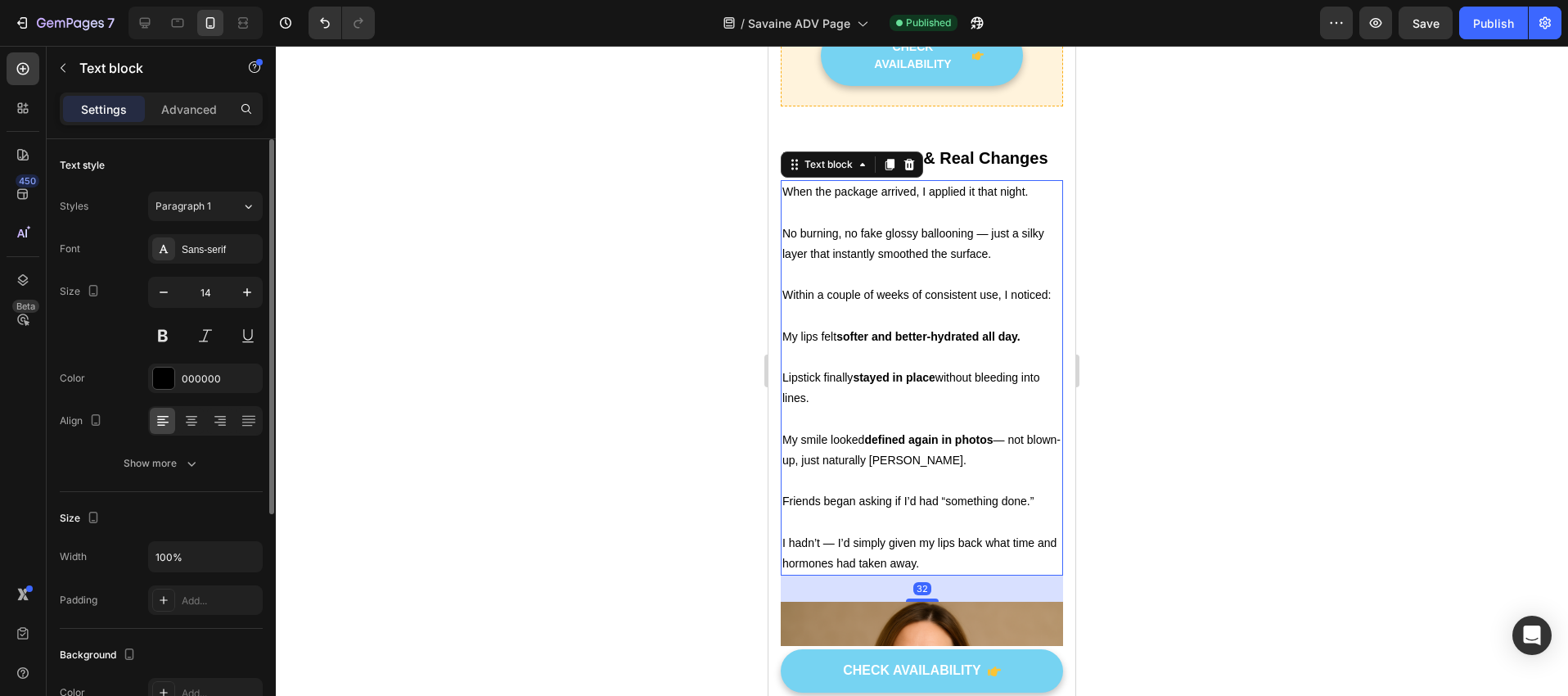
click at [1015, 223] on p "When the package arrived, I applied it that night." at bounding box center [922, 202] width 279 height 41
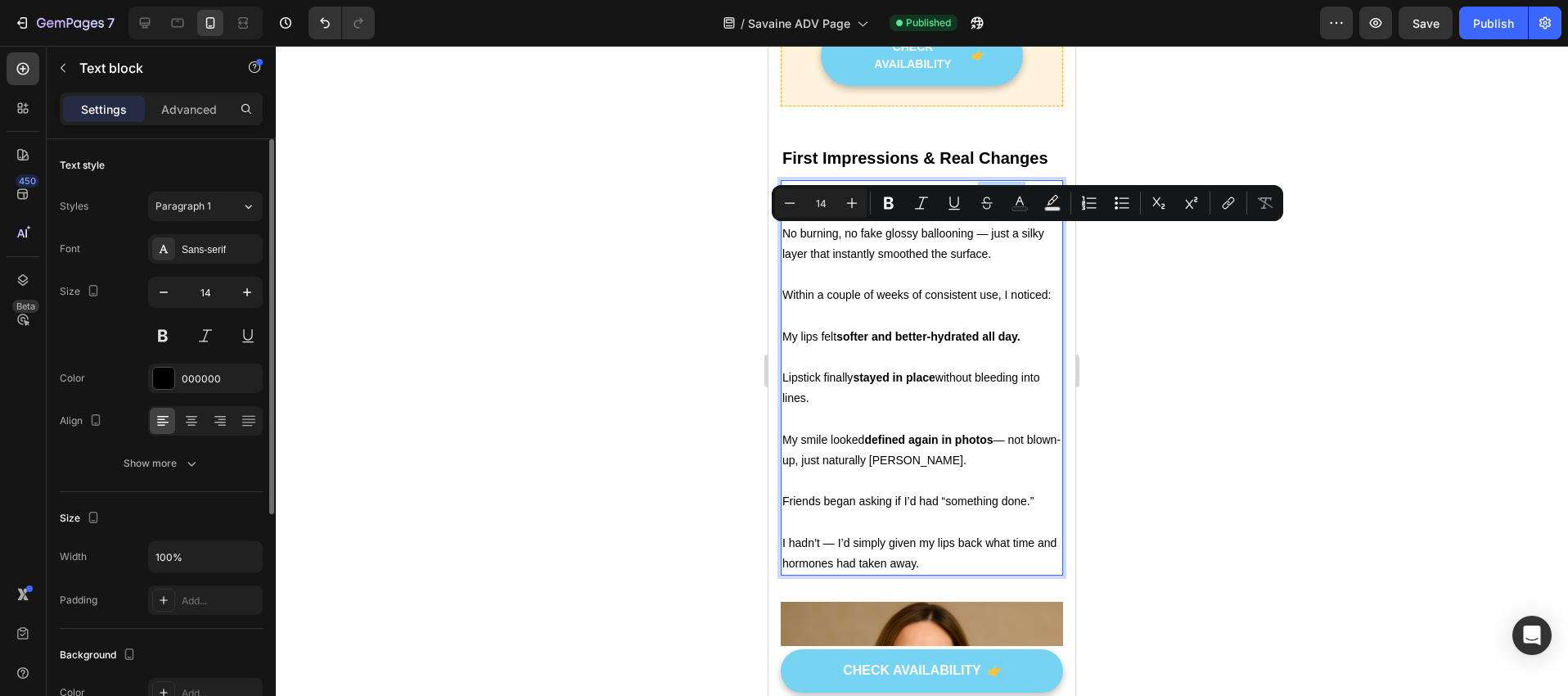
drag, startPoint x: 1025, startPoint y: 232, endPoint x: 977, endPoint y: 235, distance: 48.1
click at [977, 223] on p "When the package arrived, I applied it that night." at bounding box center [922, 202] width 279 height 41
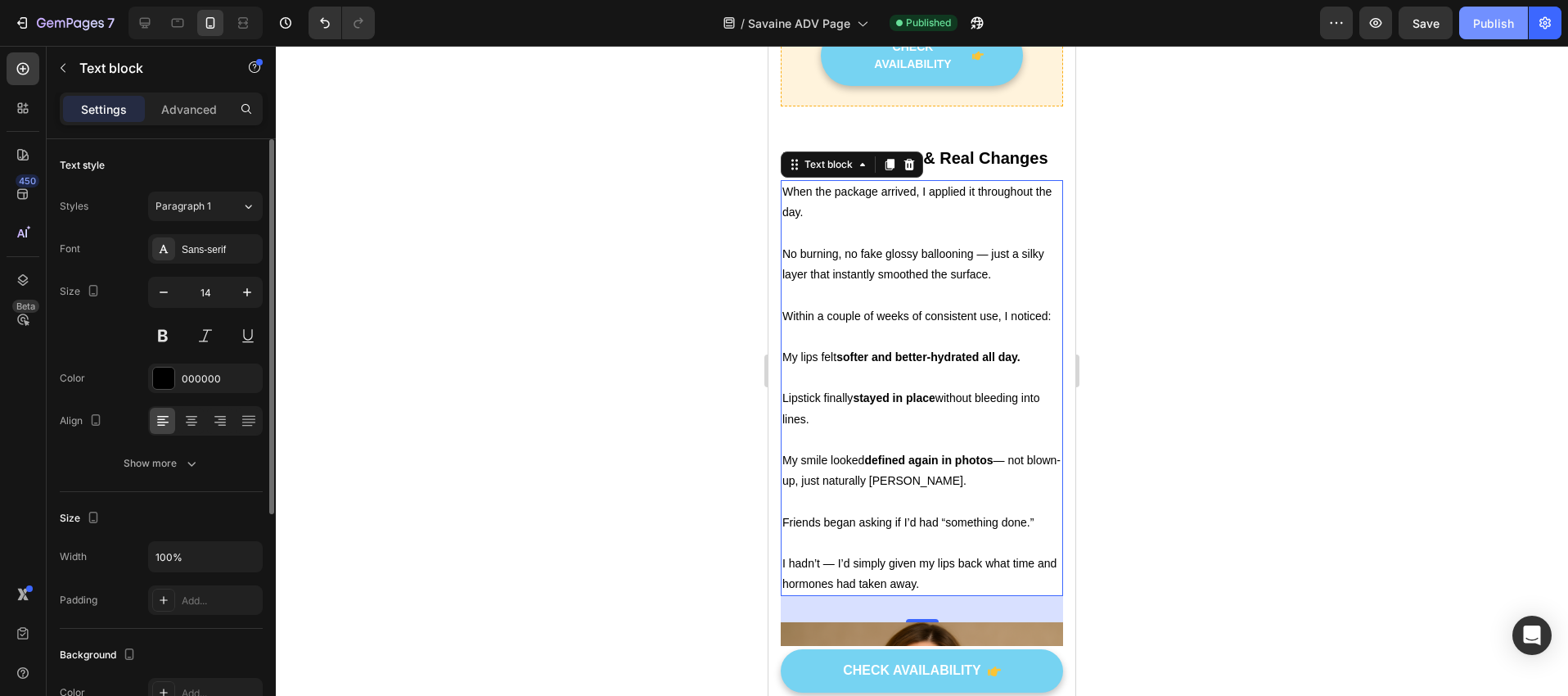
click at [1495, 33] on button "Publish" at bounding box center [1494, 23] width 69 height 32
click at [1286, 382] on div at bounding box center [922, 371] width 1292 height 650
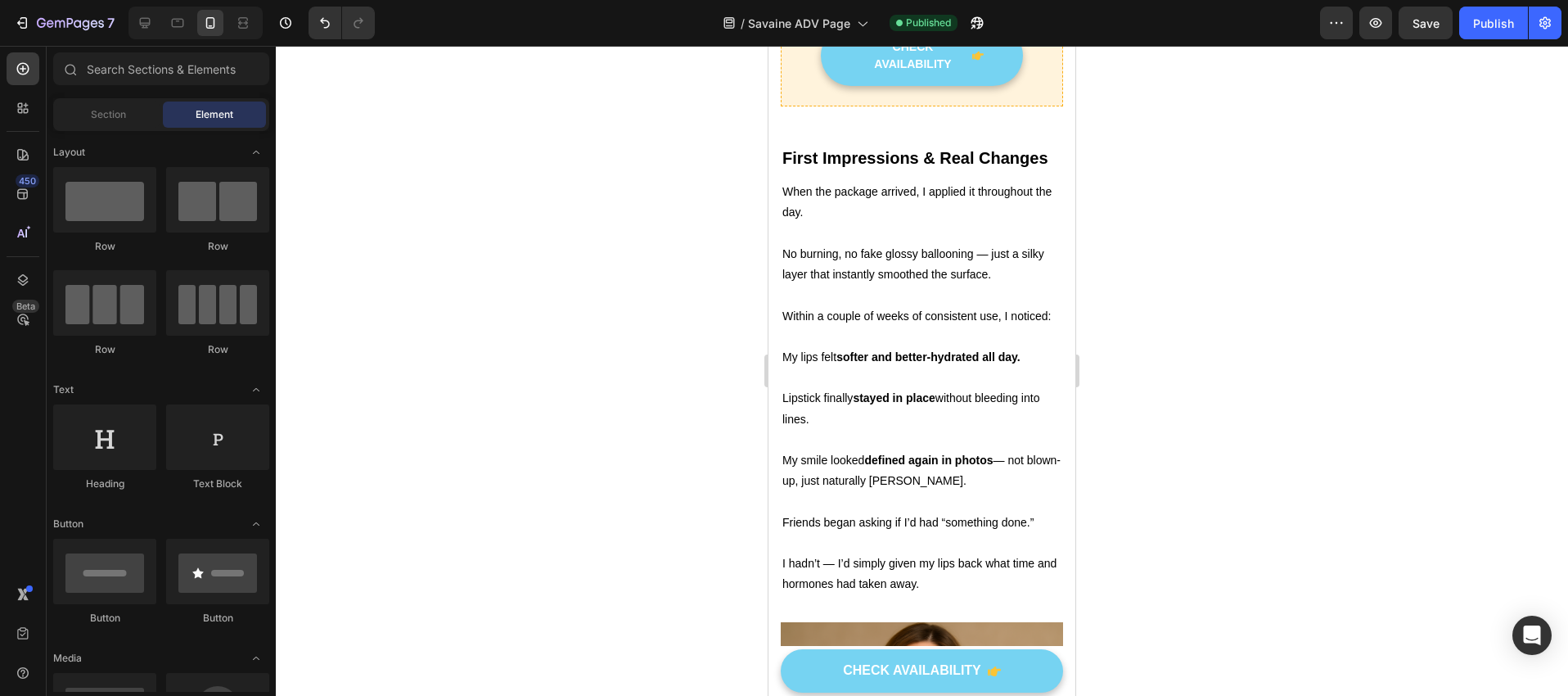
click at [671, 184] on div at bounding box center [922, 371] width 1292 height 650
